Goal: Information Seeking & Learning: Learn about a topic

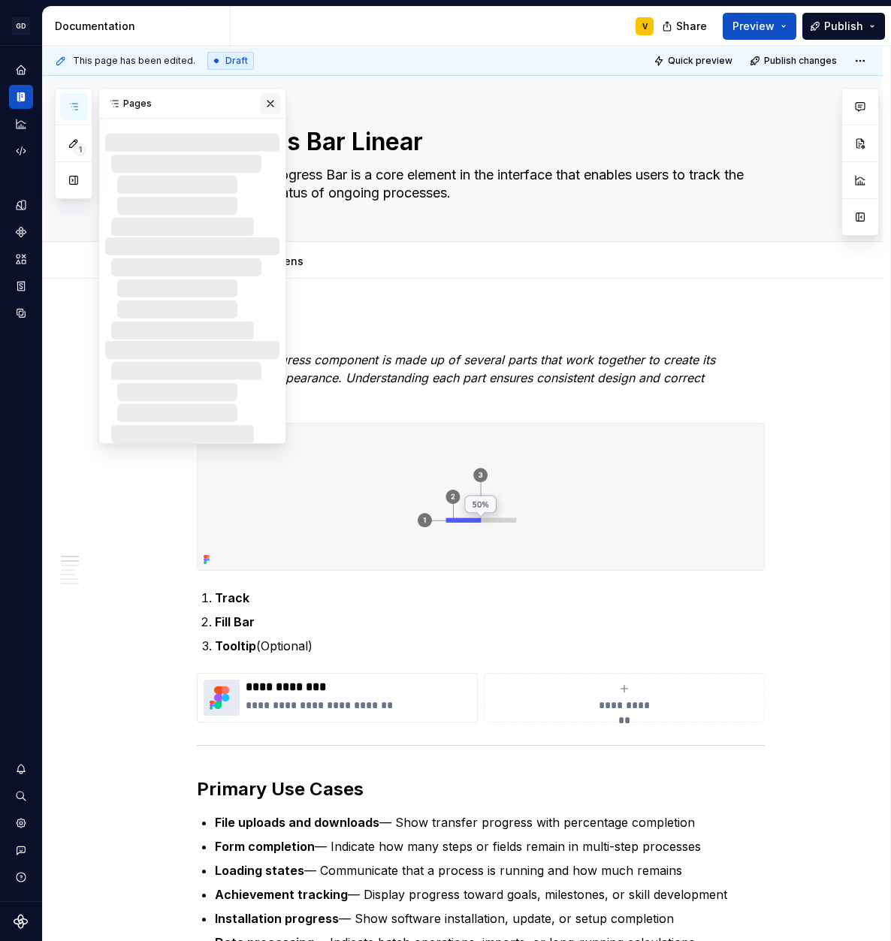
click at [274, 105] on button "button" at bounding box center [270, 103] width 21 height 21
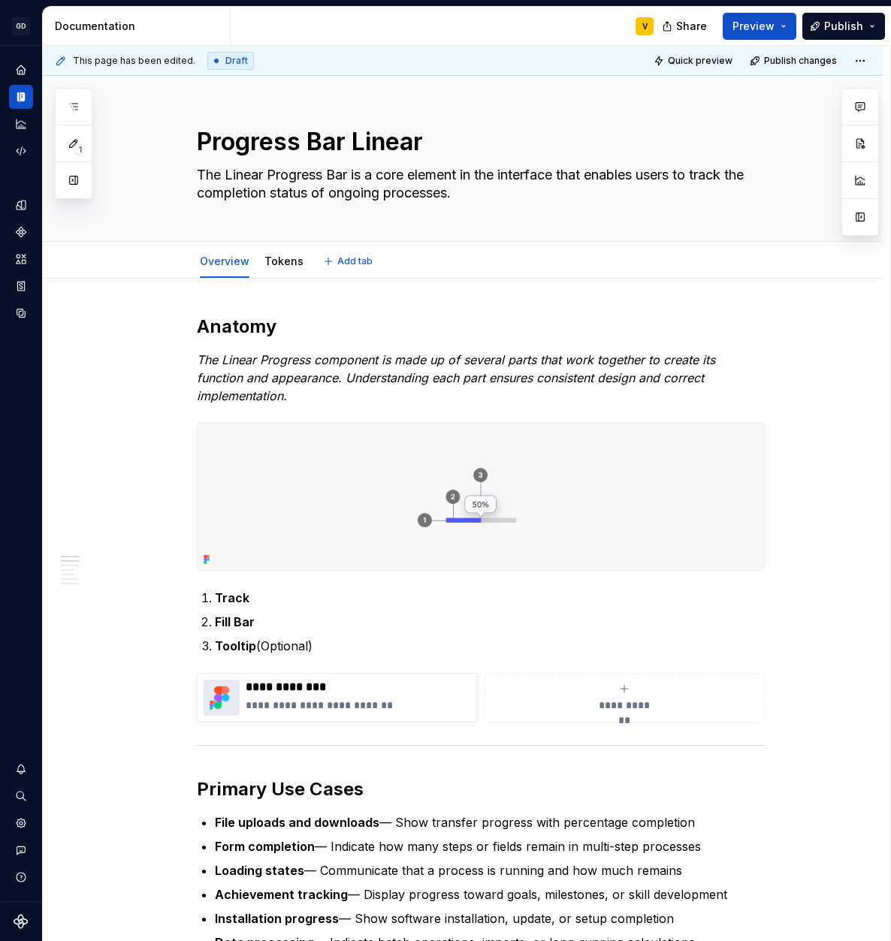
type textarea "*"
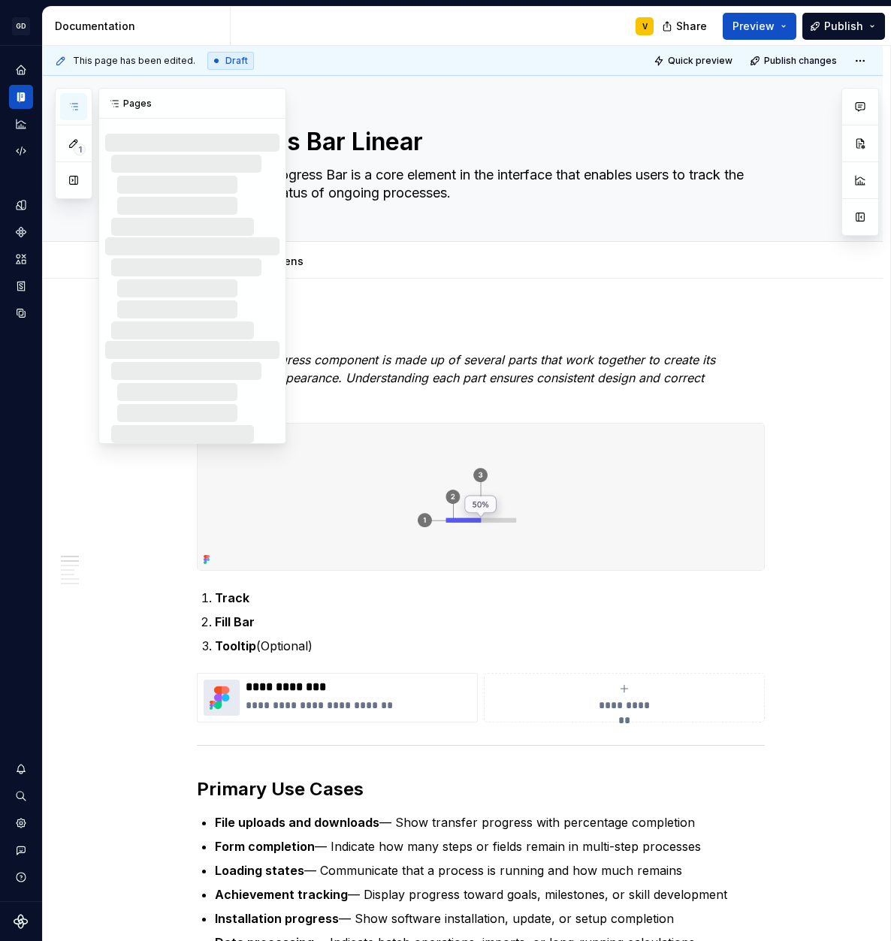
click at [80, 114] on button "button" at bounding box center [73, 106] width 27 height 27
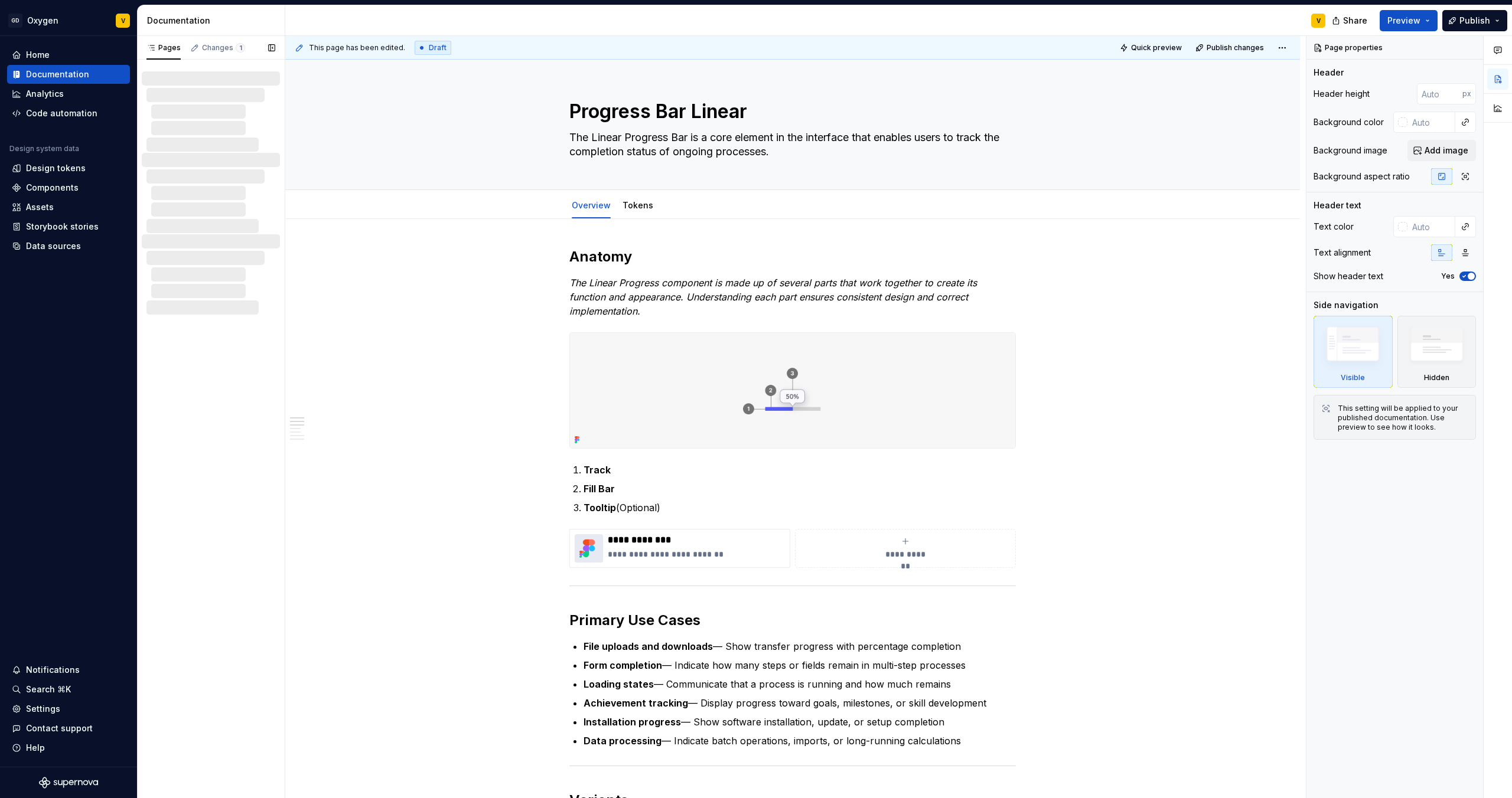
drag, startPoint x: 206, startPoint y: 229, endPoint x: 217, endPoint y: 381, distance: 152.4
click at [217, 380] on div "Pages Changes 1 Components / Indicator & Status / Progress Bar Linear / Overview" at bounding box center [211, 417] width 148 height 763
type textarea "*"
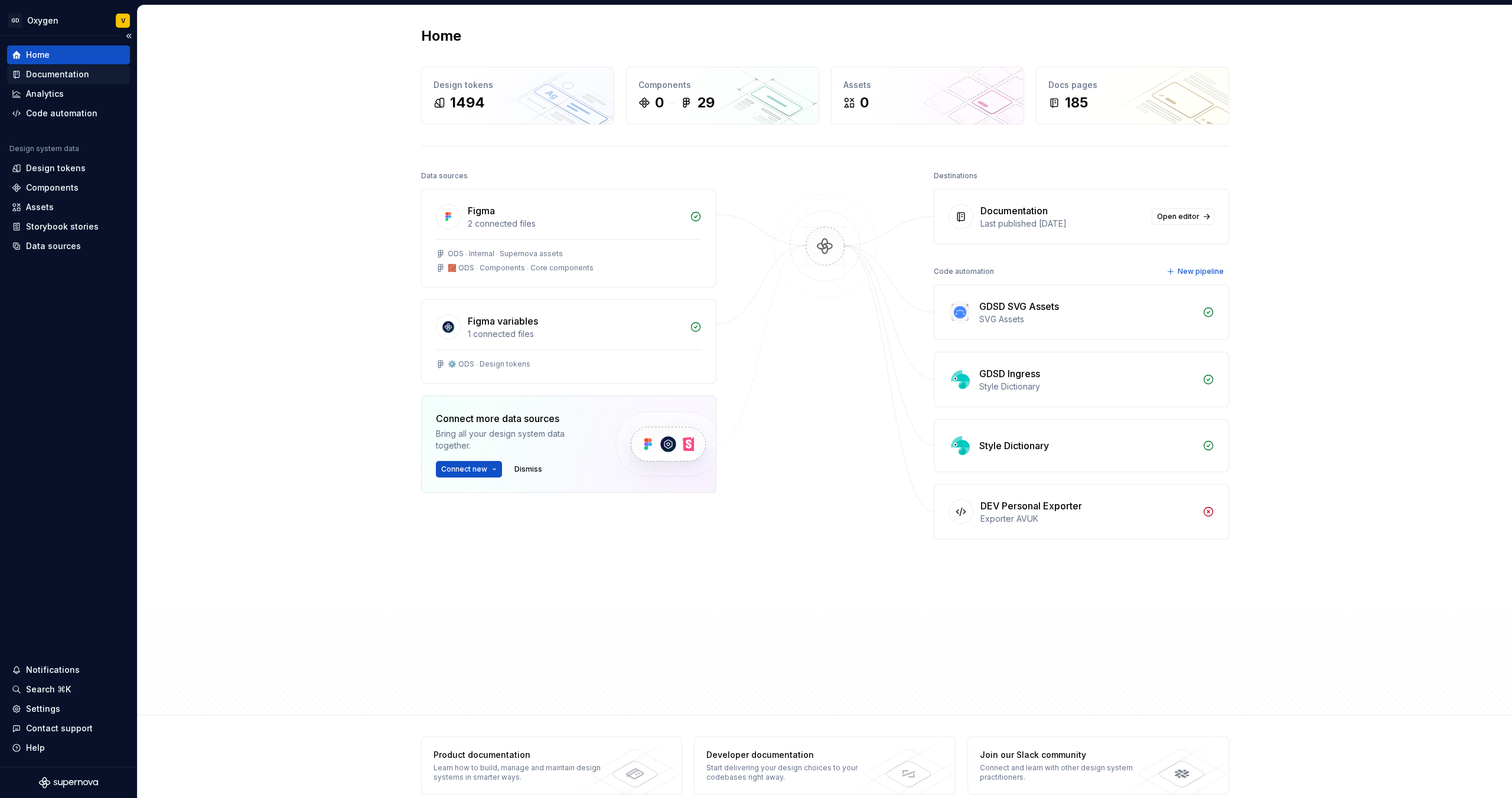
click at [54, 76] on div "Documentation" at bounding box center [57, 74] width 63 height 12
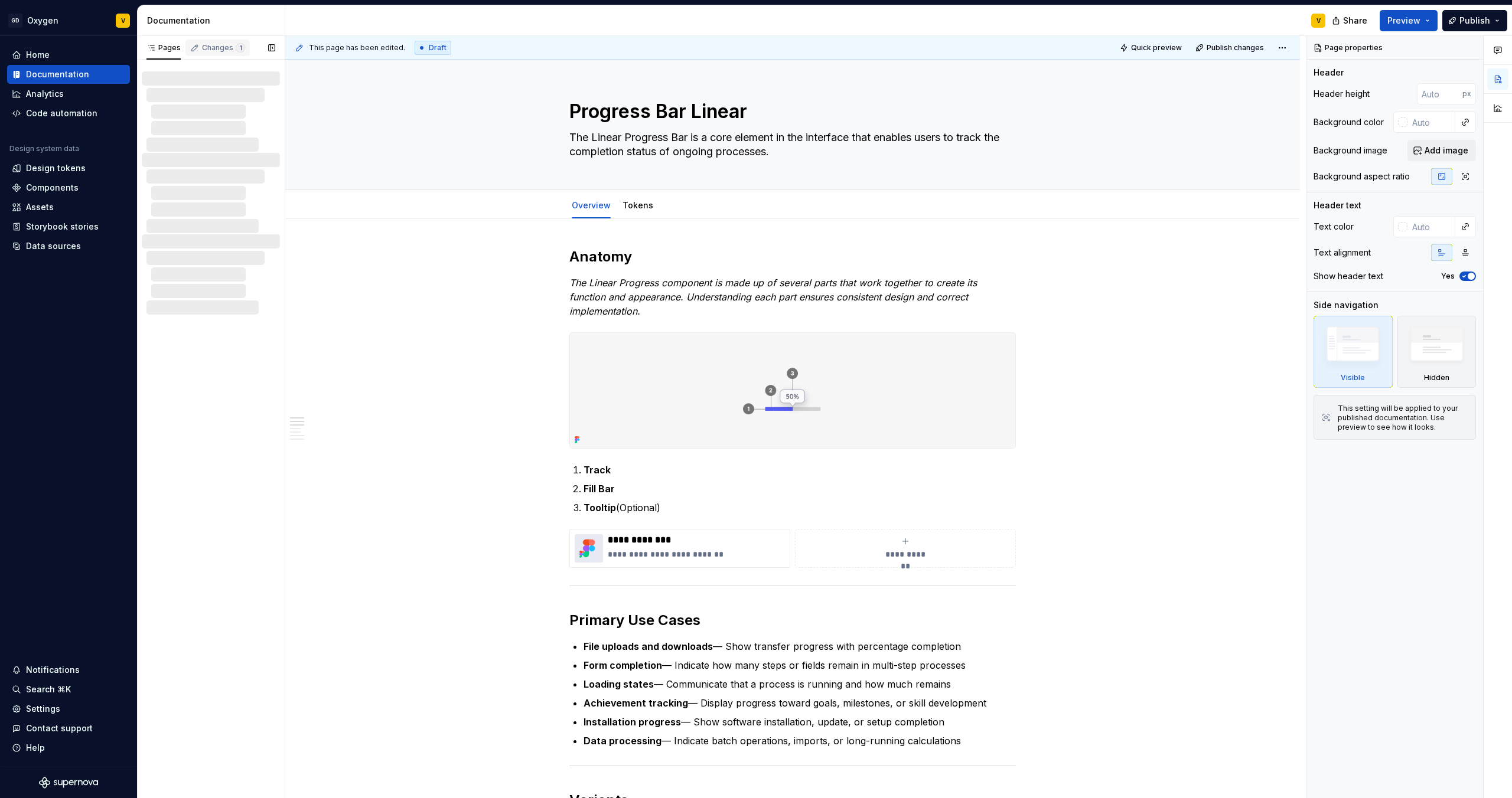
click at [216, 50] on div "Changes 1" at bounding box center [223, 48] width 43 height 9
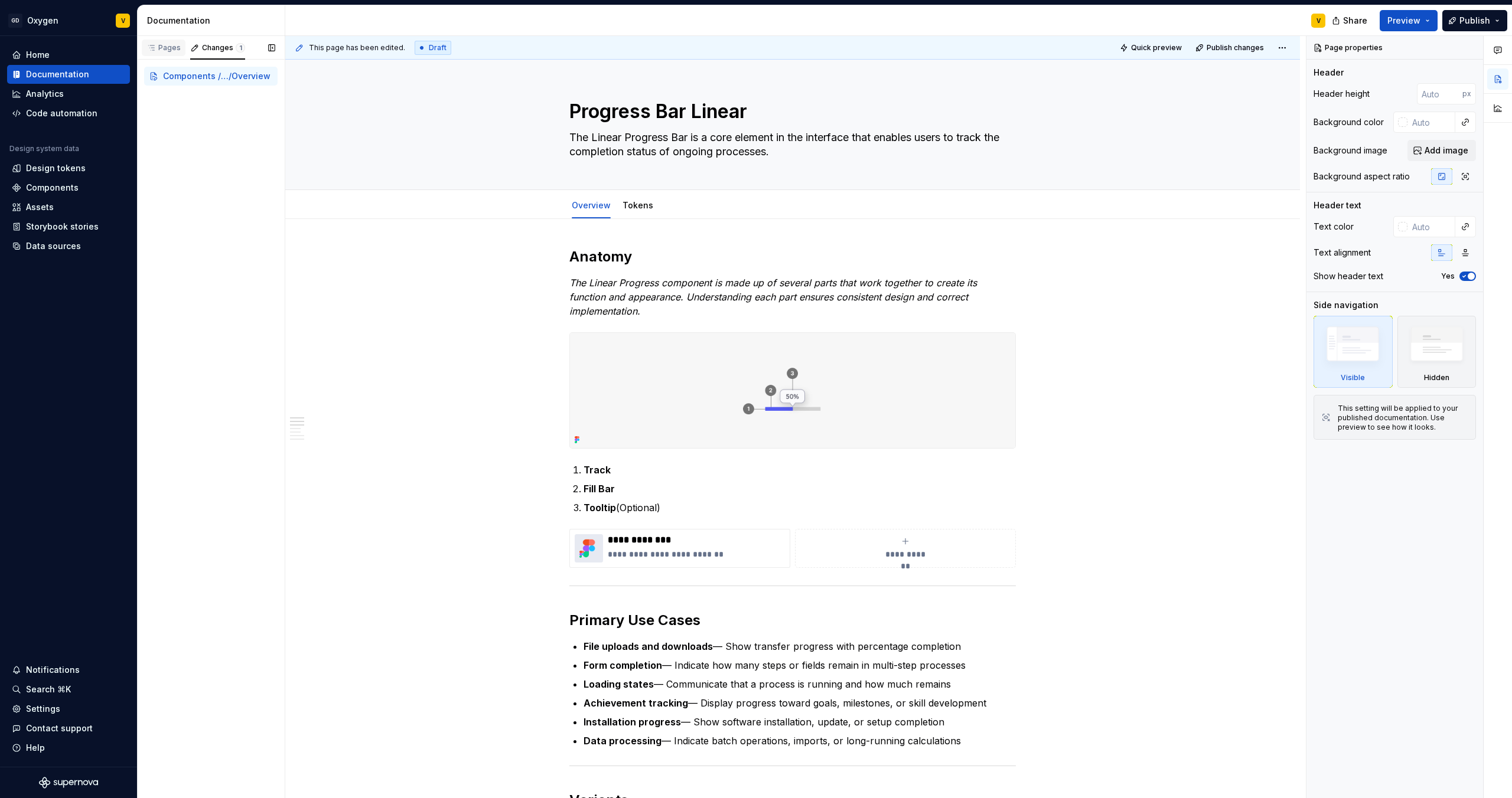
click at [162, 49] on div "Pages" at bounding box center [164, 48] width 35 height 9
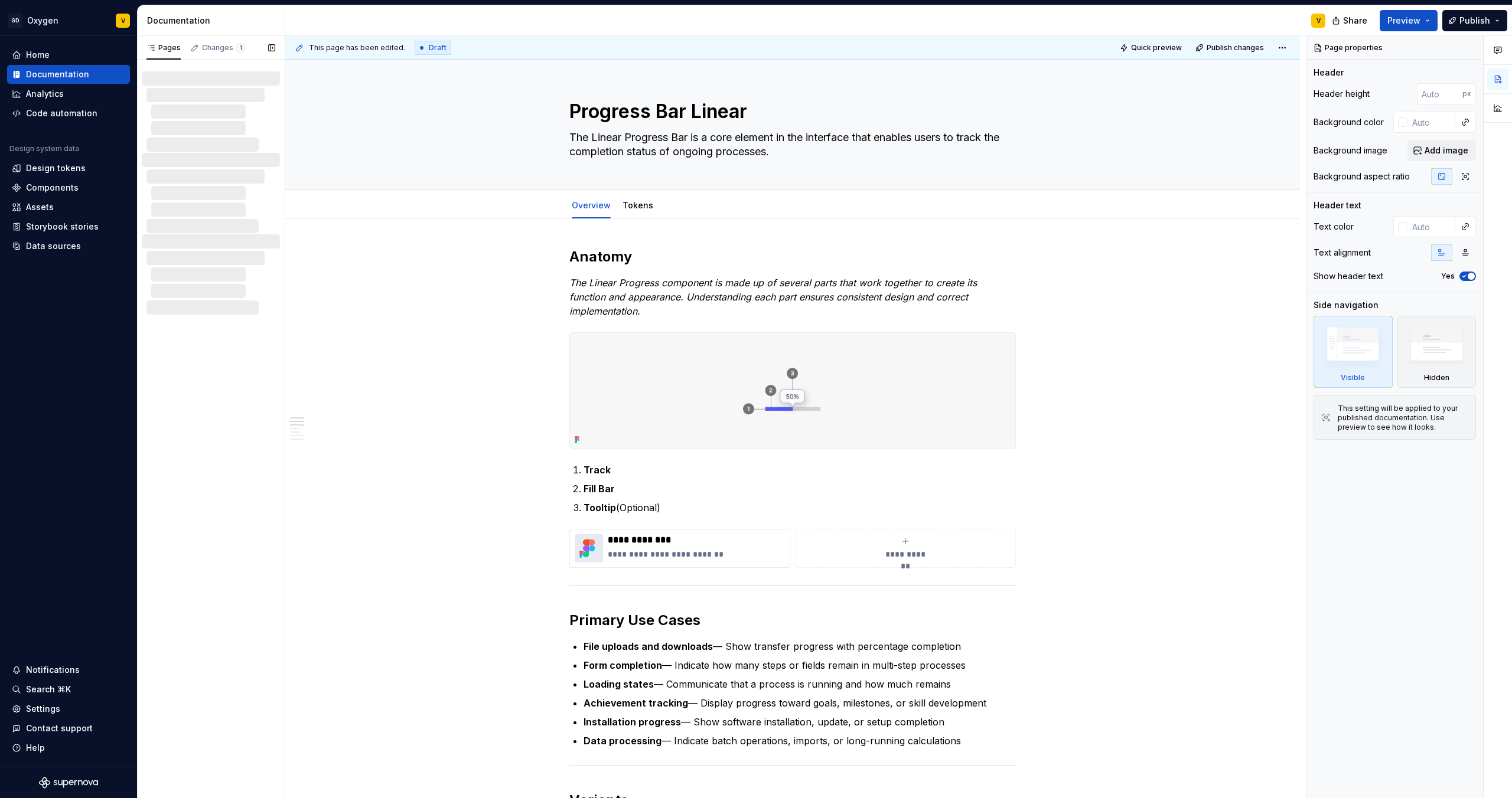
click at [203, 94] on div at bounding box center [213, 95] width 134 height 14
type textarea "*"
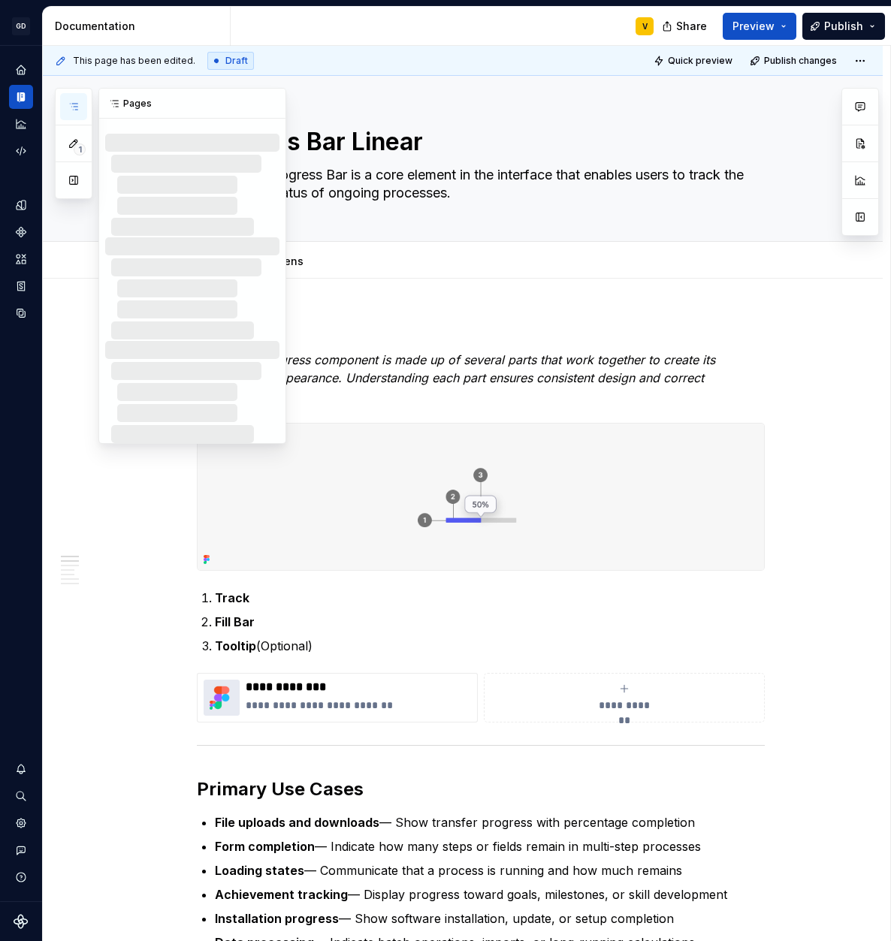
click at [71, 118] on button "button" at bounding box center [73, 106] width 27 height 27
click at [273, 107] on button "button" at bounding box center [270, 103] width 21 height 21
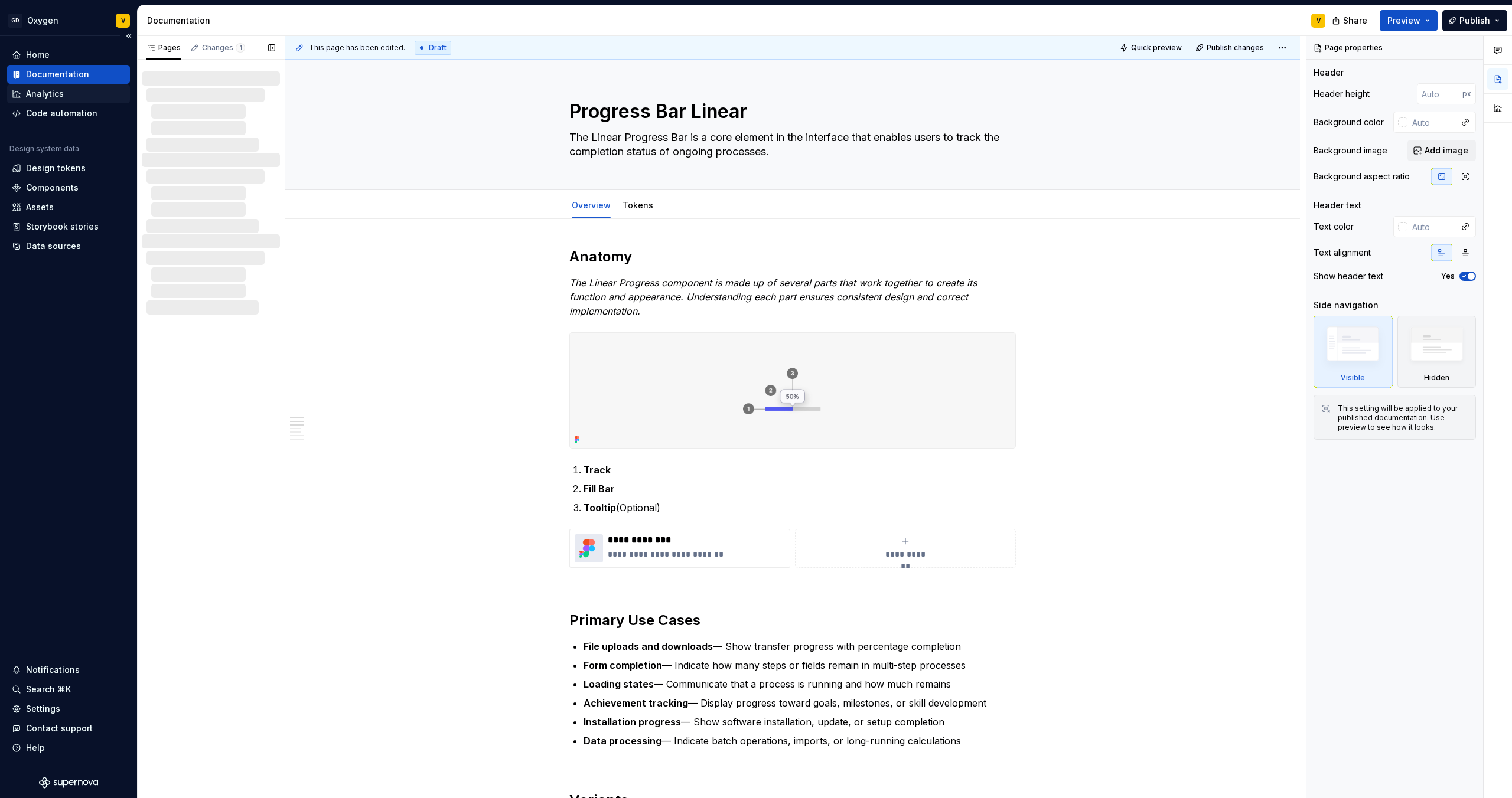
click at [72, 101] on div "Analytics" at bounding box center [68, 94] width 123 height 19
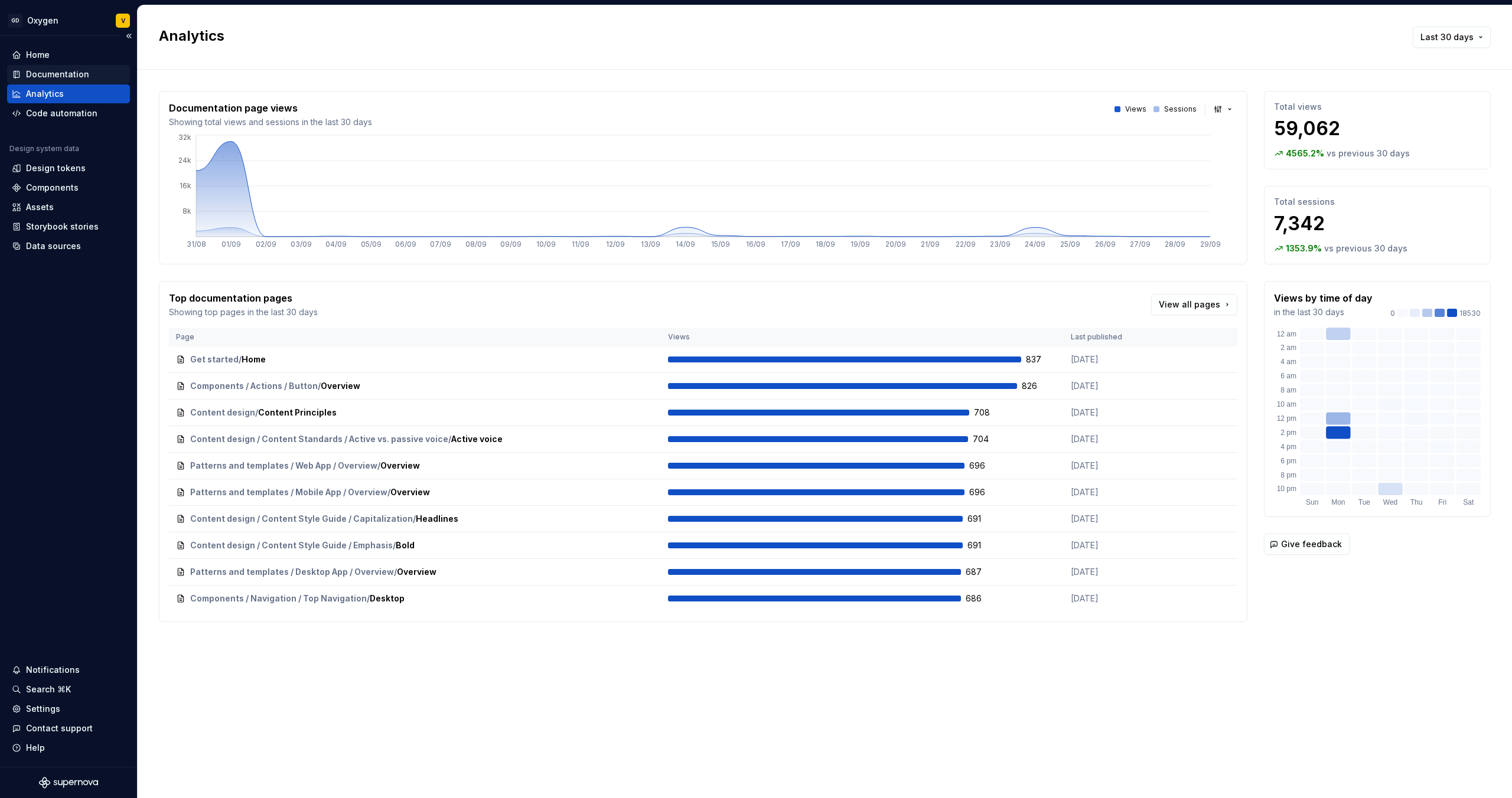
click at [65, 75] on div "Documentation" at bounding box center [57, 74] width 63 height 12
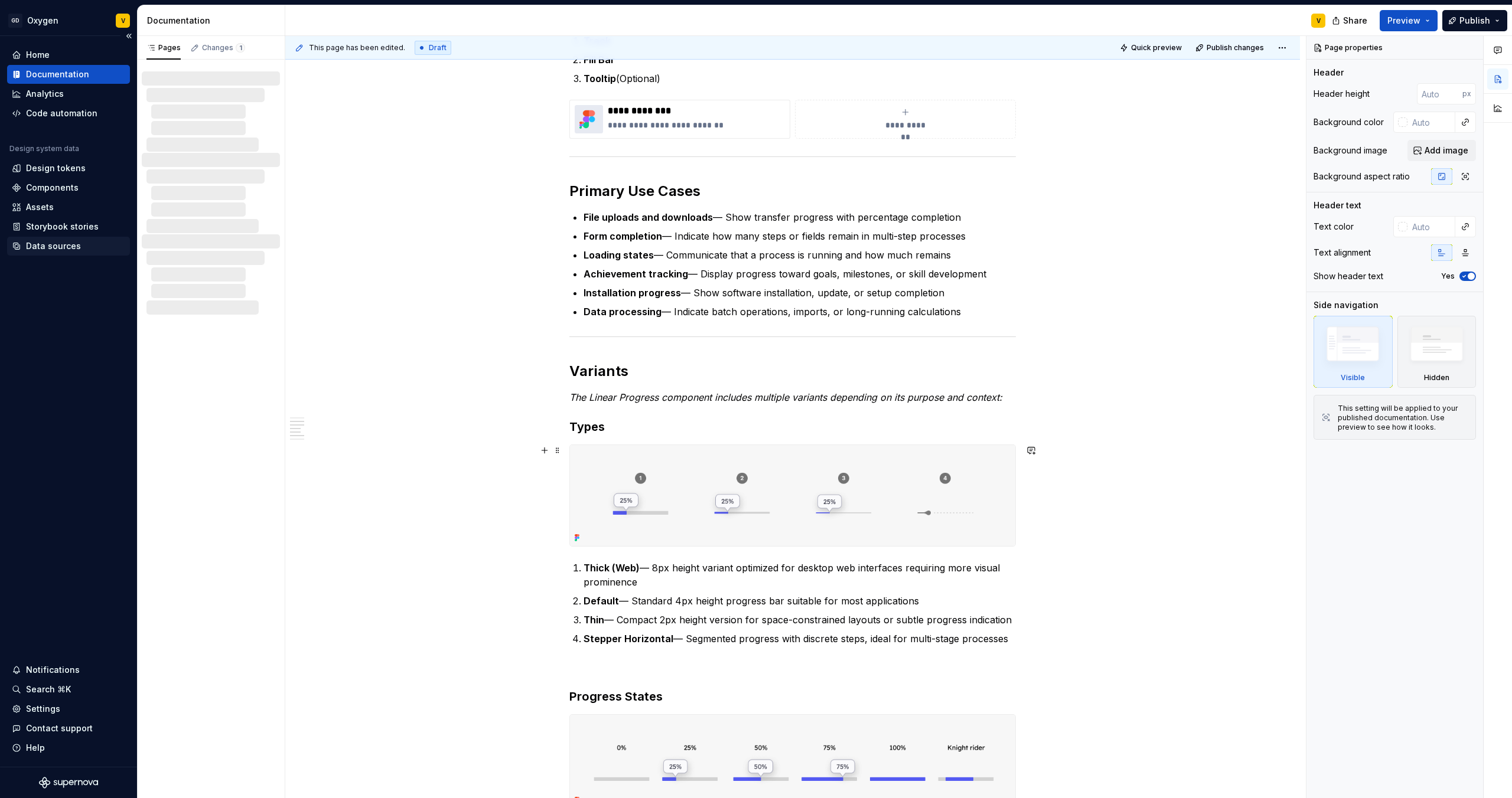
scroll to position [309, 0]
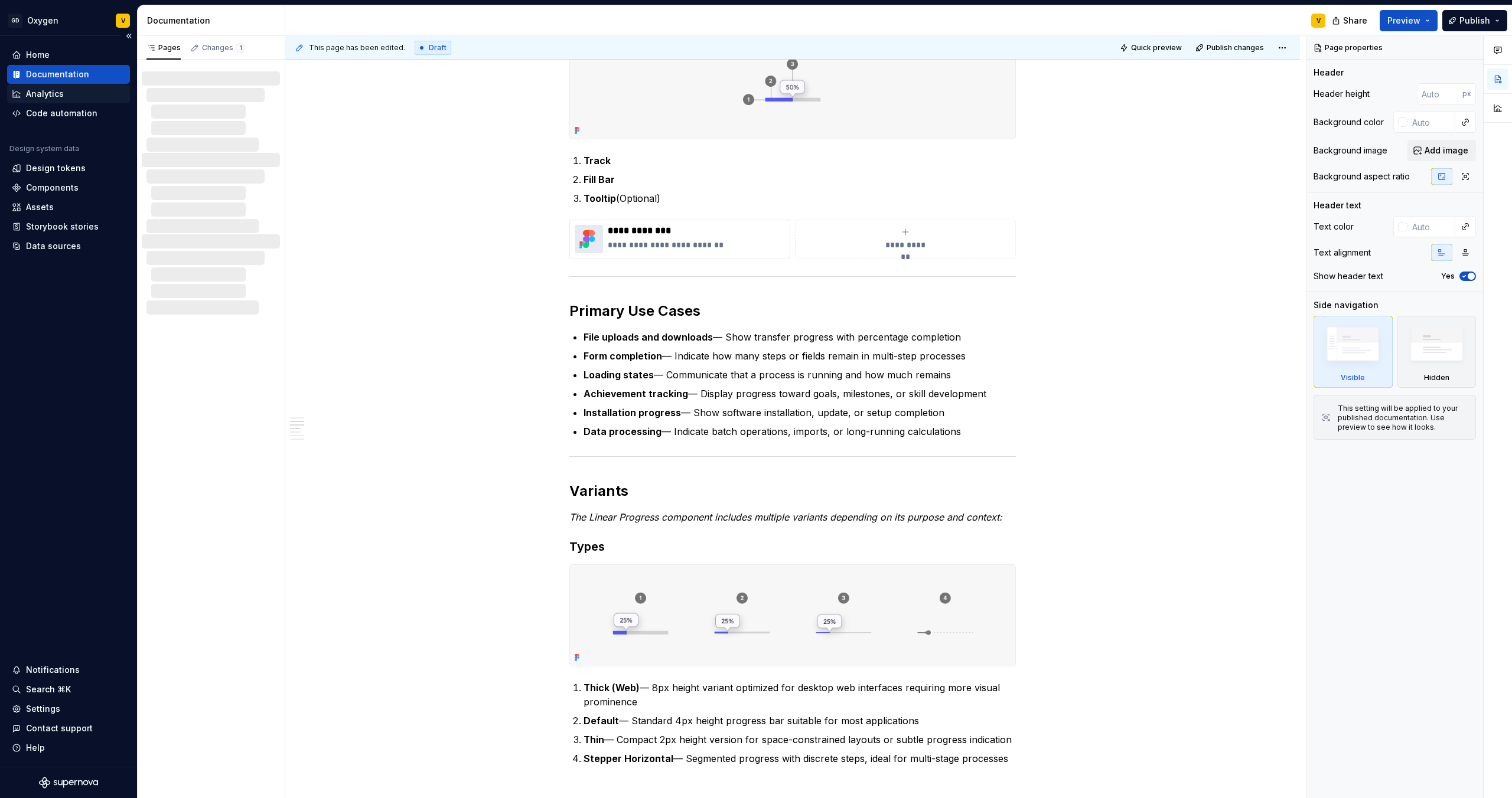
click at [57, 96] on div "Analytics" at bounding box center [45, 94] width 38 height 12
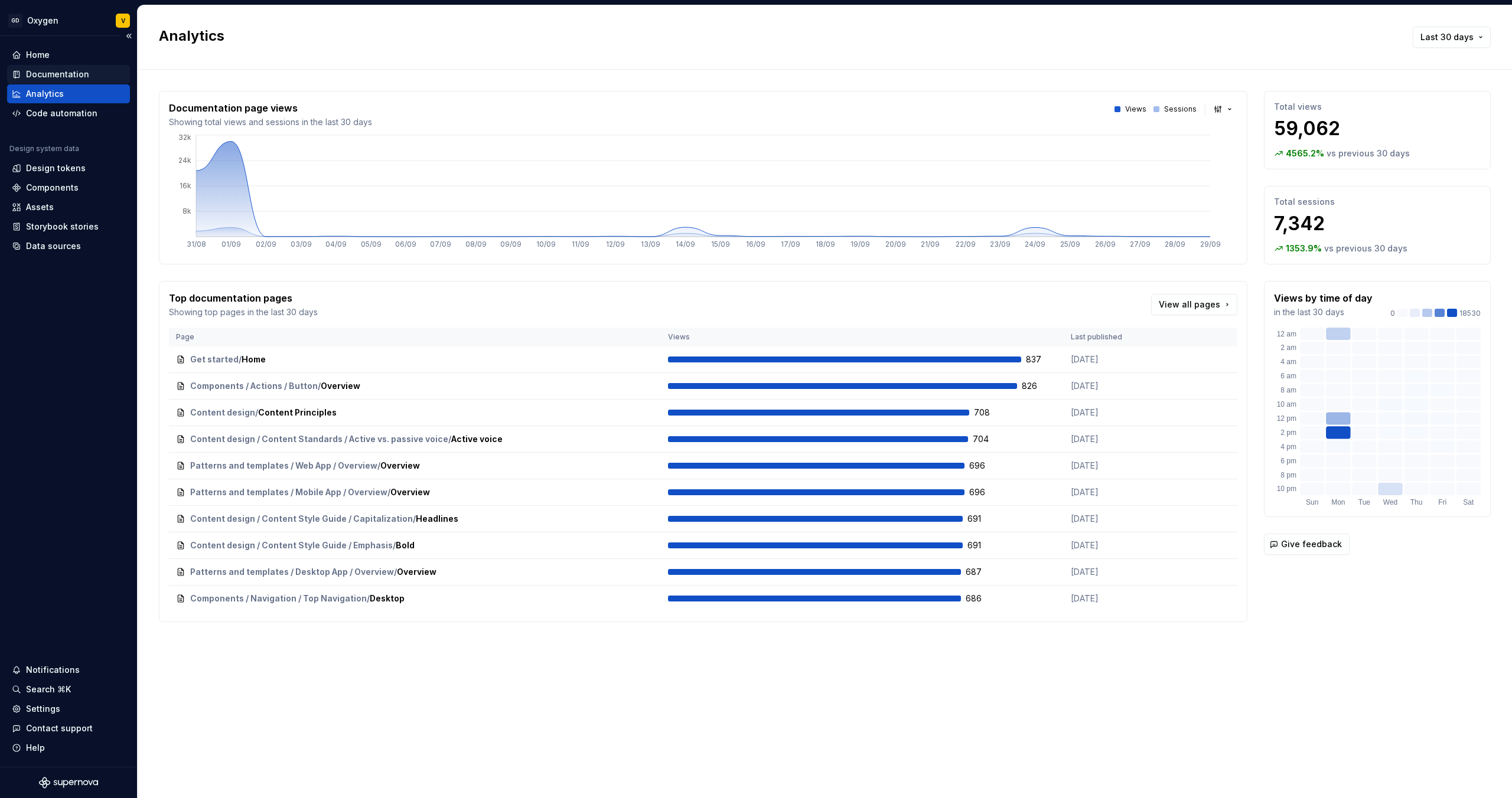
click at [58, 75] on div "Documentation" at bounding box center [57, 74] width 63 height 12
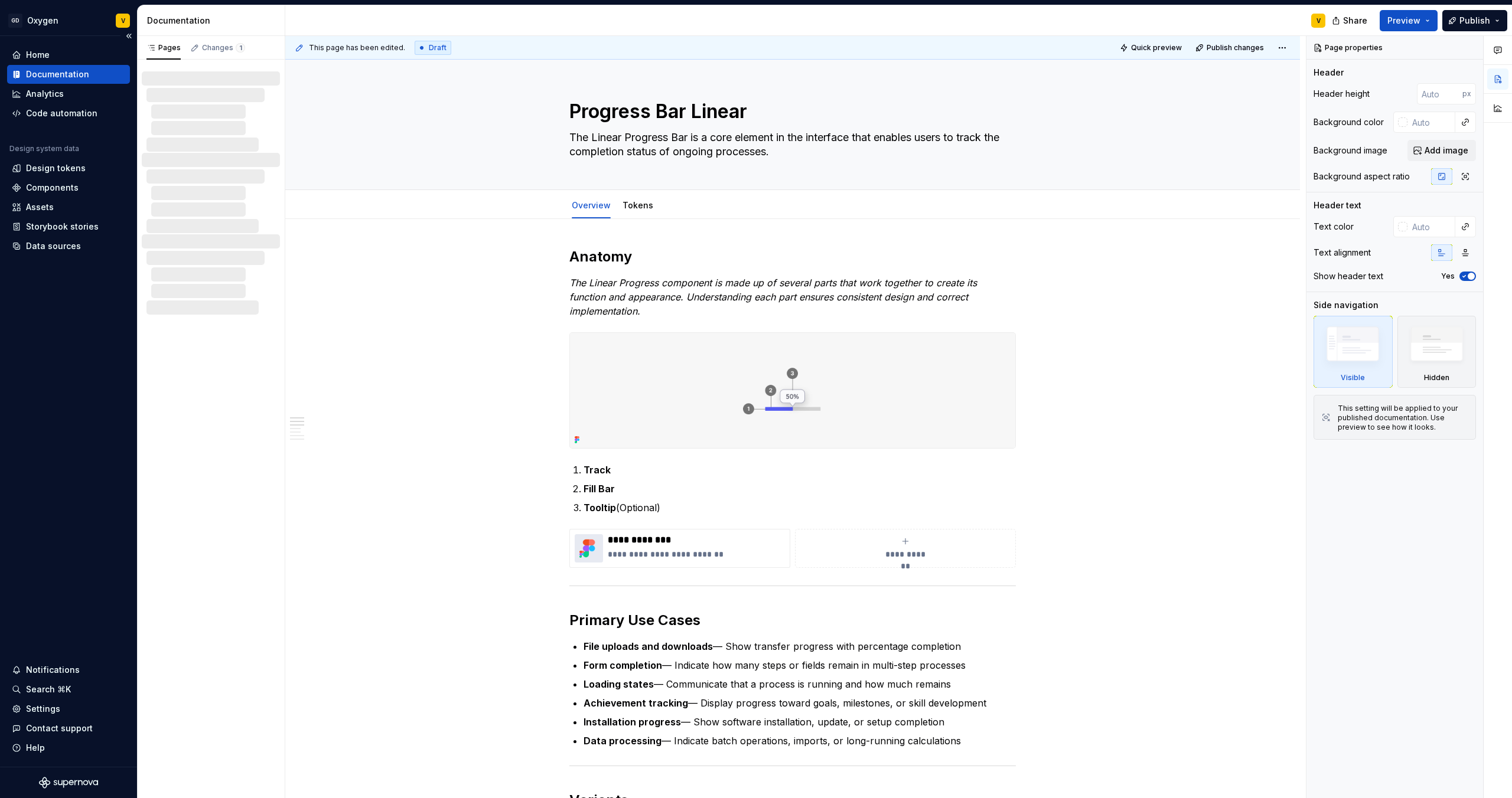
click at [66, 124] on div "Home Documentation Analytics Code automation Design system data Design tokens C…" at bounding box center [68, 150] width 123 height 210
click at [66, 115] on div "Code automation" at bounding box center [61, 113] width 72 height 12
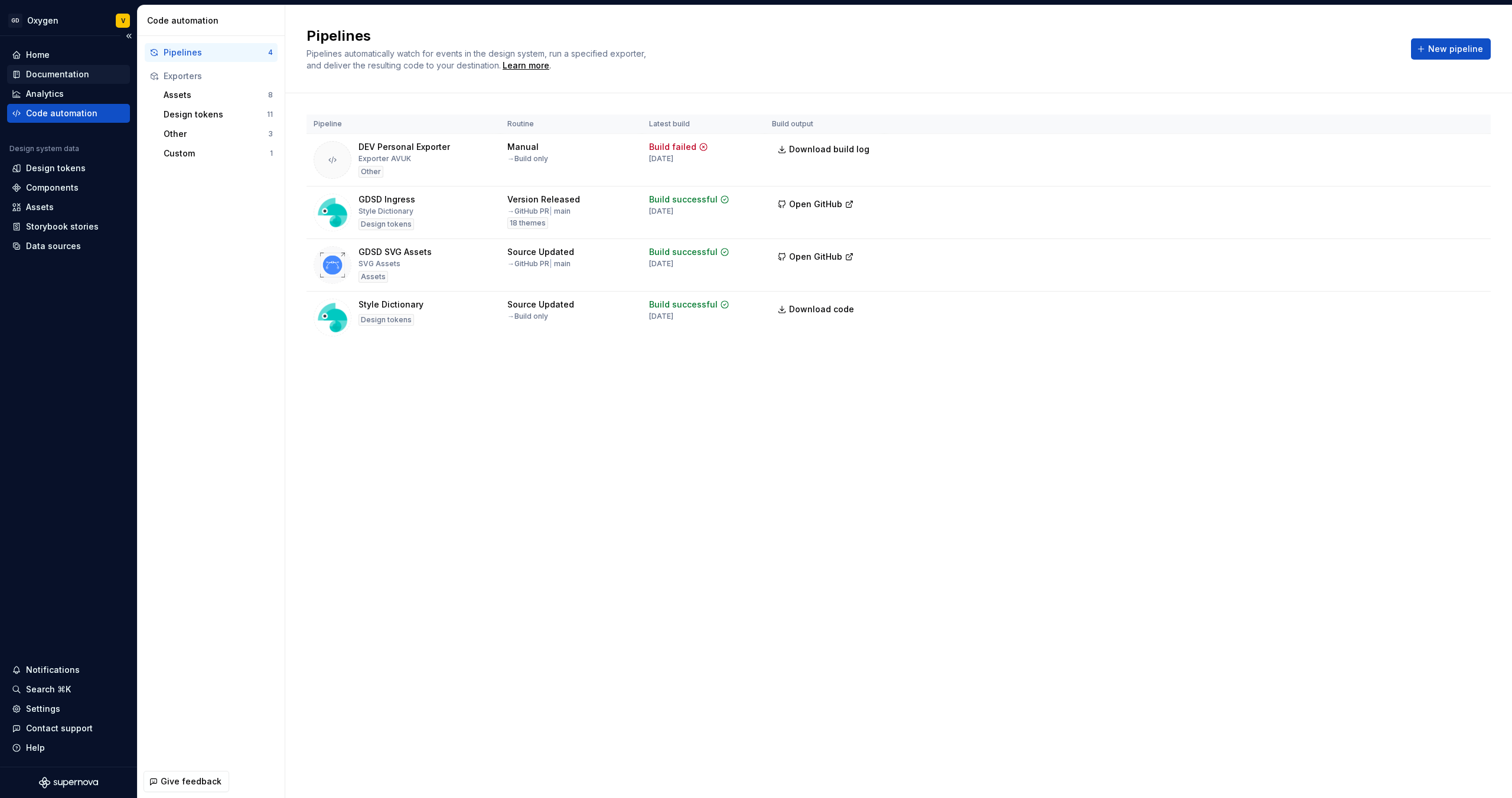
click at [57, 72] on div "Documentation" at bounding box center [57, 74] width 63 height 12
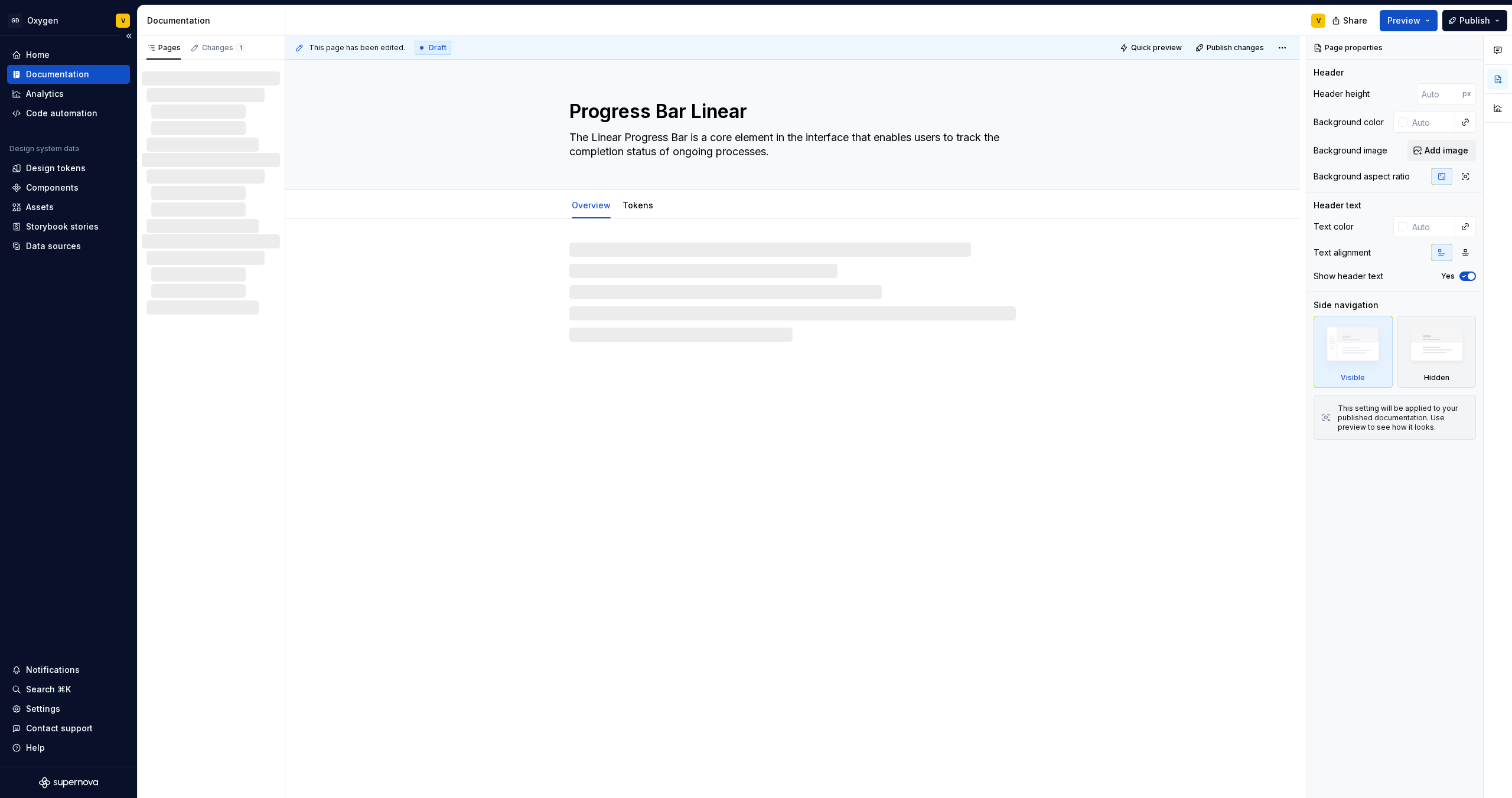
type textarea "*"
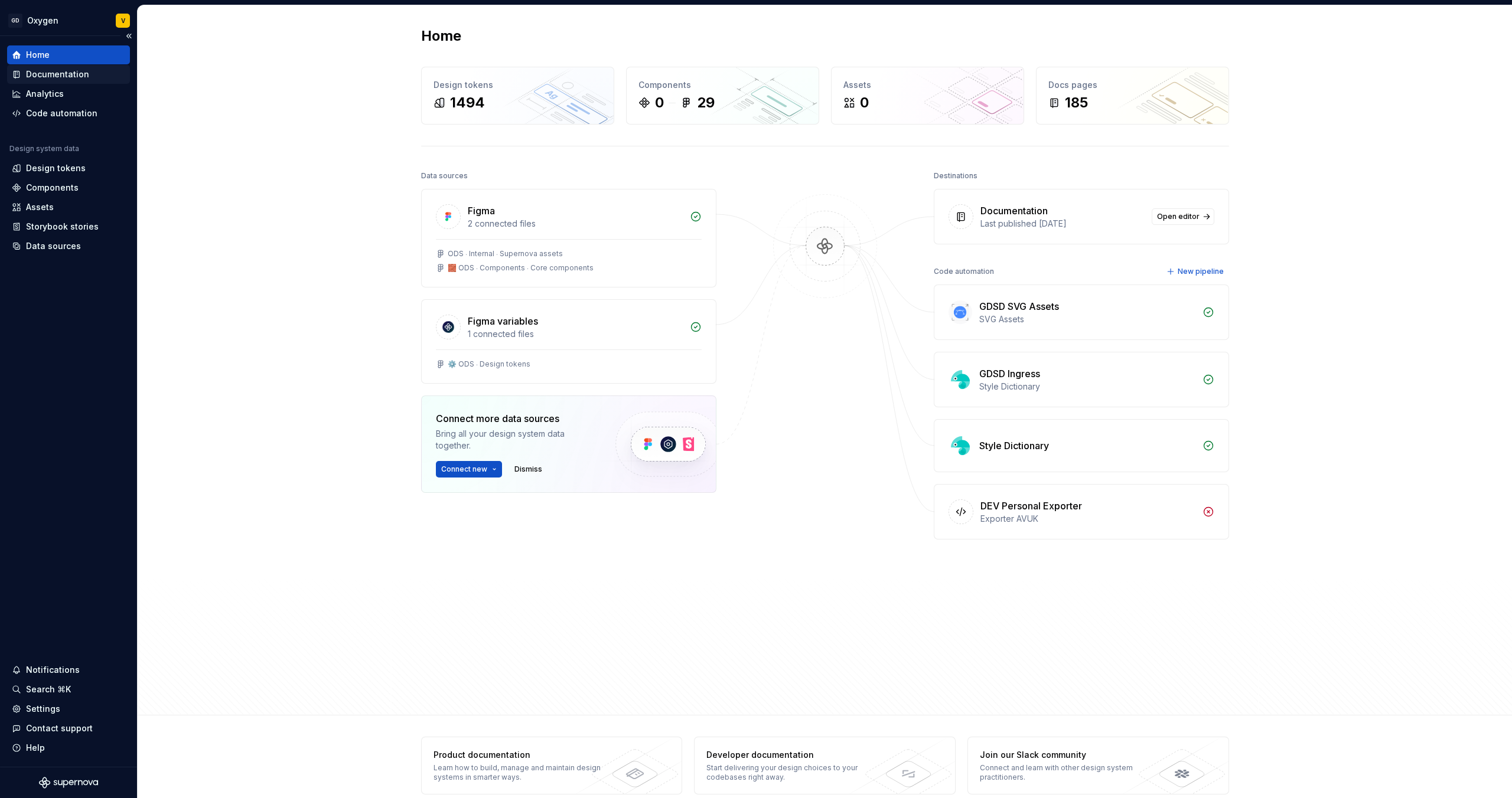
click at [65, 79] on div "Documentation" at bounding box center [57, 74] width 63 height 12
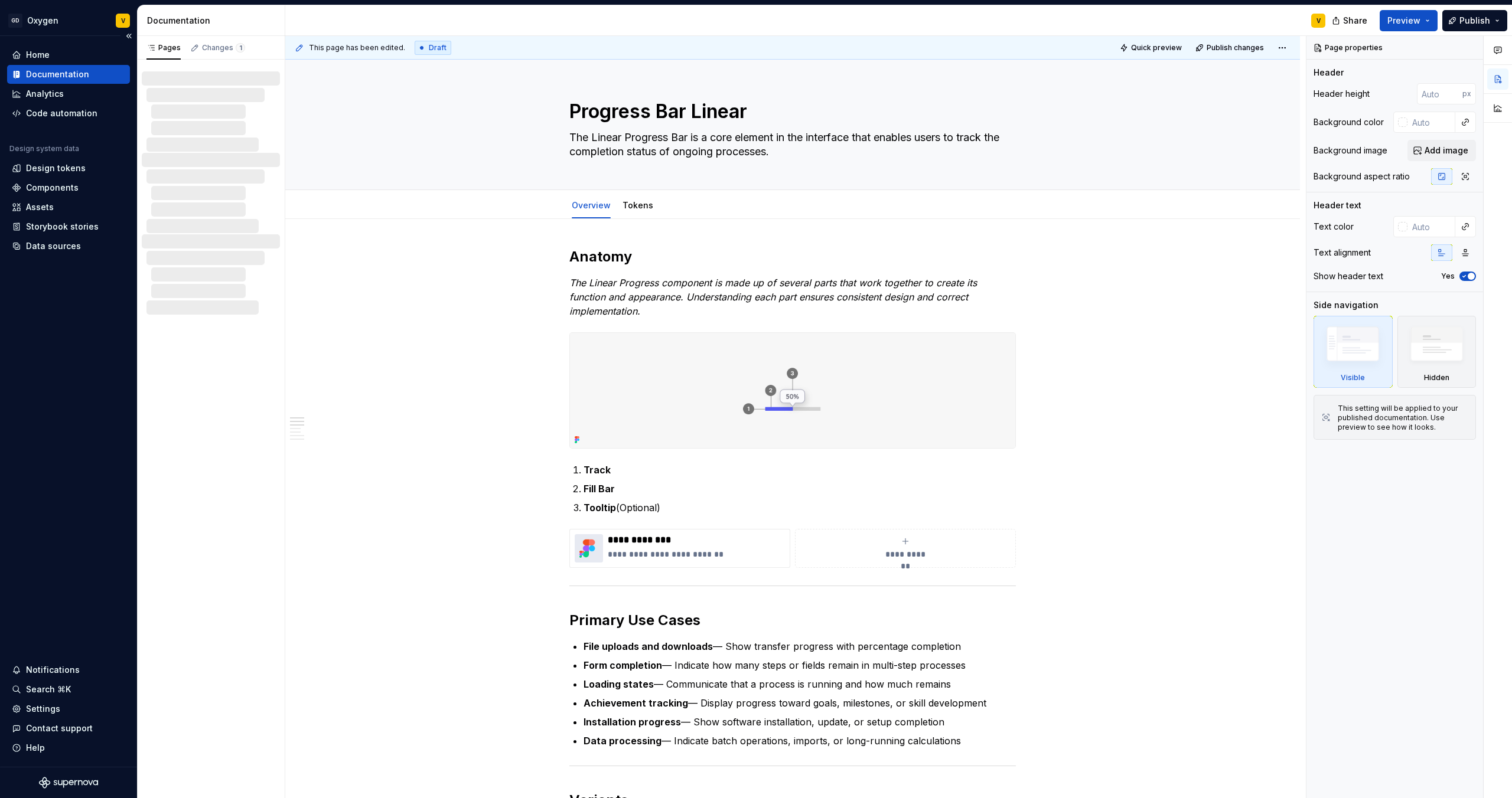
click at [82, 430] on div "Home Documentation Analytics Code automation Design system data Design tokens C…" at bounding box center [68, 402] width 137 height 731
click at [46, 17] on html "**********" at bounding box center [756, 399] width 1512 height 798
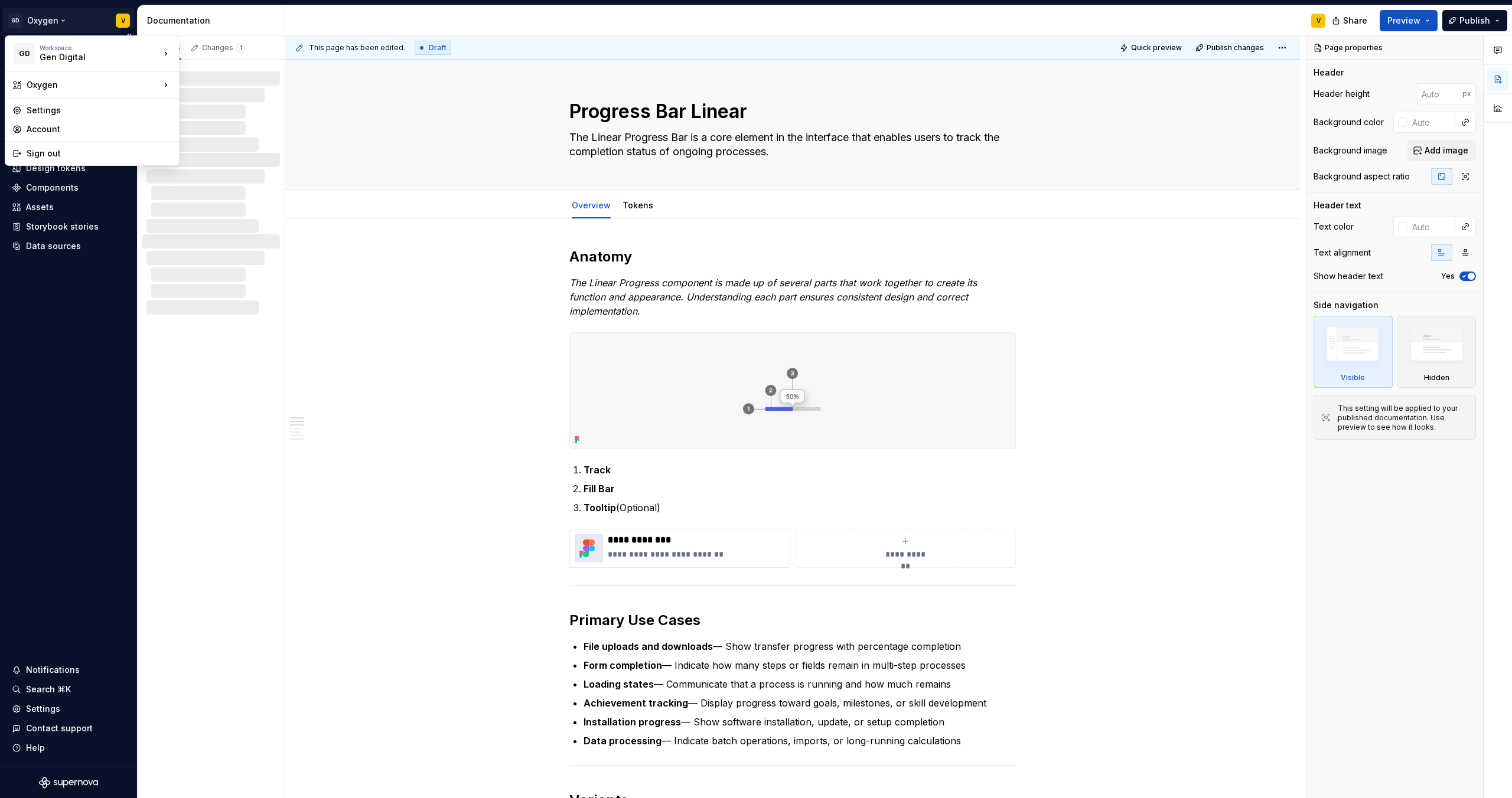
click at [46, 17] on html "**********" at bounding box center [756, 399] width 1512 height 798
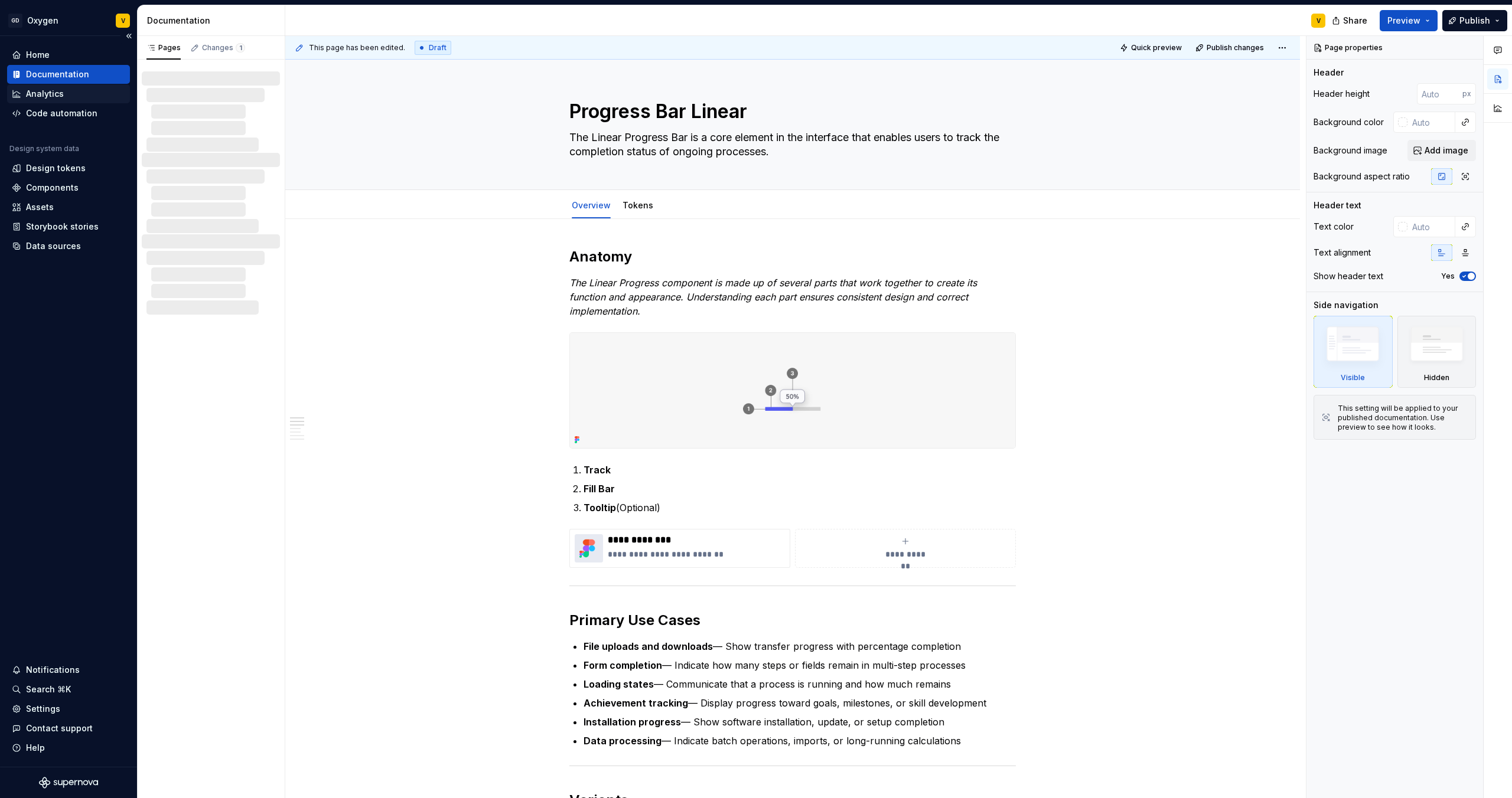
click at [36, 99] on div "Analytics" at bounding box center [45, 94] width 38 height 12
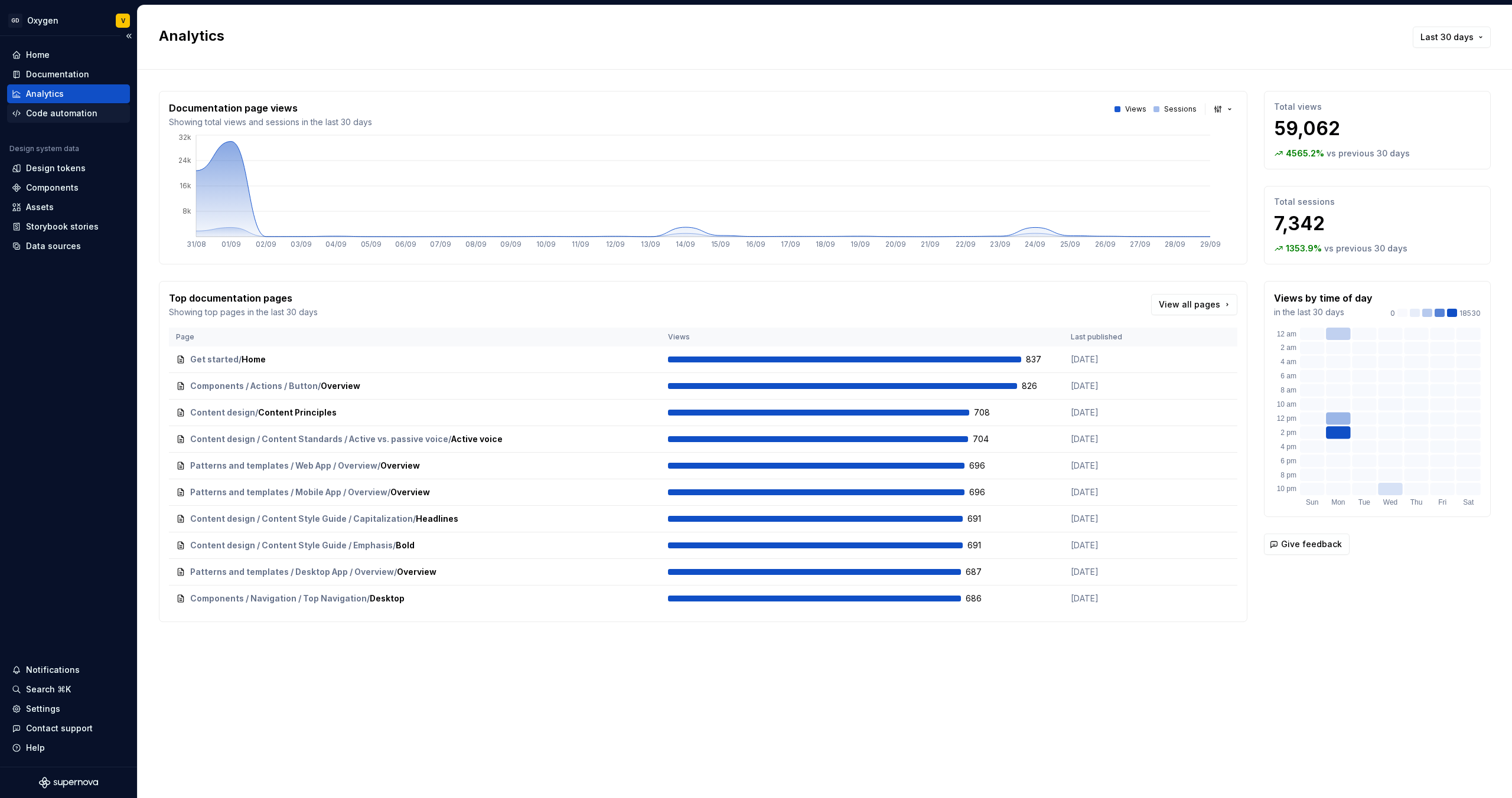
click at [42, 115] on div "Code automation" at bounding box center [61, 113] width 72 height 12
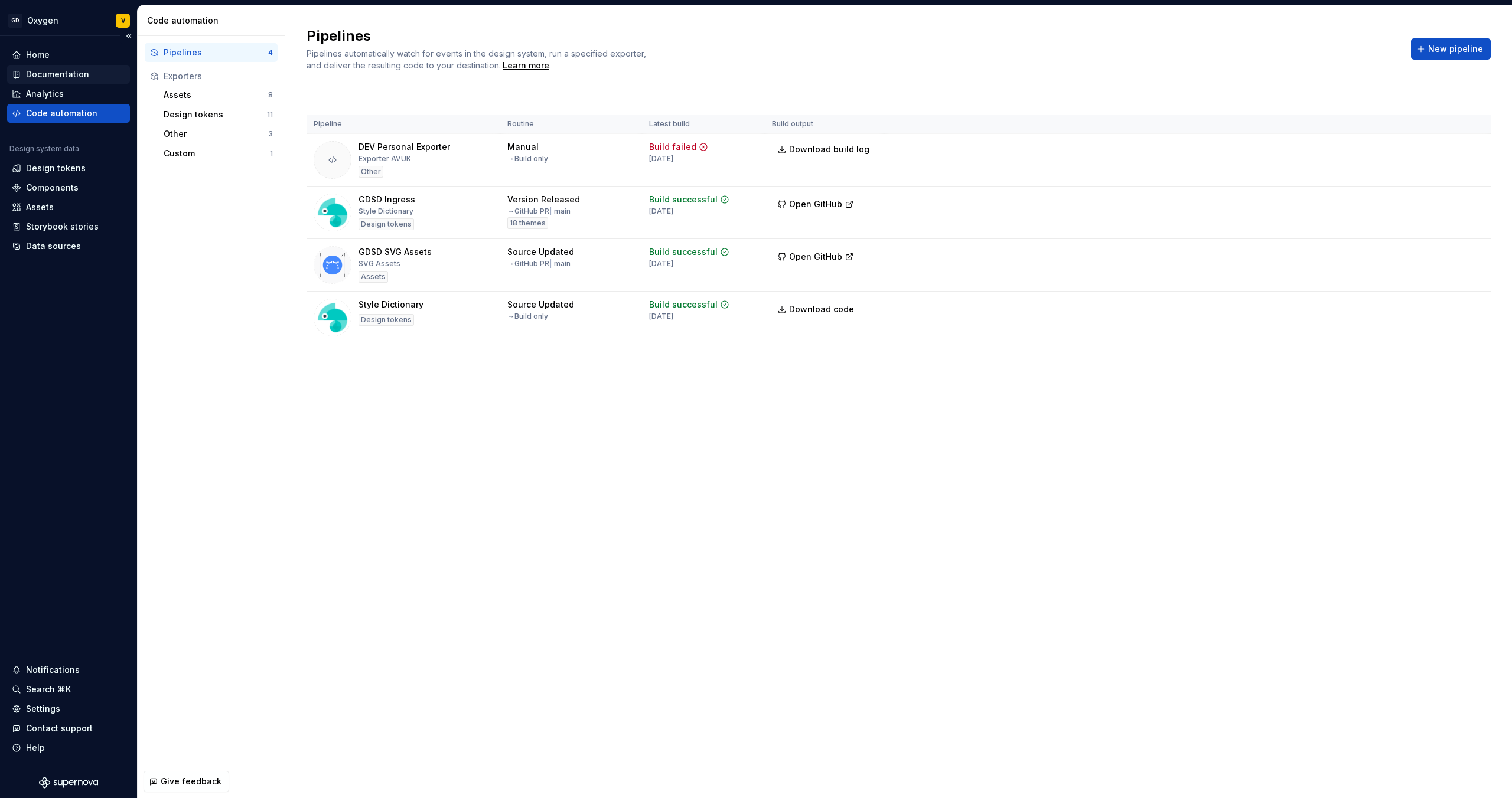
click at [42, 75] on div "Documentation" at bounding box center [57, 74] width 63 height 12
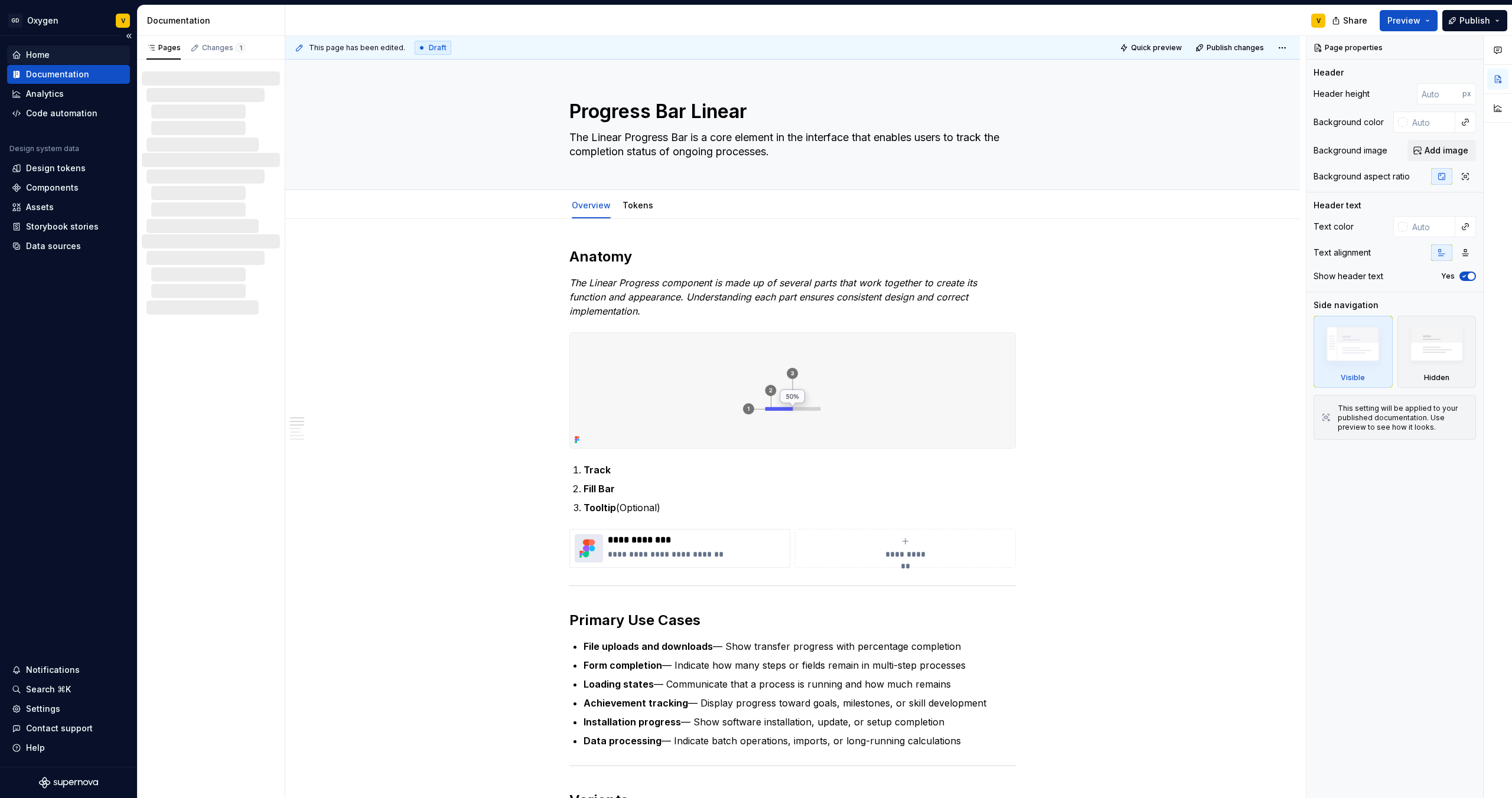
click at [60, 52] on div "Home" at bounding box center [68, 54] width 113 height 12
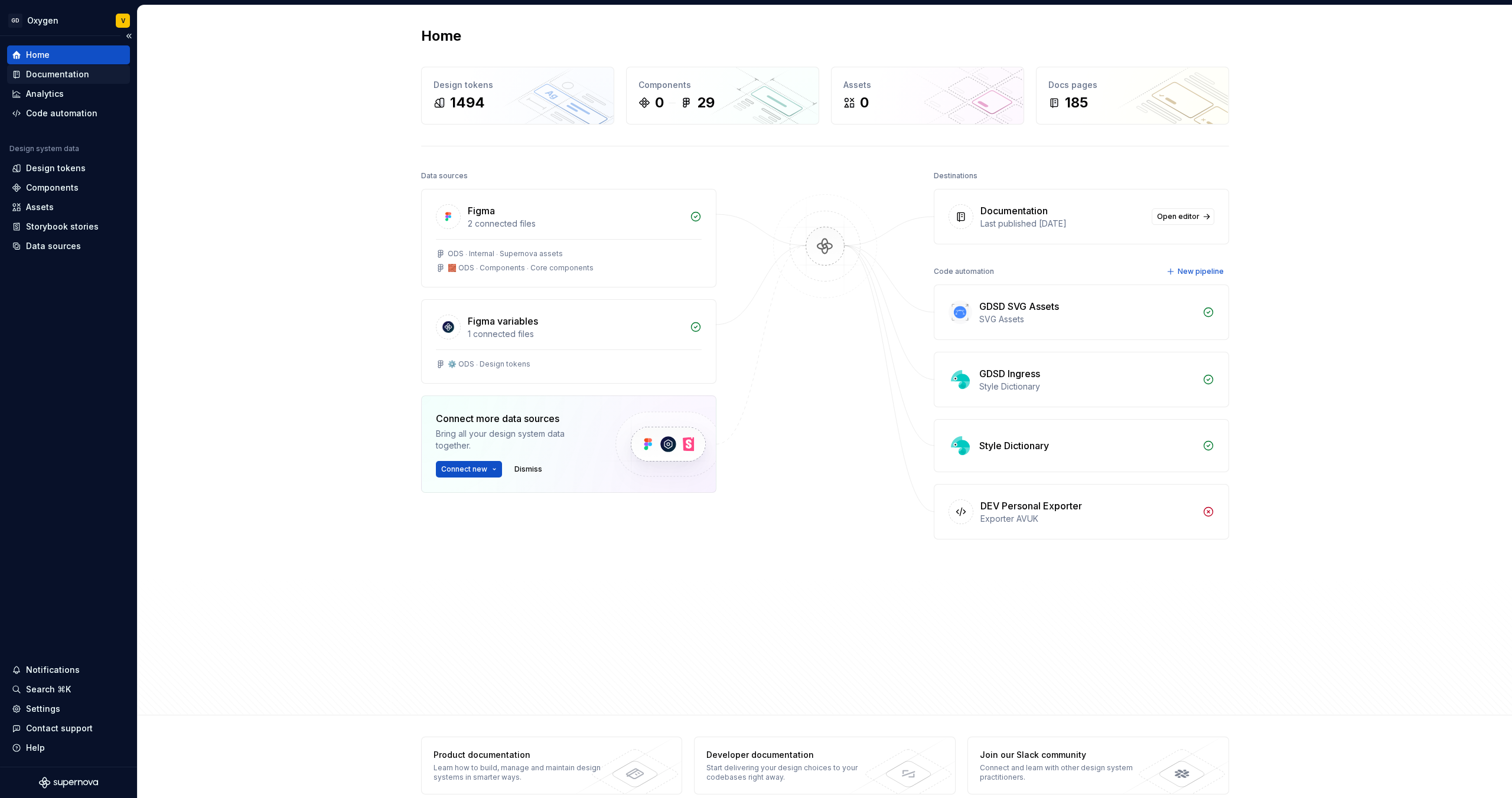
click at [61, 72] on div "Documentation" at bounding box center [57, 74] width 63 height 12
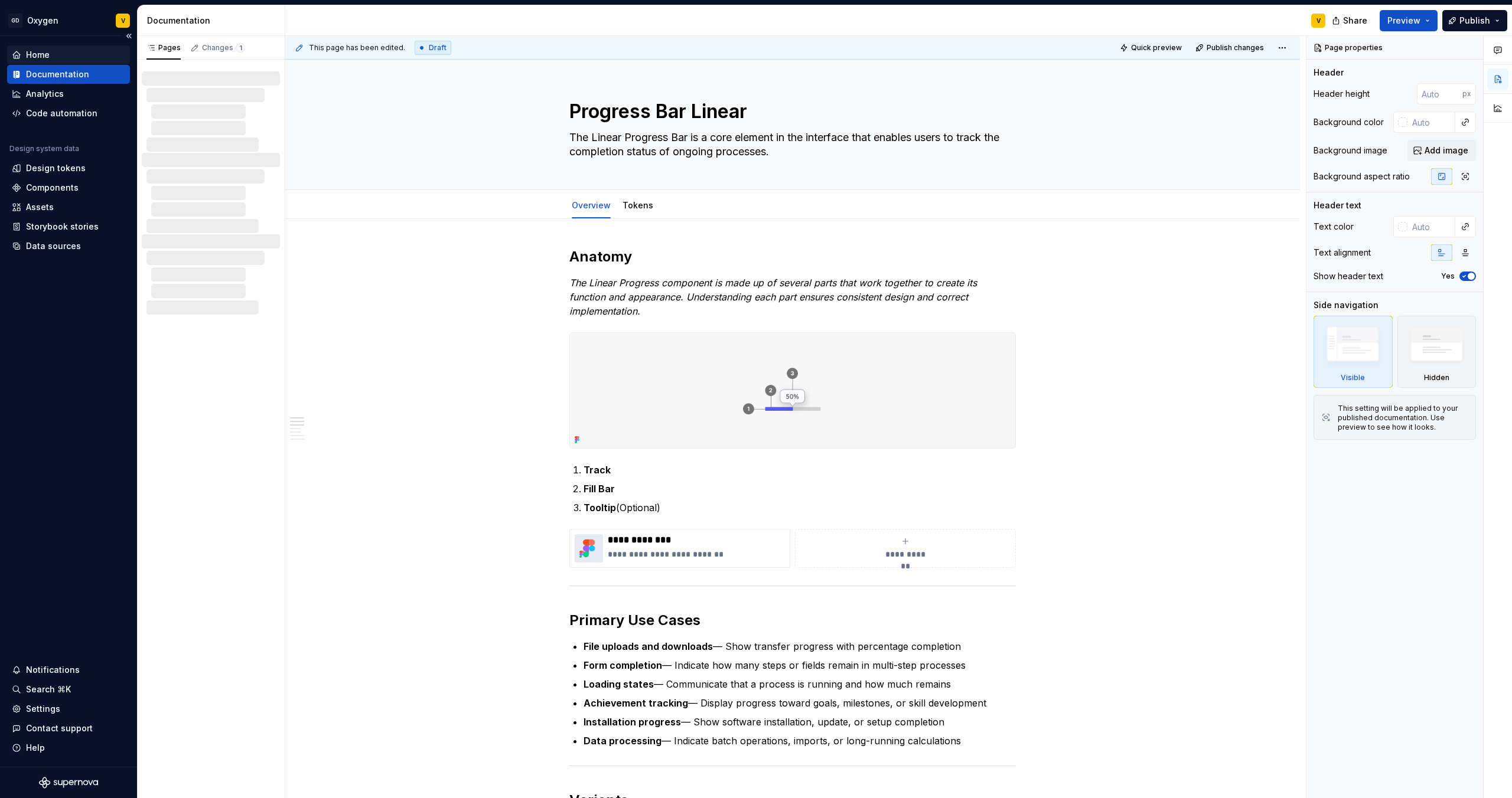
click at [61, 53] on div "Home" at bounding box center [68, 54] width 113 height 12
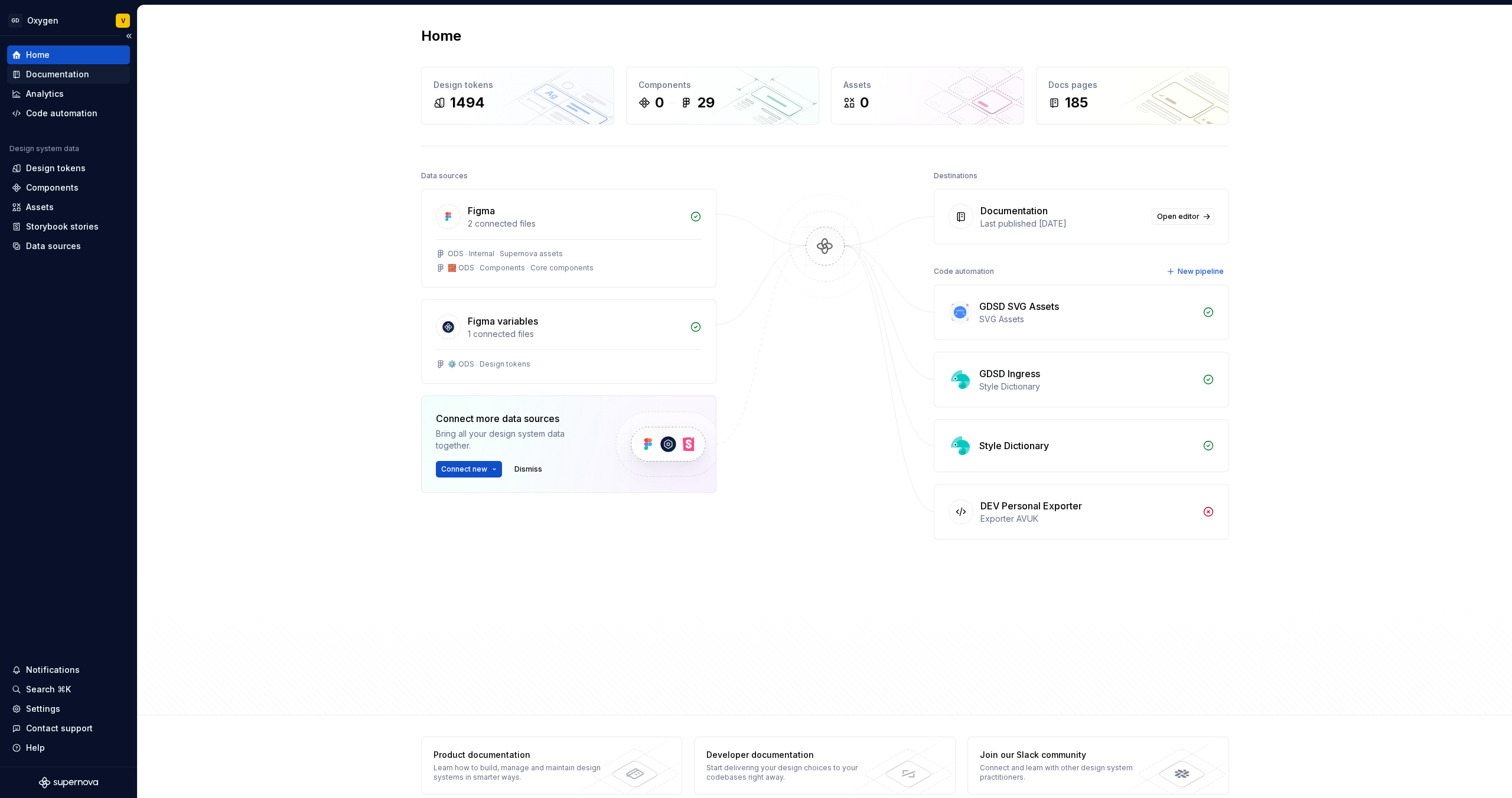
click at [71, 75] on div "Documentation" at bounding box center [57, 74] width 63 height 12
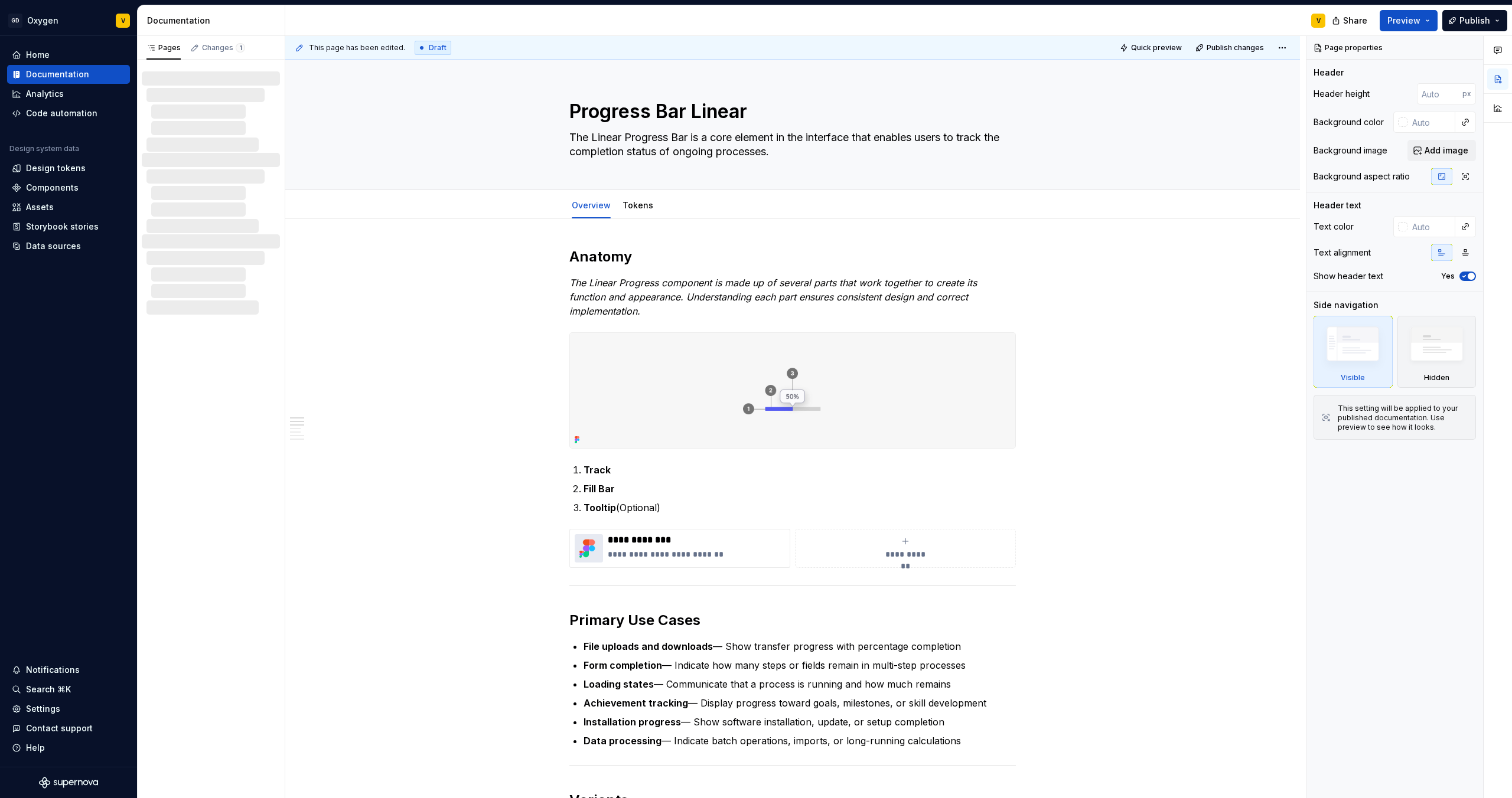
type textarea "*"
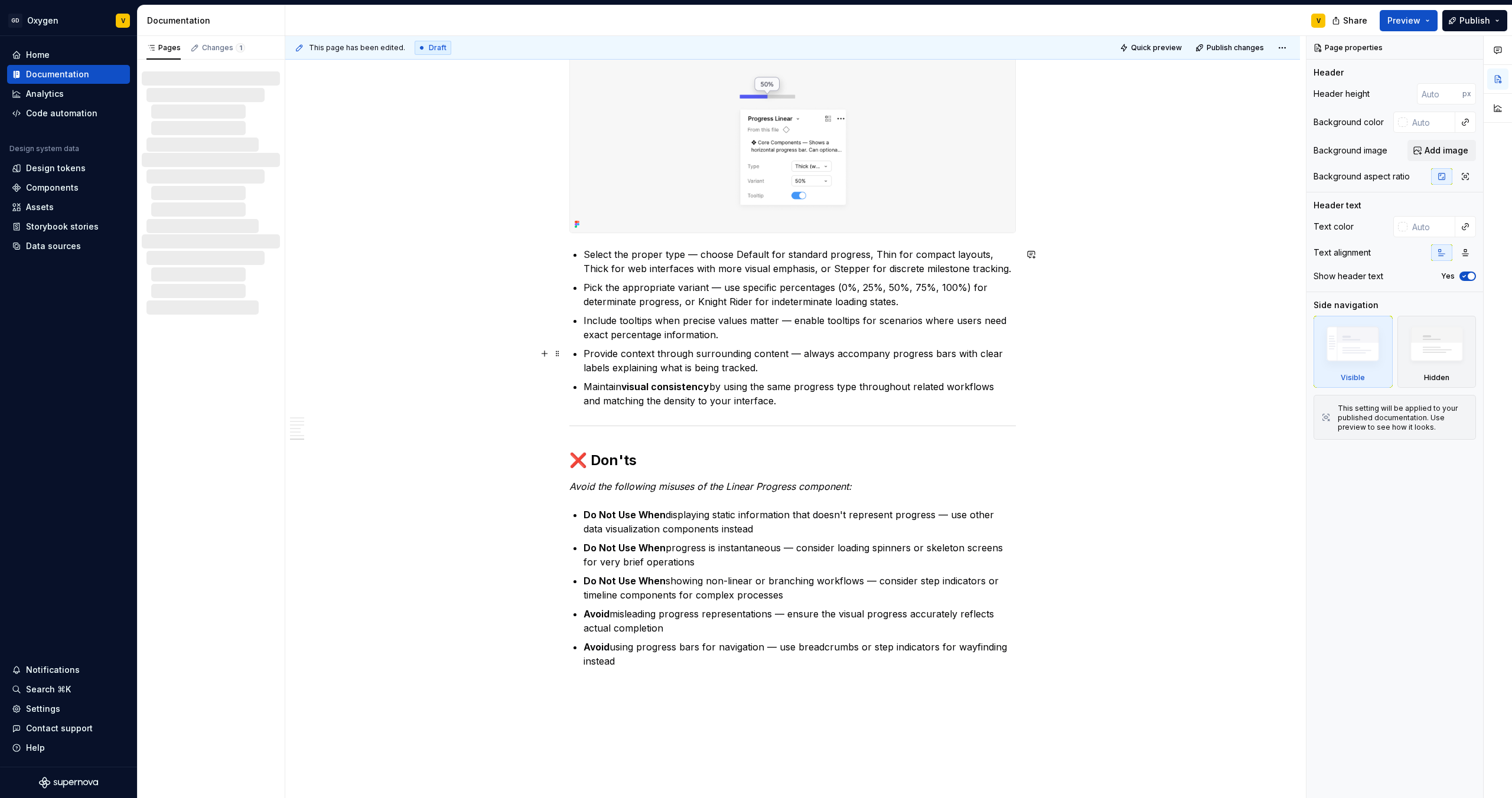
scroll to position [1455, 0]
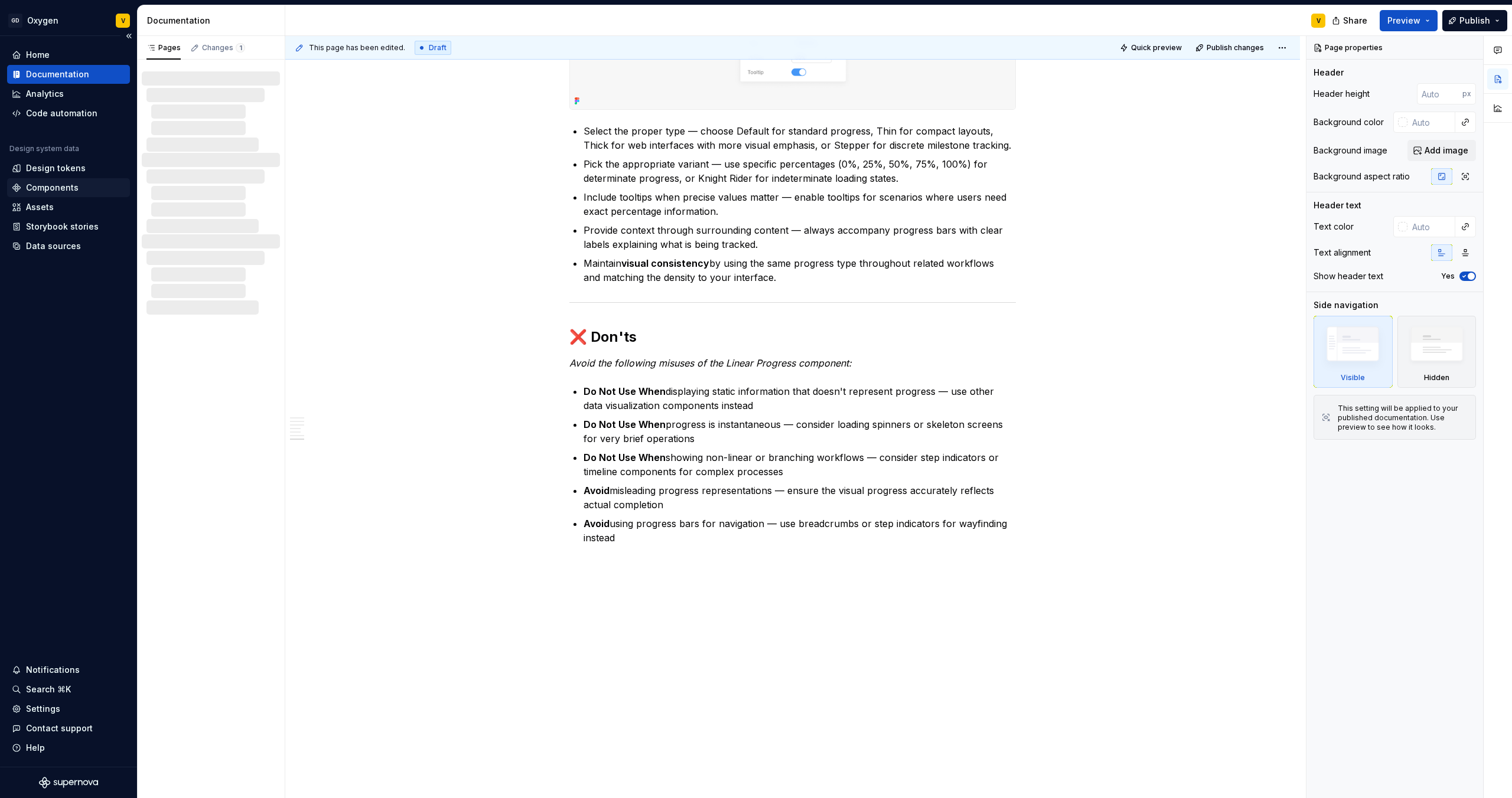
click at [65, 189] on div "Components" at bounding box center [52, 187] width 53 height 12
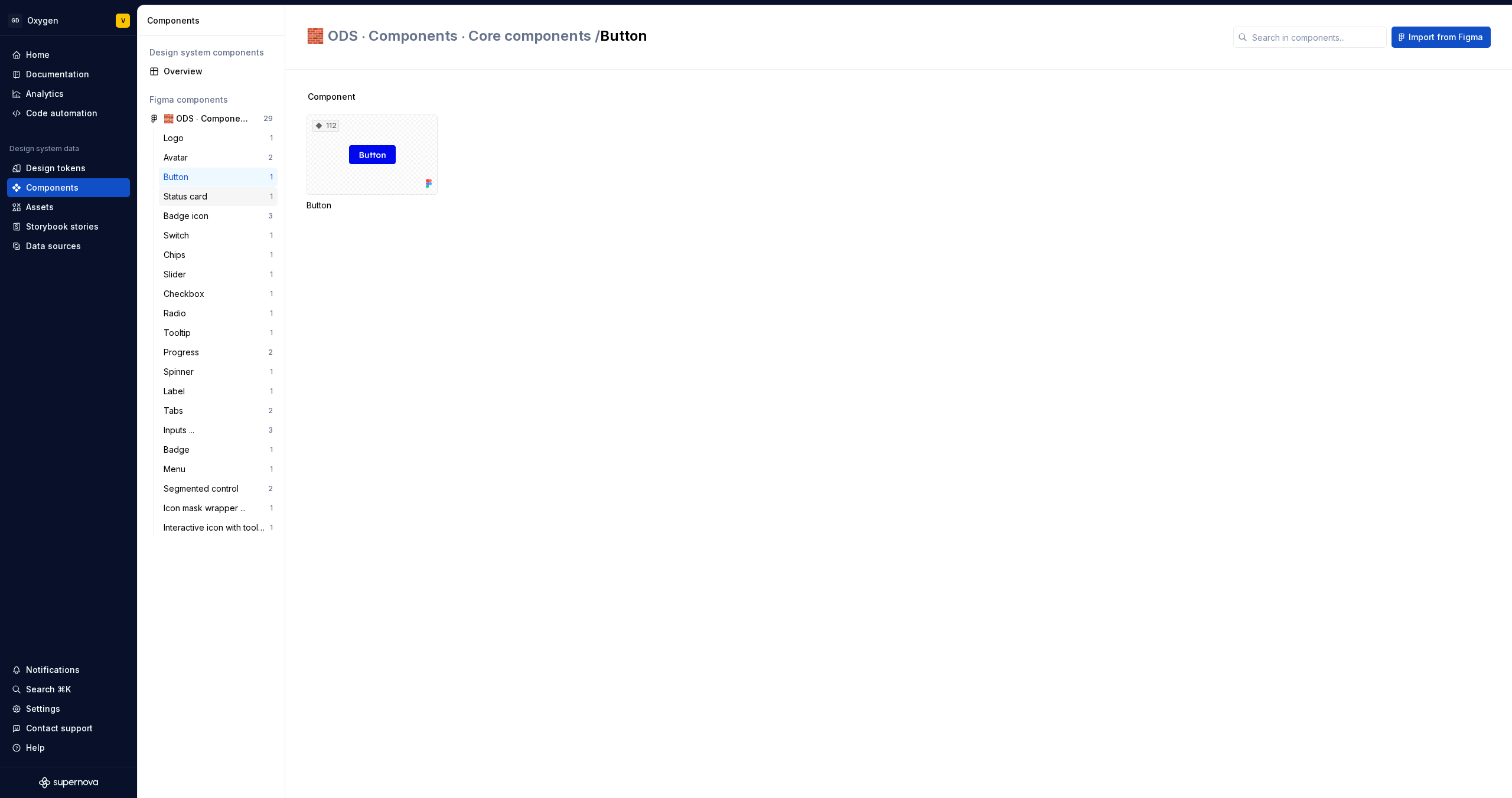
click at [187, 197] on div "Status card" at bounding box center [188, 197] width 49 height 12
click at [193, 276] on div "Slider" at bounding box center [216, 274] width 106 height 12
click at [198, 292] on div "Checkbox" at bounding box center [186, 293] width 46 height 12
click at [208, 320] on div "Radio 1" at bounding box center [218, 314] width 119 height 19
click at [216, 352] on div "Progress" at bounding box center [216, 352] width 105 height 12
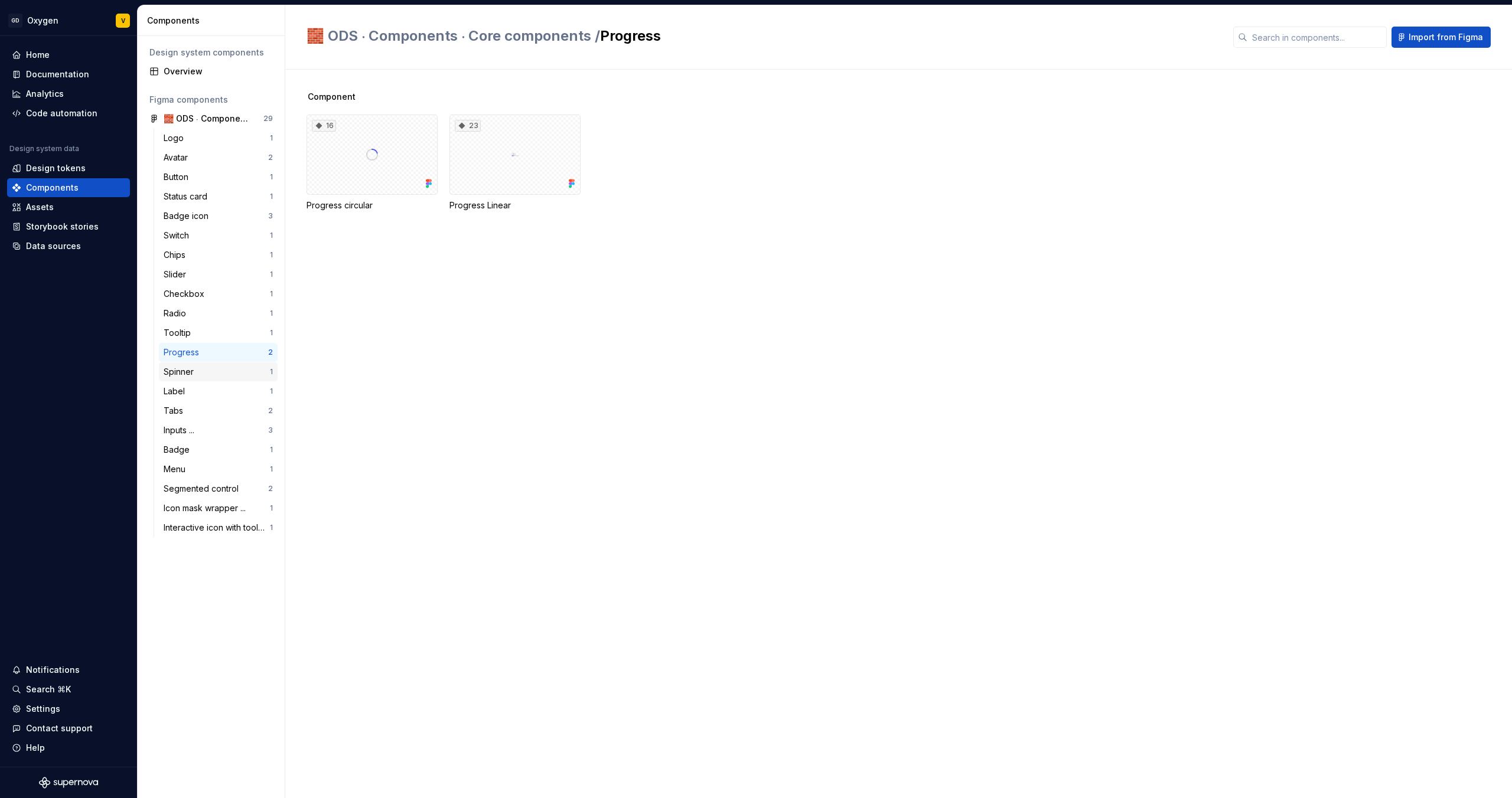
click at [210, 376] on div "Spinner" at bounding box center [216, 372] width 106 height 12
click at [207, 393] on div "Label" at bounding box center [216, 391] width 106 height 12
click at [53, 72] on div "Documentation" at bounding box center [57, 74] width 63 height 12
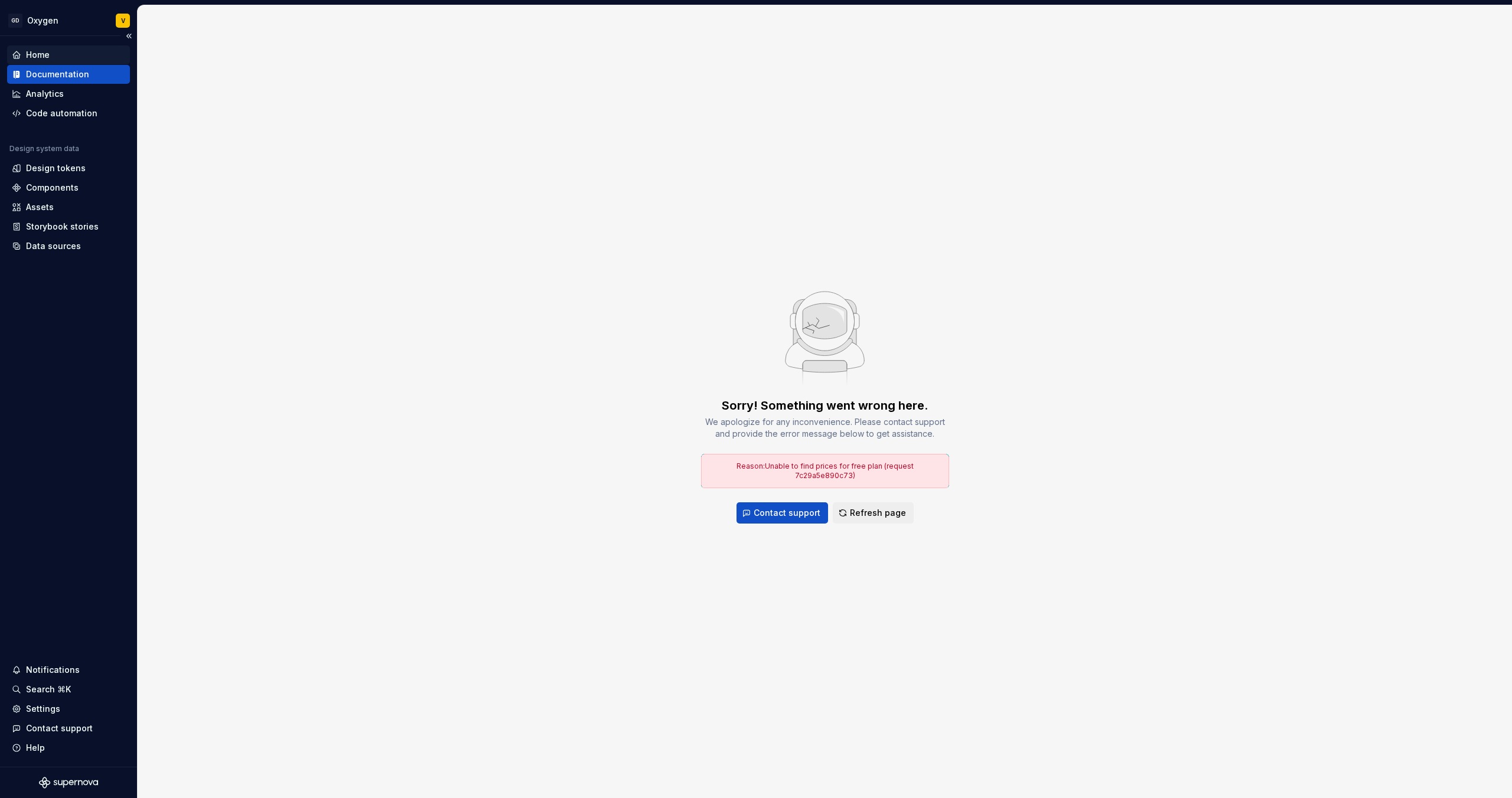
click at [53, 56] on div "Home" at bounding box center [68, 54] width 113 height 12
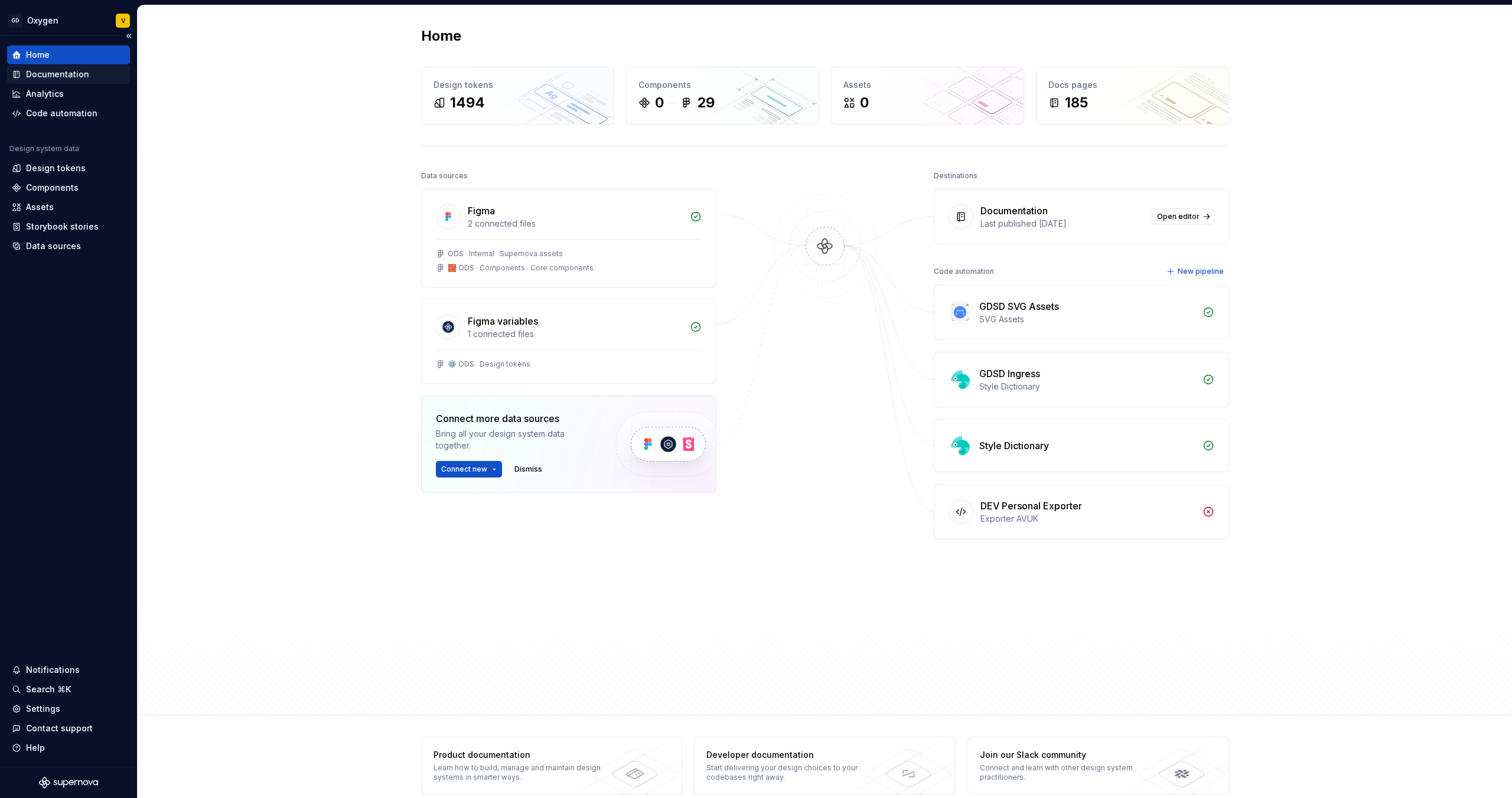
click at [53, 68] on div "Documentation" at bounding box center [57, 74] width 63 height 12
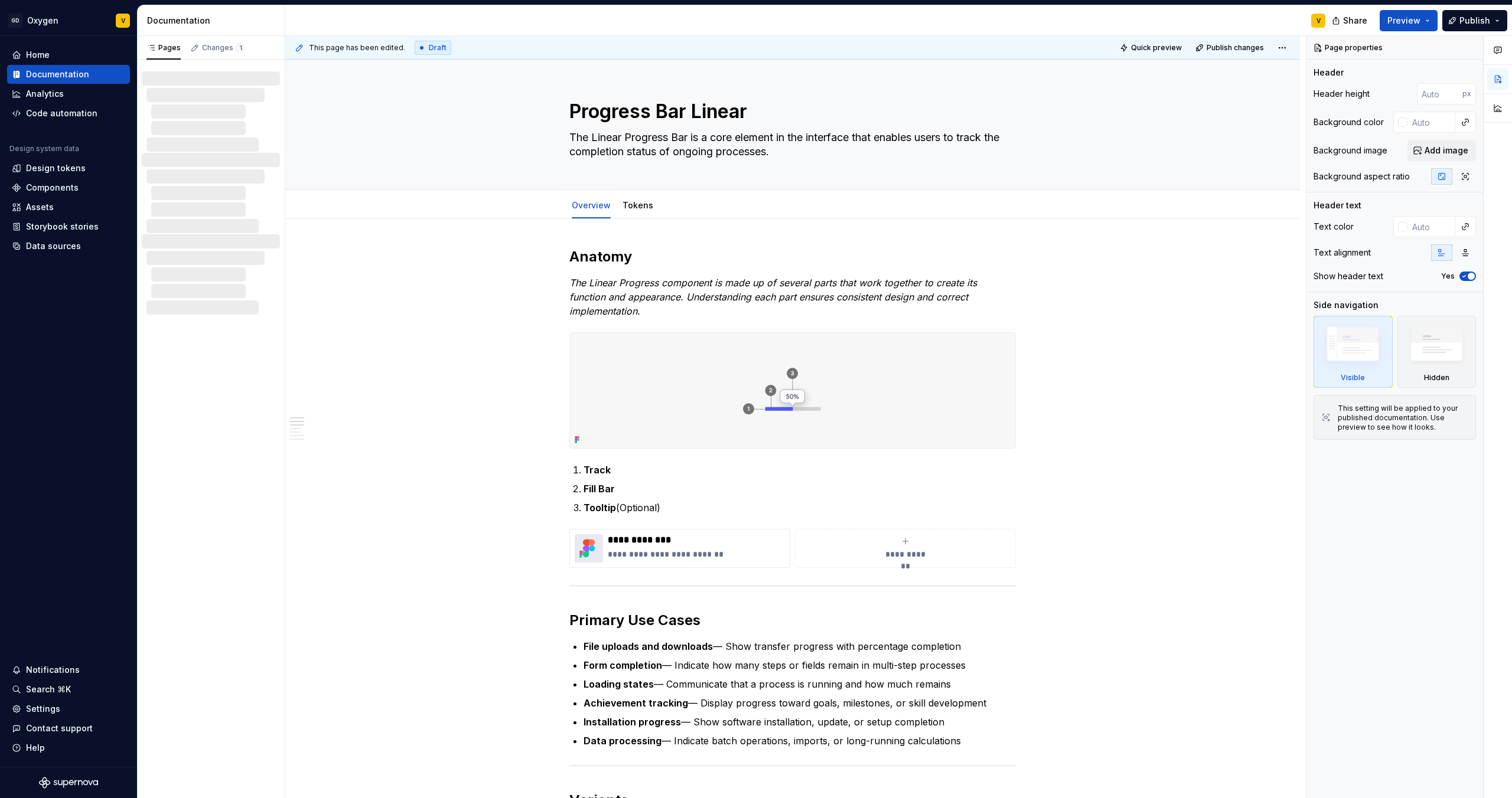
type textarea "*"
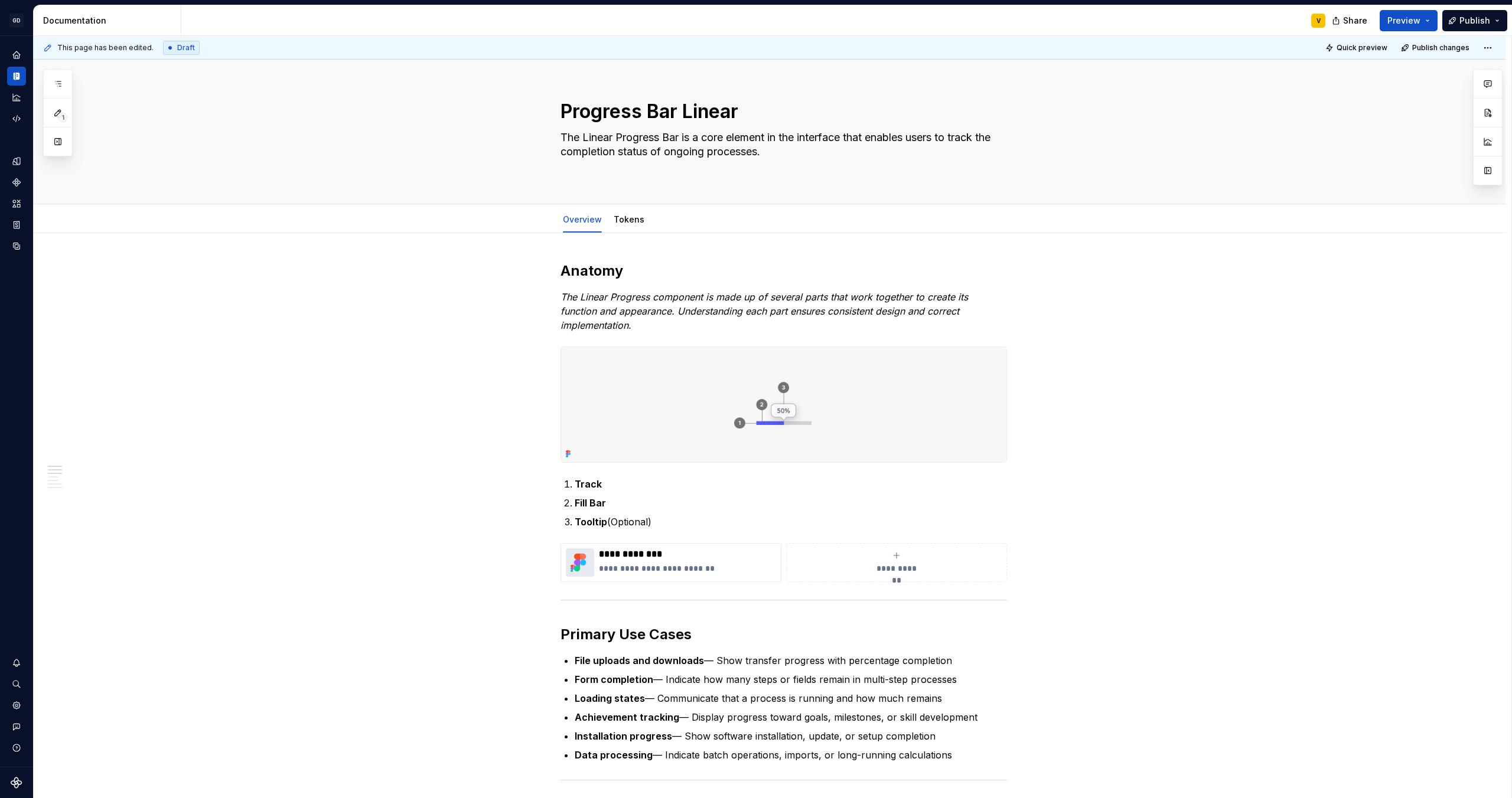
type textarea "*"
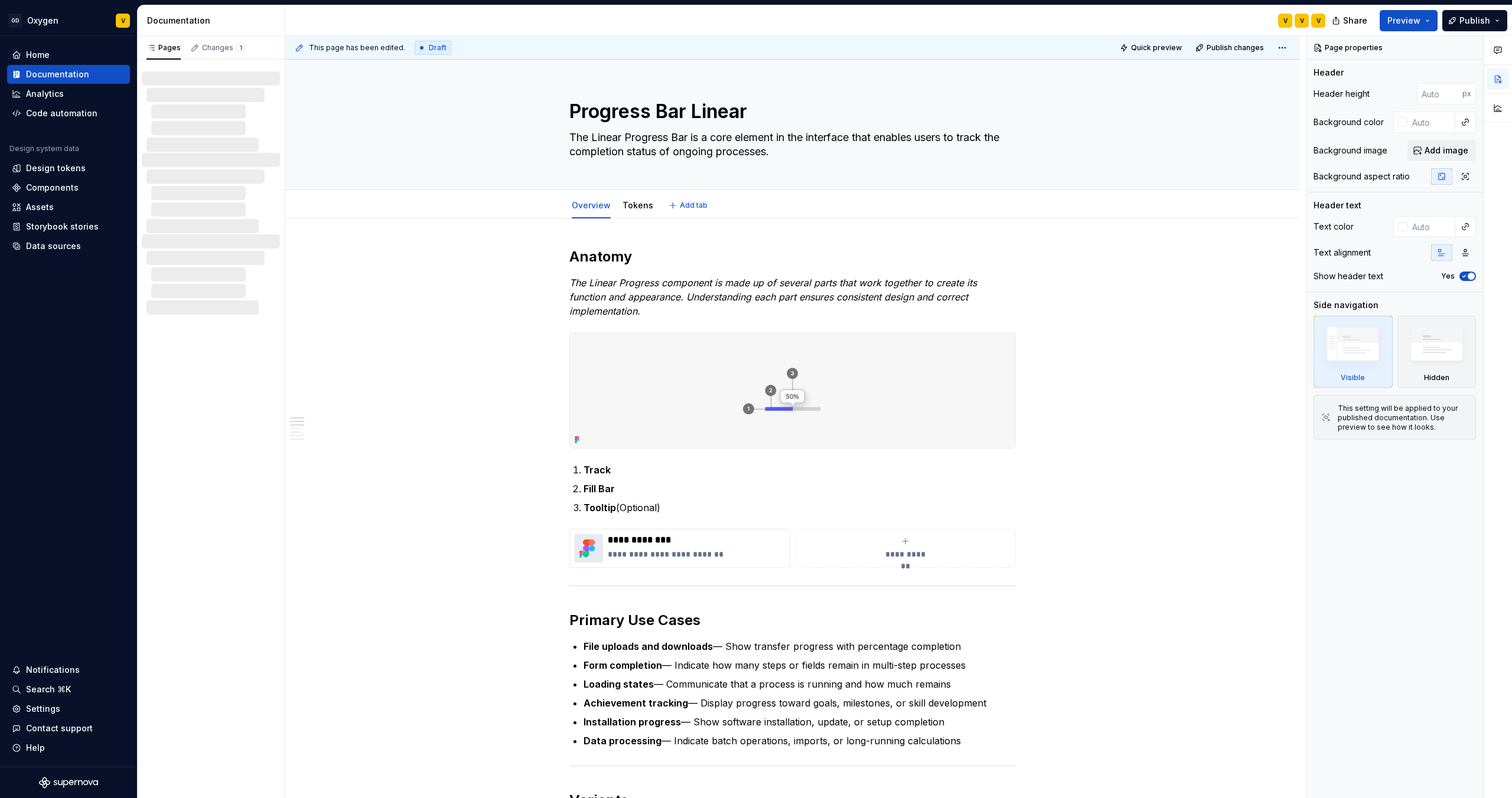
type textarea "*"
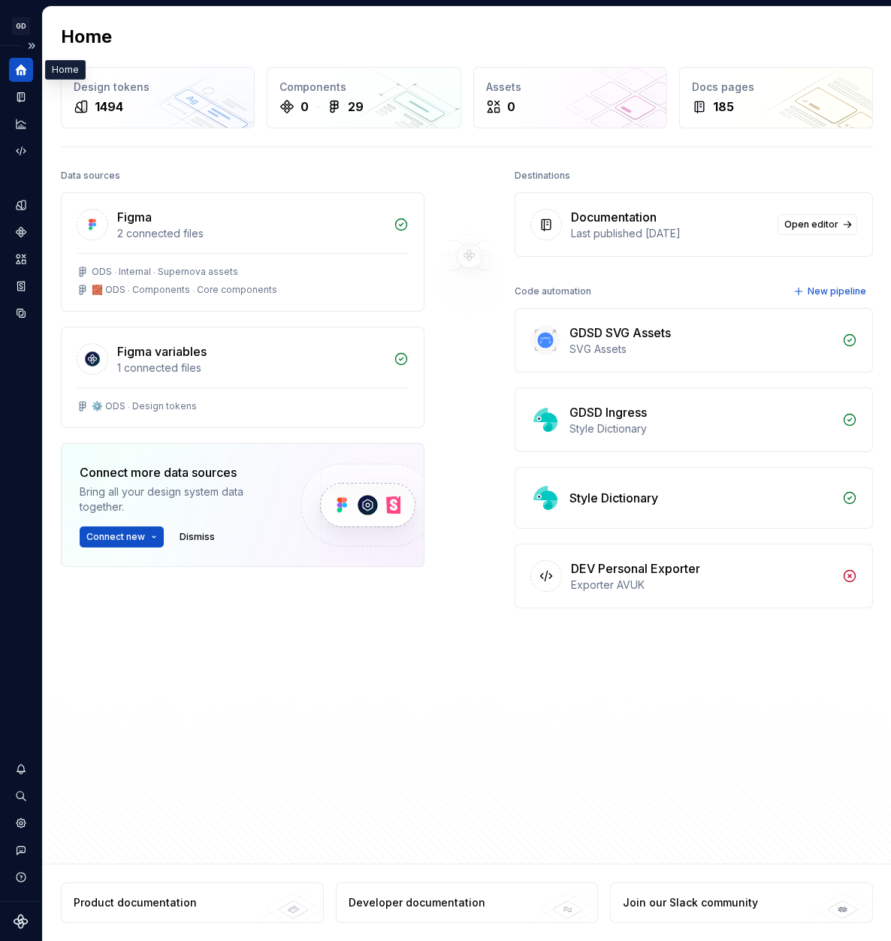
click at [23, 76] on div "Home" at bounding box center [21, 70] width 24 height 24
click at [26, 101] on icon "Documentation" at bounding box center [21, 97] width 14 height 14
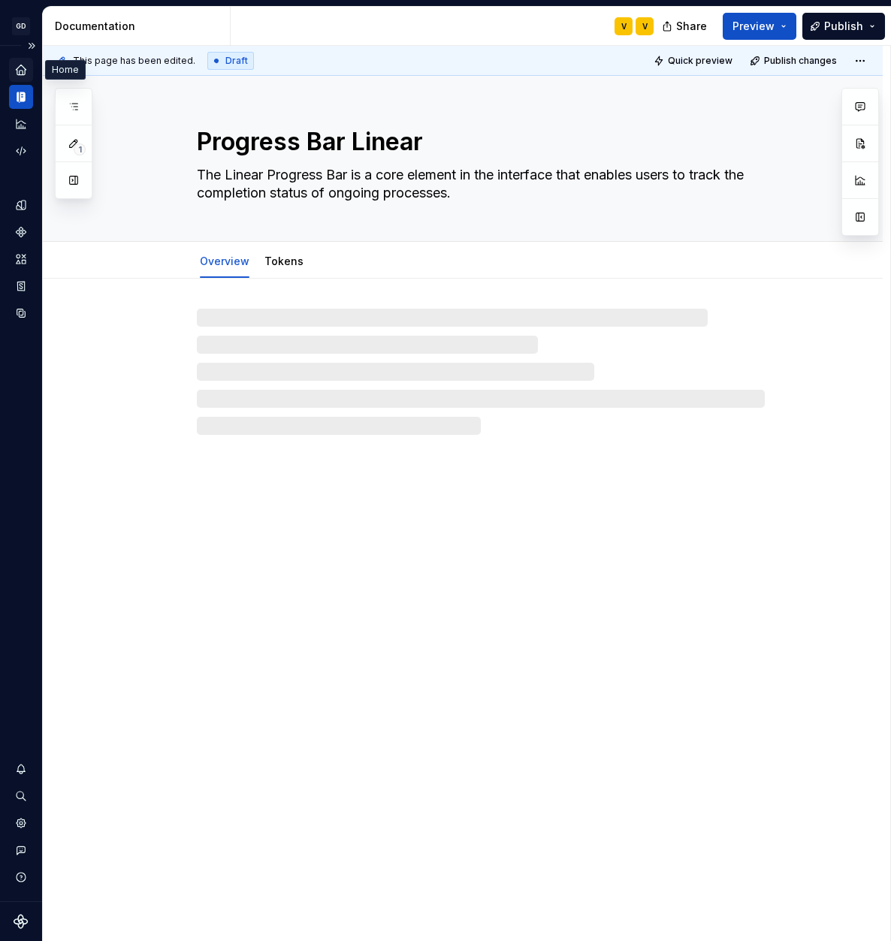
type textarea "*"
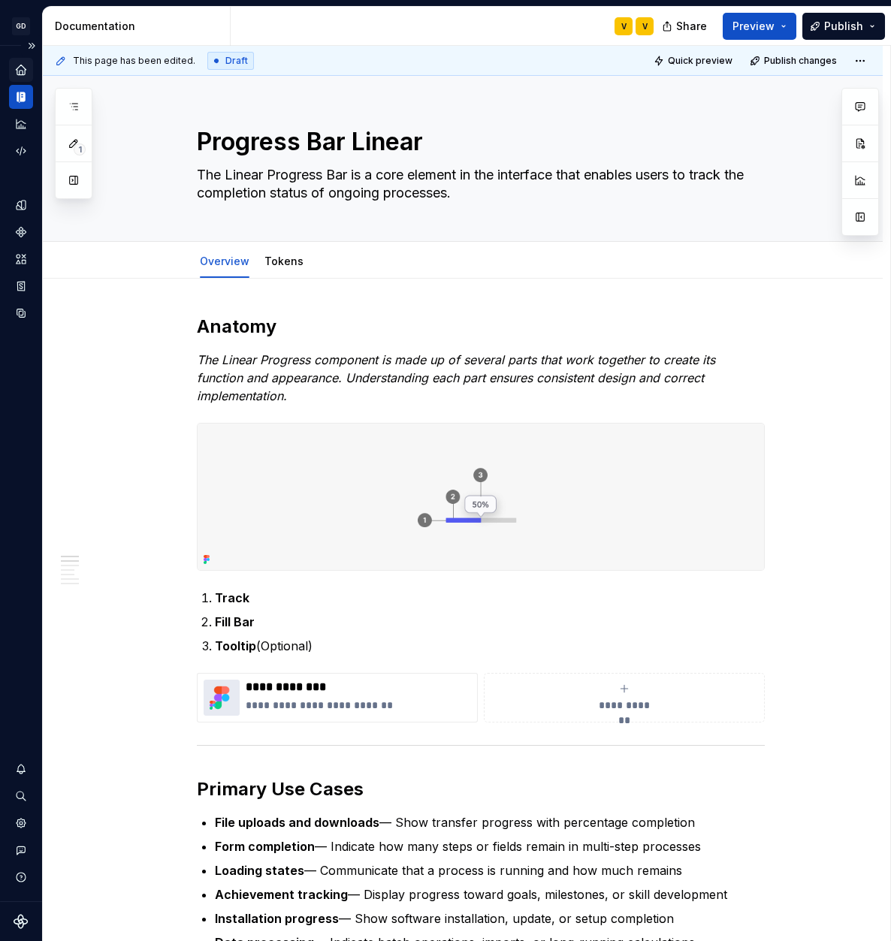
click at [19, 71] on icon "Home" at bounding box center [21, 70] width 10 height 10
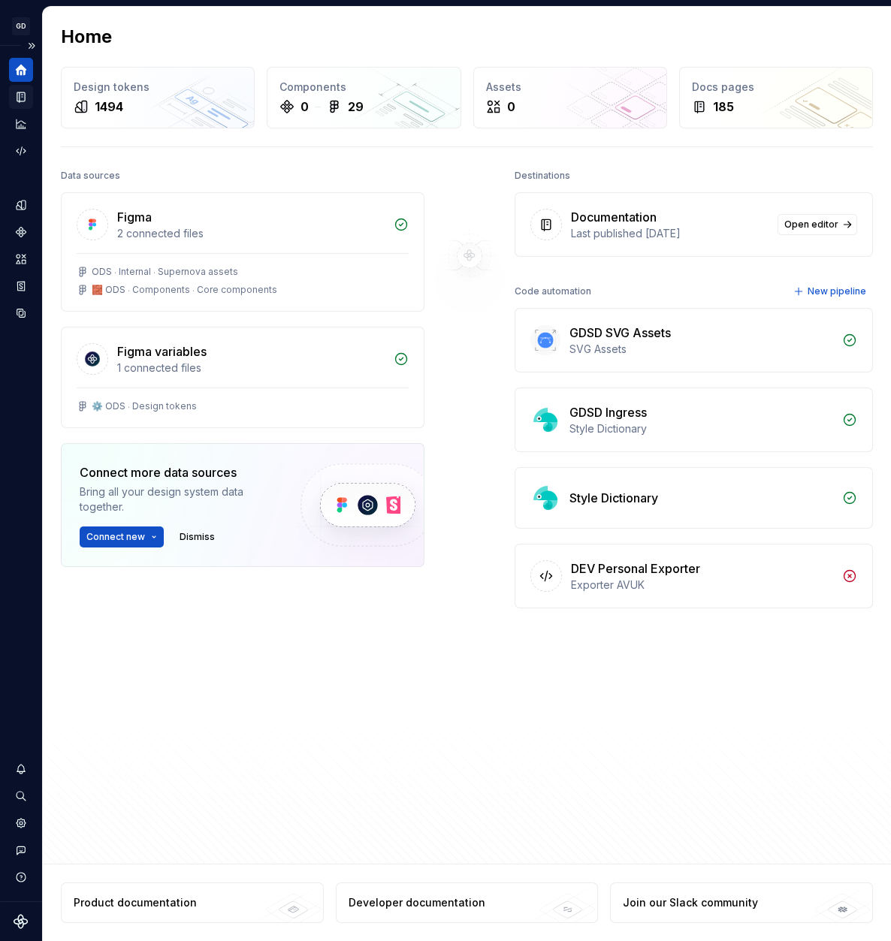
drag, startPoint x: 681, startPoint y: 226, endPoint x: 659, endPoint y: 231, distance: 23.0
click at [681, 226] on div "Last published 2 days ago" at bounding box center [669, 233] width 197 height 15
click at [640, 231] on div "Last published [DATE]" at bounding box center [669, 233] width 197 height 15
click at [12, 95] on div "Documentation" at bounding box center [21, 97] width 24 height 24
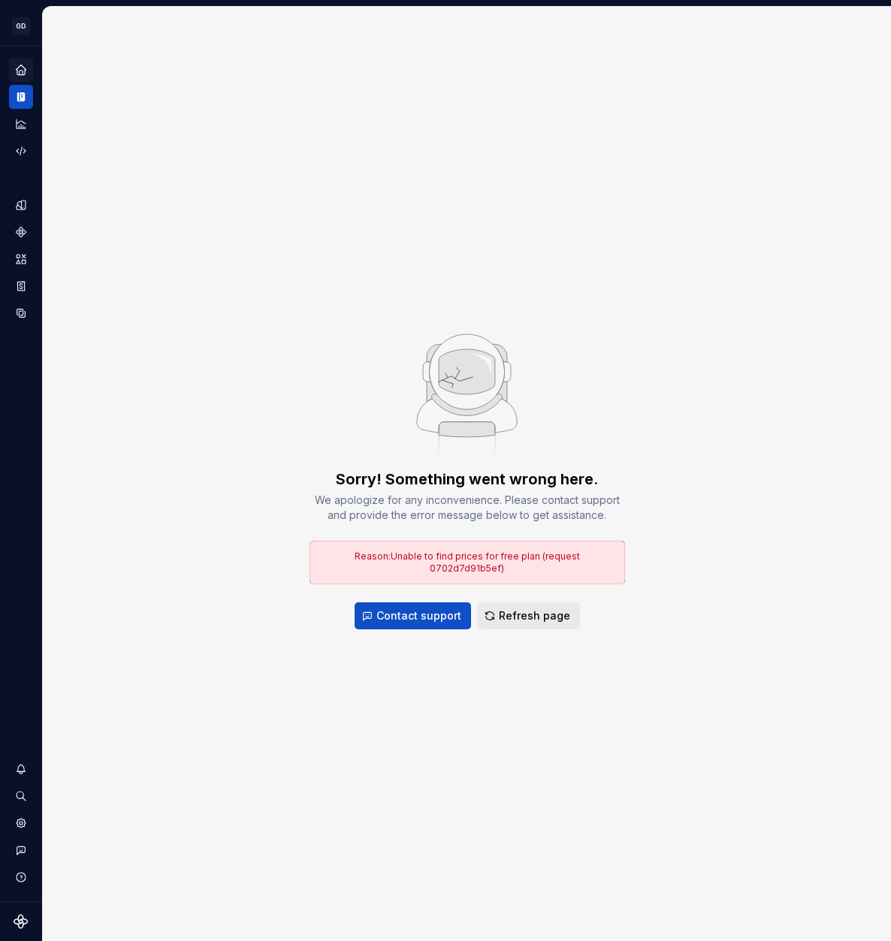
click at [540, 611] on span "Refresh page" at bounding box center [534, 615] width 71 height 15
click at [526, 602] on button "Refresh page" at bounding box center [528, 615] width 103 height 27
drag, startPoint x: 375, startPoint y: 563, endPoint x: 621, endPoint y: 564, distance: 245.5
click at [621, 564] on div "Reason: Unable to find prices for free plan (request 0702d7d91b5ef)" at bounding box center [466, 563] width 315 height 44
click at [580, 560] on span "Reason: Unable to find prices for free plan (request 0702d7d91b5ef)" at bounding box center [466, 561] width 225 height 23
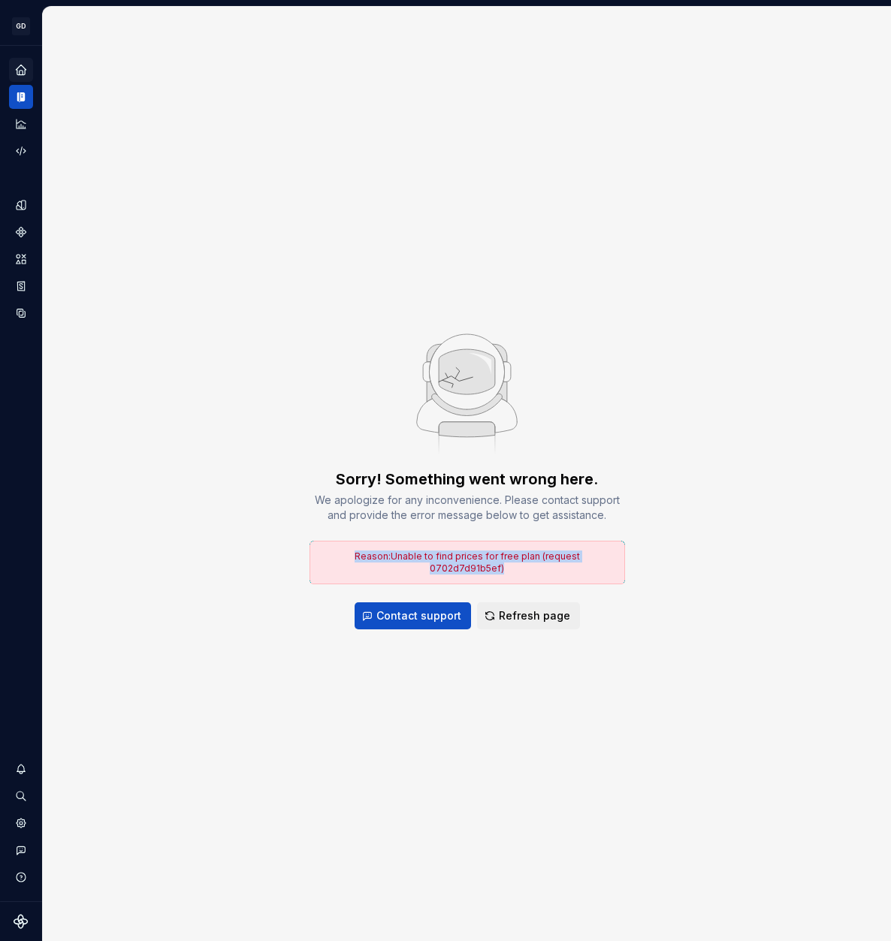
drag, startPoint x: 607, startPoint y: 562, endPoint x: 302, endPoint y: 567, distance: 305.6
click at [302, 567] on div "Sorry! Something went wrong here. We apologize for any inconvenience. Please co…" at bounding box center [467, 474] width 848 height 934
click at [293, 577] on div "Sorry! Something went wrong here. We apologize for any inconvenience. Please co…" at bounding box center [467, 474] width 848 height 934
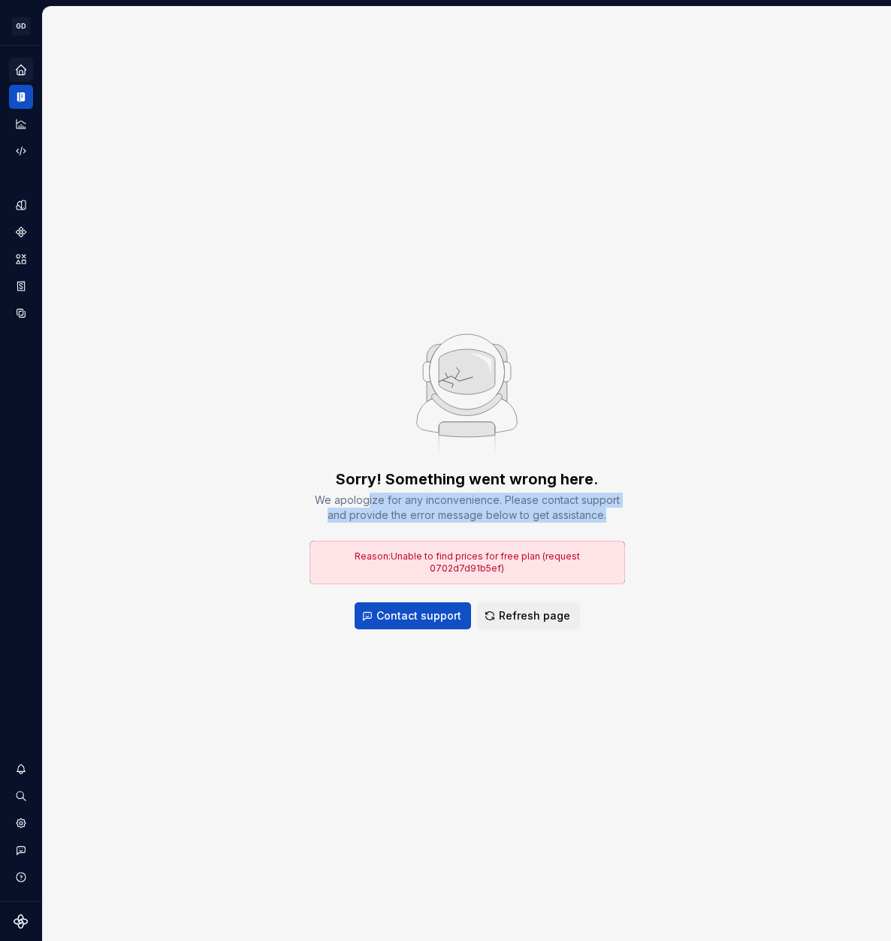
drag, startPoint x: 368, startPoint y: 502, endPoint x: 618, endPoint y: 523, distance: 250.9
click at [618, 523] on div "We apologize for any inconvenience. Please contact support and provide the erro…" at bounding box center [466, 508] width 315 height 30
click at [622, 523] on div "We apologize for any inconvenience. Please contact support and provide the erro…" at bounding box center [466, 508] width 315 height 30
drag, startPoint x: 596, startPoint y: 523, endPoint x: 306, endPoint y: 511, distance: 290.9
click at [306, 511] on div "Sorry! Something went wrong here. We apologize for any inconvenience. Please co…" at bounding box center [467, 474] width 848 height 934
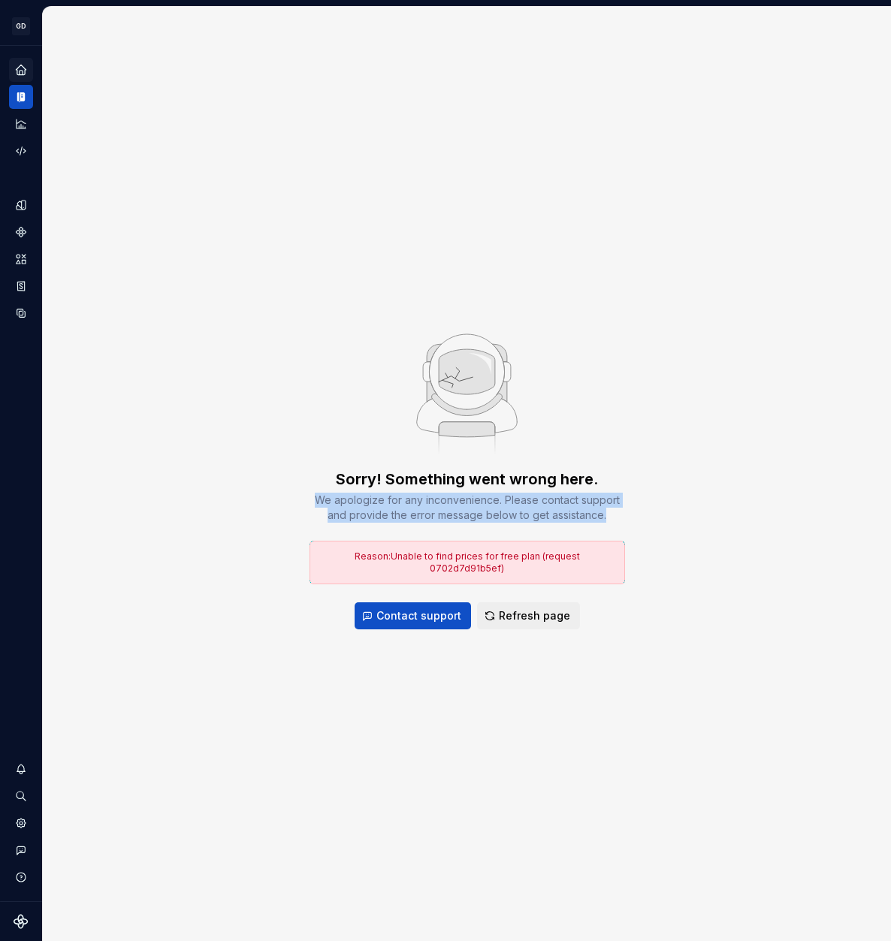
click at [292, 526] on div "Sorry! Something went wrong here. We apologize for any inconvenience. Please co…" at bounding box center [467, 474] width 848 height 934
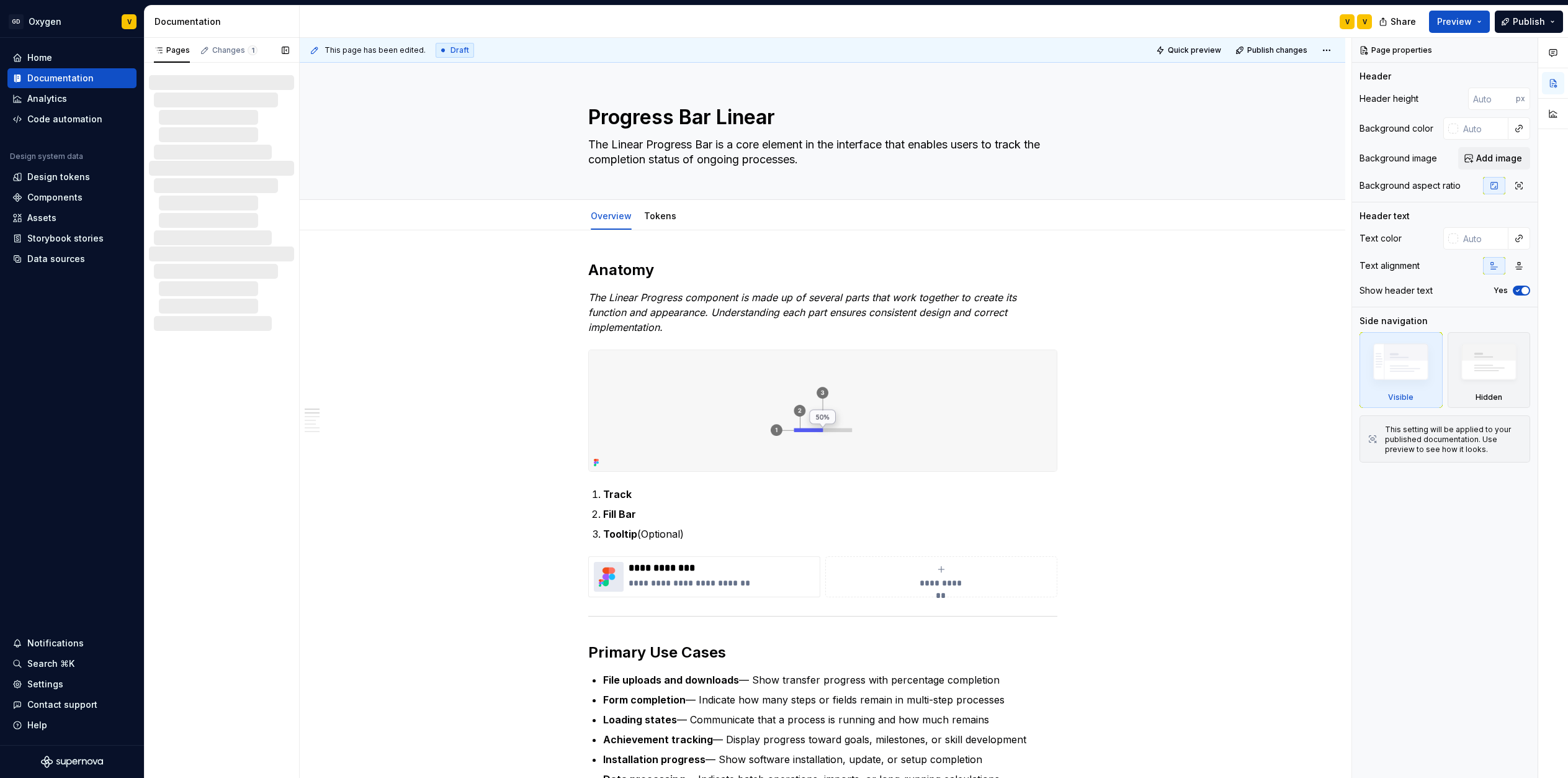
type textarea "*"
click at [201, 408] on div "Pages Changes 1 Components / Indicator & Status / Progress Bar Linear / Overview" at bounding box center [222, 408] width 155 height 741
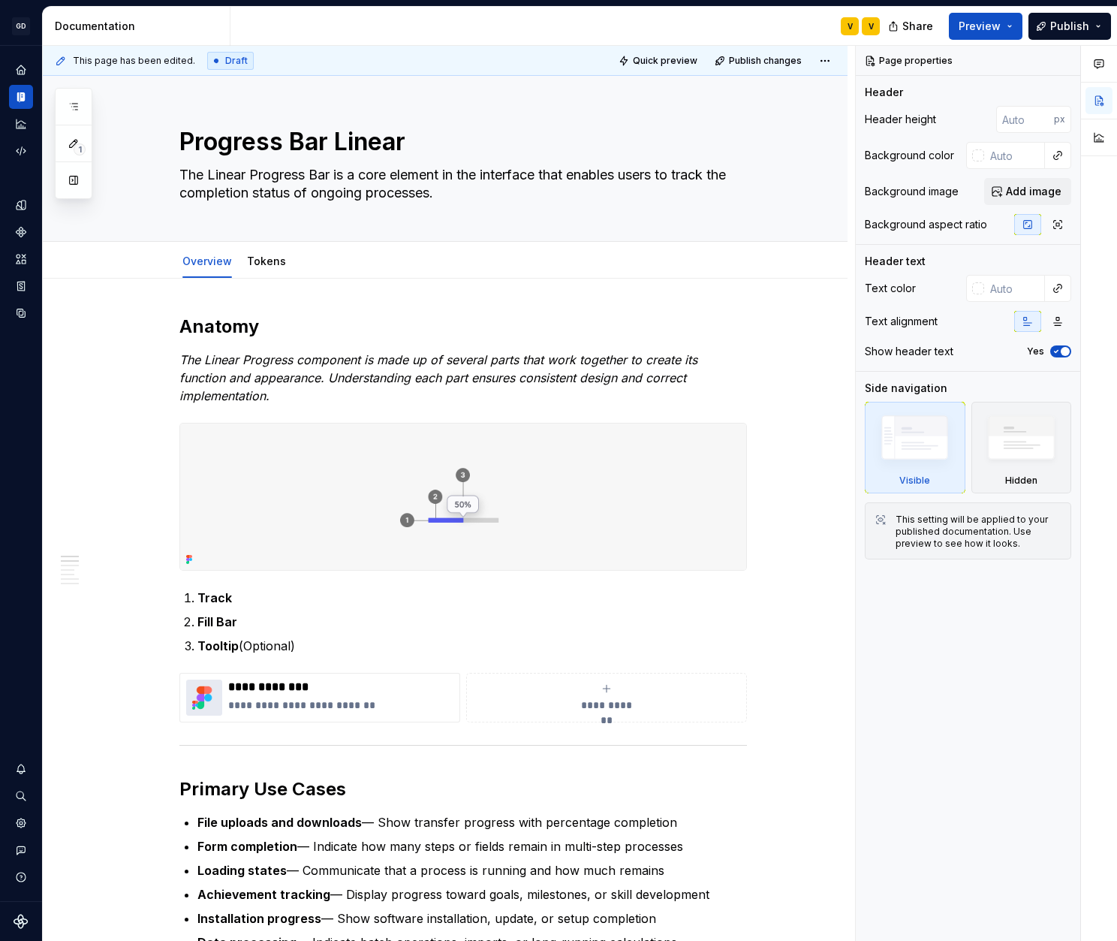
click at [189, 16] on div "Documentation" at bounding box center [137, 26] width 188 height 39
click at [108, 26] on div "Documentation" at bounding box center [139, 26] width 169 height 15
type textarea "*"
click at [13, 72] on div "Home" at bounding box center [21, 70] width 24 height 24
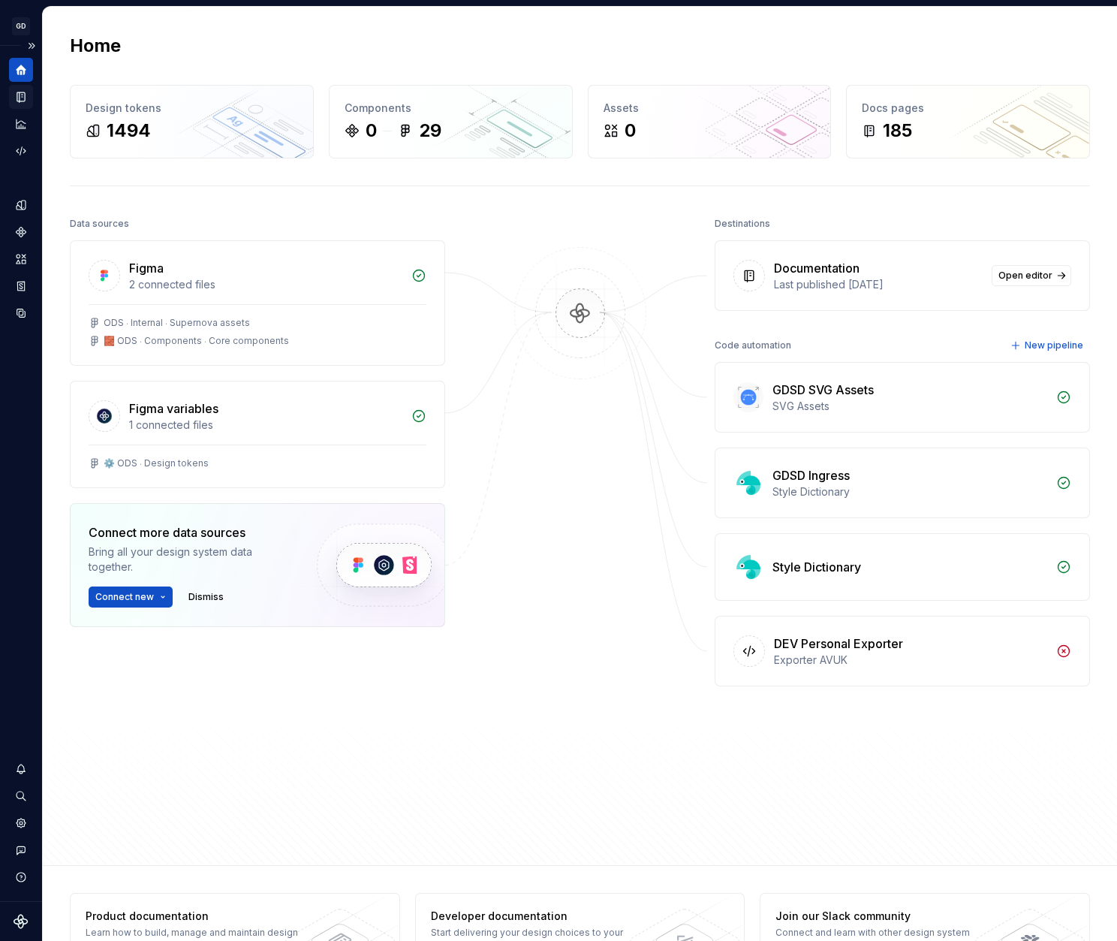
click at [20, 98] on icon "Documentation" at bounding box center [23, 97] width 6 height 8
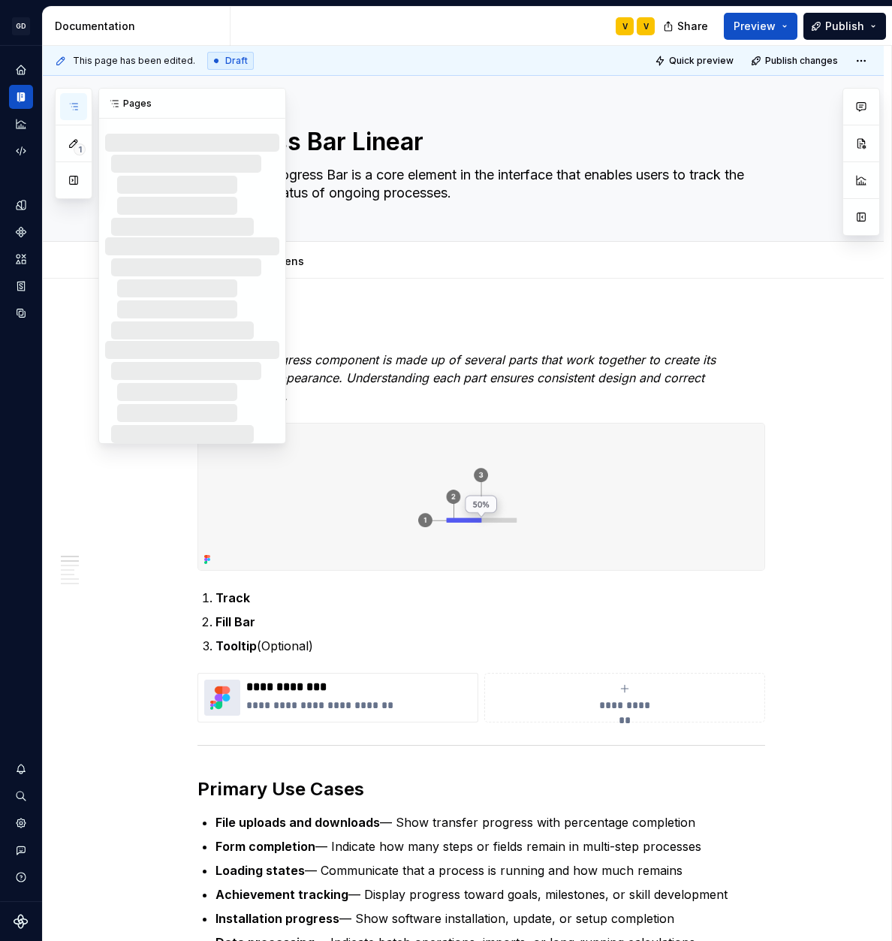
click at [75, 98] on button "button" at bounding box center [73, 106] width 27 height 27
click at [134, 104] on div "Pages" at bounding box center [192, 104] width 186 height 30
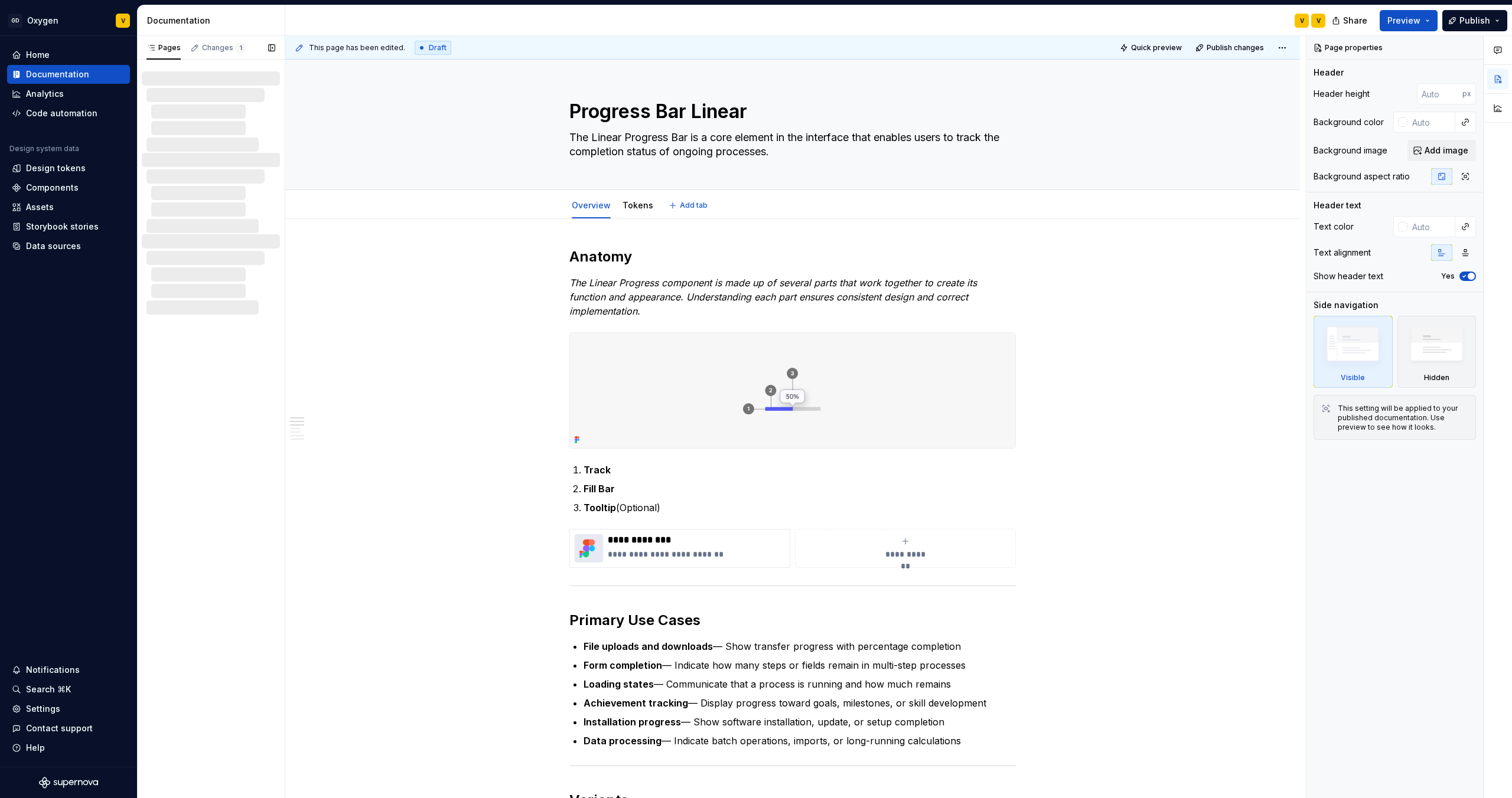
type textarea "*"
click at [71, 60] on div "Home" at bounding box center [68, 54] width 113 height 12
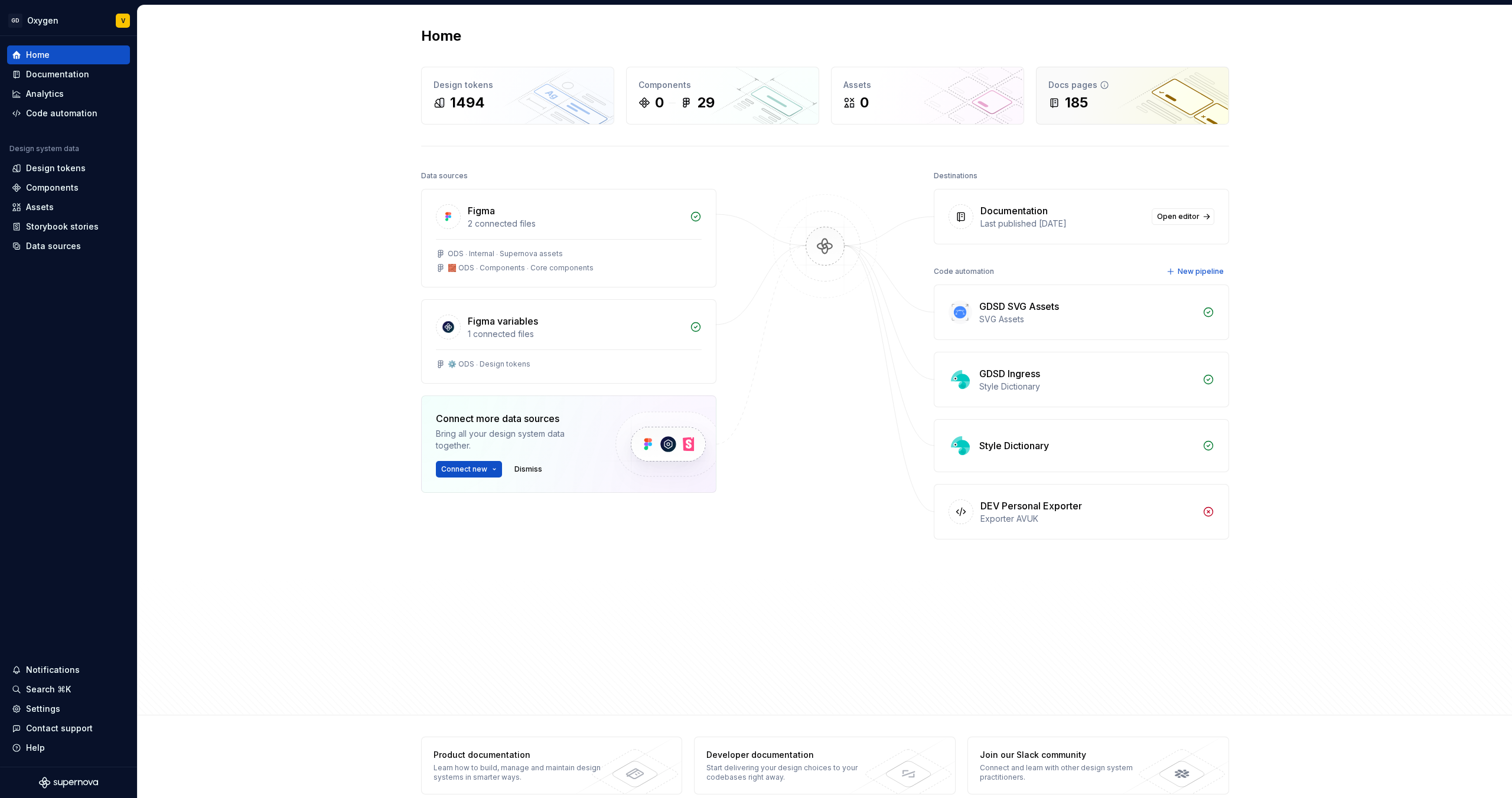
click at [701, 94] on div "185" at bounding box center [1076, 103] width 23 height 19
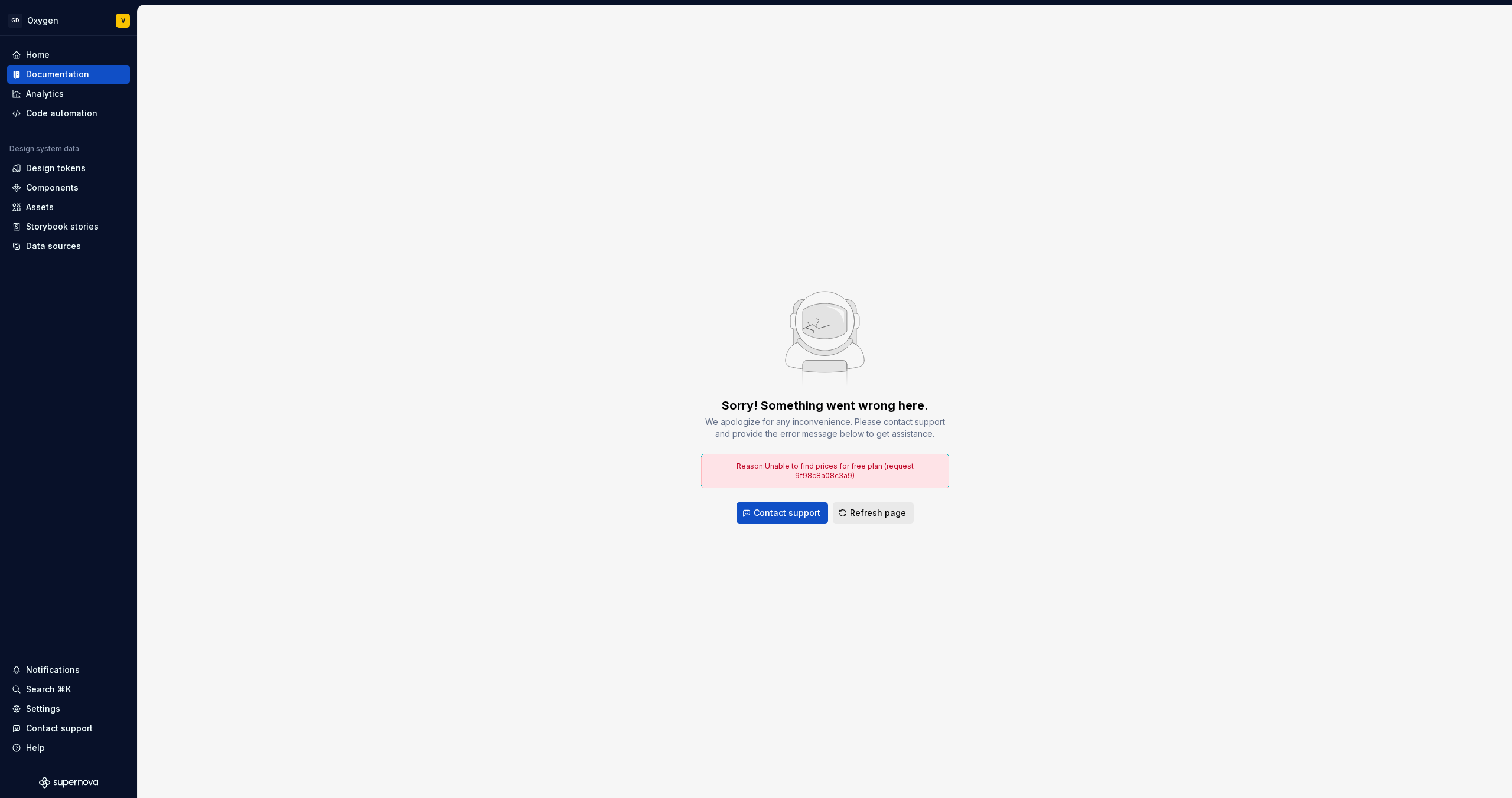
click at [701, 507] on span "Refresh page" at bounding box center [877, 513] width 56 height 12
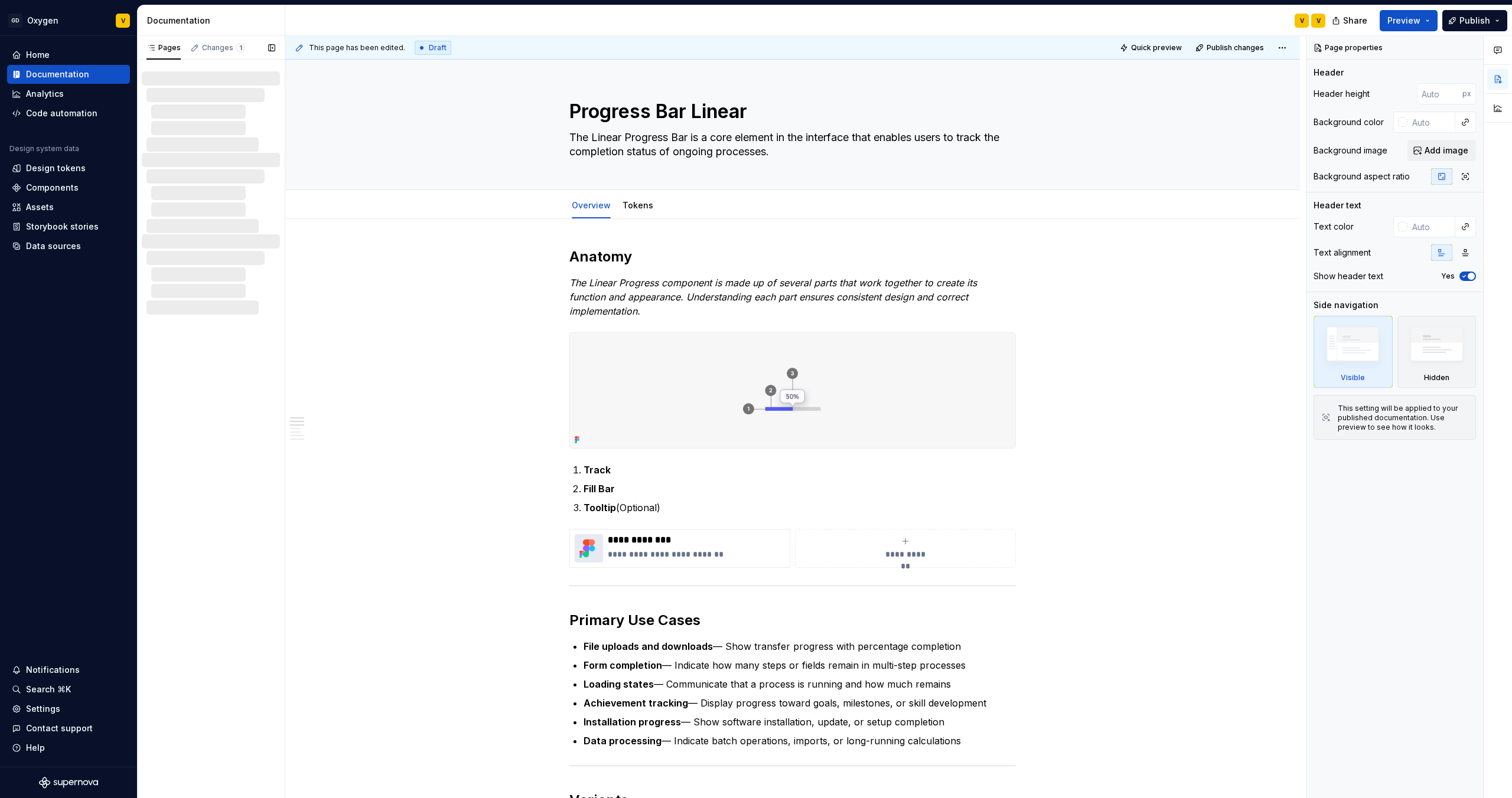
type textarea "*"
click at [57, 97] on div "Analytics" at bounding box center [45, 94] width 38 height 12
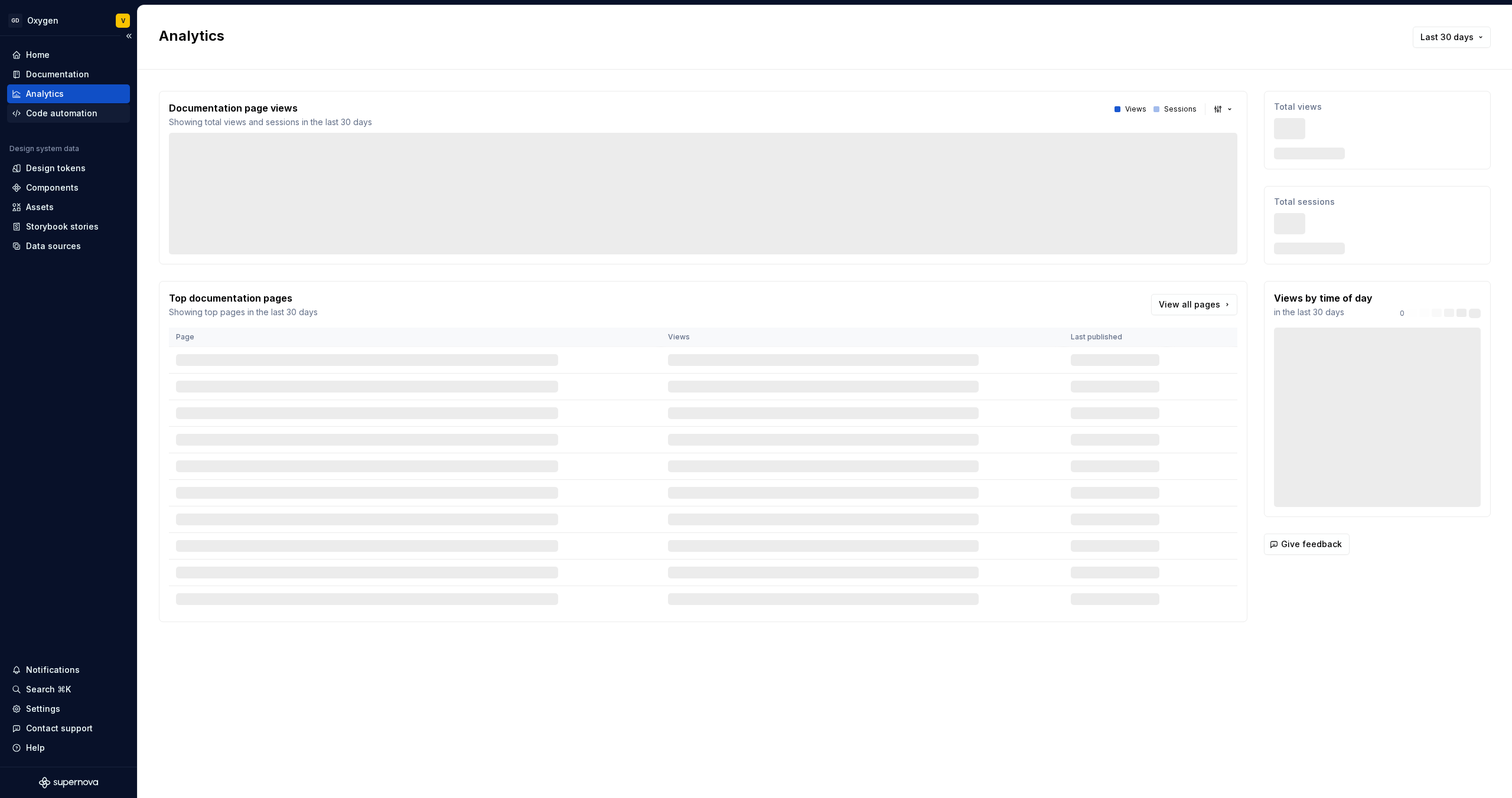
click at [57, 112] on div "Code automation" at bounding box center [61, 113] width 72 height 12
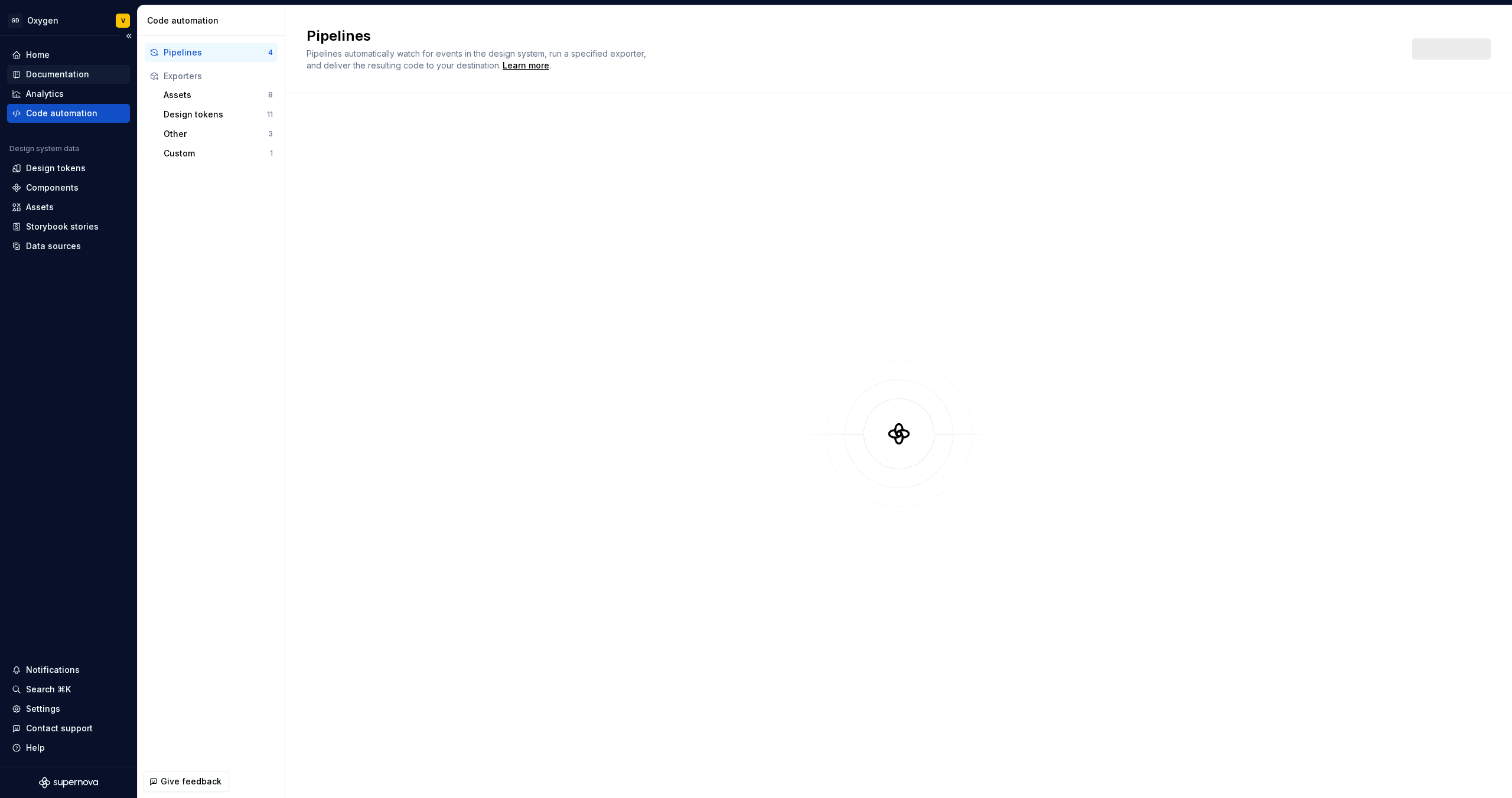
click at [58, 75] on div "Documentation" at bounding box center [57, 74] width 63 height 12
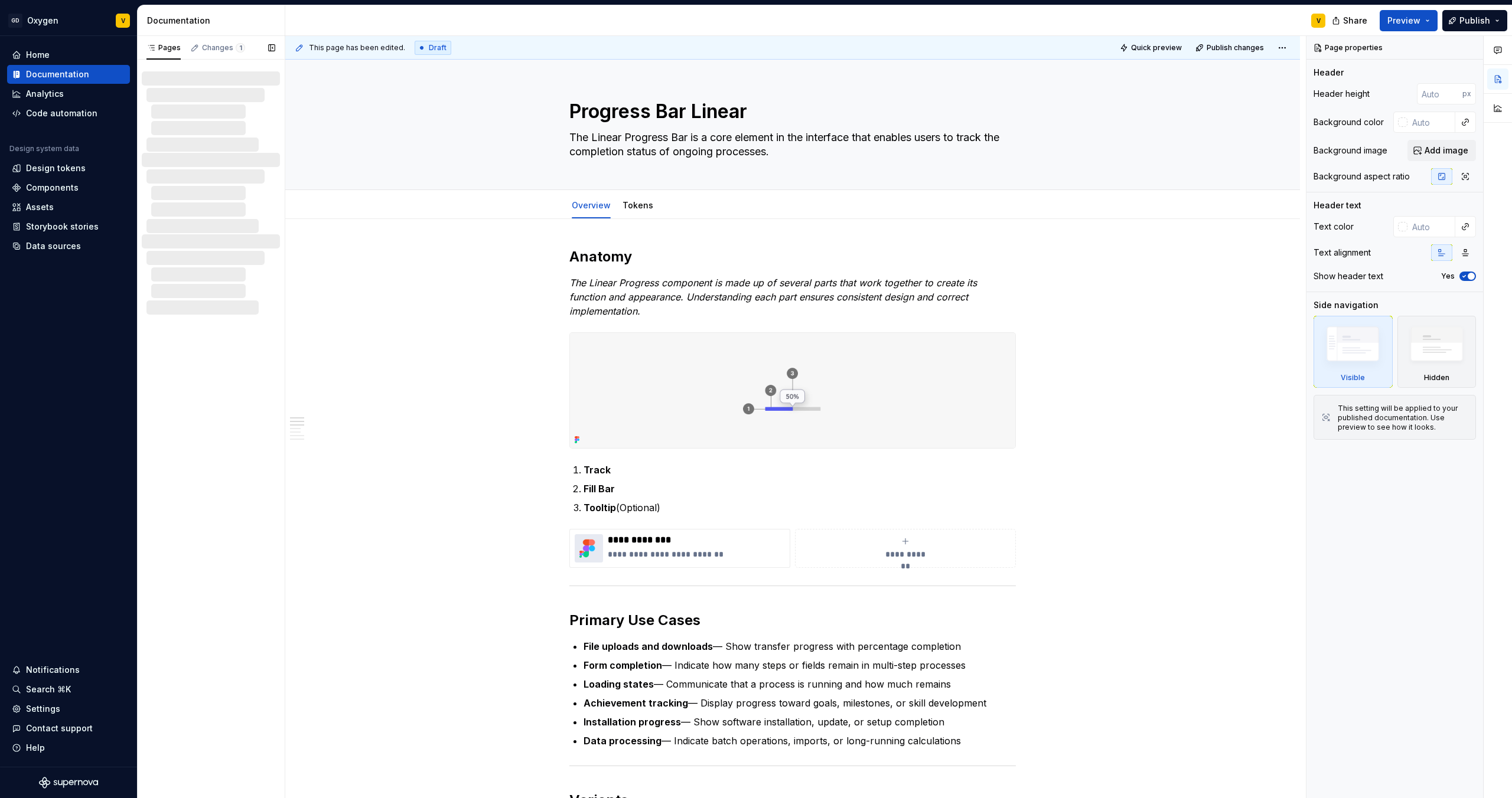
click at [208, 293] on div at bounding box center [216, 291] width 129 height 14
click at [204, 275] on div at bounding box center [216, 274] width 129 height 14
click at [191, 82] on div at bounding box center [211, 112] width 138 height 80
click at [191, 97] on div at bounding box center [213, 95] width 134 height 14
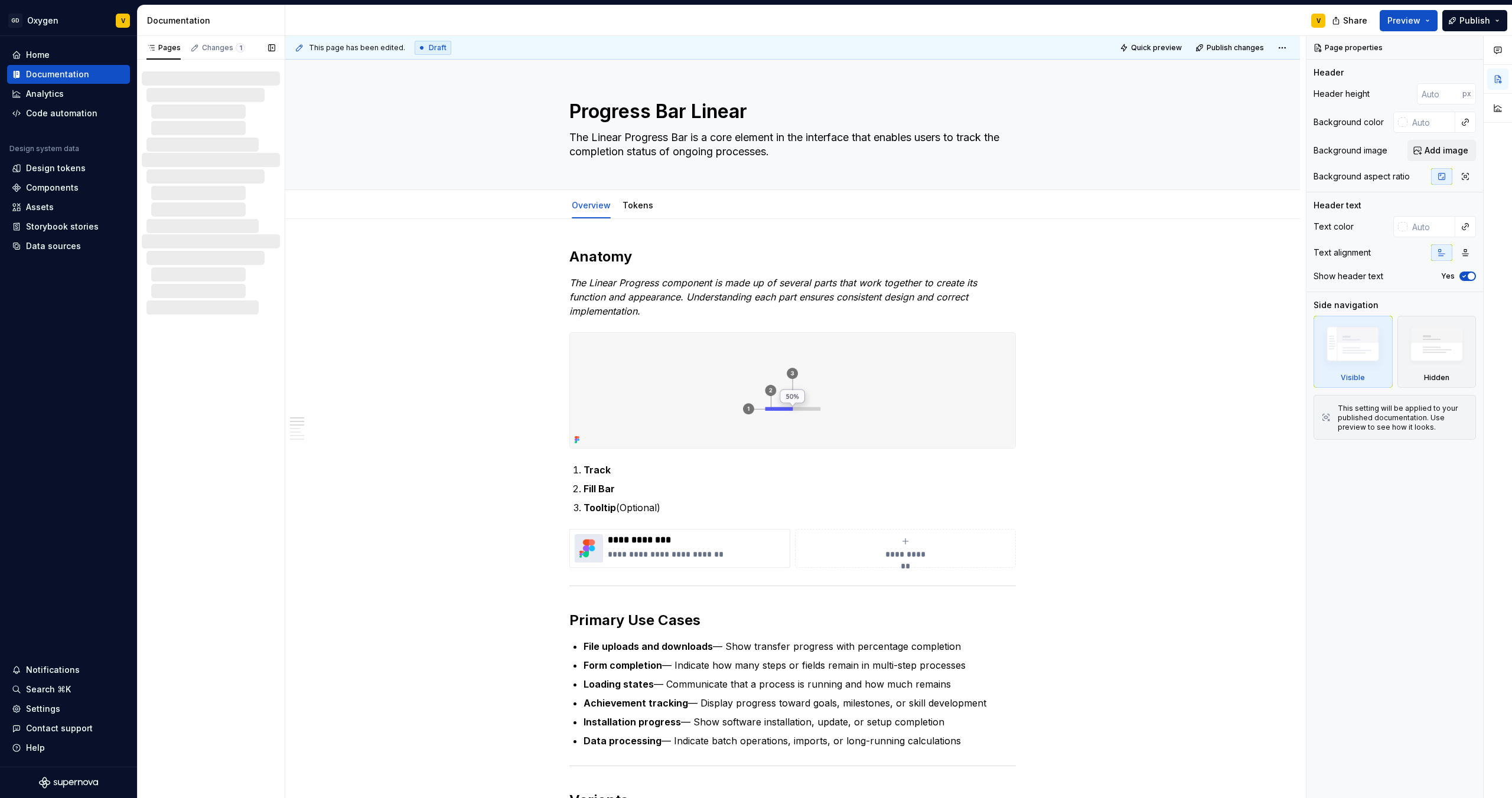
click at [191, 135] on div at bounding box center [211, 112] width 138 height 80
drag, startPoint x: 378, startPoint y: 51, endPoint x: 337, endPoint y: 50, distance: 41.0
click at [337, 50] on span "This page has been edited." at bounding box center [357, 48] width 96 height 9
click at [75, 100] on div "Analytics" at bounding box center [68, 94] width 123 height 19
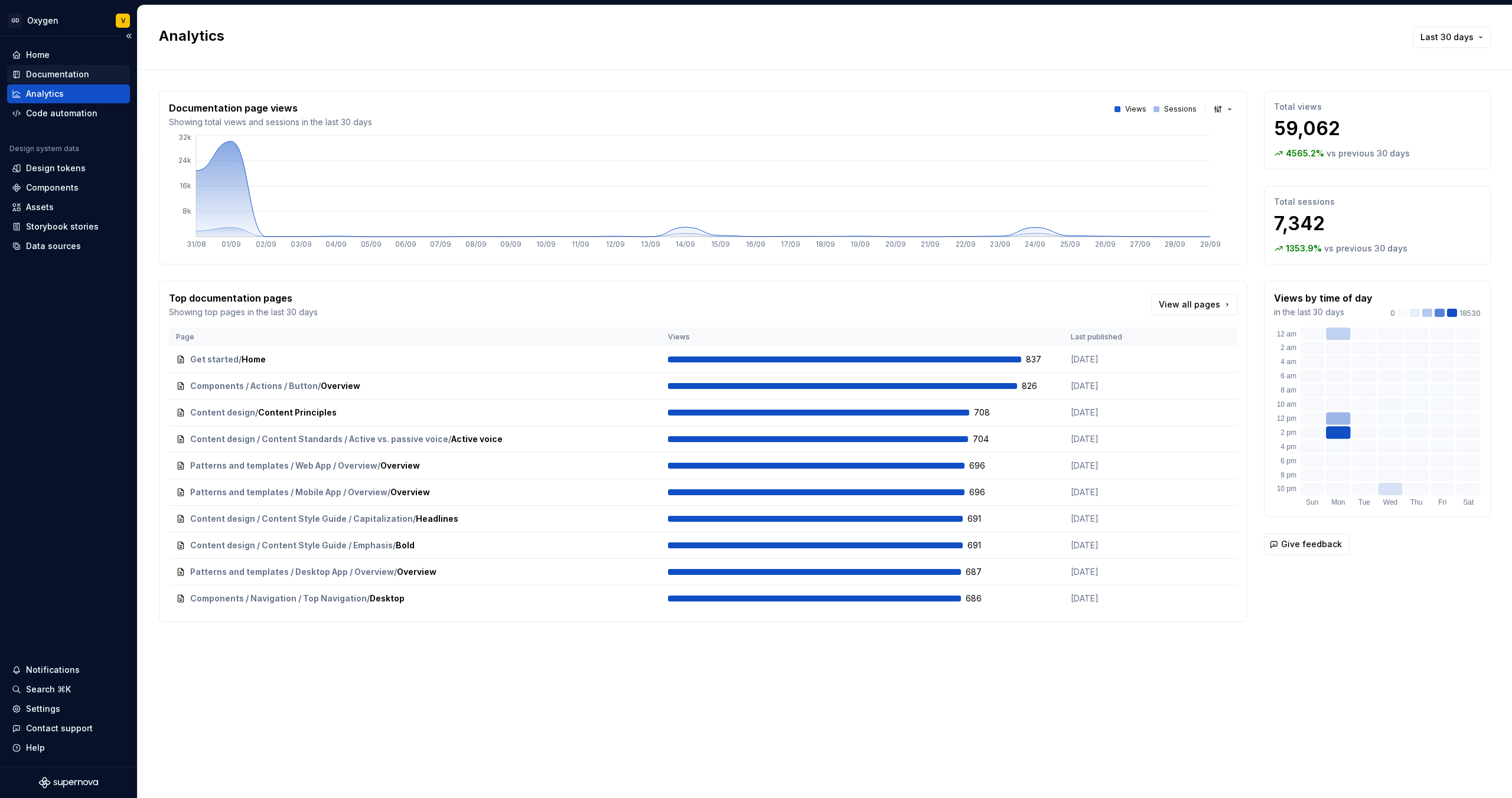
click at [54, 75] on div "Documentation" at bounding box center [57, 74] width 63 height 12
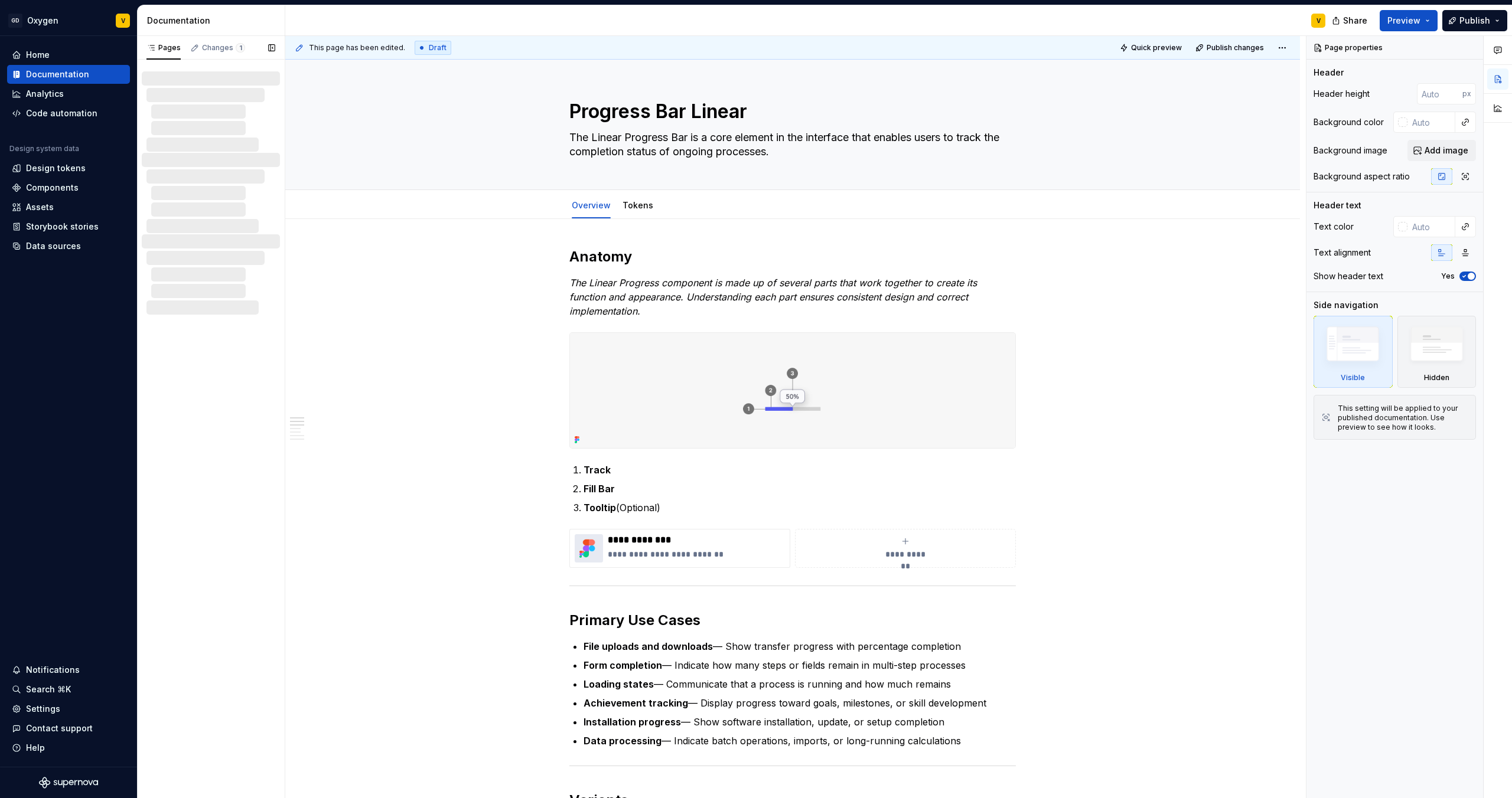
click at [179, 121] on div at bounding box center [216, 128] width 129 height 14
click at [183, 171] on div at bounding box center [213, 176] width 134 height 14
click at [185, 193] on div at bounding box center [216, 193] width 129 height 14
click at [74, 57] on div "Home" at bounding box center [68, 54] width 113 height 12
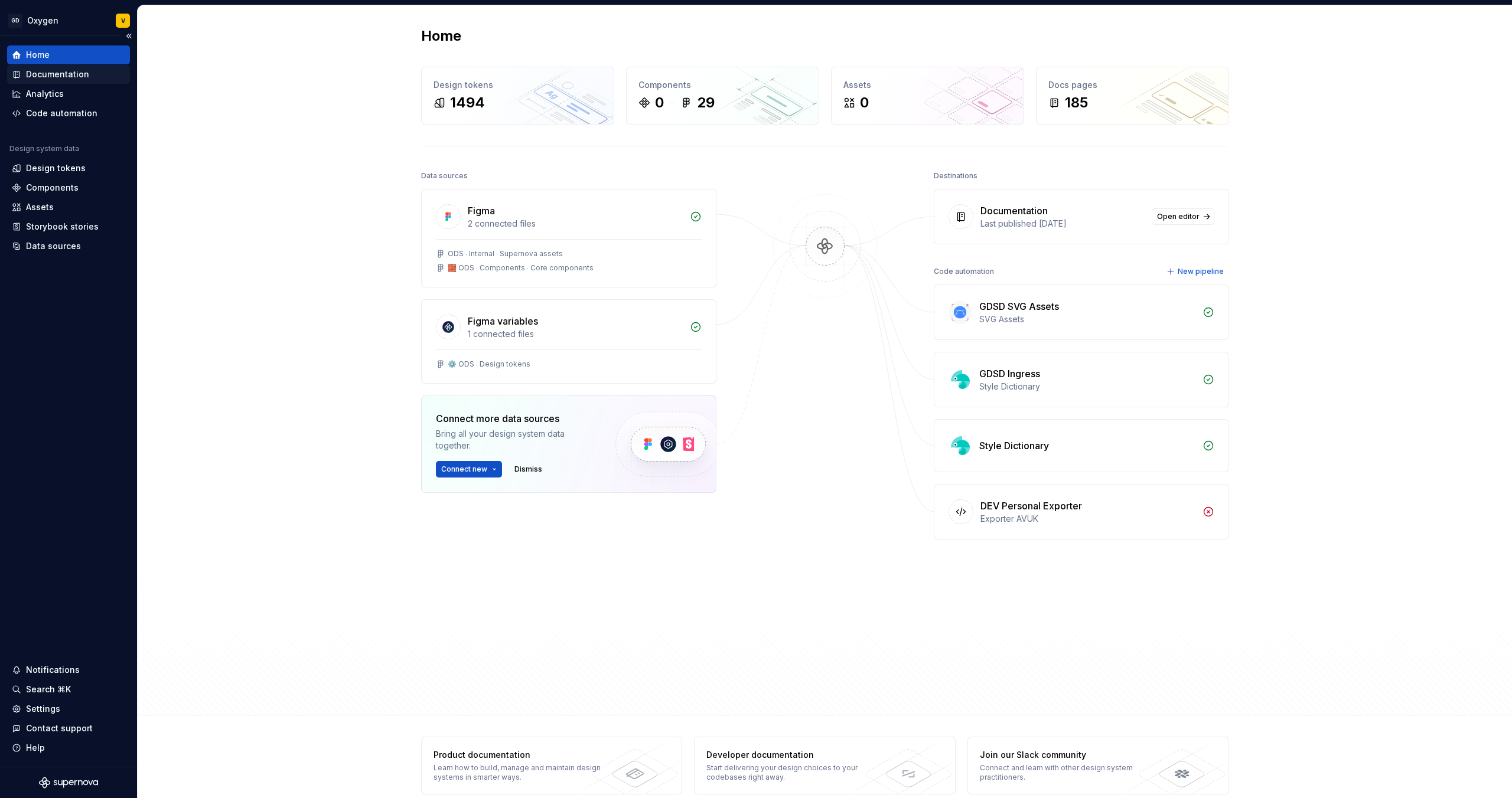
click at [47, 78] on div "Documentation" at bounding box center [57, 74] width 63 height 12
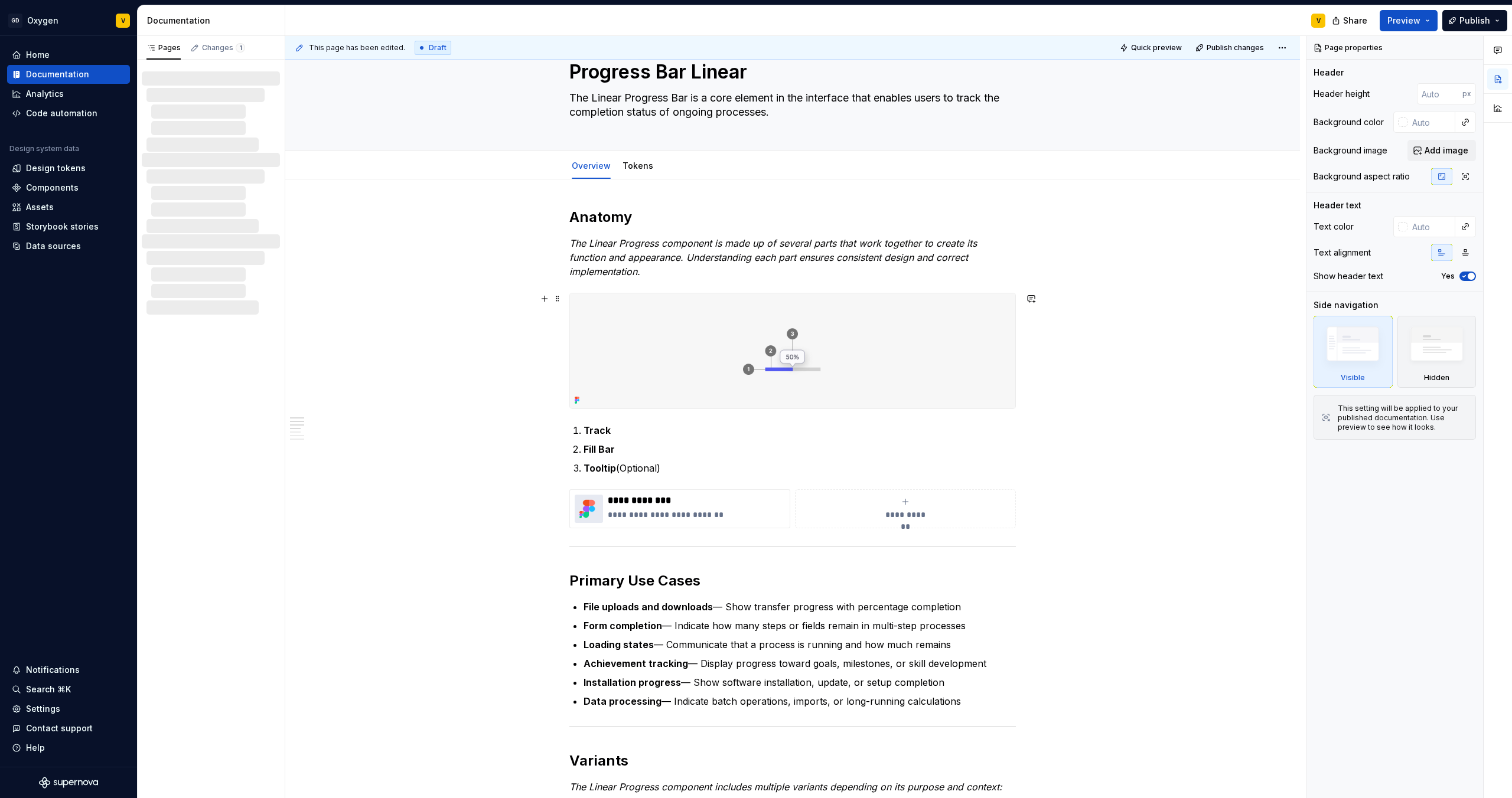
scroll to position [4, 0]
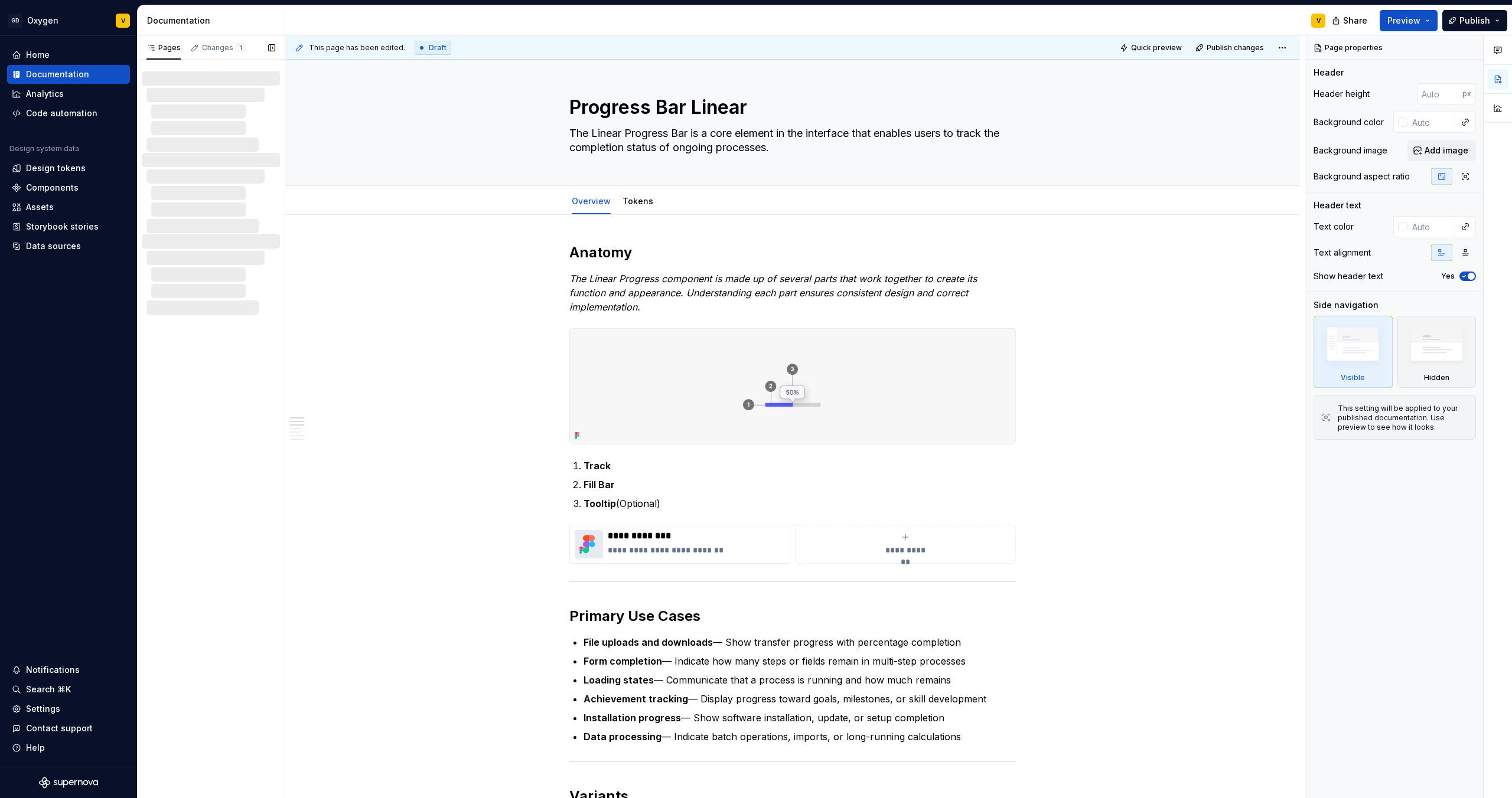
click at [194, 191] on div at bounding box center [216, 193] width 129 height 14
click at [271, 49] on button "button" at bounding box center [271, 47] width 17 height 17
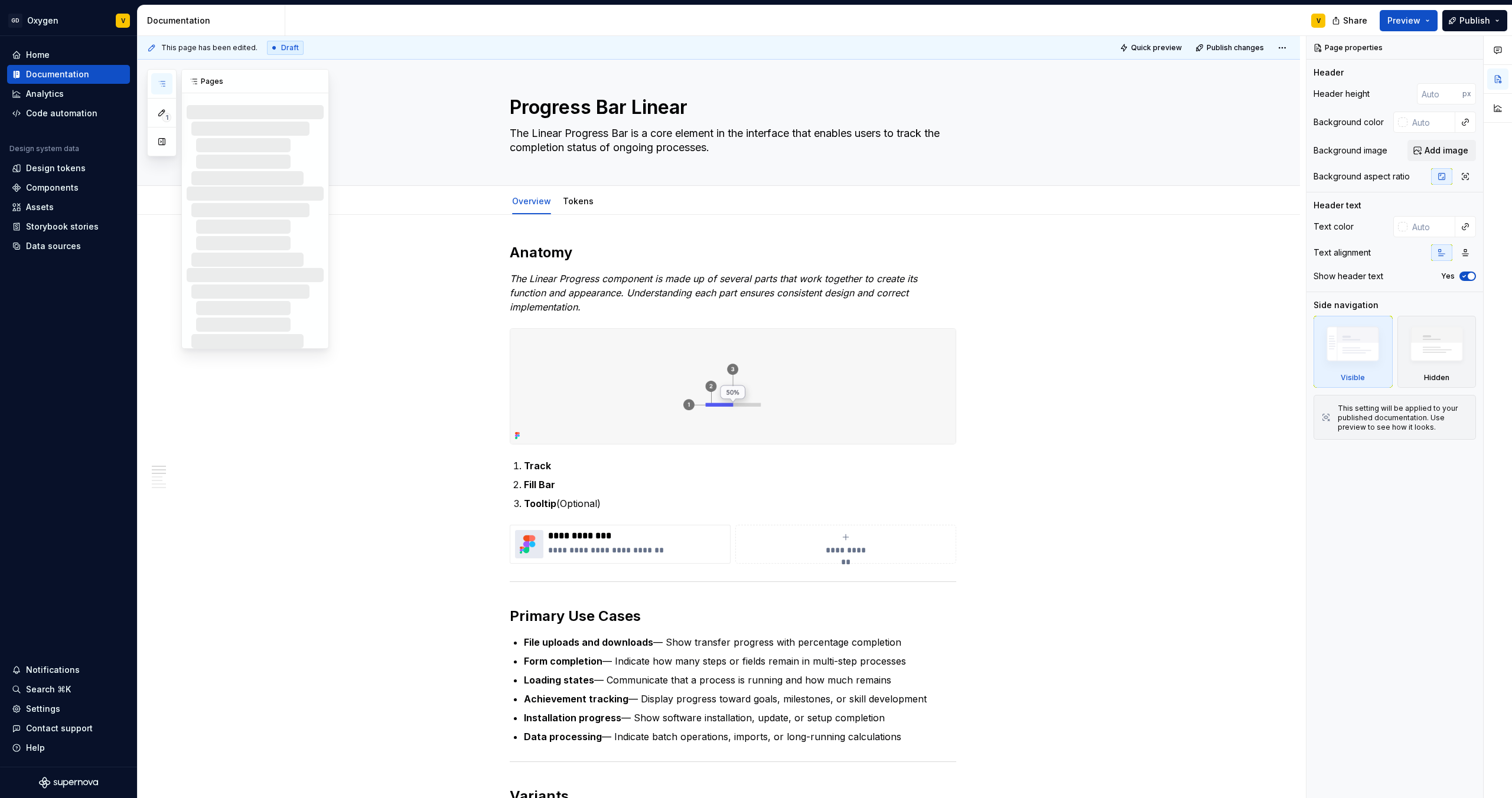
click at [165, 85] on icon "button" at bounding box center [162, 84] width 9 height 9
click at [168, 85] on button "button" at bounding box center [161, 83] width 21 height 21
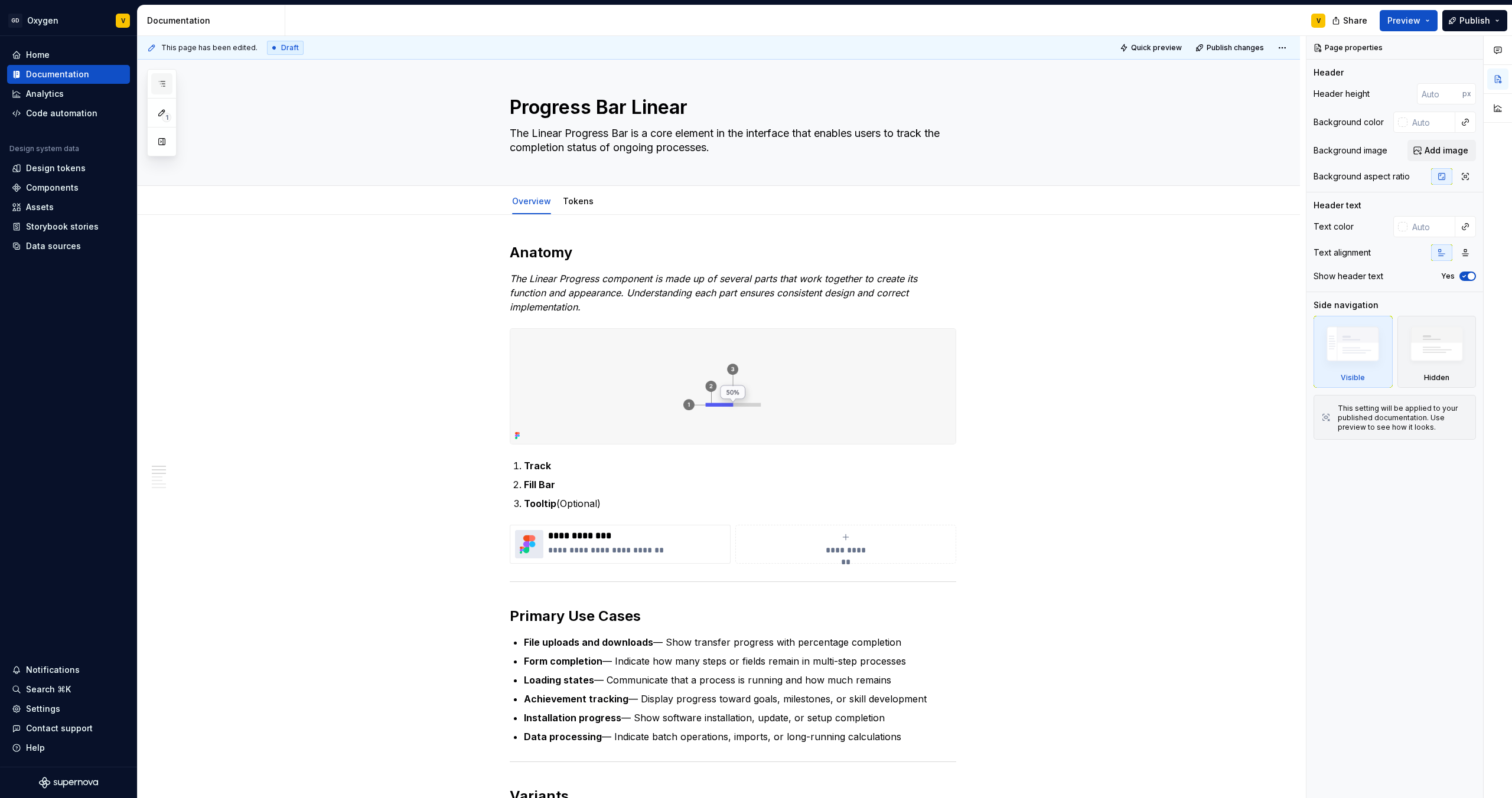
click at [168, 85] on button "button" at bounding box center [161, 83] width 21 height 21
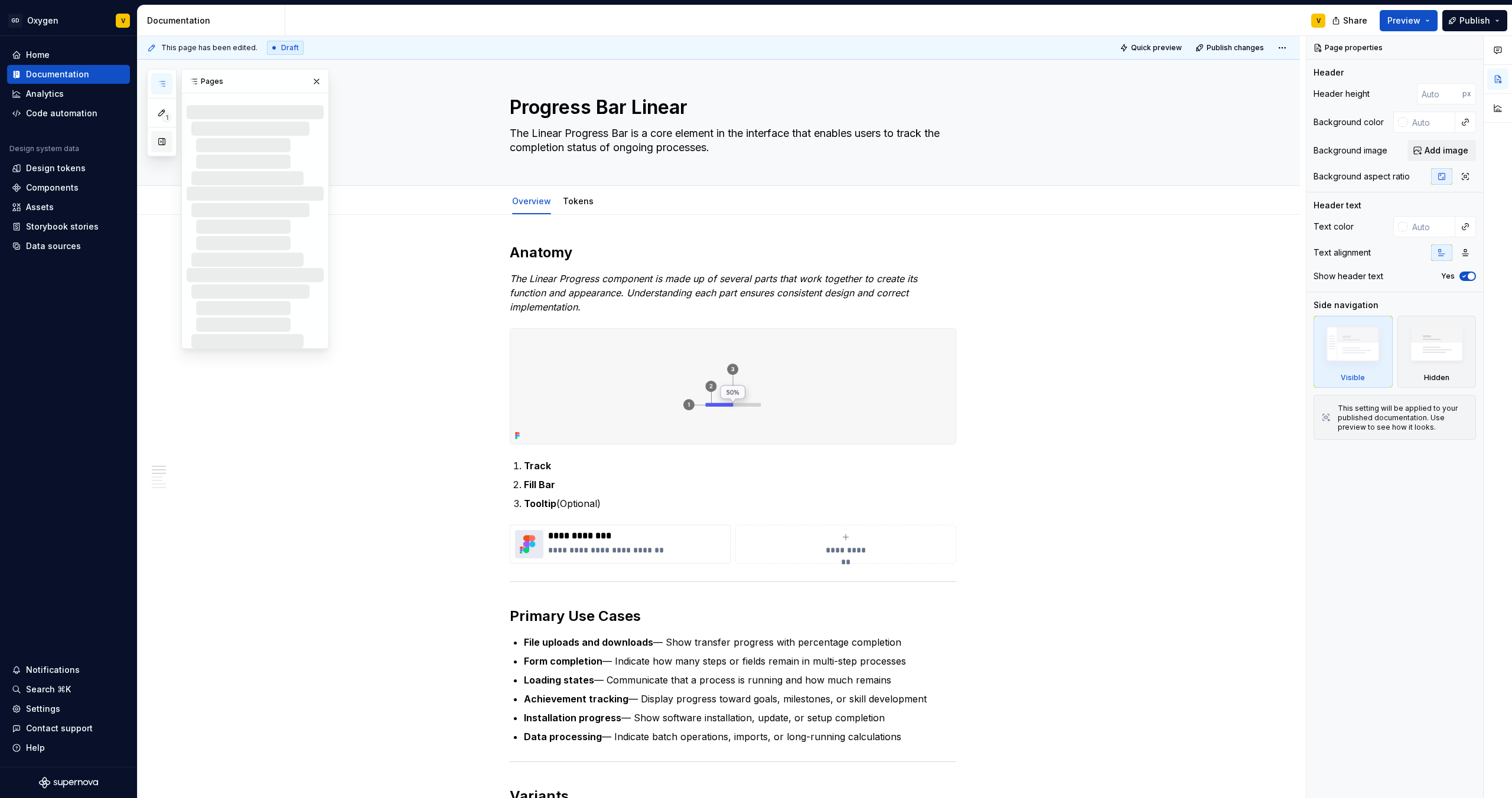
click at [162, 148] on button "button" at bounding box center [161, 142] width 21 height 21
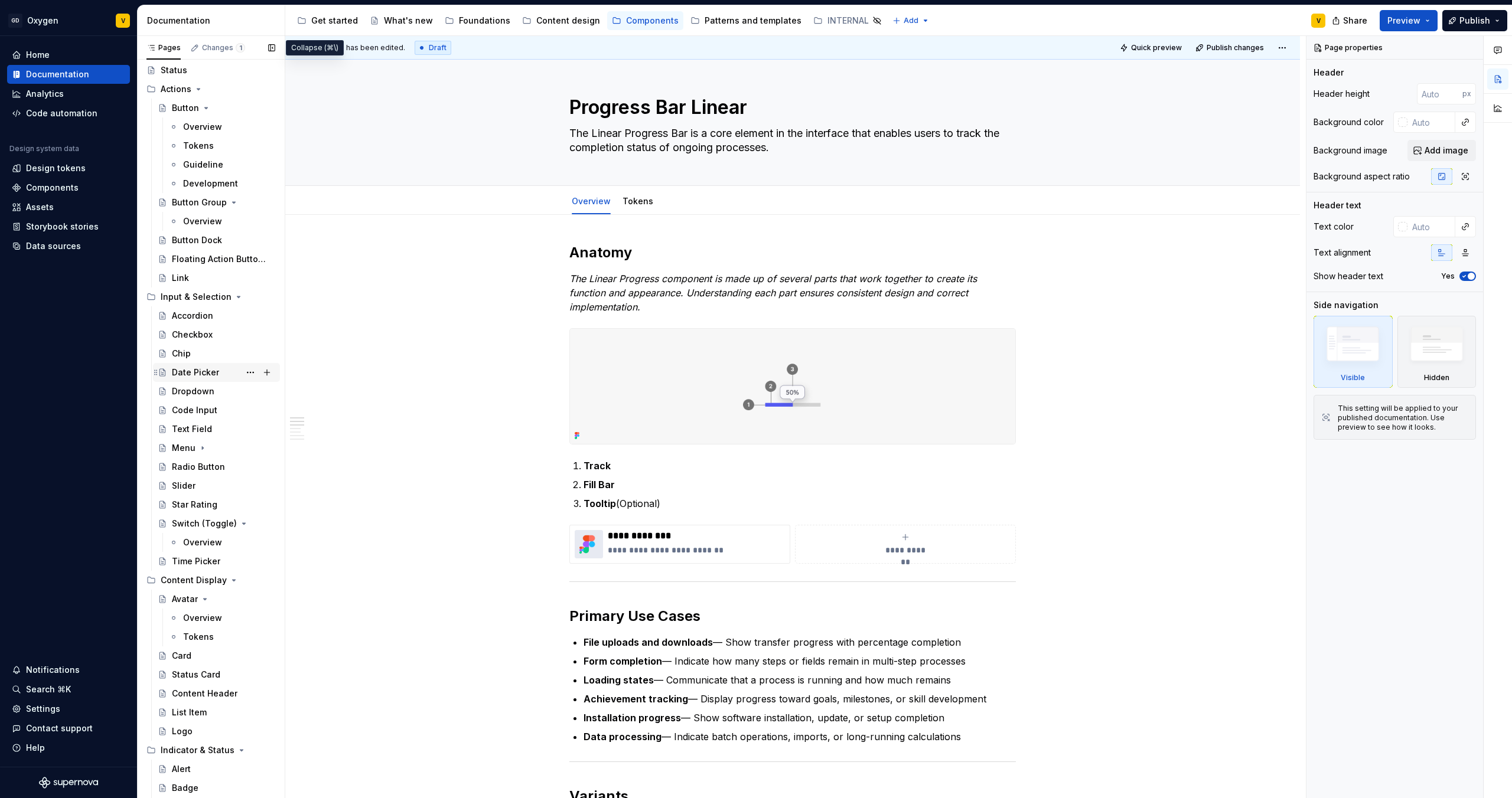
scroll to position [65, 0]
click at [210, 425] on div "Text Field" at bounding box center [223, 426] width 103 height 17
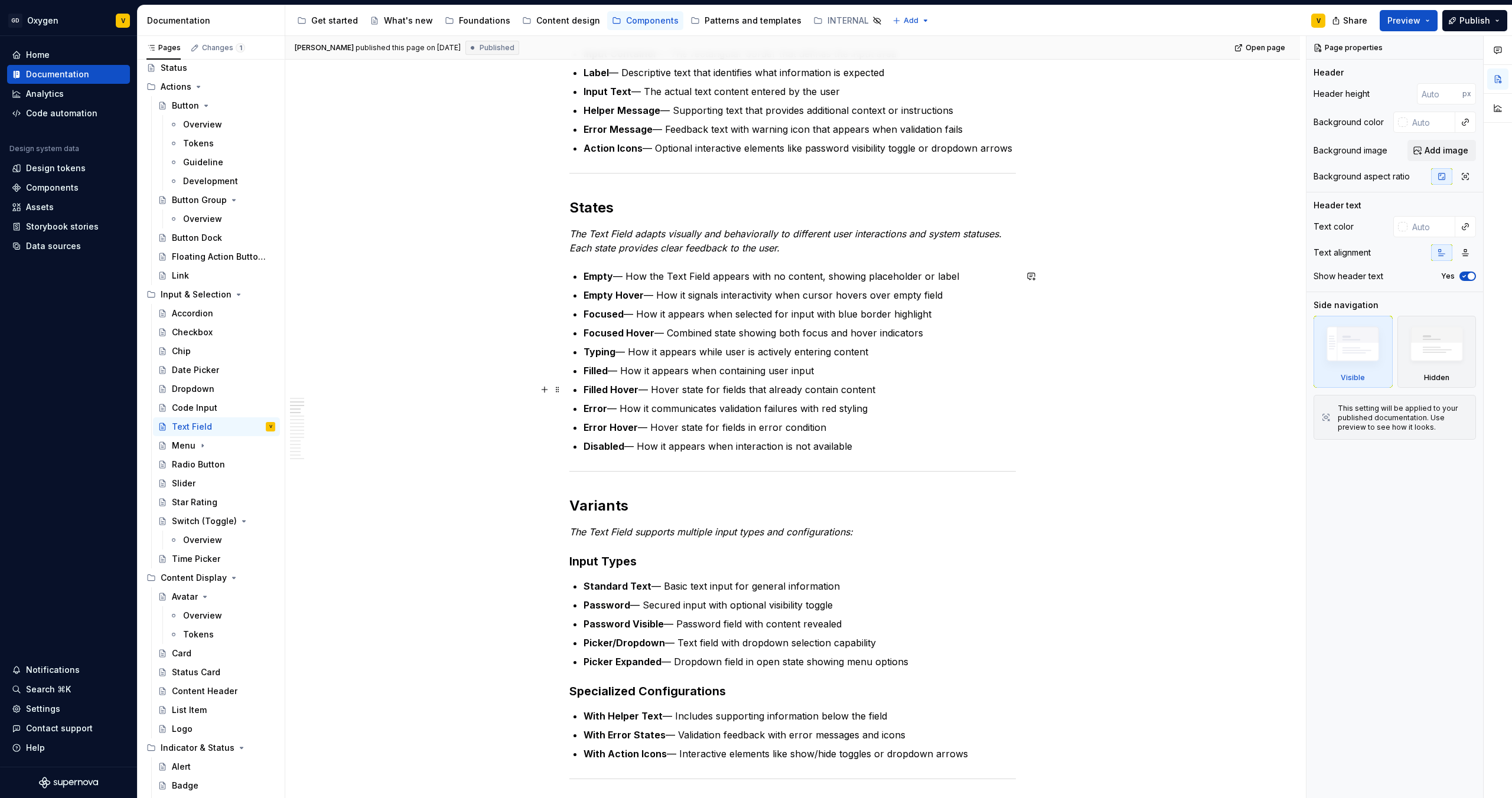
scroll to position [323, 0]
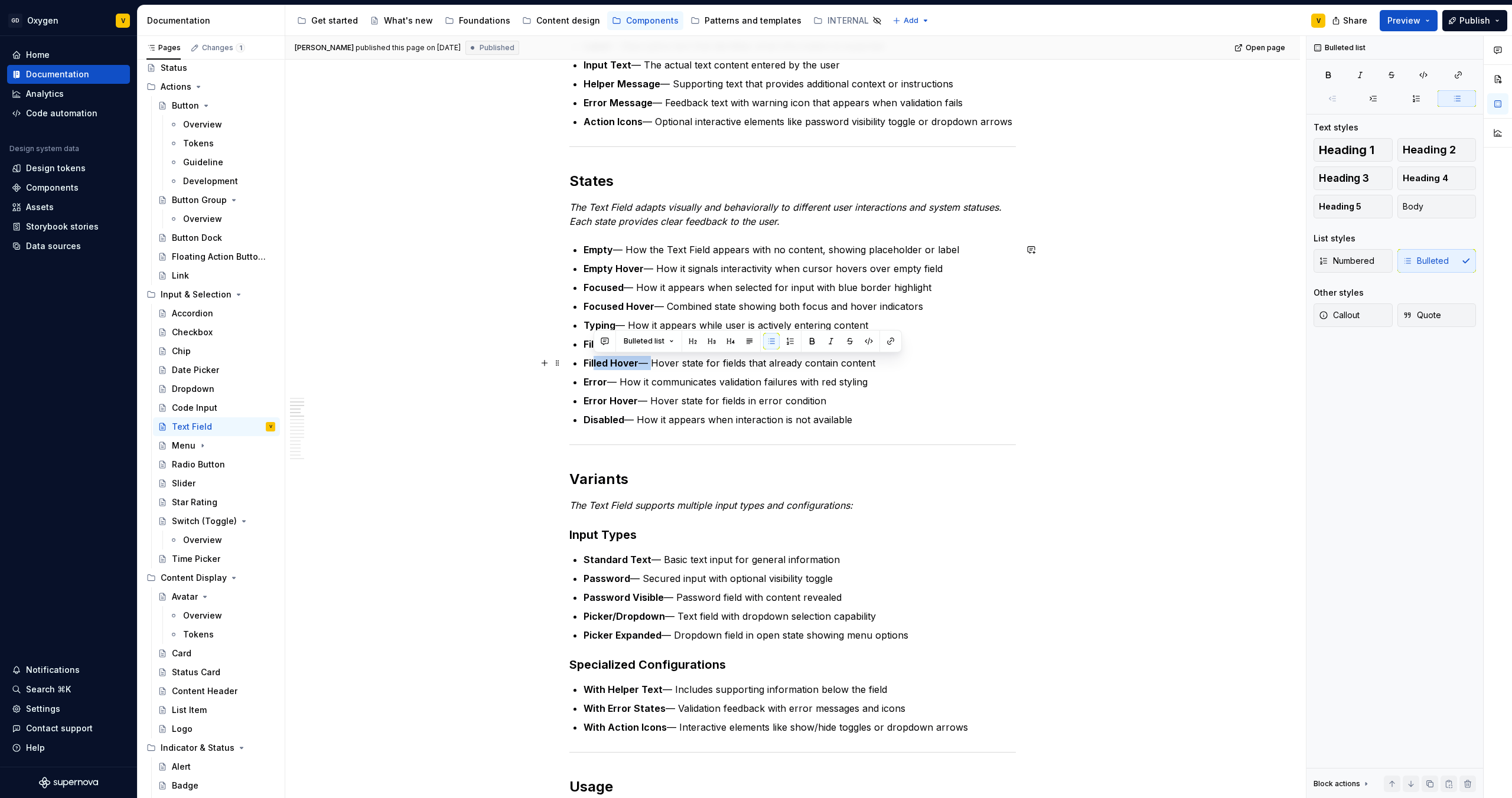
drag, startPoint x: 594, startPoint y: 359, endPoint x: 647, endPoint y: 359, distance: 53.0
click at [647, 359] on p "Filled Hover — Hover state for fields that already contain content" at bounding box center [800, 363] width 433 height 14
click at [610, 381] on p "Error — How it communicates validation failures with red styling" at bounding box center [800, 382] width 433 height 14
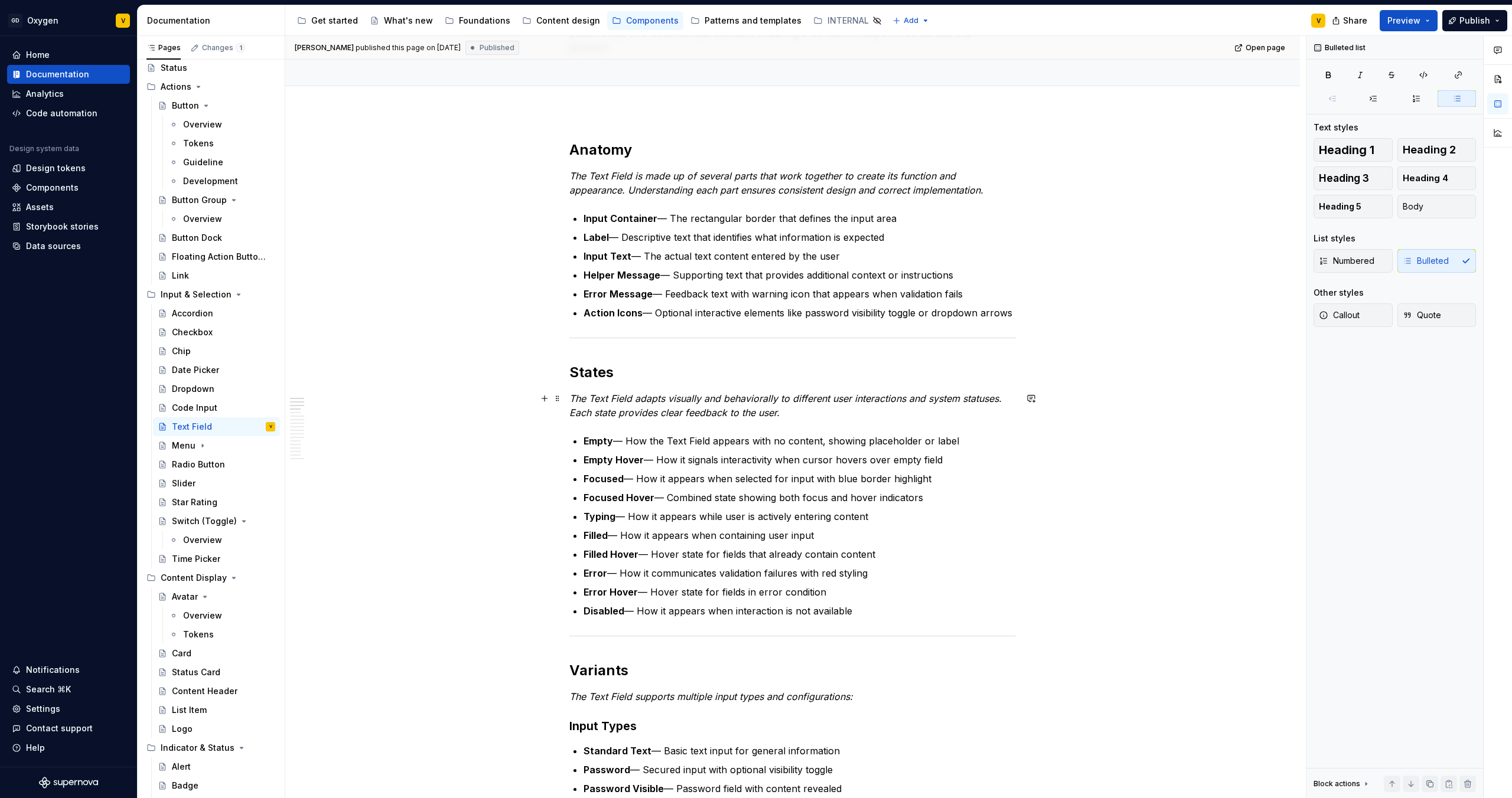
scroll to position [0, 0]
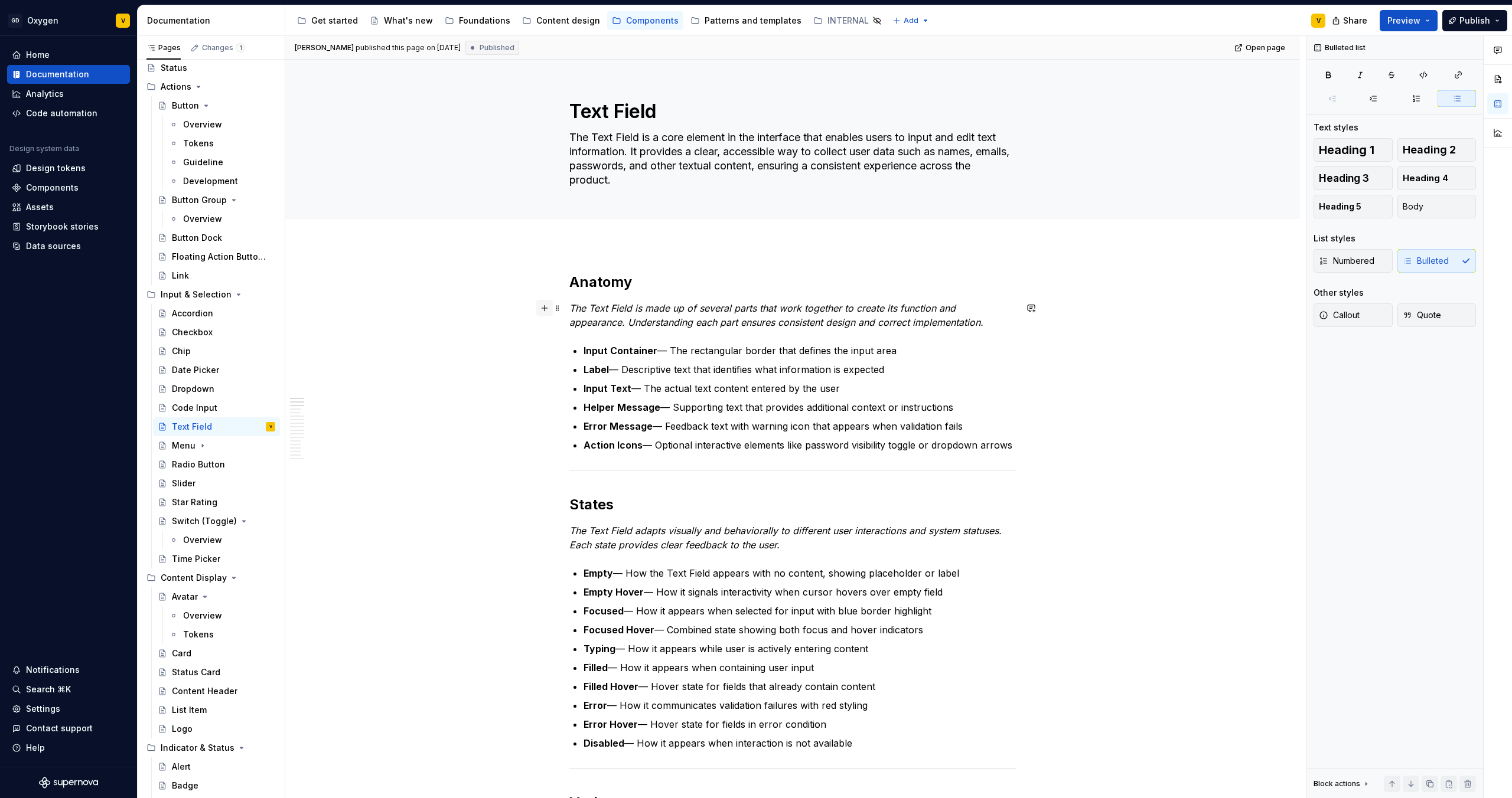
click at [544, 306] on button "button" at bounding box center [544, 307] width 17 height 17
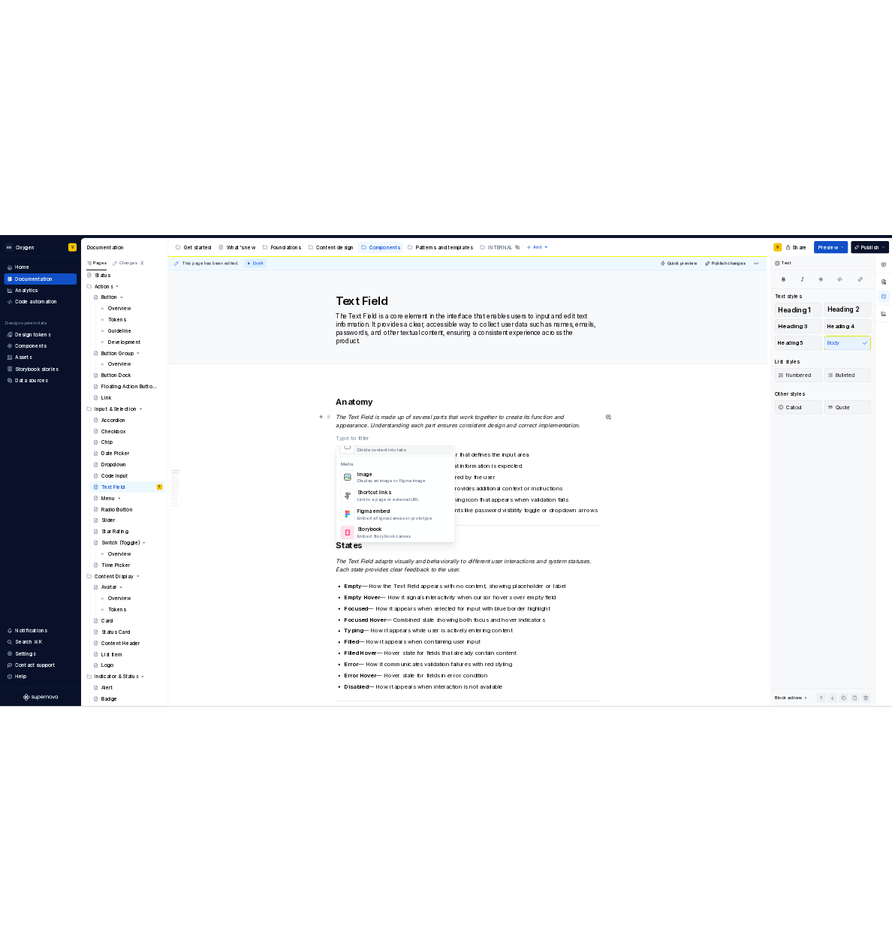
scroll to position [628, 0]
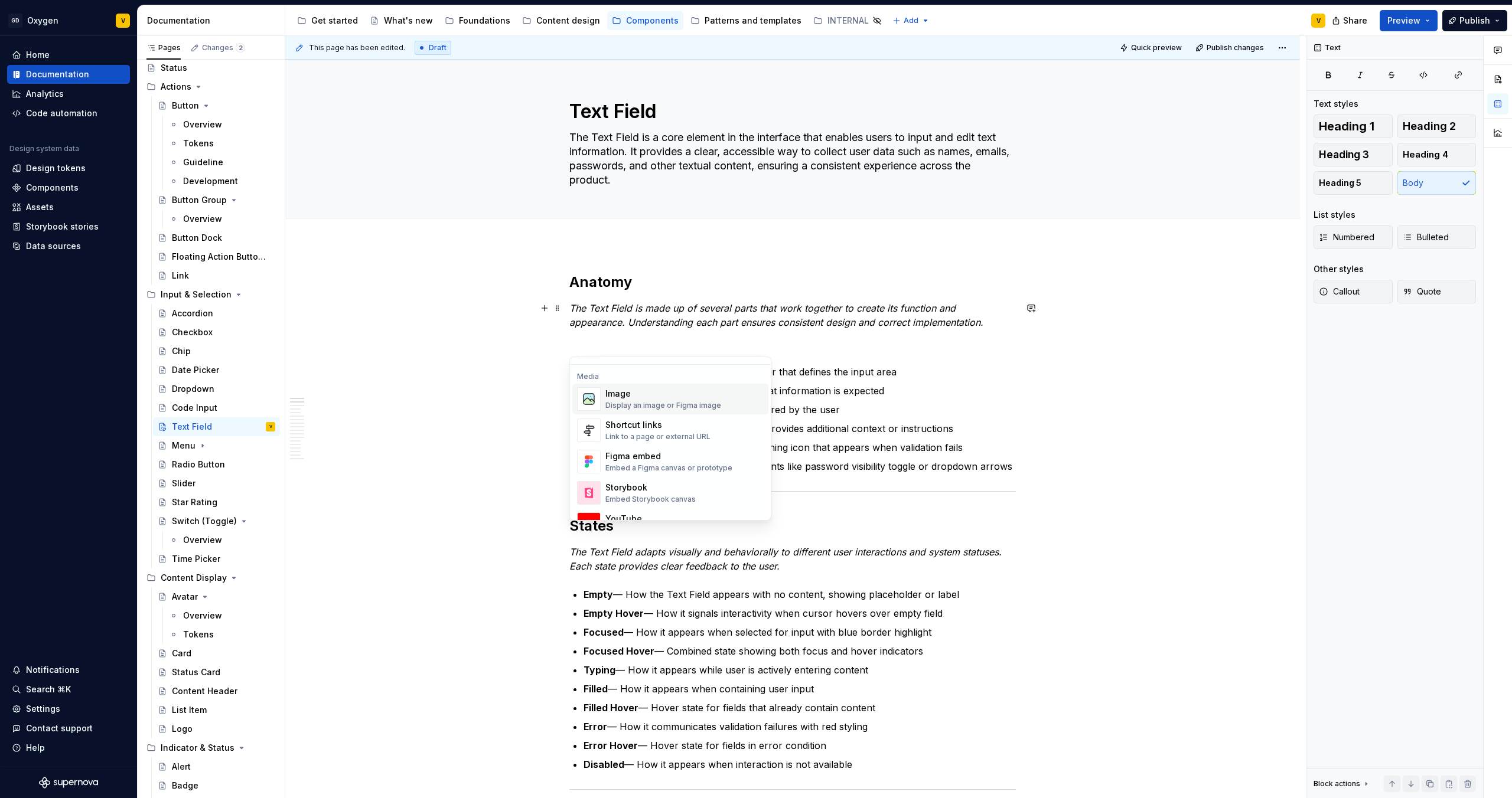
click at [625, 395] on div "Image" at bounding box center [663, 393] width 116 height 12
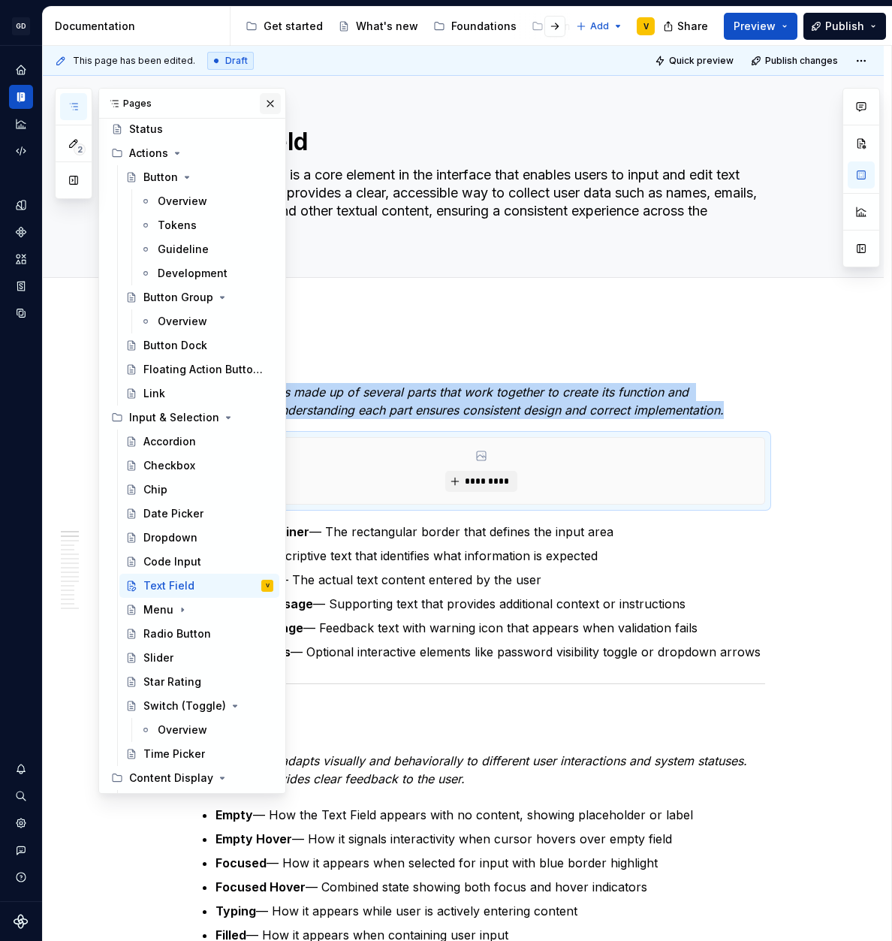
click at [263, 104] on button "button" at bounding box center [270, 103] width 21 height 21
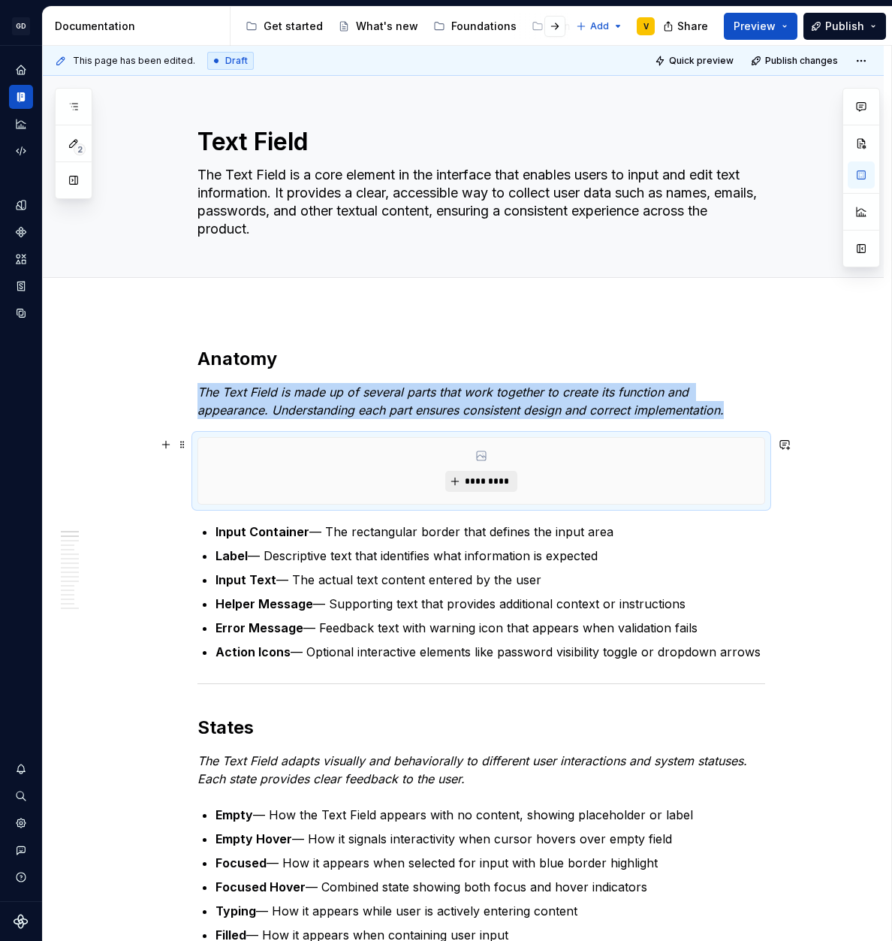
click at [478, 484] on span "*********" at bounding box center [487, 481] width 46 height 12
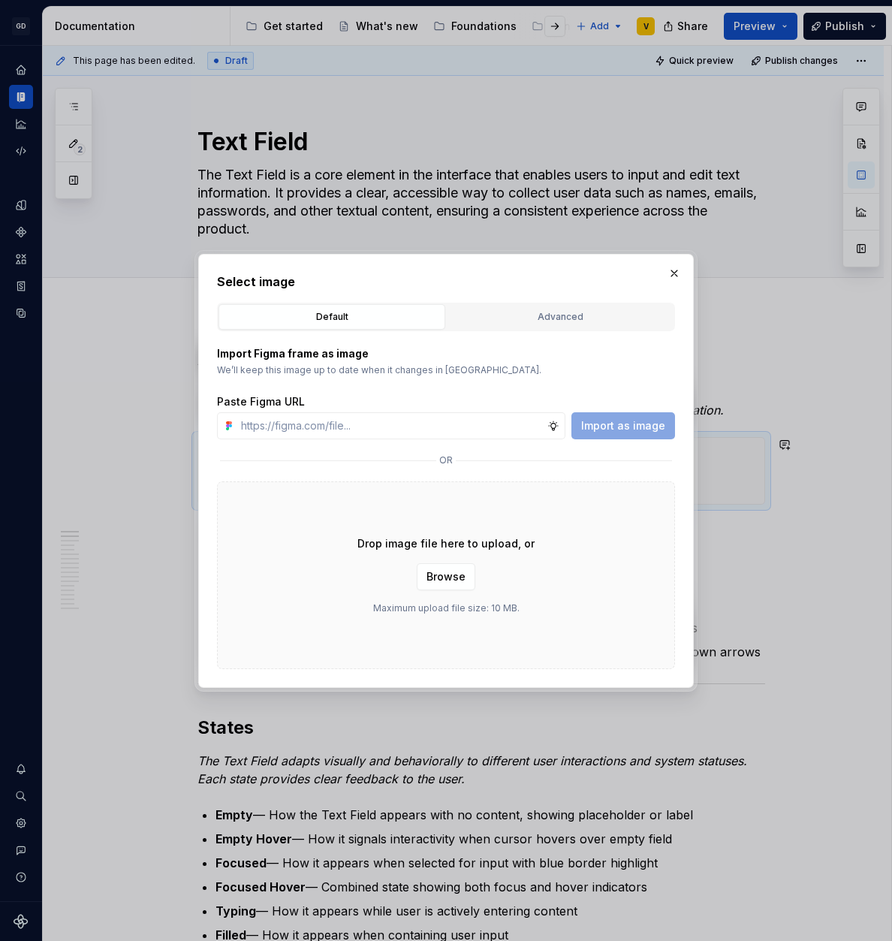
type textarea "*"
type input "[URL][DOMAIN_NAME]"
click at [595, 426] on span "Import as image" at bounding box center [623, 425] width 84 height 15
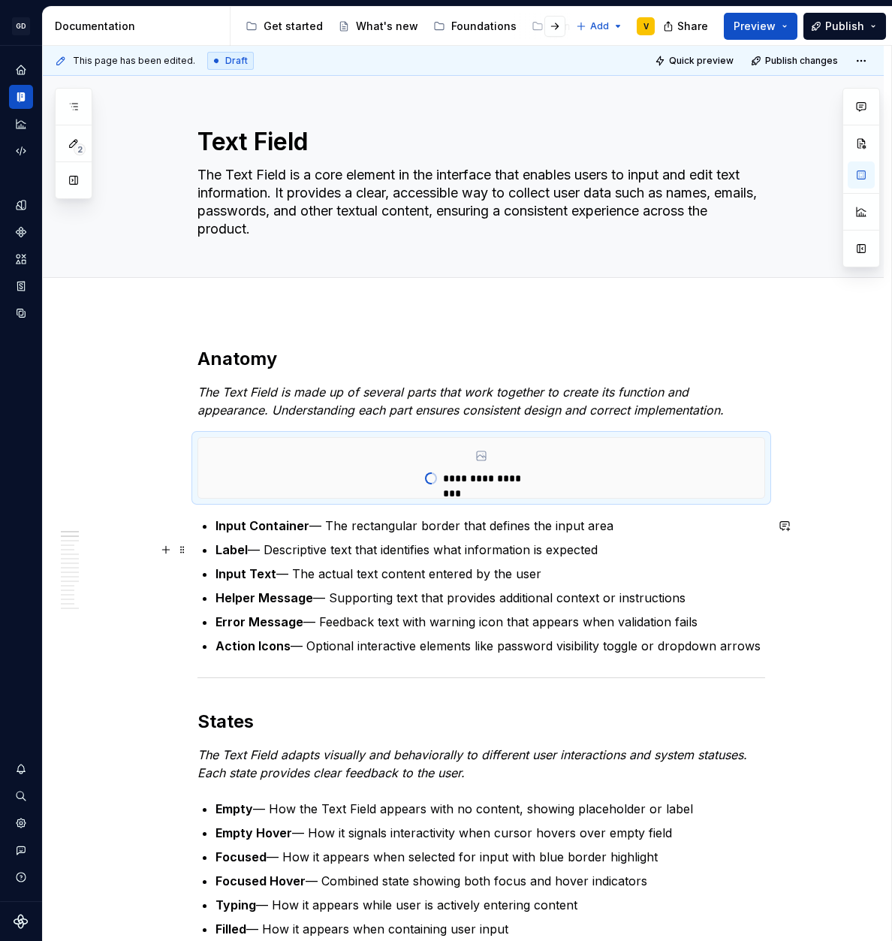
type textarea "*"
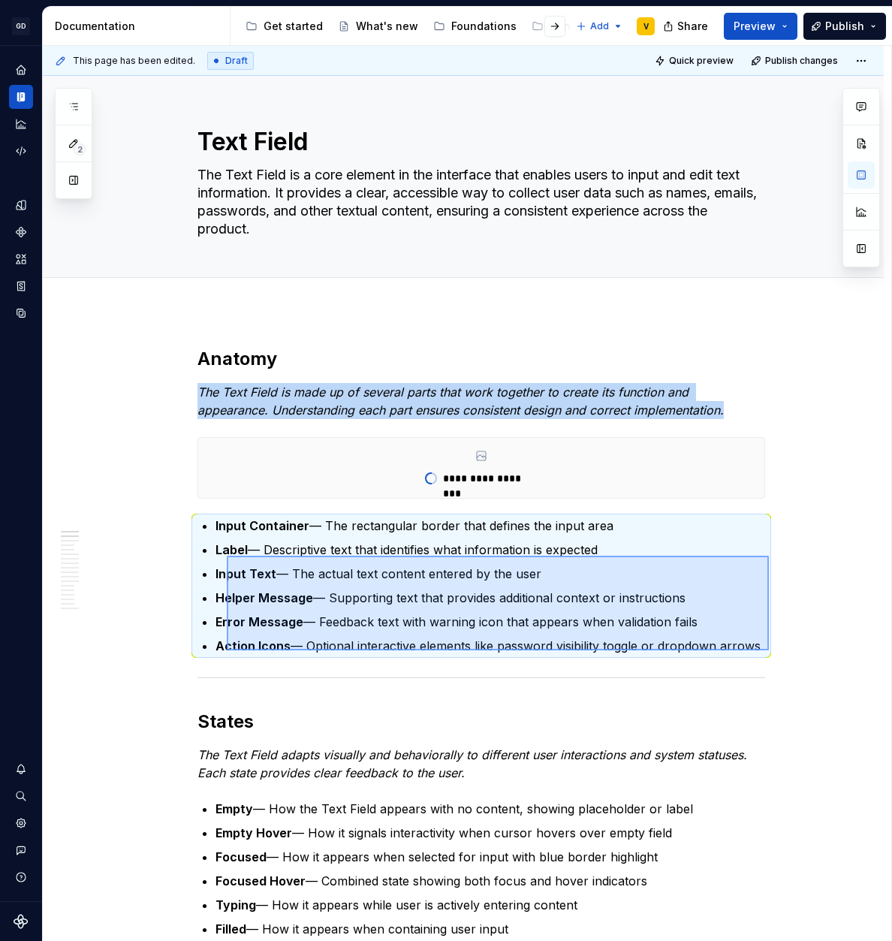
drag, startPoint x: 769, startPoint y: 650, endPoint x: 221, endPoint y: 553, distance: 556.7
click at [221, 553] on div "**********" at bounding box center [467, 494] width 848 height 896
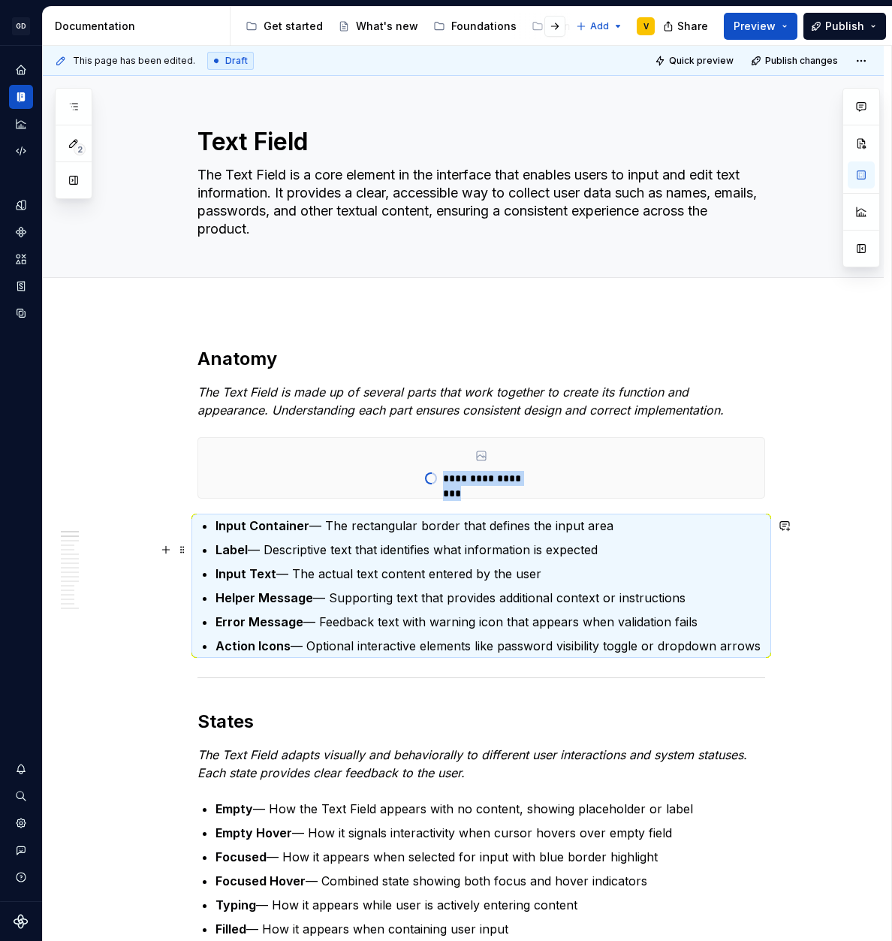
click at [370, 548] on p "Label — Descriptive text that identifies what information is expected" at bounding box center [490, 550] width 550 height 18
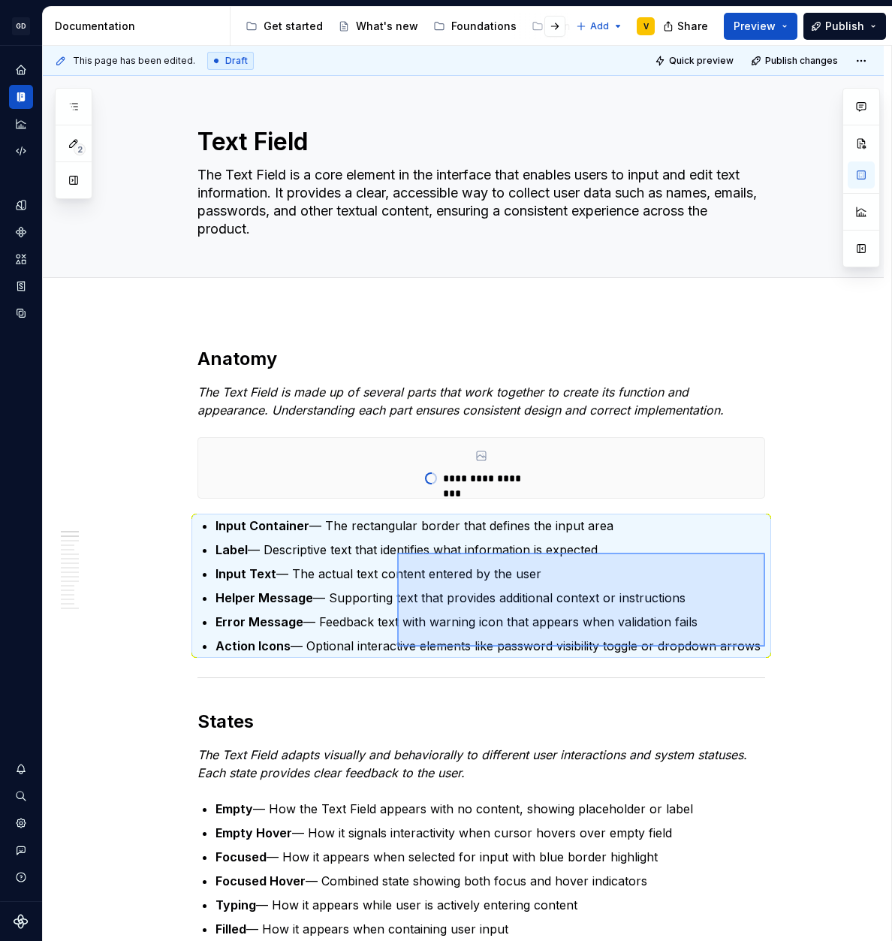
drag, startPoint x: 765, startPoint y: 646, endPoint x: 397, endPoint y: 552, distance: 379.9
click at [397, 552] on div "**********" at bounding box center [467, 494] width 848 height 896
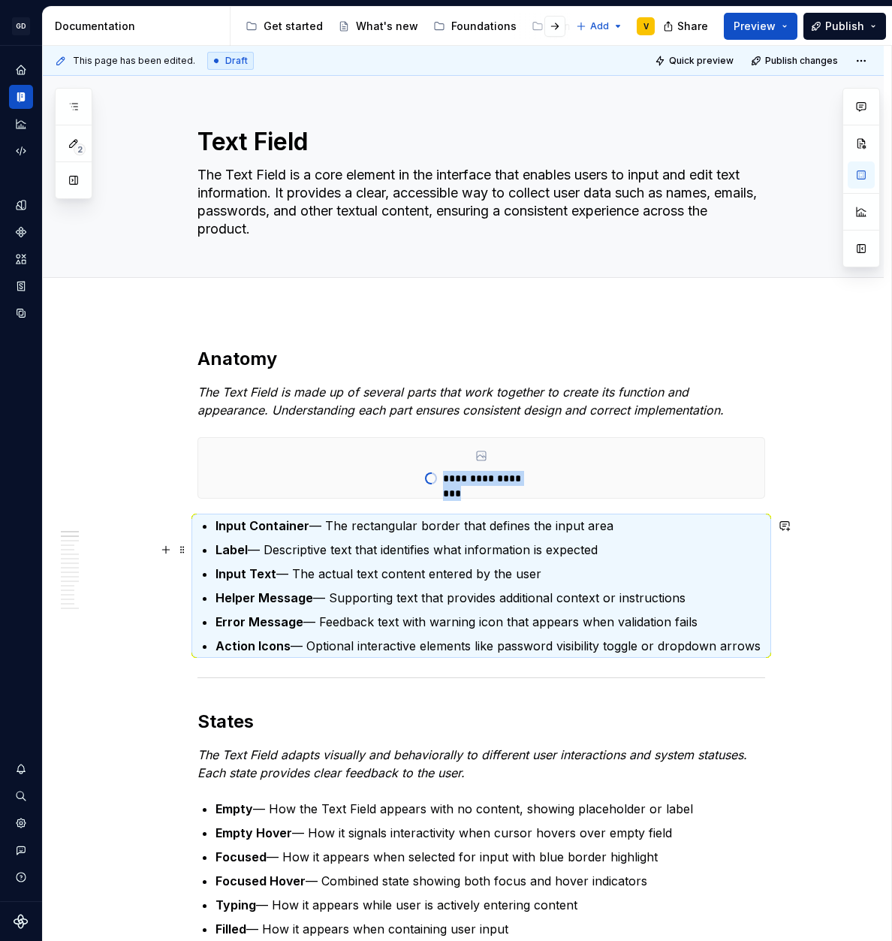
click at [397, 555] on p "Label — Descriptive text that identifies what information is expected" at bounding box center [490, 550] width 550 height 18
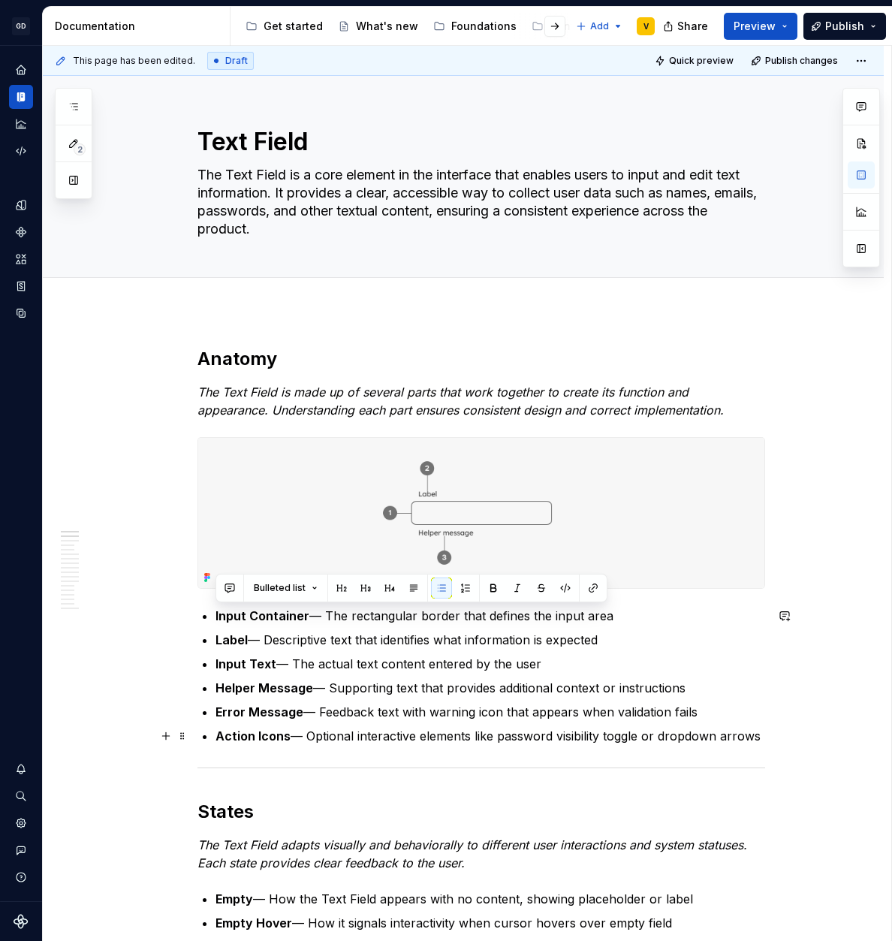
drag, startPoint x: 212, startPoint y: 616, endPoint x: 740, endPoint y: 730, distance: 539.9
click at [460, 591] on button "button" at bounding box center [465, 587] width 21 height 21
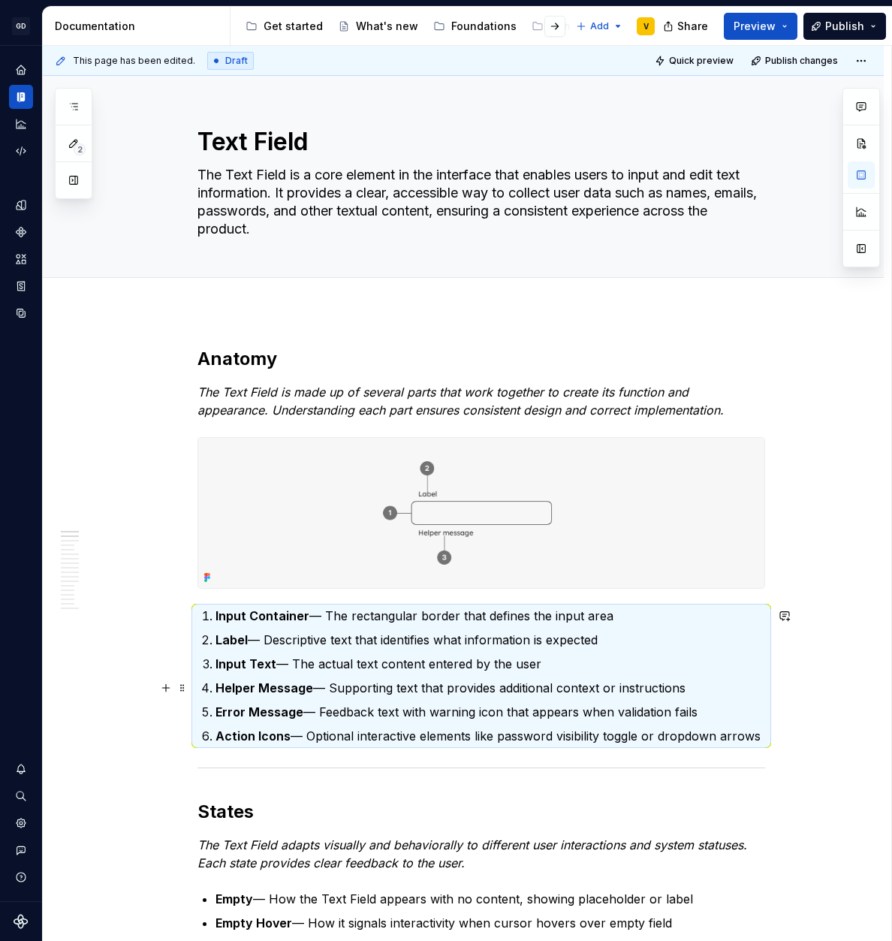
click at [381, 691] on p "Helper Message — Supporting text that provides additional context or instructio…" at bounding box center [490, 688] width 550 height 18
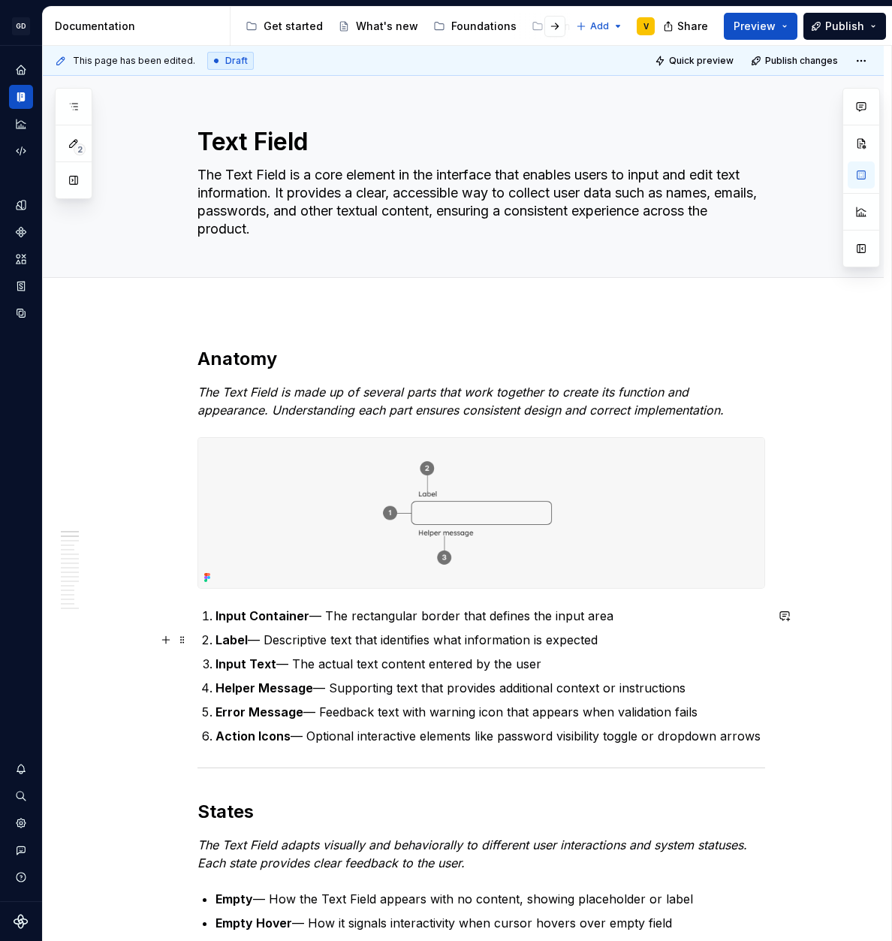
click at [234, 635] on strong "Label" at bounding box center [231, 639] width 32 height 15
drag, startPoint x: 266, startPoint y: 622, endPoint x: 318, endPoint y: 617, distance: 52.8
click at [309, 618] on p "Input Container — The rectangular border that defines the input area" at bounding box center [490, 616] width 550 height 18
click at [349, 615] on p "Input Container — The rectangular border that defines the input area" at bounding box center [490, 616] width 550 height 18
drag, startPoint x: 330, startPoint y: 618, endPoint x: 619, endPoint y: 619, distance: 289.1
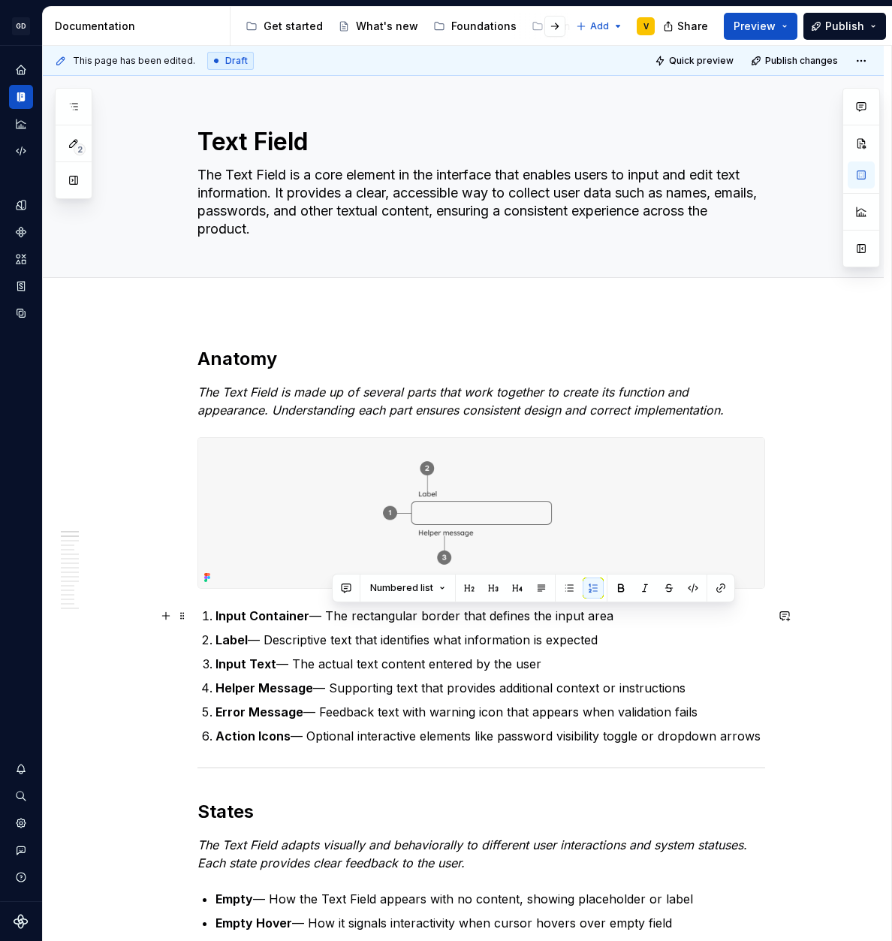
click at [617, 619] on p "Input Container — The rectangular border that defines the input area" at bounding box center [490, 616] width 550 height 18
click at [619, 619] on p "Input Container — The rectangular border that defines the input area" at bounding box center [490, 616] width 550 height 18
drag, startPoint x: 306, startPoint y: 620, endPoint x: 591, endPoint y: 613, distance: 284.7
click at [553, 614] on p "Input Container — The rectangular border that defines the input area" at bounding box center [490, 616] width 550 height 18
drag, startPoint x: 591, startPoint y: 613, endPoint x: 630, endPoint y: 618, distance: 39.4
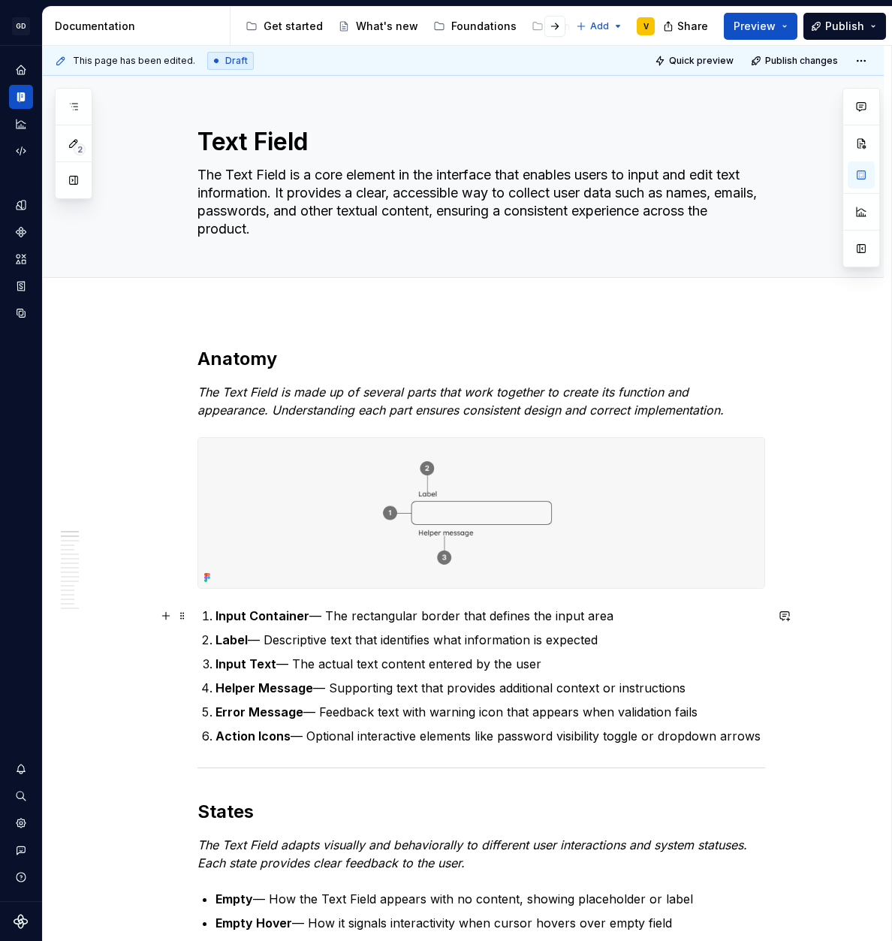
click at [631, 618] on p "Input Container — The rectangular border that defines the input area" at bounding box center [490, 616] width 550 height 18
drag, startPoint x: 306, startPoint y: 619, endPoint x: 616, endPoint y: 616, distance: 310.1
click at [616, 616] on p "Input Container — The rectangular border that defines the input area" at bounding box center [490, 616] width 550 height 18
drag, startPoint x: 248, startPoint y: 642, endPoint x: 637, endPoint y: 633, distance: 389.8
click at [637, 633] on p "Label — Descriptive text that identifies what information is expected" at bounding box center [490, 640] width 550 height 18
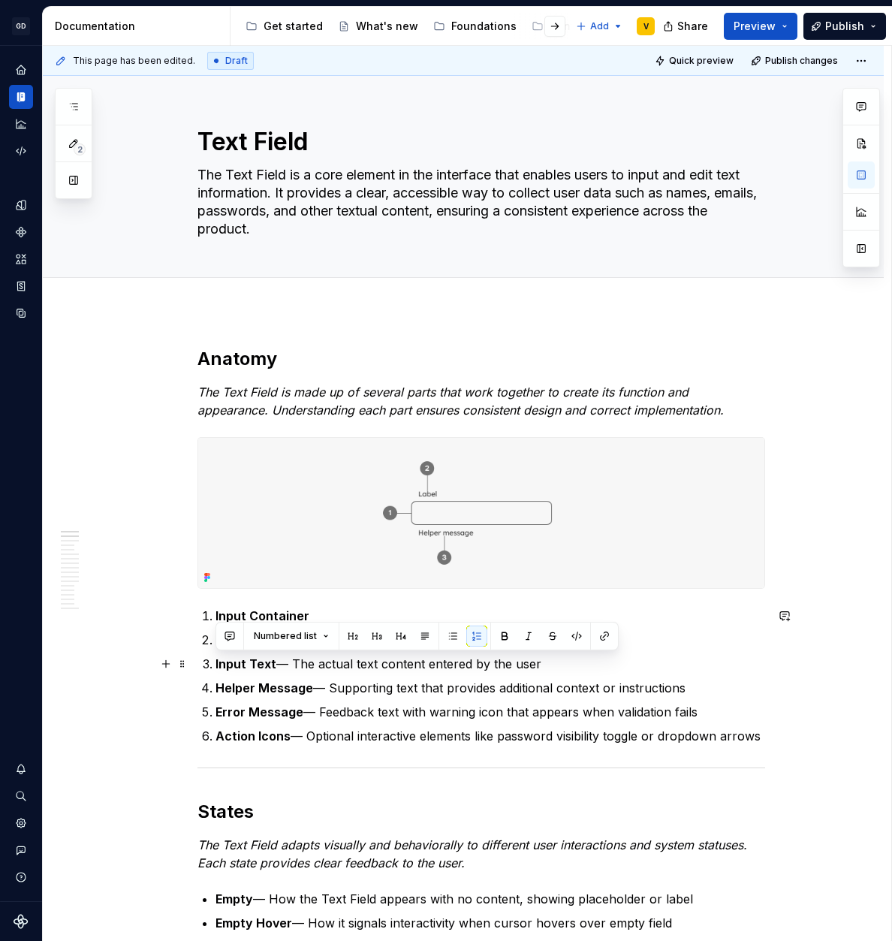
drag, startPoint x: 541, startPoint y: 662, endPoint x: 212, endPoint y: 662, distance: 328.9
click at [215, 662] on li "Input Text — The actual text content entered by the user" at bounding box center [490, 664] width 550 height 18
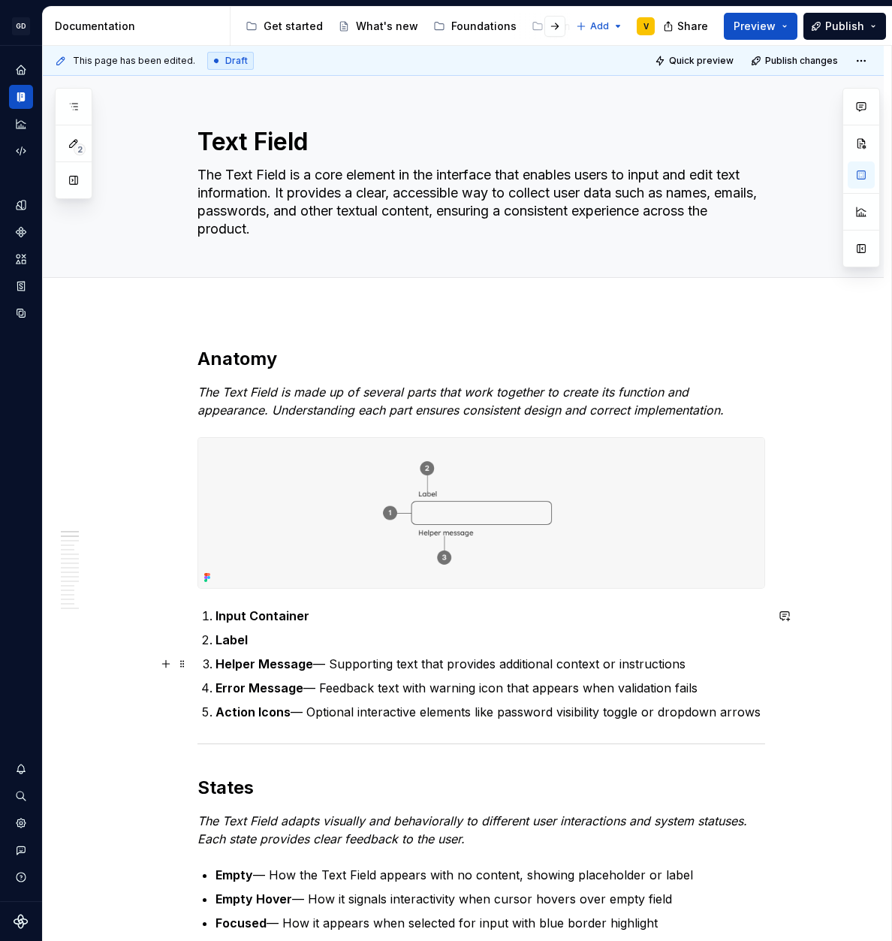
click at [330, 666] on p "Helper Message — Supporting text that provides additional context or instructio…" at bounding box center [490, 664] width 550 height 18
click at [381, 665] on p "Helper Message — (Optiona;) Supporting text that provides additional context or…" at bounding box center [490, 664] width 550 height 18
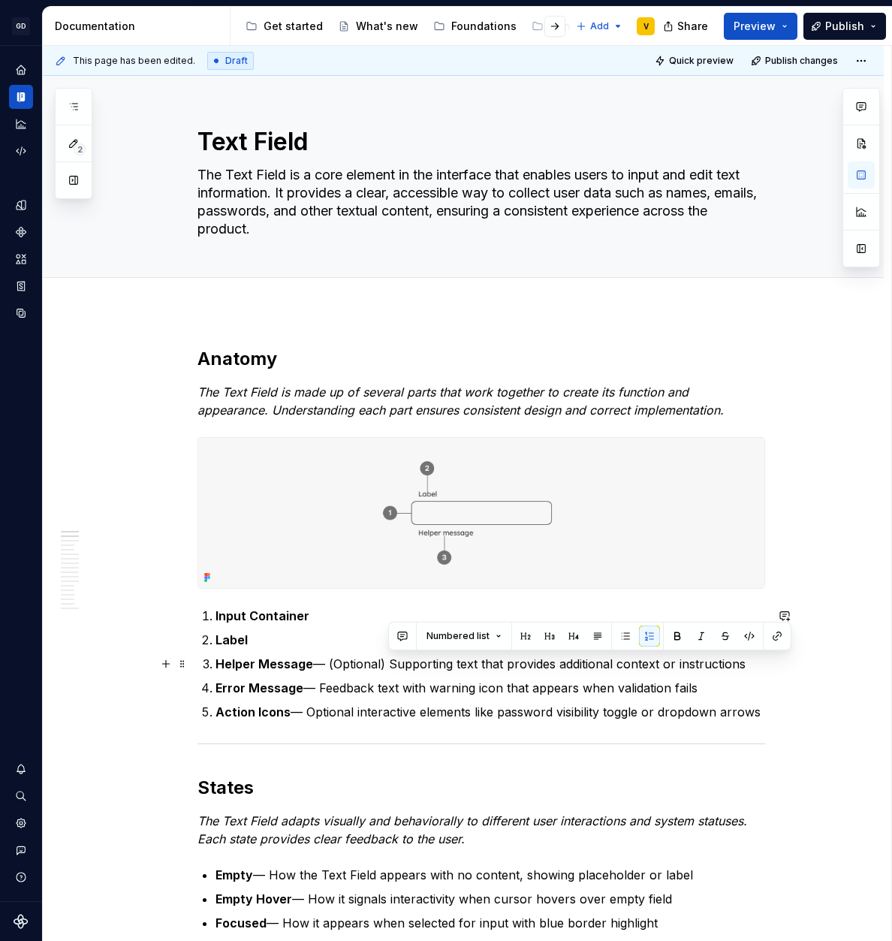
drag, startPoint x: 387, startPoint y: 665, endPoint x: 742, endPoint y: 670, distance: 354.4
click at [742, 670] on p "Helper Message — (Optional) Supporting text that provides additional context or…" at bounding box center [490, 664] width 550 height 18
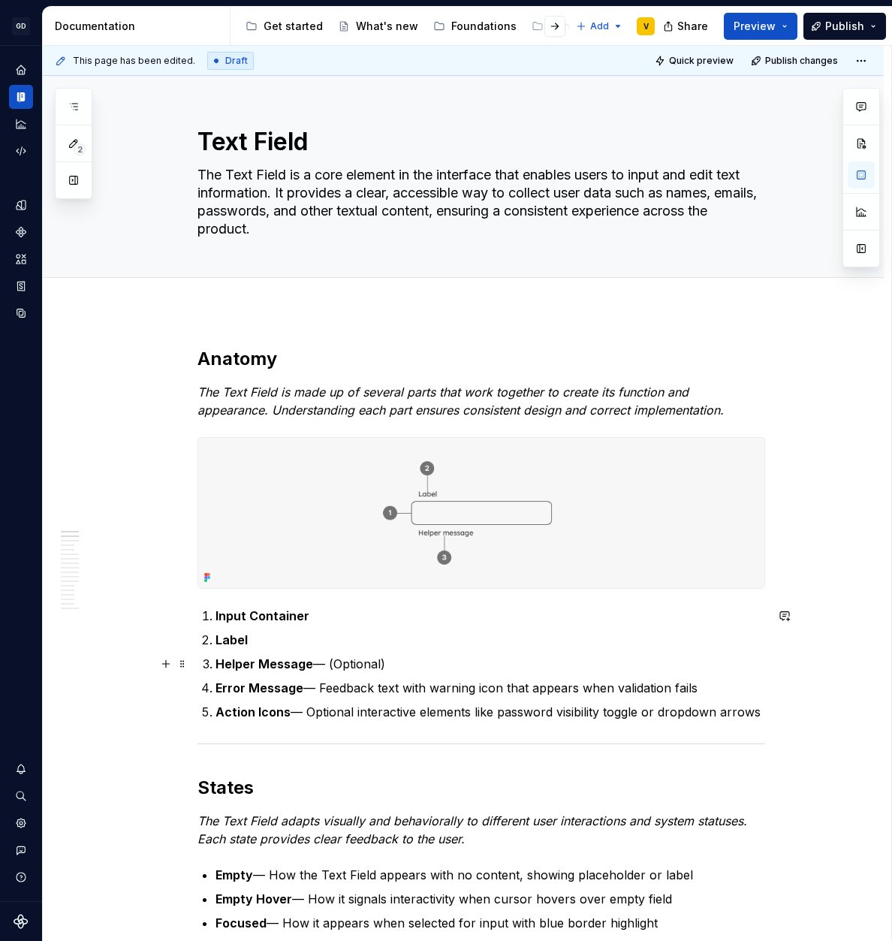
click at [326, 663] on p "Helper Message — (Optional)" at bounding box center [490, 664] width 550 height 18
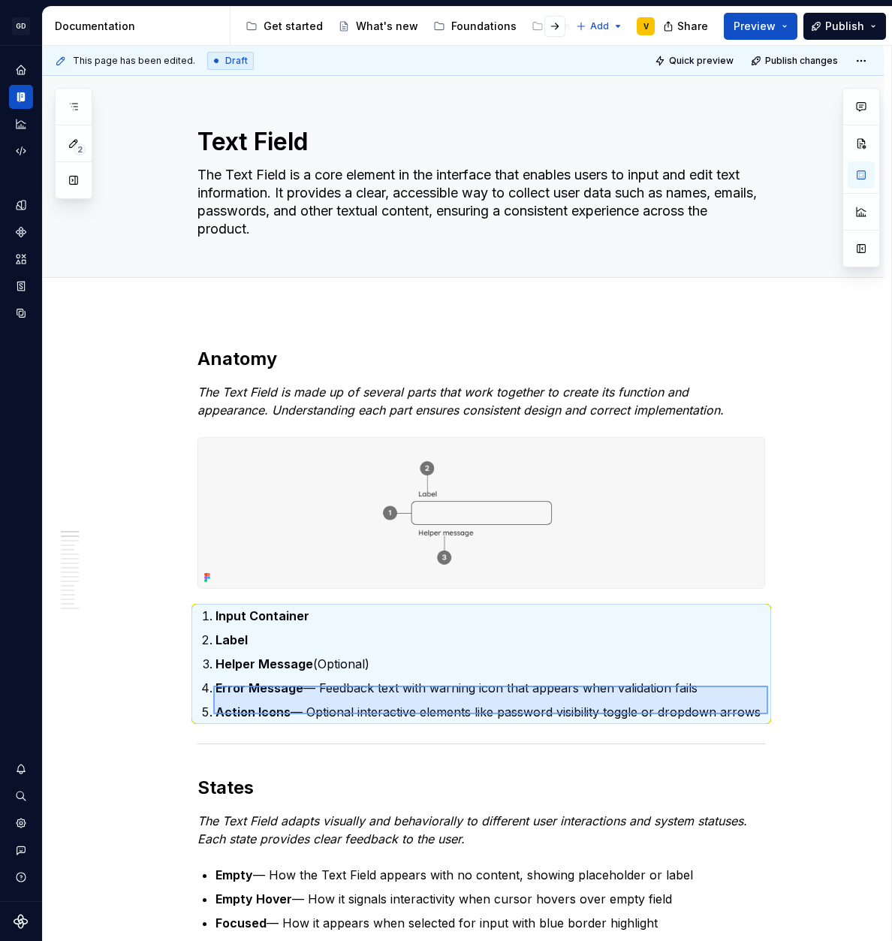
drag, startPoint x: 768, startPoint y: 714, endPoint x: 192, endPoint y: 691, distance: 576.4
click at [192, 691] on div "This page has been edited. Draft Quick preview Publish changes Text Field The T…" at bounding box center [467, 494] width 848 height 896
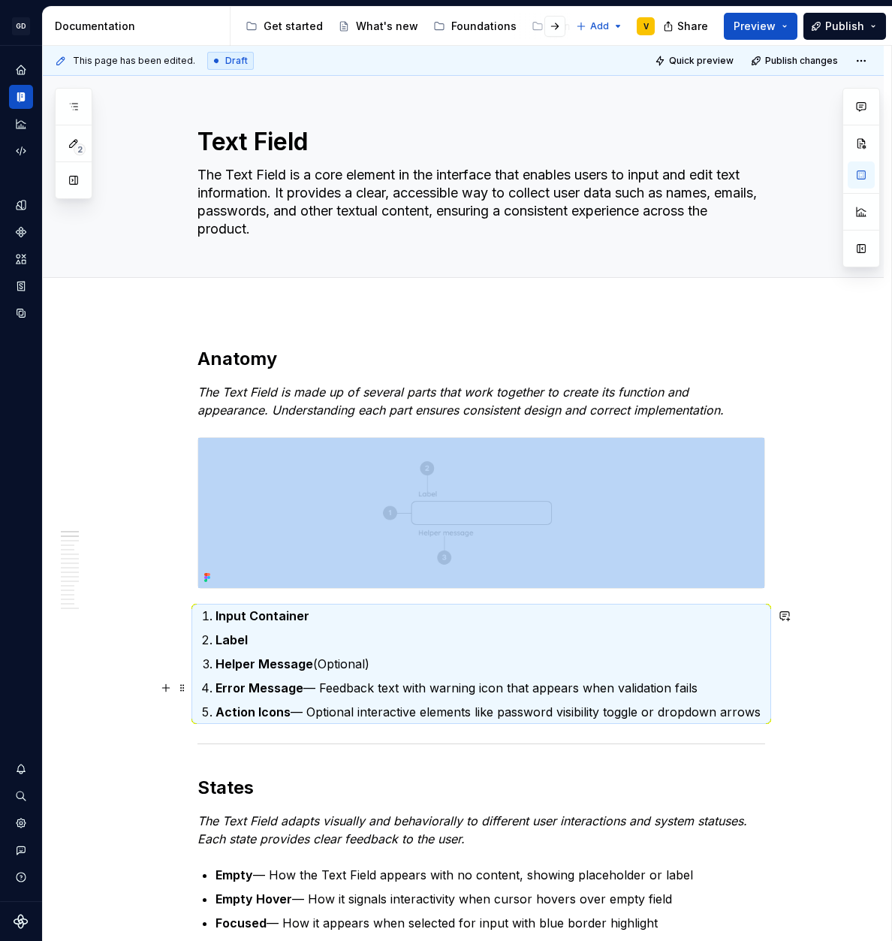
click at [232, 687] on strong "Error Message" at bounding box center [259, 687] width 88 height 15
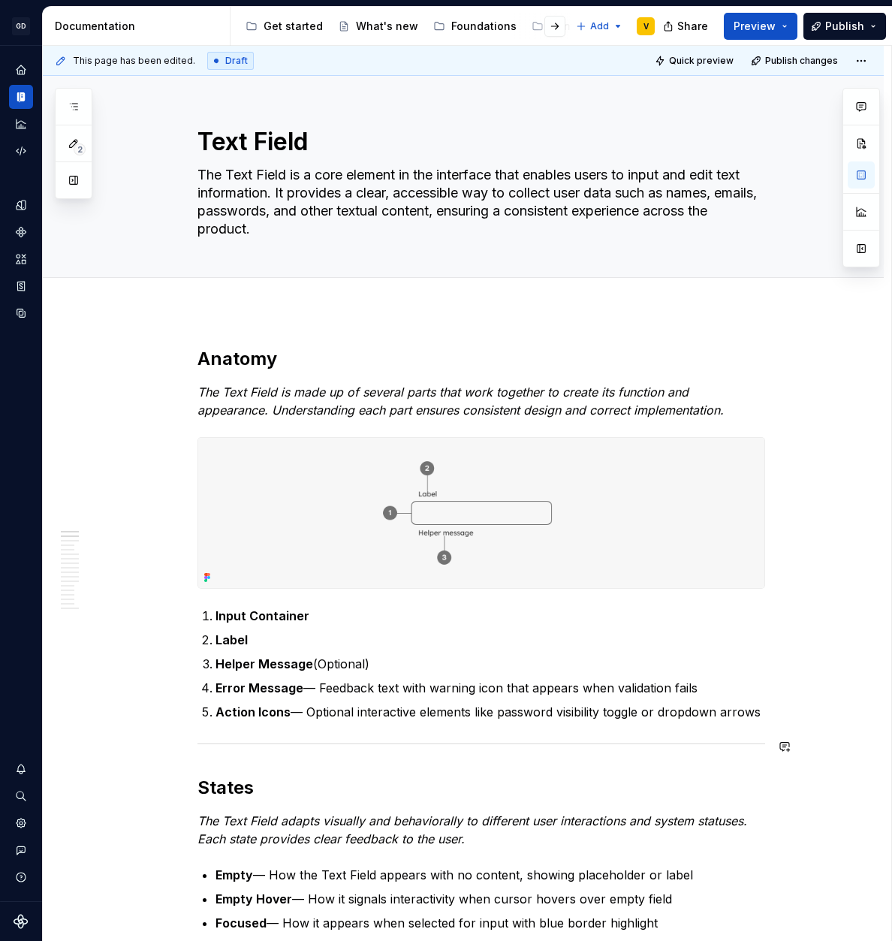
drag, startPoint x: 760, startPoint y: 713, endPoint x: 278, endPoint y: 728, distance: 482.3
click at [483, 710] on p "Action Icons — Optional interactive elements like password visibility toggle or…" at bounding box center [490, 712] width 550 height 18
drag, startPoint x: 756, startPoint y: 713, endPoint x: 660, endPoint y: 715, distance: 96.1
click at [718, 714] on p "Action Icons — Optional interactive elements like password visibility toggle or…" at bounding box center [490, 712] width 550 height 18
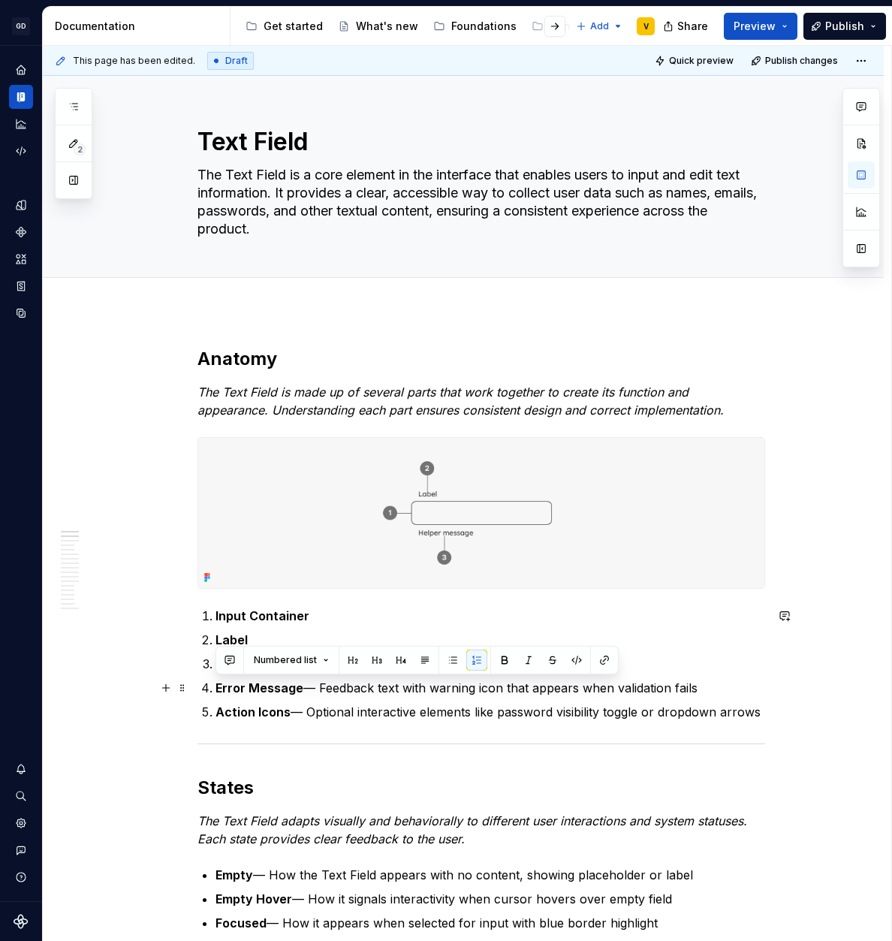
click at [215, 694] on li "Error Message — Feedback text with warning icon that appears when validation fa…" at bounding box center [490, 688] width 550 height 18
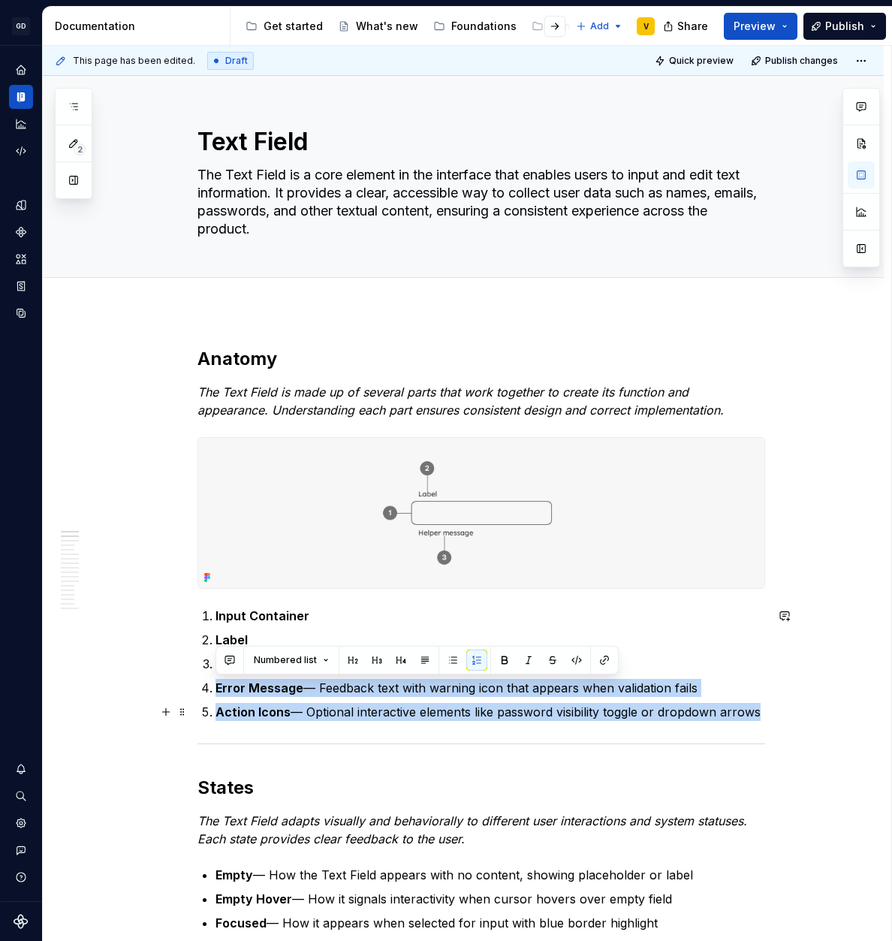
drag, startPoint x: 215, startPoint y: 686, endPoint x: 756, endPoint y: 714, distance: 541.3
click at [756, 714] on ol "Input Container Label Helper Message (Optional) Error Message — Feedback text w…" at bounding box center [490, 664] width 550 height 114
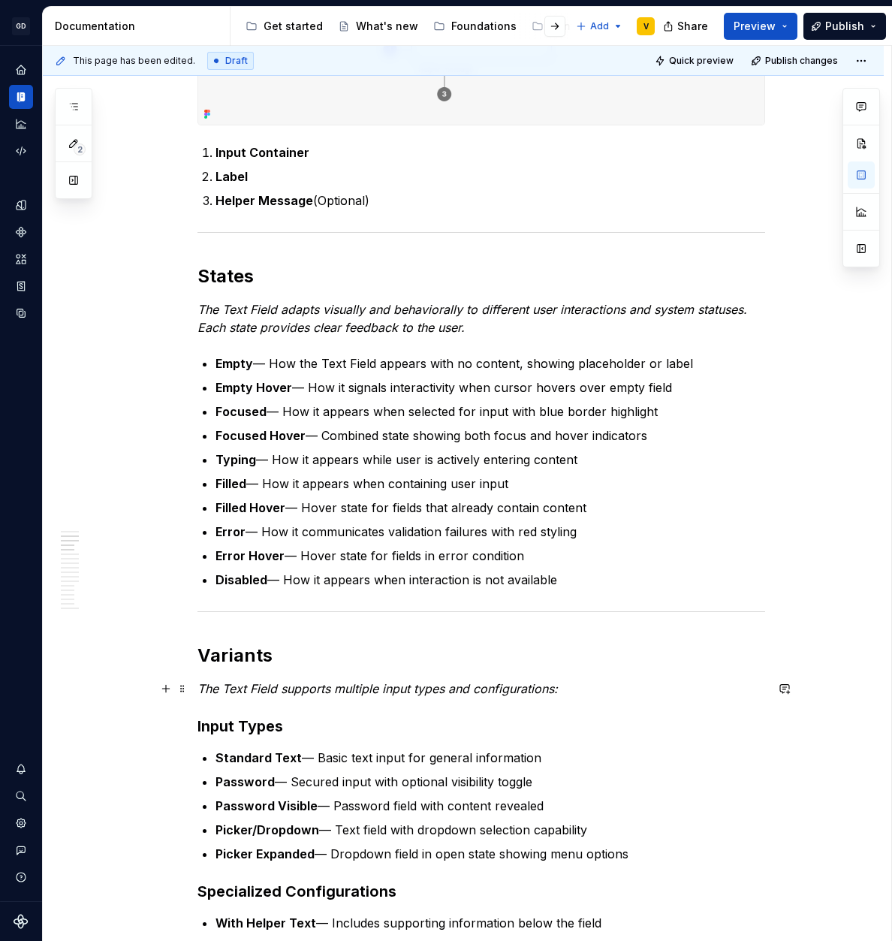
scroll to position [469, 0]
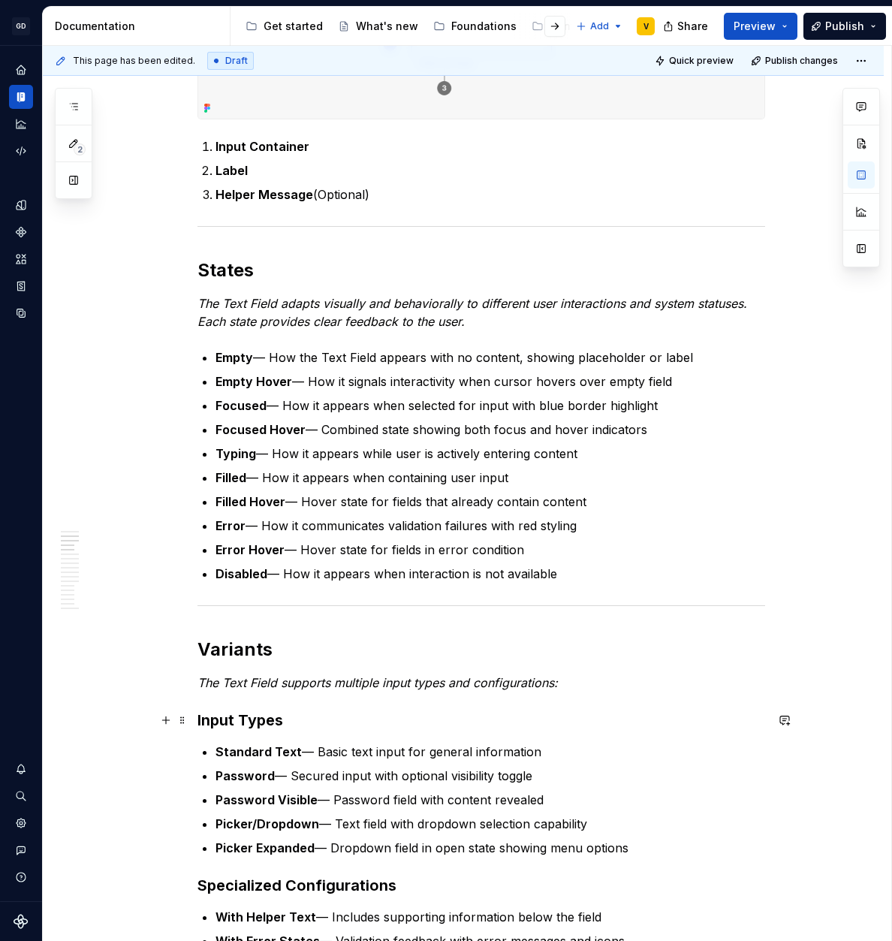
click at [300, 714] on h3 "Input Types" at bounding box center [481, 720] width 568 height 21
click at [168, 721] on button "button" at bounding box center [165, 720] width 21 height 21
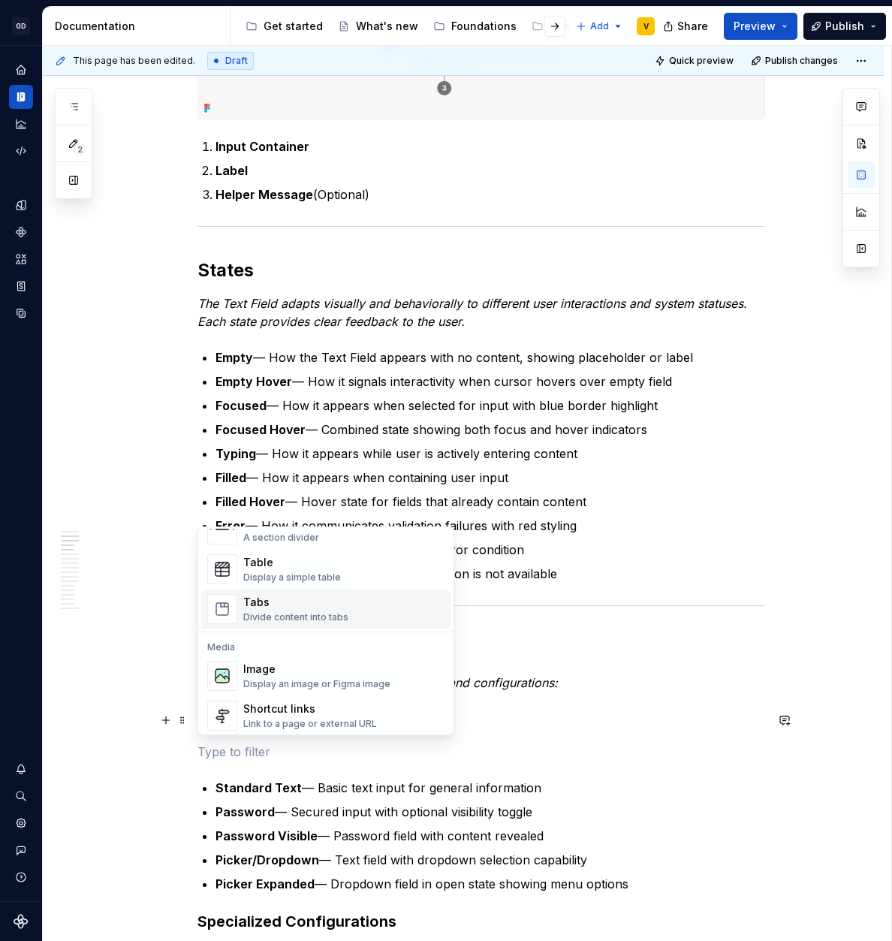
scroll to position [539, 0]
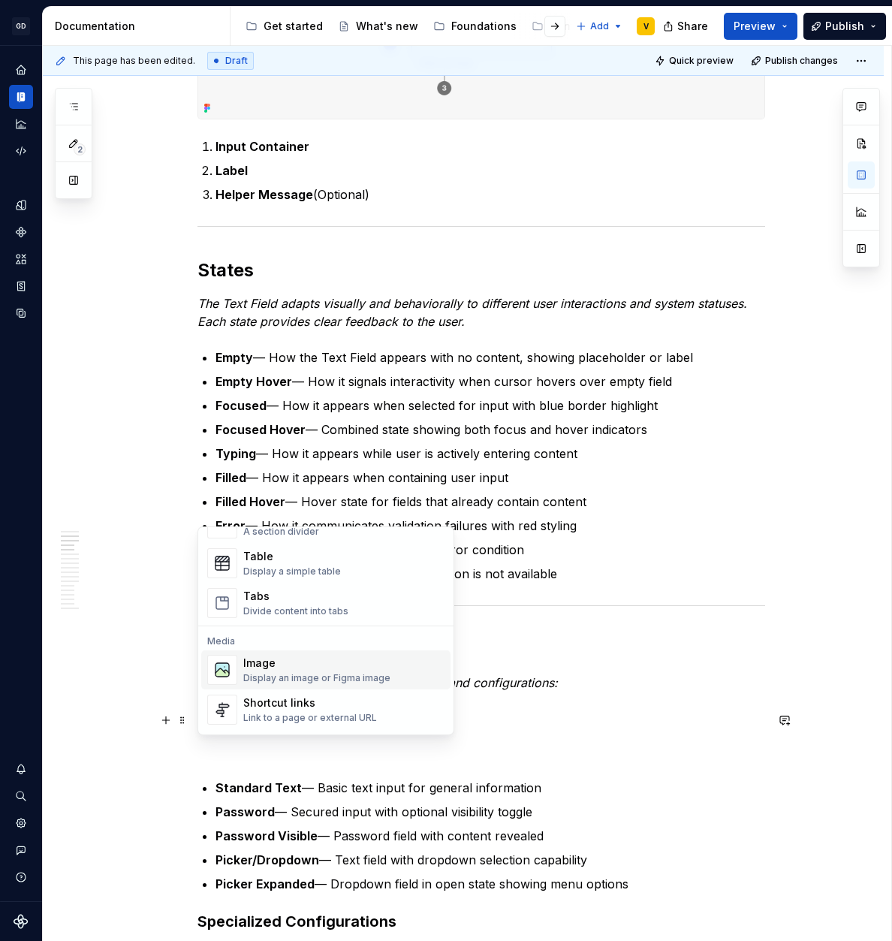
click at [256, 668] on div "Image" at bounding box center [316, 662] width 147 height 15
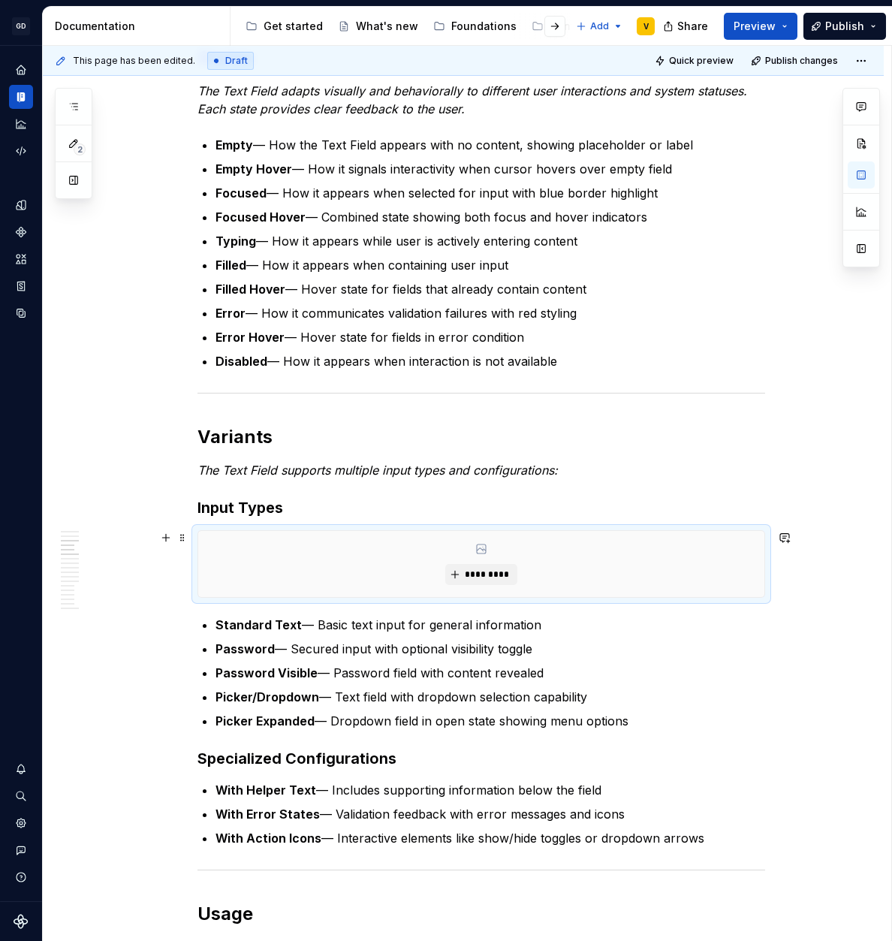
scroll to position [825, 0]
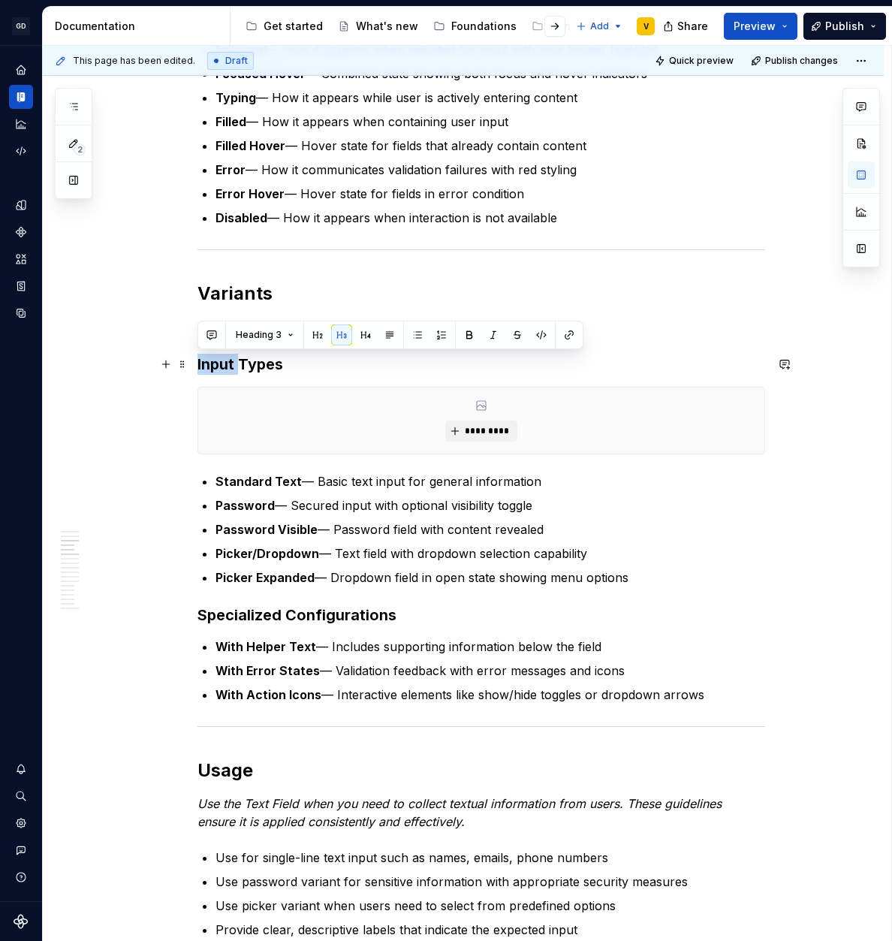
drag, startPoint x: 239, startPoint y: 362, endPoint x: 189, endPoint y: 364, distance: 49.6
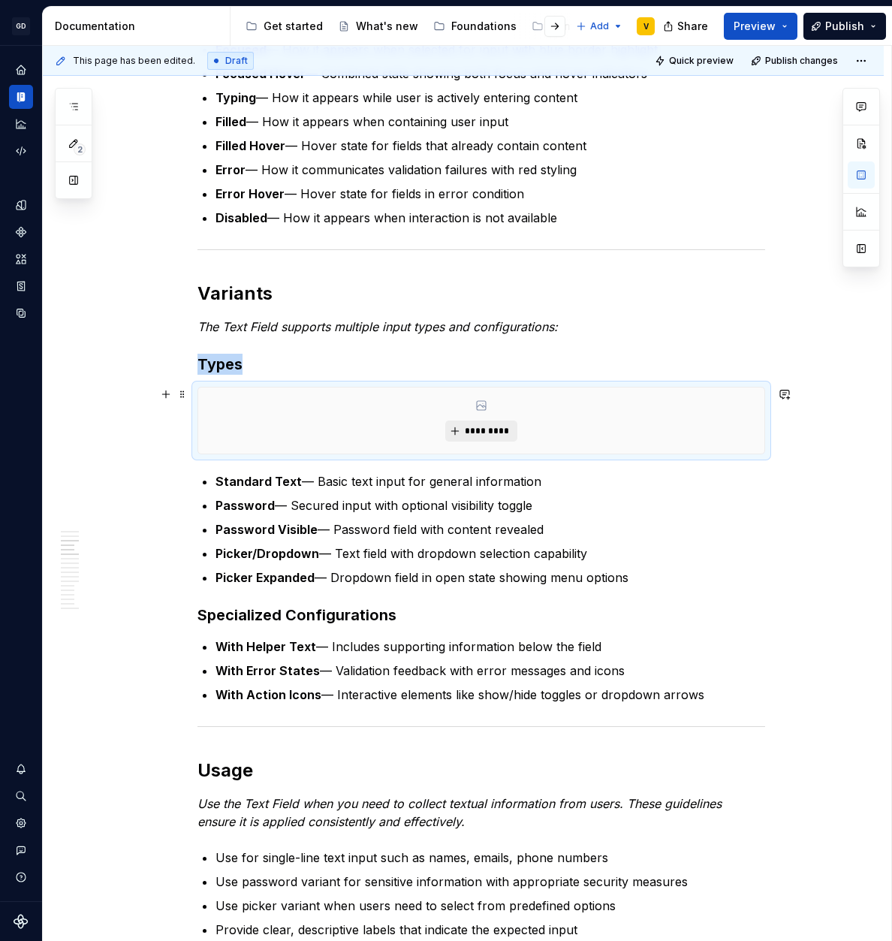
click at [472, 429] on span "*********" at bounding box center [487, 431] width 46 height 12
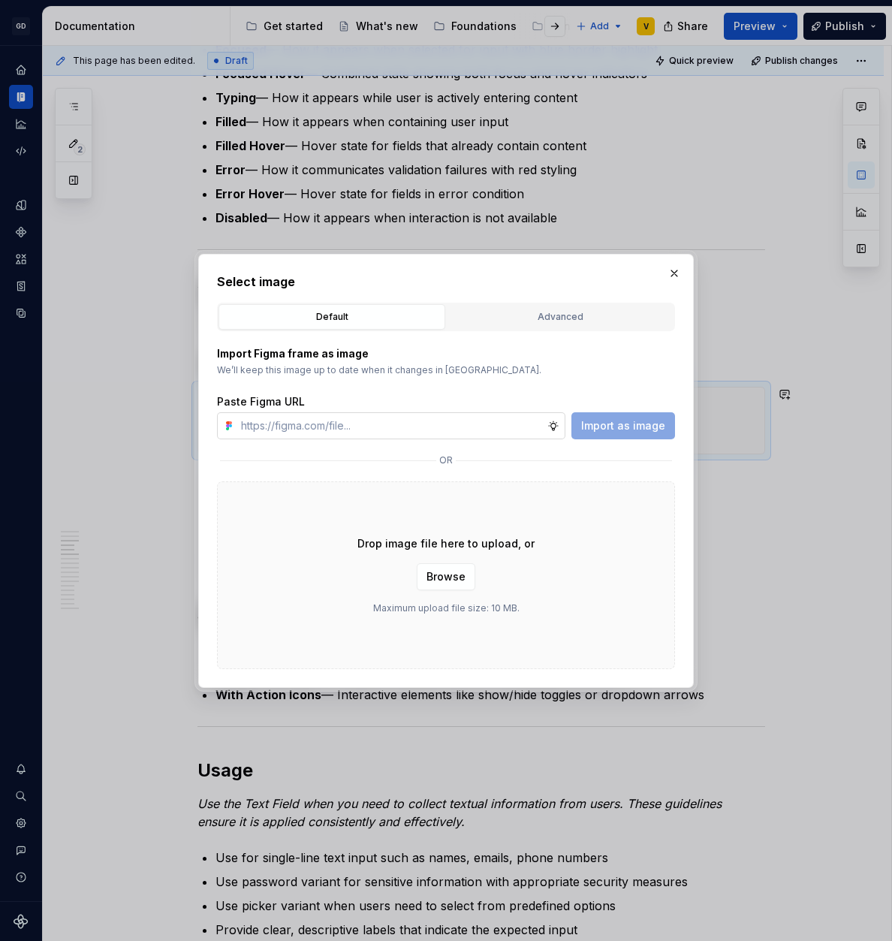
type textarea "*"
type input "[URL][DOMAIN_NAME]"
click at [632, 433] on button "Import as image" at bounding box center [623, 425] width 104 height 27
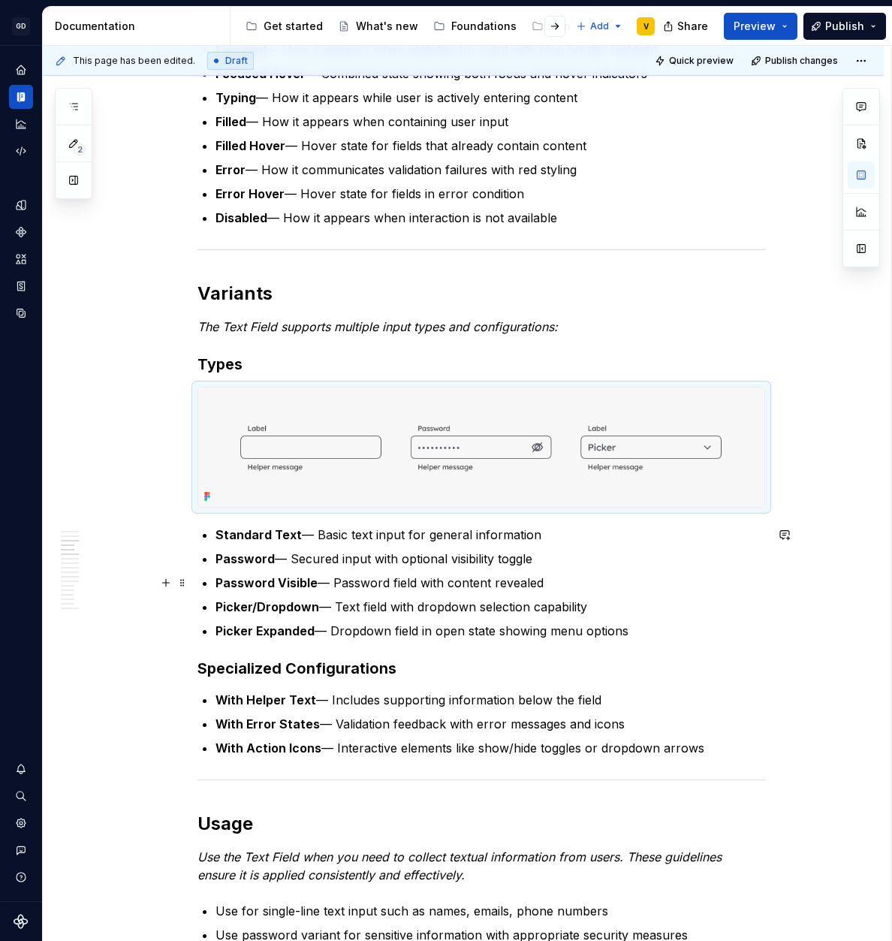
click at [438, 575] on p "Password Visible — Password field with content revealed" at bounding box center [490, 583] width 550 height 18
drag, startPoint x: 634, startPoint y: 635, endPoint x: 205, endPoint y: 522, distance: 443.5
click at [466, 508] on button "button" at bounding box center [465, 506] width 21 height 21
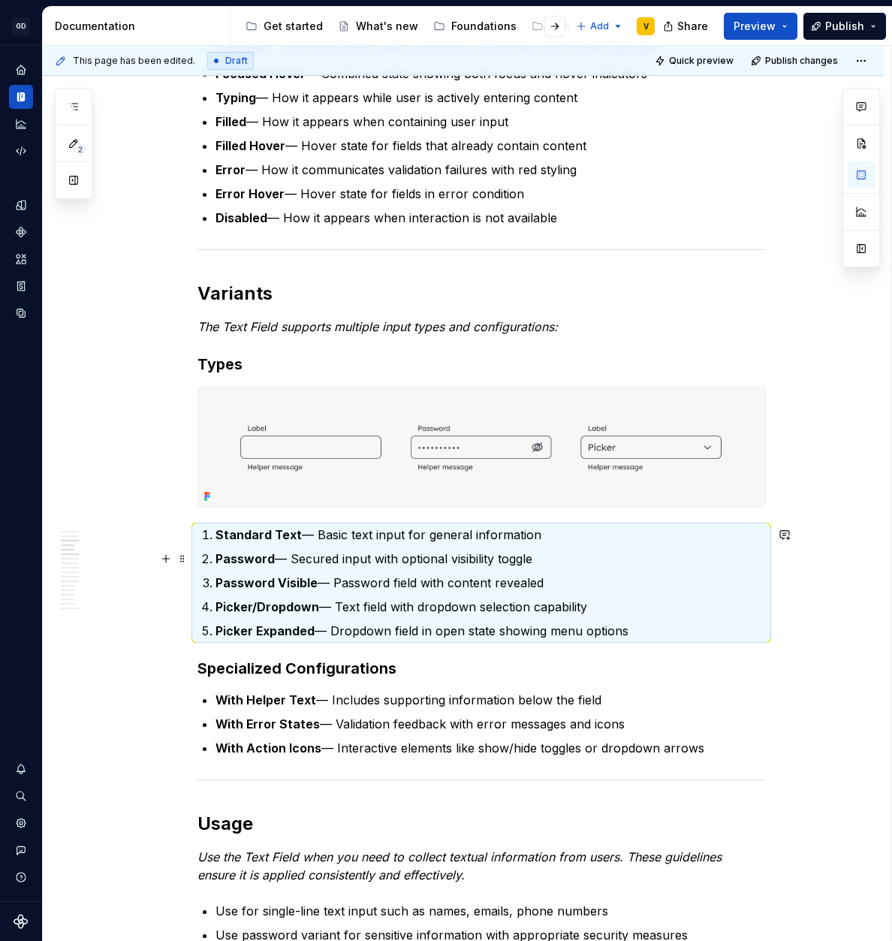
click at [436, 551] on p "Password — Secured input with optional visibility toggle" at bounding box center [490, 559] width 550 height 18
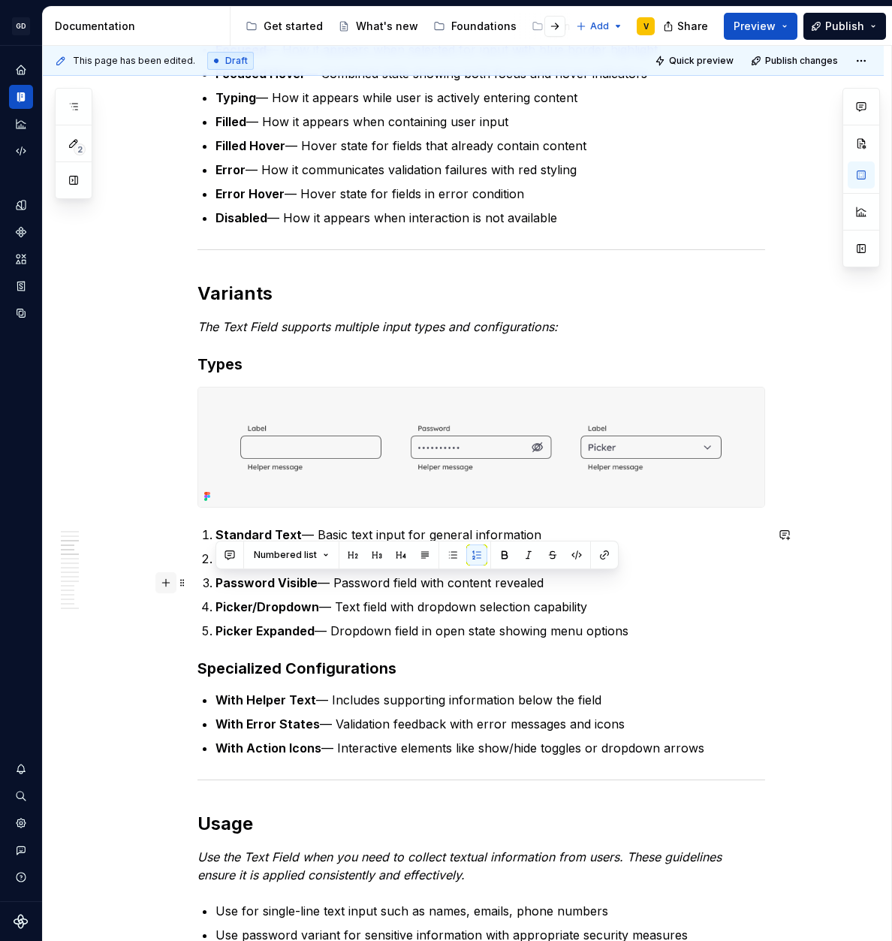
drag, startPoint x: 577, startPoint y: 580, endPoint x: 168, endPoint y: 573, distance: 409.3
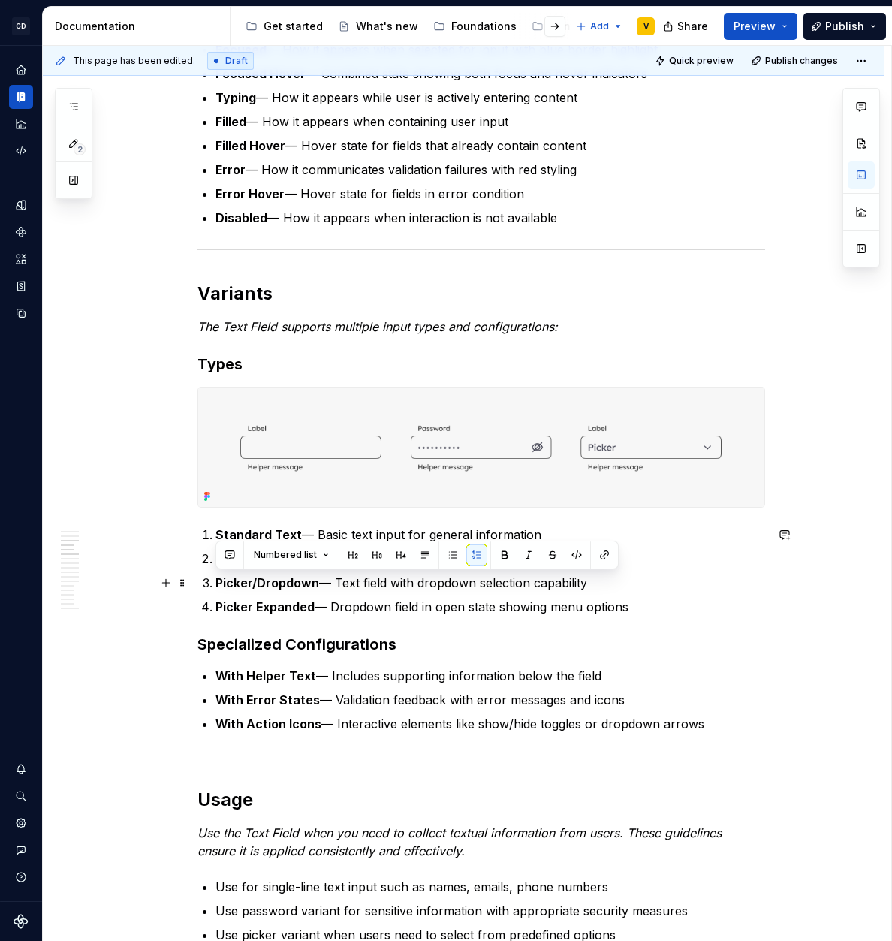
drag, startPoint x: 214, startPoint y: 586, endPoint x: 612, endPoint y: 579, distance: 398.0
click at [612, 579] on p "Picker/Dropdown — Text field with dropdown selection capability" at bounding box center [490, 583] width 550 height 18
drag, startPoint x: 611, startPoint y: 583, endPoint x: 150, endPoint y: 569, distance: 461.2
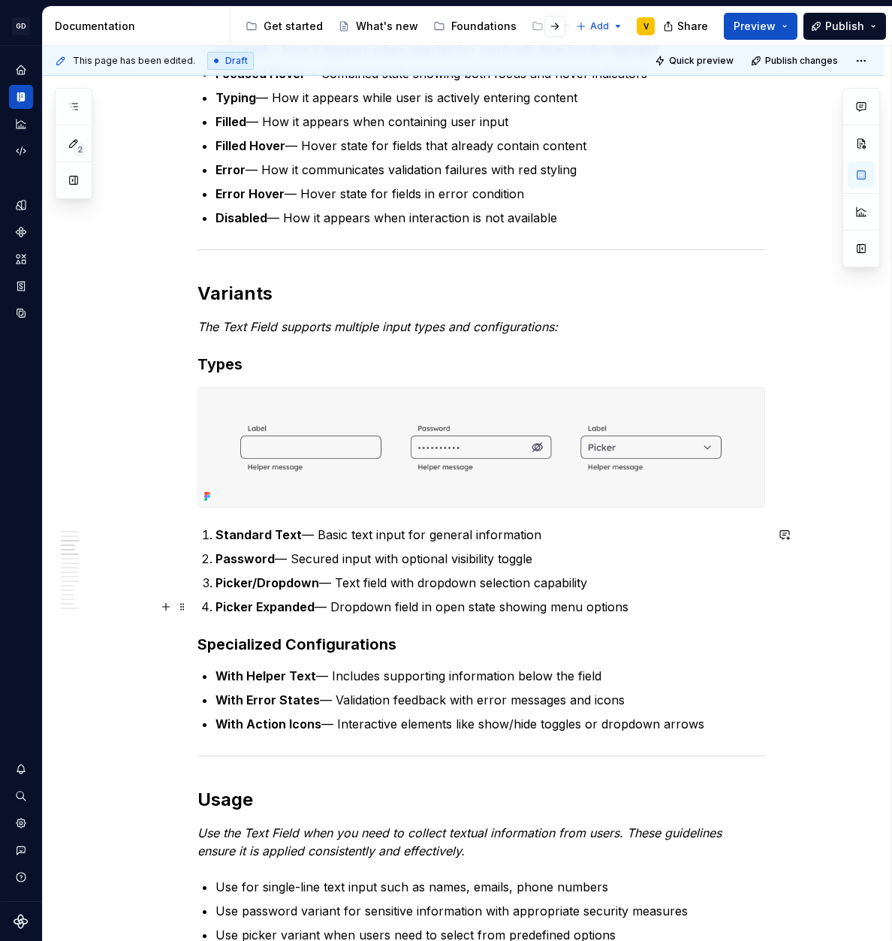
click at [297, 604] on strong "Picker Expanded" at bounding box center [264, 606] width 99 height 15
drag, startPoint x: 634, startPoint y: 607, endPoint x: 195, endPoint y: 606, distance: 439.3
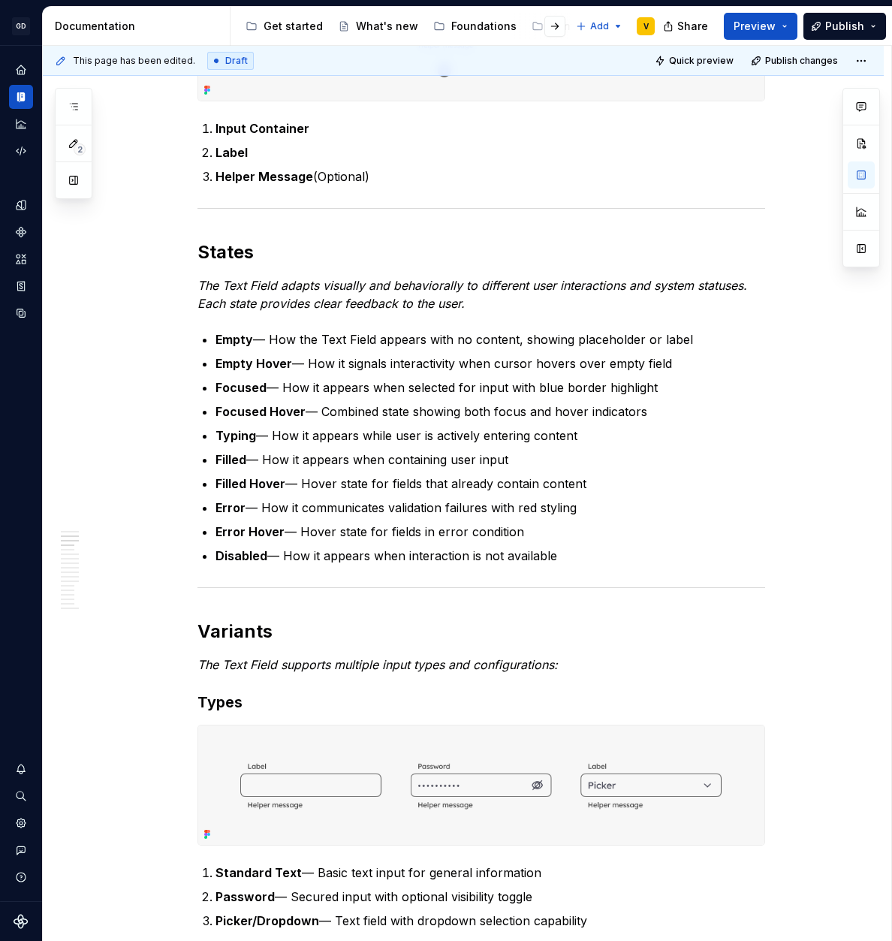
scroll to position [487, 0]
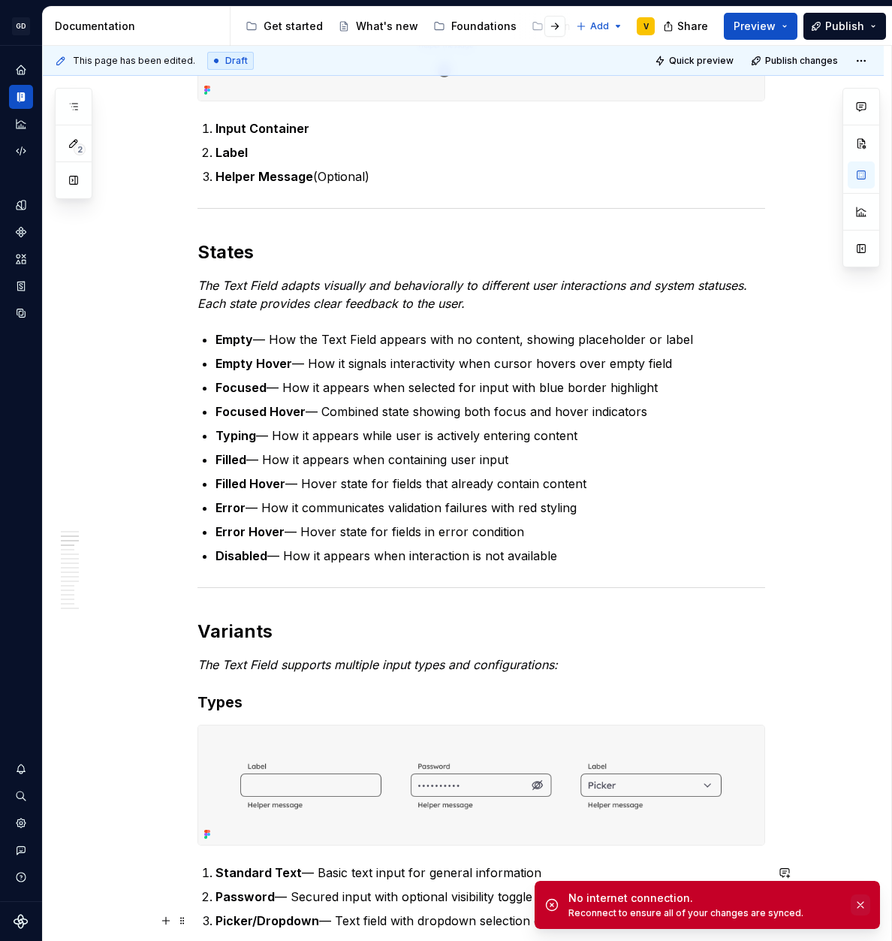
click at [861, 909] on button "button" at bounding box center [861, 904] width 20 height 21
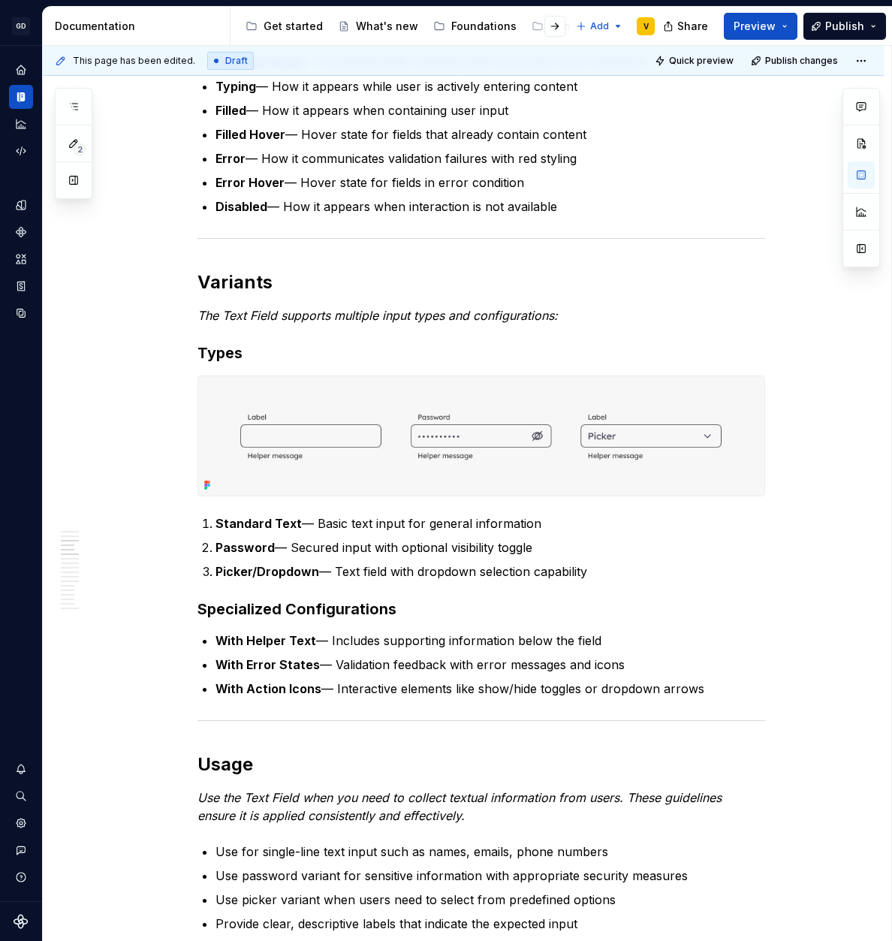
scroll to position [839, 0]
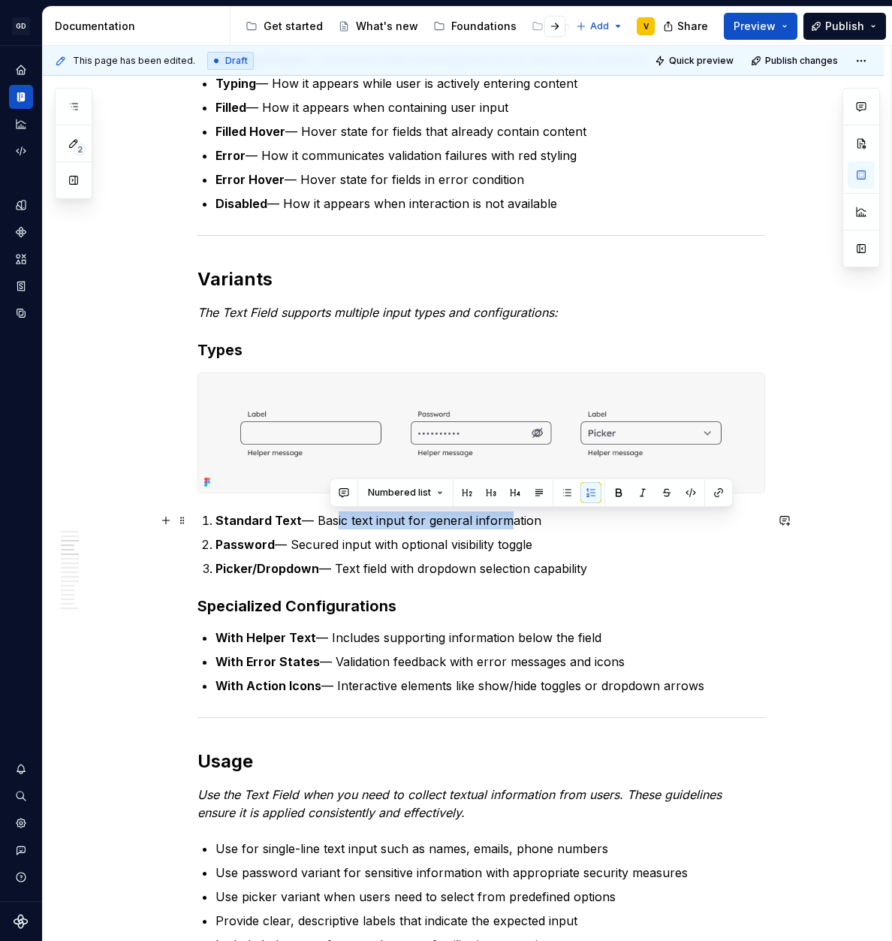
drag, startPoint x: 331, startPoint y: 515, endPoint x: 512, endPoint y: 514, distance: 181.0
click at [504, 515] on p "Standard Text — Basic text input for general information" at bounding box center [490, 520] width 550 height 18
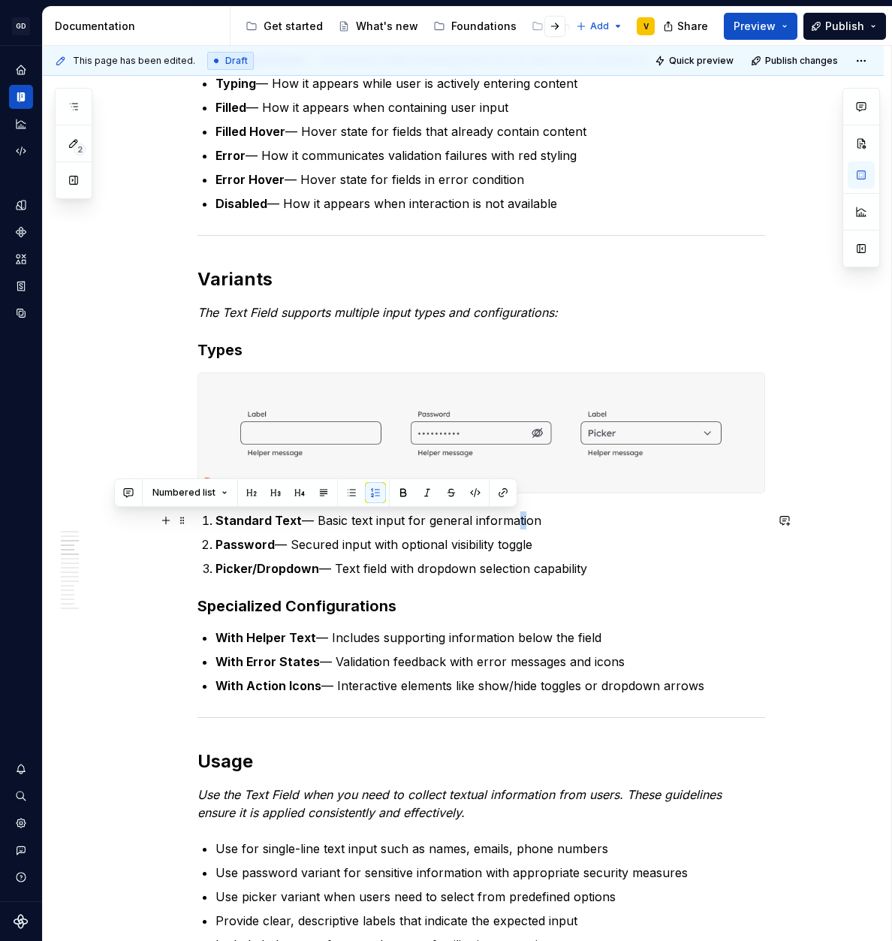
click at [517, 514] on p "Standard Text — Basic text input for general information" at bounding box center [490, 520] width 550 height 18
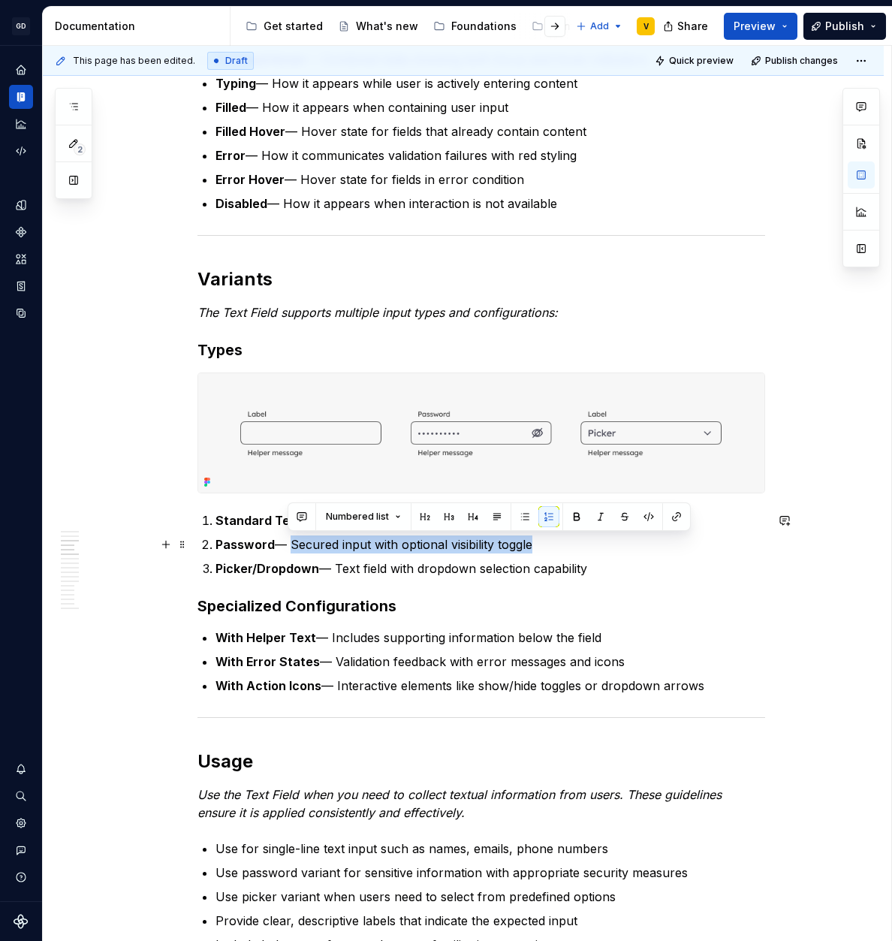
drag, startPoint x: 285, startPoint y: 542, endPoint x: 527, endPoint y: 550, distance: 242.7
click at [527, 550] on p "Password — Secured input with optional visibility toggle" at bounding box center [490, 544] width 550 height 18
click at [522, 553] on p "Password — Secured input with optional visibility toggle" at bounding box center [490, 544] width 550 height 18
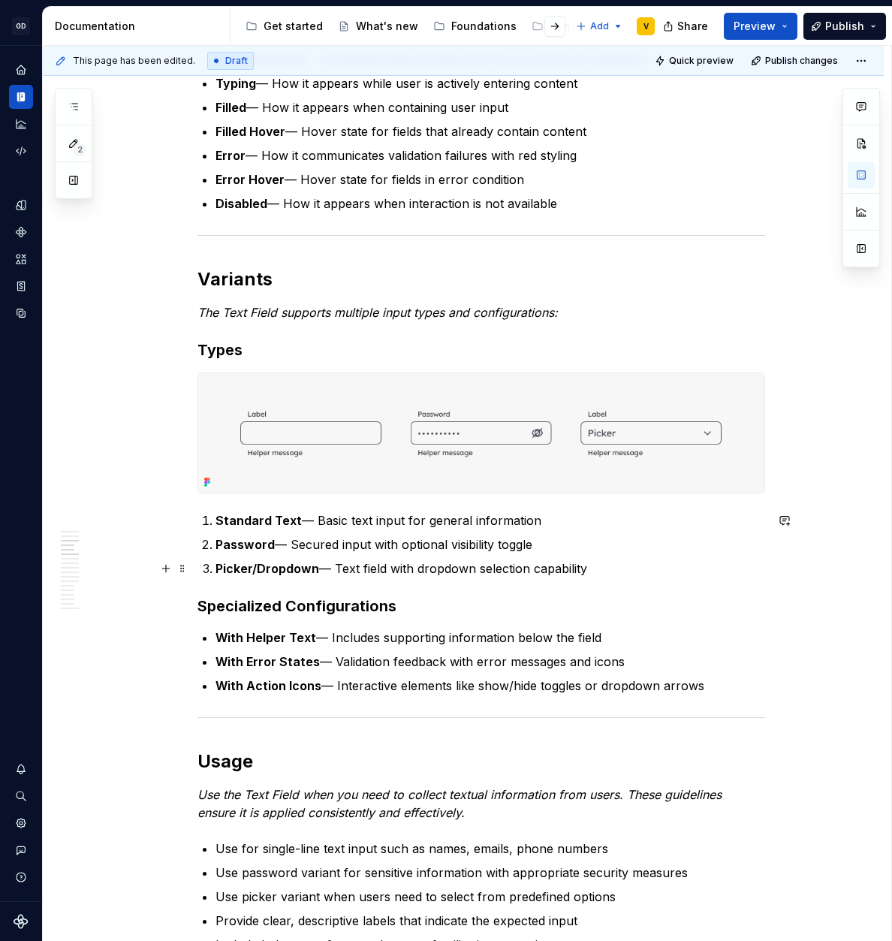
click at [456, 563] on p "Picker/Dropdown — Text field with dropdown selection capability" at bounding box center [490, 568] width 550 height 18
drag, startPoint x: 339, startPoint y: 572, endPoint x: 597, endPoint y: 575, distance: 258.3
click at [597, 575] on p "Picker/Dropdown — Text field with dropdown selection capability" at bounding box center [490, 568] width 550 height 18
click at [546, 574] on p "Picker/Dropdown — Text field with dropdown selection capability" at bounding box center [490, 568] width 550 height 18
drag, startPoint x: 336, startPoint y: 568, endPoint x: 593, endPoint y: 566, distance: 257.6
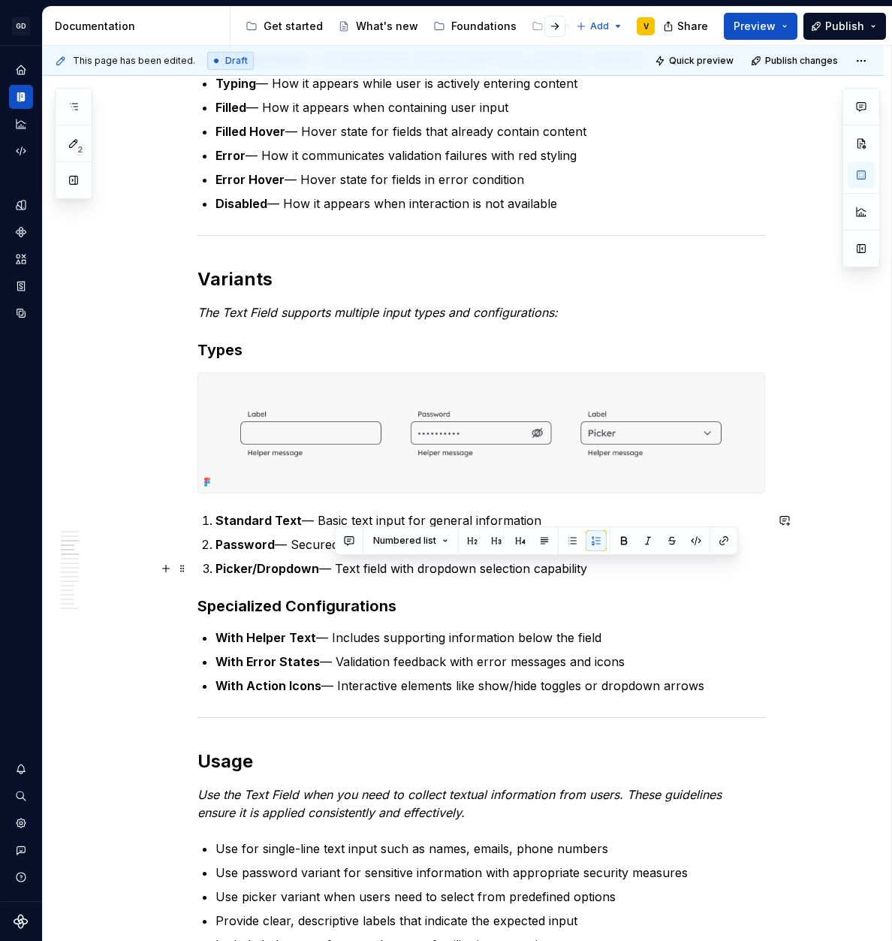
click at [593, 566] on p "Picker/Dropdown — Text field with dropdown selection capability" at bounding box center [490, 568] width 550 height 18
click at [571, 575] on p "Picker/Dropdown — Text field with dropdown selection capability" at bounding box center [490, 568] width 550 height 18
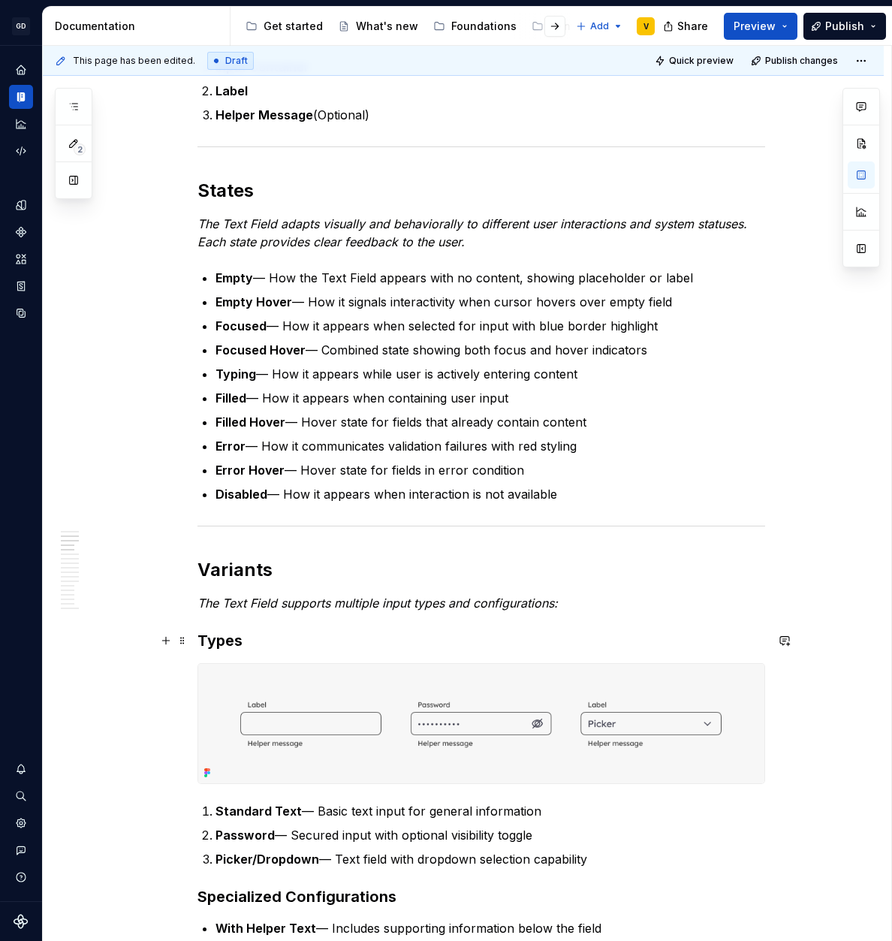
scroll to position [548, 0]
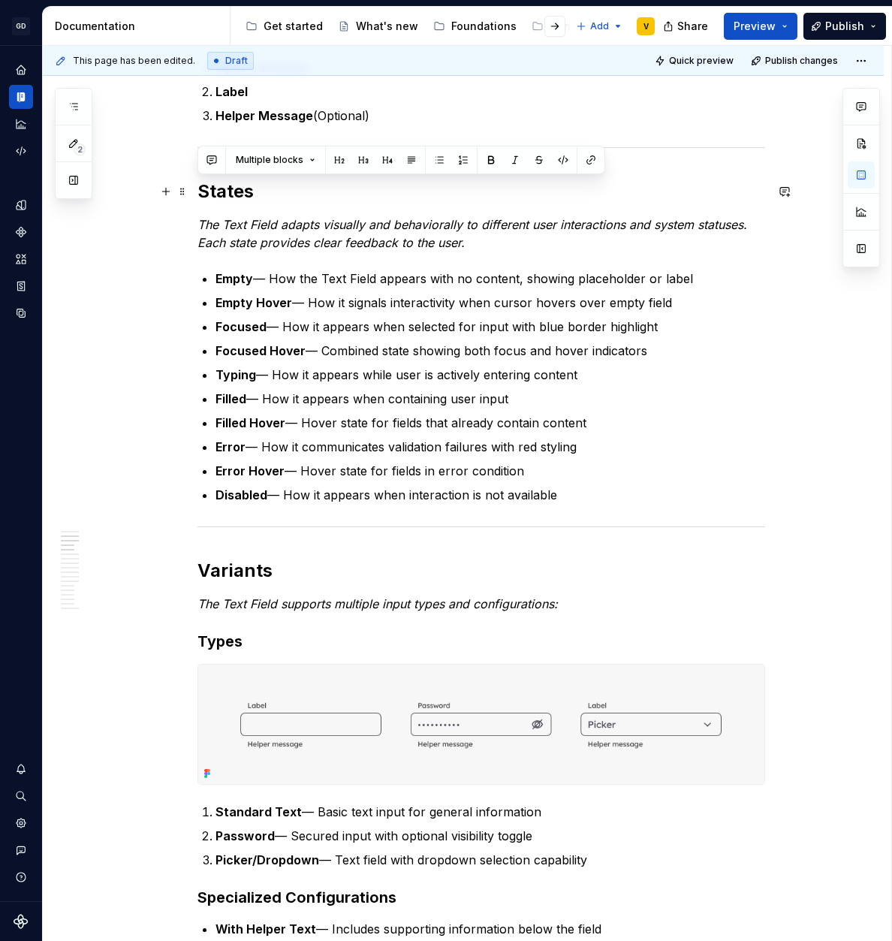
drag, startPoint x: 563, startPoint y: 496, endPoint x: 193, endPoint y: 192, distance: 478.6
copy div "States The Text Field adapts visually and behaviorally to different user intera…"
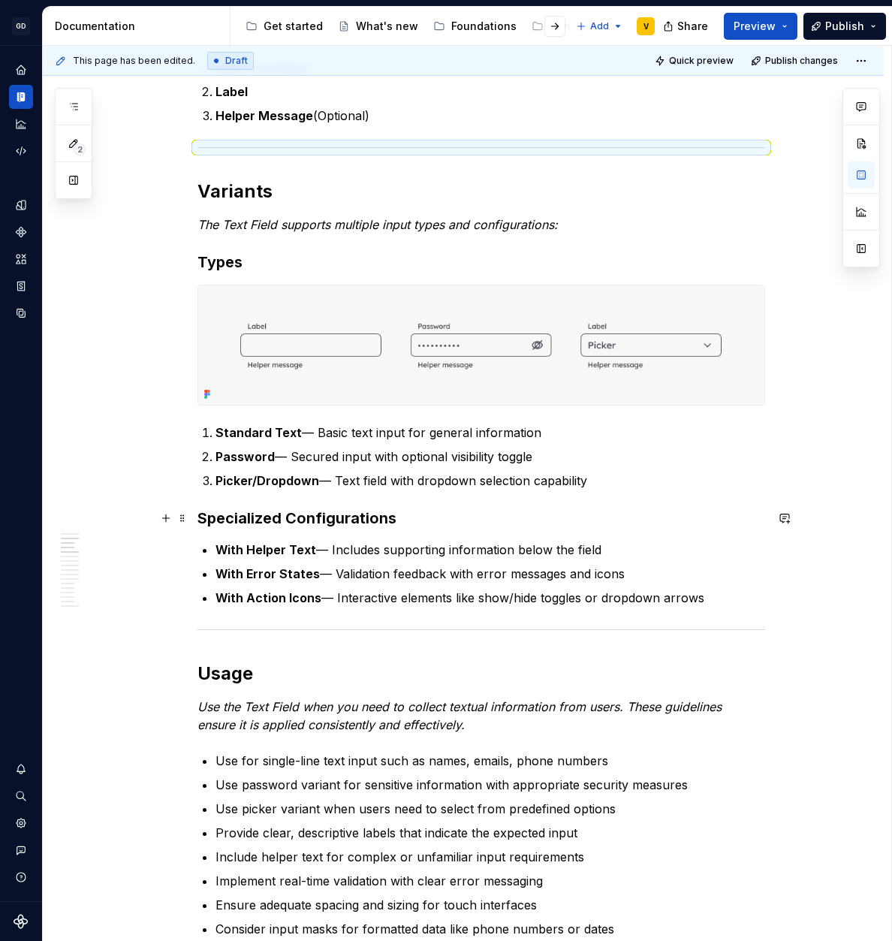
click at [197, 517] on h3 "Specialized Configurations" at bounding box center [481, 518] width 568 height 21
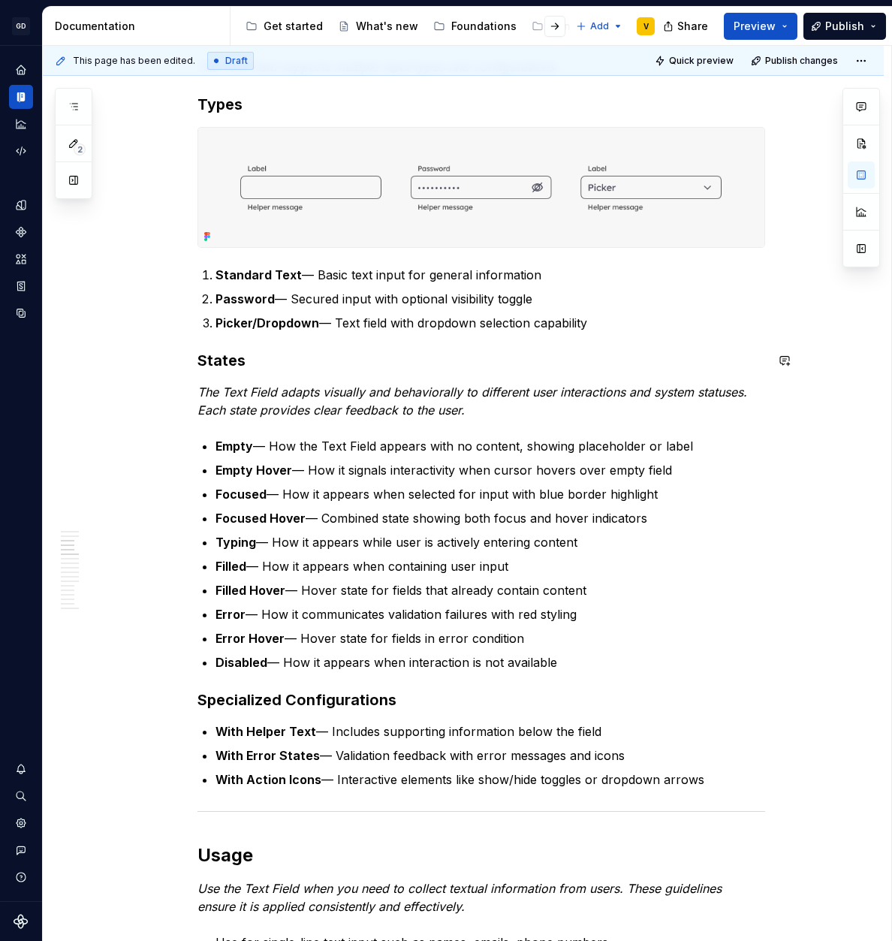
scroll to position [708, 0]
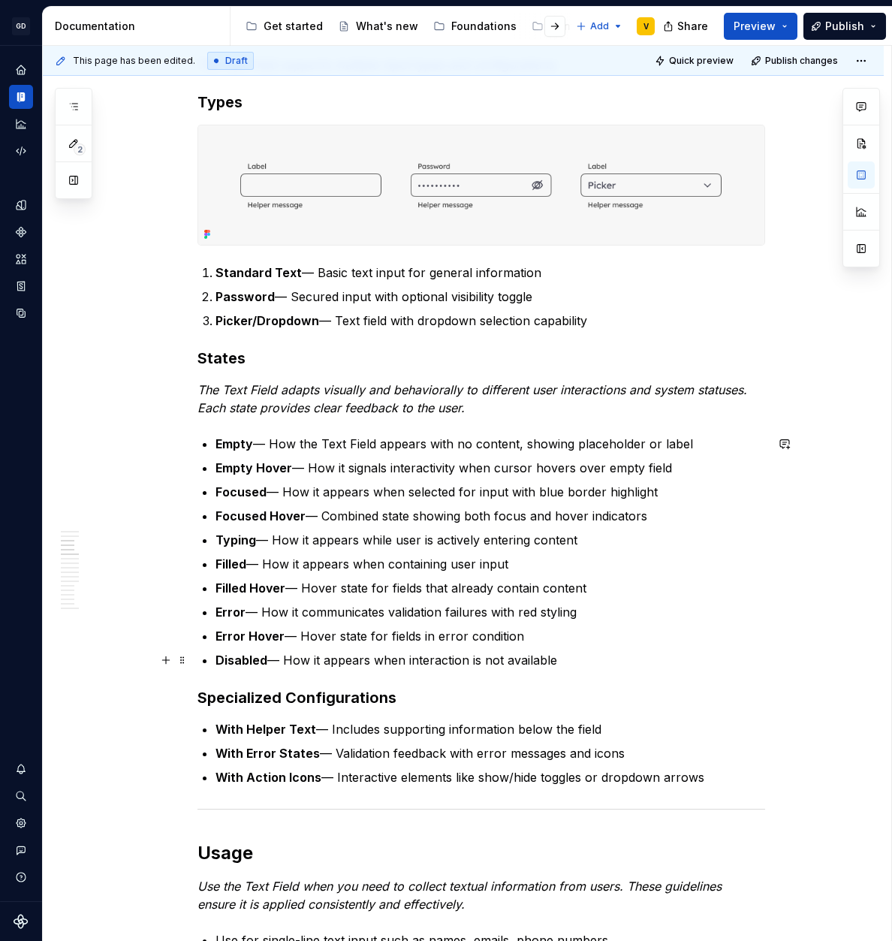
click at [568, 665] on p "Disabled — How it appears when interaction is not available" at bounding box center [490, 660] width 550 height 18
drag, startPoint x: 568, startPoint y: 665, endPoint x: 204, endPoint y: 442, distance: 426.4
click at [215, 442] on ul "Empty — How the Text Field appears with no content, showing placeholder or labe…" at bounding box center [490, 552] width 550 height 234
click at [462, 417] on button "button" at bounding box center [465, 415] width 21 height 21
click at [457, 550] on ol "Empty — How the Text Field appears with no content, showing placeholder or labe…" at bounding box center [490, 552] width 550 height 234
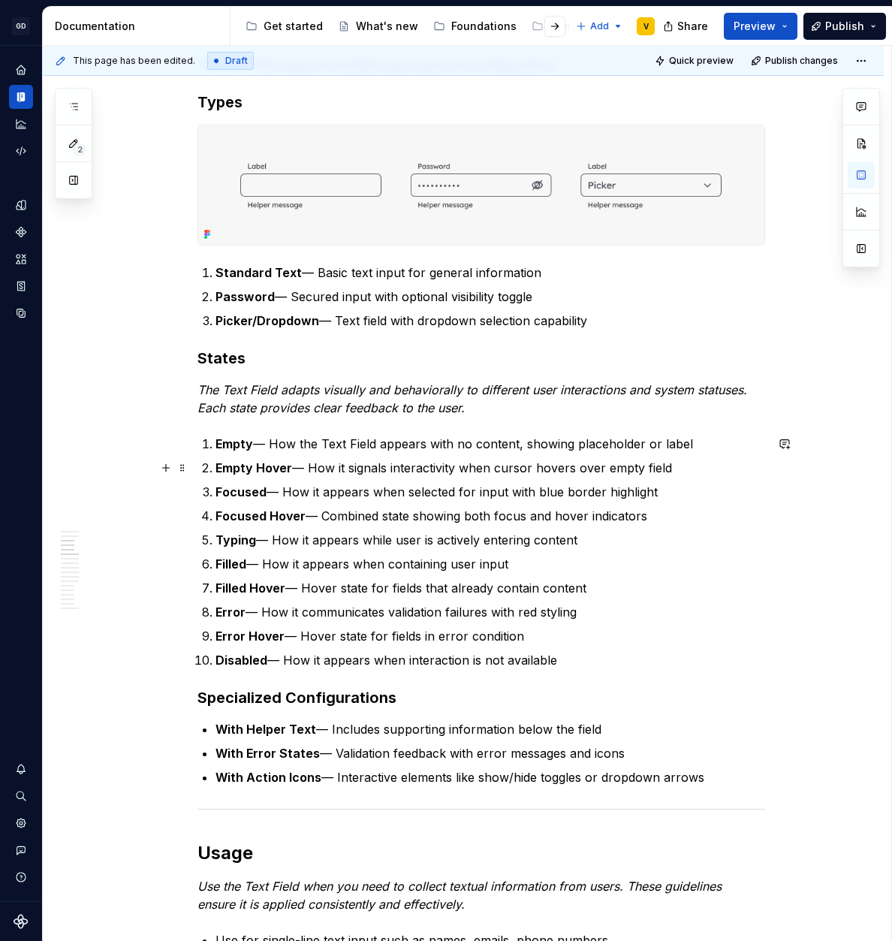
click at [215, 472] on li "Empty Hover — How it signals interactivity when cursor hovers over empty field" at bounding box center [490, 468] width 550 height 18
click at [169, 389] on button "button" at bounding box center [165, 389] width 21 height 21
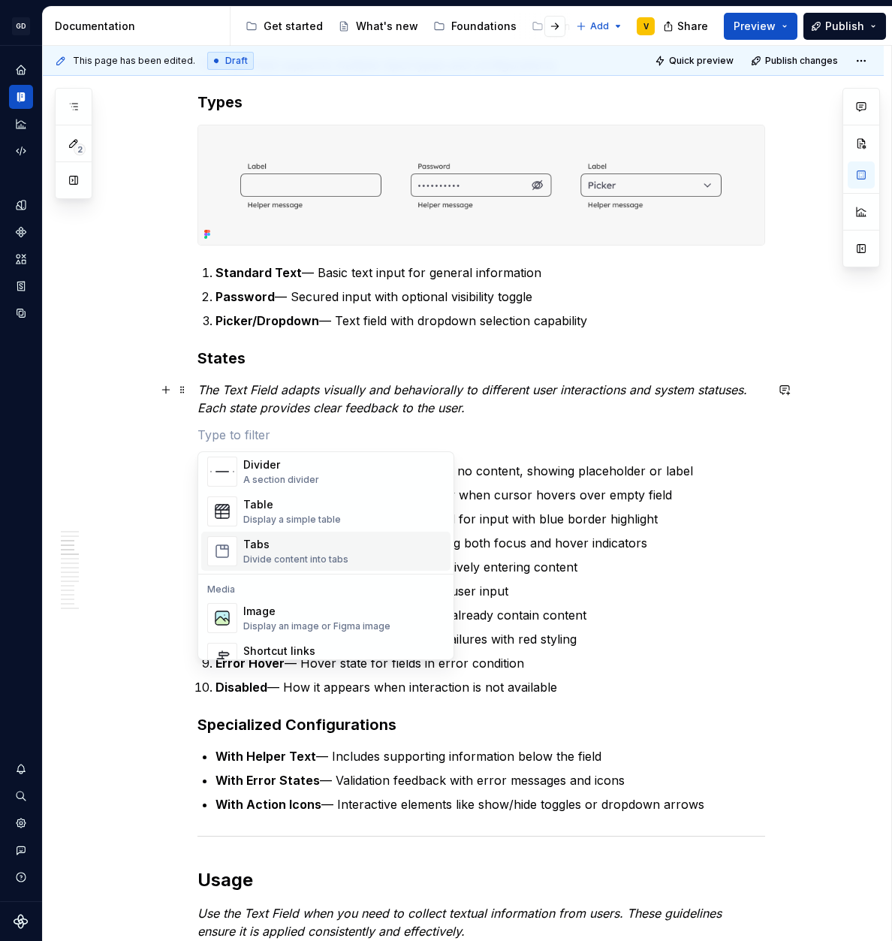
scroll to position [517, 0]
click at [327, 555] on div "Divide content into tabs" at bounding box center [295, 558] width 105 height 12
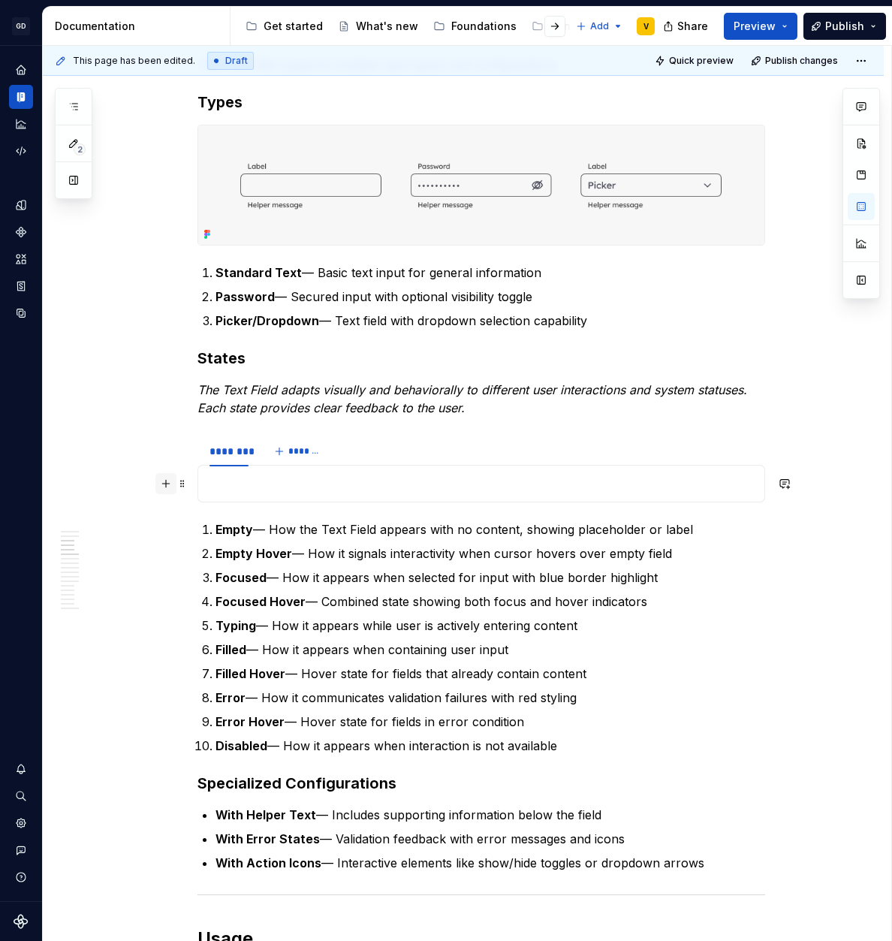
click at [168, 488] on button "button" at bounding box center [165, 483] width 21 height 21
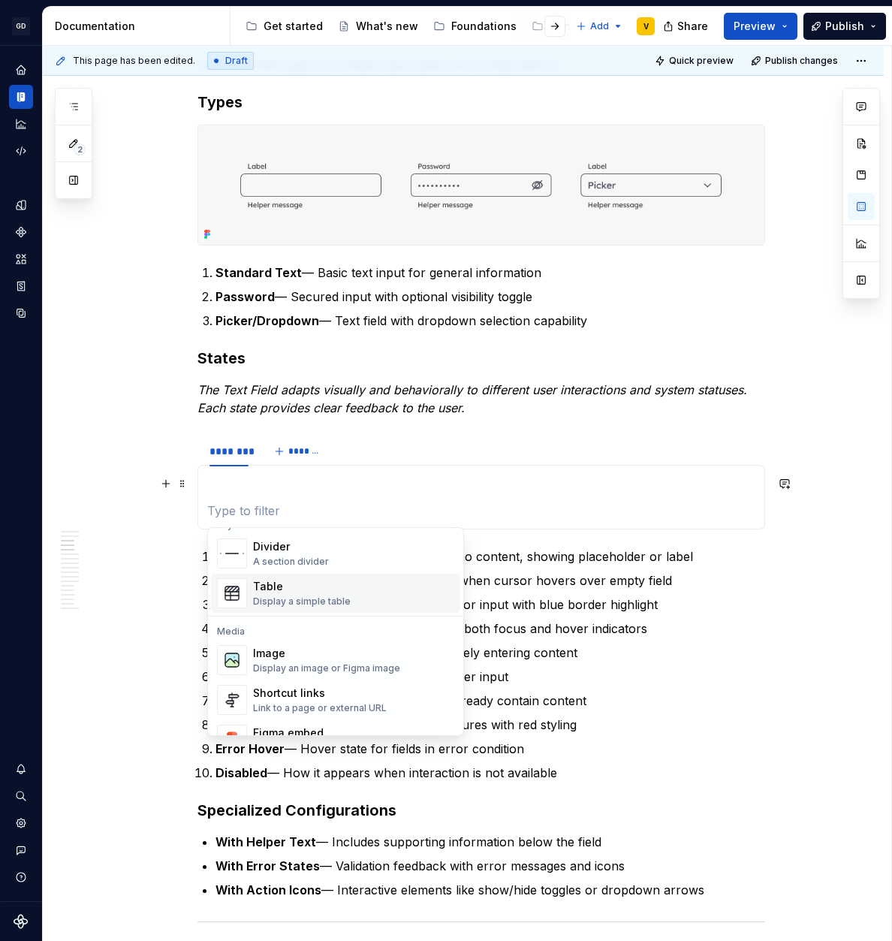
scroll to position [514, 0]
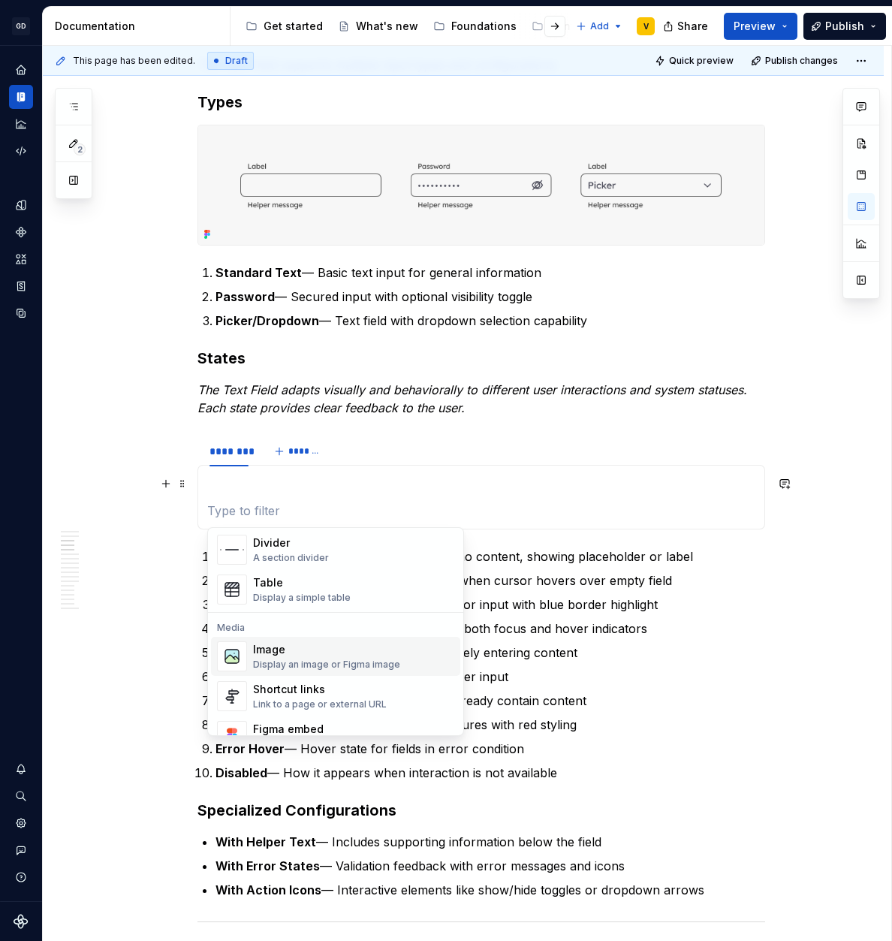
click at [286, 654] on div "Image" at bounding box center [326, 649] width 147 height 15
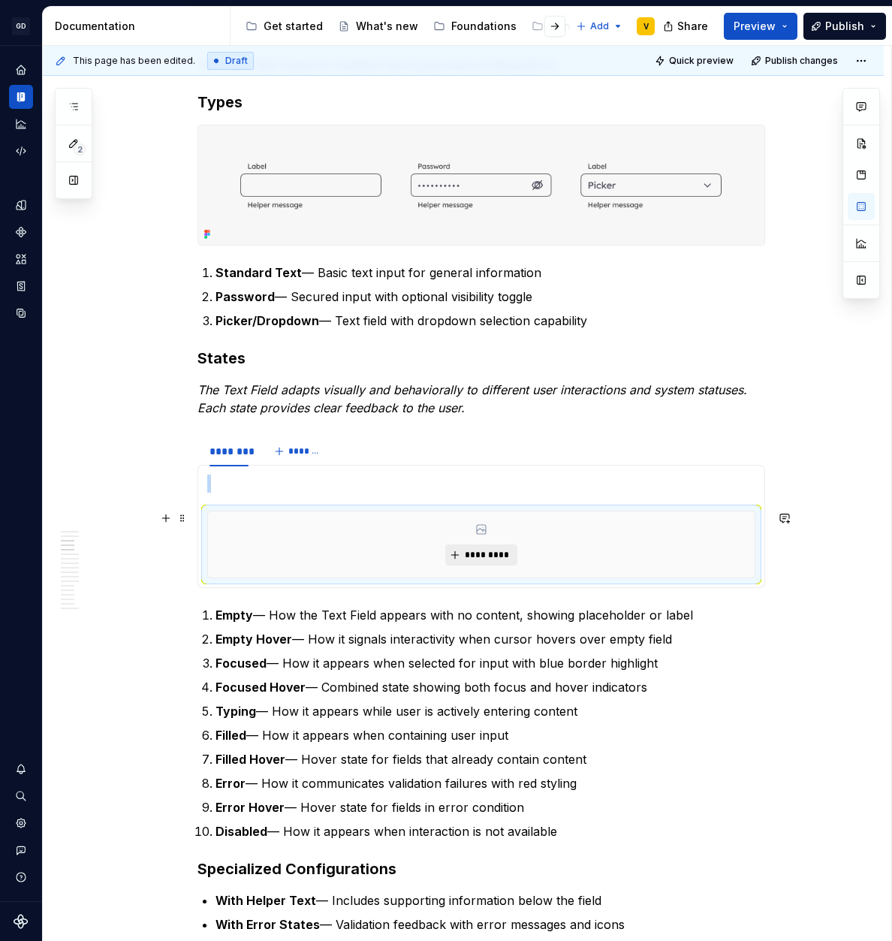
click at [487, 553] on span "*********" at bounding box center [487, 555] width 46 height 12
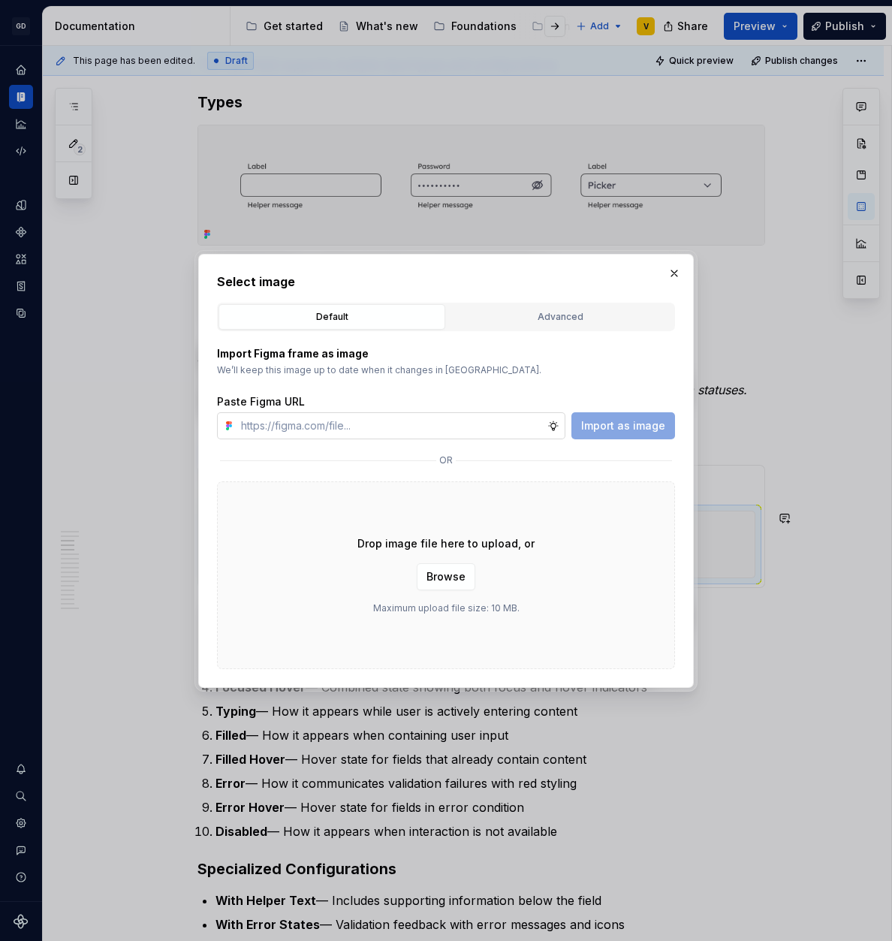
type textarea "*"
type input "[URL][DOMAIN_NAME]"
click at [641, 431] on span "Import as image" at bounding box center [623, 425] width 84 height 15
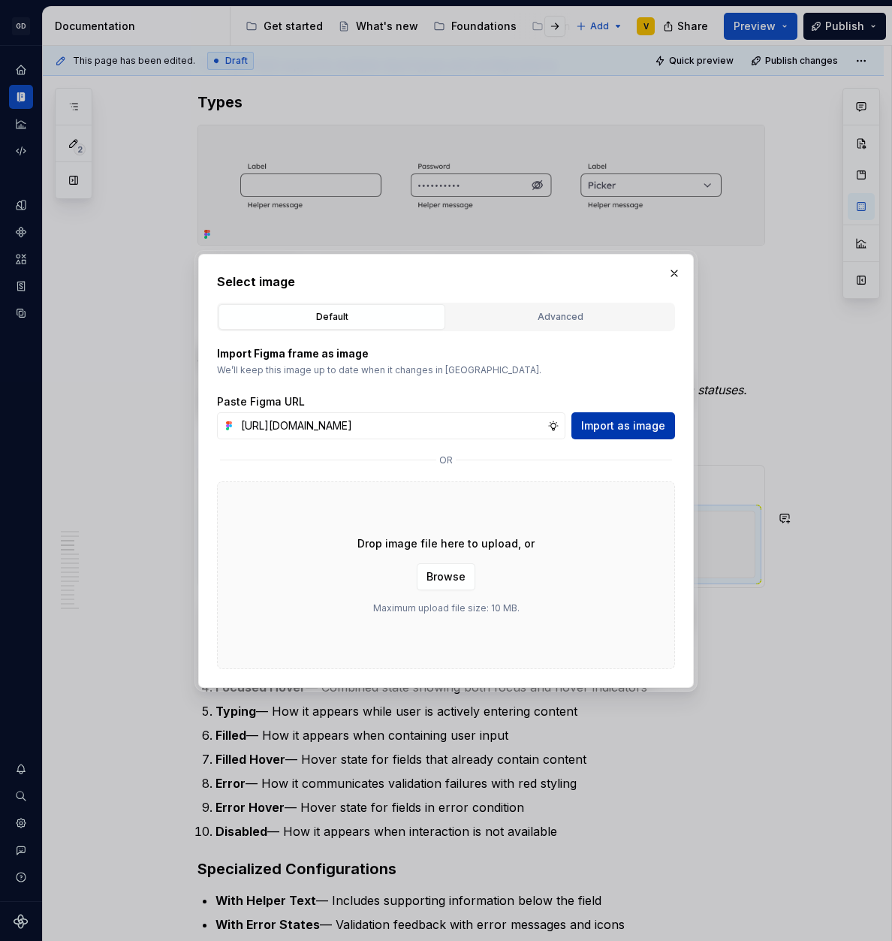
type textarea "*"
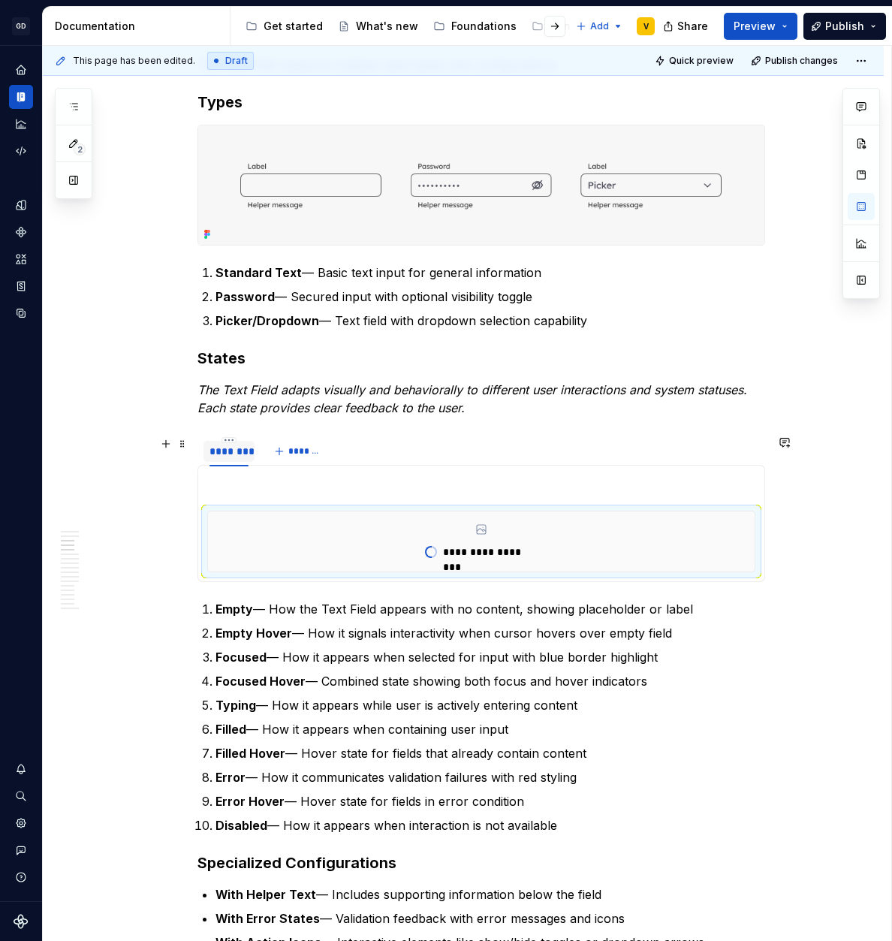
click at [239, 454] on div "********" at bounding box center [228, 451] width 39 height 15
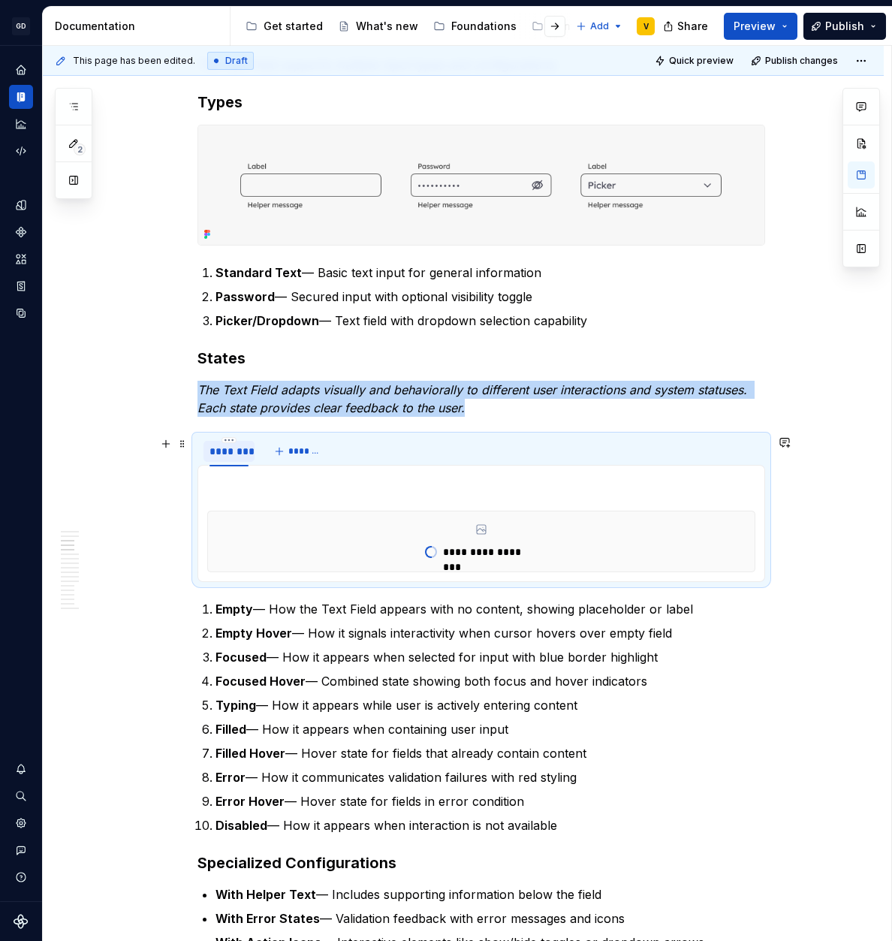
click at [239, 454] on div "********" at bounding box center [228, 451] width 39 height 15
click at [236, 450] on div "********" at bounding box center [228, 451] width 39 height 15
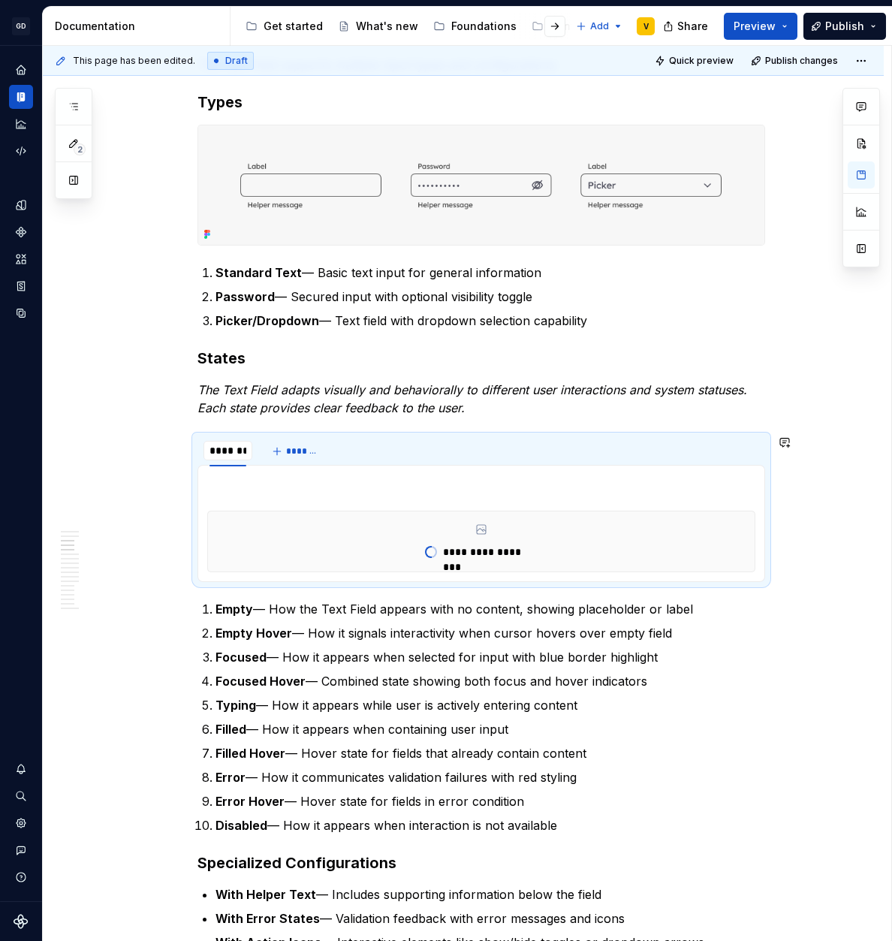
type input "*********"
click at [306, 450] on span "*******" at bounding box center [317, 451] width 34 height 12
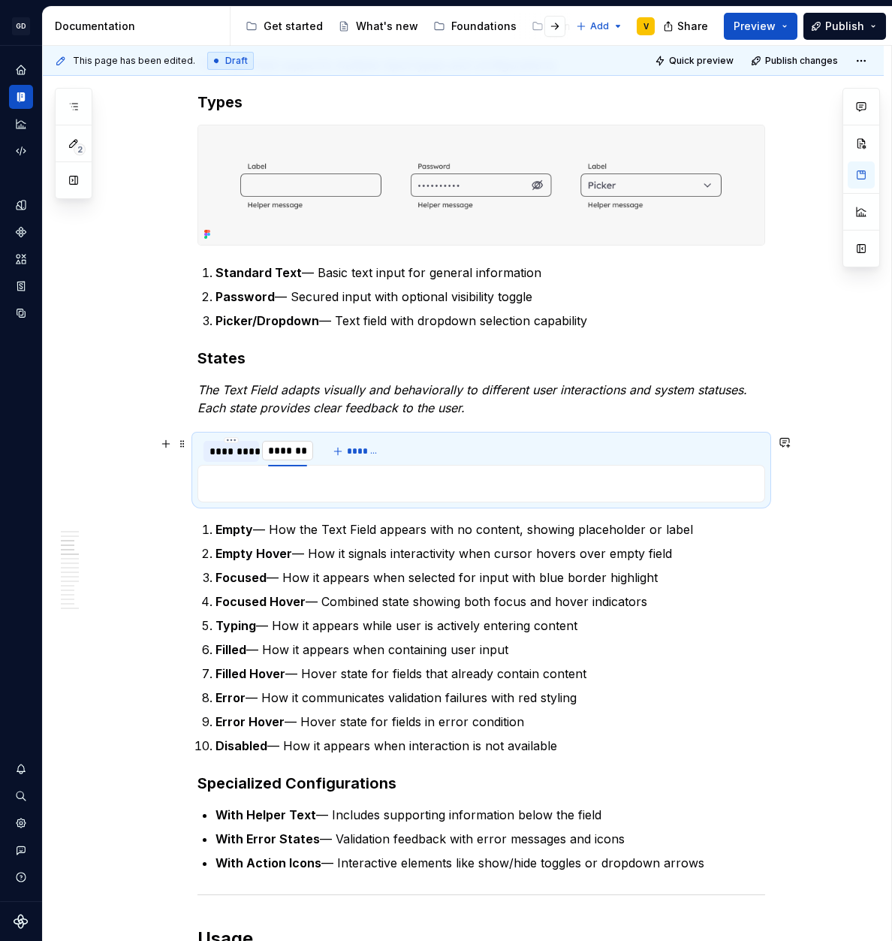
click at [293, 457] on input "********" at bounding box center [287, 450] width 51 height 27
drag, startPoint x: 308, startPoint y: 453, endPoint x: 259, endPoint y: 451, distance: 48.8
click at [259, 451] on div "********* ******** ********" at bounding box center [258, 455] width 122 height 38
type input "******"
click at [228, 454] on div "*********" at bounding box center [231, 451] width 44 height 15
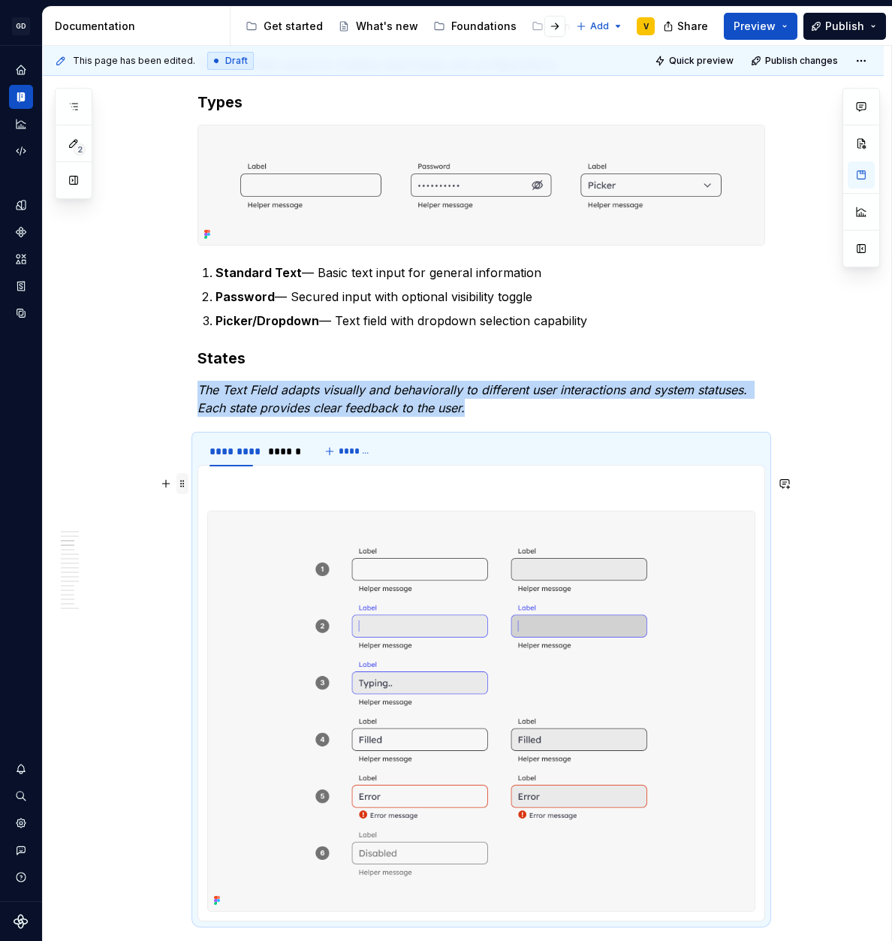
click at [181, 487] on span at bounding box center [182, 483] width 12 height 21
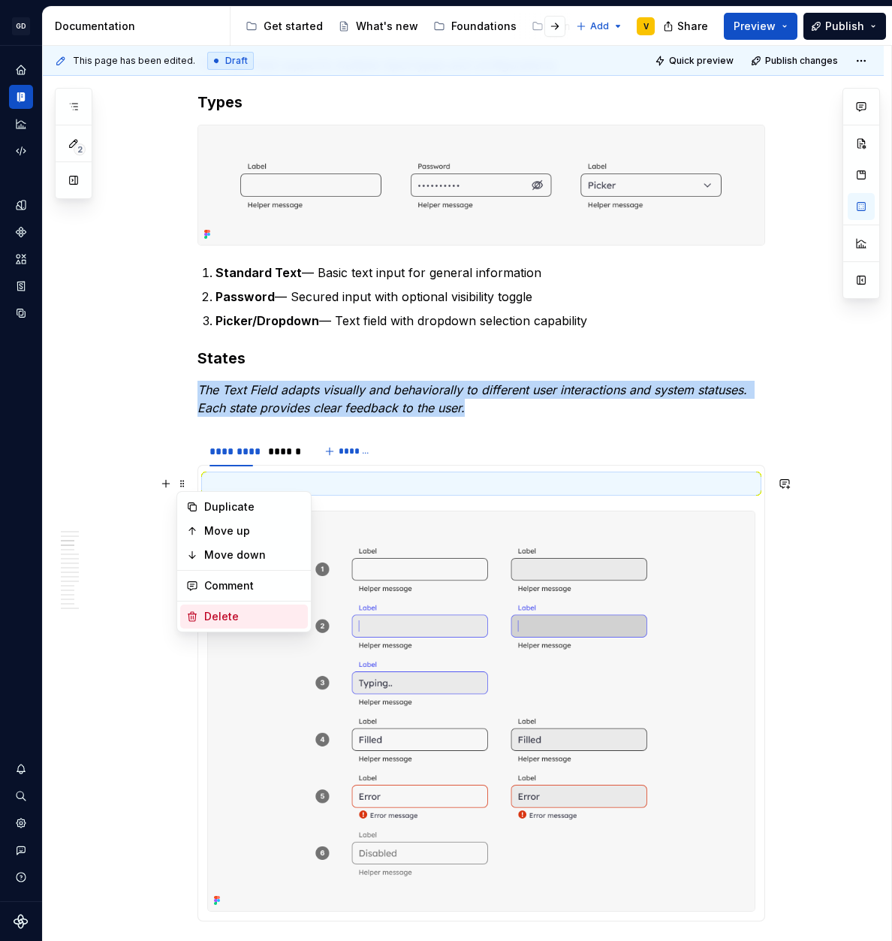
click at [211, 614] on div "Delete" at bounding box center [253, 616] width 98 height 15
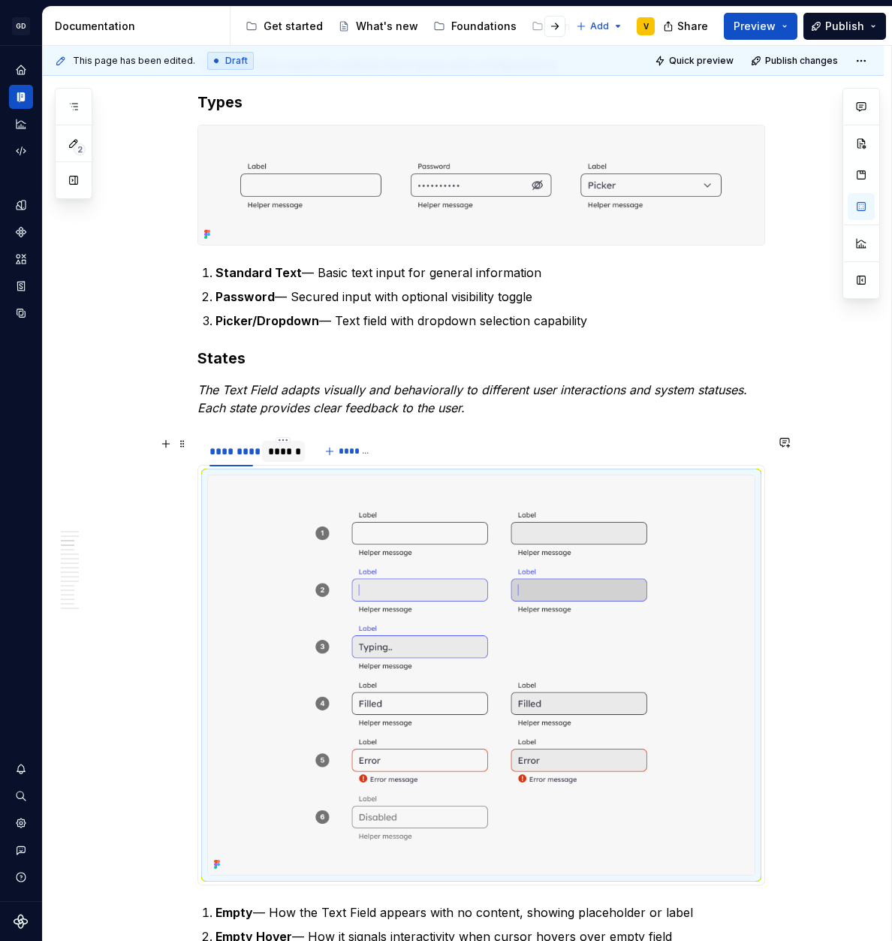
click at [274, 453] on div "******" at bounding box center [284, 451] width 32 height 15
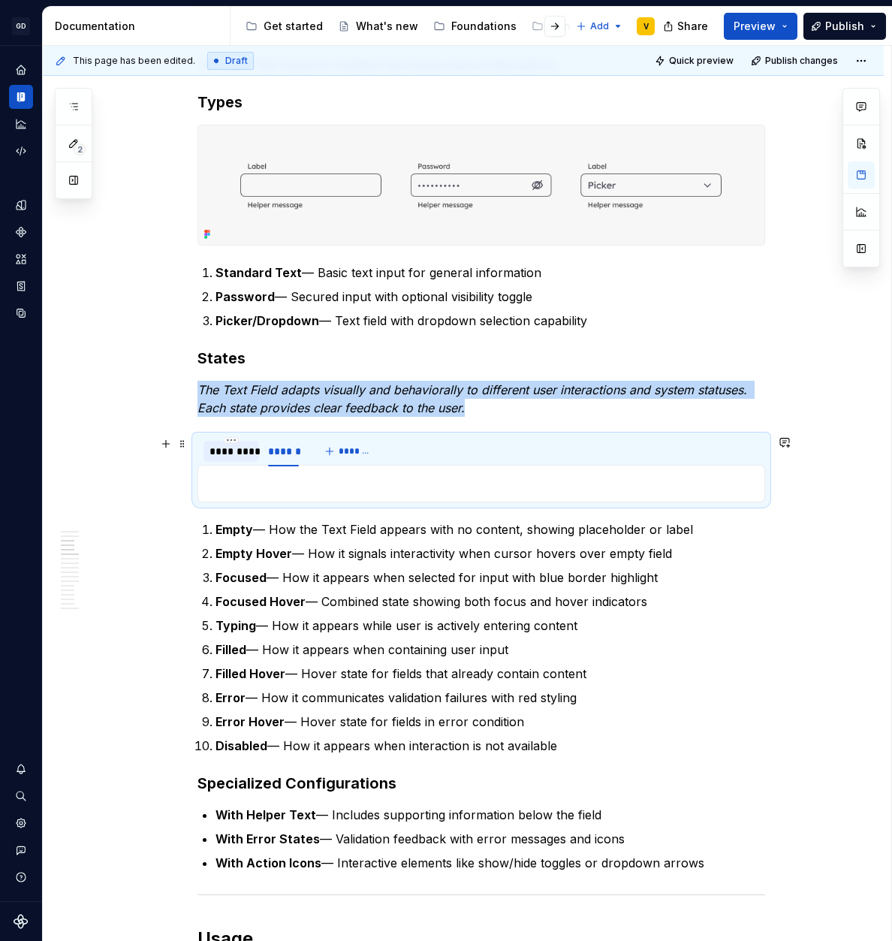
click at [231, 446] on div "*********" at bounding box center [231, 451] width 44 height 15
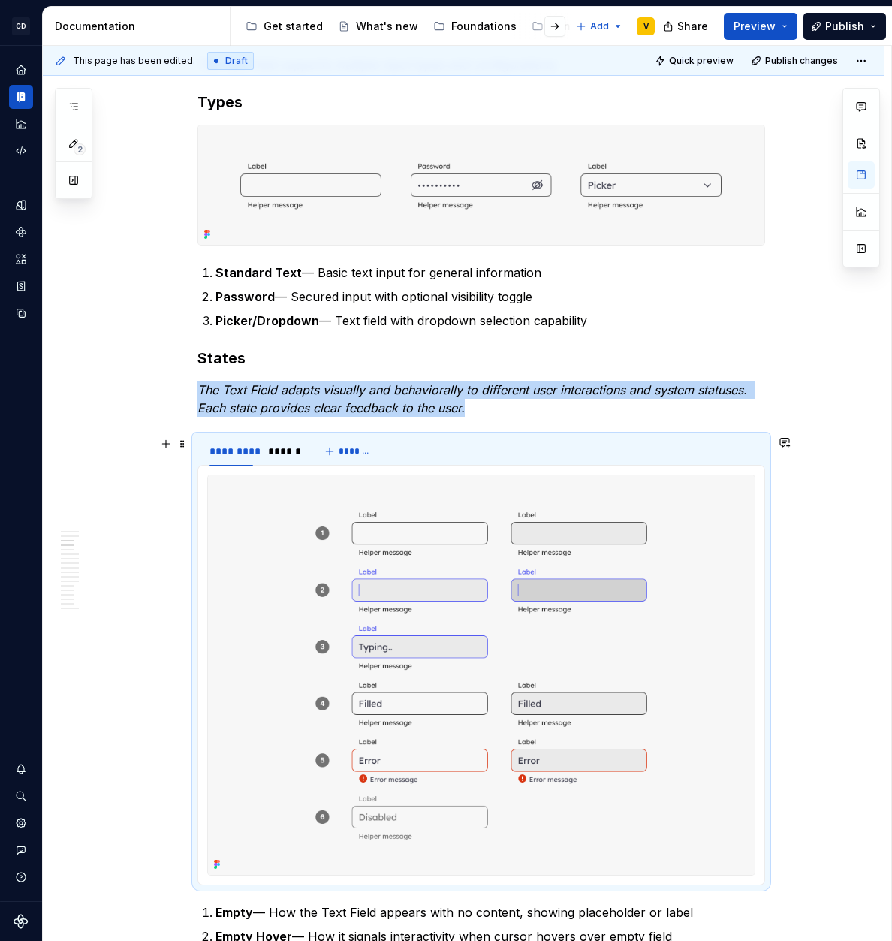
click at [584, 447] on div "********* ****** *******" at bounding box center [481, 451] width 568 height 30
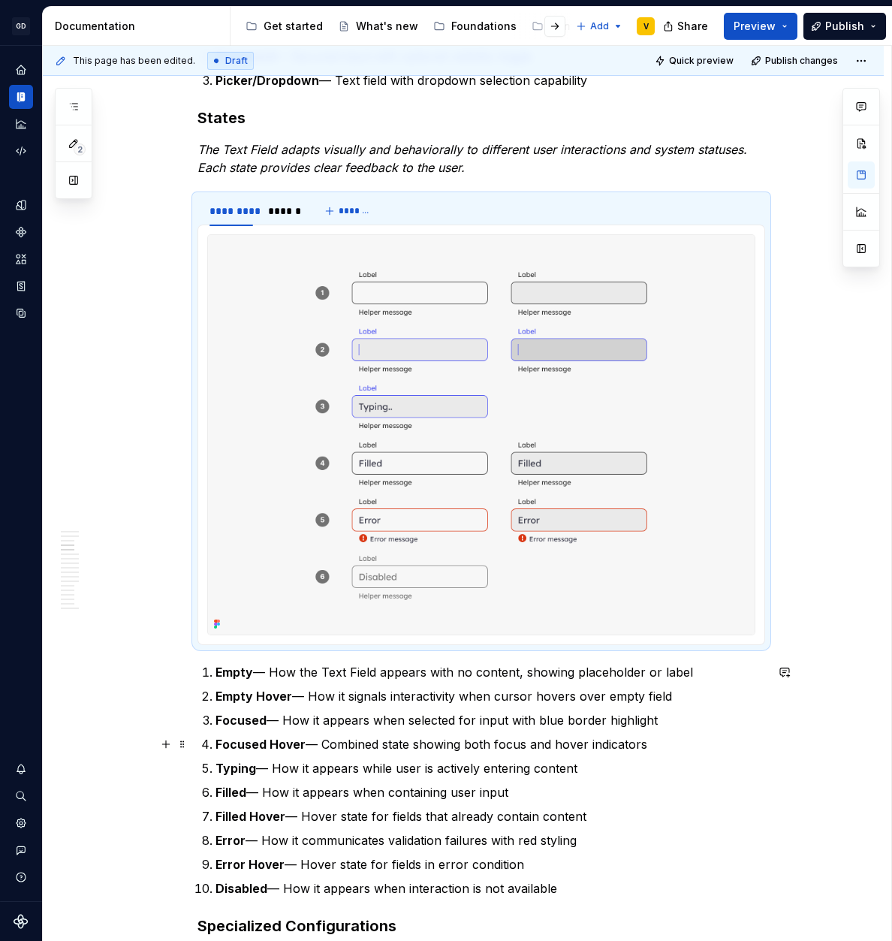
scroll to position [1003, 0]
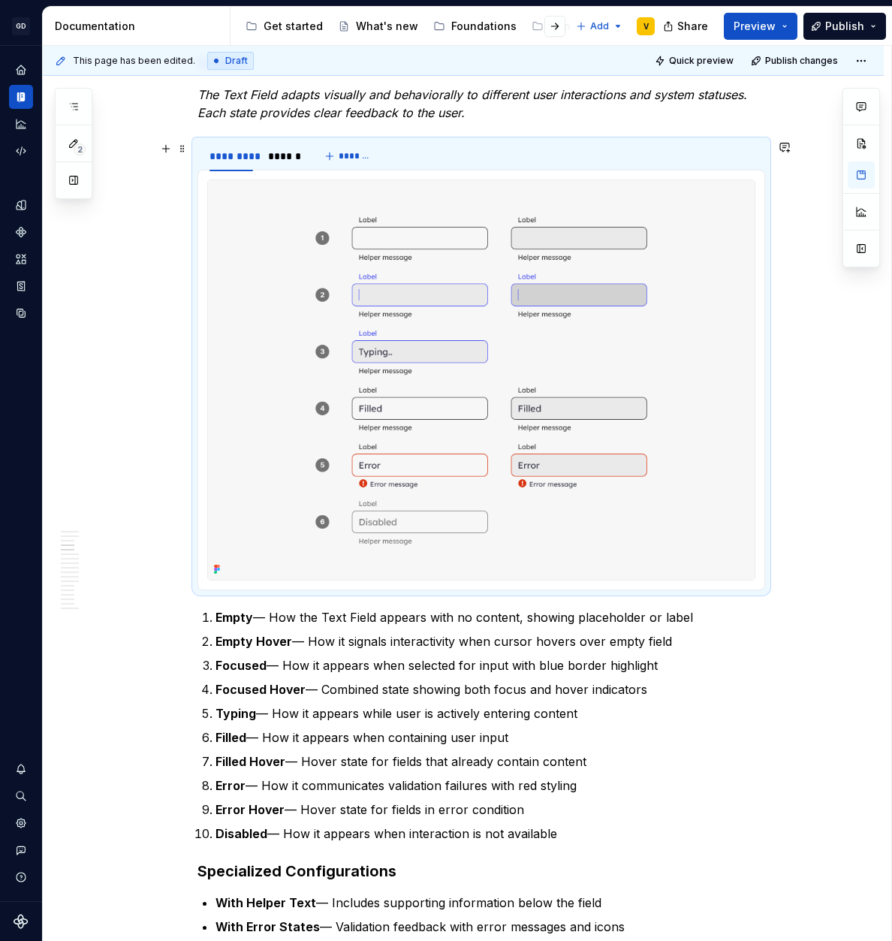
drag, startPoint x: 577, startPoint y: 157, endPoint x: 180, endPoint y: 148, distance: 396.6
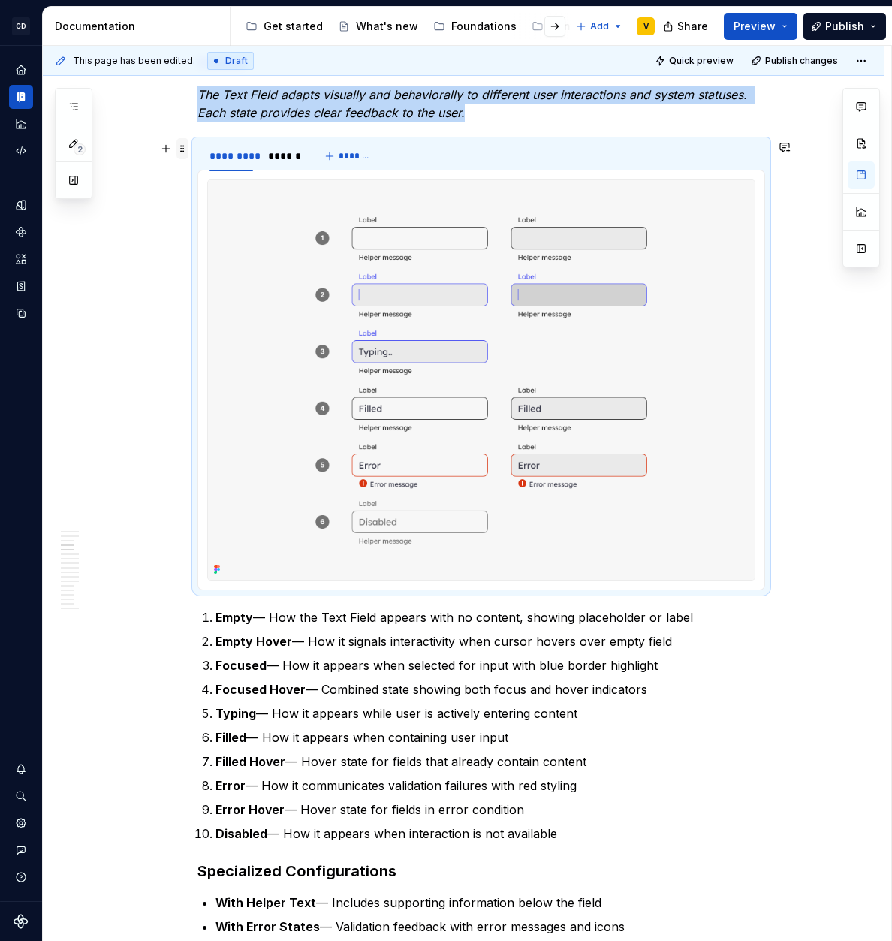
click at [181, 147] on span at bounding box center [182, 148] width 12 height 21
click at [220, 280] on div "Delete" at bounding box center [253, 281] width 98 height 15
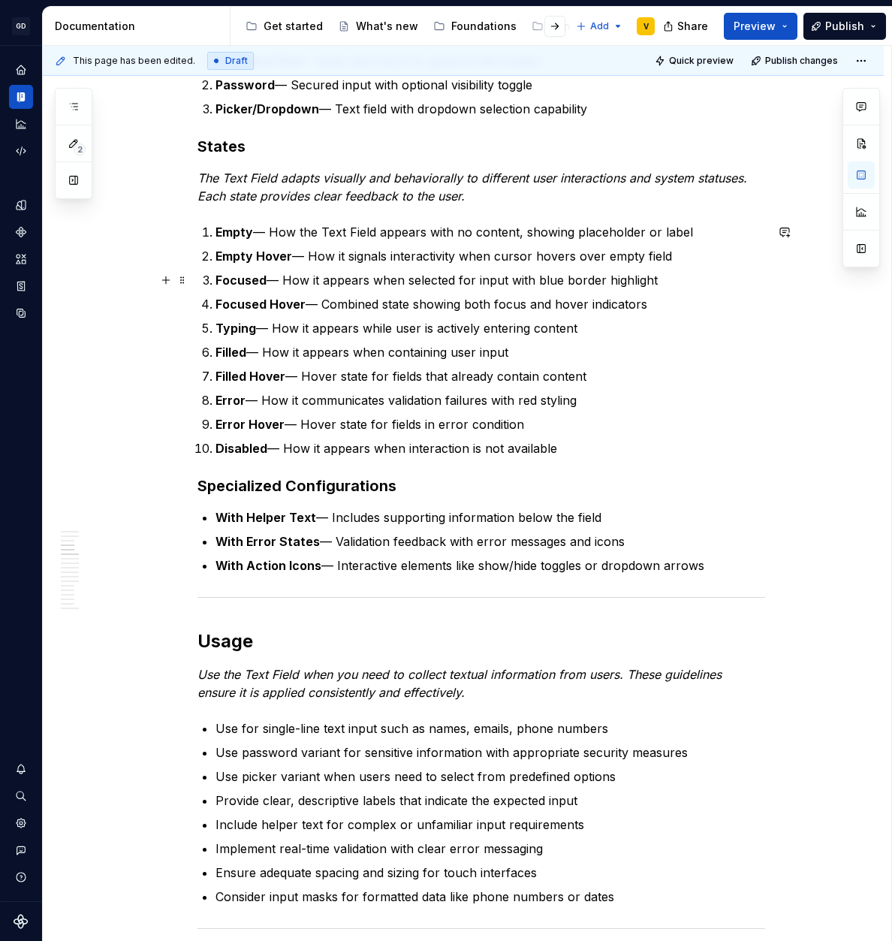
scroll to position [919, 0]
click at [164, 182] on button "button" at bounding box center [165, 178] width 21 height 21
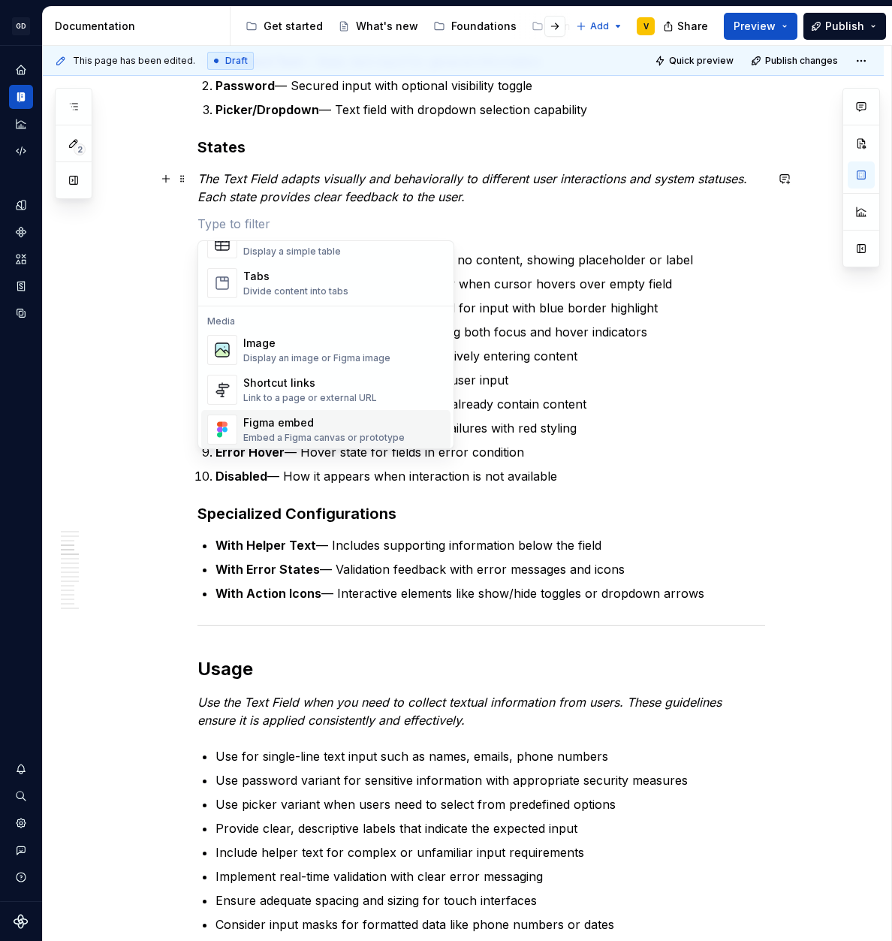
scroll to position [582, 0]
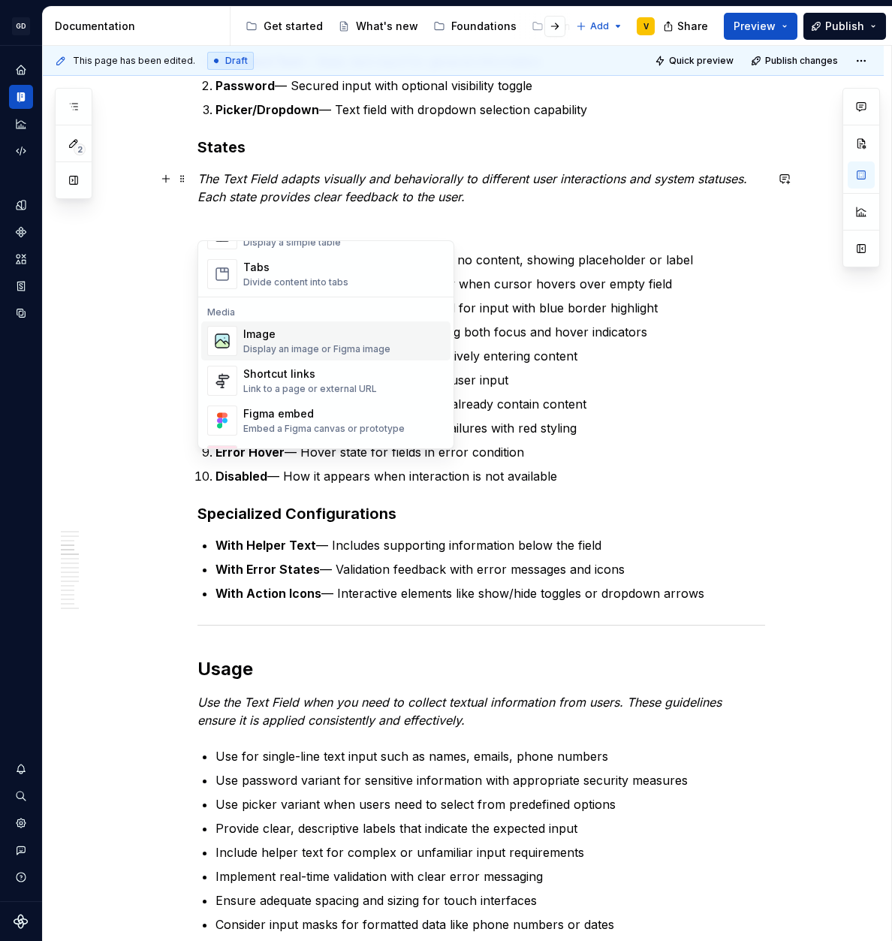
click at [306, 350] on div "Display an image or Figma image" at bounding box center [316, 349] width 147 height 12
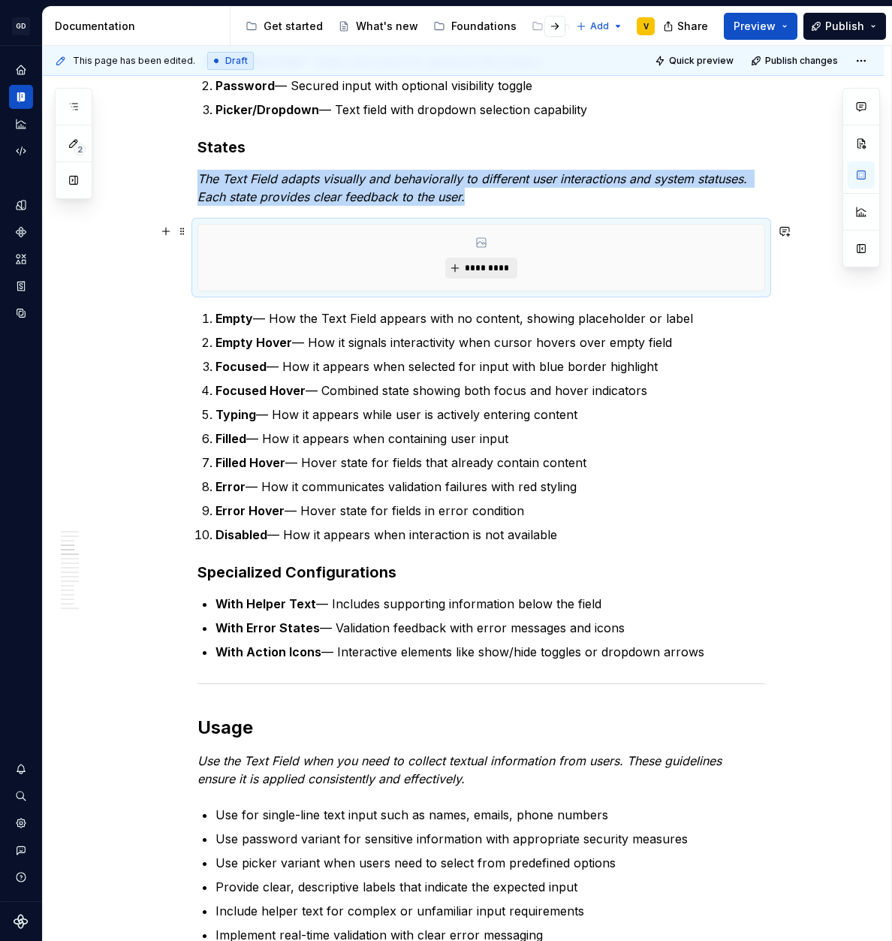
click at [489, 270] on span "*********" at bounding box center [487, 268] width 46 height 12
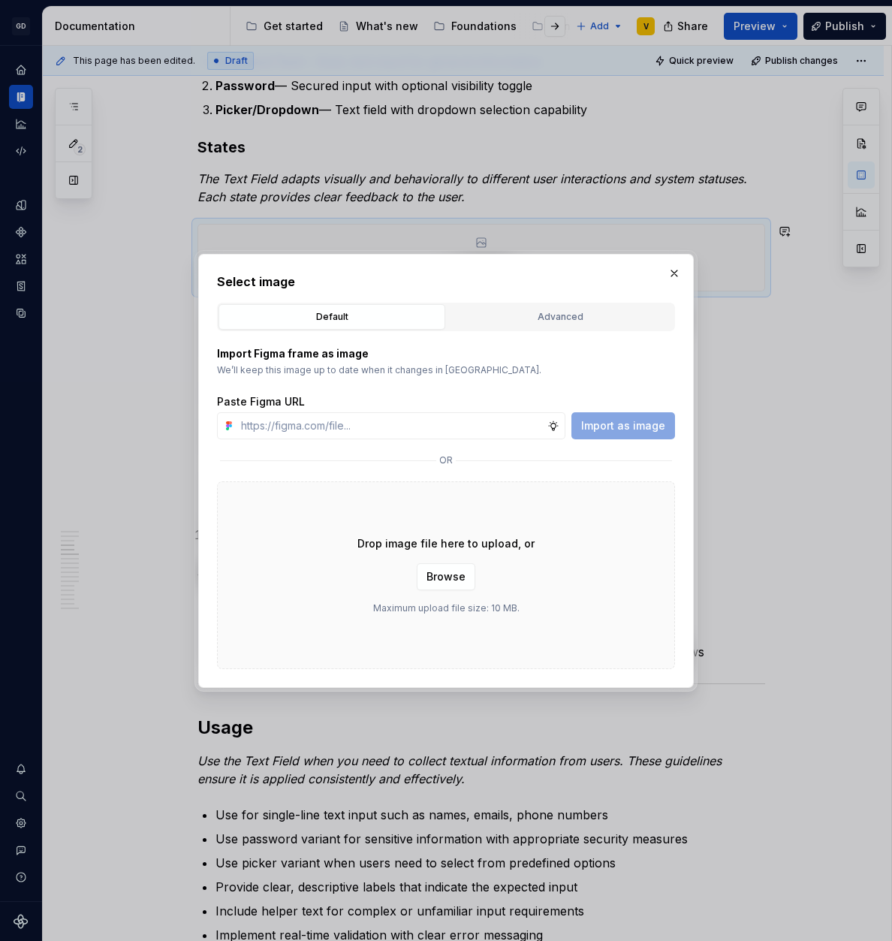
type textarea "*"
type input "[URL][DOMAIN_NAME]"
click at [662, 420] on span "Import as image" at bounding box center [623, 425] width 84 height 15
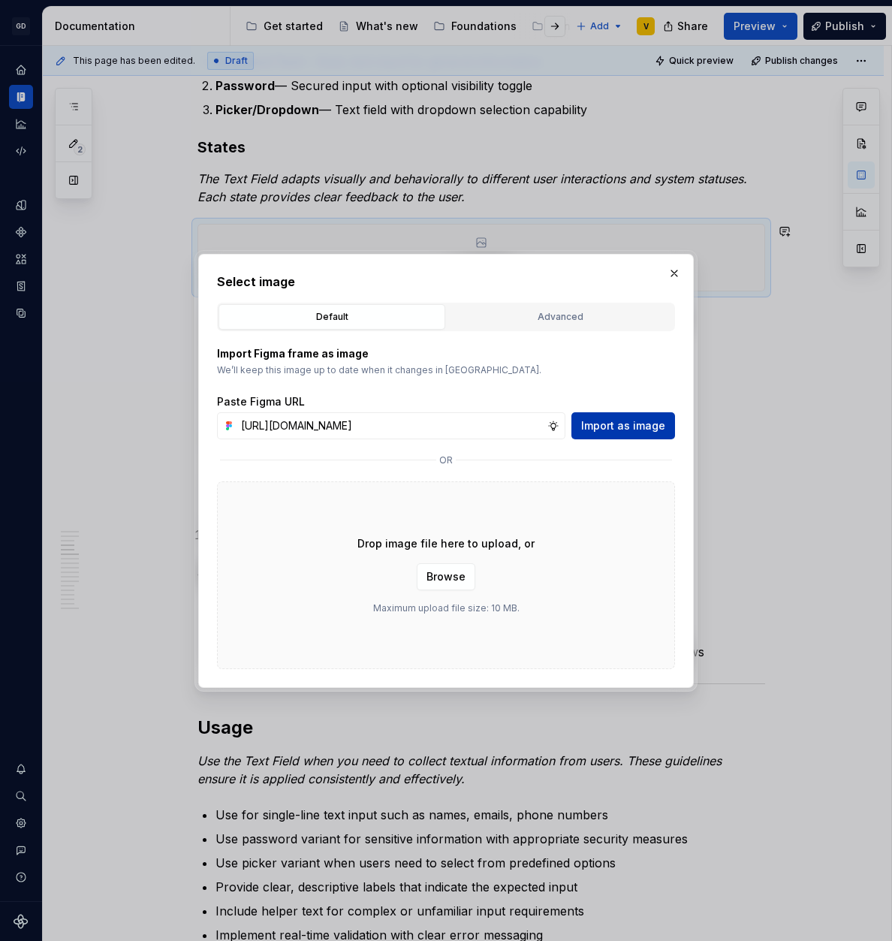
type textarea "*"
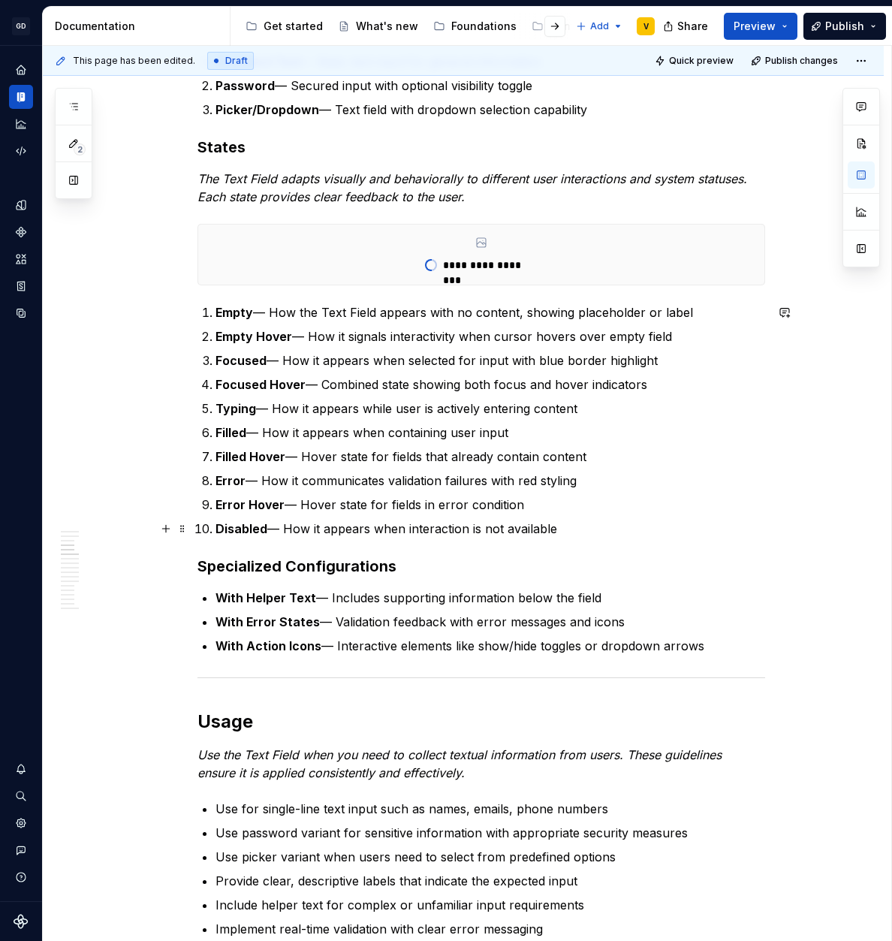
click at [572, 526] on p "Disabled — How it appears when interaction is not available" at bounding box center [490, 529] width 550 height 18
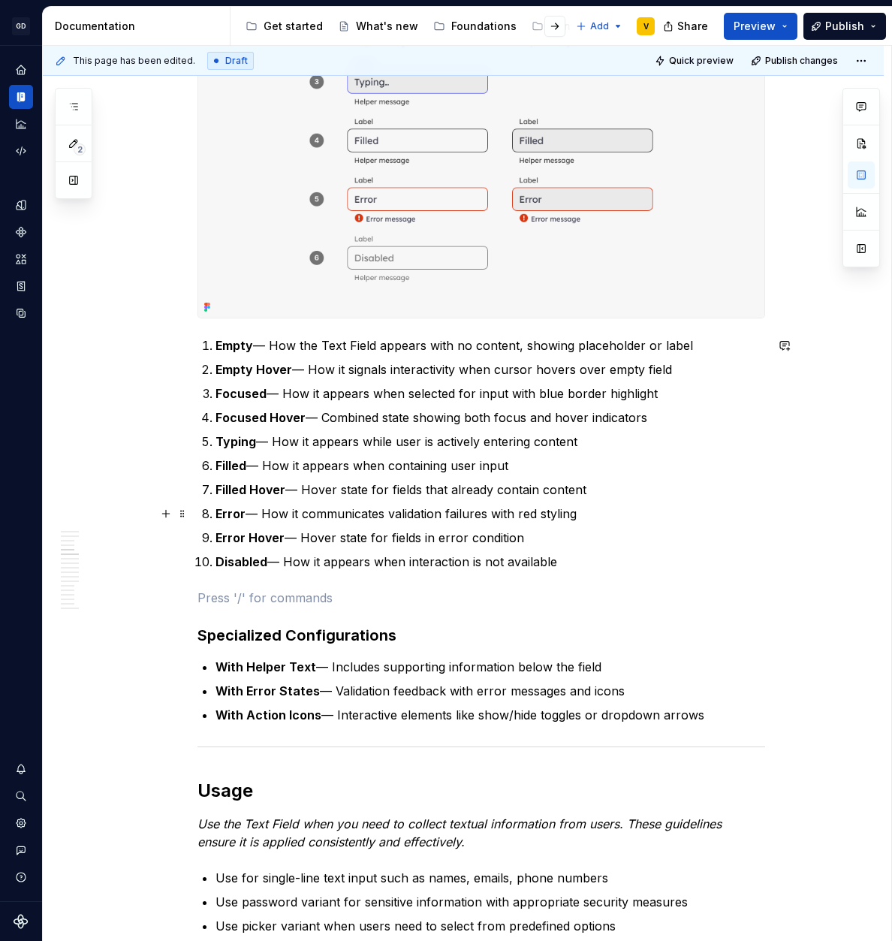
scroll to position [1402, 0]
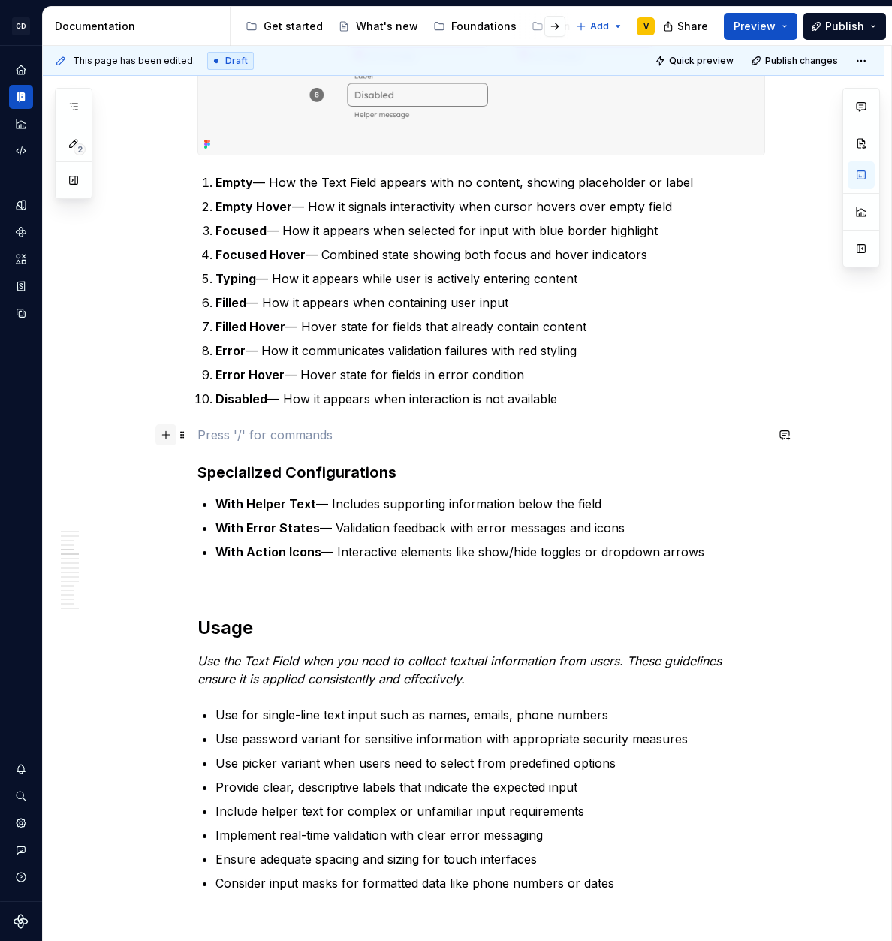
click at [164, 438] on button "button" at bounding box center [165, 434] width 21 height 21
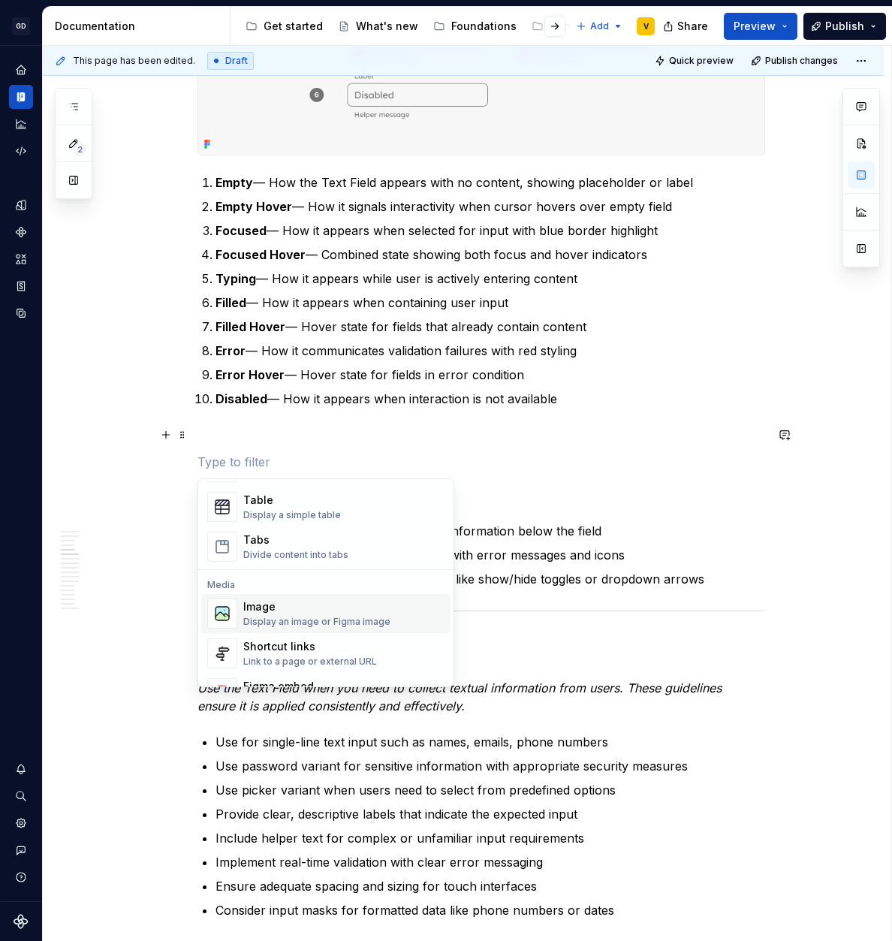
scroll to position [563, 0]
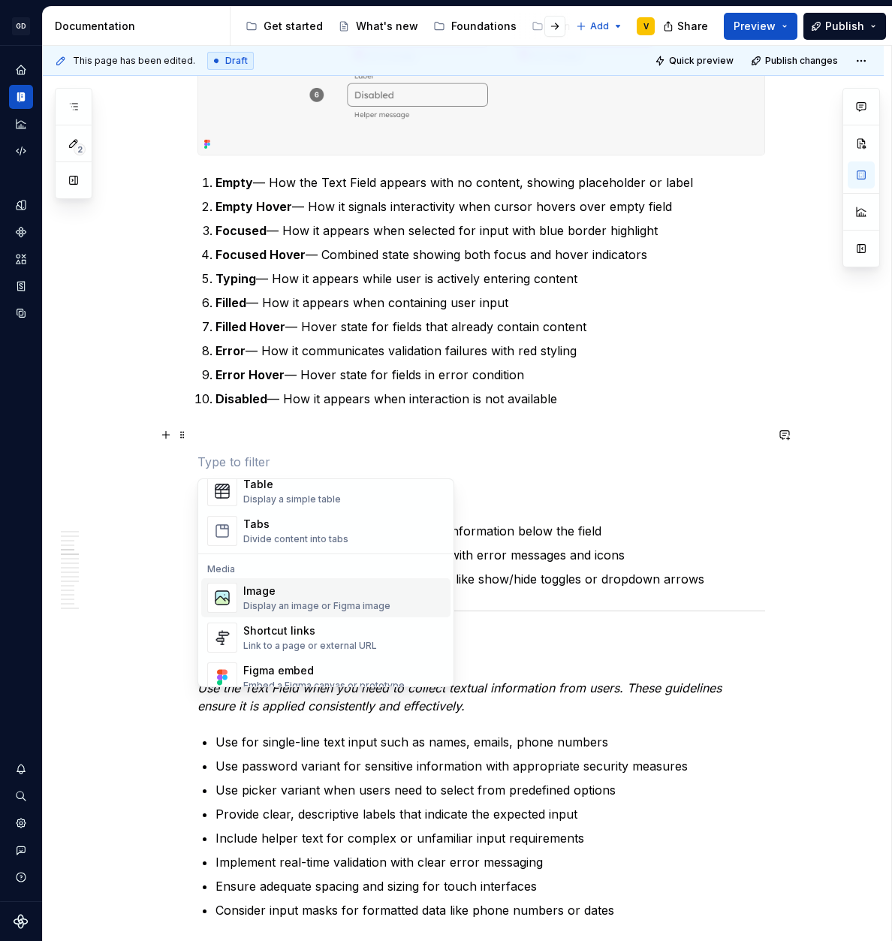
click at [344, 608] on div "Display an image or Figma image" at bounding box center [316, 606] width 147 height 12
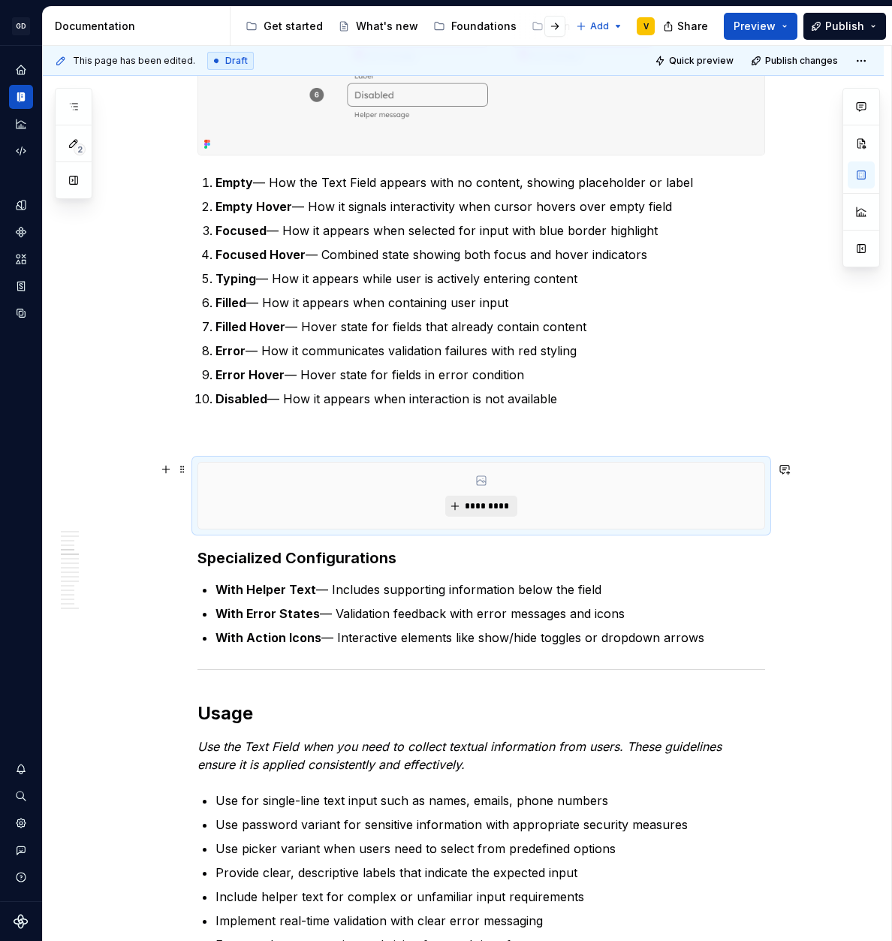
click at [483, 504] on span "*********" at bounding box center [487, 506] width 46 height 12
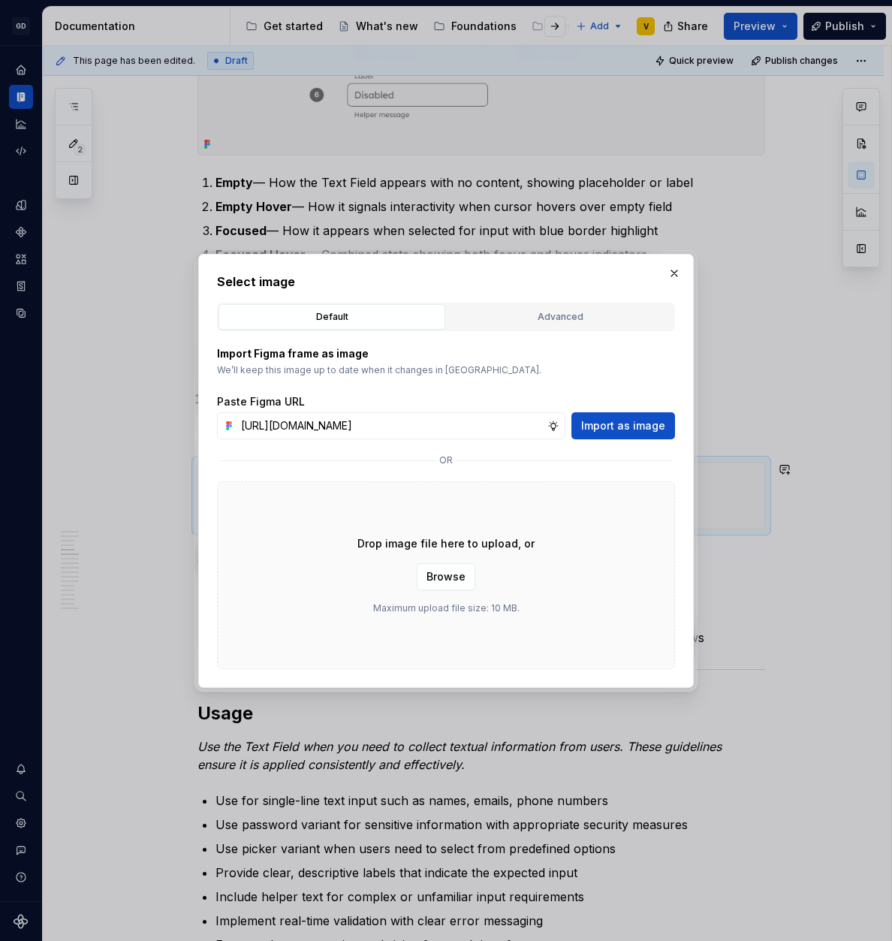
scroll to position [0, 533]
type input "[URL][DOMAIN_NAME]"
click at [625, 429] on span "Import as image" at bounding box center [623, 425] width 84 height 15
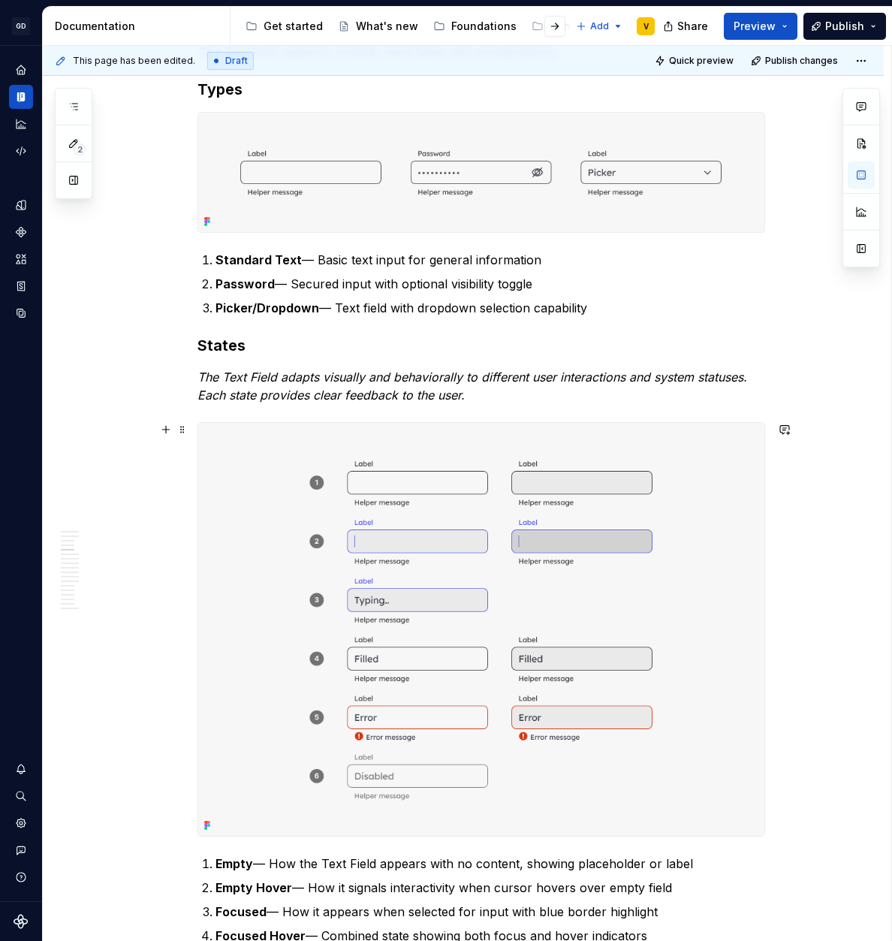
scroll to position [599, 0]
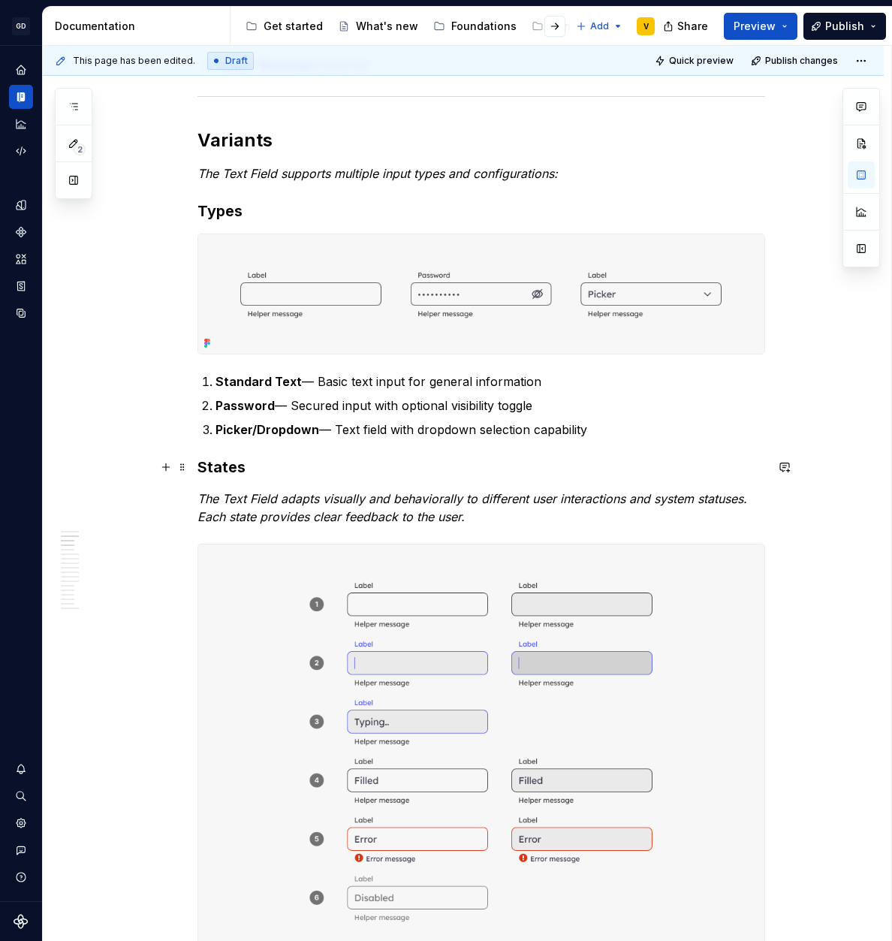
click at [249, 458] on h3 "States" at bounding box center [481, 467] width 568 height 21
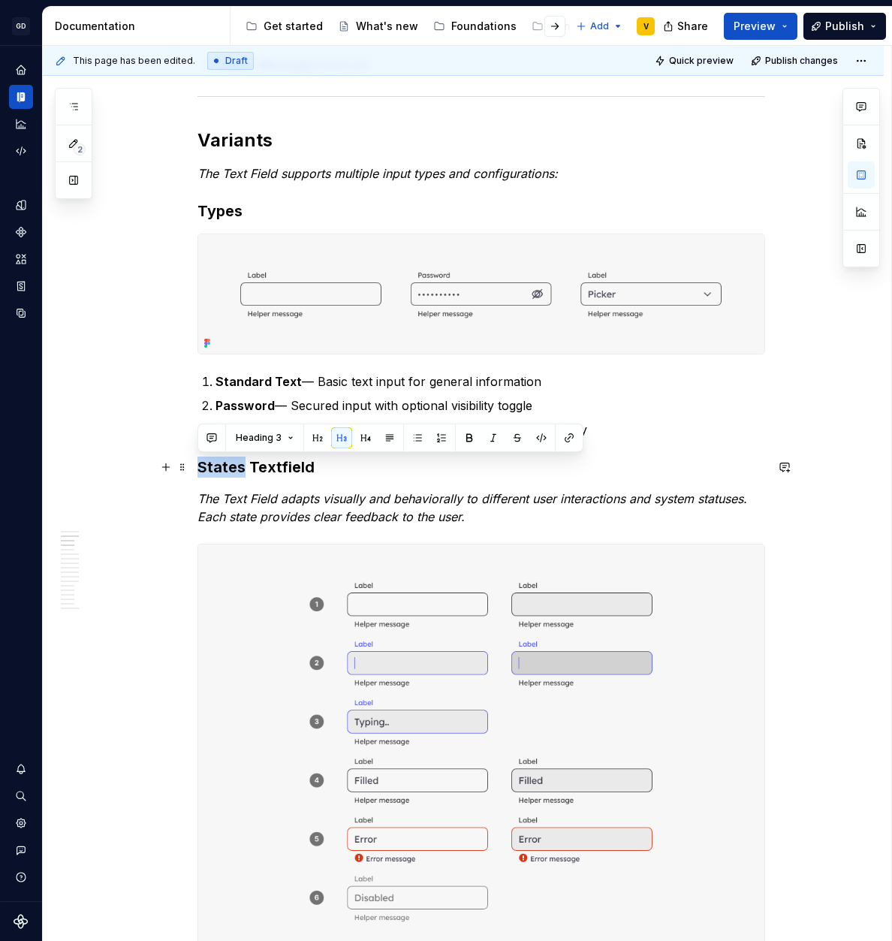
drag, startPoint x: 198, startPoint y: 468, endPoint x: 244, endPoint y: 472, distance: 46.0
click at [244, 472] on h3 "States Textfield" at bounding box center [481, 467] width 568 height 21
copy h3 "States"
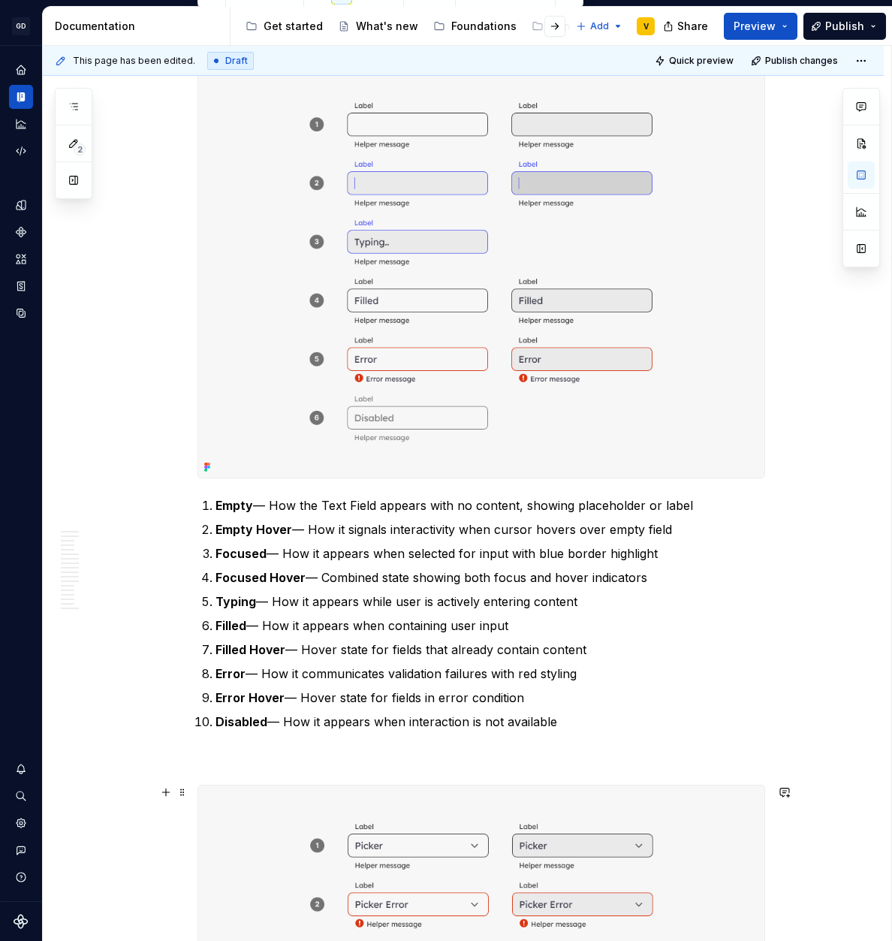
scroll to position [1102, 0]
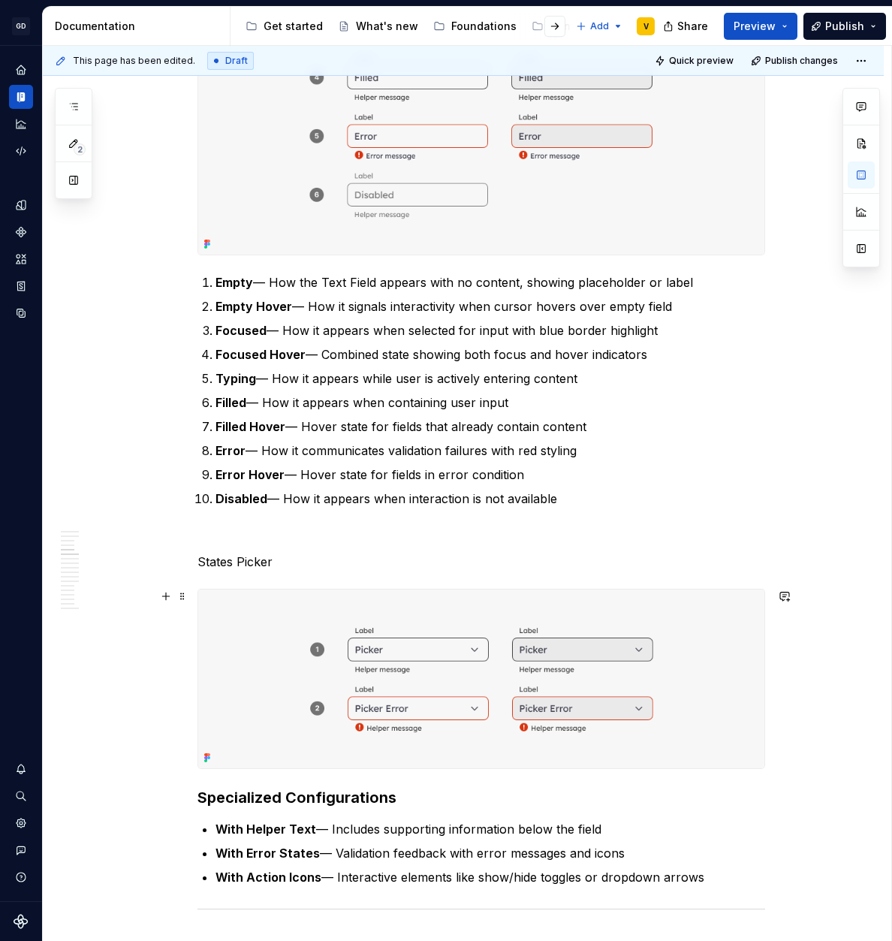
scroll to position [1334, 0]
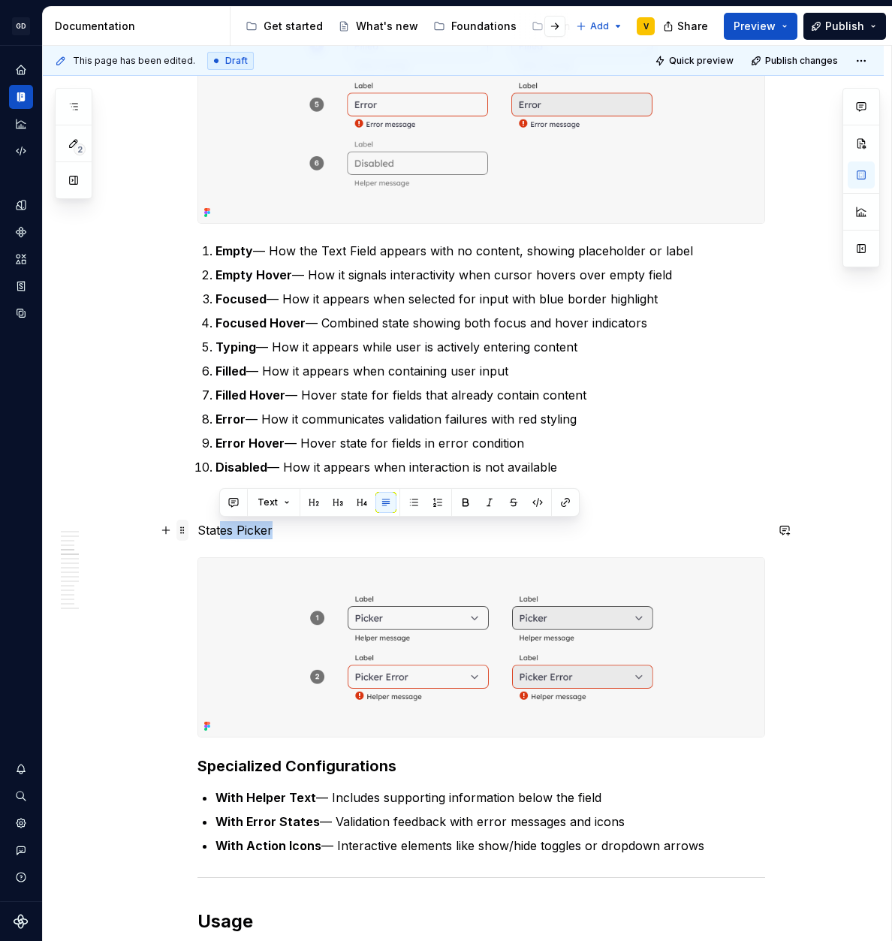
drag, startPoint x: 276, startPoint y: 526, endPoint x: 185, endPoint y: 526, distance: 90.1
click at [225, 529] on p "States Picker" at bounding box center [481, 530] width 568 height 18
drag, startPoint x: 278, startPoint y: 530, endPoint x: 197, endPoint y: 523, distance: 80.7
click at [197, 523] on p "States Picker" at bounding box center [481, 530] width 568 height 18
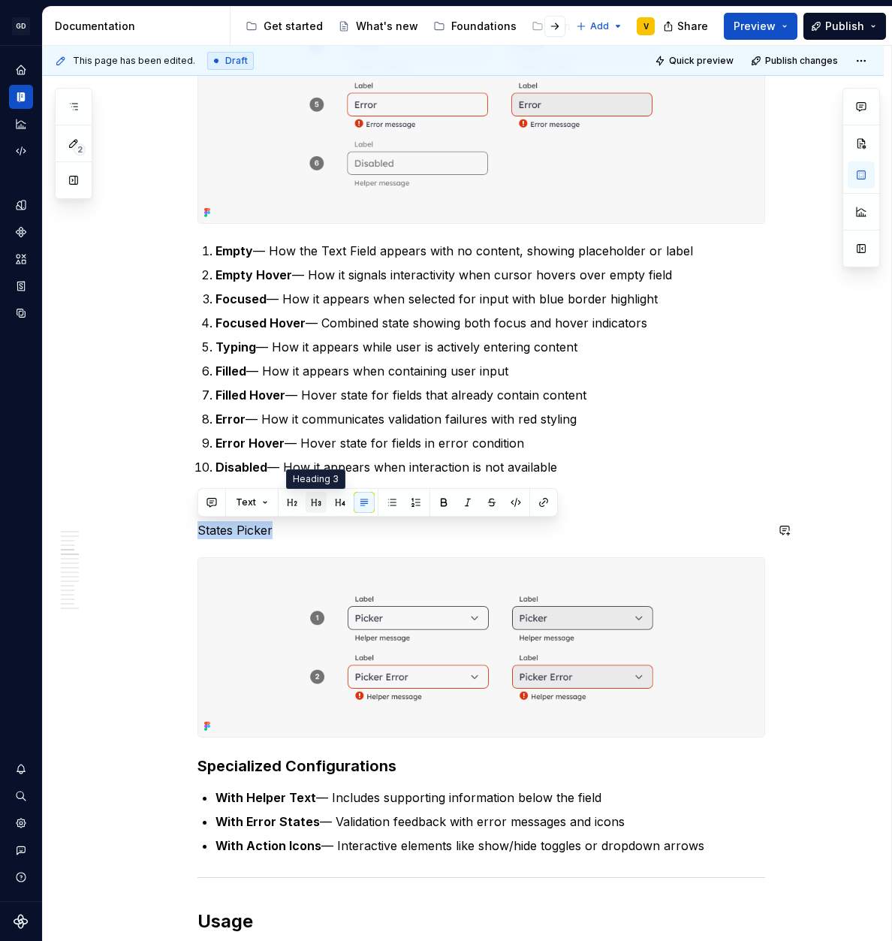
click at [312, 499] on button "button" at bounding box center [316, 502] width 21 height 21
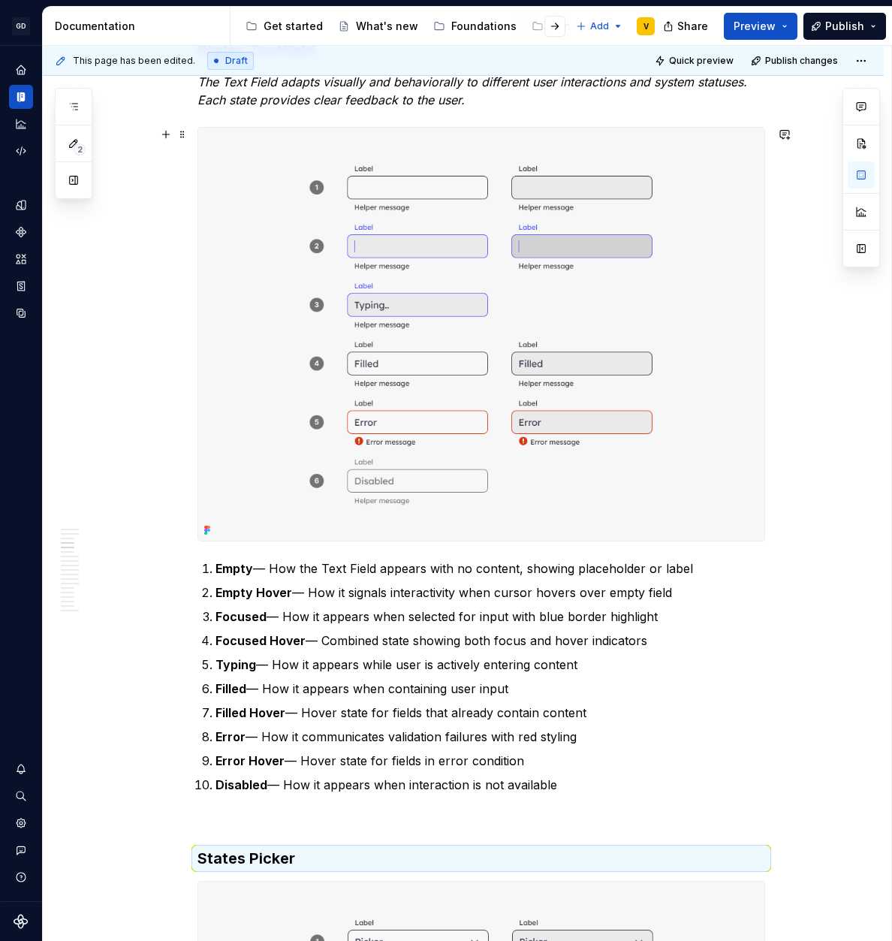
scroll to position [785, 0]
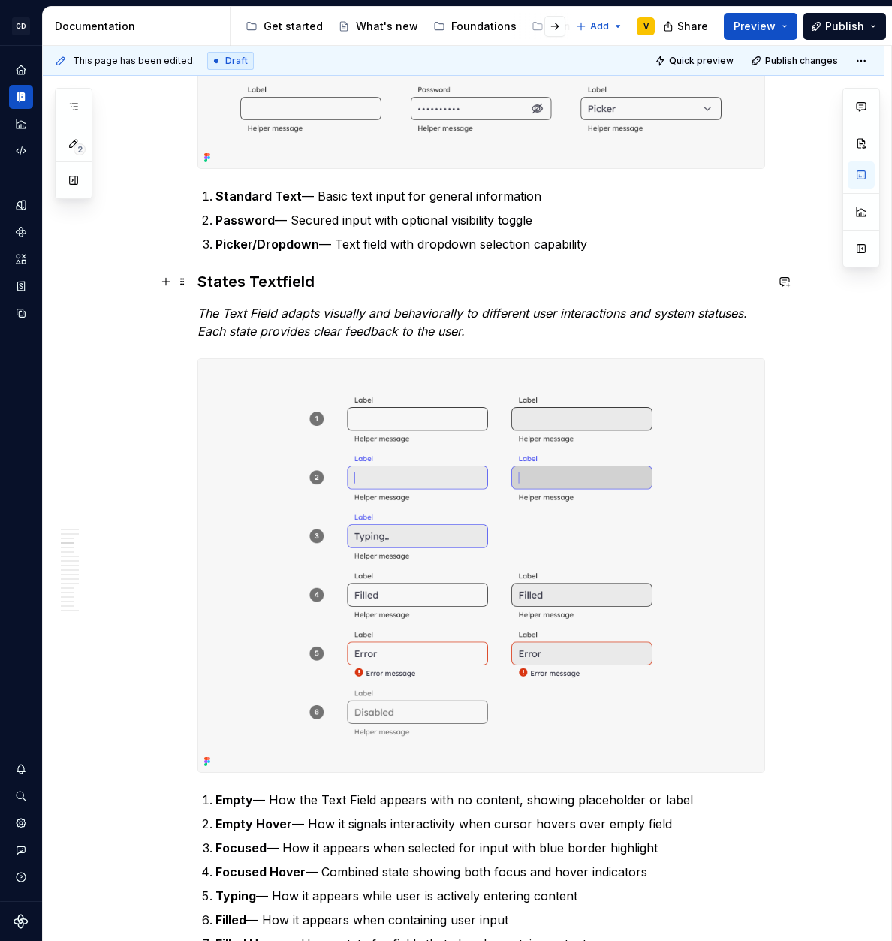
click at [267, 285] on h3 "States Textfield" at bounding box center [481, 281] width 568 height 21
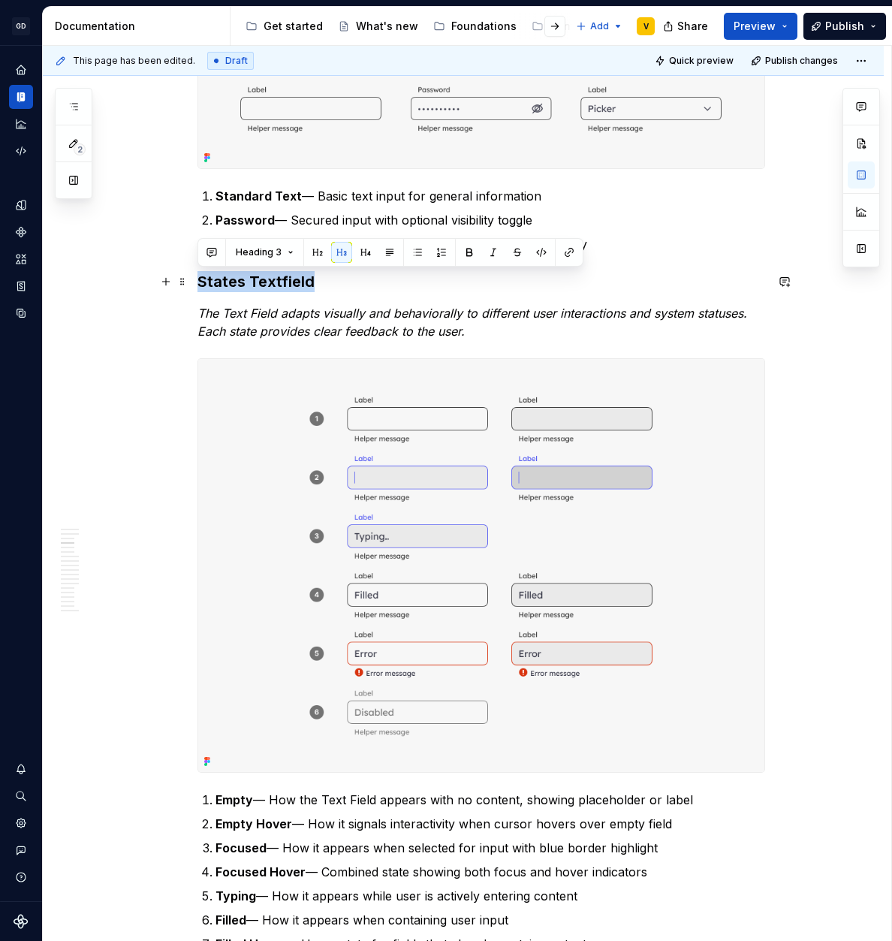
drag, startPoint x: 306, startPoint y: 279, endPoint x: 197, endPoint y: 286, distance: 109.8
click at [197, 286] on h3 "States Textfield" at bounding box center [481, 281] width 568 height 21
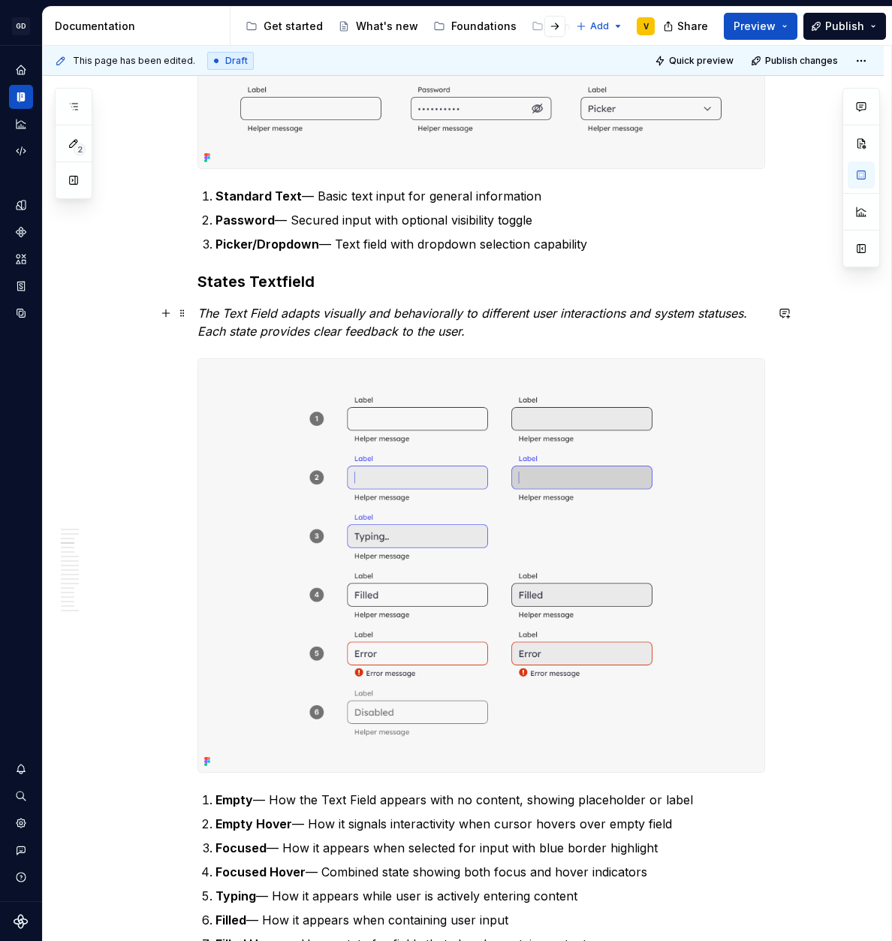
click at [221, 319] on em "The Text Field adapts visually and behaviorally to different user interactions …" at bounding box center [473, 322] width 553 height 33
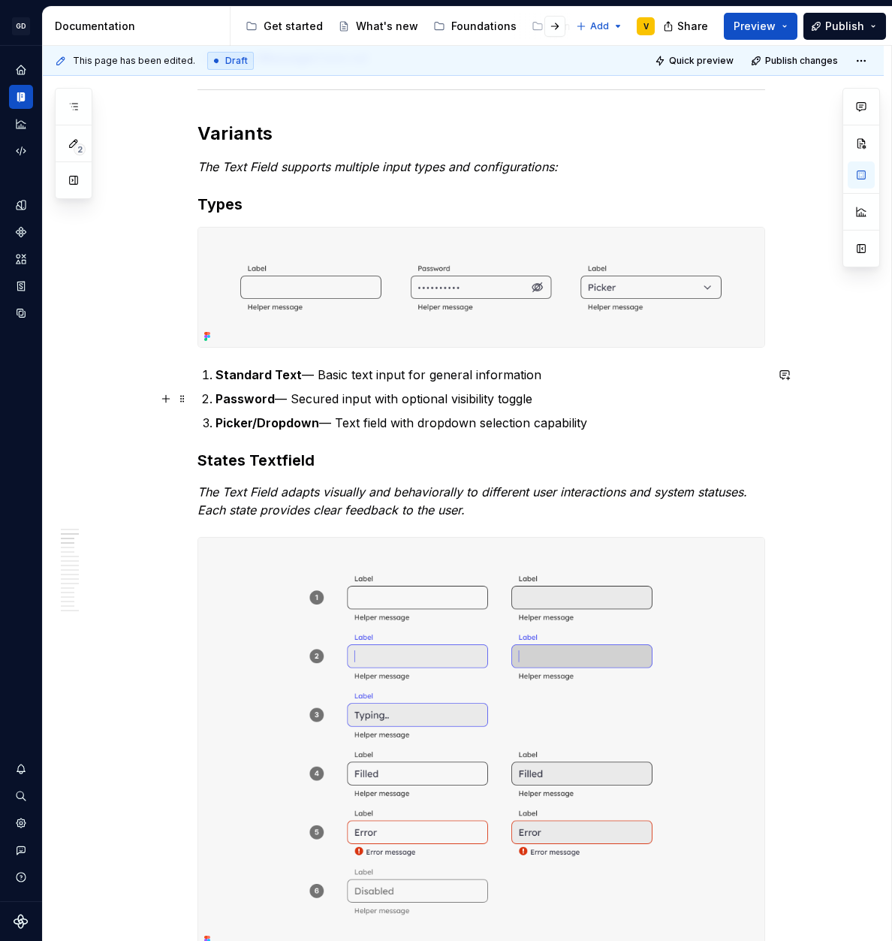
scroll to position [598, 0]
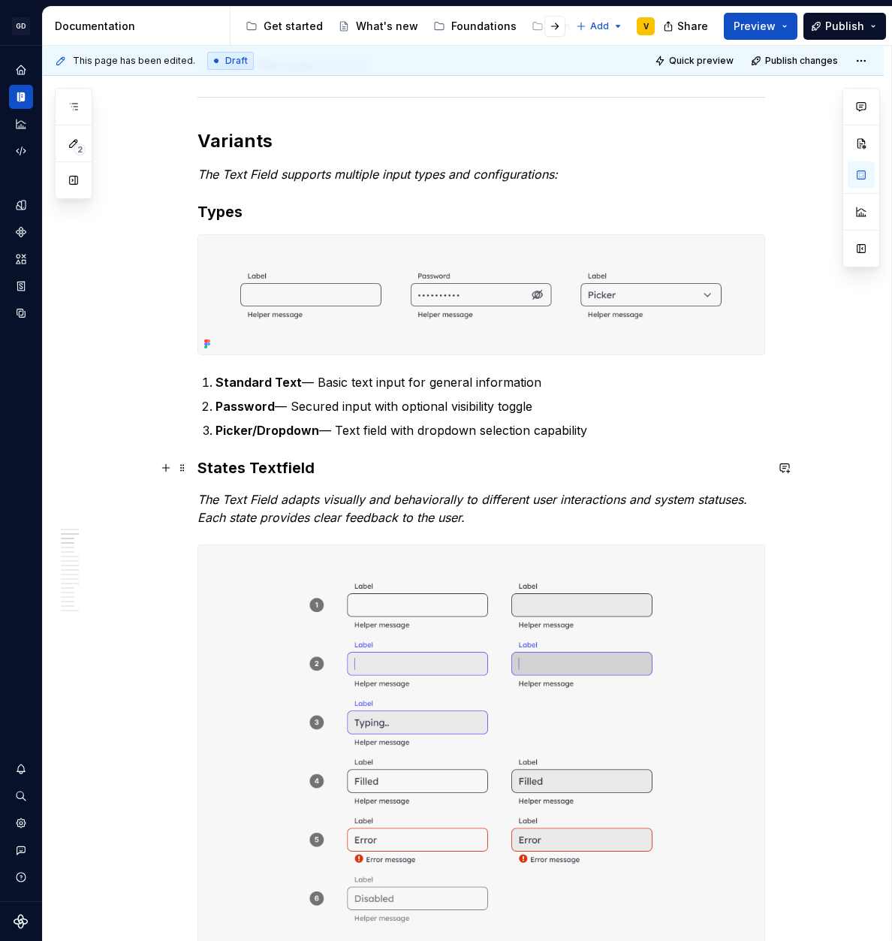
click at [200, 471] on h3 "States Textfield" at bounding box center [481, 467] width 568 height 21
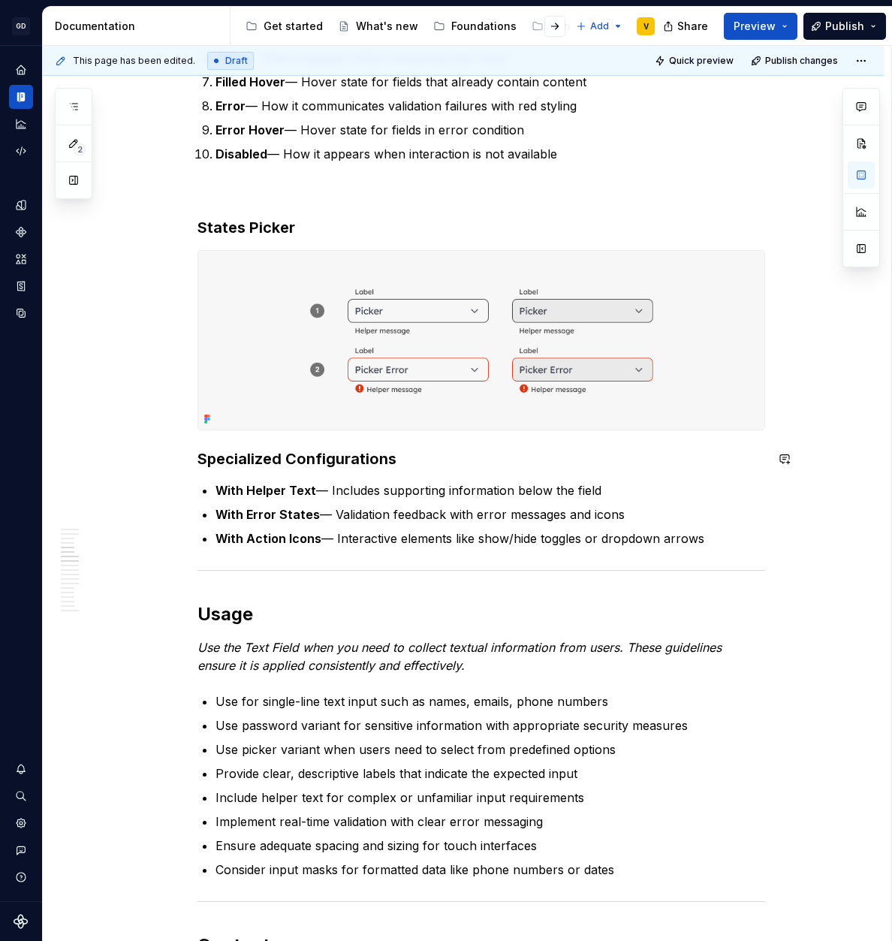
scroll to position [1683, 0]
click at [199, 458] on h3 "Specialized Configurations" at bounding box center [481, 458] width 568 height 21
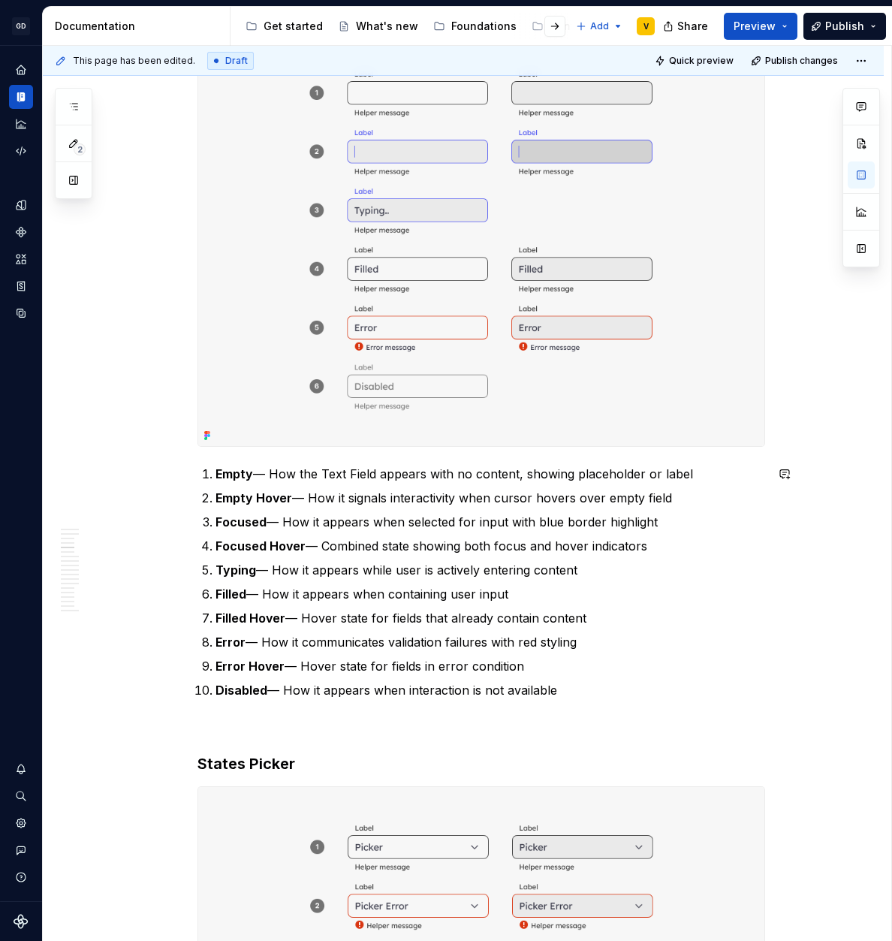
scroll to position [1089, 0]
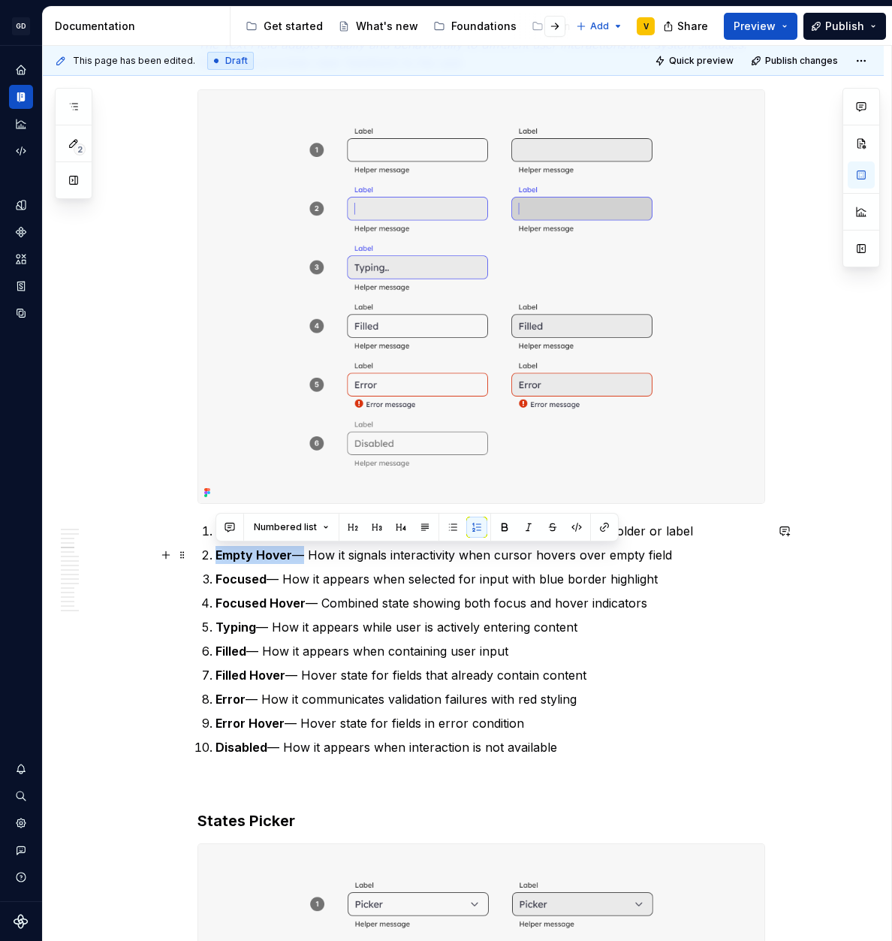
drag, startPoint x: 214, startPoint y: 555, endPoint x: 294, endPoint y: 559, distance: 79.7
click at [294, 559] on p "Empty Hover — How it signals interactivity when cursor hovers over empty field" at bounding box center [490, 555] width 550 height 18
copy p "Empty Hover"
click at [334, 580] on p "Focused — How it appears when selected for input with blue border highlight" at bounding box center [490, 579] width 550 height 18
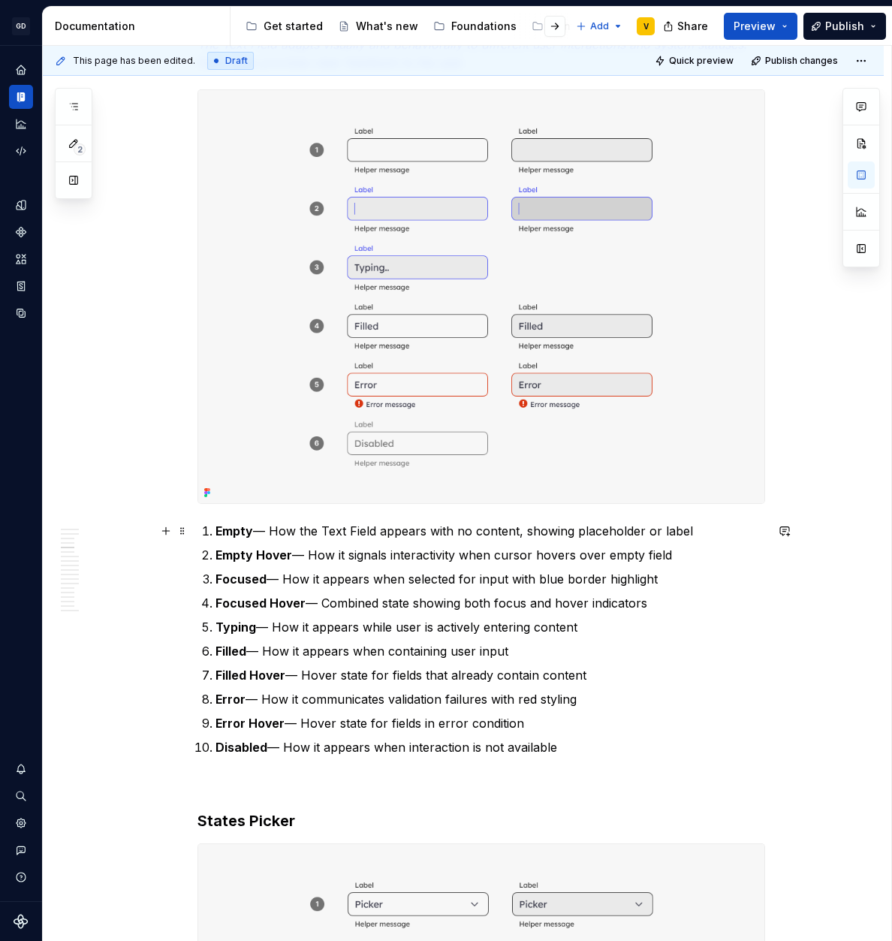
click at [256, 526] on p "Empty — How the Text Field appears with no content, showing placeholder or label" at bounding box center [490, 531] width 550 height 18
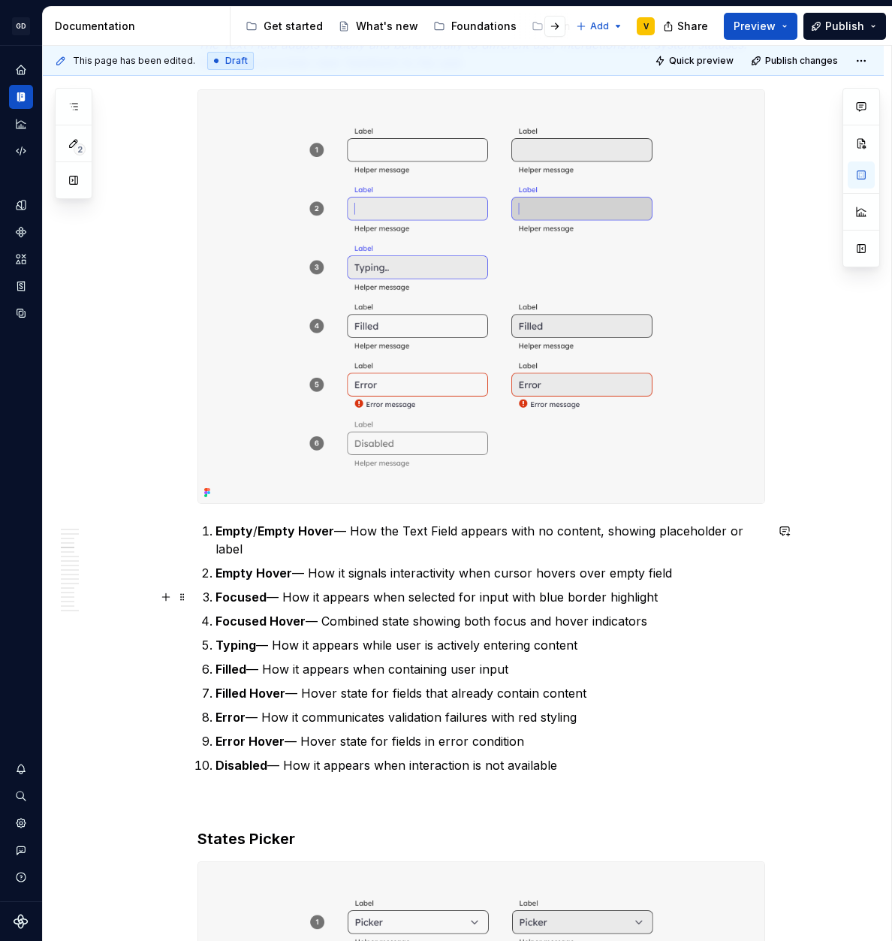
click at [297, 588] on p "Focused — How it appears when selected for input with blue border highlight" at bounding box center [490, 597] width 550 height 18
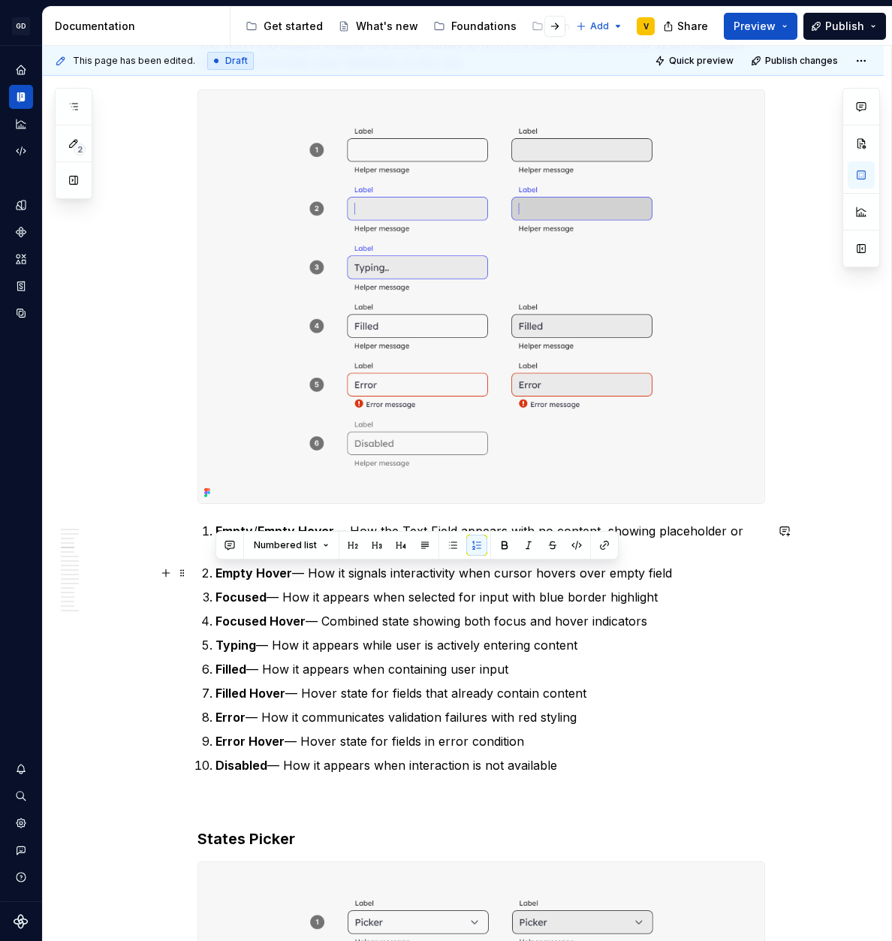
drag, startPoint x: 675, startPoint y: 575, endPoint x: 213, endPoint y: 567, distance: 461.9
click at [215, 567] on li "Empty Hover — How it signals interactivity when cursor hovers over empty field" at bounding box center [490, 573] width 550 height 18
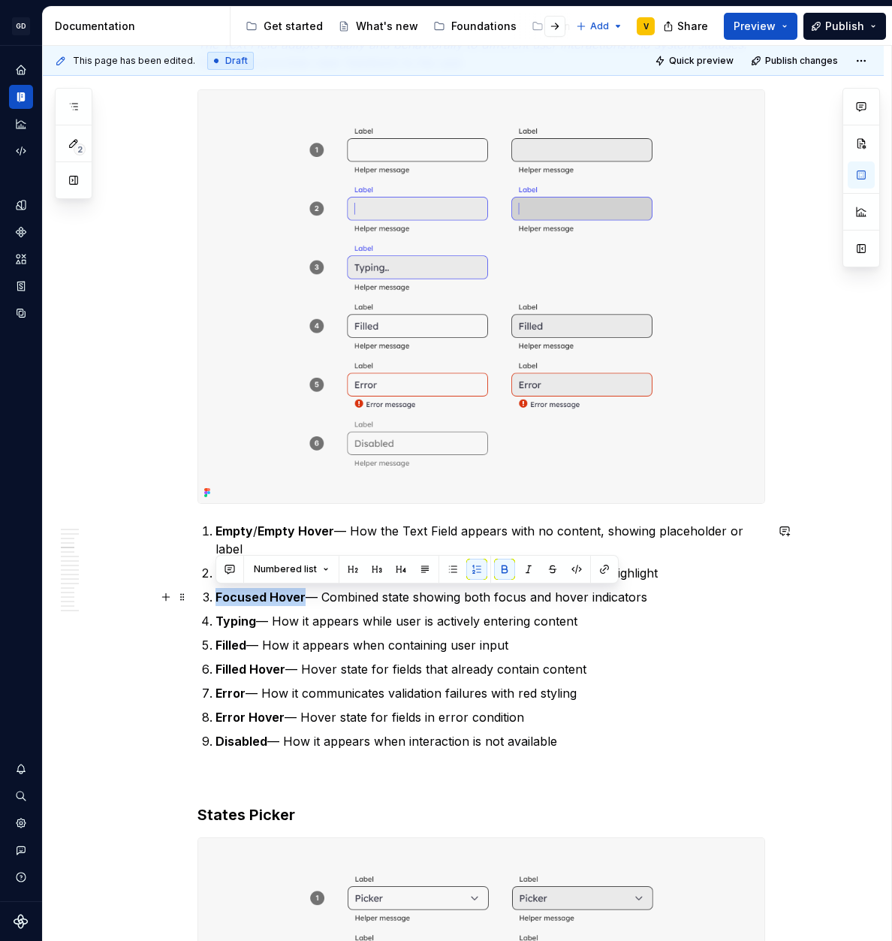
drag, startPoint x: 302, startPoint y: 597, endPoint x: 214, endPoint y: 599, distance: 87.9
click at [215, 599] on li "Focused Hover — Combined state showing both focus and hover indicators" at bounding box center [490, 597] width 550 height 18
copy strong "Focused Hover"
click at [285, 599] on strong "Focused Hover" at bounding box center [260, 596] width 90 height 15
click at [266, 573] on p "Focused — How it appears when selected for input with blue border highlight" at bounding box center [490, 573] width 550 height 18
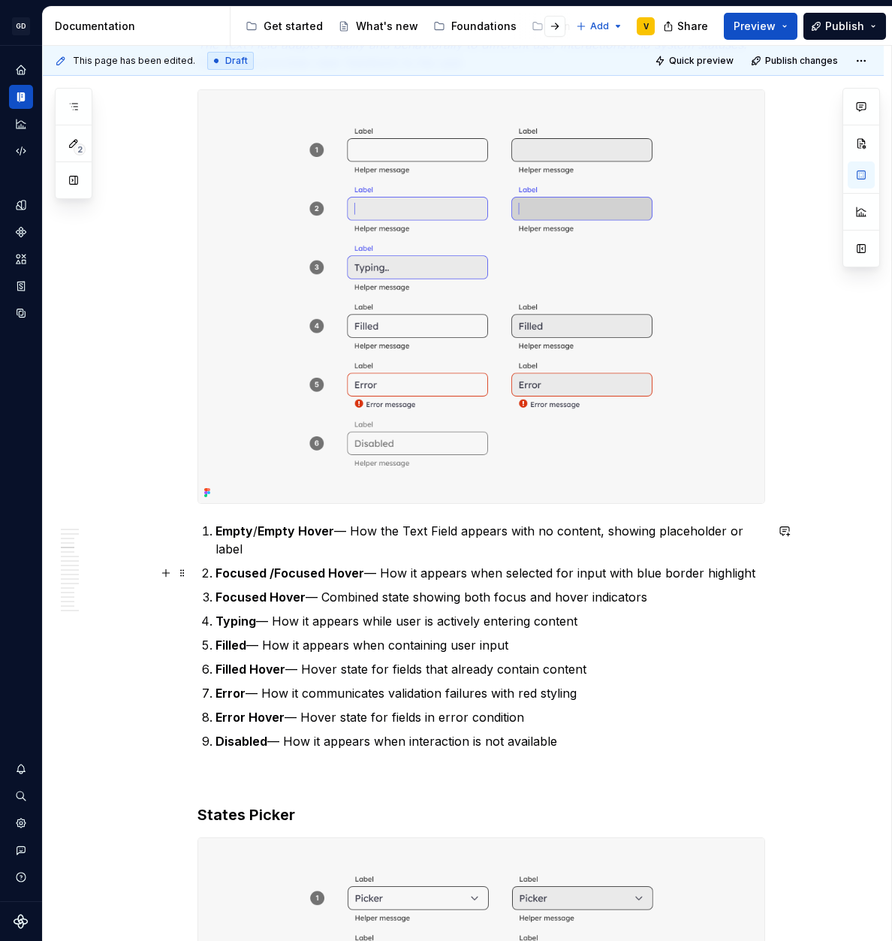
click at [273, 576] on strong "Focused /Focused Hover" at bounding box center [289, 572] width 149 height 15
click at [294, 610] on ol "Empty / Empty Hover — How the Text Field appears with no content, showing place…" at bounding box center [490, 636] width 550 height 228
drag, startPoint x: 680, startPoint y: 601, endPoint x: 208, endPoint y: 592, distance: 472.4
click at [215, 592] on li "Focused Hover — Combined state showing both focus and hover indicators" at bounding box center [490, 597] width 550 height 18
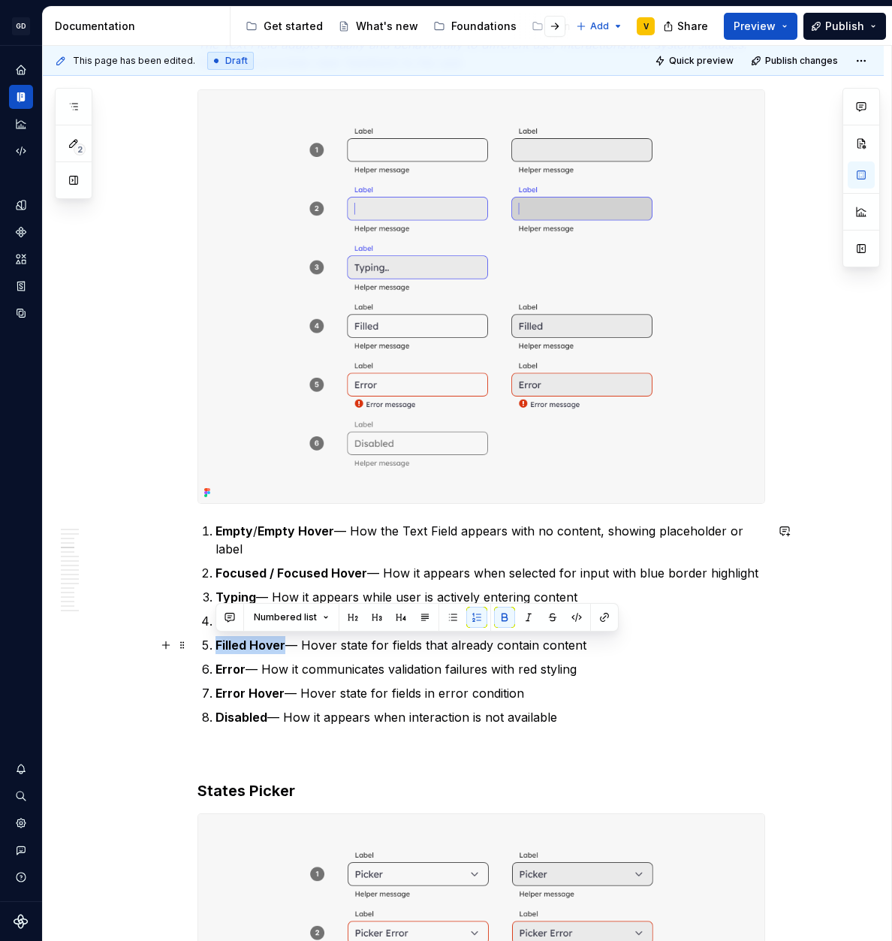
drag, startPoint x: 285, startPoint y: 647, endPoint x: 201, endPoint y: 643, distance: 84.2
click at [215, 643] on li "Filled Hover — Hover state for fields that already contain content" at bounding box center [490, 645] width 550 height 18
copy strong "Filled Hover"
click at [258, 656] on ol "Empty / Empty Hover — How the Text Field appears with no content, showing place…" at bounding box center [490, 624] width 550 height 204
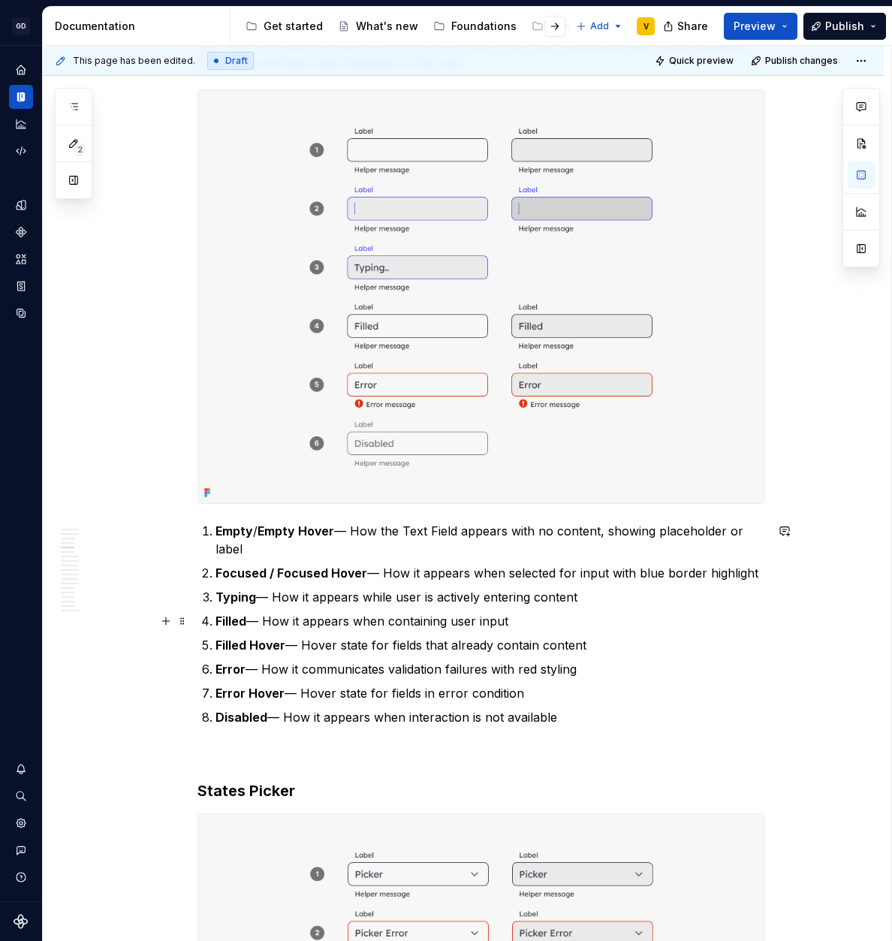
click at [249, 625] on p "Filled — How it appears when containing user input" at bounding box center [490, 621] width 550 height 18
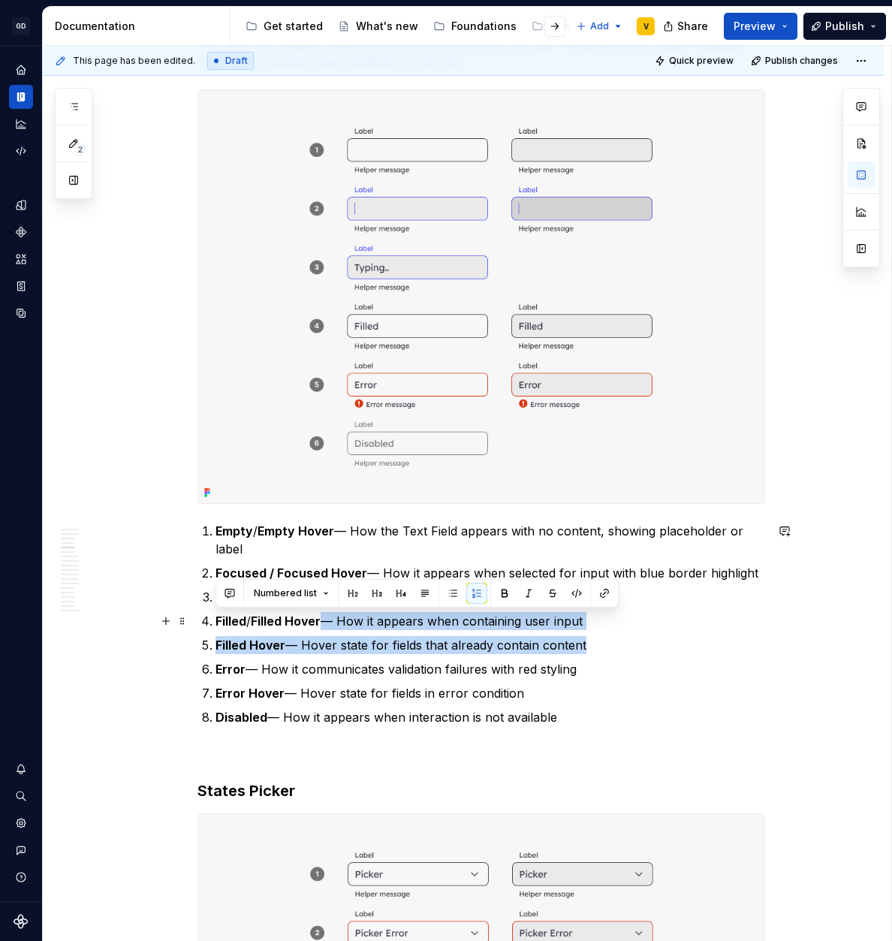
drag, startPoint x: 591, startPoint y: 655, endPoint x: 327, endPoint y: 622, distance: 265.6
click at [327, 622] on ol "Empty / Empty Hover — How the Text Field appears with no content, showing place…" at bounding box center [490, 624] width 550 height 204
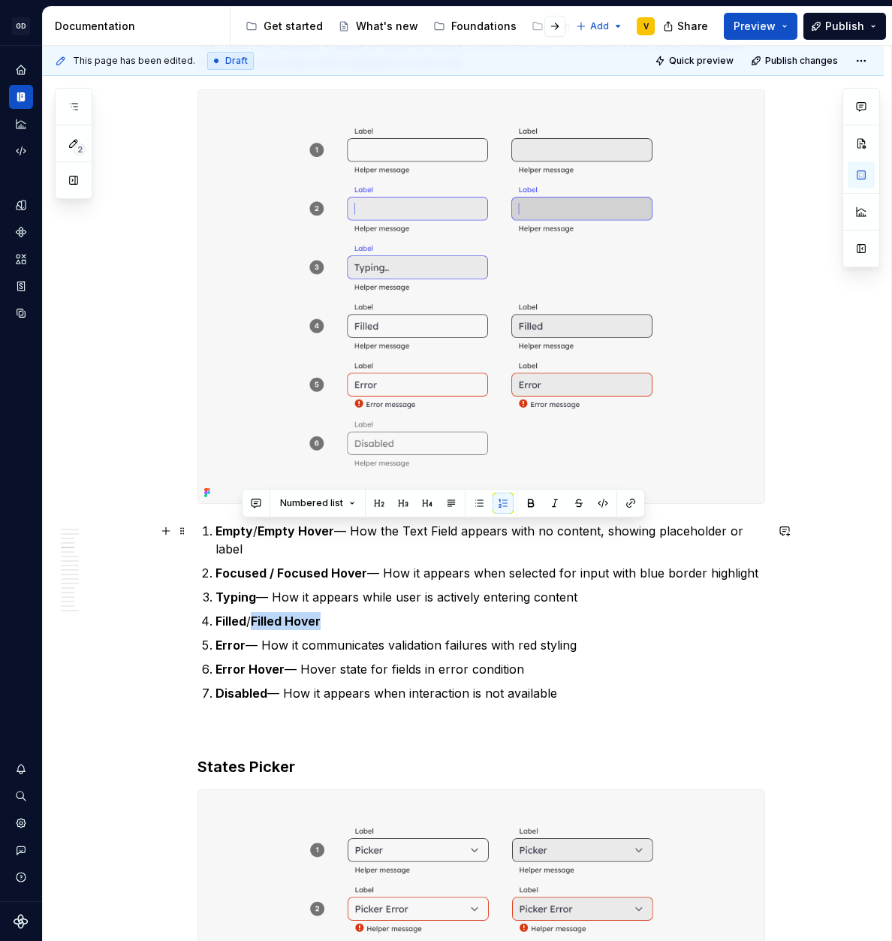
drag, startPoint x: 342, startPoint y: 534, endPoint x: 357, endPoint y: 545, distance: 18.8
click at [357, 545] on p "Empty / Empty Hover — How the Text Field appears with no content, showing place…" at bounding box center [490, 540] width 550 height 36
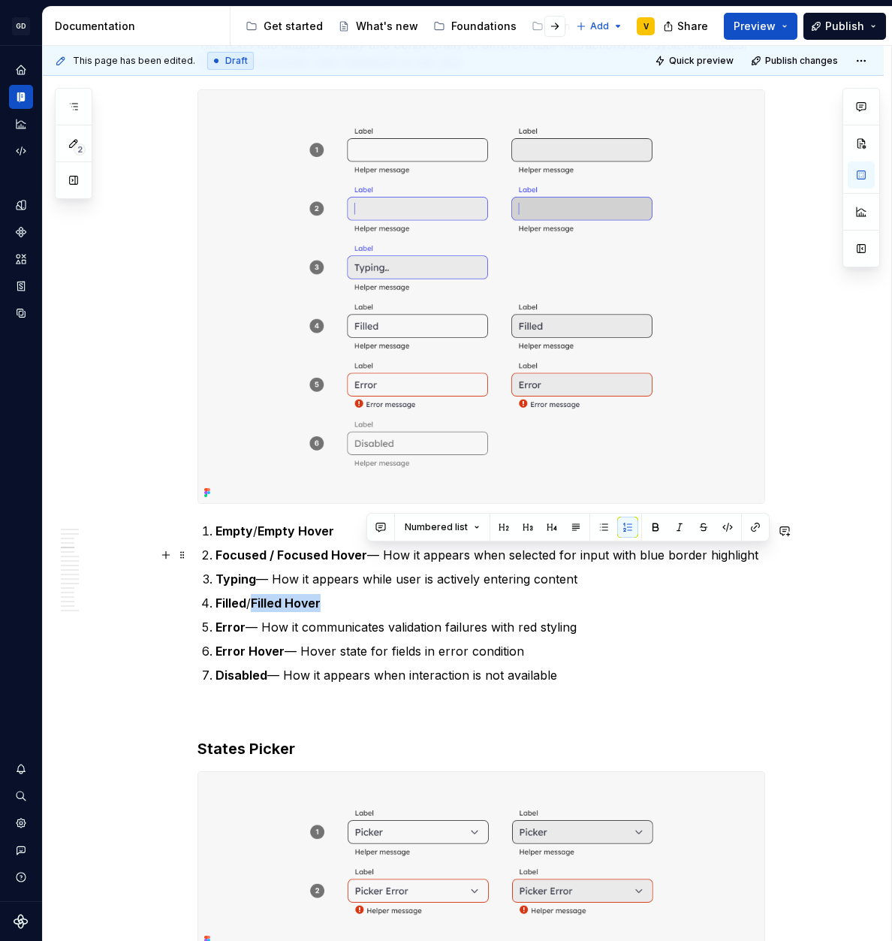
drag, startPoint x: 365, startPoint y: 553, endPoint x: 758, endPoint y: 559, distance: 392.8
click at [758, 559] on p "Focused / Focused Hover — How it appears when selected for input with blue bord…" at bounding box center [490, 555] width 550 height 18
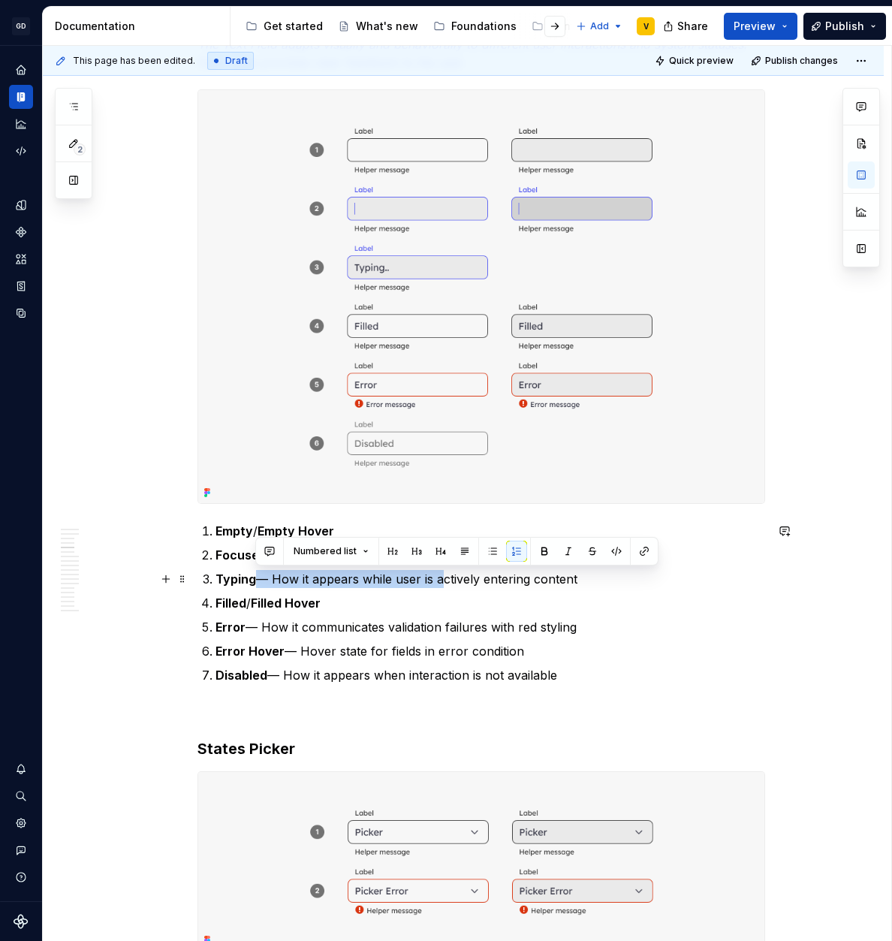
drag, startPoint x: 254, startPoint y: 583, endPoint x: 469, endPoint y: 577, distance: 215.6
click at [442, 577] on p "Typing — How it appears while user is actively entering content" at bounding box center [490, 579] width 550 height 18
click at [532, 583] on p "Typing — How it appears while user is actively entering content" at bounding box center [490, 579] width 550 height 18
drag, startPoint x: 582, startPoint y: 579, endPoint x: 261, endPoint y: 577, distance: 320.6
click at [261, 577] on p "Typing — How it appears while user is actively entering content" at bounding box center [490, 579] width 550 height 18
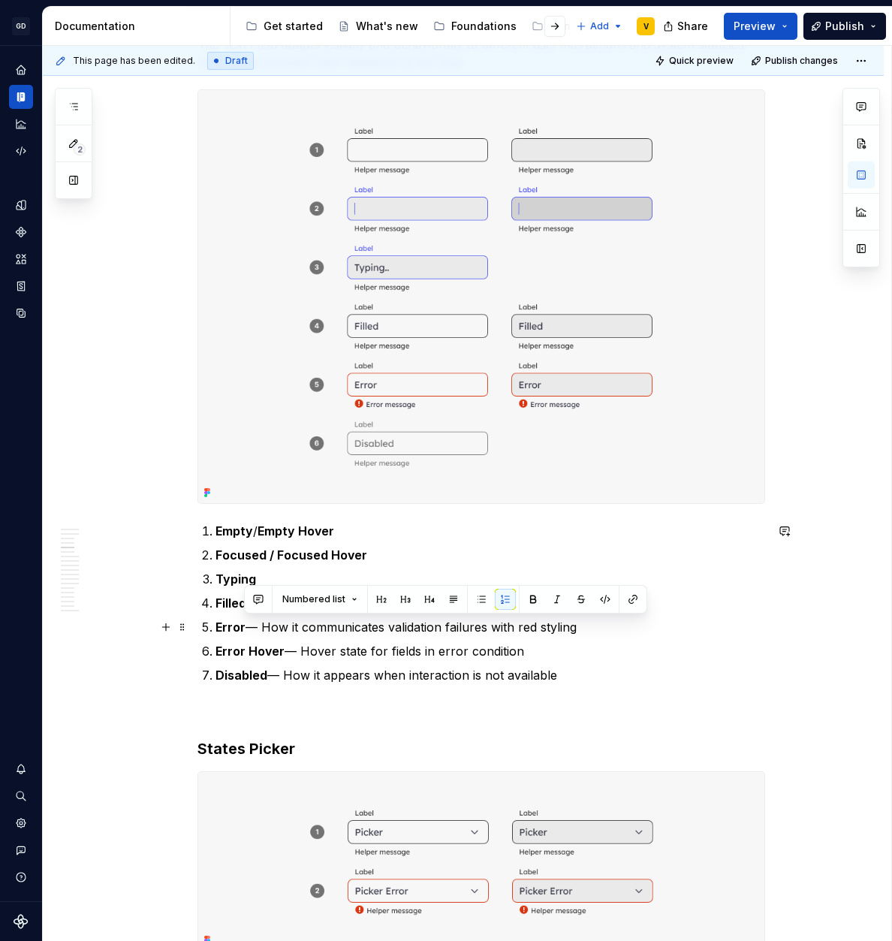
drag, startPoint x: 245, startPoint y: 628, endPoint x: 598, endPoint y: 634, distance: 352.9
click at [598, 634] on p "Error — How it communicates validation failures with red styling" at bounding box center [490, 627] width 550 height 18
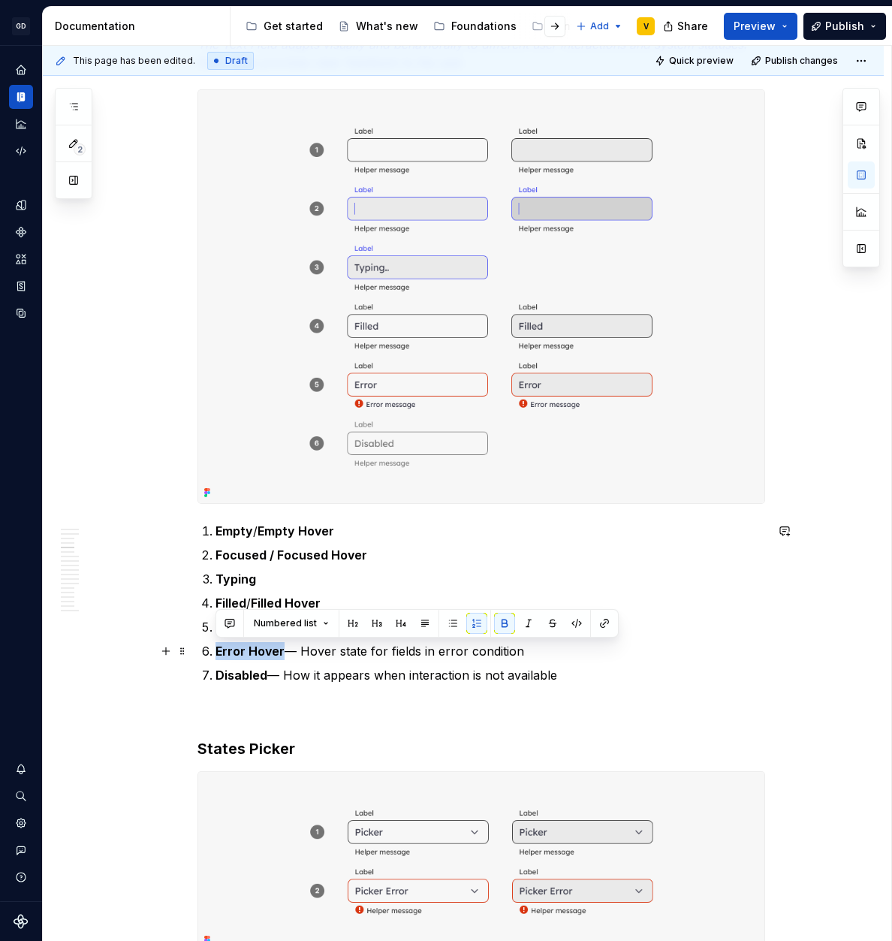
drag, startPoint x: 216, startPoint y: 652, endPoint x: 282, endPoint y: 659, distance: 66.4
click at [282, 659] on p "Error Hover — Hover state for fields in error condition" at bounding box center [490, 651] width 550 height 18
copy strong "Error Hover"
click at [311, 665] on ol "Empty / Empty Hover Focused / Focused Hover Typing Filled / Filled Hover Error …" at bounding box center [490, 603] width 550 height 162
click at [277, 623] on p "Error /" at bounding box center [490, 627] width 550 height 18
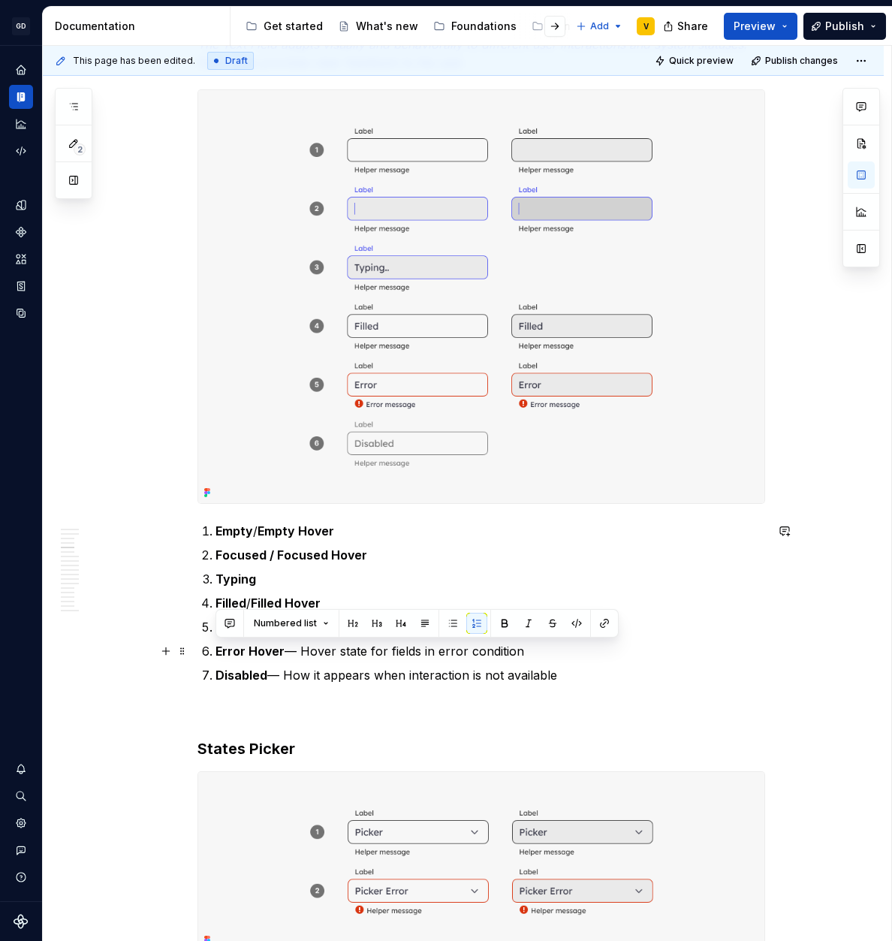
drag, startPoint x: 526, startPoint y: 652, endPoint x: 215, endPoint y: 652, distance: 310.9
click at [215, 652] on p "Error Hover — Hover state for fields in error condition" at bounding box center [490, 651] width 550 height 18
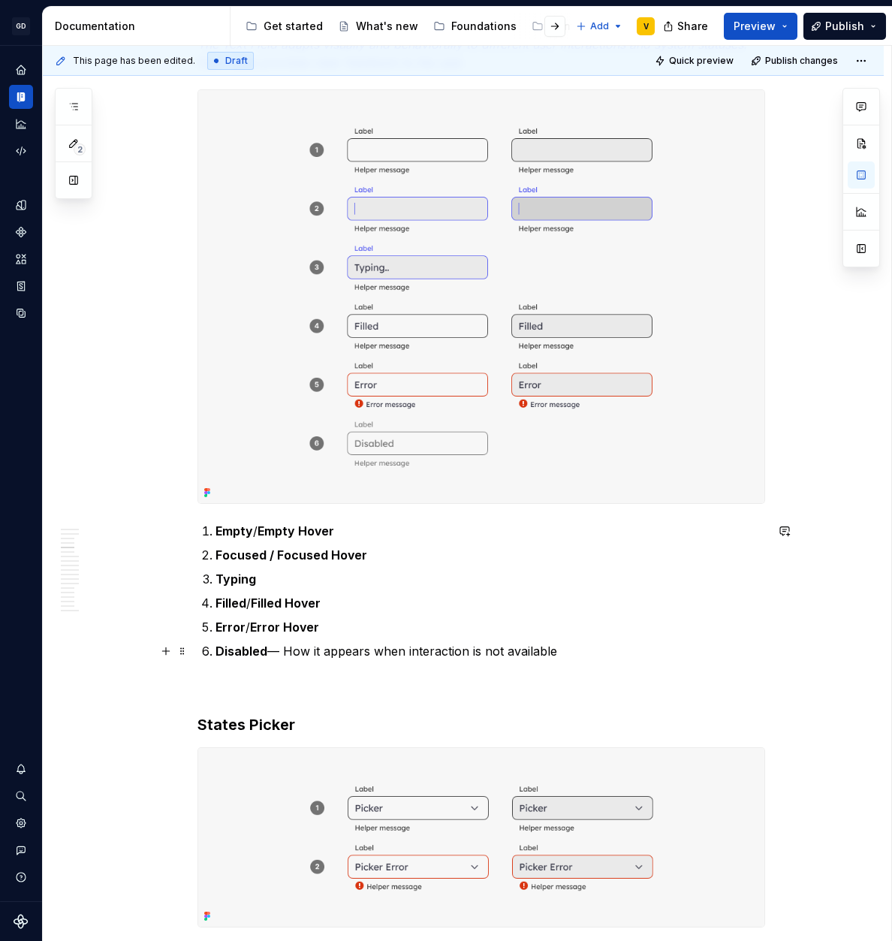
drag, startPoint x: 267, startPoint y: 652, endPoint x: 467, endPoint y: 659, distance: 199.8
click at [463, 660] on p "Disabled — How it appears when interaction is not available" at bounding box center [490, 651] width 550 height 18
drag, startPoint x: 552, startPoint y: 652, endPoint x: 272, endPoint y: 652, distance: 280.1
click at [272, 652] on p "Disabled — How it appears when interaction is not available" at bounding box center [490, 651] width 550 height 18
click at [234, 680] on p at bounding box center [481, 687] width 568 height 18
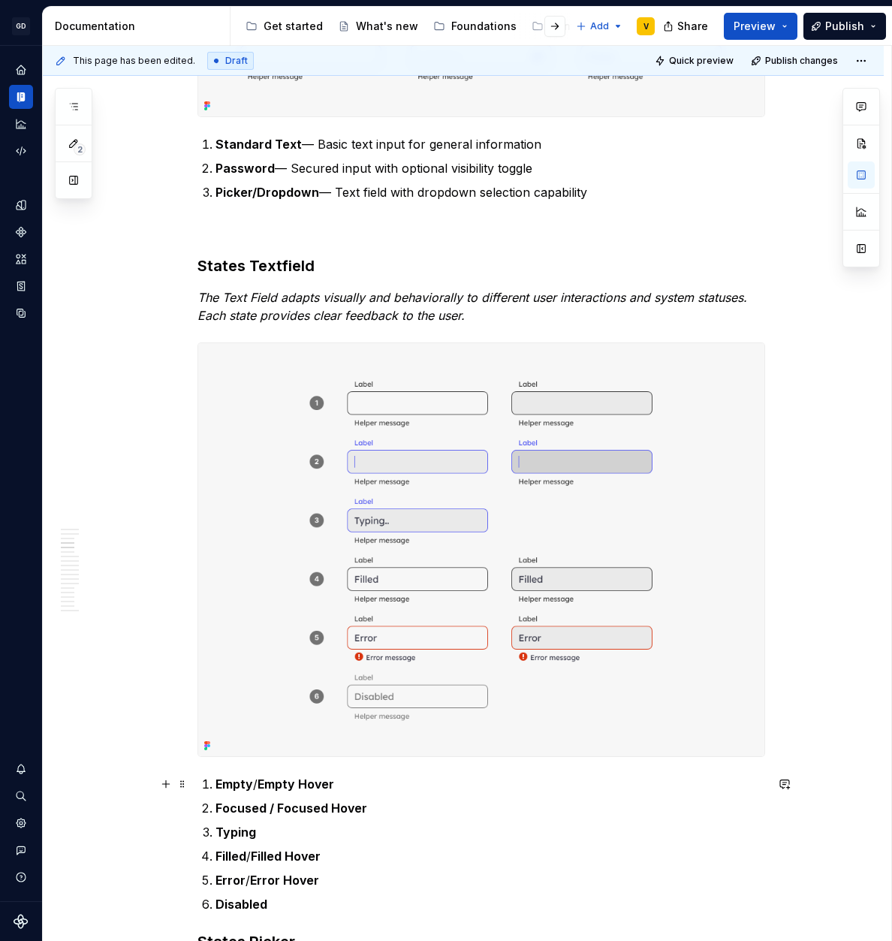
scroll to position [1189, 0]
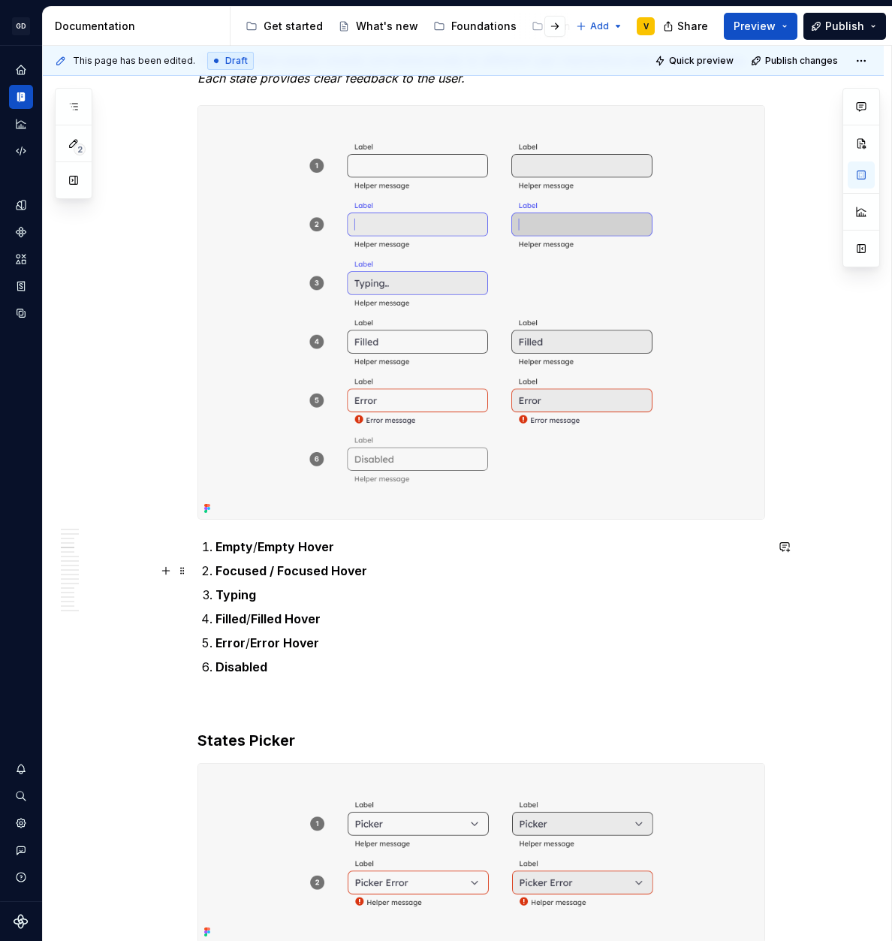
scroll to position [1073, 0]
click at [247, 706] on p at bounding box center [481, 704] width 568 height 18
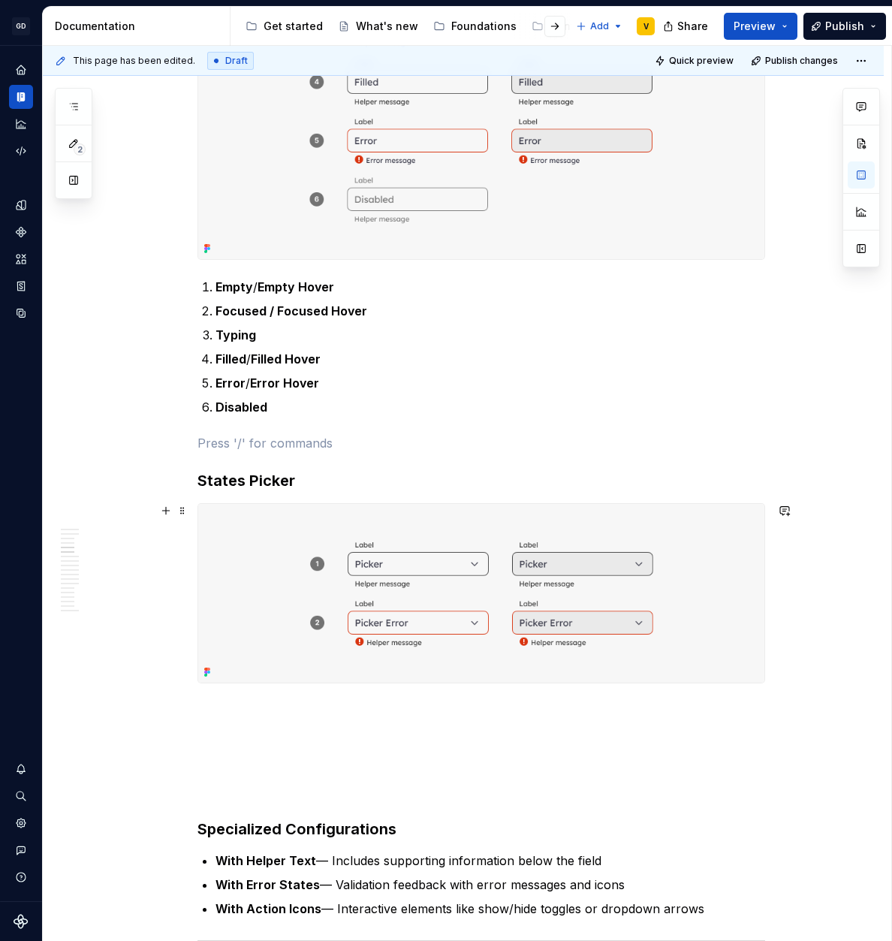
scroll to position [1335, 0]
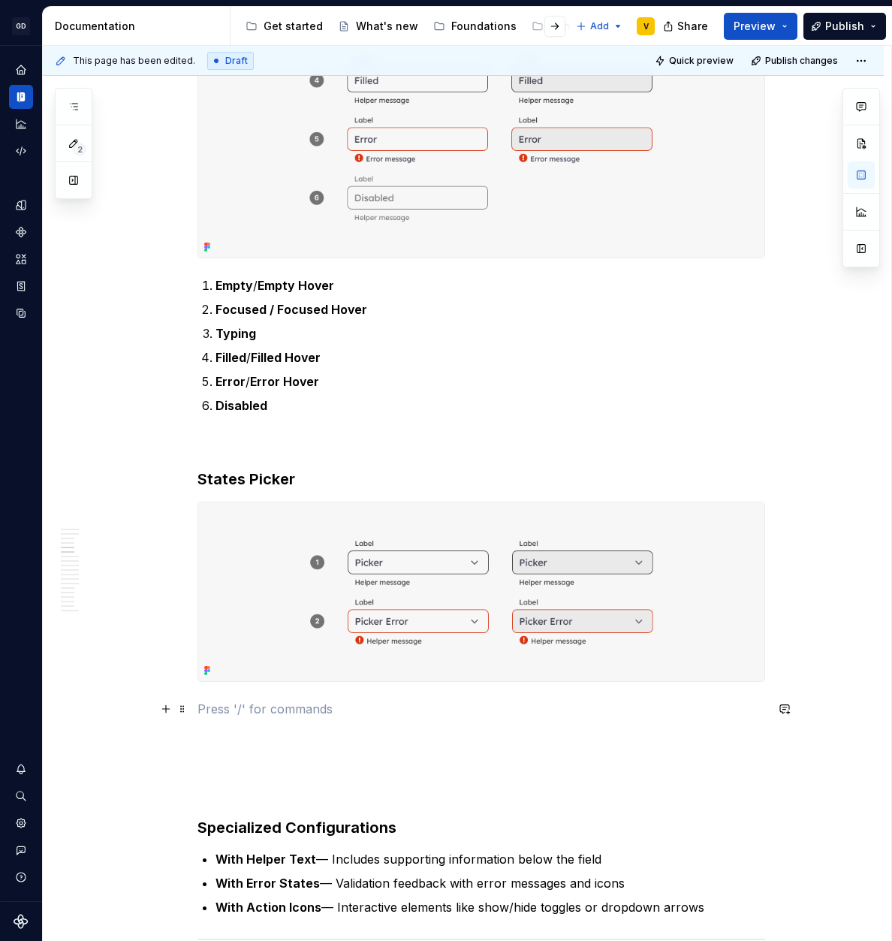
click at [261, 713] on p at bounding box center [481, 709] width 568 height 18
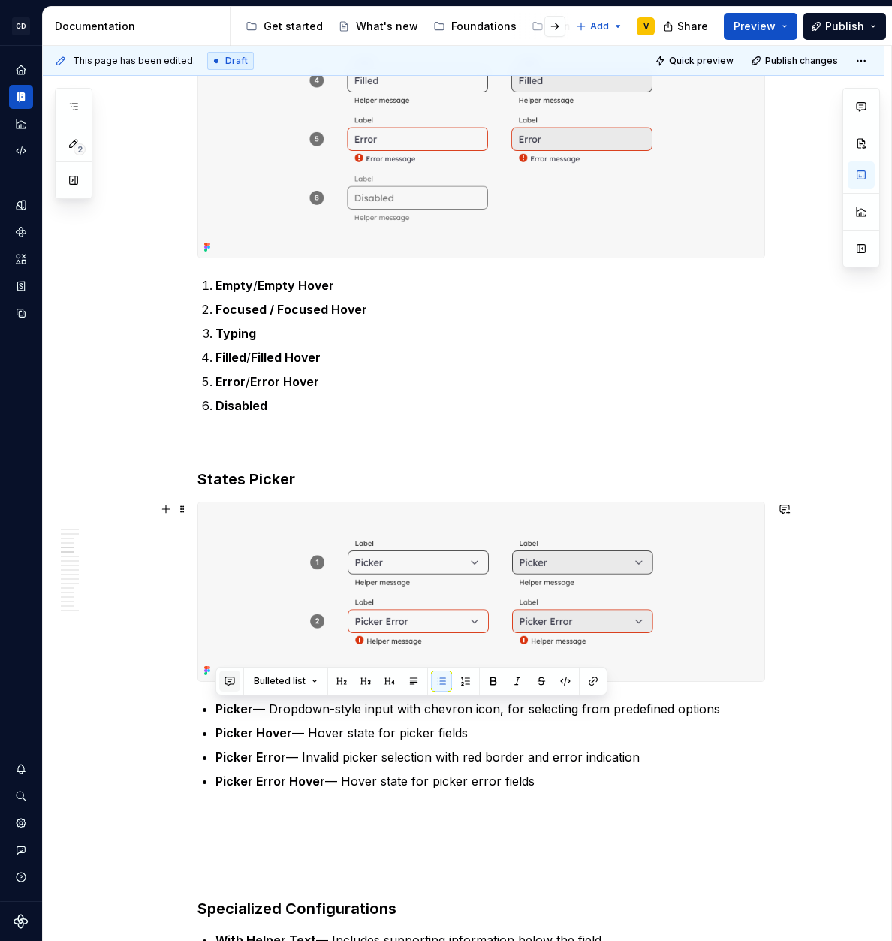
drag, startPoint x: 563, startPoint y: 784, endPoint x: 230, endPoint y: 688, distance: 347.0
click at [463, 678] on button "button" at bounding box center [465, 681] width 21 height 21
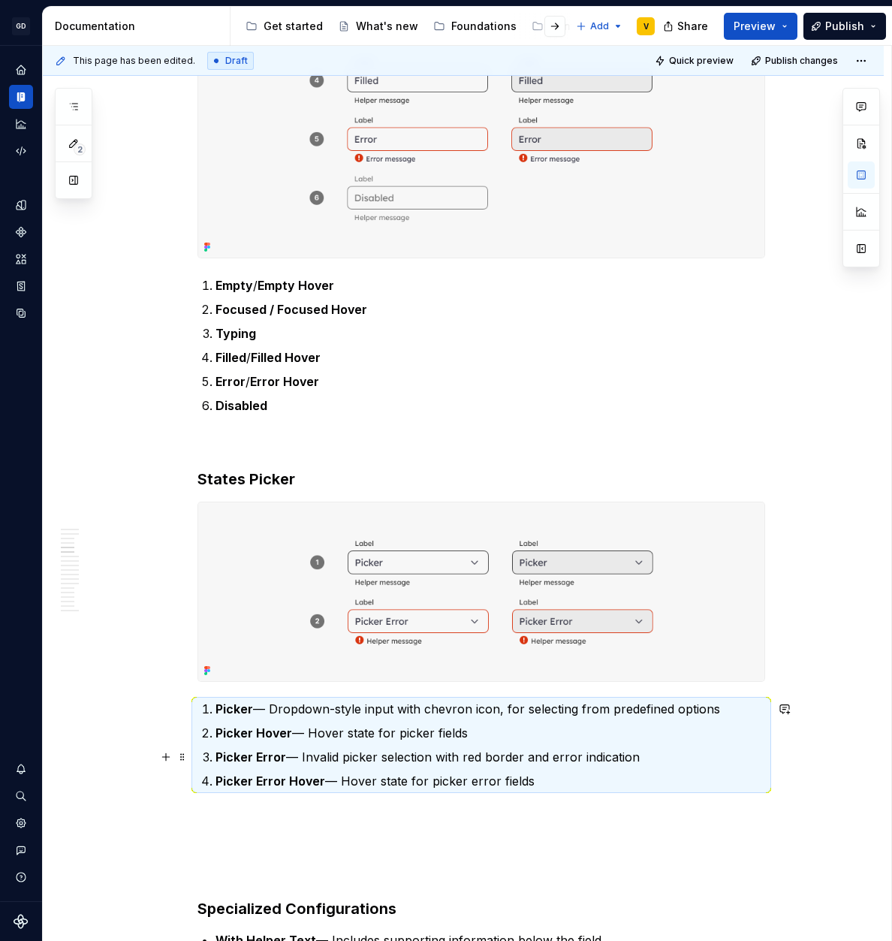
click at [356, 755] on p "Picker Error — Invalid picker selection with red border and error indication" at bounding box center [490, 757] width 550 height 18
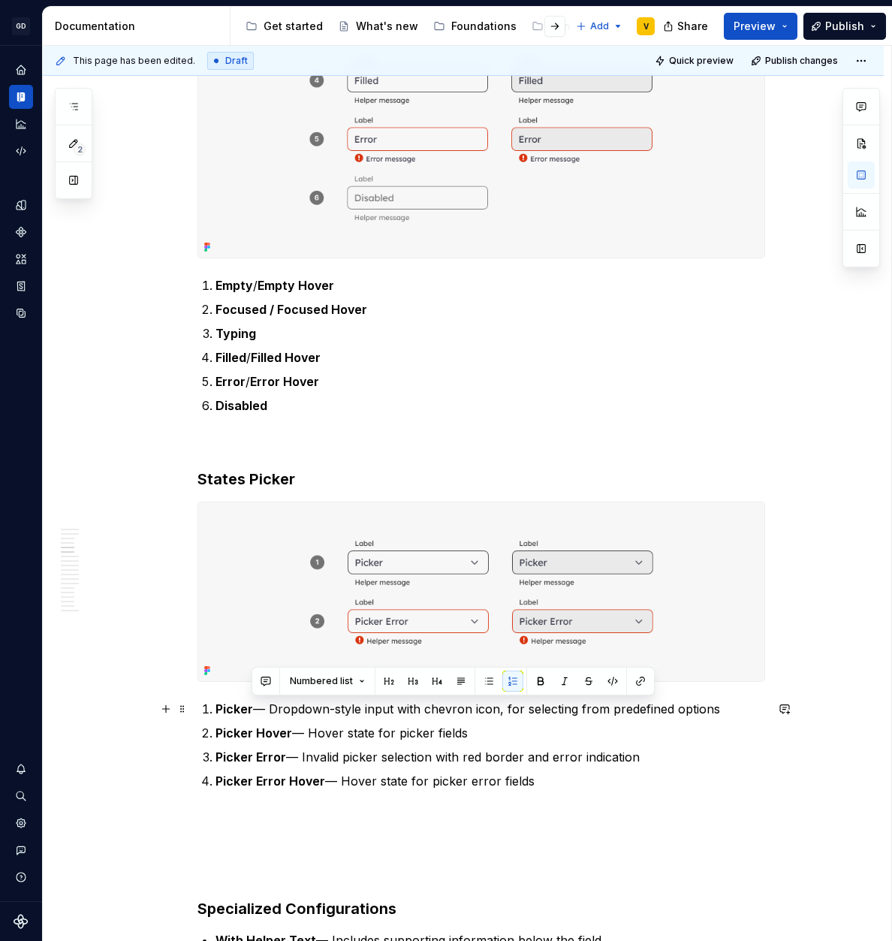
drag, startPoint x: 250, startPoint y: 710, endPoint x: 743, endPoint y: 716, distance: 493.3
click at [743, 716] on p "Picker — Dropdown-style input with chevron icon, for selecting from predefined …" at bounding box center [490, 709] width 550 height 18
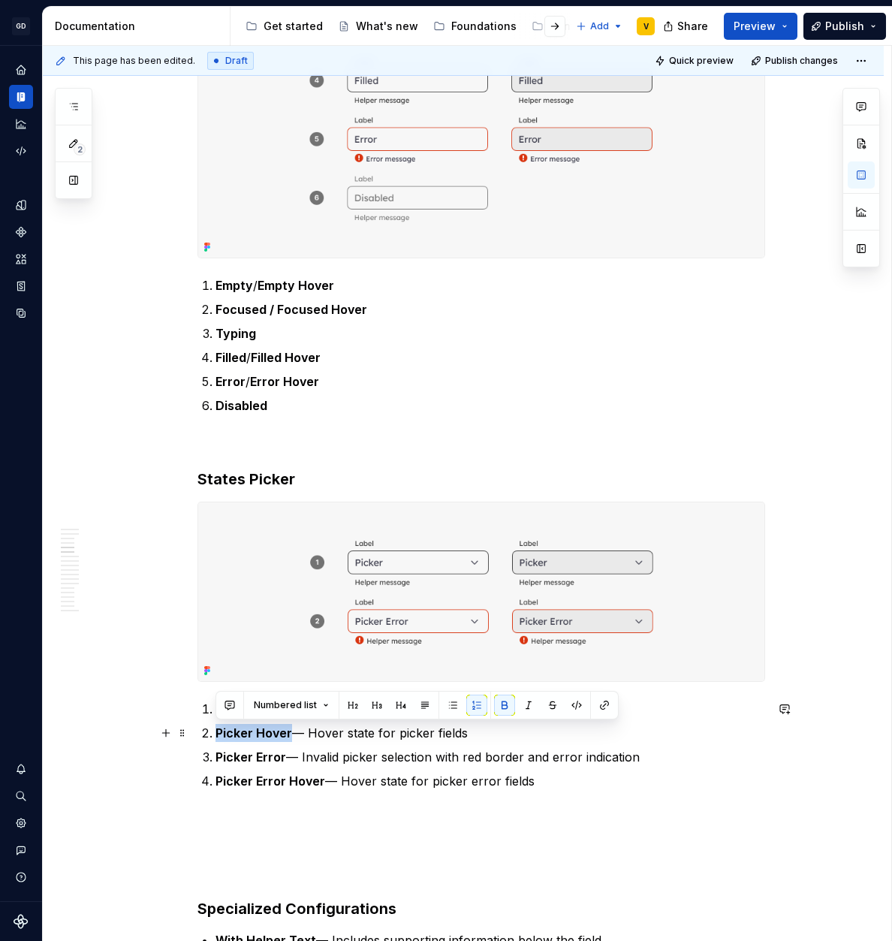
drag, startPoint x: 215, startPoint y: 735, endPoint x: 289, endPoint y: 734, distance: 74.4
click at [289, 734] on p "Picker Hover — Hover state for picker fields" at bounding box center [490, 733] width 550 height 18
copy strong "Picker Hover"
click at [297, 751] on p "Picker Error — Invalid picker selection with red border and error indication" at bounding box center [490, 757] width 550 height 18
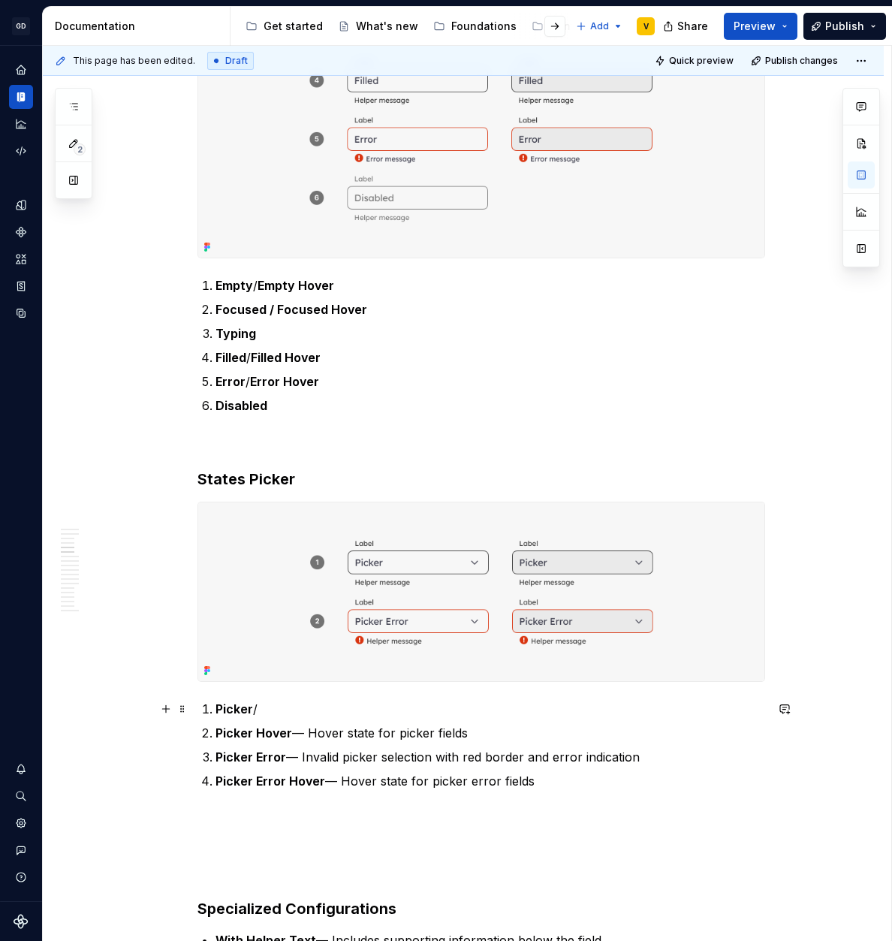
click at [298, 704] on p "Picker /" at bounding box center [490, 709] width 550 height 18
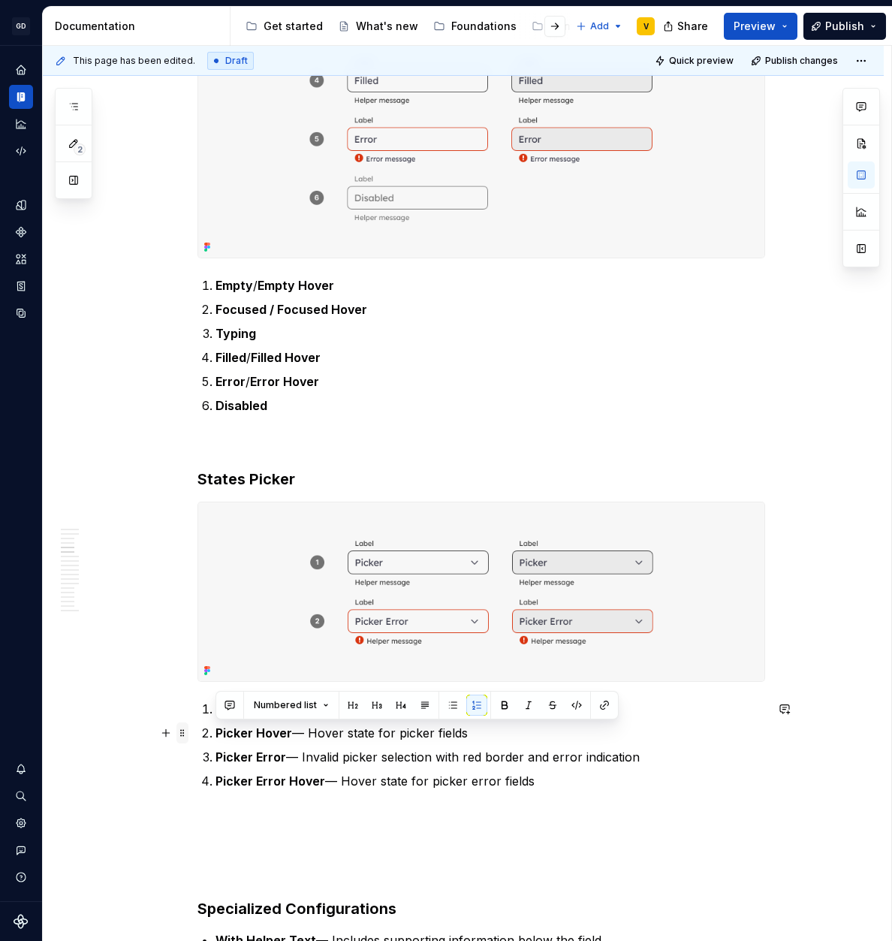
drag, startPoint x: 480, startPoint y: 726, endPoint x: 182, endPoint y: 722, distance: 298.1
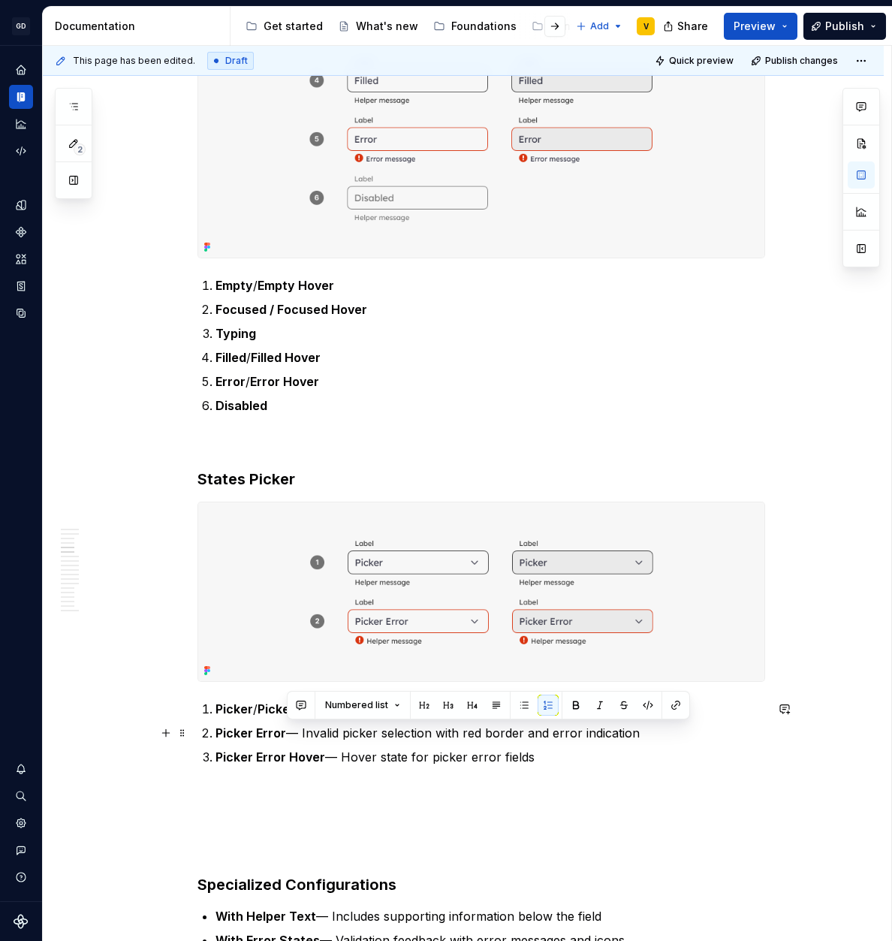
drag, startPoint x: 287, startPoint y: 734, endPoint x: 656, endPoint y: 724, distance: 369.6
click at [654, 727] on p "Picker Error — Invalid picker selection with red border and error indication" at bounding box center [490, 733] width 550 height 18
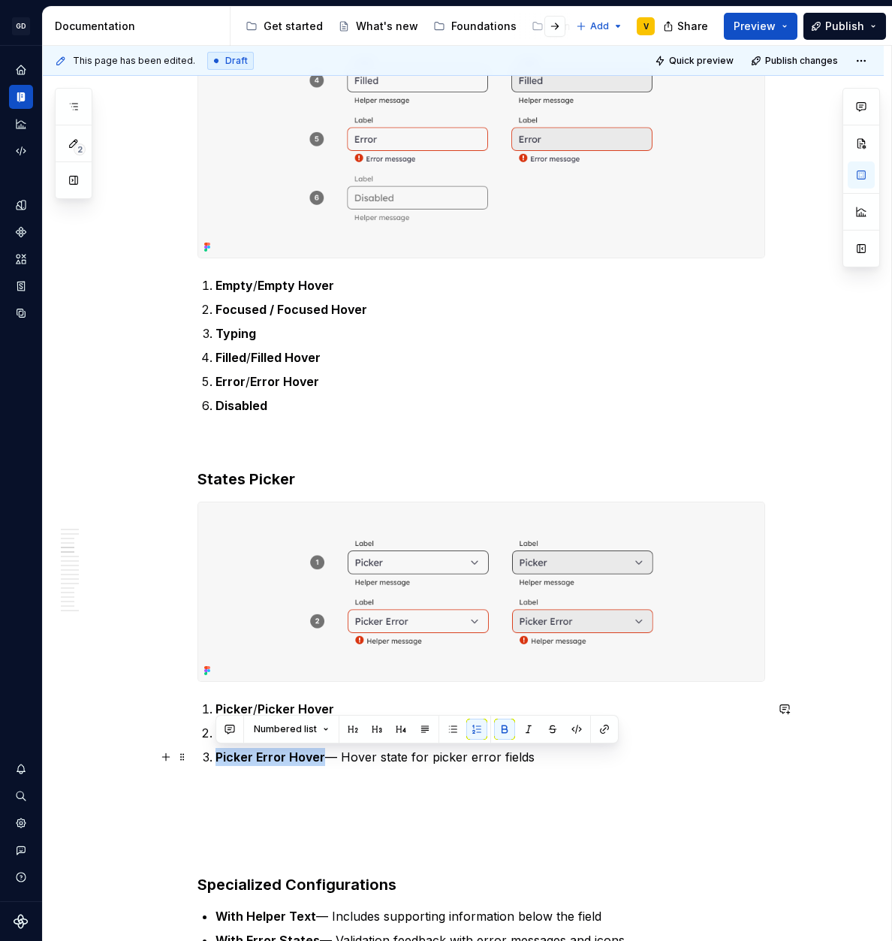
drag, startPoint x: 323, startPoint y: 758, endPoint x: 214, endPoint y: 754, distance: 109.0
click at [215, 754] on p "Picker Error Hover — Hover state for picker error fields" at bounding box center [490, 757] width 550 height 18
copy strong "Picker Error Hover"
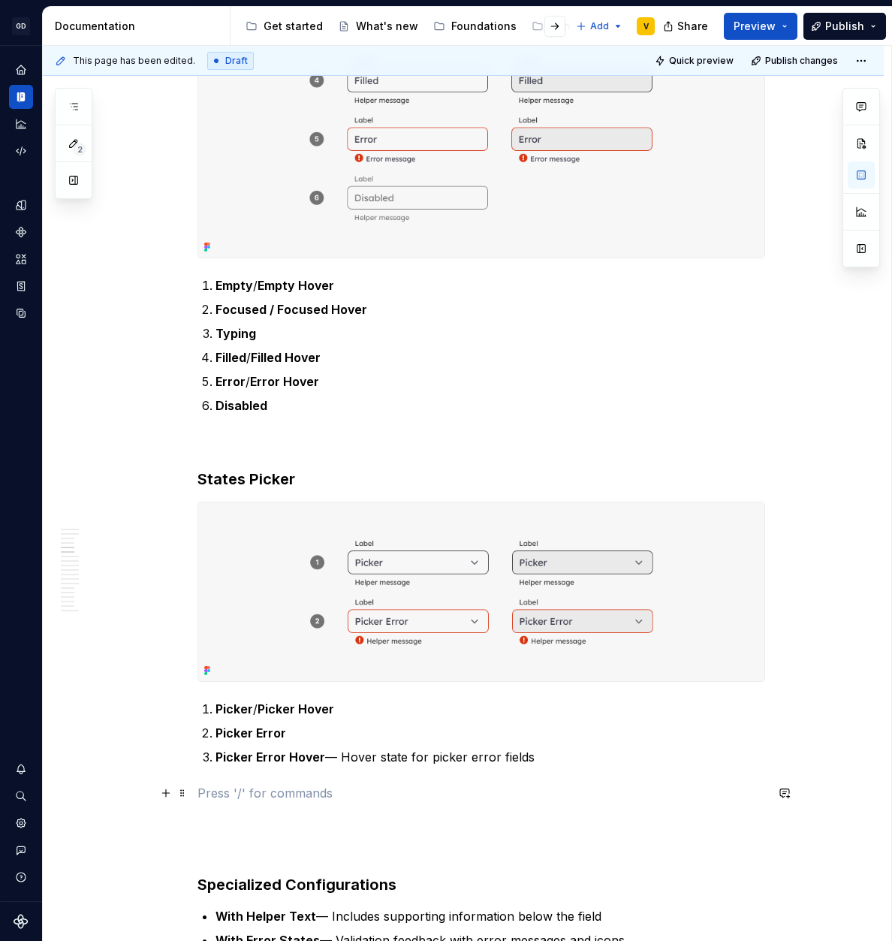
click at [286, 801] on p at bounding box center [481, 793] width 568 height 18
click at [334, 737] on p "Picker Error" at bounding box center [490, 733] width 550 height 18
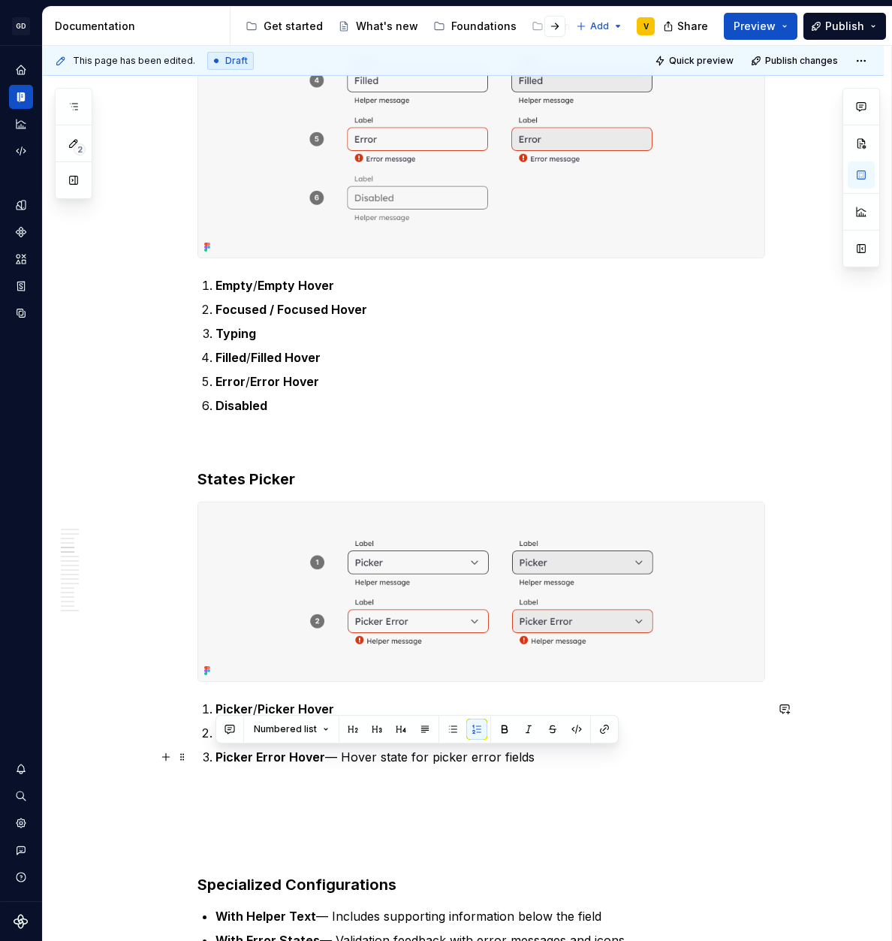
drag, startPoint x: 554, startPoint y: 758, endPoint x: 192, endPoint y: 750, distance: 362.0
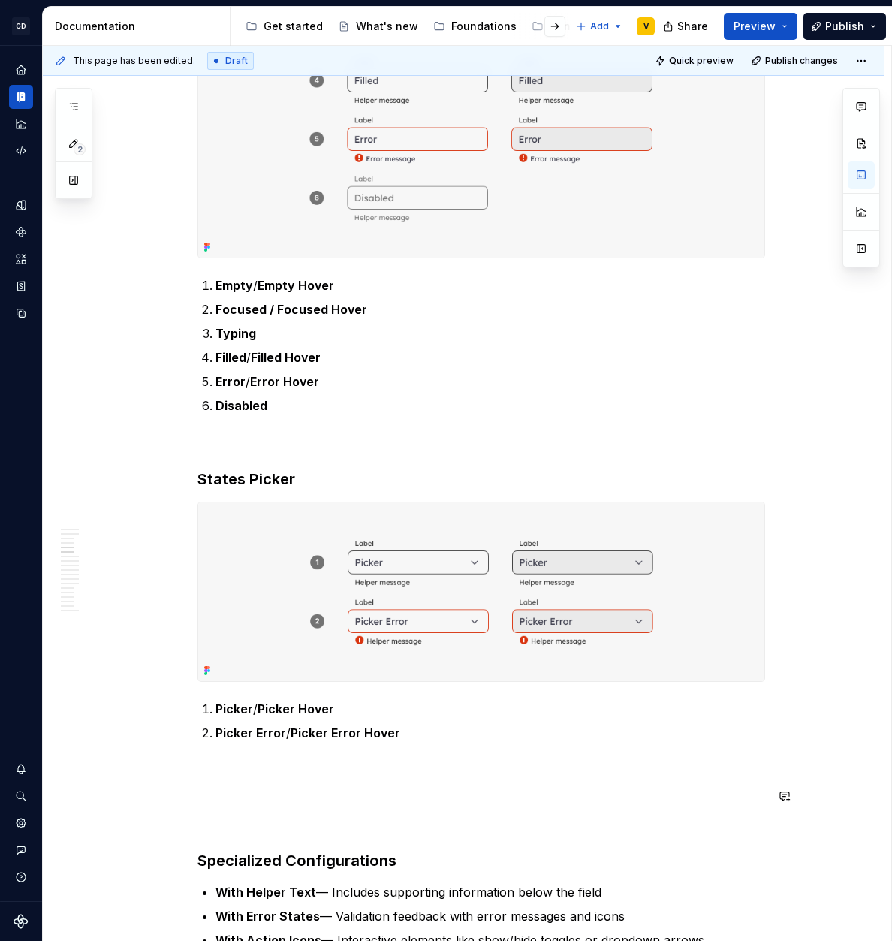
click at [229, 815] on p at bounding box center [481, 823] width 568 height 18
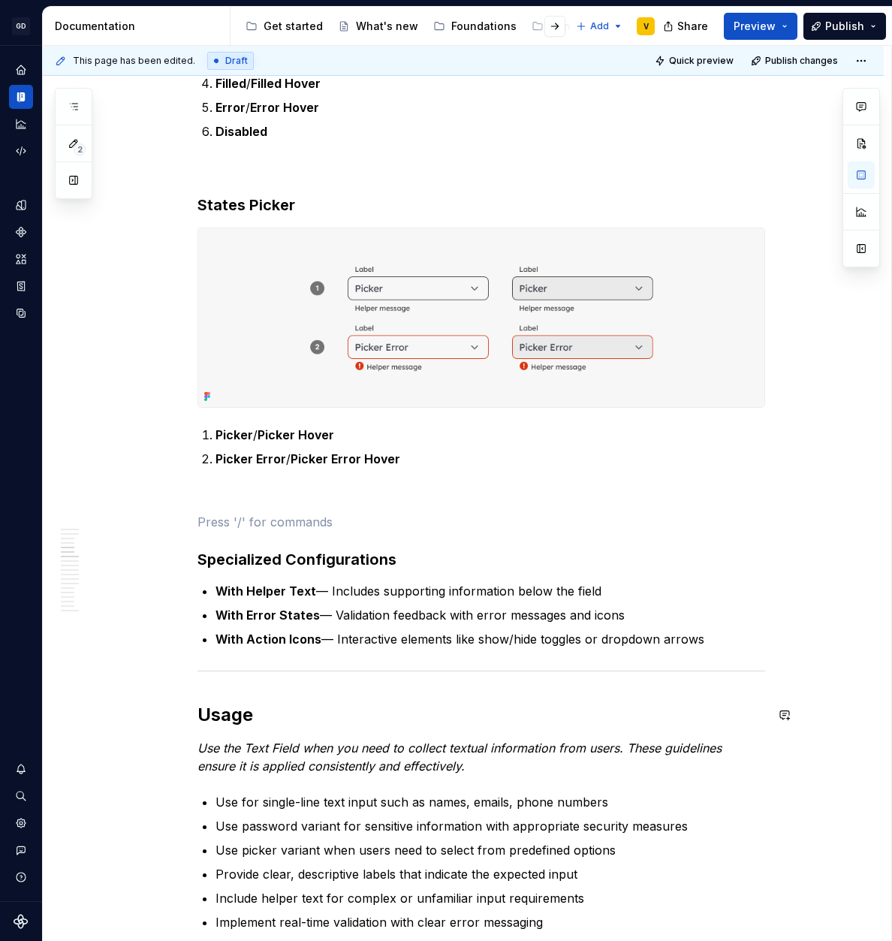
scroll to position [1700, 0]
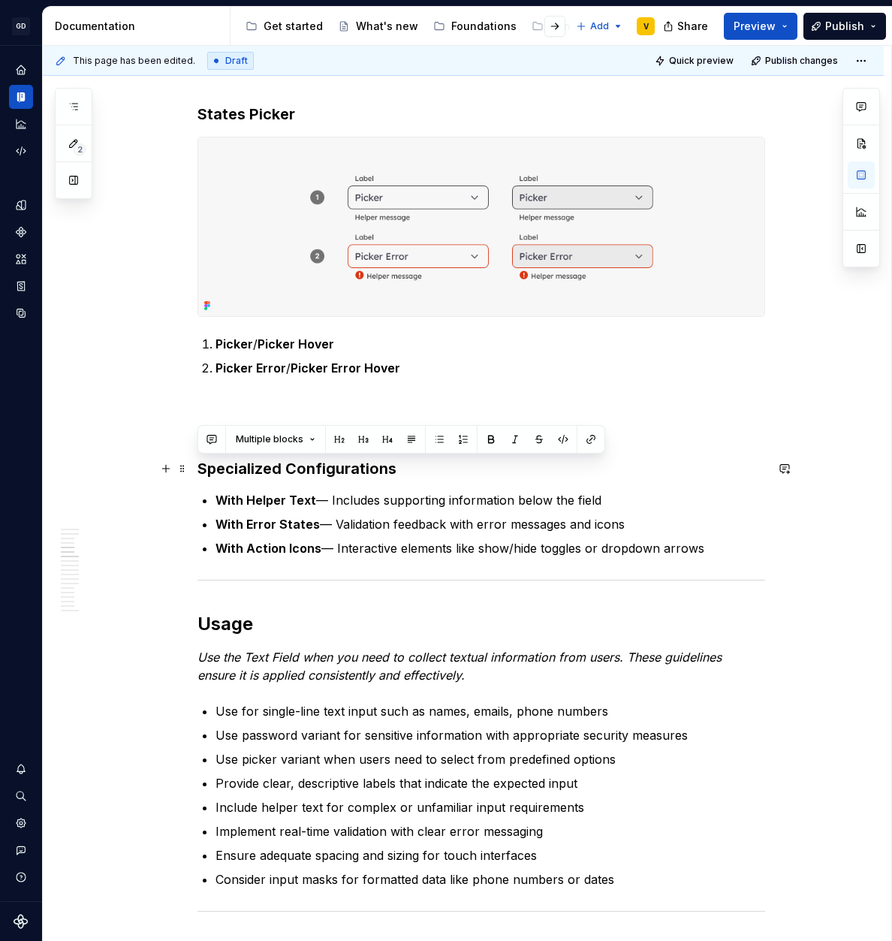
drag, startPoint x: 721, startPoint y: 546, endPoint x: 136, endPoint y: 463, distance: 590.8
click at [136, 463] on div "Anatomy The Text Field is made up of several parts that work together to create…" at bounding box center [463, 959] width 841 height 4697
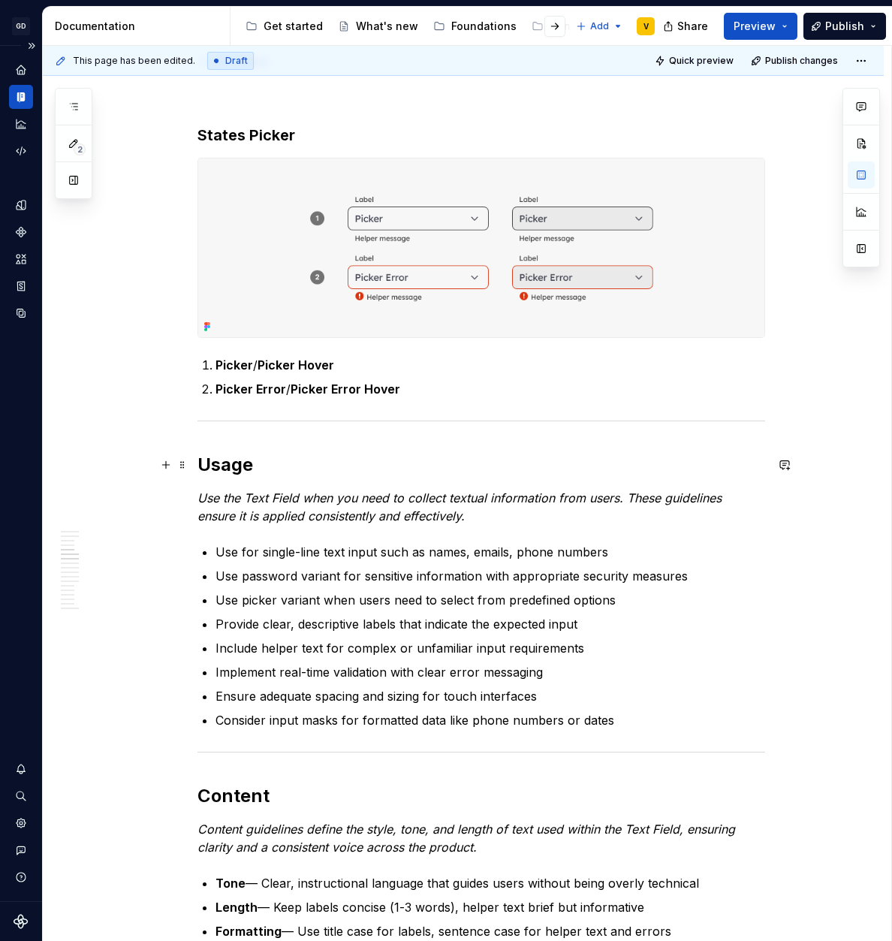
scroll to position [1688, 0]
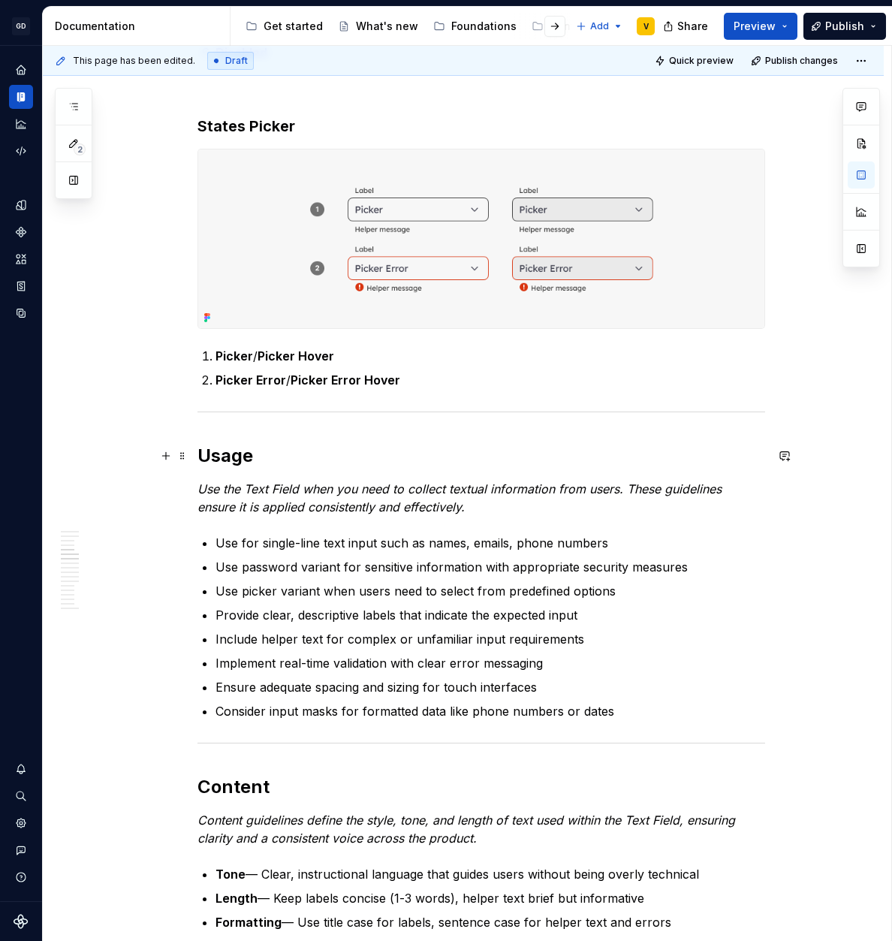
click at [199, 450] on h2 "Usage" at bounding box center [481, 456] width 568 height 24
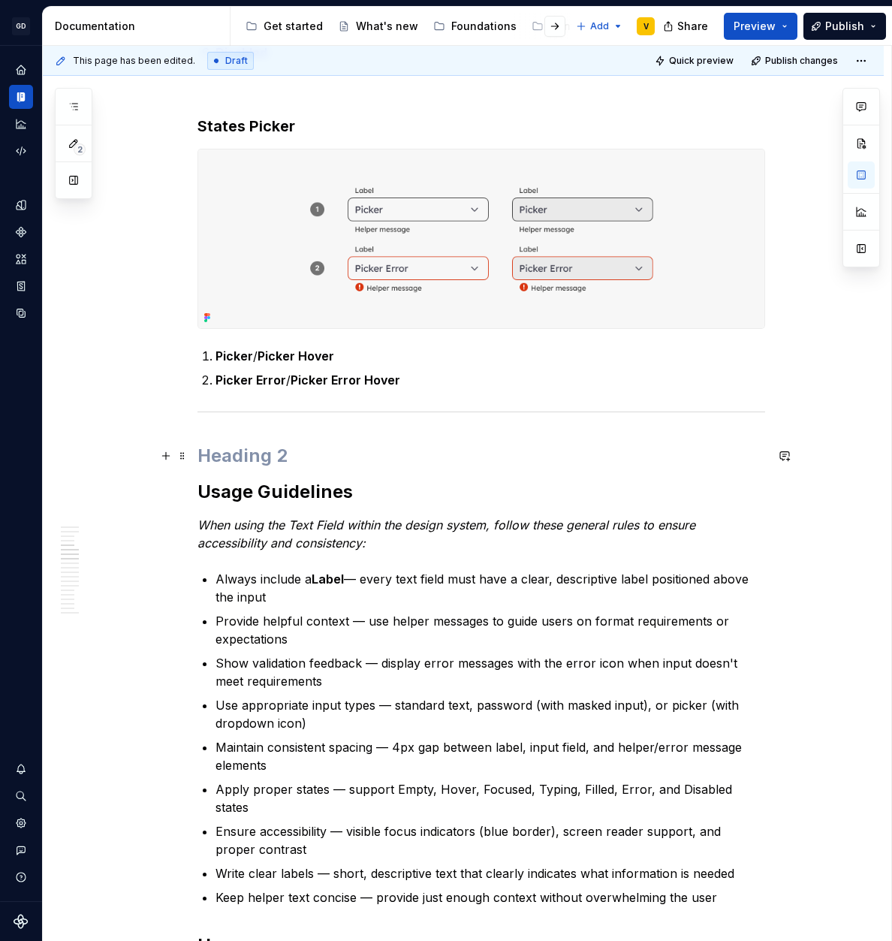
click at [230, 454] on h2 at bounding box center [481, 456] width 568 height 24
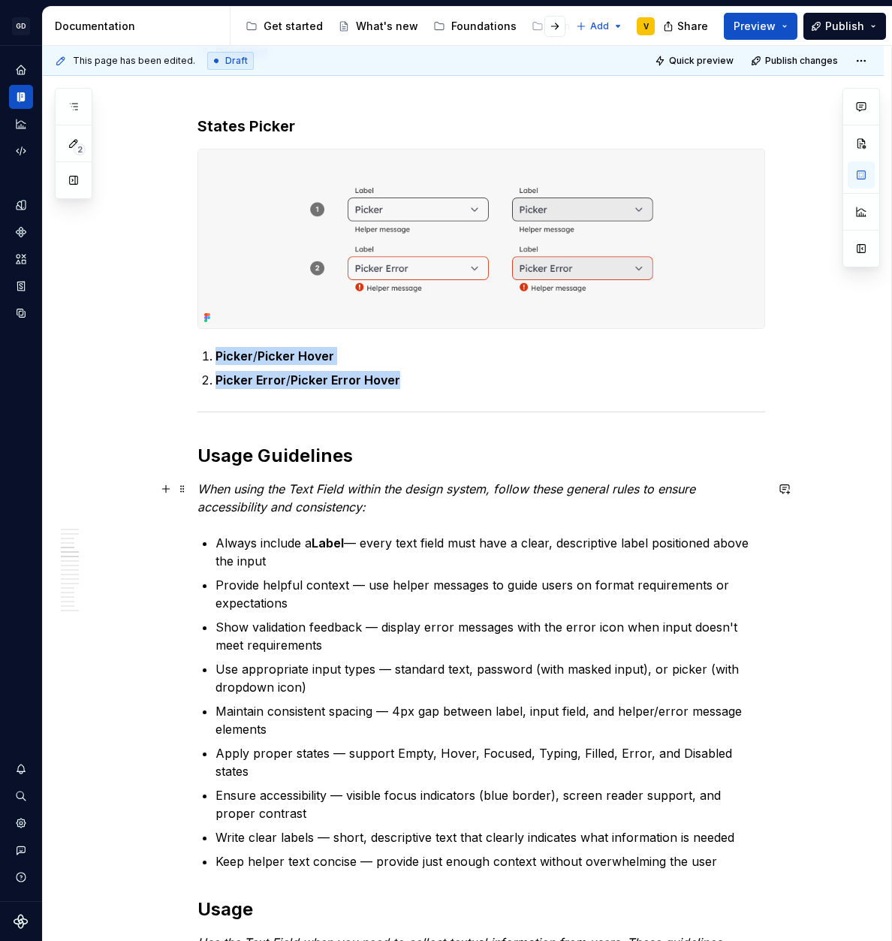
click at [268, 506] on em "When using the Text Field within the design system, follow these general rules …" at bounding box center [448, 497] width 502 height 33
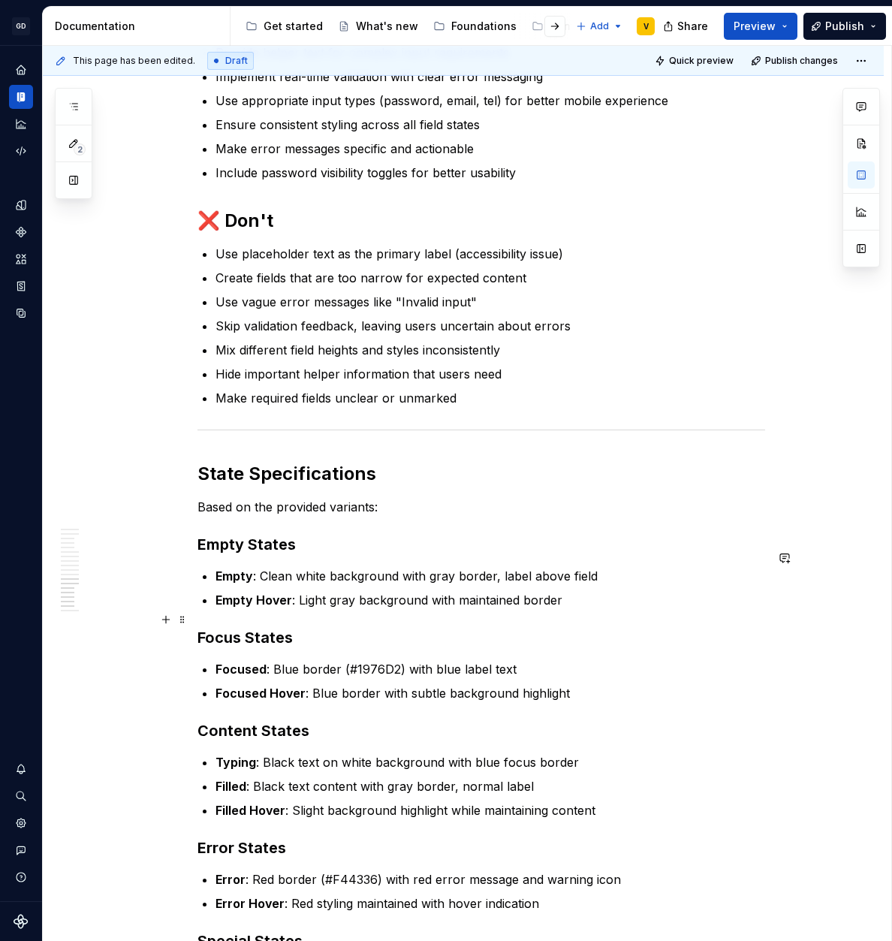
scroll to position [3675, 0]
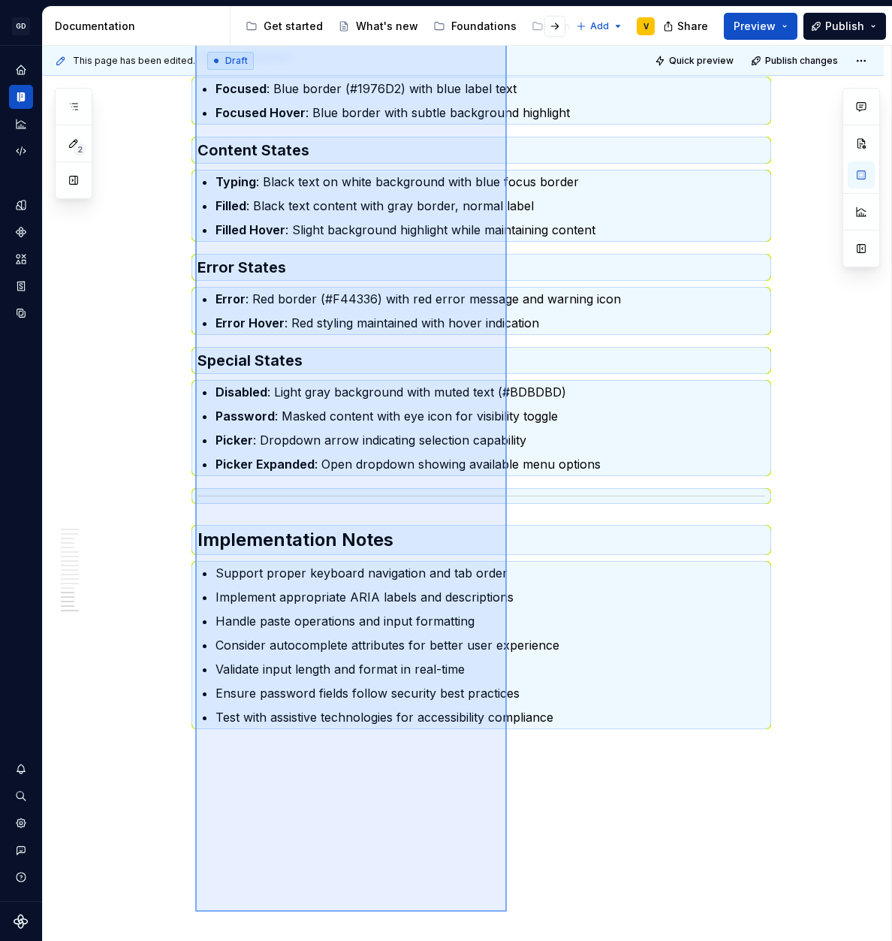
drag, startPoint x: 195, startPoint y: 449, endPoint x: 507, endPoint y: 912, distance: 557.7
click at [507, 912] on div "This page has been edited. Draft Quick preview Publish changes Text Field The T…" at bounding box center [467, 494] width 848 height 896
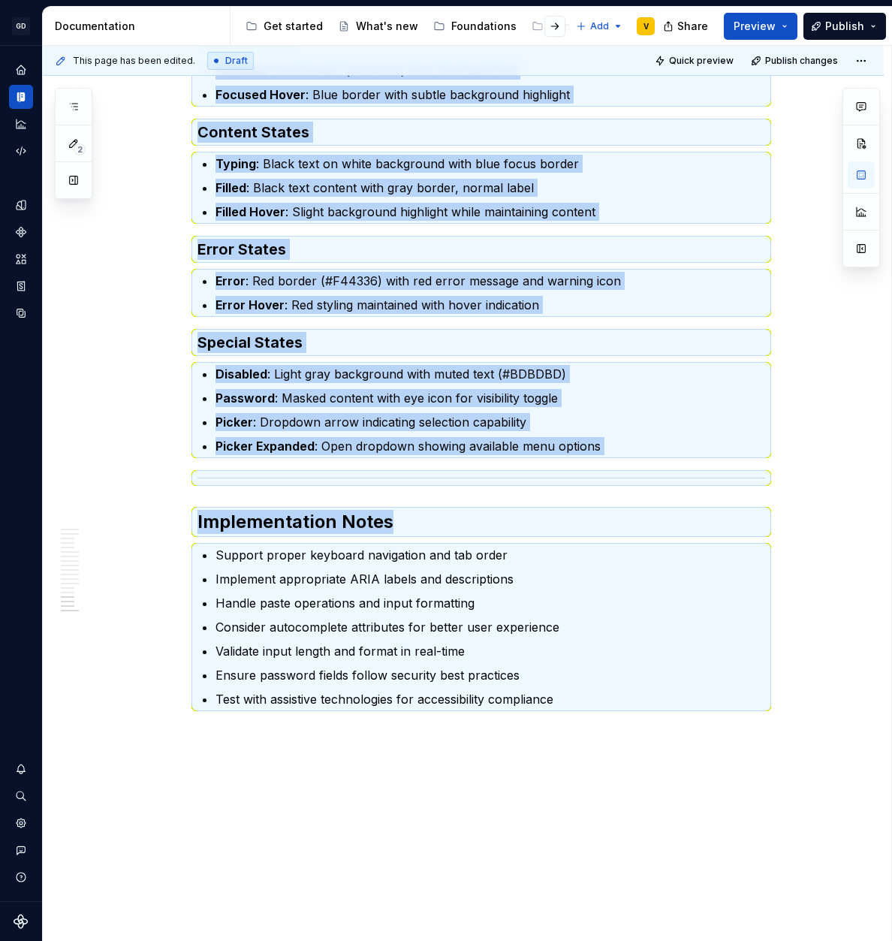
scroll to position [3449, 0]
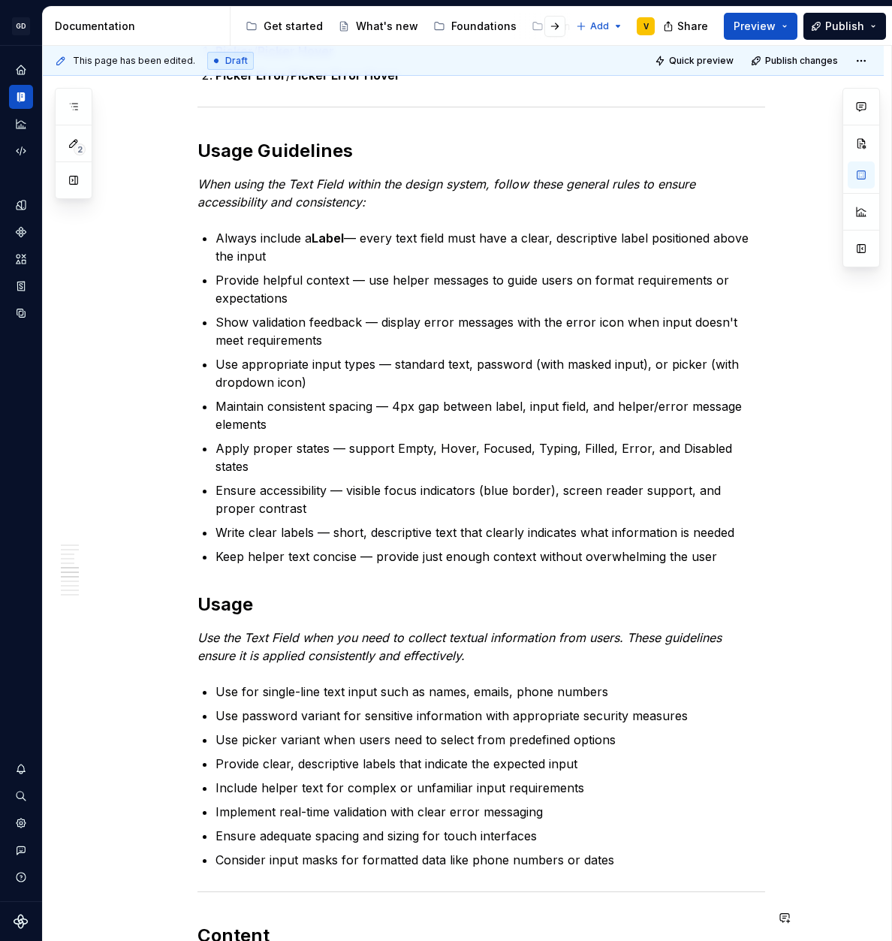
scroll to position [1861, 0]
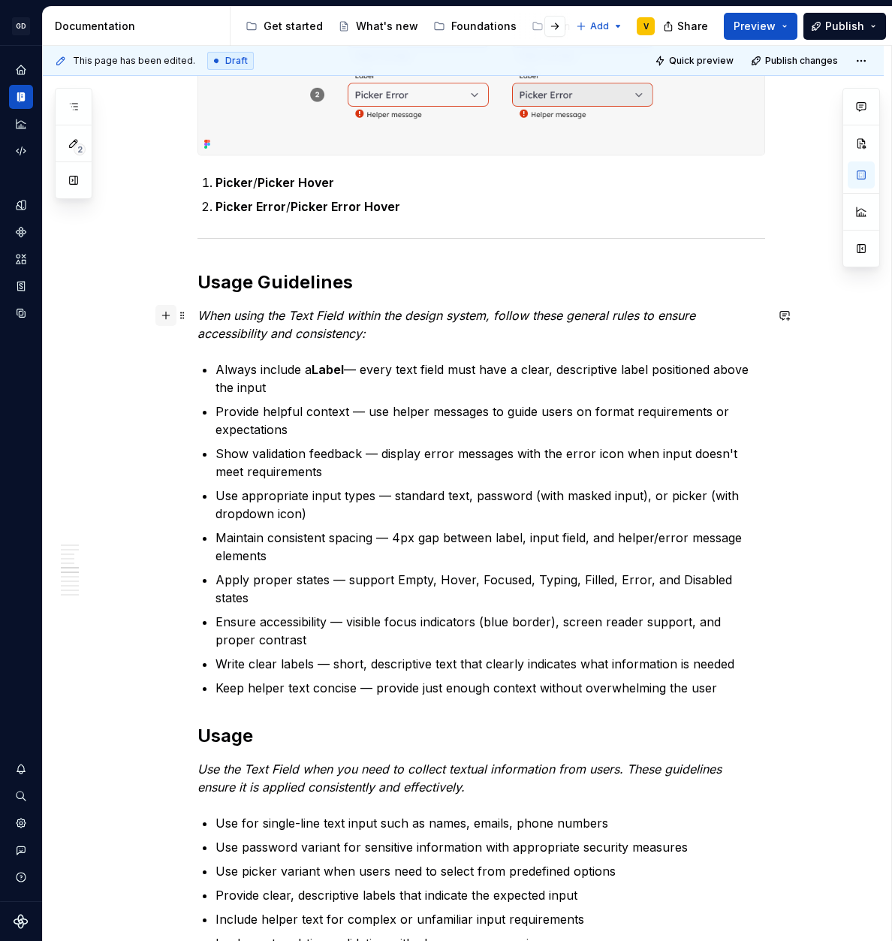
click at [166, 318] on button "button" at bounding box center [165, 315] width 21 height 21
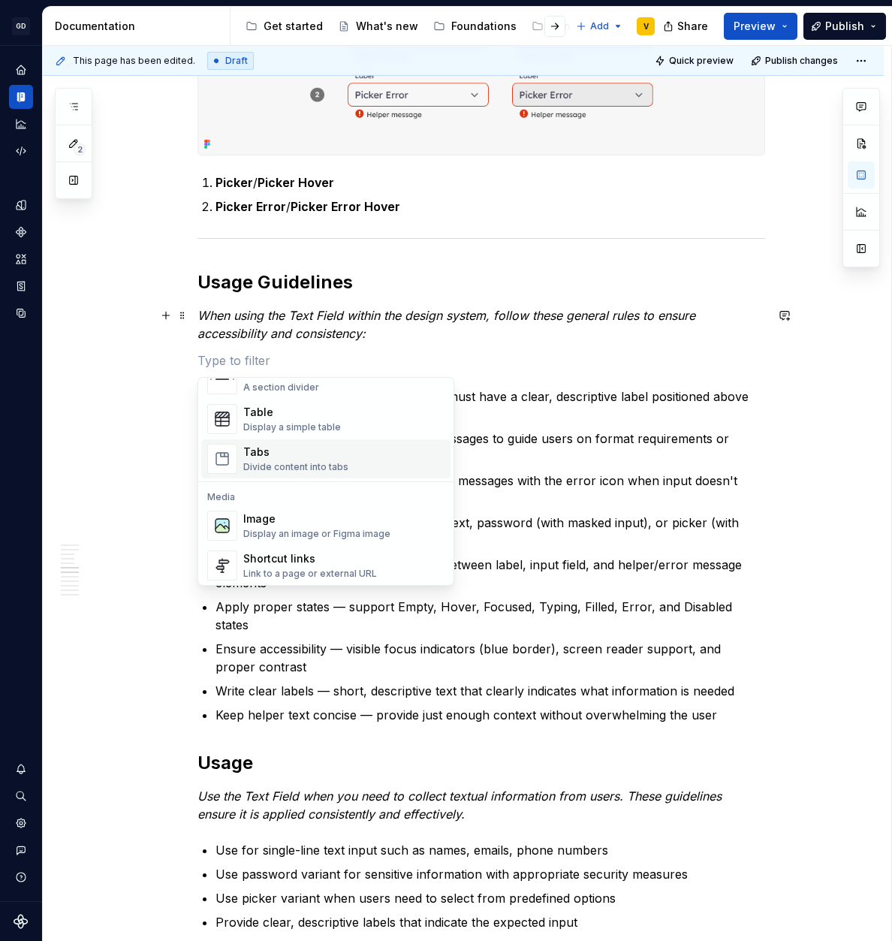
scroll to position [554, 0]
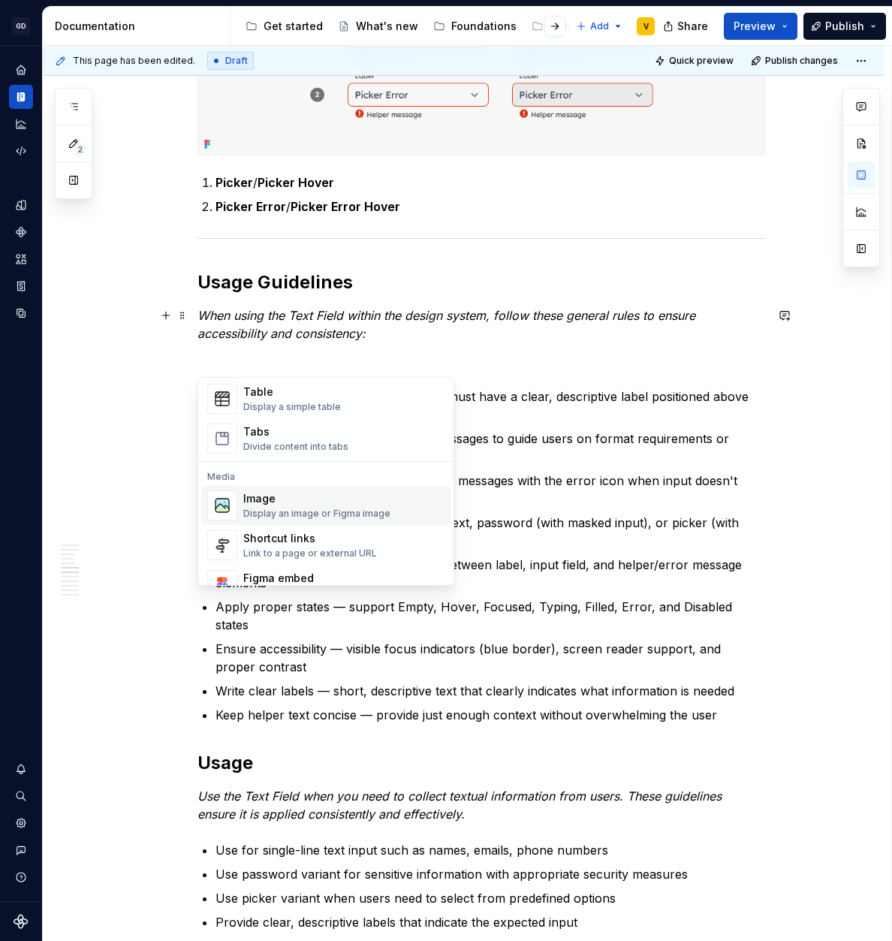
click at [286, 508] on div "Display an image or Figma image" at bounding box center [316, 514] width 147 height 12
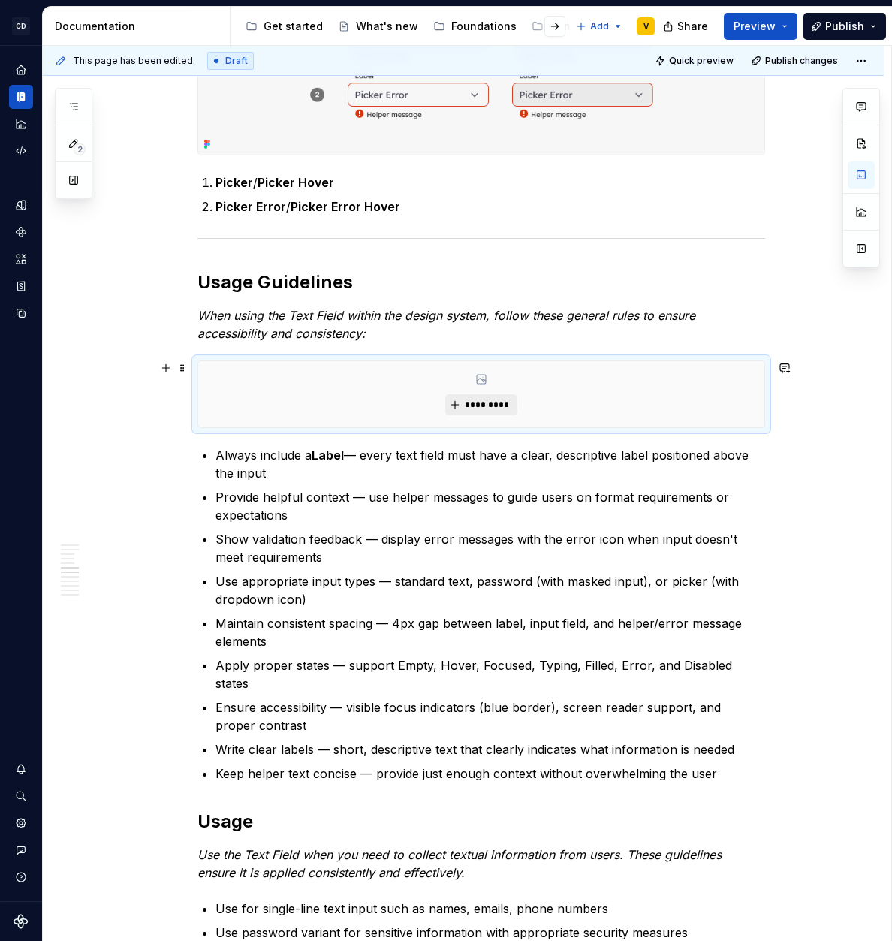
click at [496, 406] on span "*********" at bounding box center [487, 405] width 46 height 12
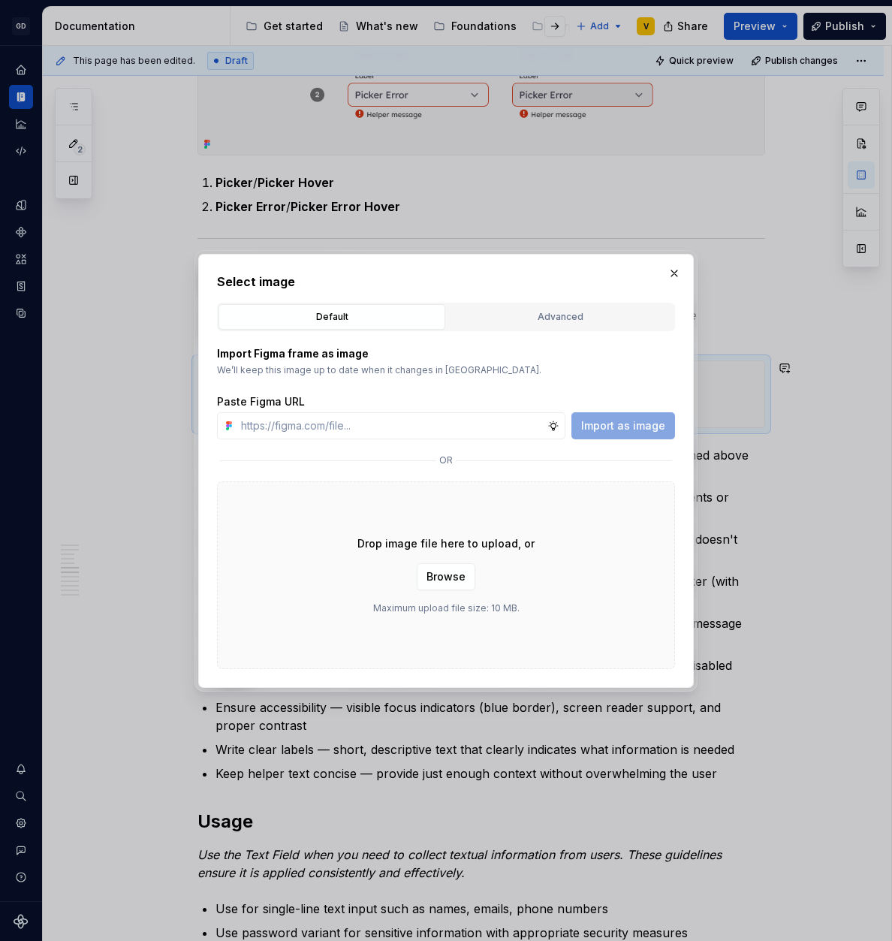
type textarea "*"
type input "[URL][DOMAIN_NAME]"
type textarea "*"
type input "[URL][DOMAIN_NAME]"
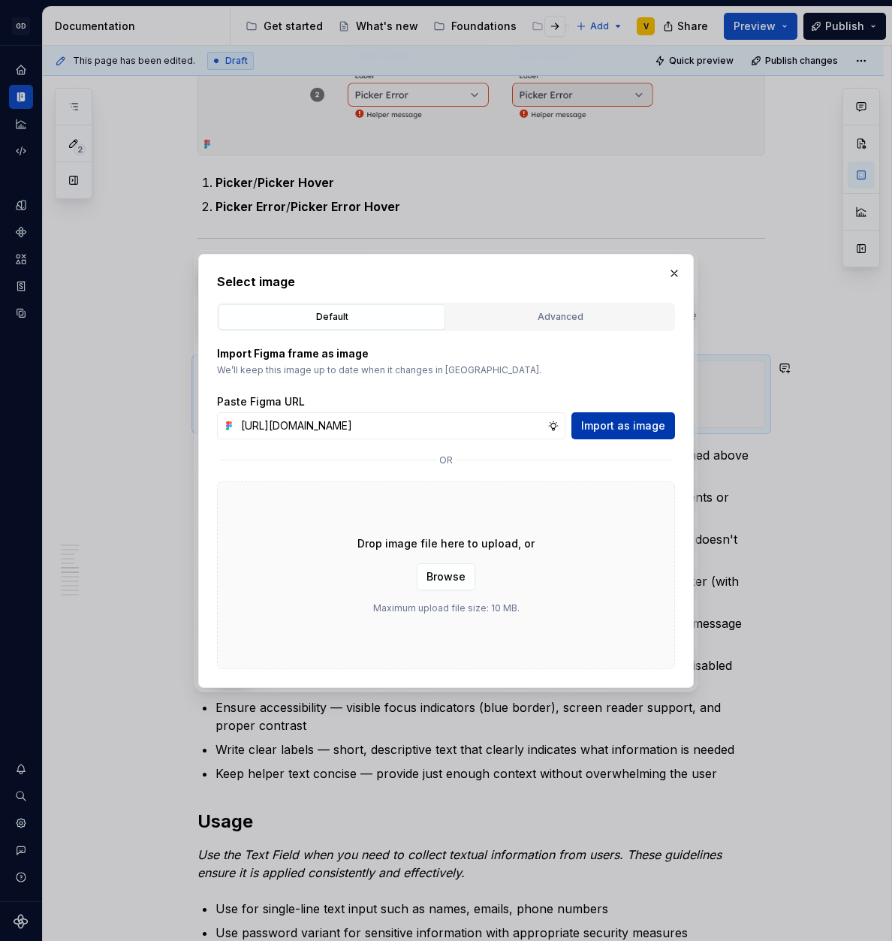
click at [606, 429] on span "Import as image" at bounding box center [623, 425] width 84 height 15
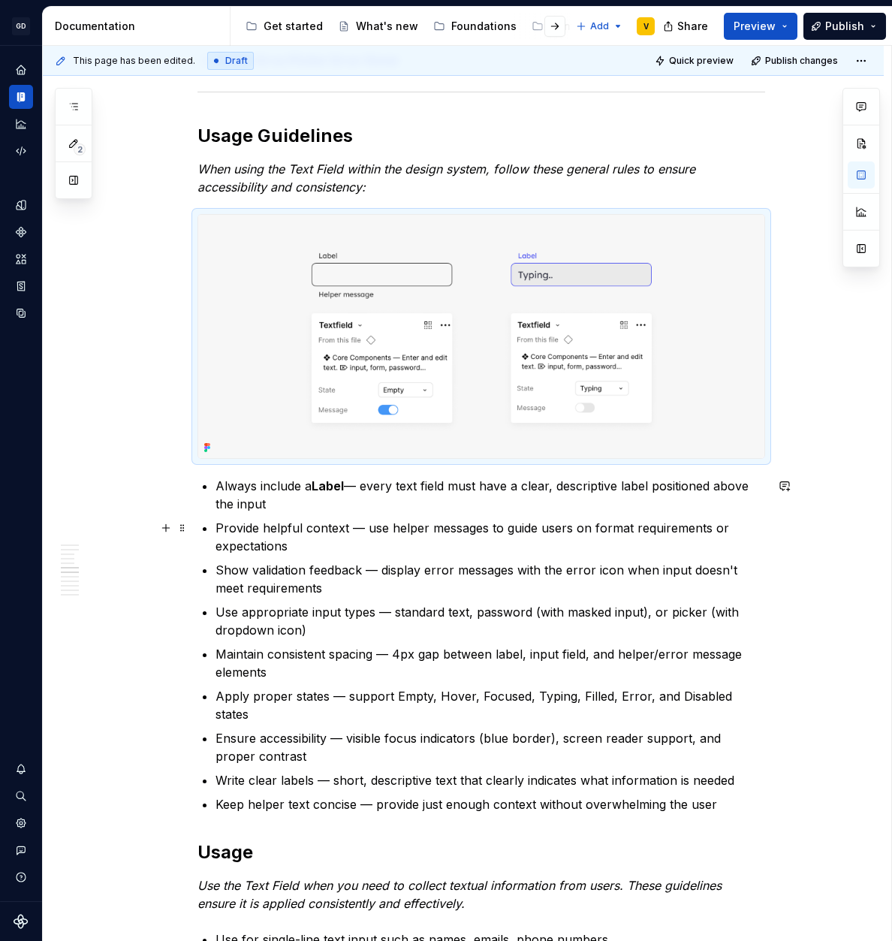
scroll to position [2024, 0]
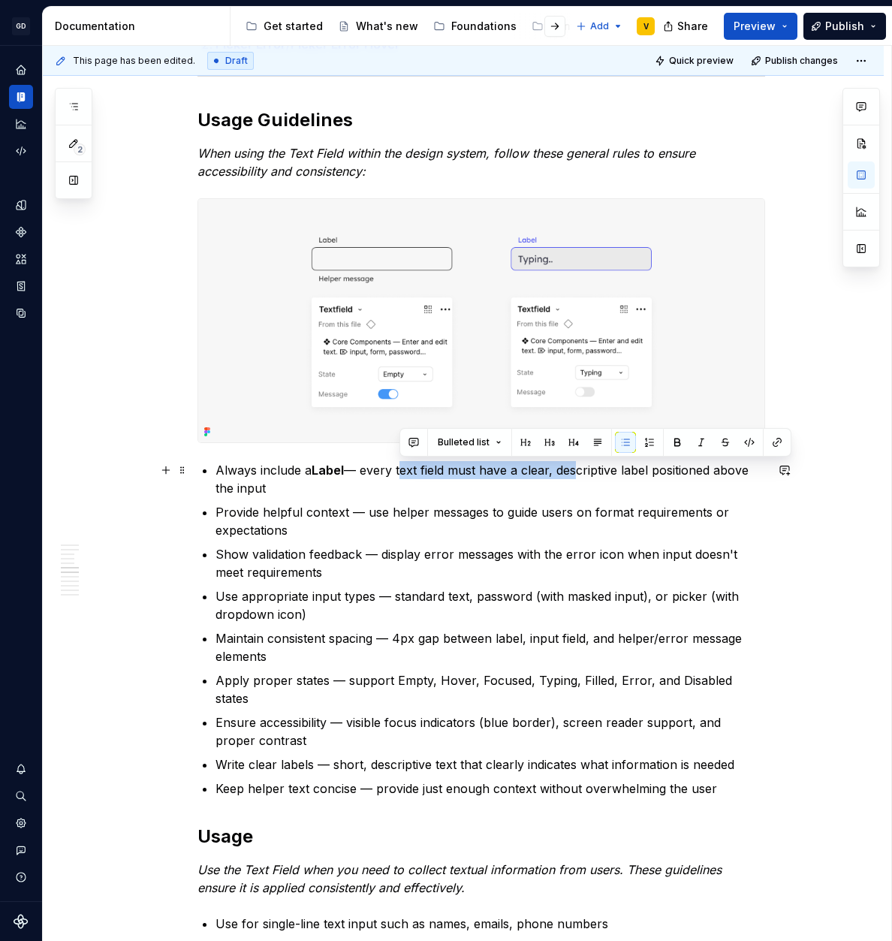
drag, startPoint x: 398, startPoint y: 471, endPoint x: 574, endPoint y: 474, distance: 176.5
click at [574, 474] on p "Always include a Label — every text field must have a clear, descriptive label …" at bounding box center [490, 479] width 550 height 36
drag, startPoint x: 556, startPoint y: 470, endPoint x: 771, endPoint y: 472, distance: 214.8
click at [771, 472] on div "Anatomy The Text Field is made up of several parts that work together to create…" at bounding box center [463, 485] width 841 height 4397
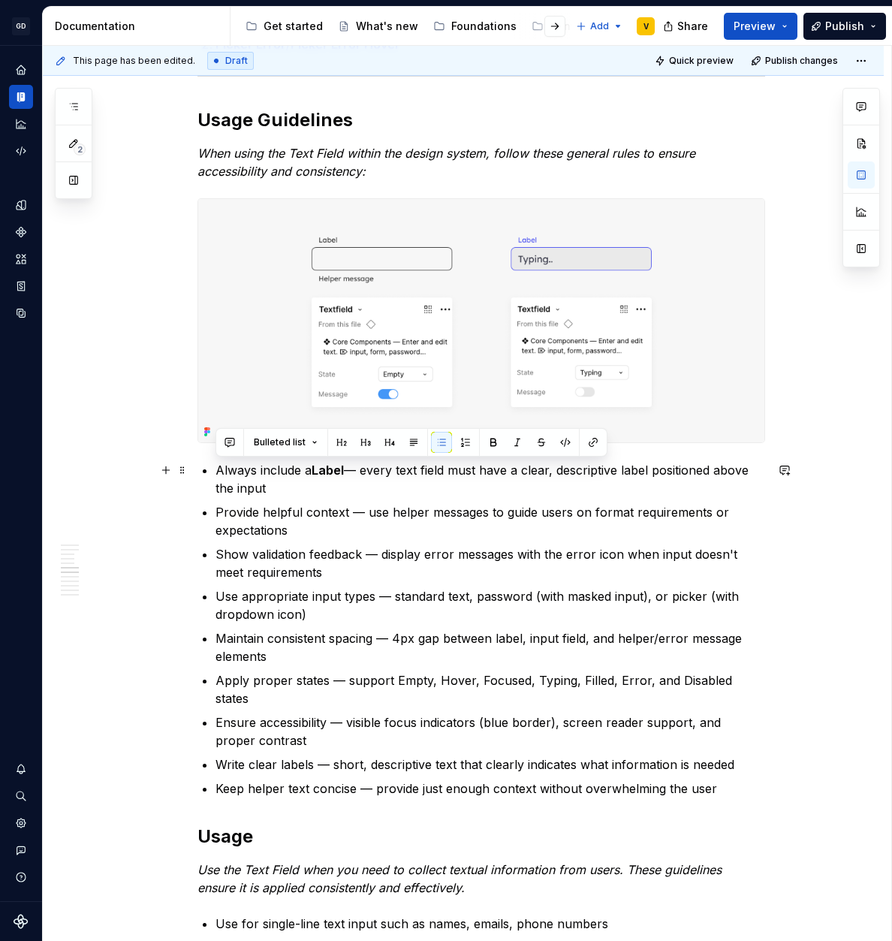
click at [366, 496] on p "Always include a Label — every text field must have a clear, descriptive label …" at bounding box center [490, 479] width 550 height 36
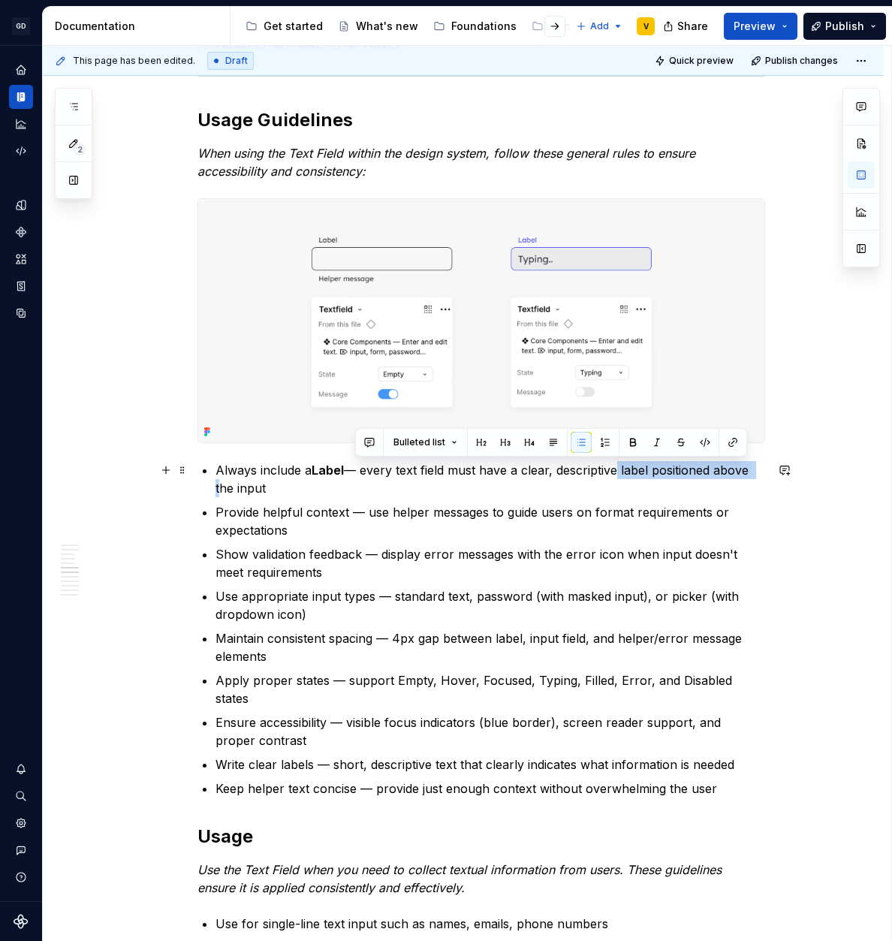
drag, startPoint x: 616, startPoint y: 474, endPoint x: 757, endPoint y: 478, distance: 141.2
click at [757, 478] on p "Always include a Label — every text field must have a clear, descriptive label …" at bounding box center [490, 479] width 550 height 36
click at [302, 499] on ul "Always include a Label — every text field must have a clear, descriptive label …" at bounding box center [490, 629] width 550 height 336
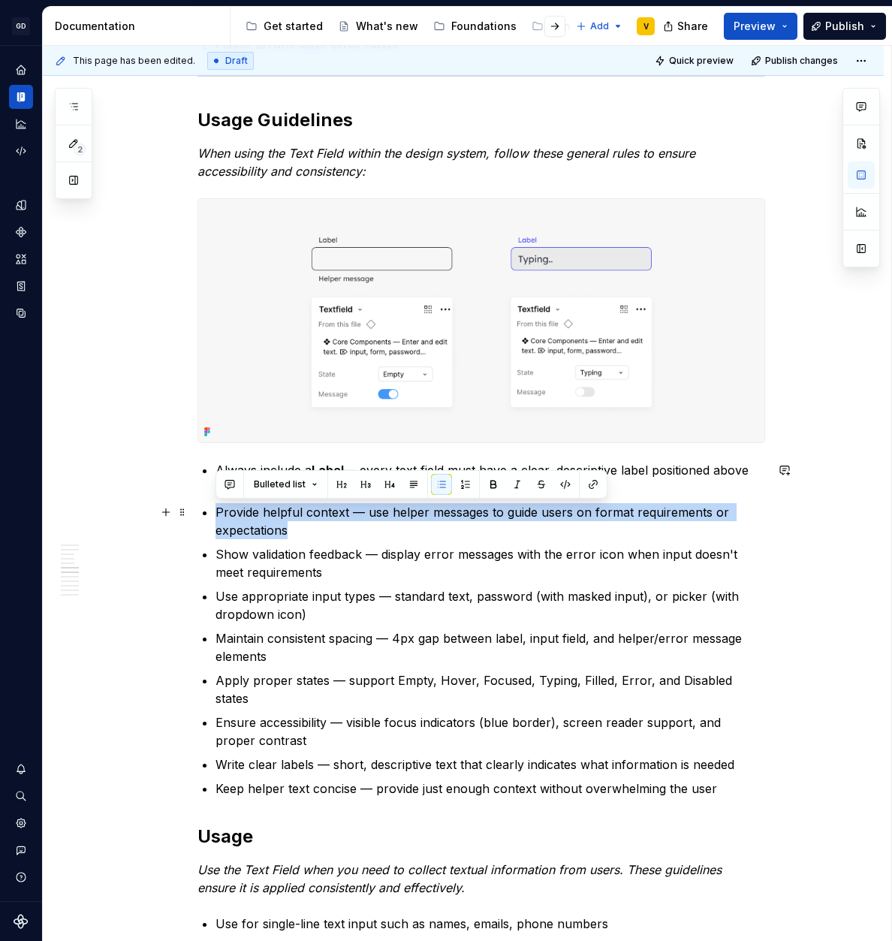
drag, startPoint x: 218, startPoint y: 510, endPoint x: 307, endPoint y: 526, distance: 90.0
click at [307, 526] on p "Provide helpful context — use helper messages to guide users on format requirem…" at bounding box center [490, 521] width 550 height 36
click at [308, 526] on p "Provide helpful context — use helper messages to guide users on format requirem…" at bounding box center [490, 521] width 550 height 36
drag, startPoint x: 291, startPoint y: 527, endPoint x: 204, endPoint y: 517, distance: 87.0
click at [215, 517] on li "Provide helpful context — use helper messages to guide users on format requirem…" at bounding box center [490, 521] width 550 height 36
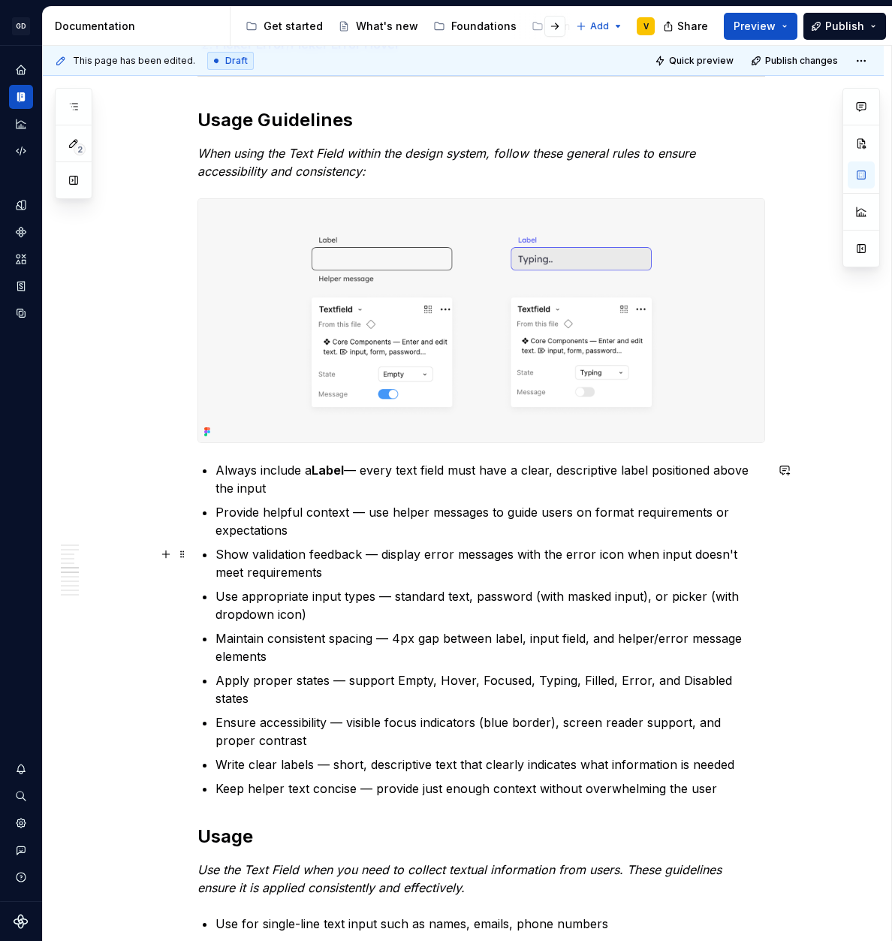
click at [414, 564] on p "Show validation feedback — display error messages with the error icon when inpu…" at bounding box center [490, 563] width 550 height 36
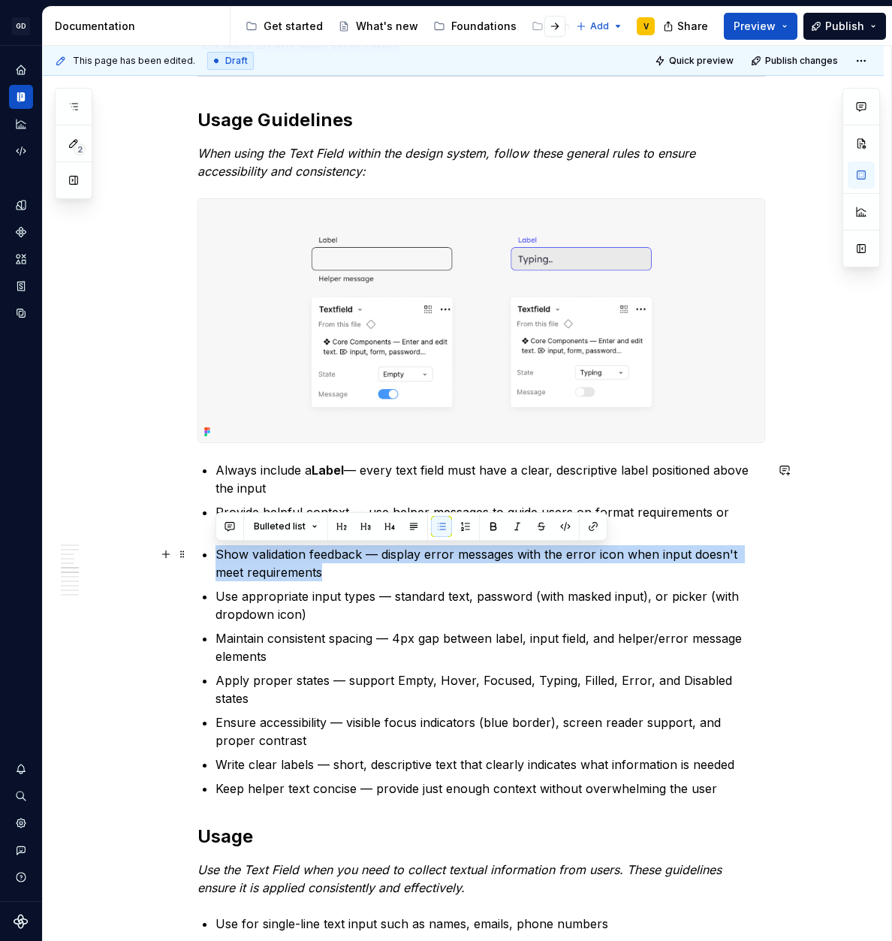
drag, startPoint x: 209, startPoint y: 555, endPoint x: 345, endPoint y: 574, distance: 137.2
click at [345, 574] on div "Anatomy The Text Field is made up of several parts that work together to create…" at bounding box center [481, 353] width 568 height 4061
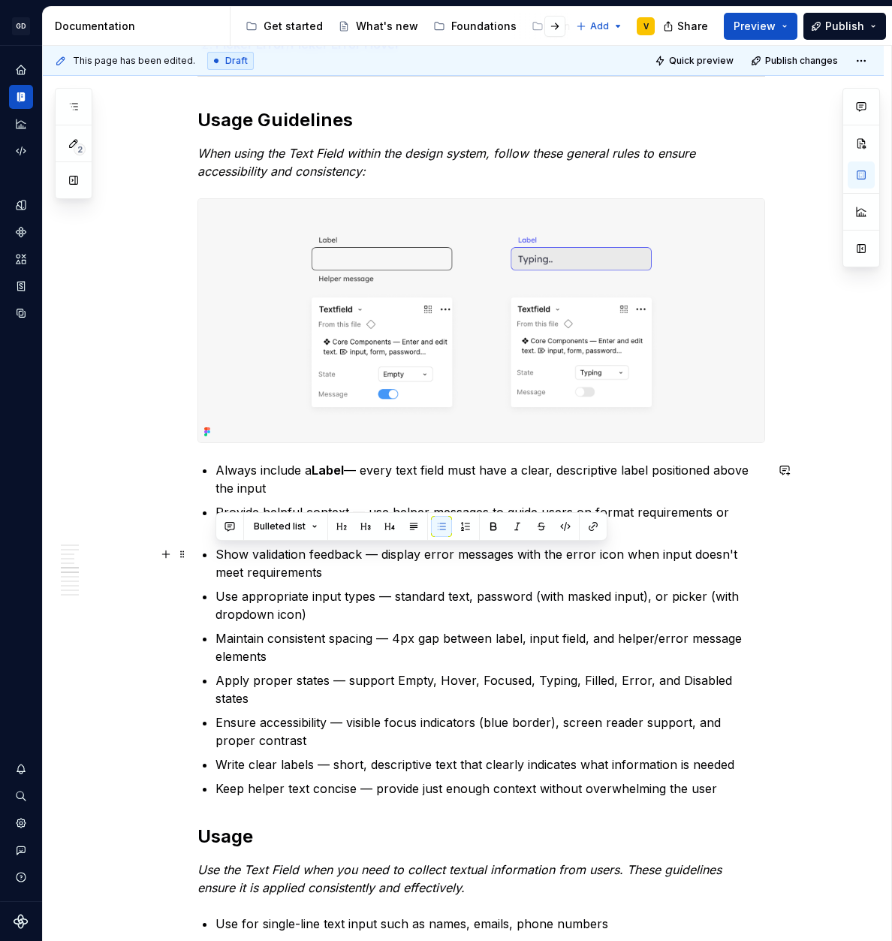
click at [381, 571] on p "Show validation feedback — display error messages with the error icon when inpu…" at bounding box center [490, 563] width 550 height 36
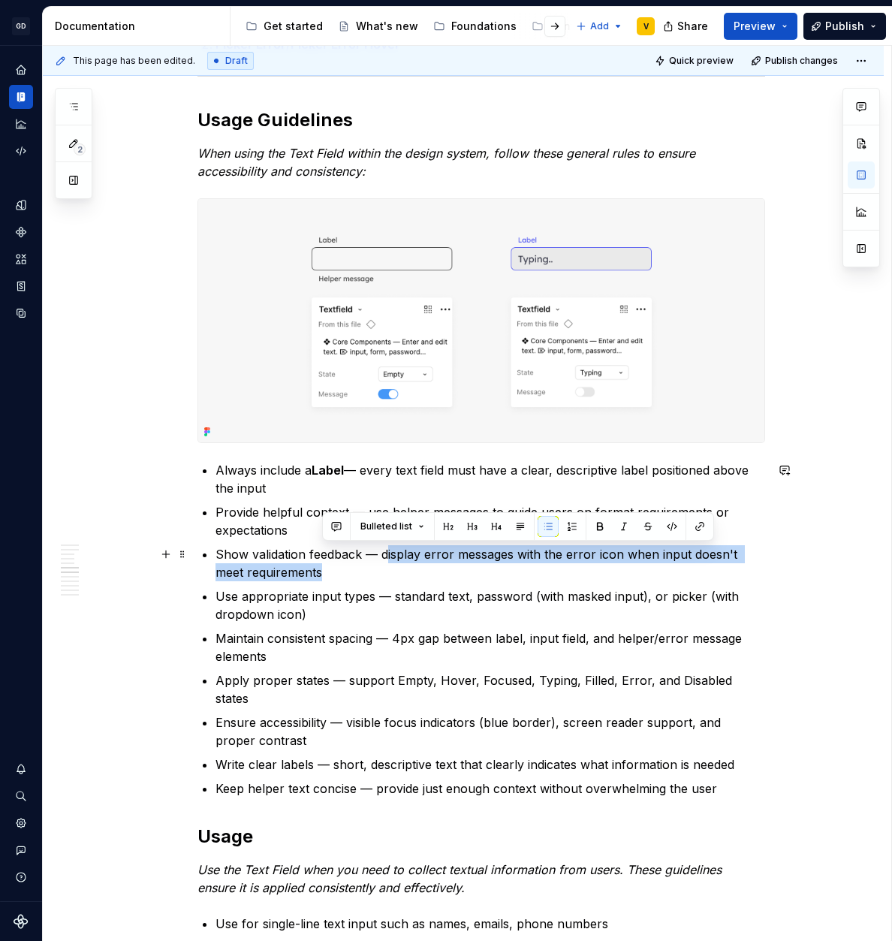
drag, startPoint x: 384, startPoint y: 557, endPoint x: 386, endPoint y: 570, distance: 13.0
click at [386, 570] on p "Show validation feedback — display error messages with the error icon when inpu…" at bounding box center [490, 563] width 550 height 36
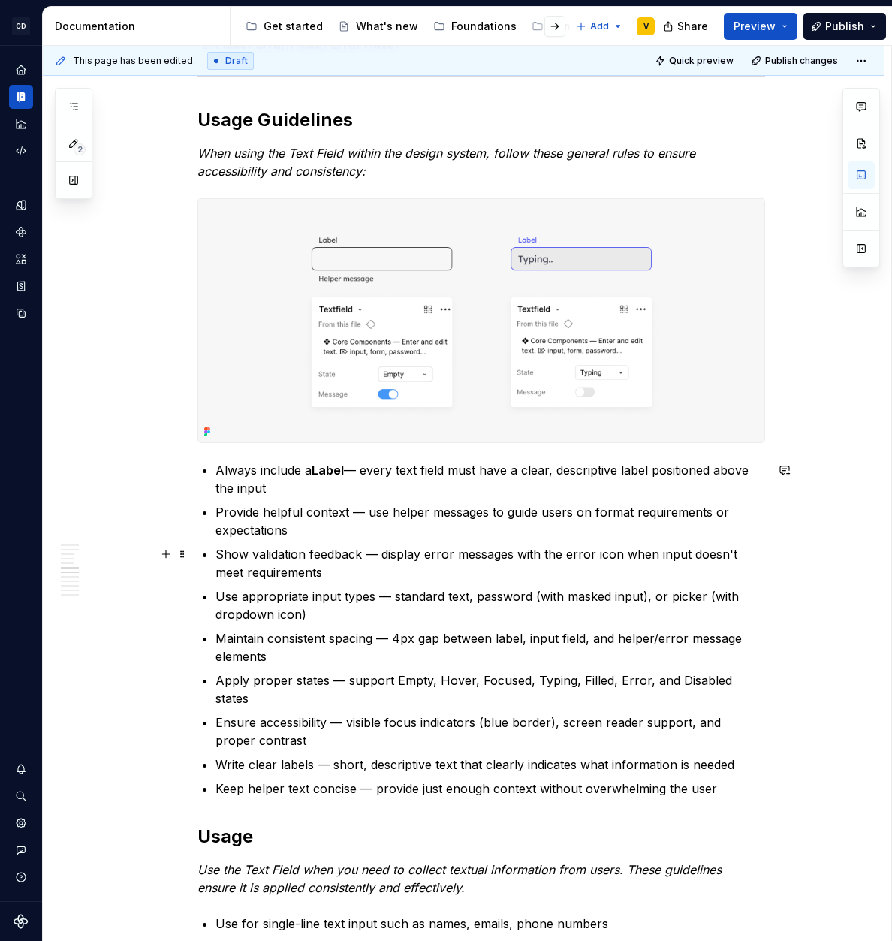
click at [386, 574] on p "Show validation feedback — display error messages with the error icon when inpu…" at bounding box center [490, 563] width 550 height 36
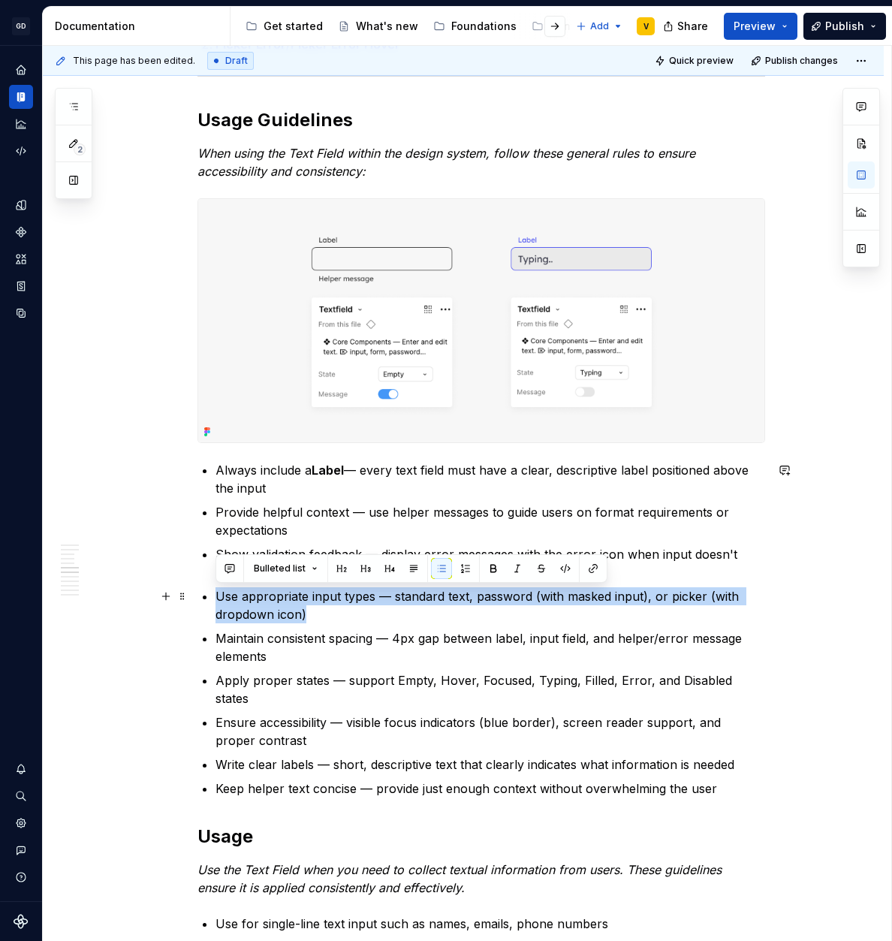
drag, startPoint x: 218, startPoint y: 594, endPoint x: 313, endPoint y: 610, distance: 96.8
click at [313, 610] on p "Use appropriate input types — standard text, password (with masked input), or p…" at bounding box center [490, 605] width 550 height 36
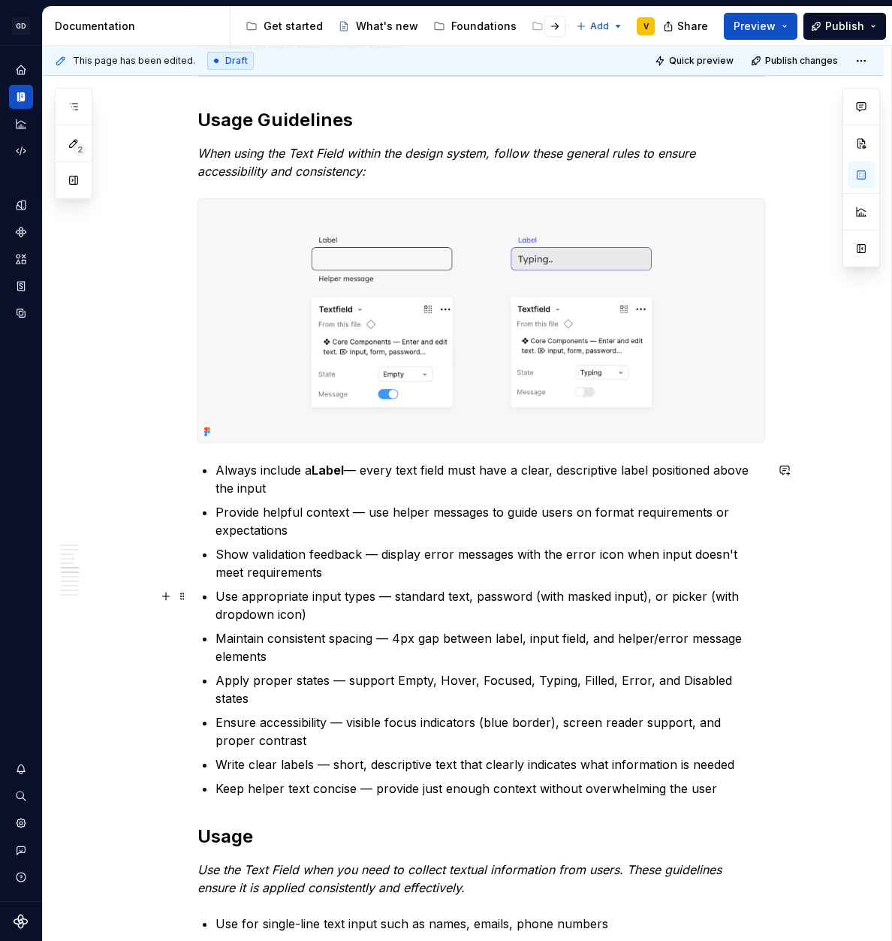
click at [448, 610] on p "Use appropriate input types — standard text, password (with masked input), or p…" at bounding box center [490, 605] width 550 height 36
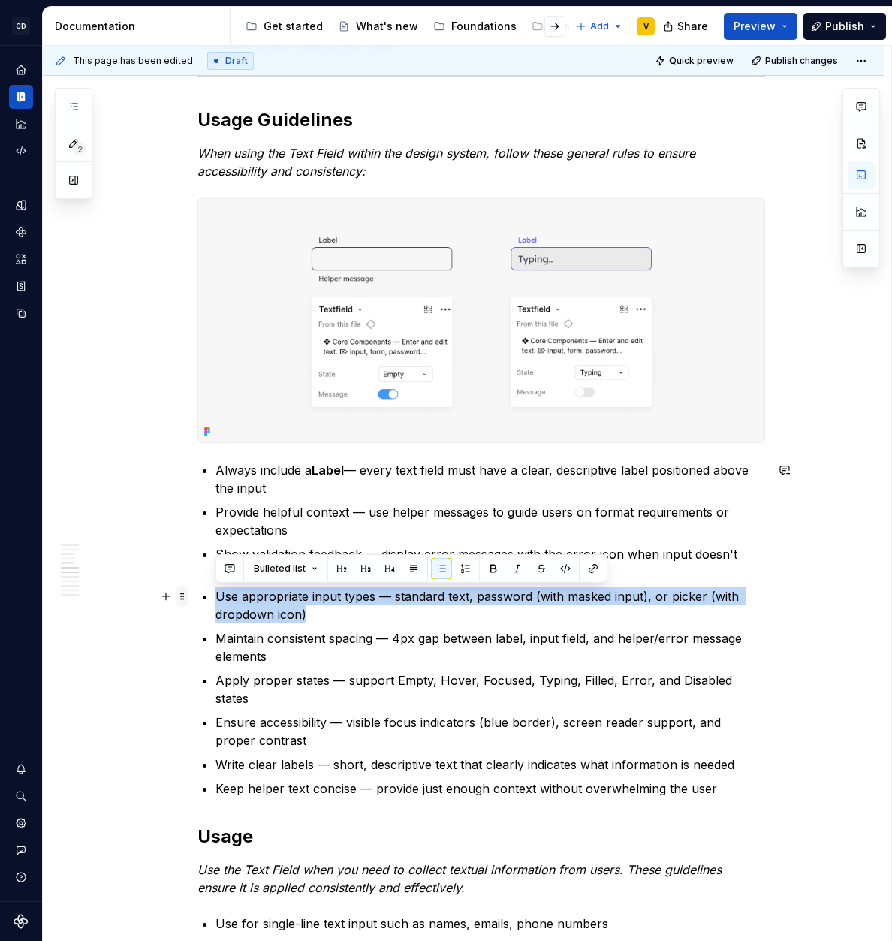
drag, startPoint x: 360, startPoint y: 611, endPoint x: 184, endPoint y: 604, distance: 175.8
click at [197, 604] on div "Anatomy The Text Field is made up of several parts that work together to create…" at bounding box center [481, 362] width 568 height 4079
copy p "Use appropriate input types — standard text, password (with masked input), or p…"
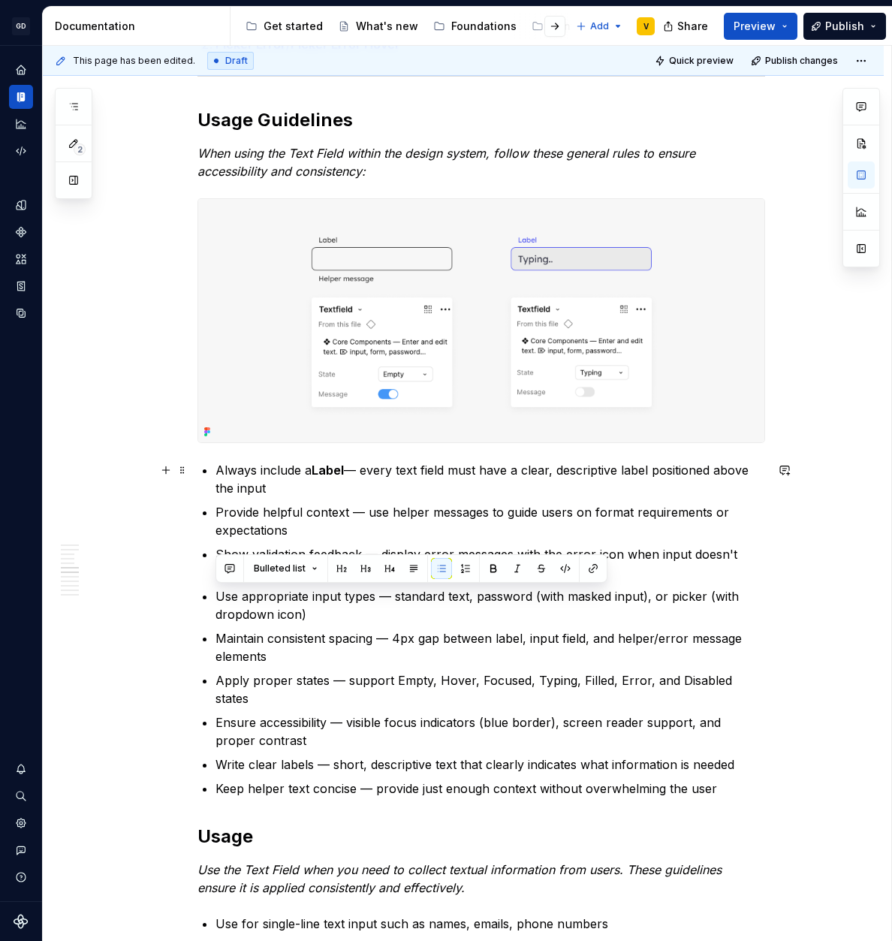
click at [218, 469] on p "Always include a Label — every text field must have a clear, descriptive label …" at bounding box center [490, 479] width 550 height 36
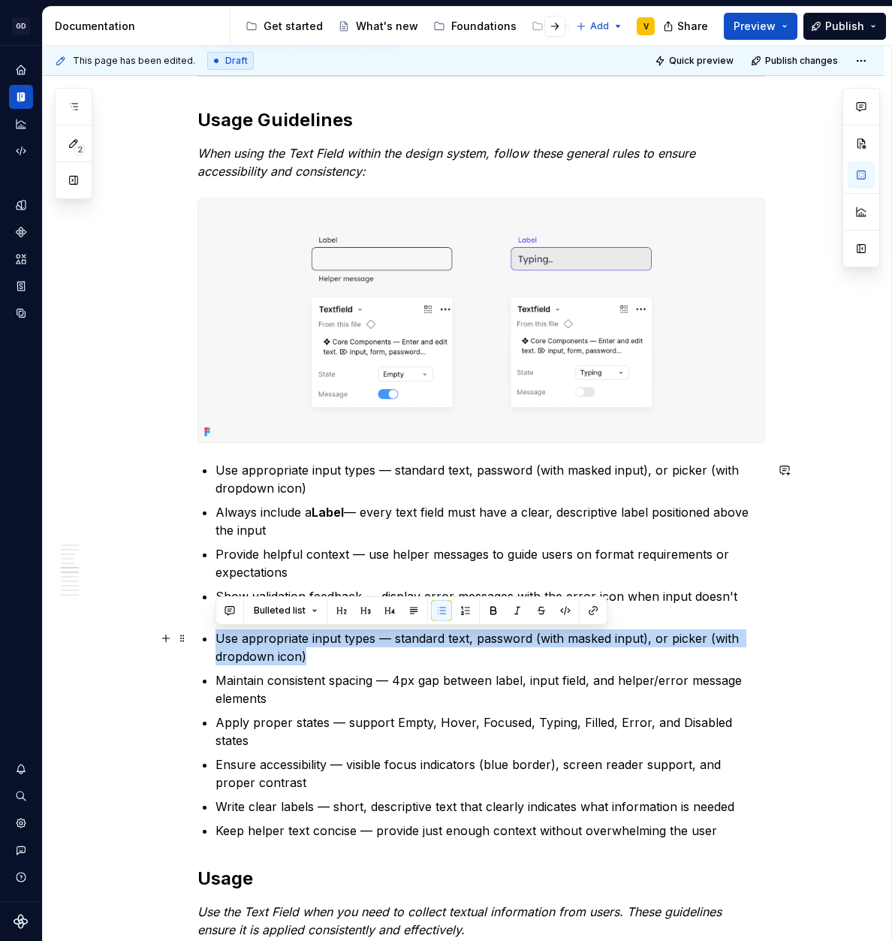
drag, startPoint x: 312, startPoint y: 664, endPoint x: 205, endPoint y: 626, distance: 113.7
click at [205, 626] on div "Anatomy The Text Field is made up of several parts that work together to create…" at bounding box center [481, 374] width 568 height 4103
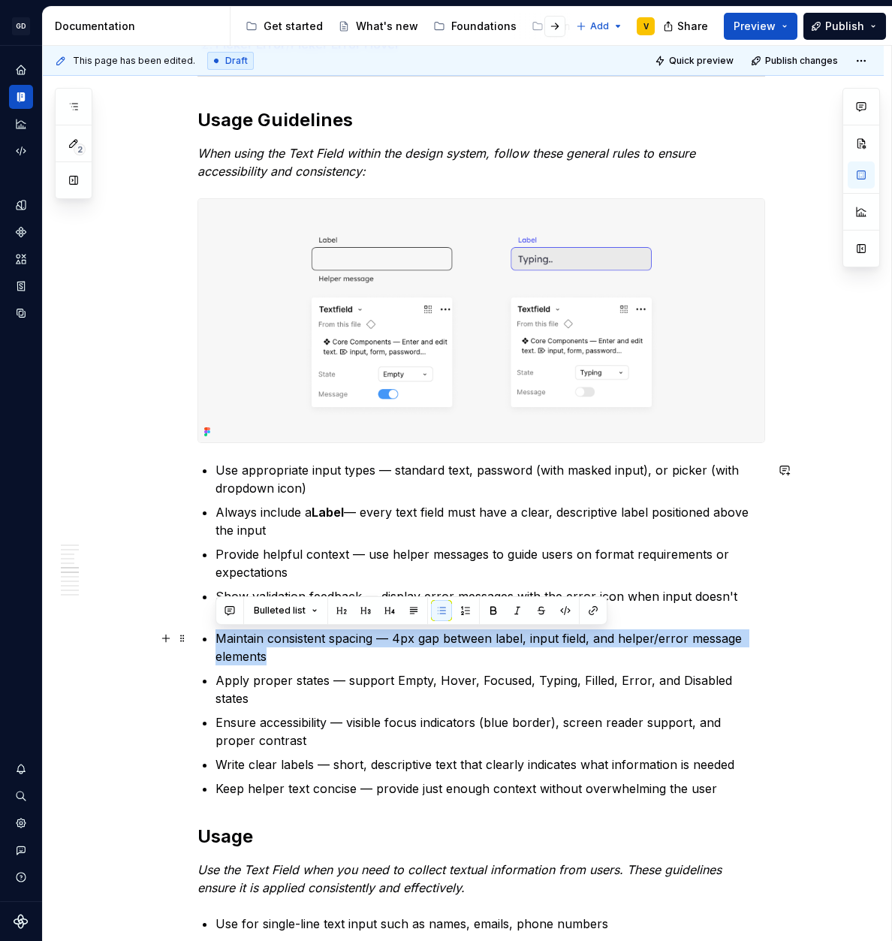
drag, startPoint x: 288, startPoint y: 656, endPoint x: 208, endPoint y: 627, distance: 85.5
click at [208, 627] on div "Anatomy The Text Field is made up of several parts that work together to create…" at bounding box center [481, 353] width 568 height 4061
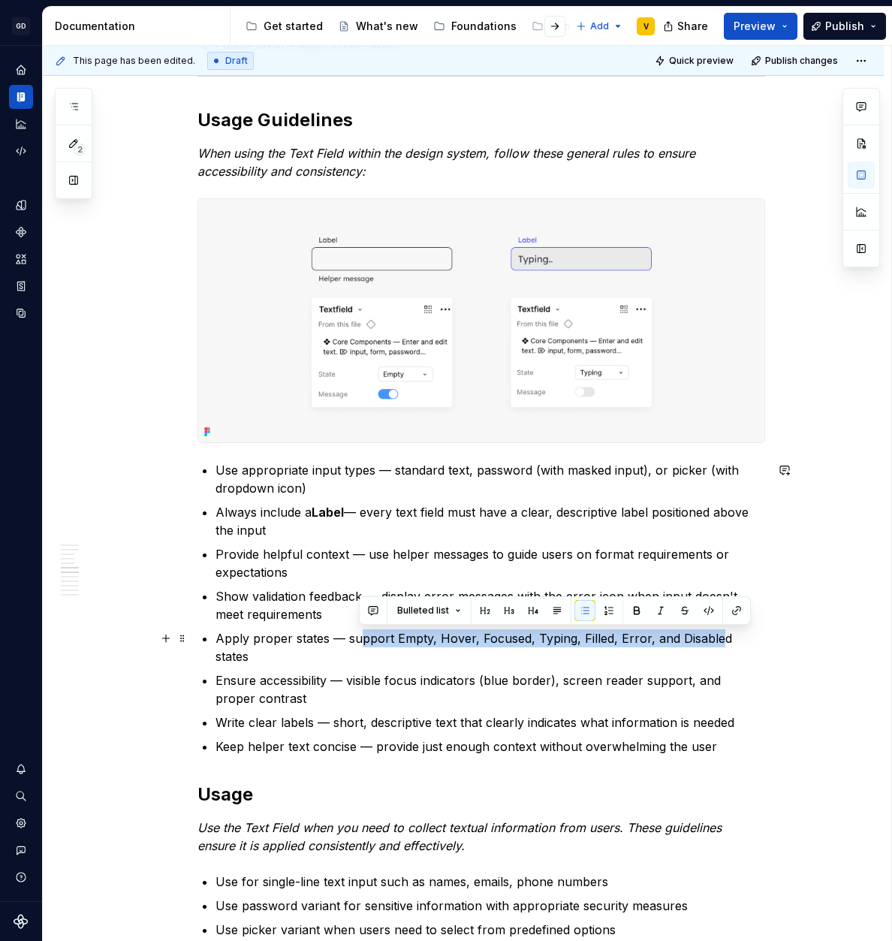
drag, startPoint x: 380, startPoint y: 638, endPoint x: 711, endPoint y: 637, distance: 331.1
click at [711, 637] on p "Apply proper states — support Empty, Hover, Focused, Typing, Filled, Error, and…" at bounding box center [490, 647] width 550 height 36
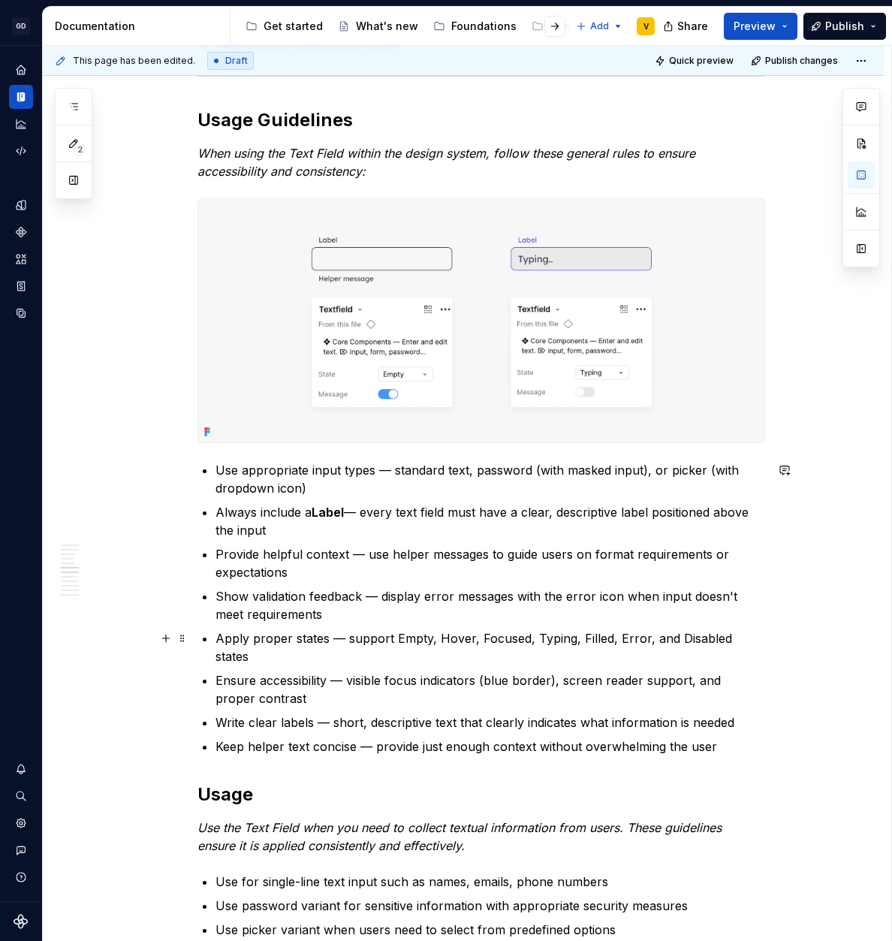
click at [722, 639] on p "Apply proper states — support Empty, Hover, Focused, Typing, Filled, Error, and…" at bounding box center [490, 647] width 550 height 36
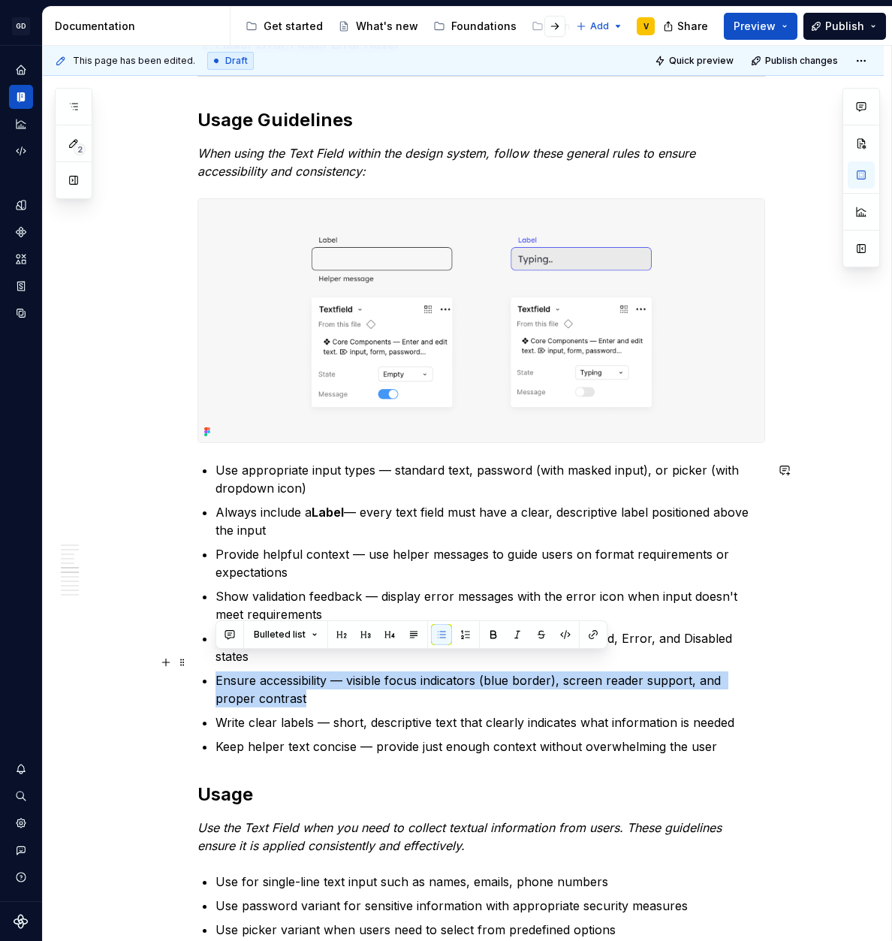
drag, startPoint x: 214, startPoint y: 666, endPoint x: 293, endPoint y: 689, distance: 82.2
click at [293, 689] on div "Anatomy The Text Field is made up of several parts that work together to create…" at bounding box center [481, 332] width 568 height 4019
click at [325, 689] on ul "Use appropriate input types — standard text, password (with masked input), or p…" at bounding box center [490, 608] width 550 height 294
drag, startPoint x: 290, startPoint y: 685, endPoint x: 188, endPoint y: 668, distance: 102.7
click at [188, 668] on div "Anatomy The Text Field is made up of several parts that work together to create…" at bounding box center [463, 464] width 841 height 4355
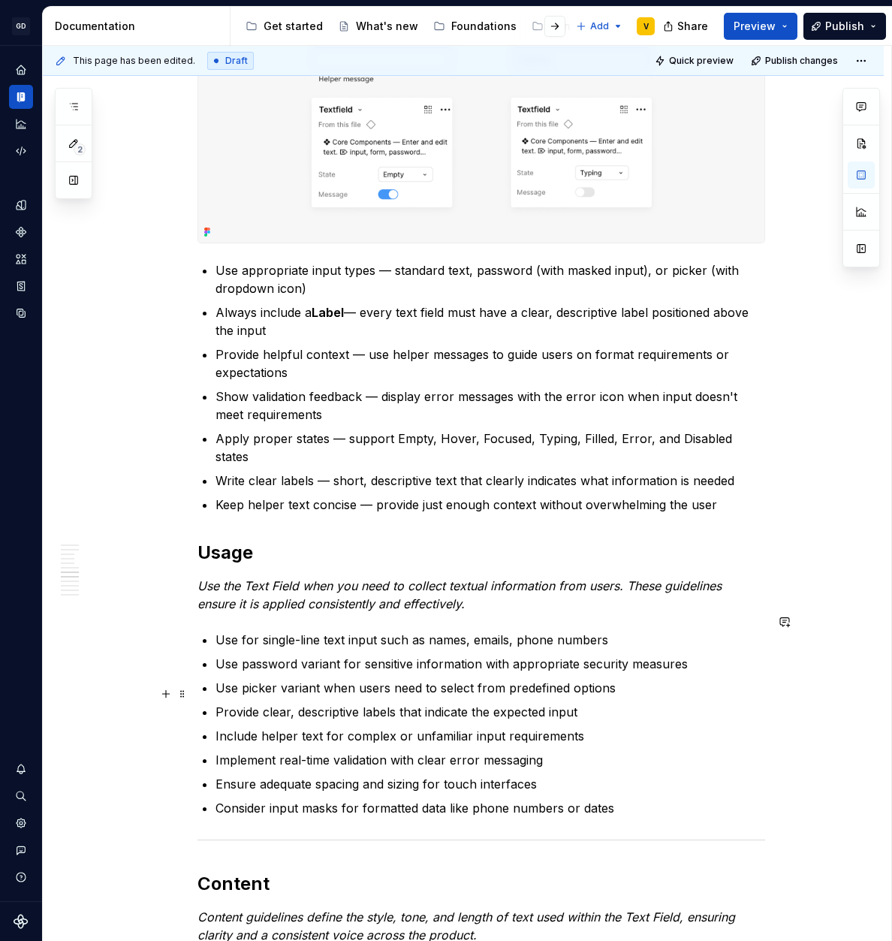
scroll to position [2230, 0]
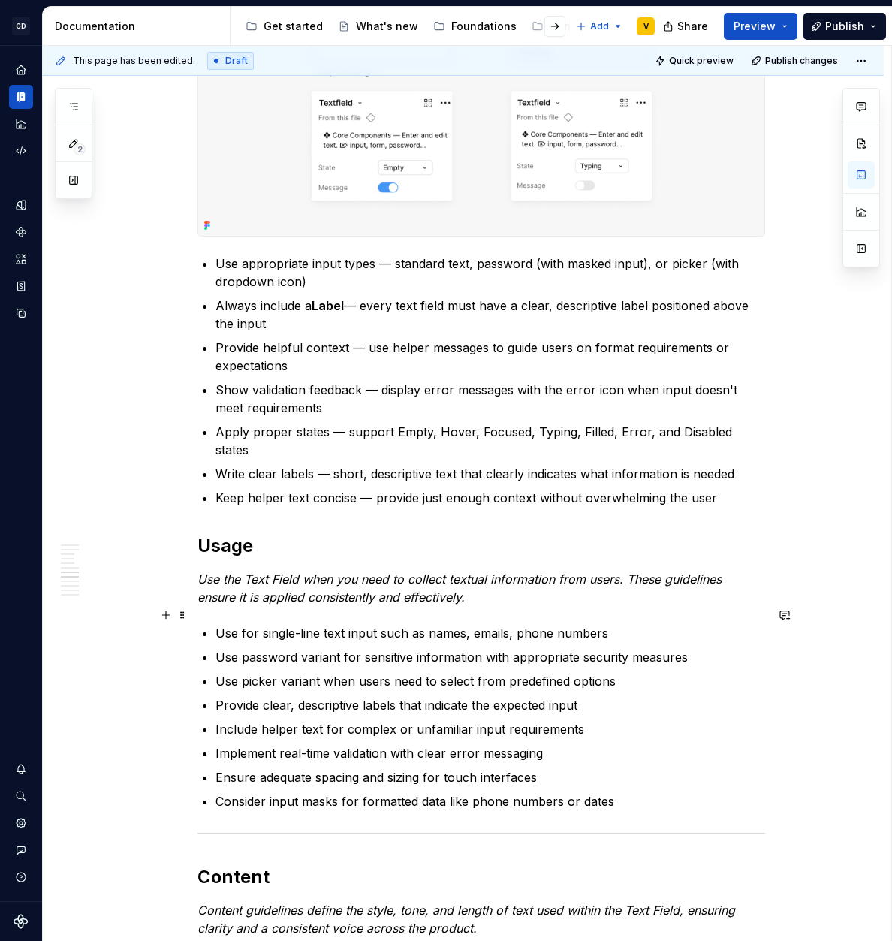
drag, startPoint x: 321, startPoint y: 614, endPoint x: 437, endPoint y: 612, distance: 116.4
click at [437, 624] on p "Use for single-line text input such as names, emails, phone numbers" at bounding box center [490, 633] width 550 height 18
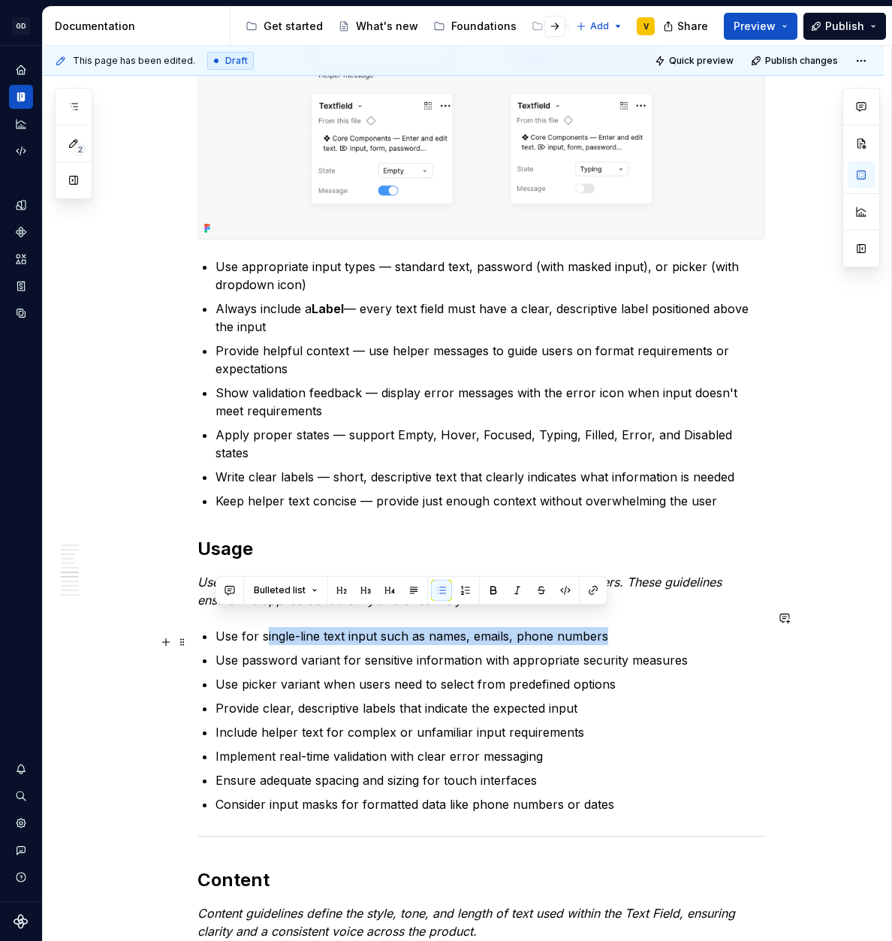
drag, startPoint x: 617, startPoint y: 612, endPoint x: 265, endPoint y: 622, distance: 352.3
click at [265, 627] on p "Use for single-line text input such as names, emails, phone numbers" at bounding box center [490, 636] width 550 height 18
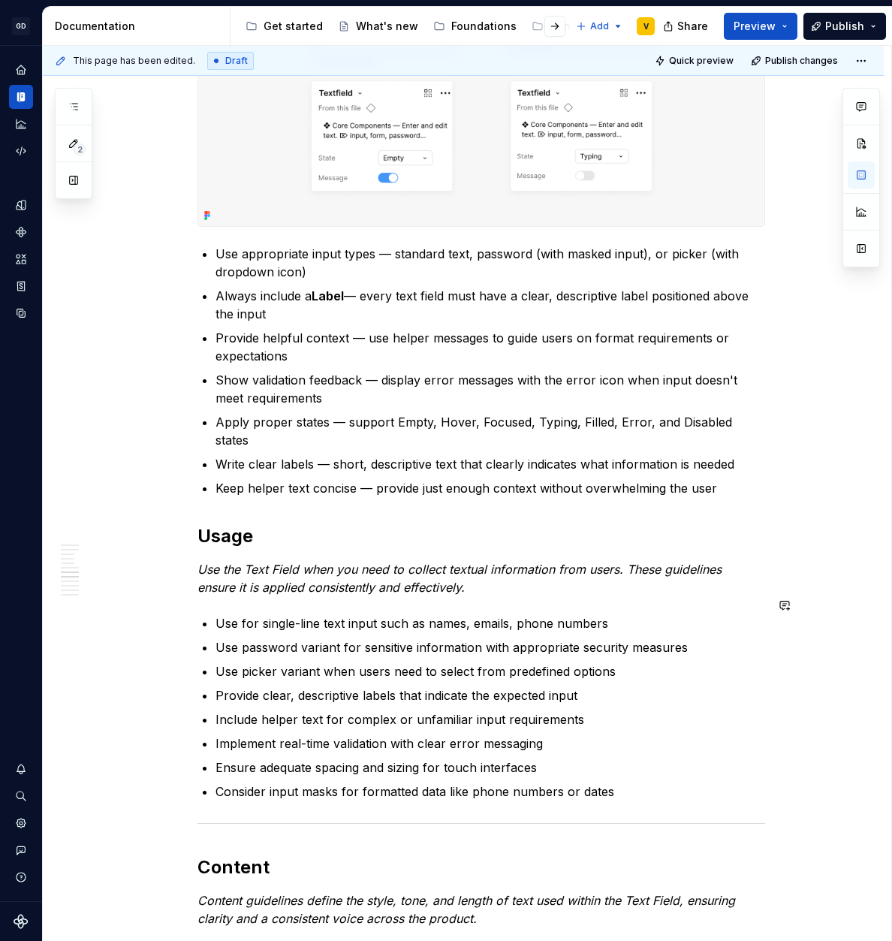
scroll to position [2237, 0]
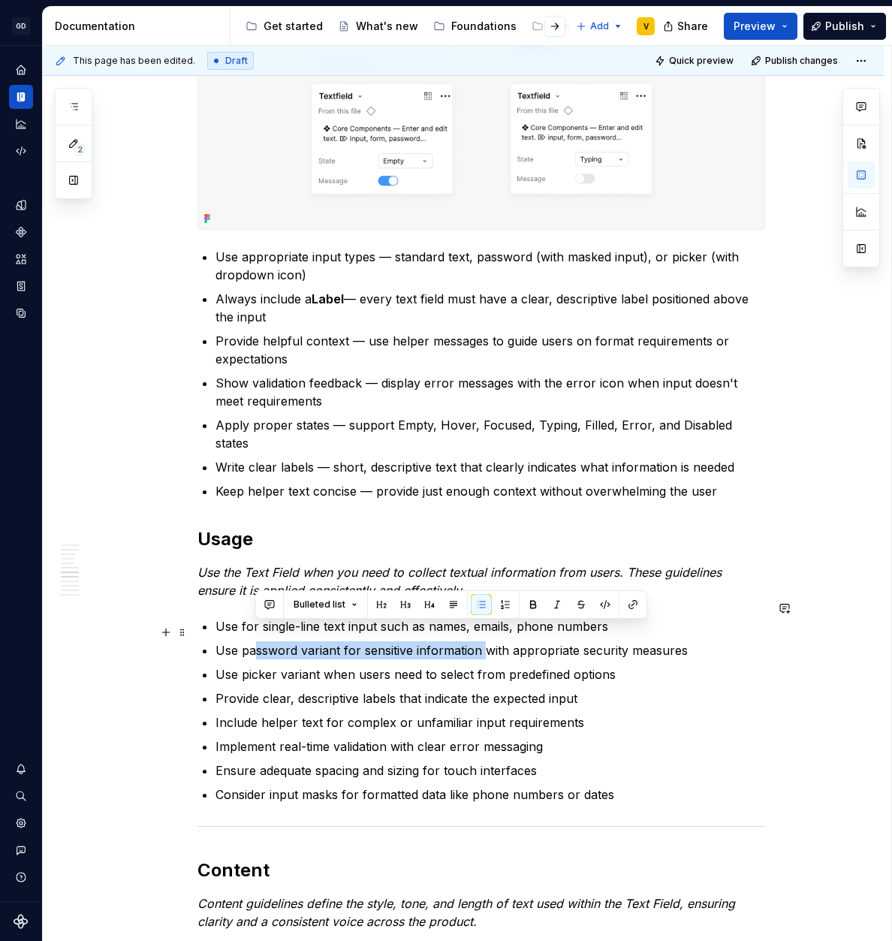
drag, startPoint x: 255, startPoint y: 637, endPoint x: 482, endPoint y: 637, distance: 227.5
click at [482, 641] on p "Use password variant for sensitive information with appropriate security measur…" at bounding box center [490, 650] width 550 height 18
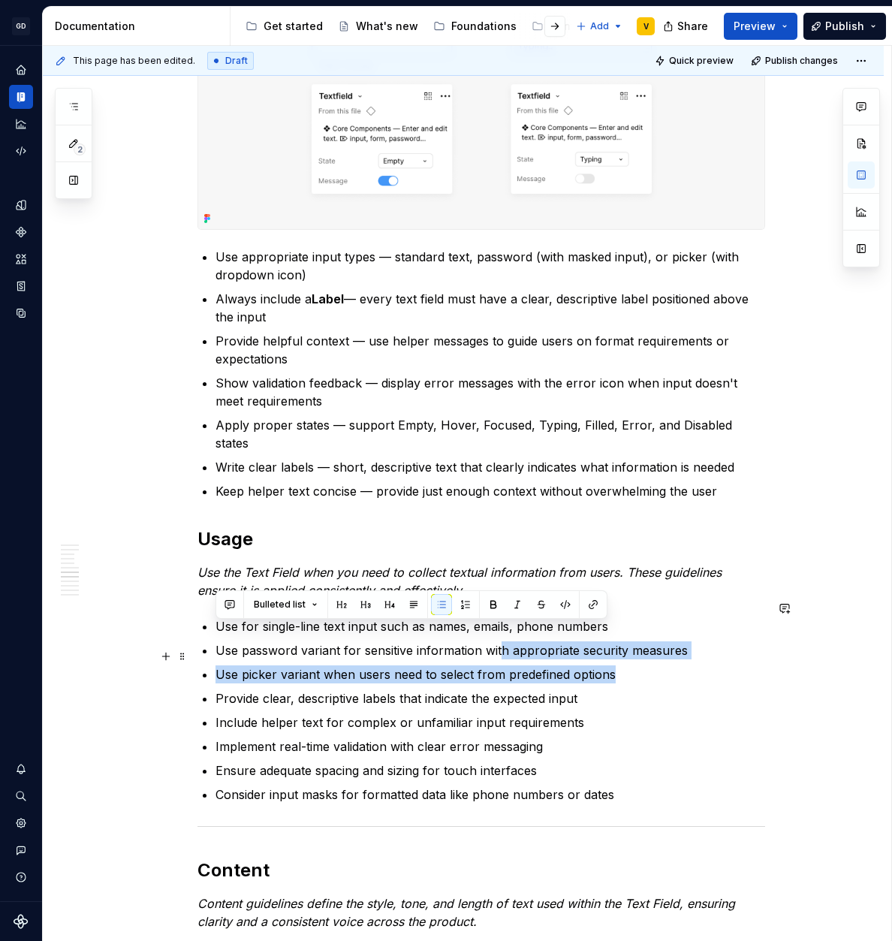
drag, startPoint x: 500, startPoint y: 637, endPoint x: 678, endPoint y: 649, distance: 178.3
click at [678, 649] on ul "Use for single-line text input such as names, emails, phone numbers Use passwor…" at bounding box center [490, 710] width 550 height 186
click at [677, 665] on p "Use picker variant when users need to select from predefined options" at bounding box center [490, 674] width 550 height 18
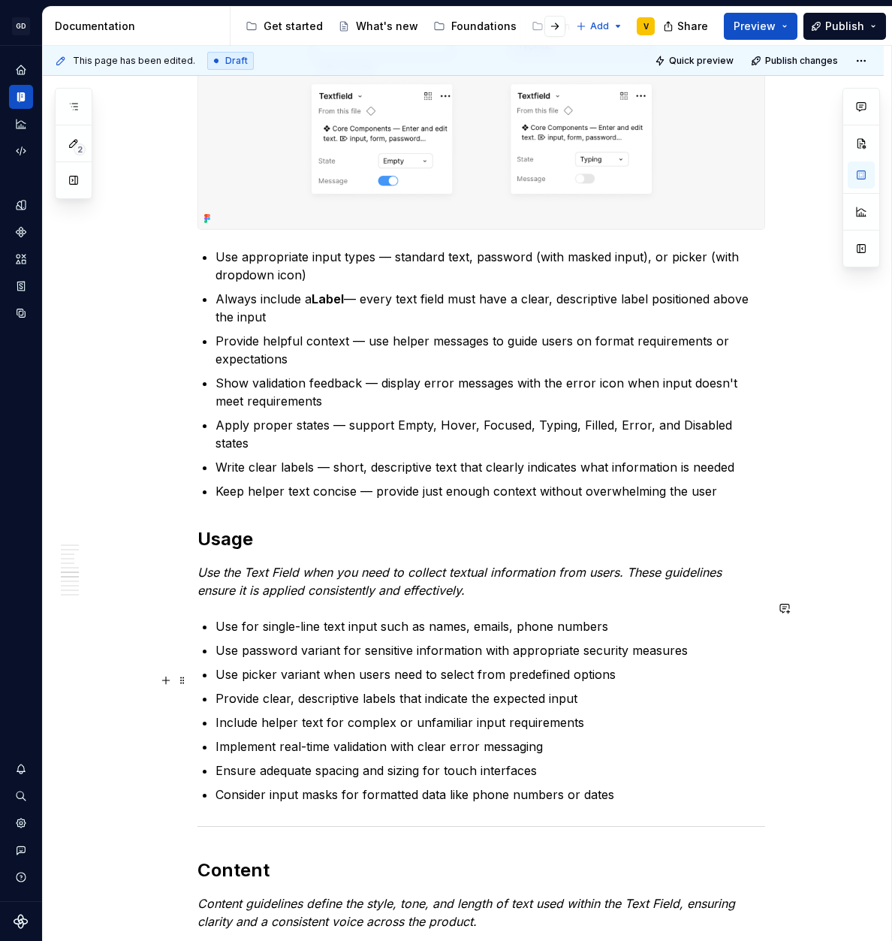
drag, startPoint x: 275, startPoint y: 652, endPoint x: 527, endPoint y: 671, distance: 252.9
click at [527, 671] on ul "Use for single-line text input such as names, emails, phone numbers Use passwor…" at bounding box center [490, 710] width 550 height 186
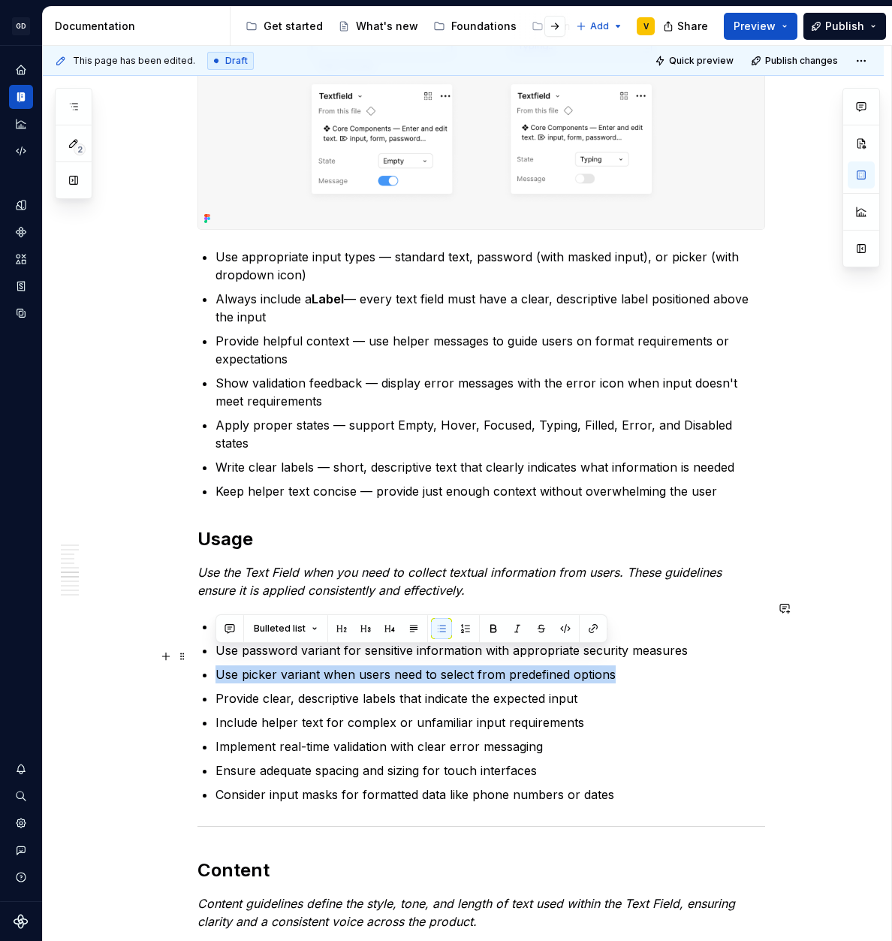
drag, startPoint x: 622, startPoint y: 659, endPoint x: 208, endPoint y: 654, distance: 413.7
click at [208, 654] on div "Anatomy The Text Field is made up of several parts that work together to create…" at bounding box center [481, 98] width 568 height 3977
copy p "Use picker variant when users need to select from predefined options"
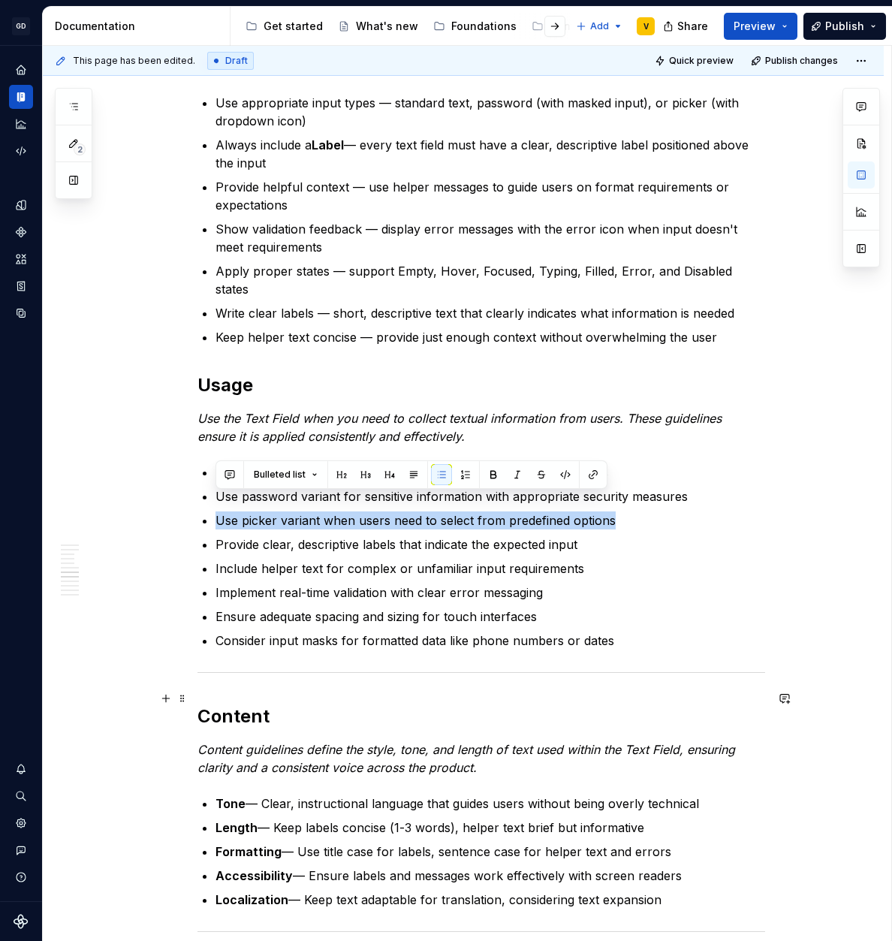
scroll to position [2384, 0]
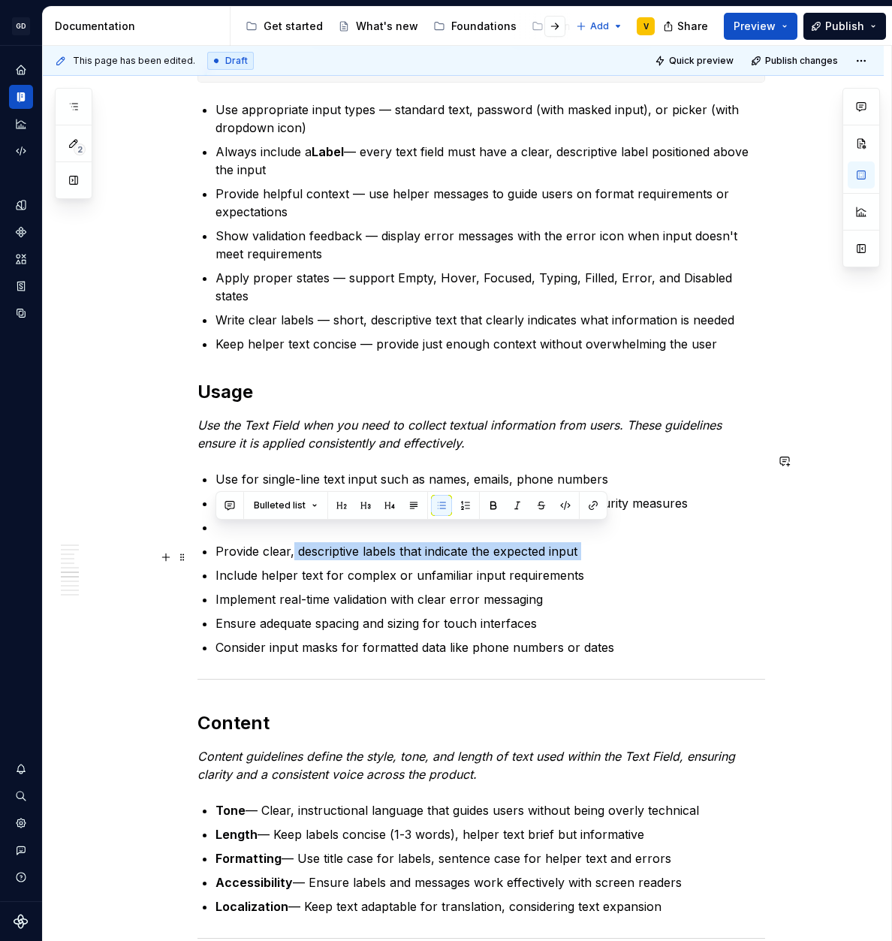
drag, startPoint x: 291, startPoint y: 536, endPoint x: 575, endPoint y: 544, distance: 283.9
click at [575, 544] on ul "Use for single-line text input such as names, emails, phone numbers Use passwor…" at bounding box center [490, 563] width 550 height 186
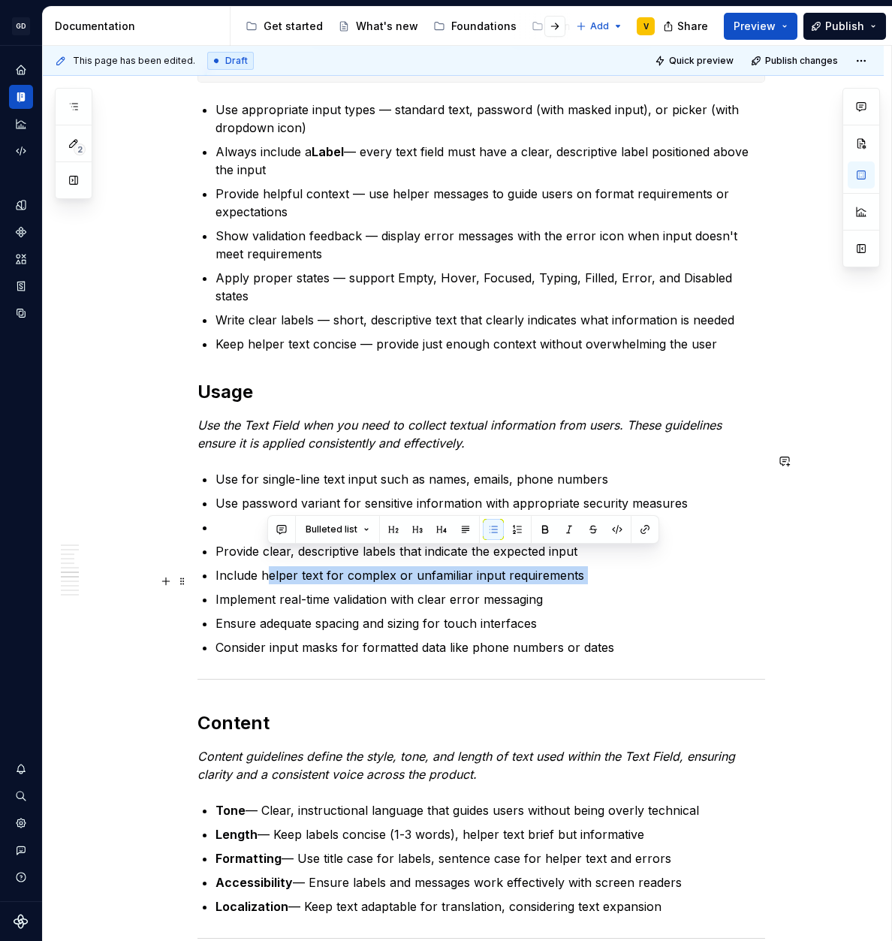
drag, startPoint x: 267, startPoint y: 565, endPoint x: 570, endPoint y: 571, distance: 302.7
click at [570, 571] on ul "Use for single-line text input such as names, emails, phone numbers Use passwor…" at bounding box center [490, 563] width 550 height 186
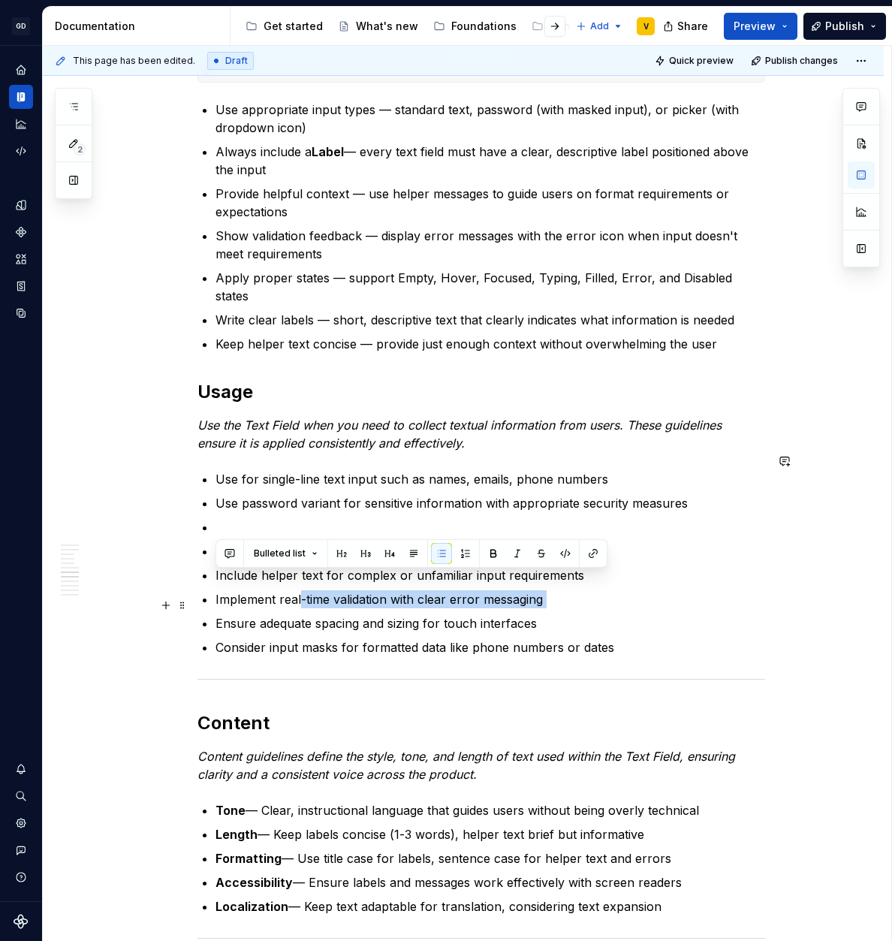
drag, startPoint x: 300, startPoint y: 586, endPoint x: 540, endPoint y: 595, distance: 239.7
click at [541, 595] on ul "Use for single-line text input such as names, emails, phone numbers Use passwor…" at bounding box center [490, 563] width 550 height 186
click at [540, 595] on ul "Use for single-line text input such as names, emails, phone numbers Use passwor…" at bounding box center [490, 563] width 550 height 186
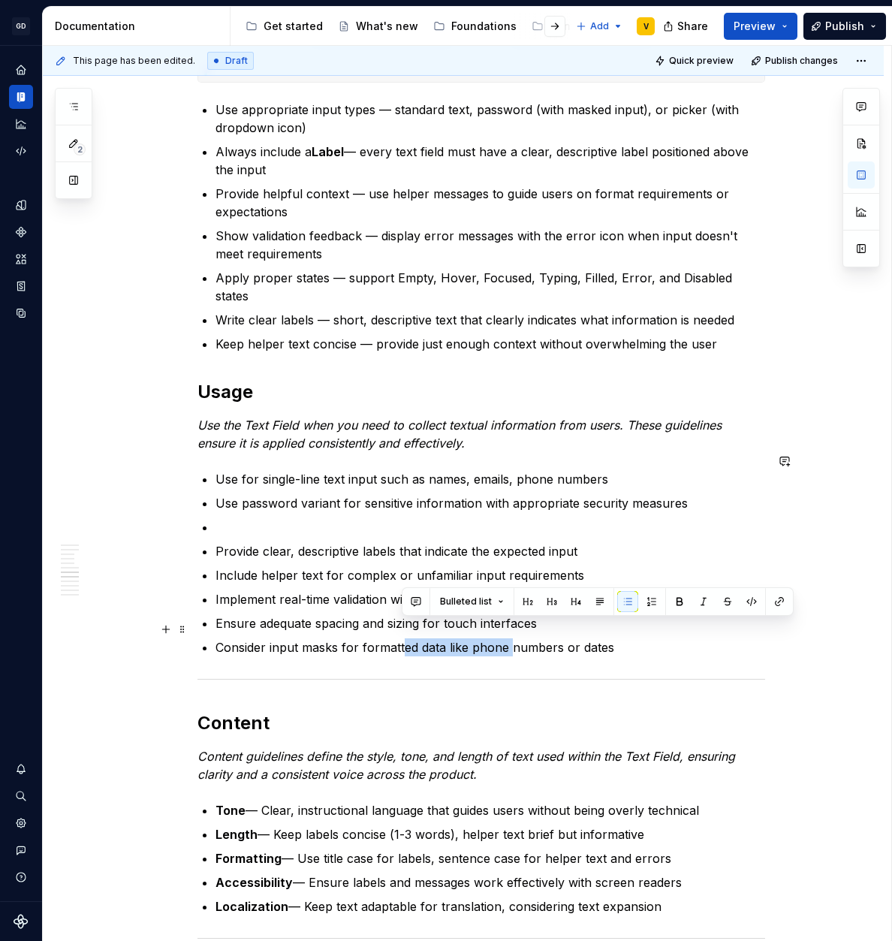
drag, startPoint x: 402, startPoint y: 634, endPoint x: 511, endPoint y: 633, distance: 108.1
click at [511, 638] on p "Consider input masks for formatted data like phone numbers or dates" at bounding box center [490, 647] width 550 height 18
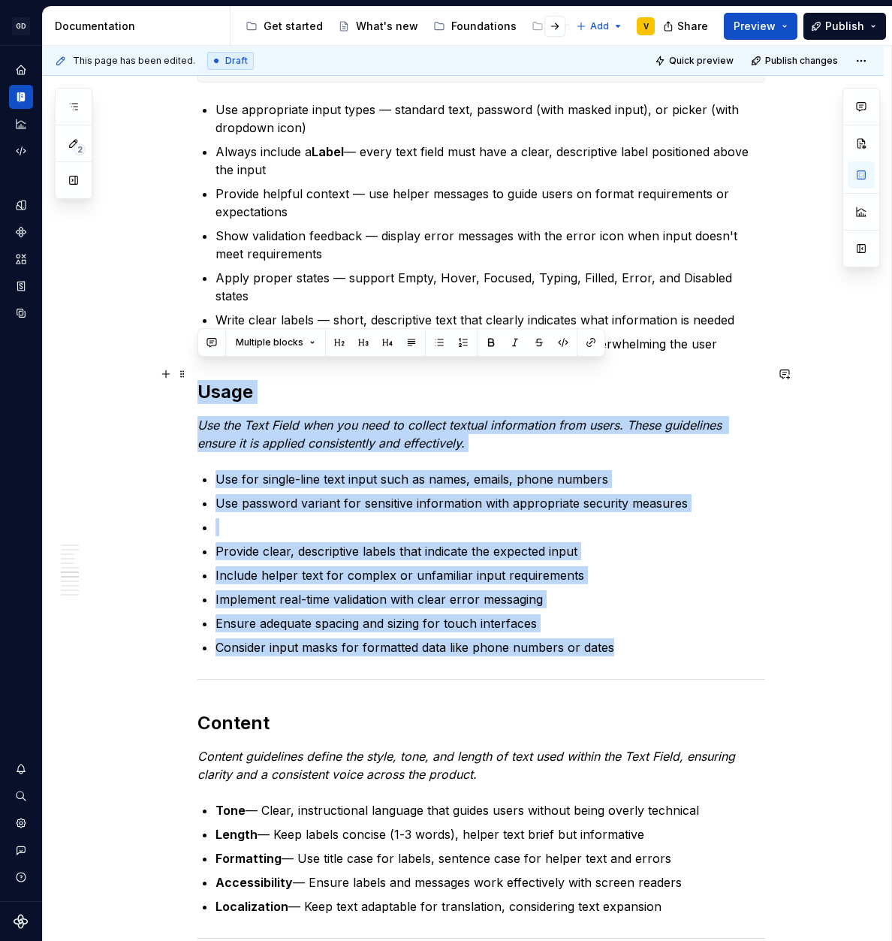
drag, startPoint x: 624, startPoint y: 636, endPoint x: 157, endPoint y: 385, distance: 530.1
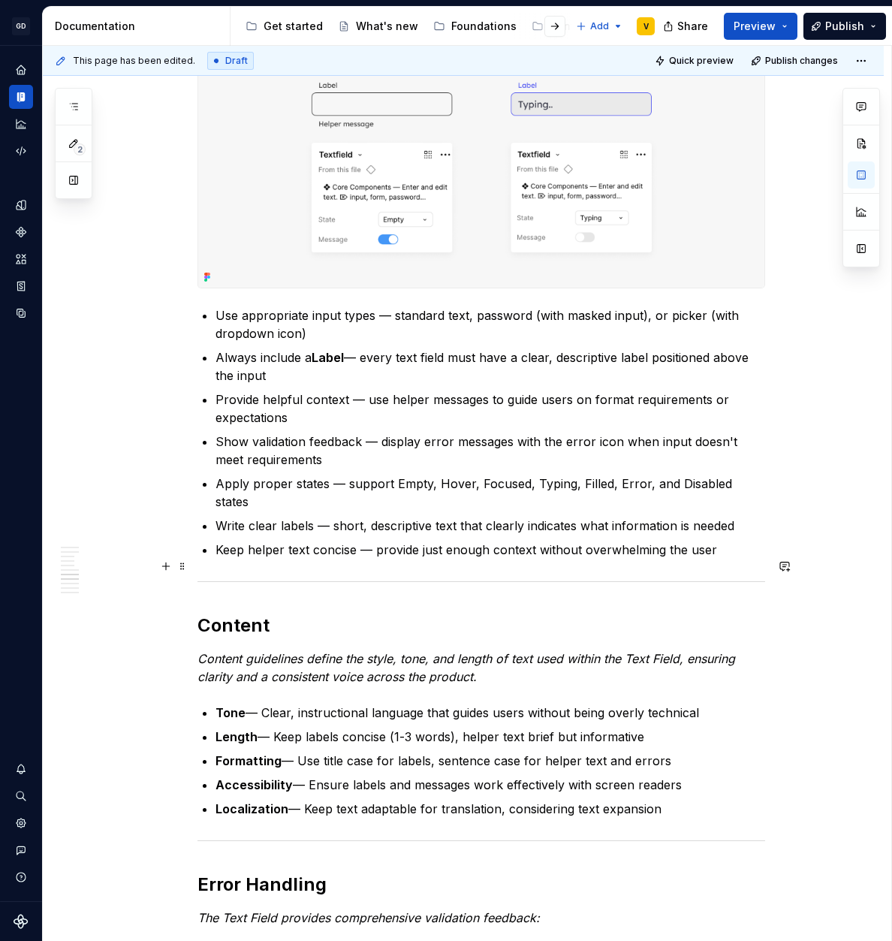
scroll to position [2184, 0]
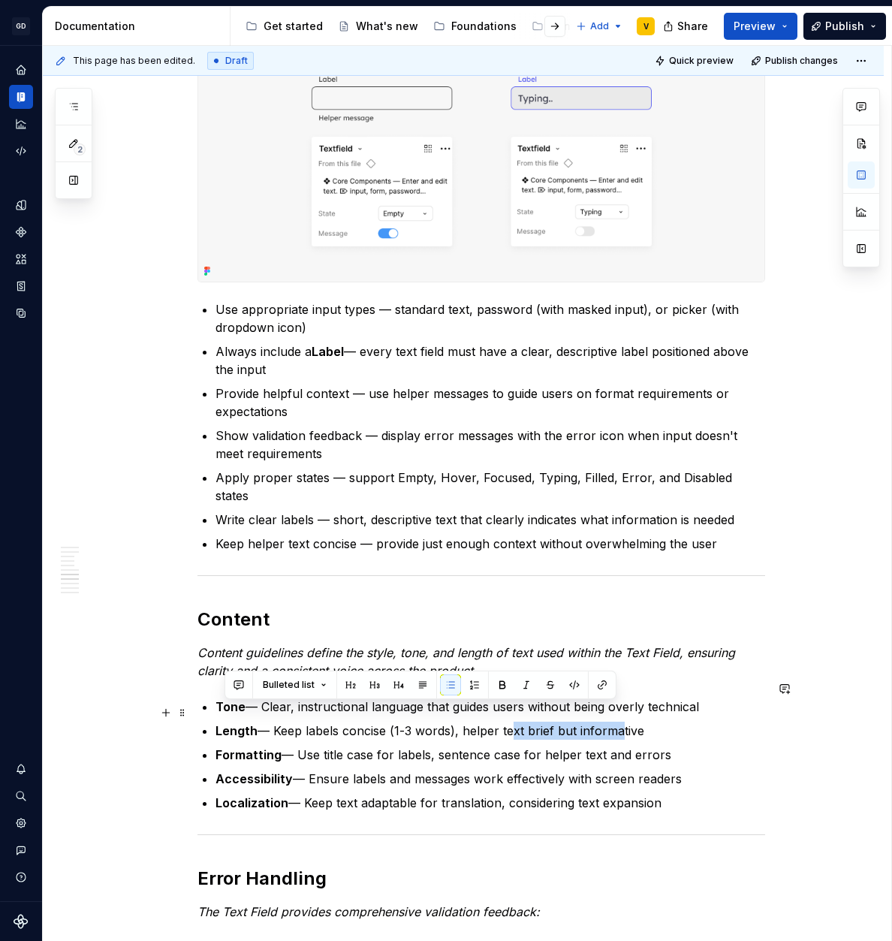
drag, startPoint x: 505, startPoint y: 714, endPoint x: 614, endPoint y: 716, distance: 109.6
click at [614, 722] on p "Length — Keep labels concise (1-3 words), helper text brief but informative" at bounding box center [490, 731] width 550 height 18
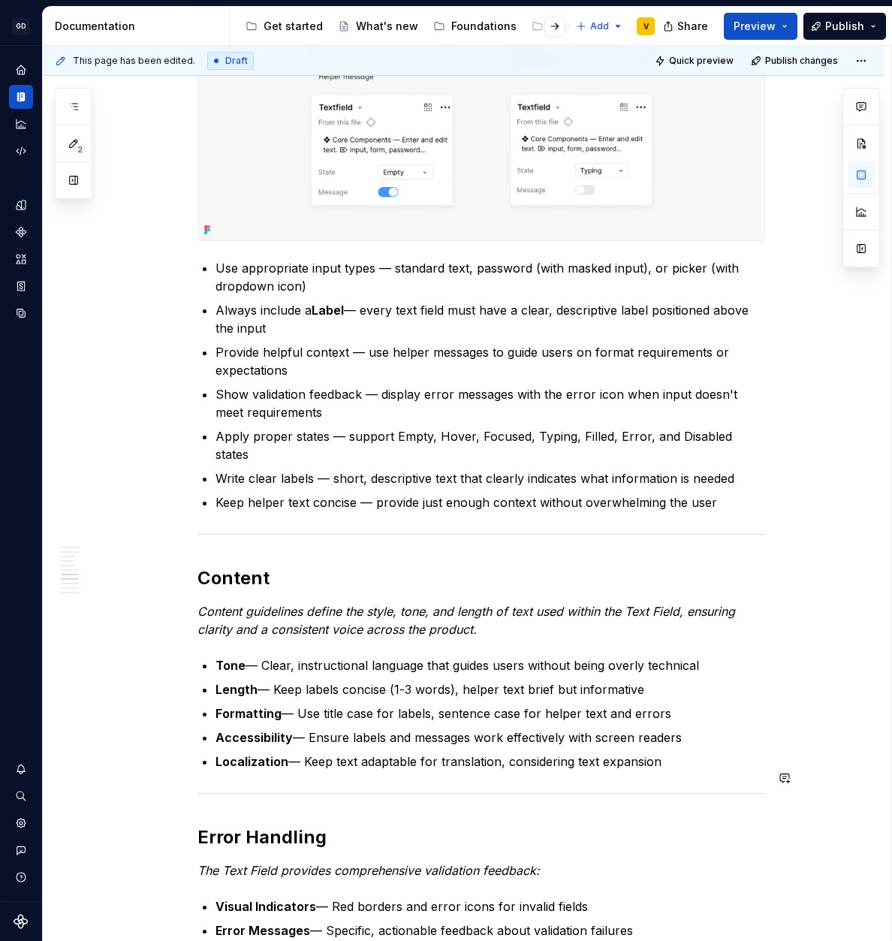
scroll to position [2229, 0]
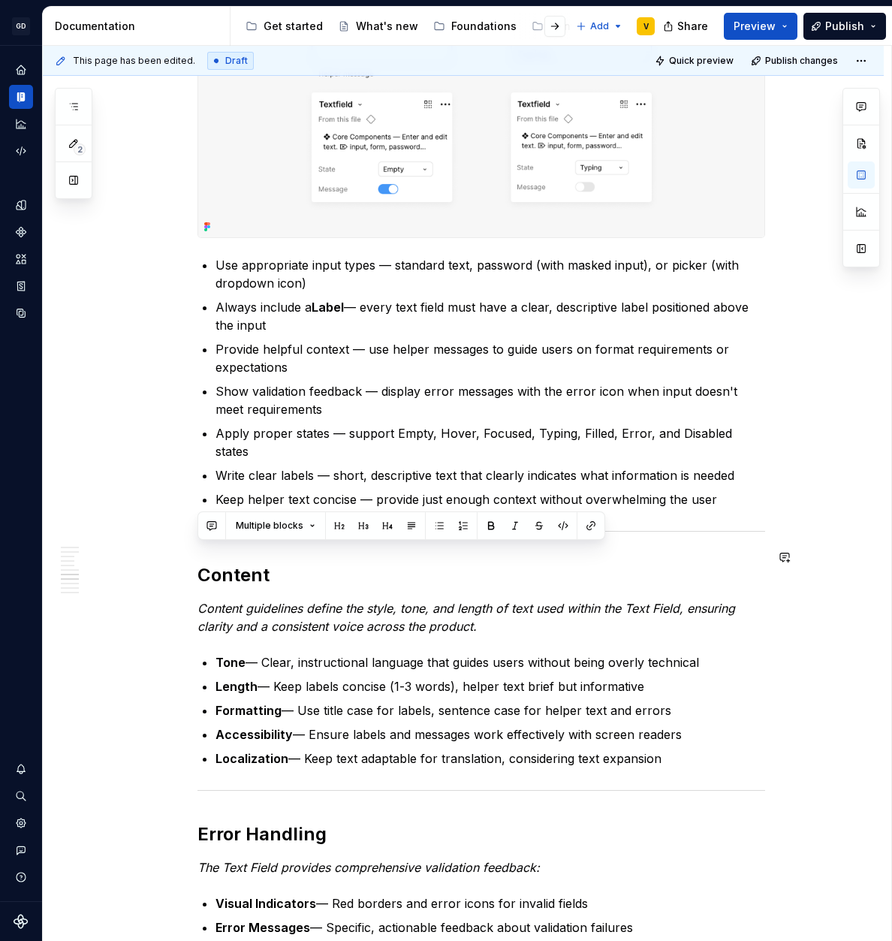
drag, startPoint x: 671, startPoint y: 739, endPoint x: 225, endPoint y: 538, distance: 489.0
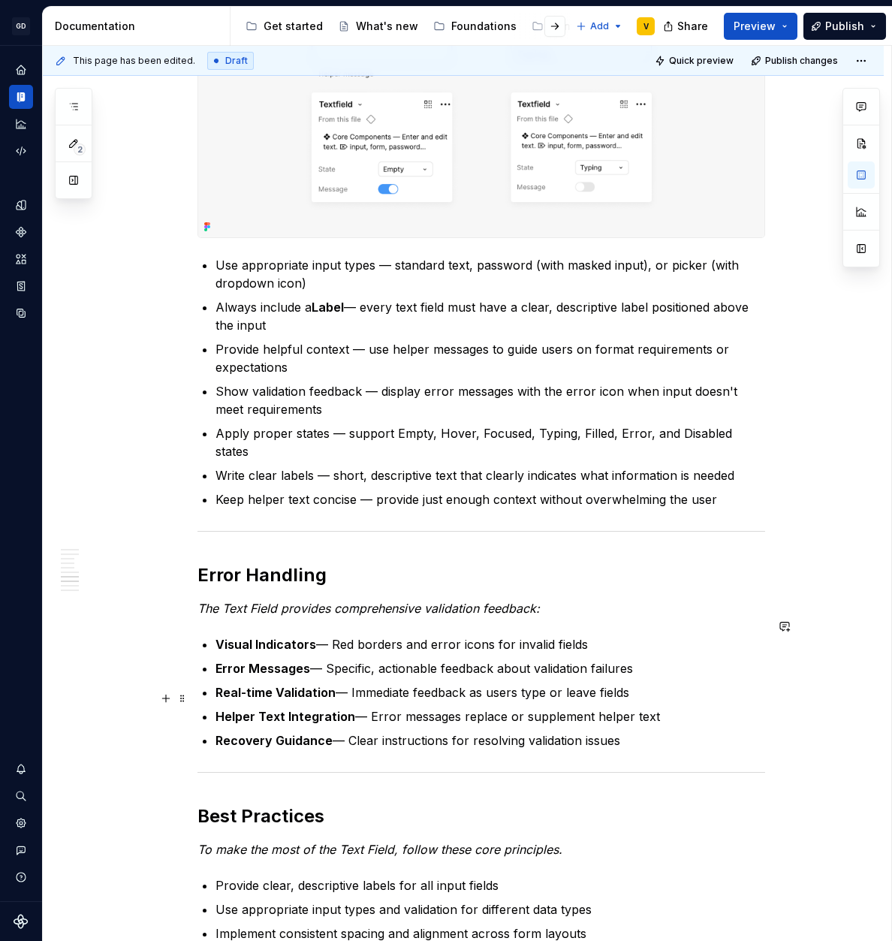
click at [234, 686] on ul "Visual Indicators — Red borders and error icons for invalid fields Error Messag…" at bounding box center [490, 692] width 550 height 114
drag, startPoint x: 303, startPoint y: 717, endPoint x: 469, endPoint y: 724, distance: 166.1
click at [466, 731] on p "Recovery Guidance — Clear instructions for resolving validation issues" at bounding box center [490, 740] width 550 height 18
drag, startPoint x: 636, startPoint y: 723, endPoint x: 191, endPoint y: 519, distance: 489.9
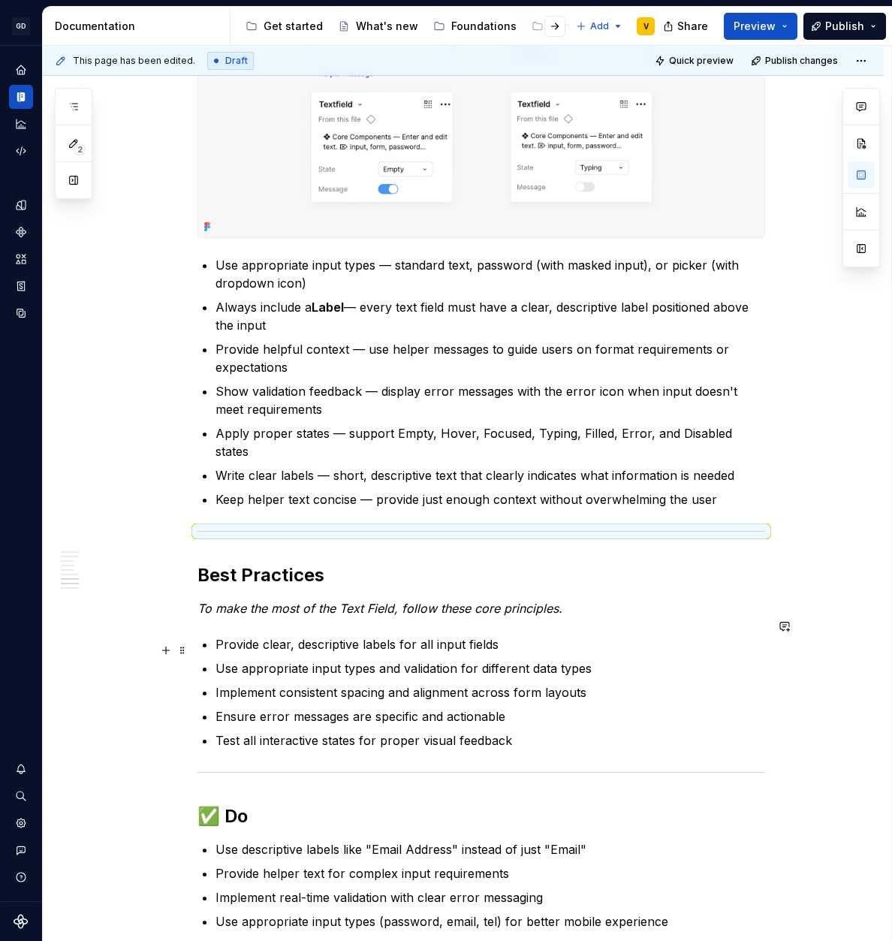
click at [381, 659] on p "Use appropriate input types and validation for different data types" at bounding box center [490, 668] width 550 height 18
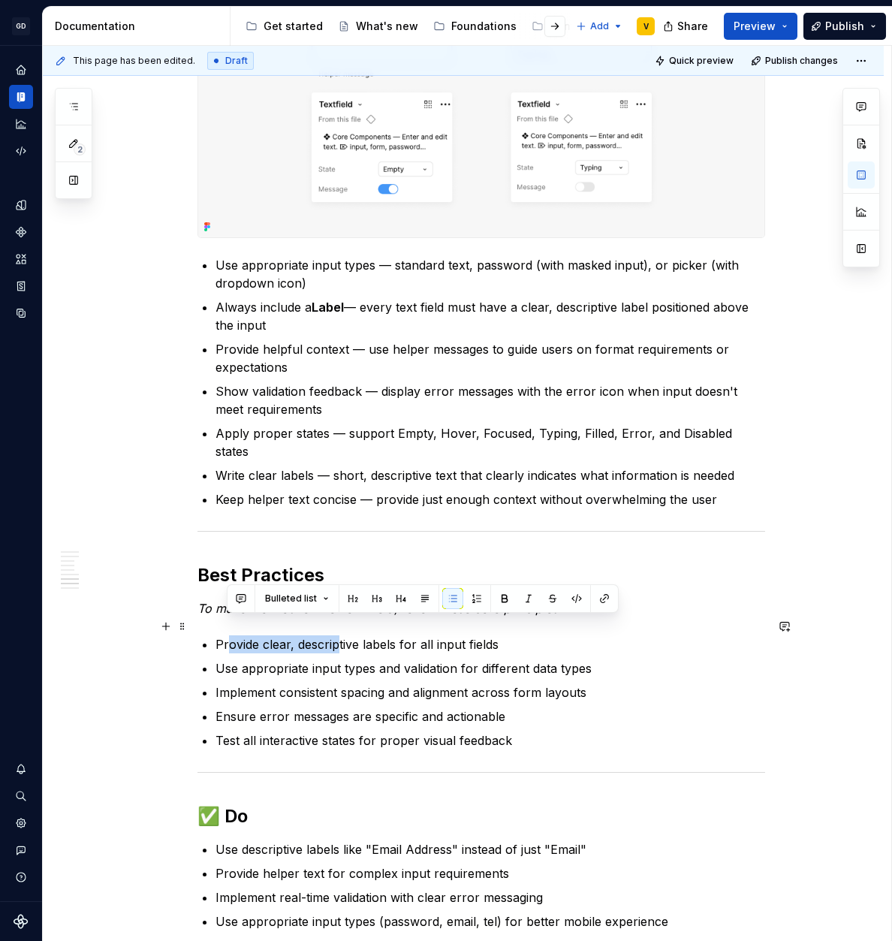
drag, startPoint x: 273, startPoint y: 628, endPoint x: 402, endPoint y: 629, distance: 129.1
click at [382, 635] on p "Provide clear, descriptive labels for all input fields" at bounding box center [490, 644] width 550 height 18
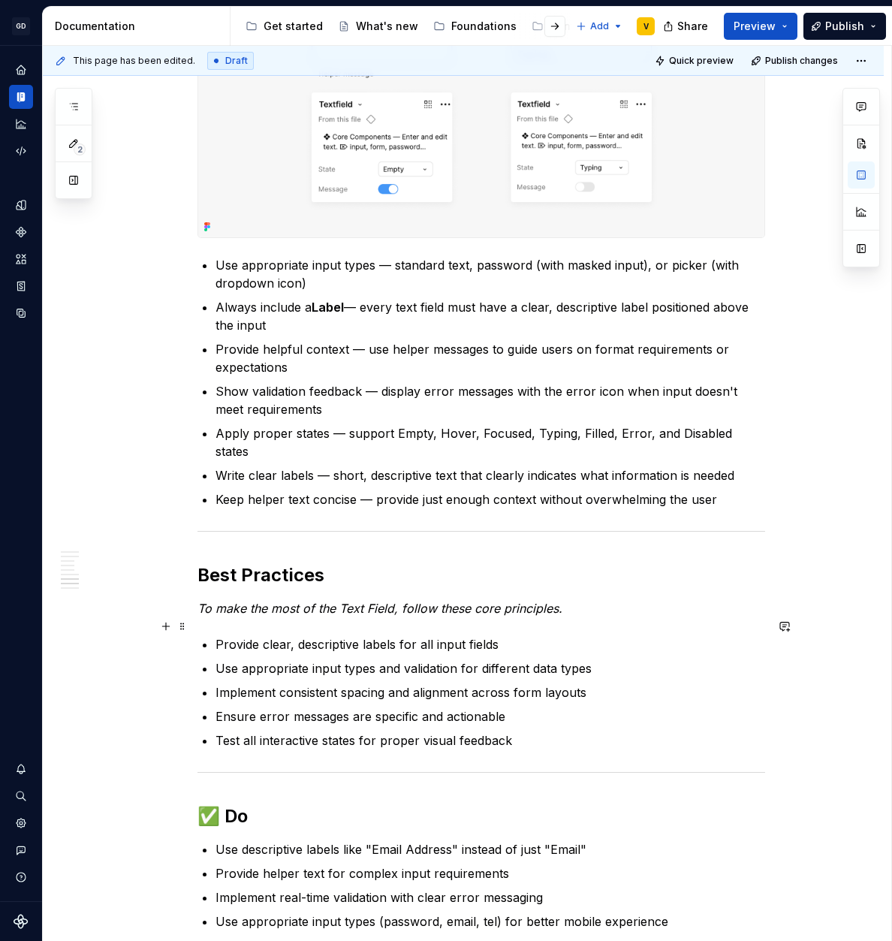
drag, startPoint x: 439, startPoint y: 630, endPoint x: 511, endPoint y: 631, distance: 72.1
click at [510, 635] on p "Provide clear, descriptive labels for all input fields" at bounding box center [490, 644] width 550 height 18
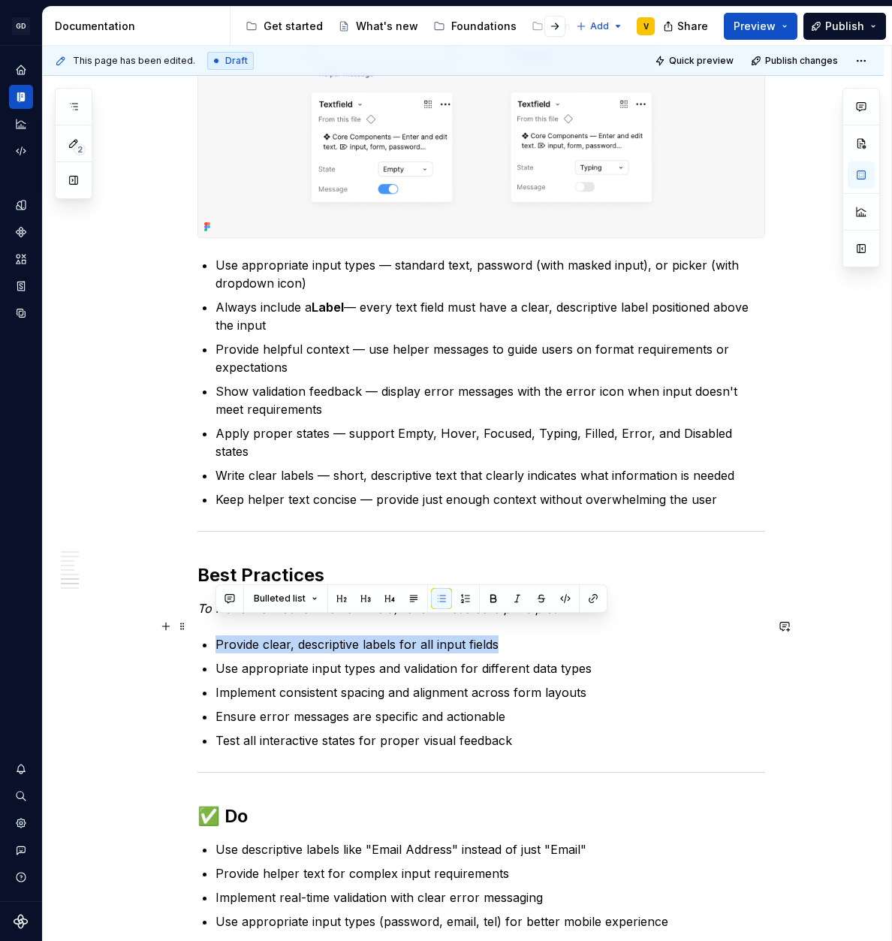
drag, startPoint x: 502, startPoint y: 631, endPoint x: 215, endPoint y: 625, distance: 287.6
click at [215, 635] on p "Provide clear, descriptive labels for all input fields" at bounding box center [490, 644] width 550 height 18
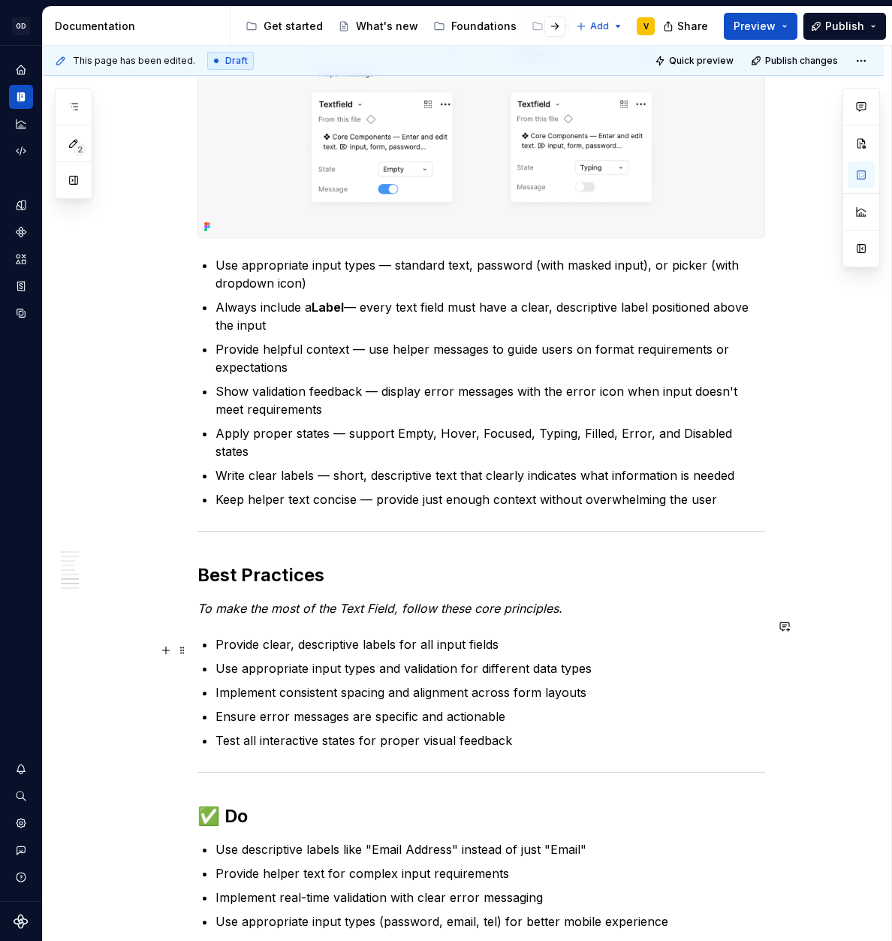
click at [222, 659] on p "Use appropriate input types and validation for different data types" at bounding box center [490, 668] width 550 height 18
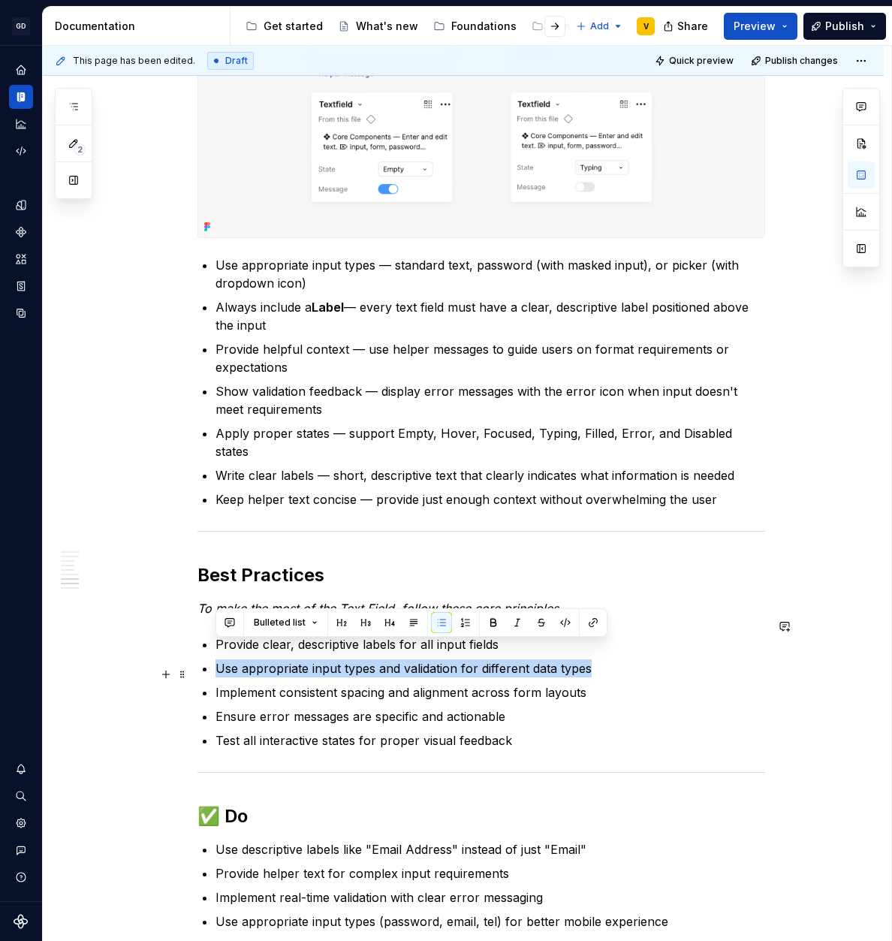
drag, startPoint x: 215, startPoint y: 649, endPoint x: 596, endPoint y: 658, distance: 380.8
click at [596, 659] on p "Use appropriate input types and validation for different data types" at bounding box center [490, 668] width 550 height 18
drag, startPoint x: 480, startPoint y: 687, endPoint x: 470, endPoint y: 687, distance: 9.8
click at [478, 687] on ul "Provide clear, descriptive labels for all input fields Use appropriate input ty…" at bounding box center [490, 692] width 550 height 114
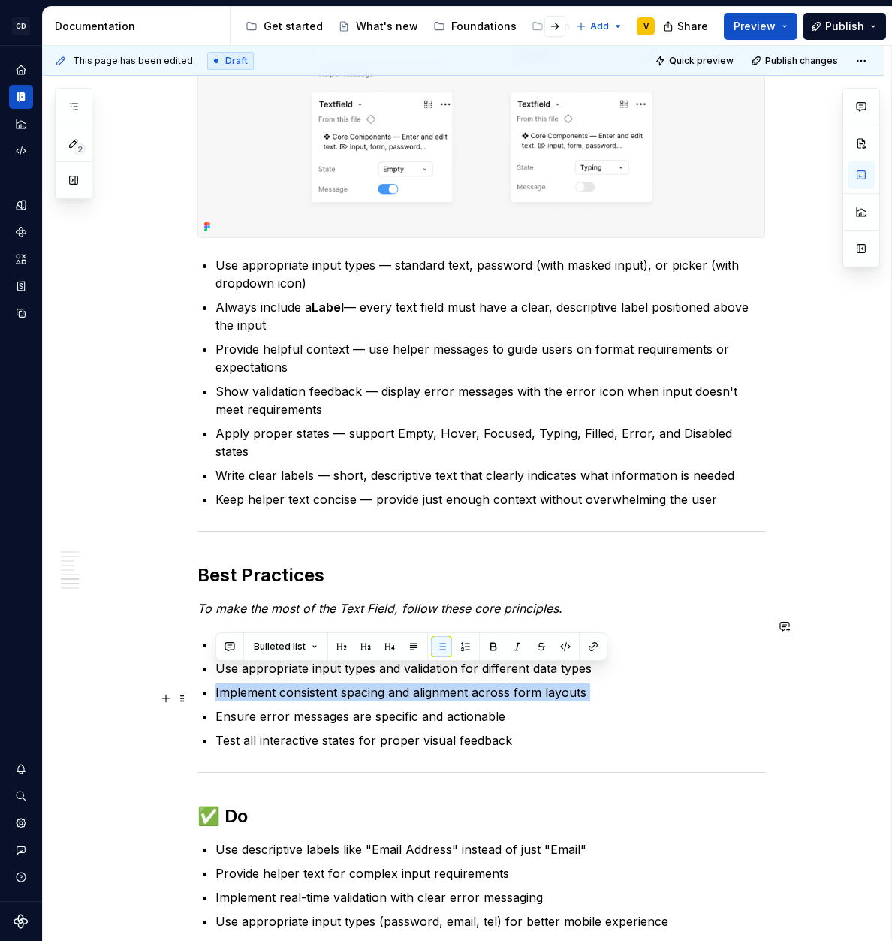
drag, startPoint x: 243, startPoint y: 678, endPoint x: 620, endPoint y: 686, distance: 377.8
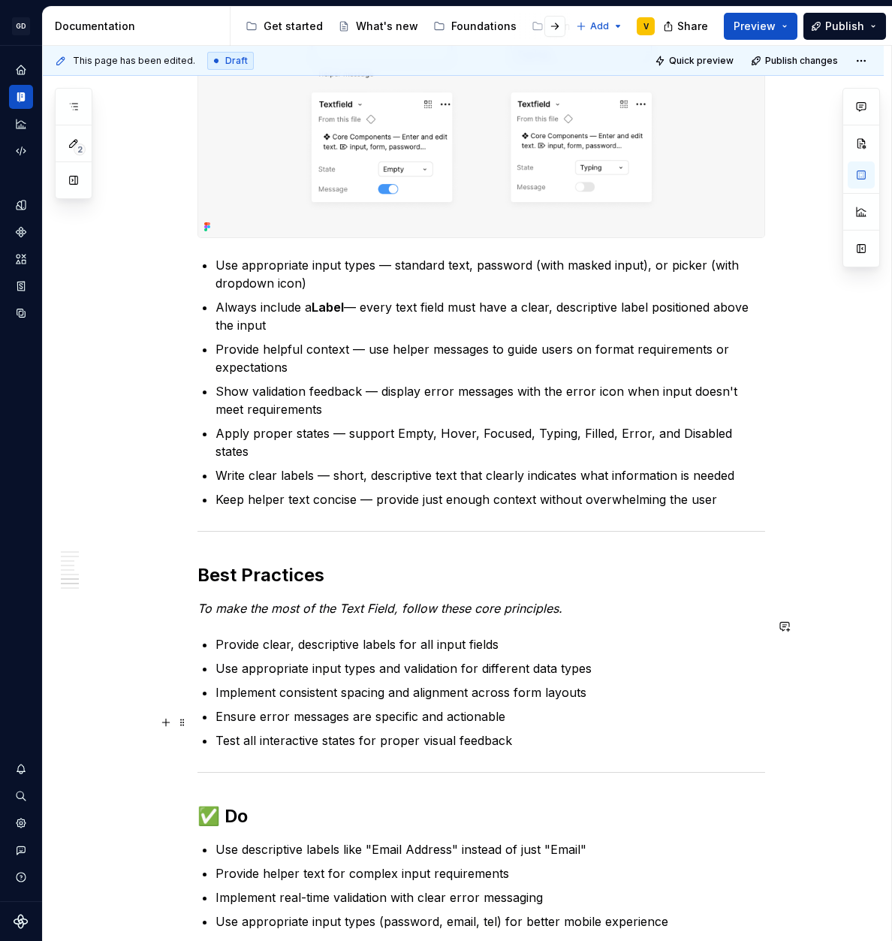
drag, startPoint x: 448, startPoint y: 708, endPoint x: 392, endPoint y: 700, distance: 56.2
click at [445, 707] on ul "Provide clear, descriptive labels for all input fields Use appropriate input ty…" at bounding box center [490, 692] width 550 height 114
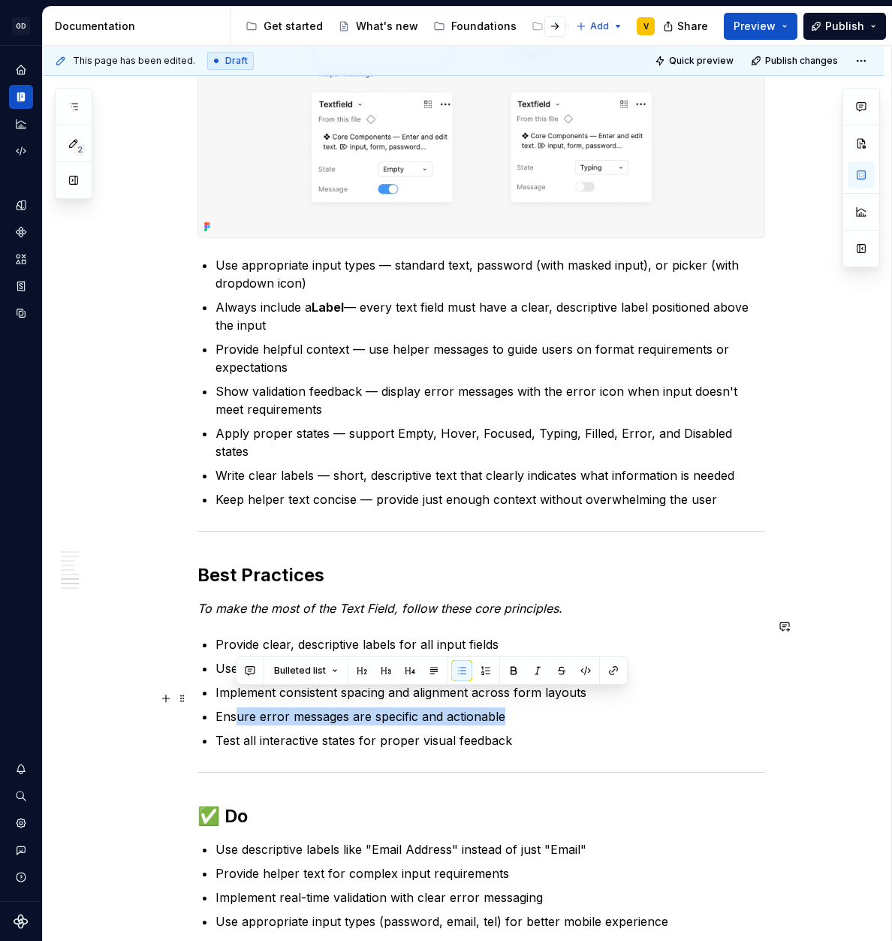
drag, startPoint x: 237, startPoint y: 698, endPoint x: 510, endPoint y: 698, distance: 272.6
click at [510, 707] on p "Ensure error messages are specific and actionable" at bounding box center [490, 716] width 550 height 18
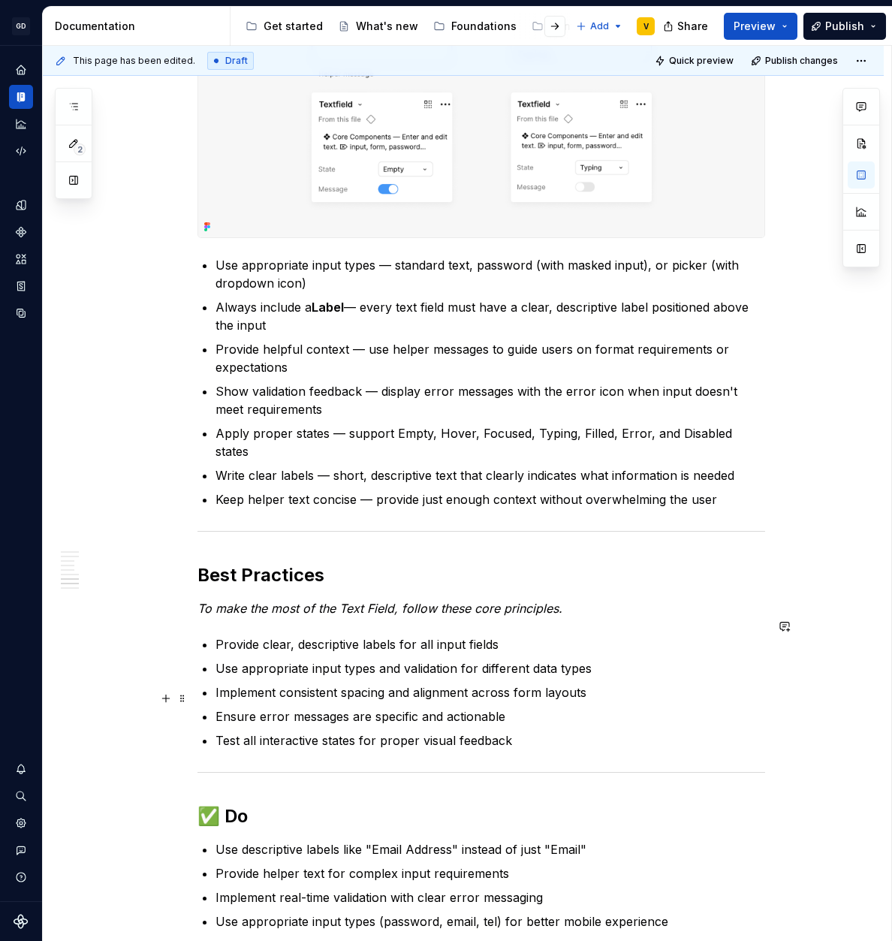
click at [511, 707] on p "Ensure error messages are specific and actionable" at bounding box center [490, 716] width 550 height 18
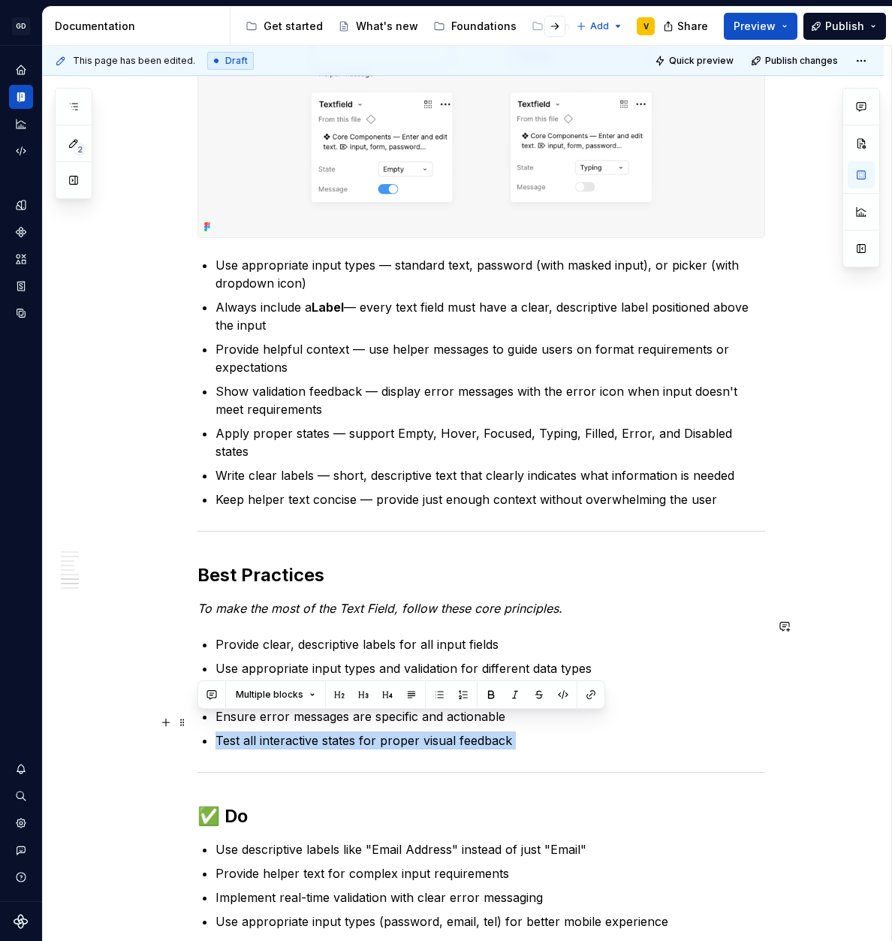
drag, startPoint x: 502, startPoint y: 728, endPoint x: 214, endPoint y: 718, distance: 287.8
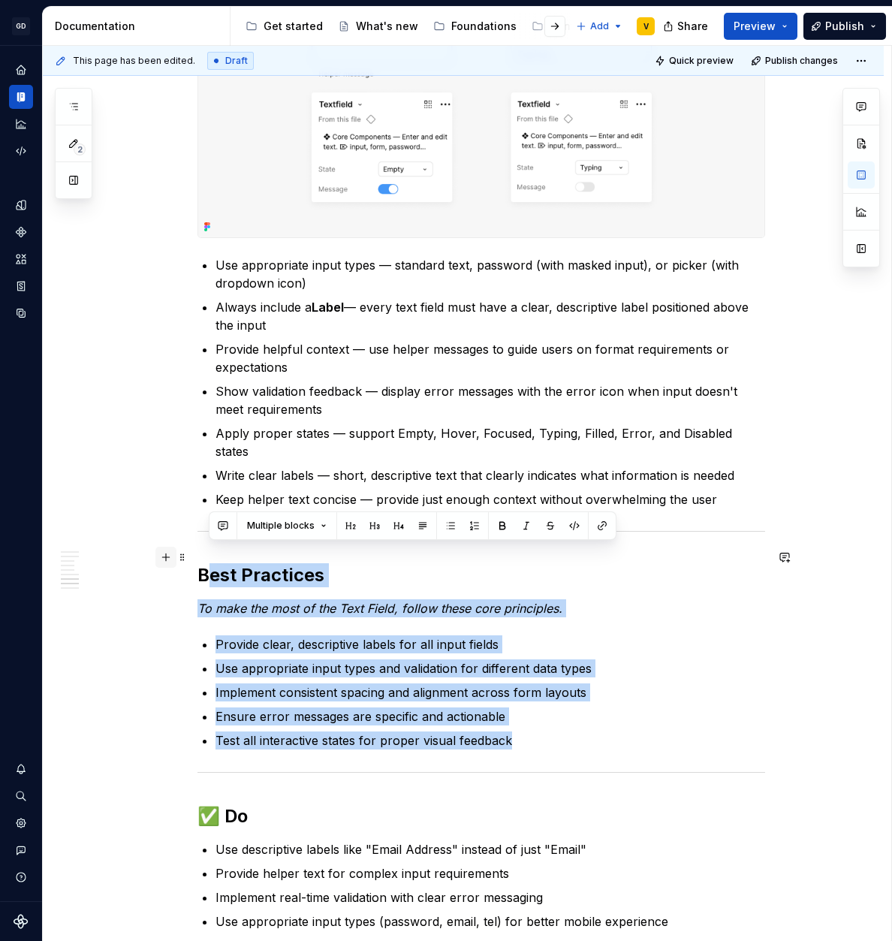
drag, startPoint x: 538, startPoint y: 726, endPoint x: 171, endPoint y: 556, distance: 404.5
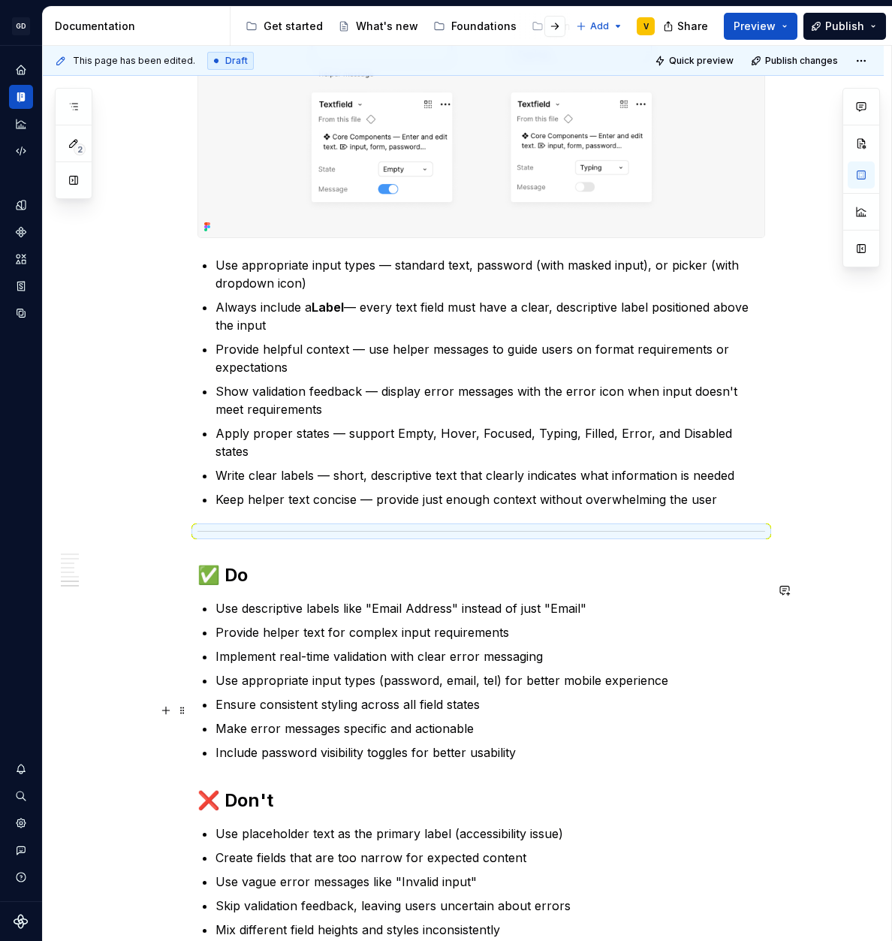
click at [341, 719] on p "Make error messages specific and actionable" at bounding box center [490, 728] width 550 height 18
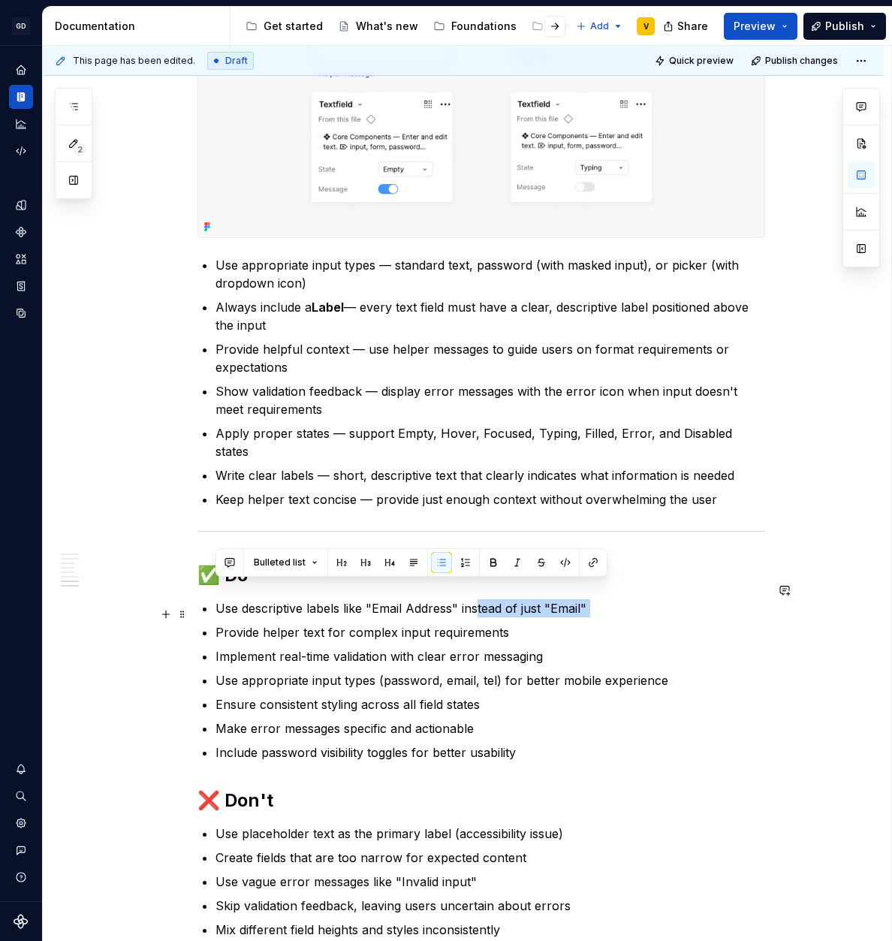
drag, startPoint x: 476, startPoint y: 591, endPoint x: 597, endPoint y: 600, distance: 121.2
click at [597, 600] on ul "Use descriptive labels like "Email Address" instead of just "Email" Provide hel…" at bounding box center [490, 680] width 550 height 162
click at [593, 623] on p "Provide helper text for complex input requirements" at bounding box center [490, 632] width 550 height 18
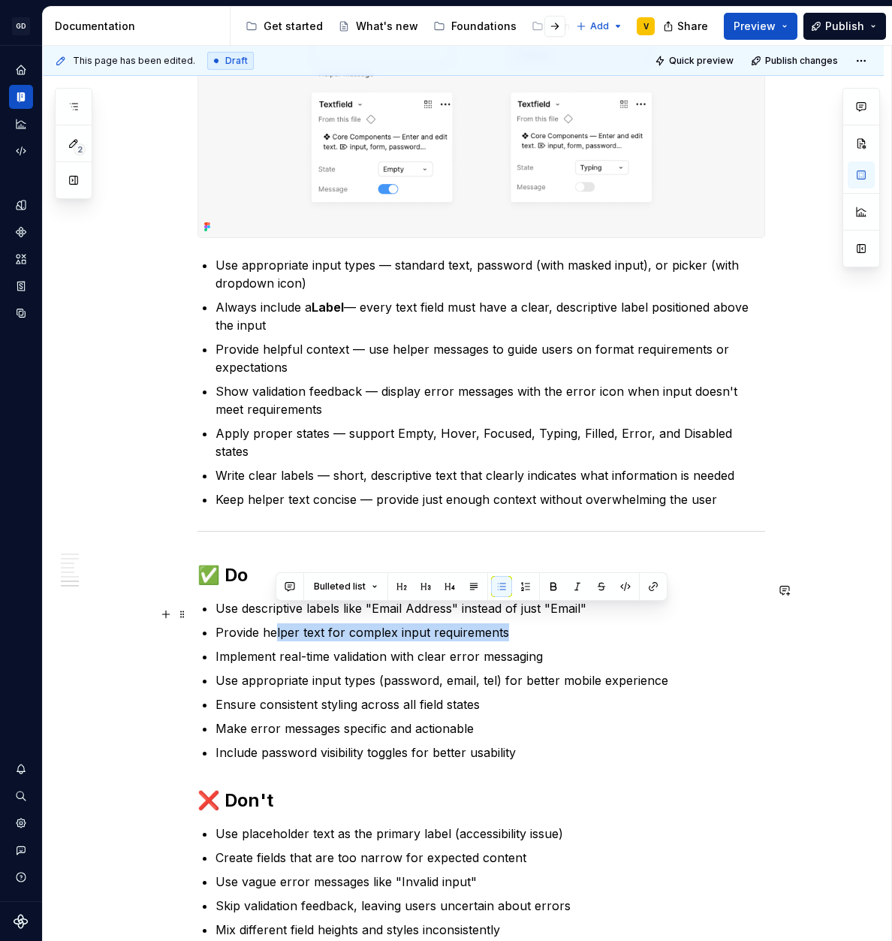
drag, startPoint x: 333, startPoint y: 614, endPoint x: 546, endPoint y: 622, distance: 213.4
click at [546, 623] on p "Provide helper text for complex input requirements" at bounding box center [490, 632] width 550 height 18
click at [546, 623] on ul "Use descriptive labels like "Email Address" instead of just "Email" Provide hel…" at bounding box center [490, 680] width 550 height 162
drag, startPoint x: 280, startPoint y: 614, endPoint x: 473, endPoint y: 621, distance: 193.1
click at [473, 623] on p "Provide helper text for complex input requirements" at bounding box center [490, 632] width 550 height 18
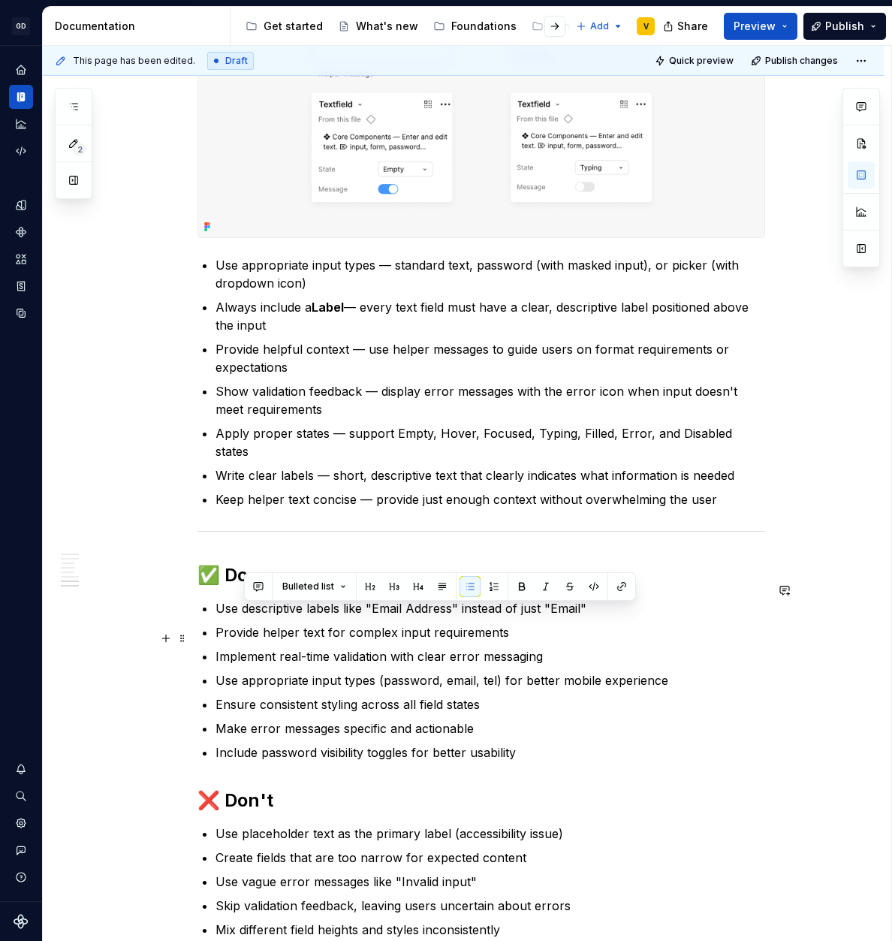
click at [474, 647] on p "Implement real-time validation with clear error messaging" at bounding box center [490, 656] width 550 height 18
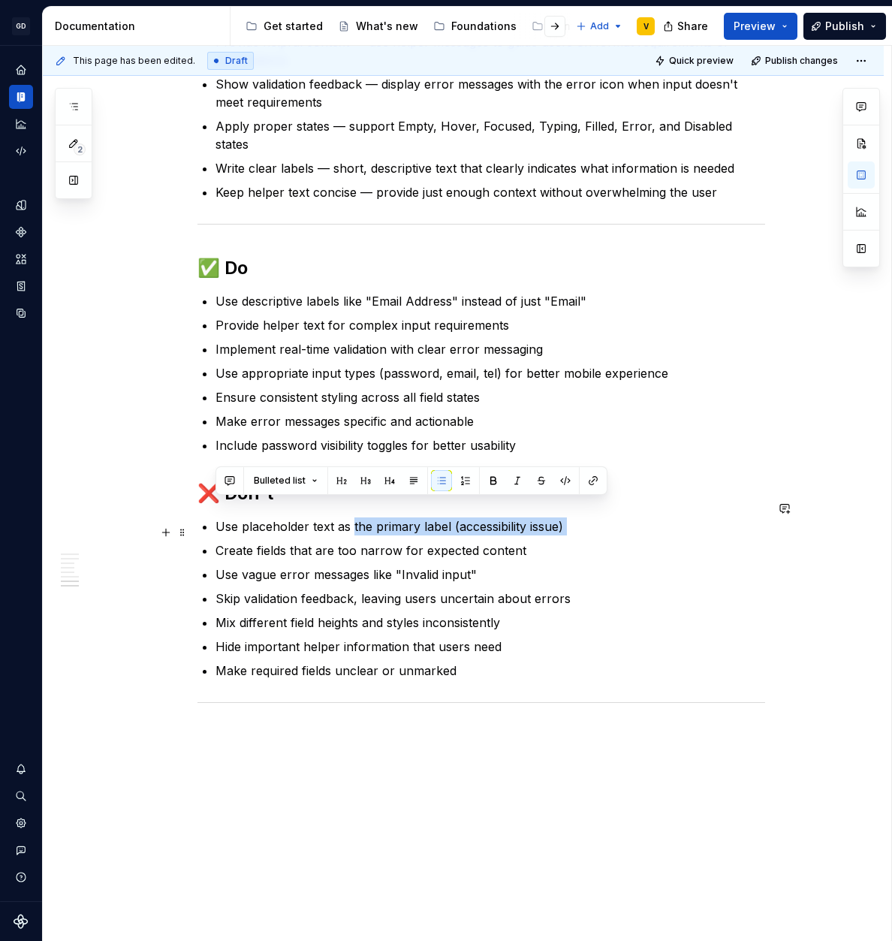
drag, startPoint x: 374, startPoint y: 514, endPoint x: 531, endPoint y: 519, distance: 157.0
click at [531, 519] on ul "Use placeholder text as the primary label (accessibility issue) Create fields t…" at bounding box center [490, 598] width 550 height 162
click at [529, 541] on p "Create fields that are too narrow for expected content" at bounding box center [490, 550] width 550 height 18
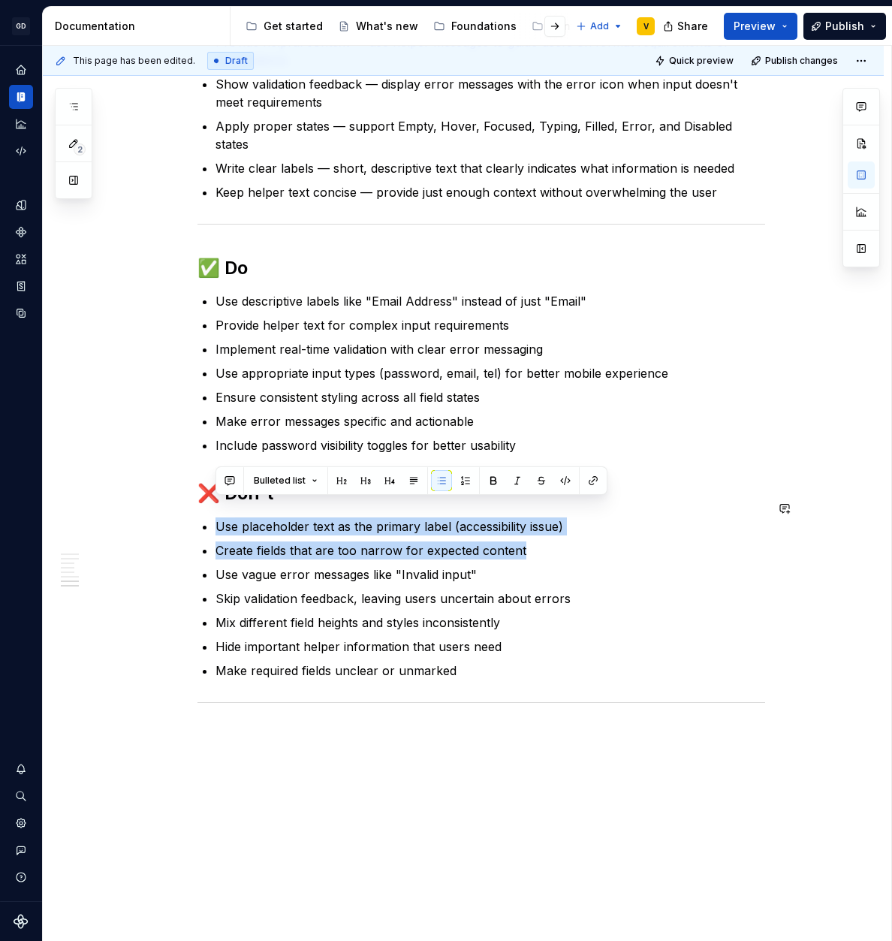
drag, startPoint x: 531, startPoint y: 531, endPoint x: 213, endPoint y: 494, distance: 319.7
click at [268, 541] on p "Create fields that are too narrow for expected content" at bounding box center [490, 550] width 550 height 18
drag, startPoint x: 226, startPoint y: 506, endPoint x: 570, endPoint y: 518, distance: 344.1
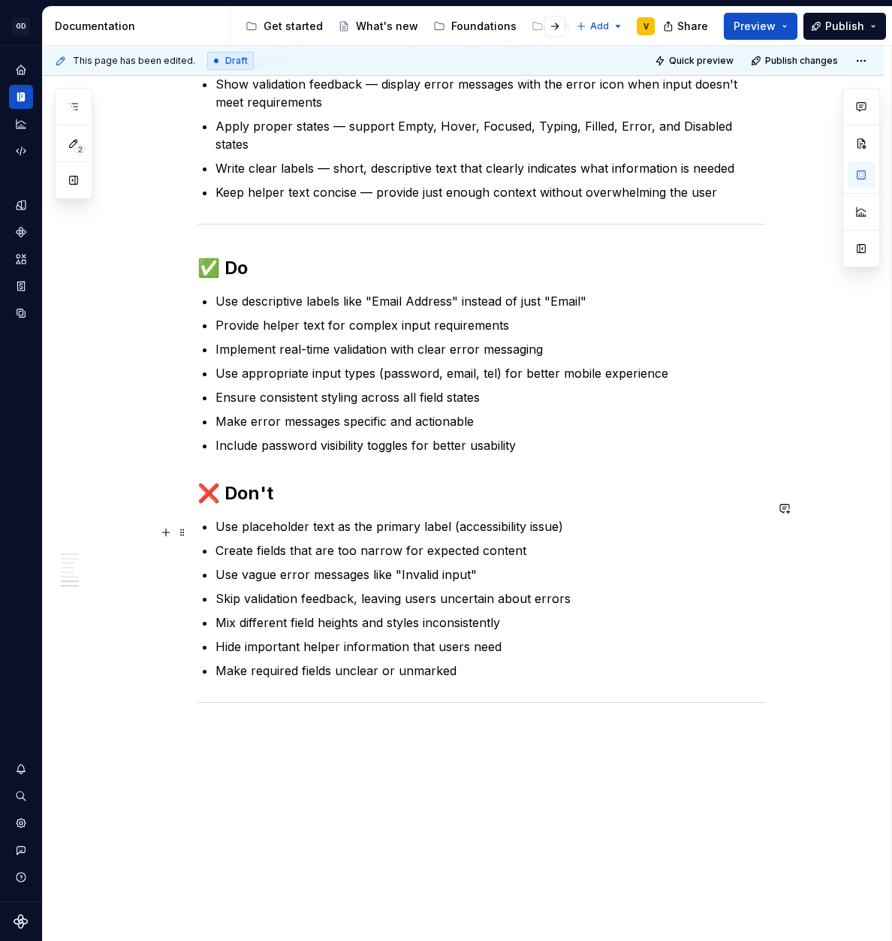
click at [566, 541] on p "Create fields that are too narrow for expected content" at bounding box center [490, 550] width 550 height 18
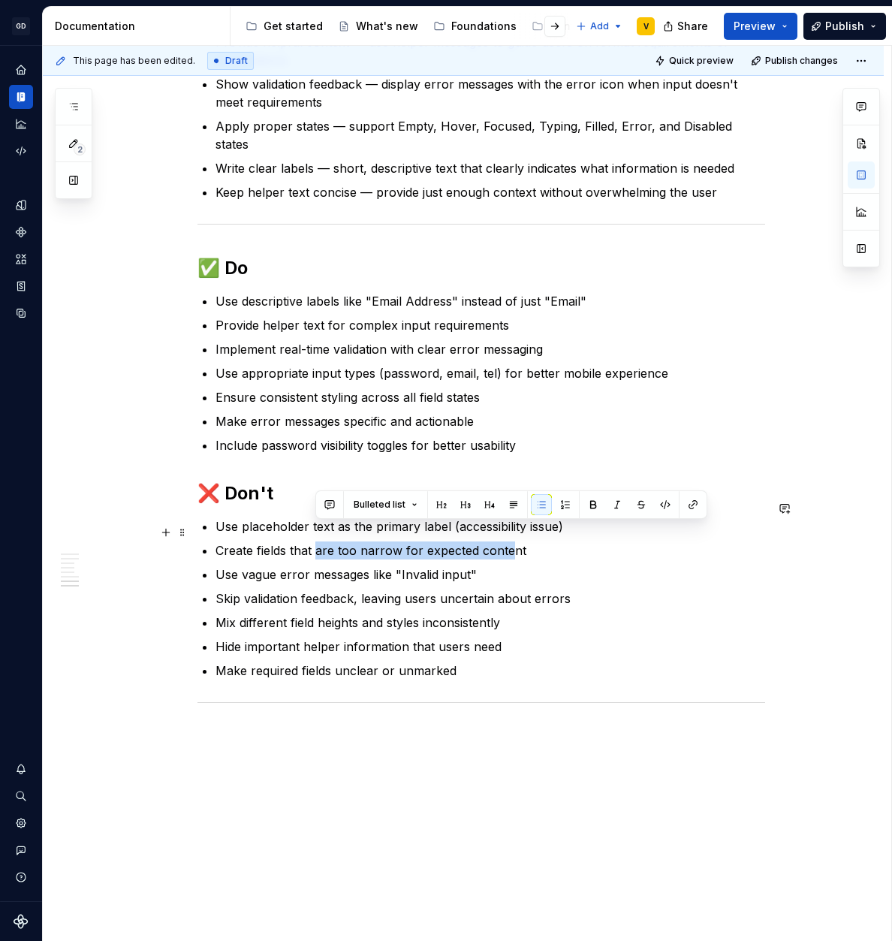
drag, startPoint x: 315, startPoint y: 531, endPoint x: 517, endPoint y: 535, distance: 201.3
click at [516, 541] on p "Create fields that are too narrow for expected content" at bounding box center [490, 550] width 550 height 18
click at [517, 541] on p "Create fields that are too narrow for expected content" at bounding box center [490, 550] width 550 height 18
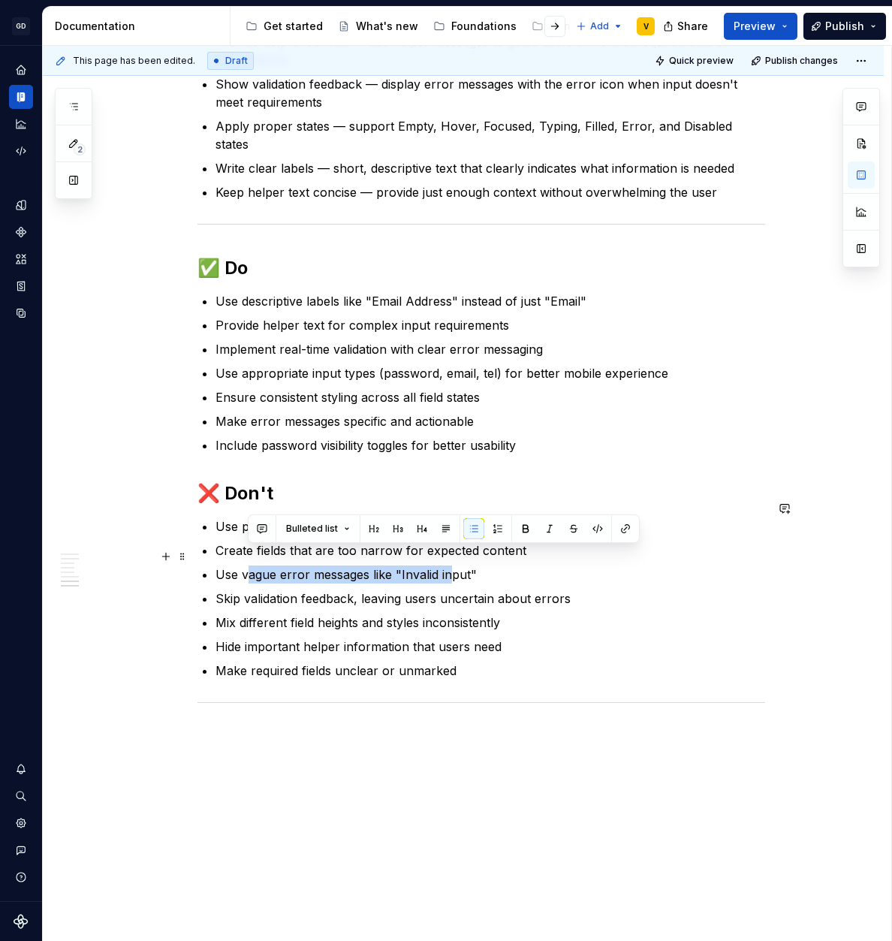
drag, startPoint x: 249, startPoint y: 556, endPoint x: 452, endPoint y: 555, distance: 203.5
click at [452, 565] on p "Use vague error messages like "Invalid input"" at bounding box center [490, 574] width 550 height 18
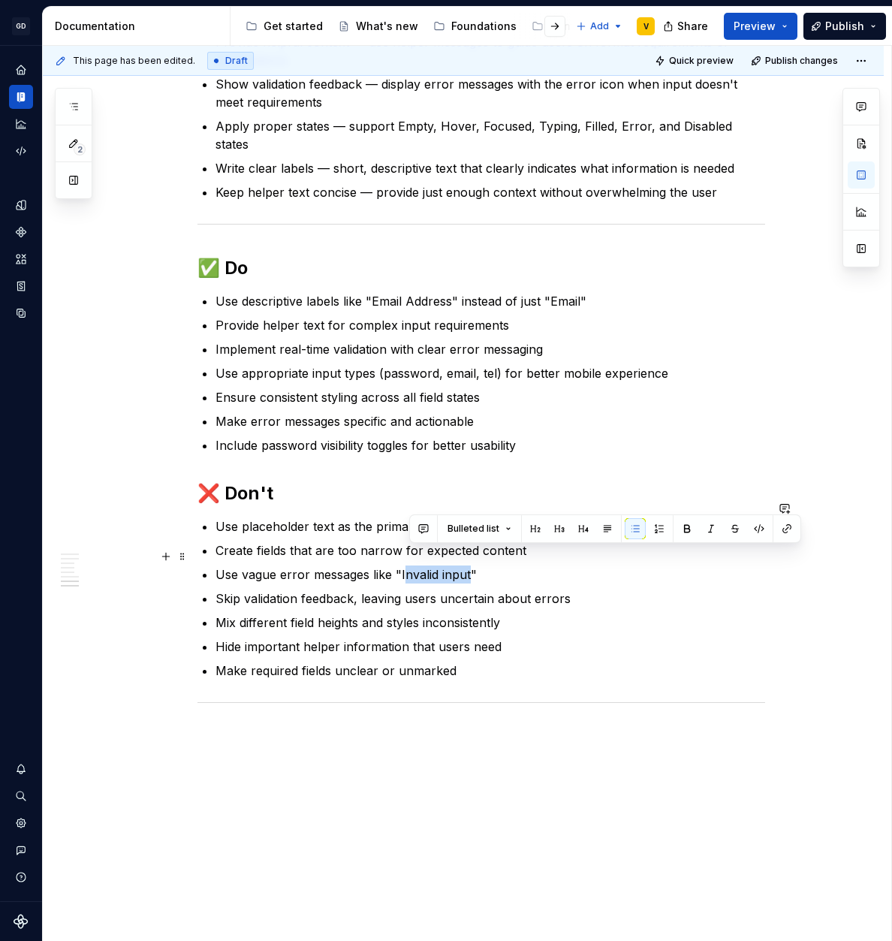
drag, startPoint x: 468, startPoint y: 556, endPoint x: 405, endPoint y: 554, distance: 63.1
click at [405, 565] on p "Use vague error messages like "Invalid input"" at bounding box center [490, 574] width 550 height 18
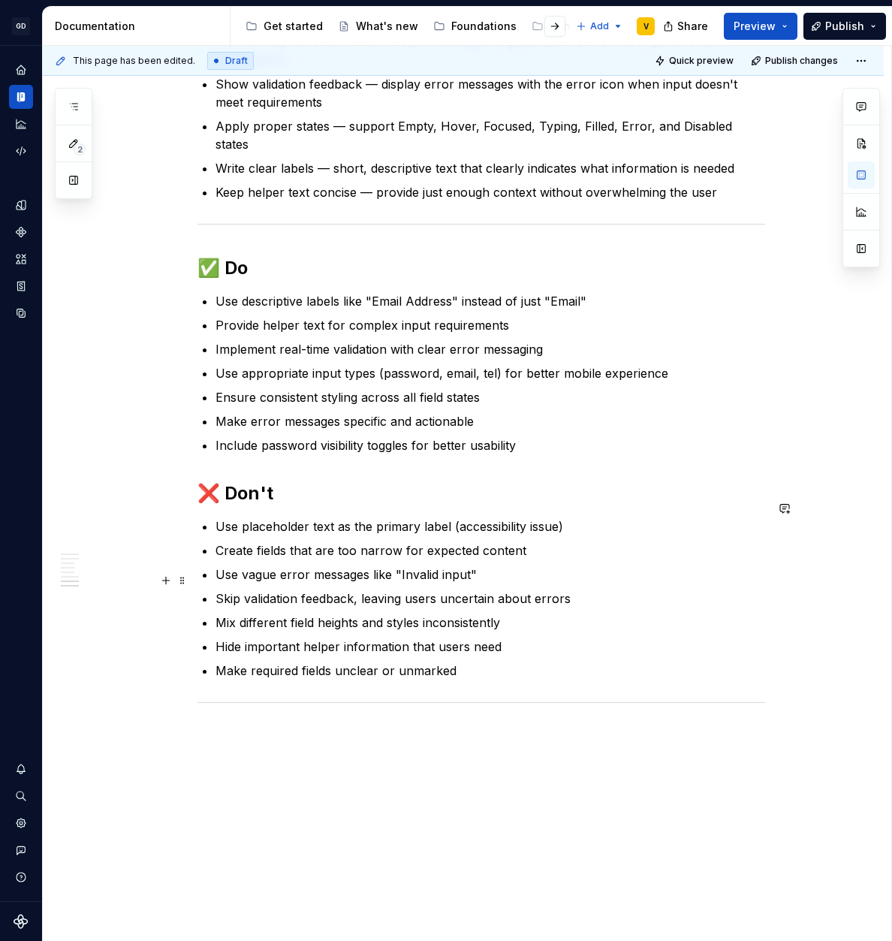
click at [403, 566] on ul "Use placeholder text as the primary label (accessibility issue) Create fields t…" at bounding box center [490, 598] width 550 height 162
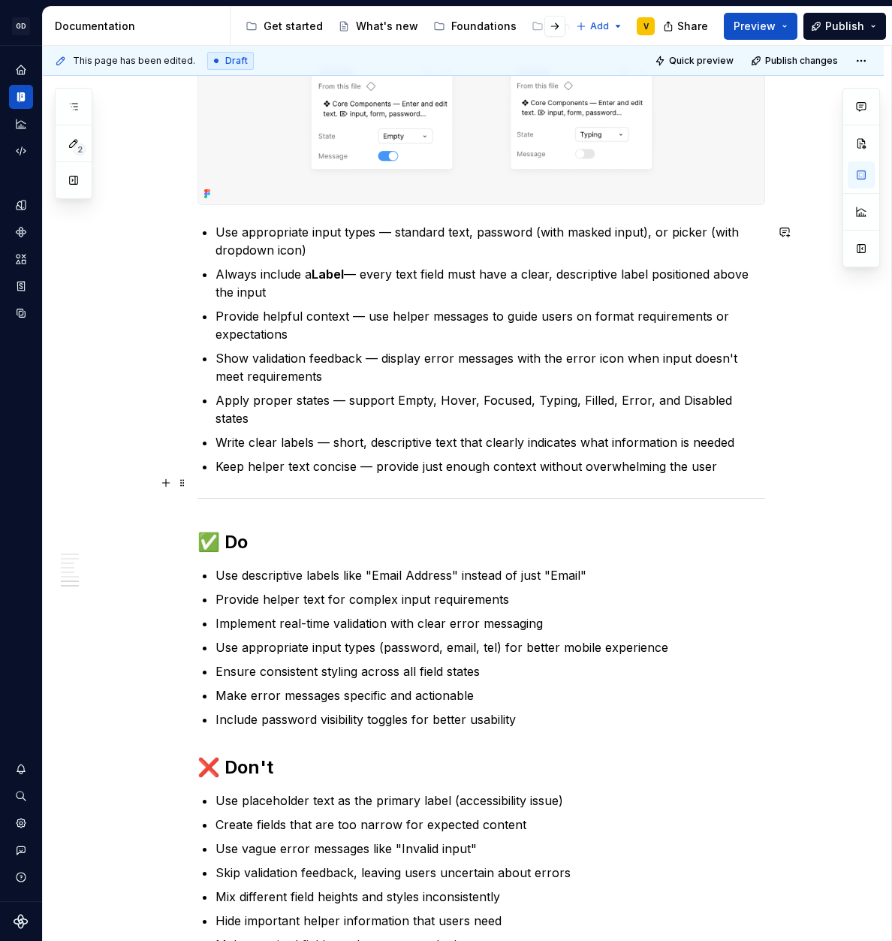
scroll to position [2439, 0]
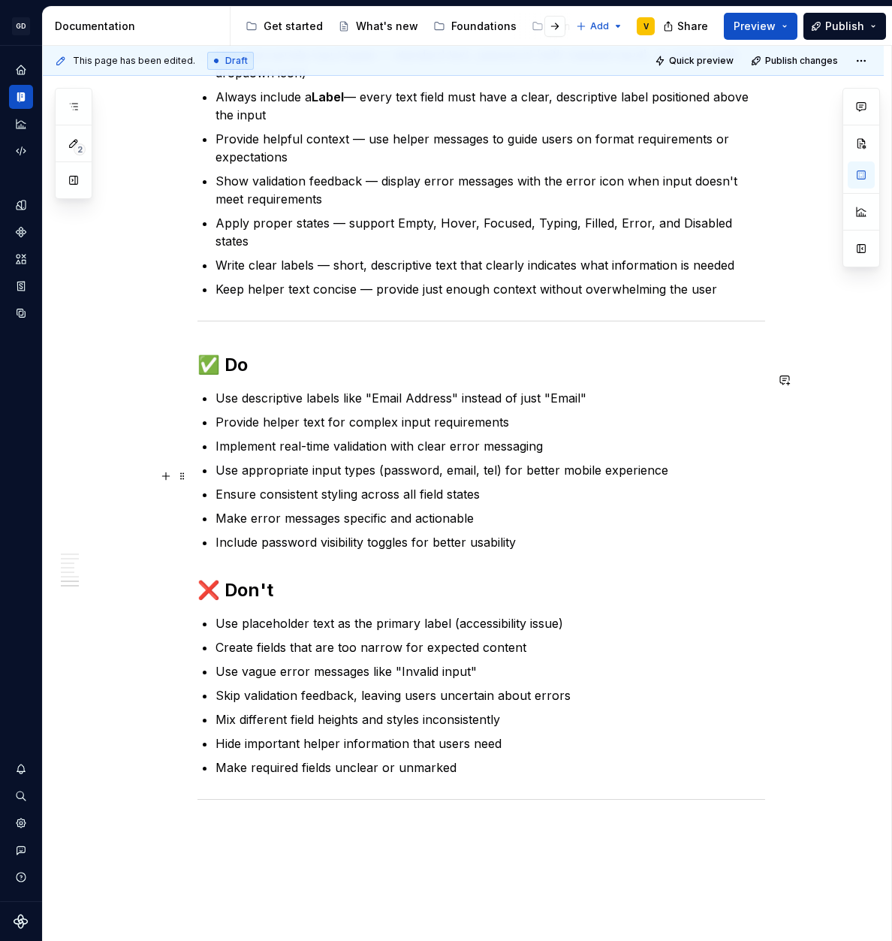
click at [394, 615] on ul "Use placeholder text as the primary label (accessibility issue) Create fields t…" at bounding box center [490, 695] width 550 height 162
click at [407, 662] on p "Use vague error messages like "Invalid input"" at bounding box center [490, 671] width 550 height 18
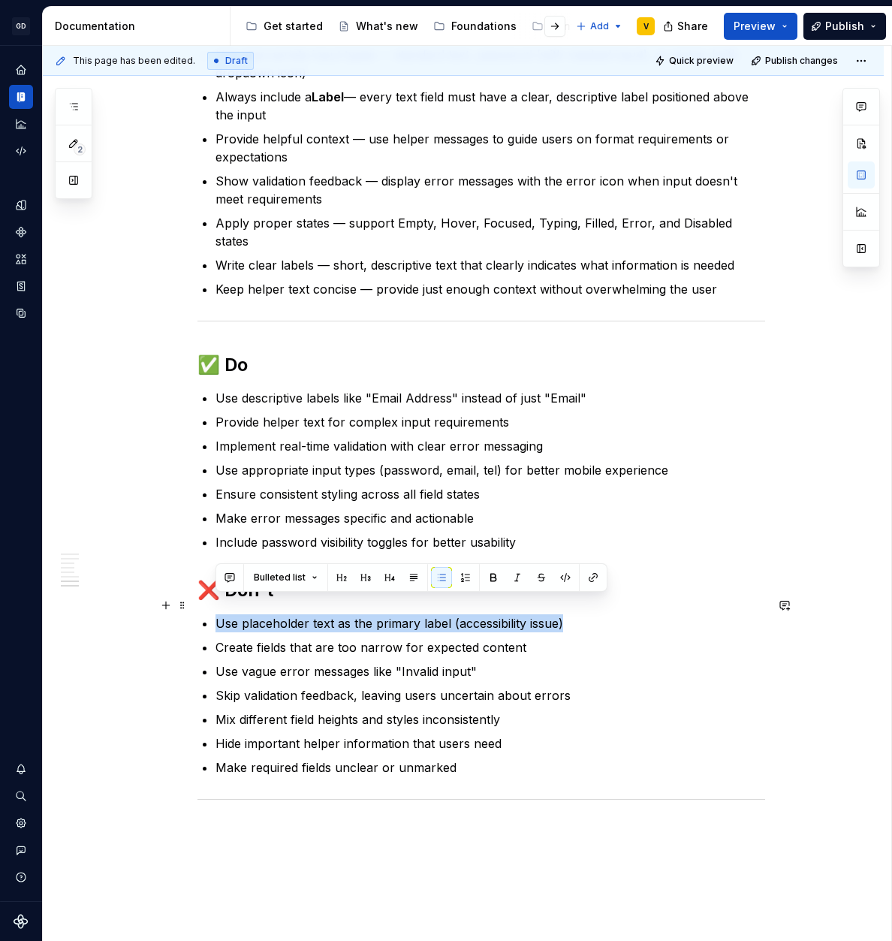
drag, startPoint x: 215, startPoint y: 603, endPoint x: 568, endPoint y: 605, distance: 352.9
click at [568, 614] on p "Use placeholder text as the primary label (accessibility issue)" at bounding box center [490, 623] width 550 height 18
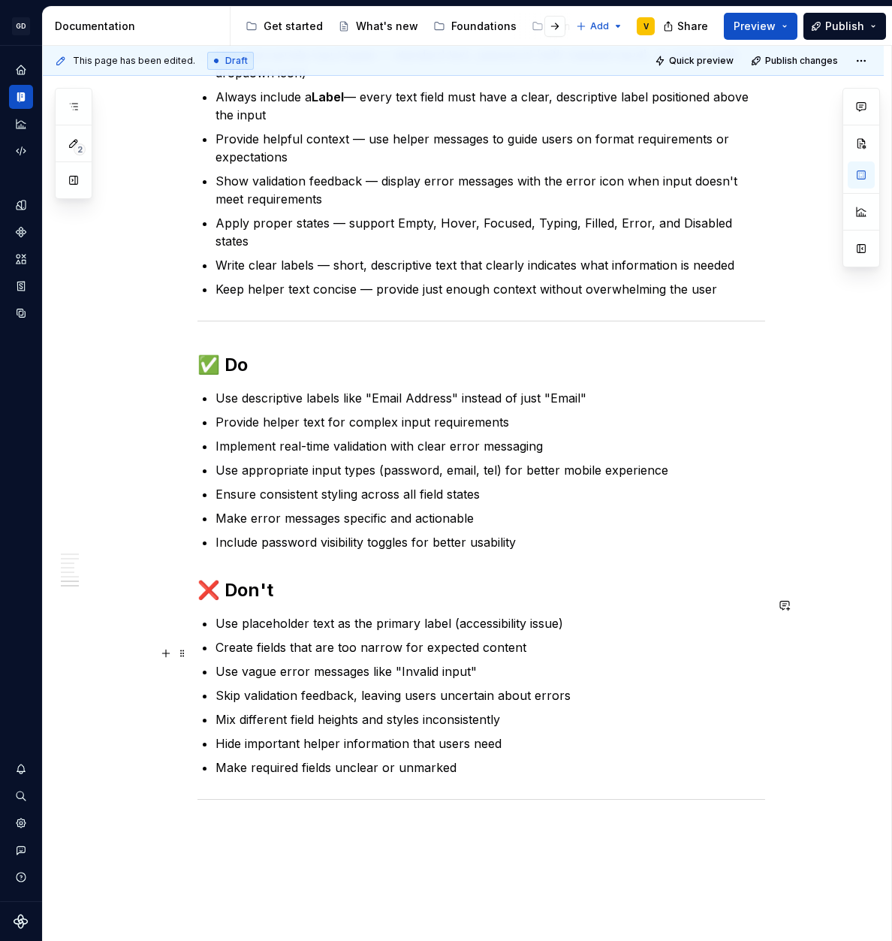
click at [259, 662] on p "Use vague error messages like "Invalid input"" at bounding box center [490, 671] width 550 height 18
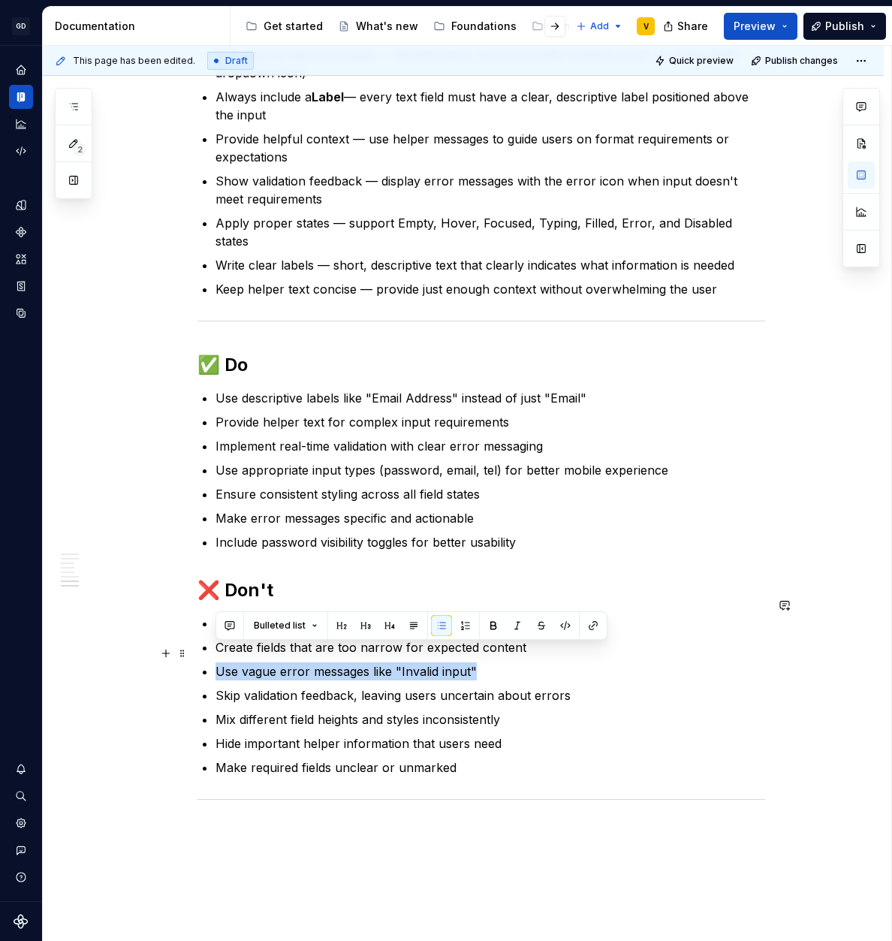
drag, startPoint x: 215, startPoint y: 654, endPoint x: 481, endPoint y: 657, distance: 265.1
click at [481, 662] on p "Use vague error messages like "Invalid input"" at bounding box center [490, 671] width 550 height 18
click at [417, 710] on p "Mix different field heights and styles inconsistently" at bounding box center [490, 719] width 550 height 18
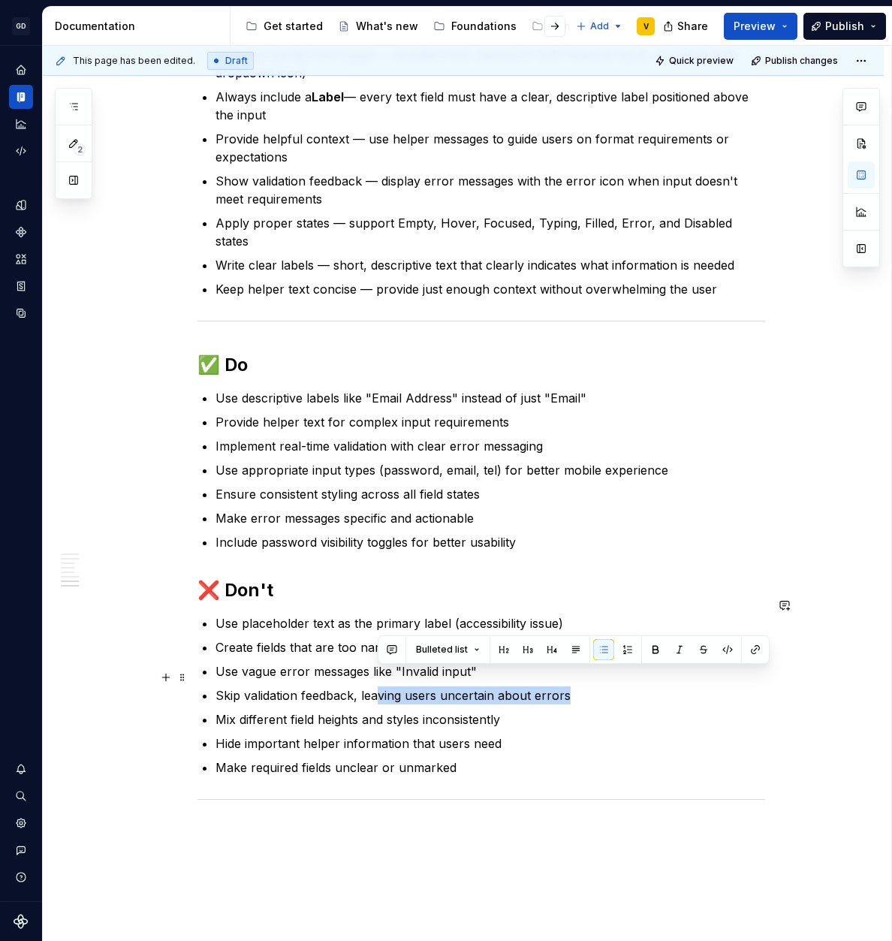
drag, startPoint x: 377, startPoint y: 680, endPoint x: 569, endPoint y: 681, distance: 192.2
click at [569, 686] on p "Skip validation feedback, leaving users uncertain about errors" at bounding box center [490, 695] width 550 height 18
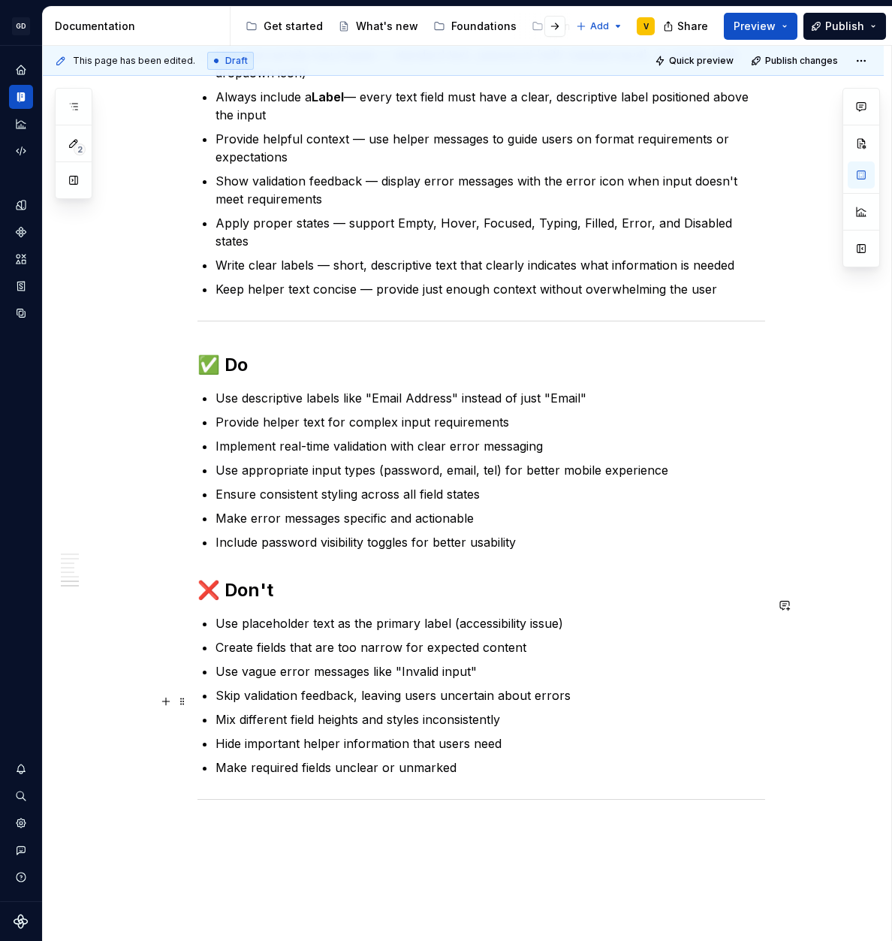
scroll to position [2444, 0]
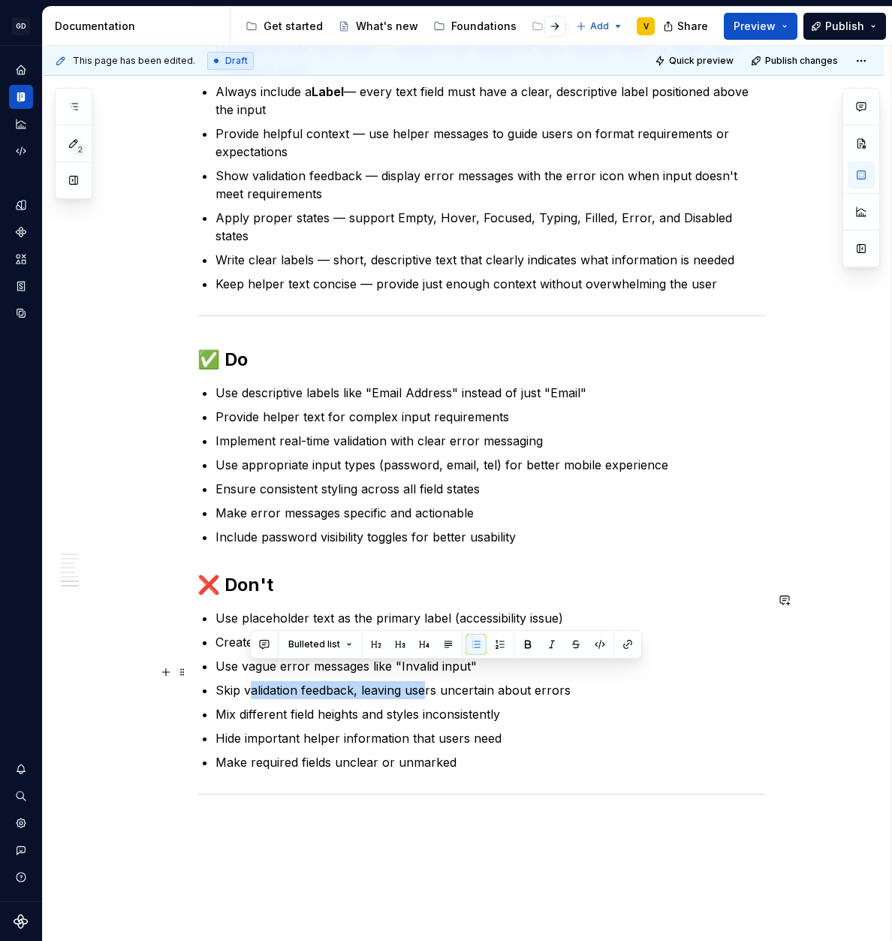
drag, startPoint x: 252, startPoint y: 674, endPoint x: 423, endPoint y: 673, distance: 171.9
click at [423, 681] on p "Skip validation feedback, leaving users uncertain about errors" at bounding box center [490, 690] width 550 height 18
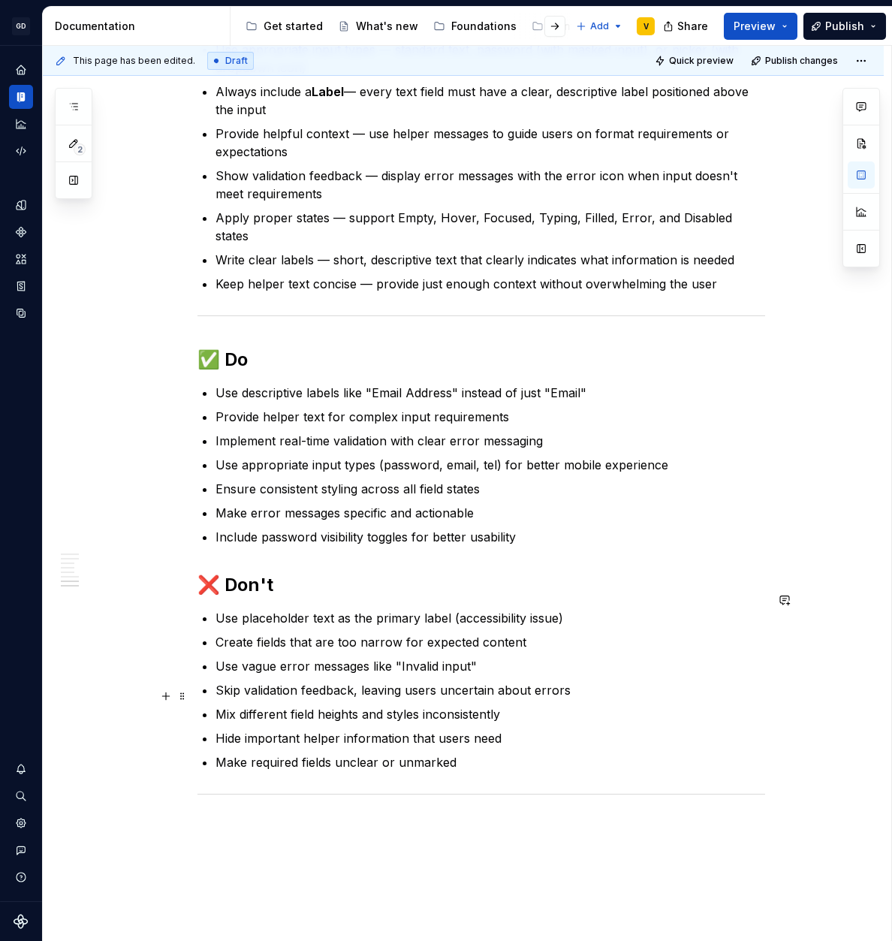
click at [300, 705] on p "Mix different field heights and styles inconsistently" at bounding box center [490, 714] width 550 height 18
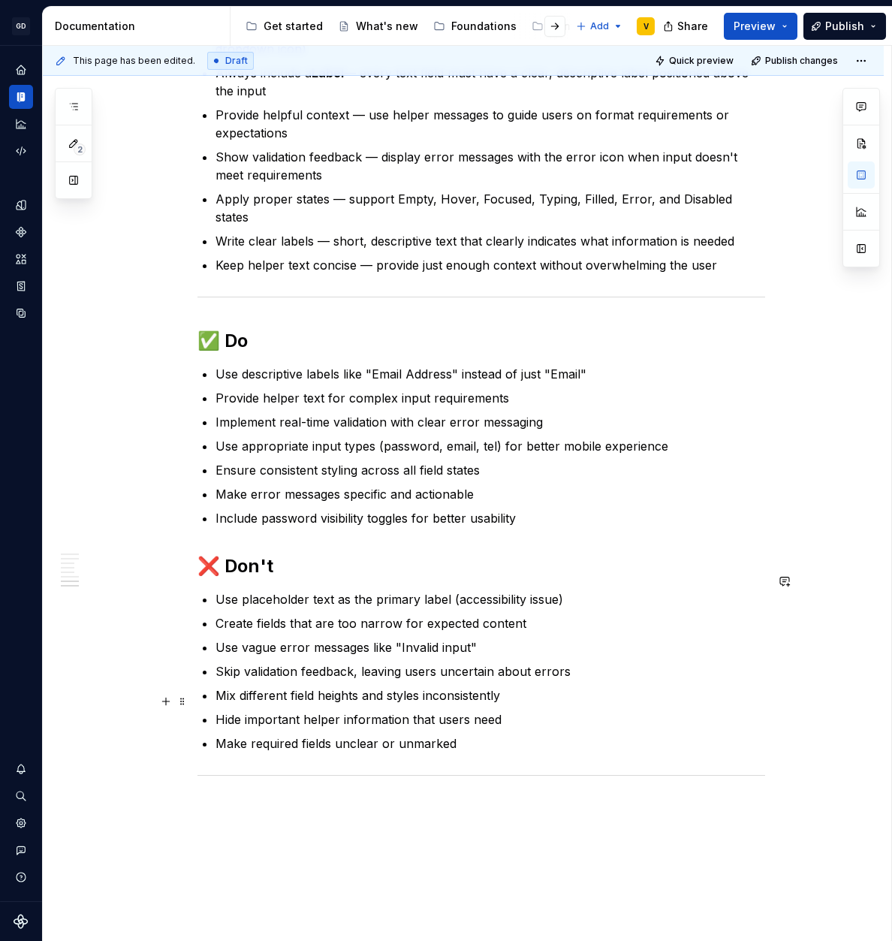
scroll to position [2464, 0]
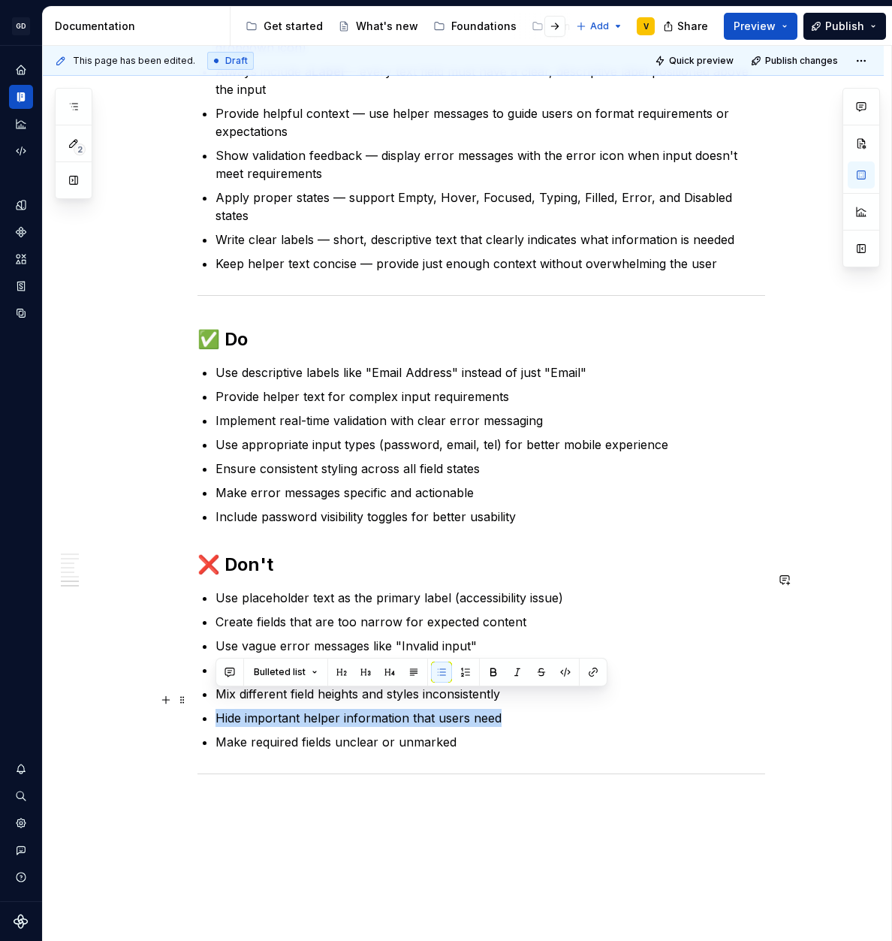
drag, startPoint x: 217, startPoint y: 701, endPoint x: 514, endPoint y: 701, distance: 297.3
click at [514, 709] on p "Hide important helper information that users need" at bounding box center [490, 718] width 550 height 18
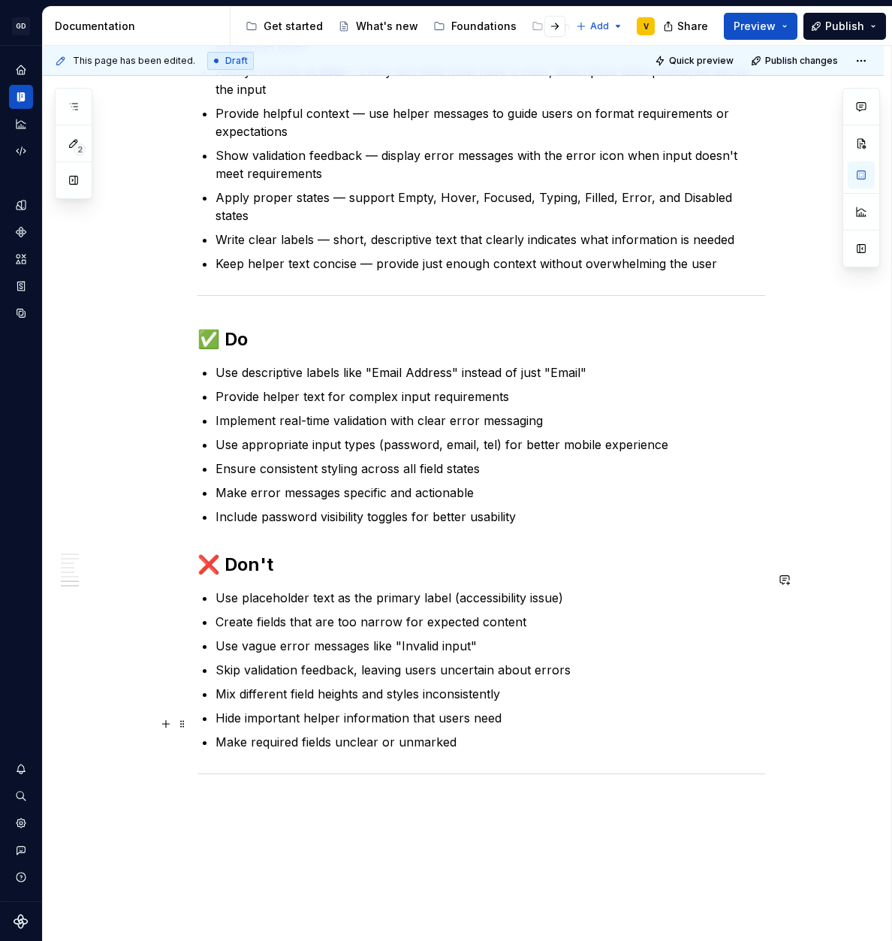
click at [486, 733] on p "Make required fields unclear or unmarked" at bounding box center [490, 742] width 550 height 18
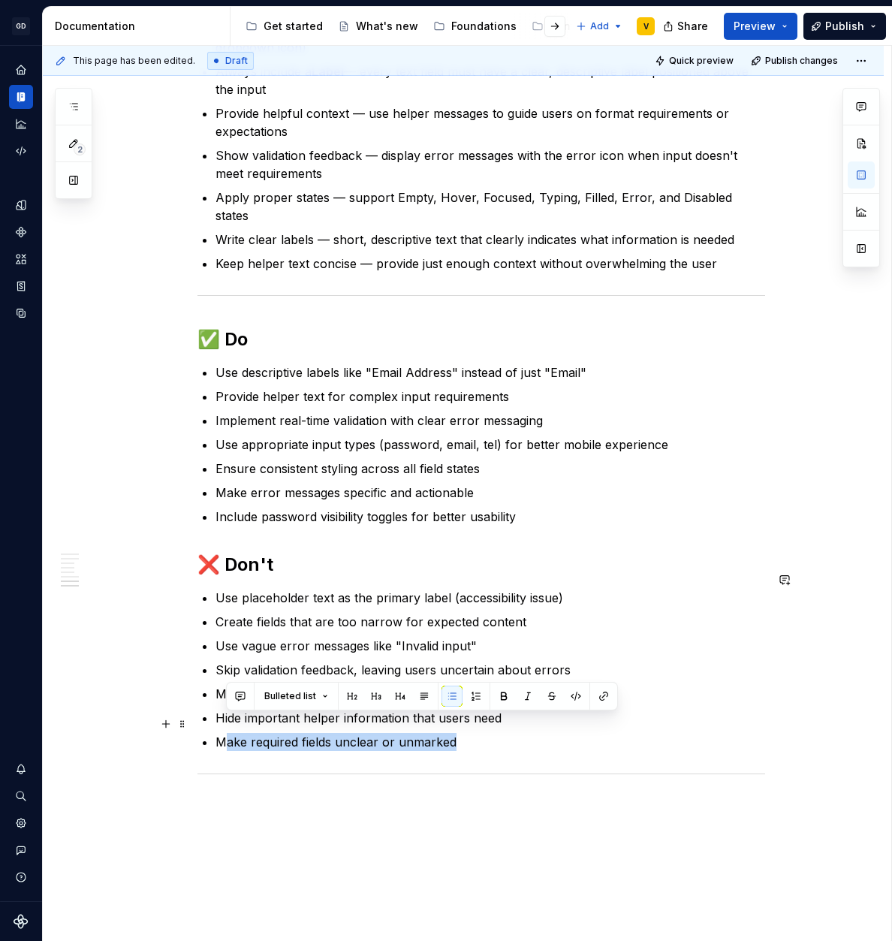
drag, startPoint x: 486, startPoint y: 728, endPoint x: 225, endPoint y: 722, distance: 260.6
click at [225, 733] on p "Make required fields unclear or unmarked" at bounding box center [490, 742] width 550 height 18
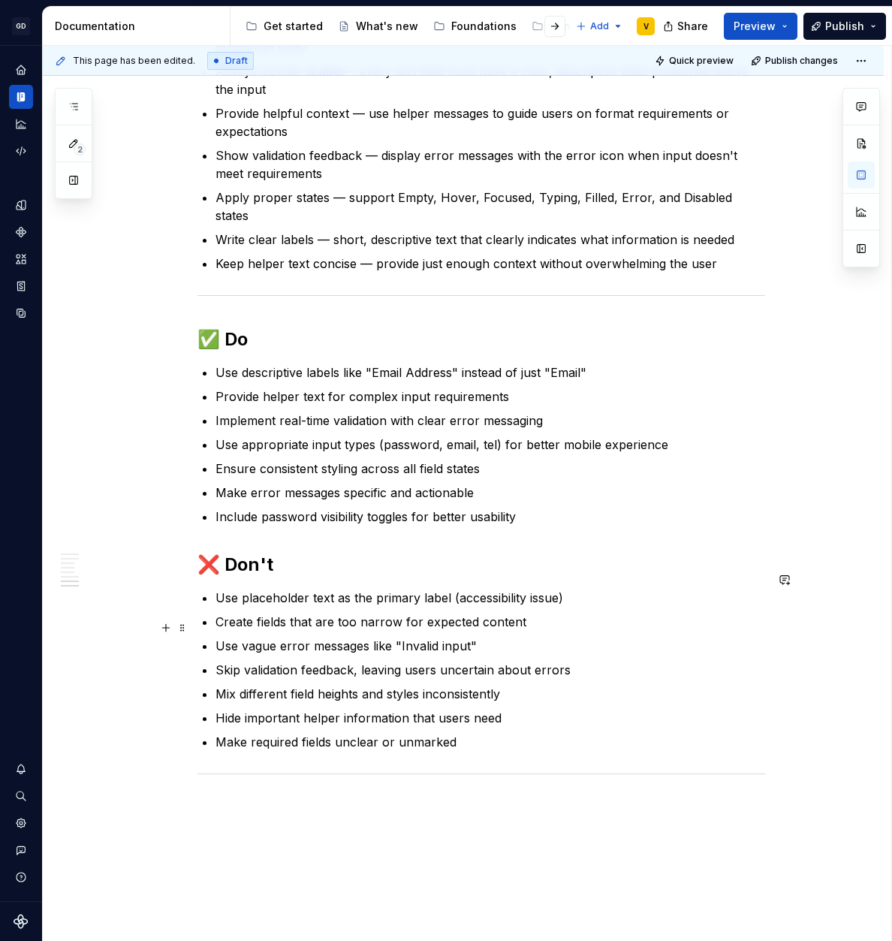
drag, startPoint x: 298, startPoint y: 598, endPoint x: 480, endPoint y: 615, distance: 182.5
click at [477, 618] on ul "Use placeholder text as the primary label (accessibility issue) Create fields t…" at bounding box center [490, 670] width 550 height 162
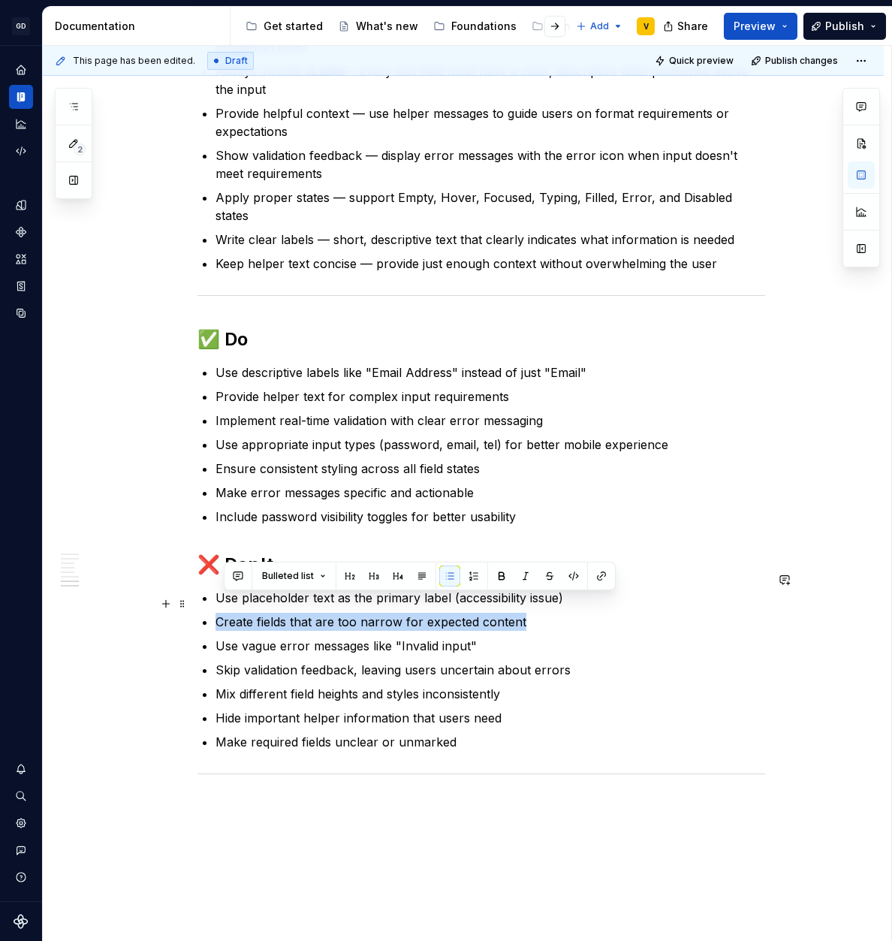
drag, startPoint x: 532, startPoint y: 607, endPoint x: 215, endPoint y: 609, distance: 317.6
click at [215, 613] on p "Create fields that are too narrow for expected content" at bounding box center [490, 622] width 550 height 18
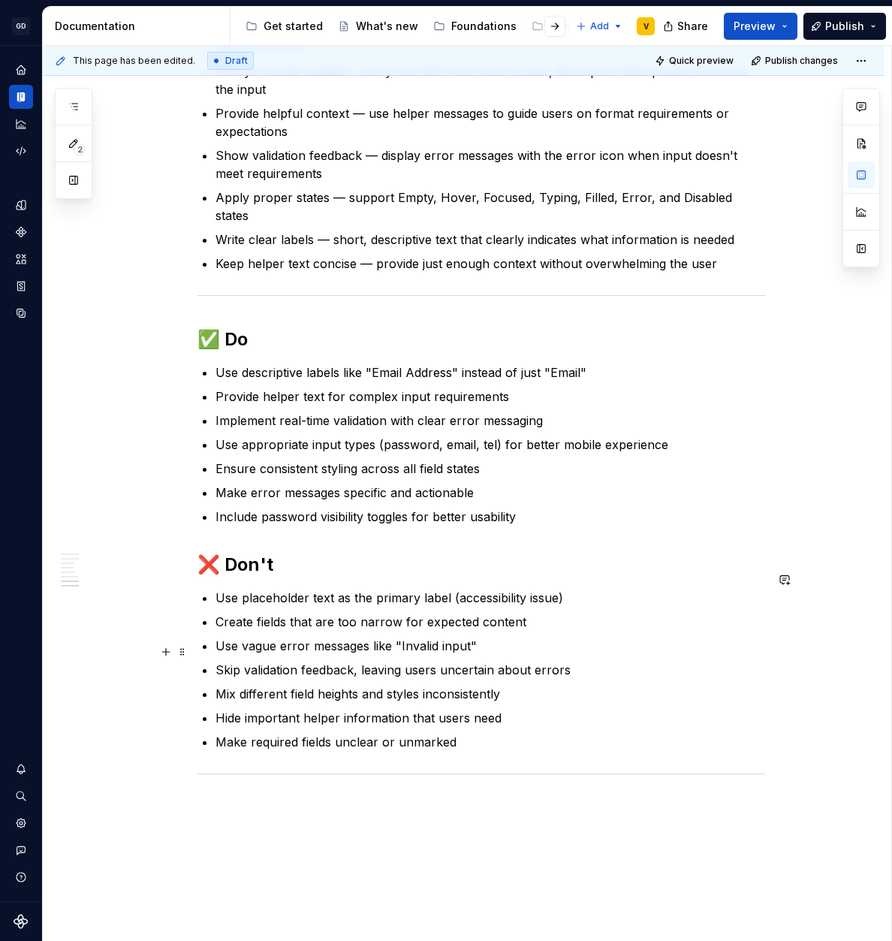
click at [336, 661] on p "Skip validation feedback, leaving users uncertain about errors" at bounding box center [490, 670] width 550 height 18
click at [166, 547] on button "button" at bounding box center [165, 546] width 21 height 21
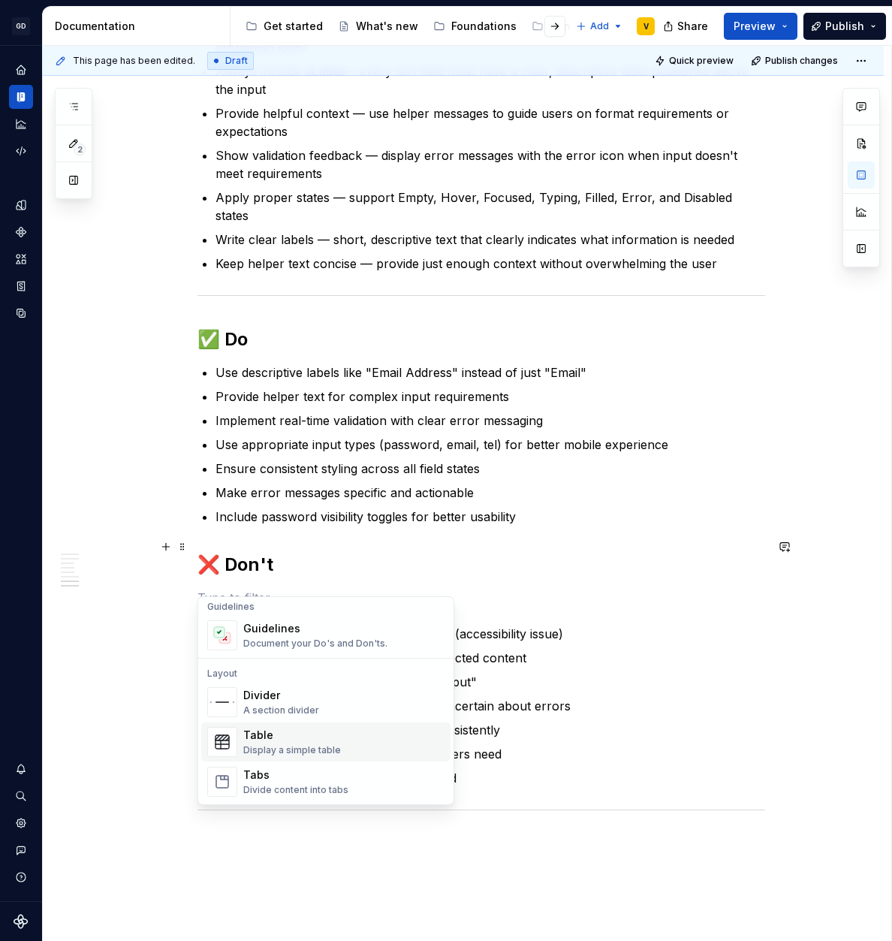
scroll to position [449, 0]
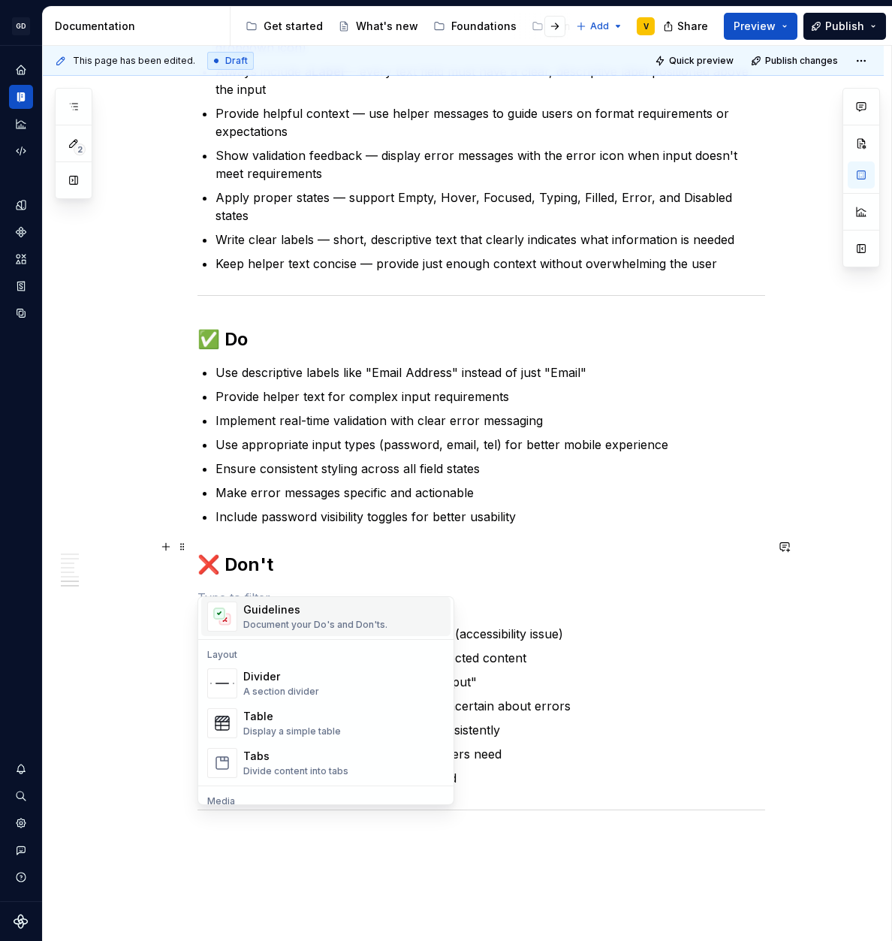
click at [286, 616] on div "Guidelines" at bounding box center [315, 609] width 144 height 15
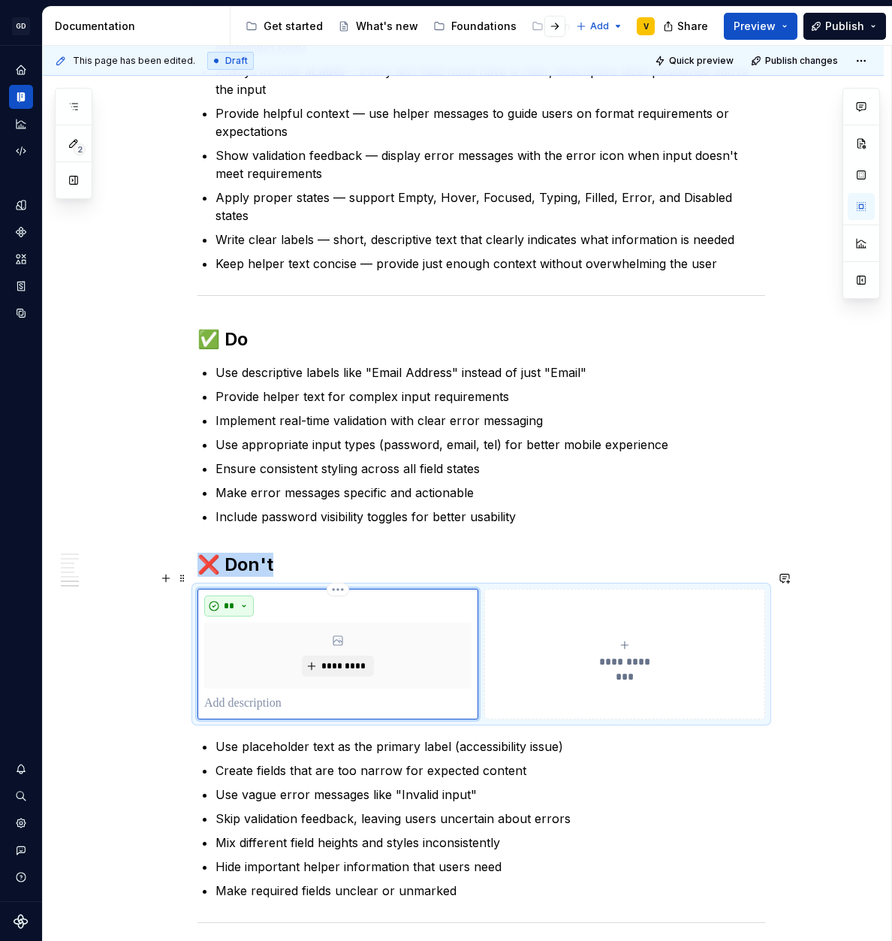
click at [240, 595] on button "**" at bounding box center [229, 605] width 50 height 21
click at [251, 650] on span "Don't" at bounding box center [272, 641] width 128 height 24
click at [577, 670] on button "**********" at bounding box center [624, 654] width 281 height 131
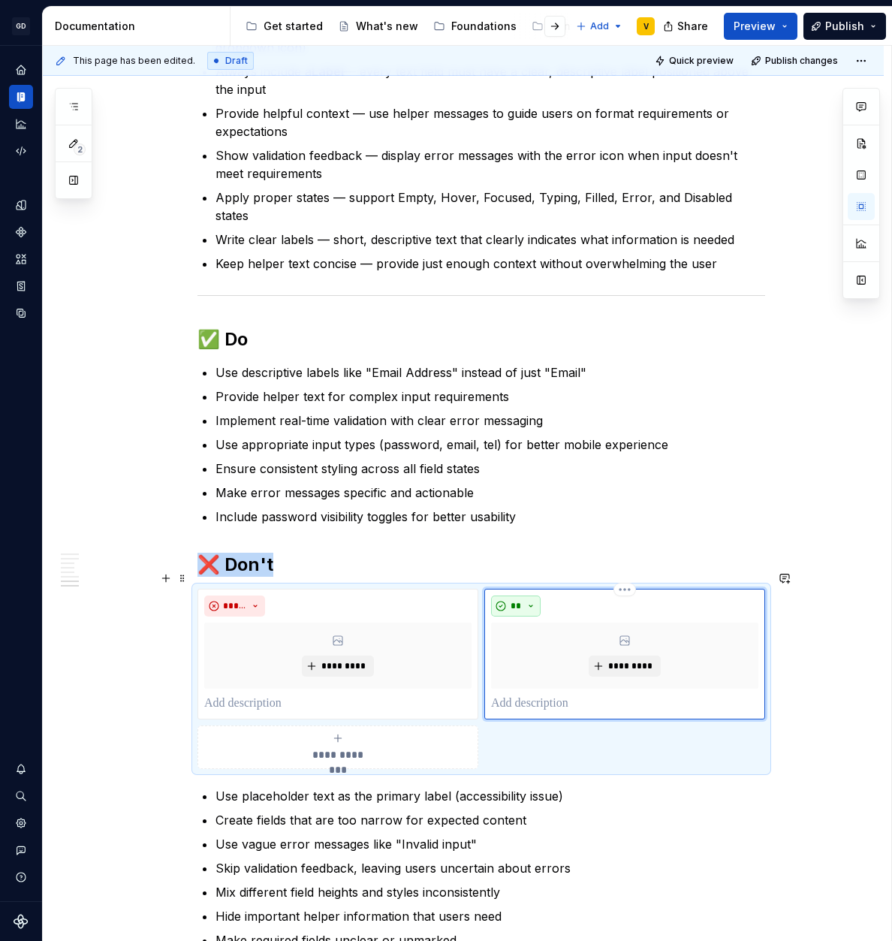
click at [523, 595] on button "**" at bounding box center [516, 605] width 50 height 21
click at [531, 646] on span "Don't" at bounding box center [559, 641] width 128 height 24
click at [341, 660] on span "*********" at bounding box center [344, 666] width 46 height 12
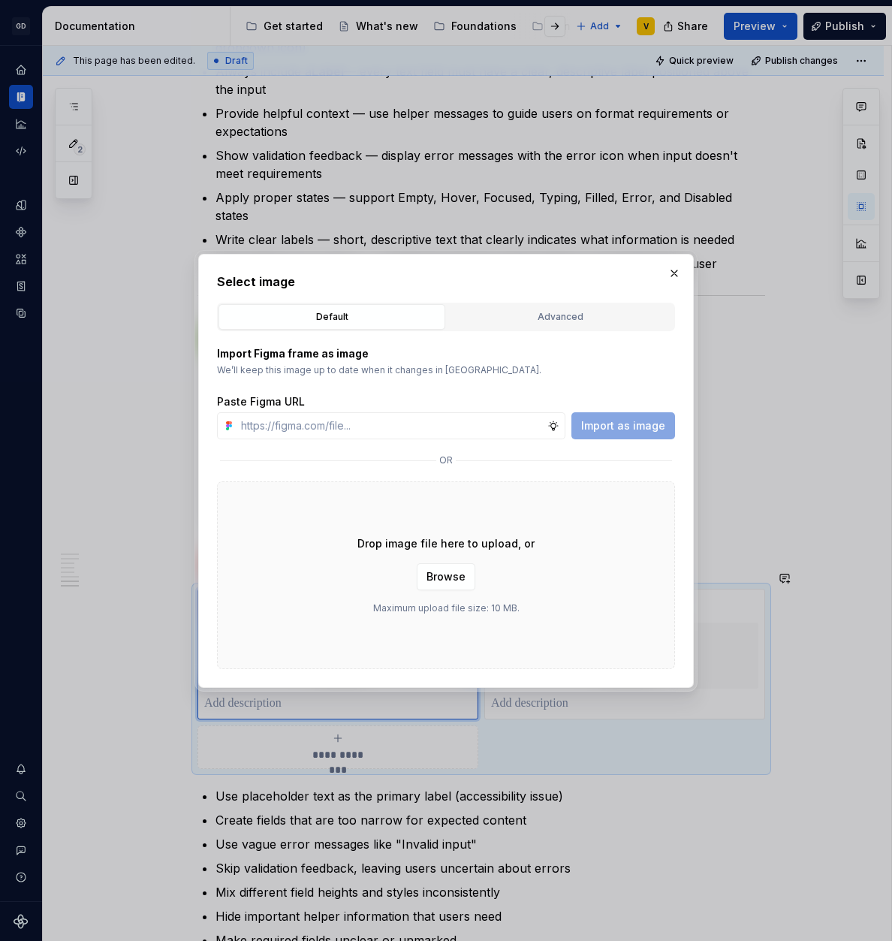
type textarea "*"
type input "[URL][DOMAIN_NAME]"
click at [633, 427] on span "Import as image" at bounding box center [623, 425] width 84 height 15
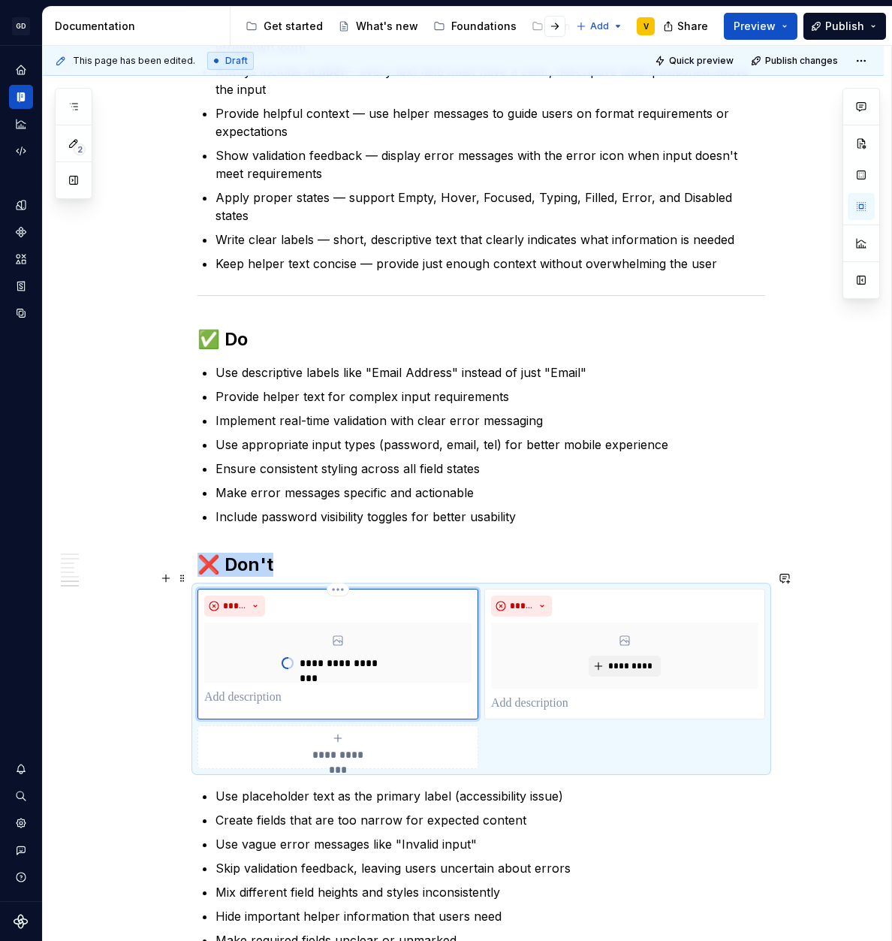
click at [288, 689] on p at bounding box center [337, 698] width 267 height 18
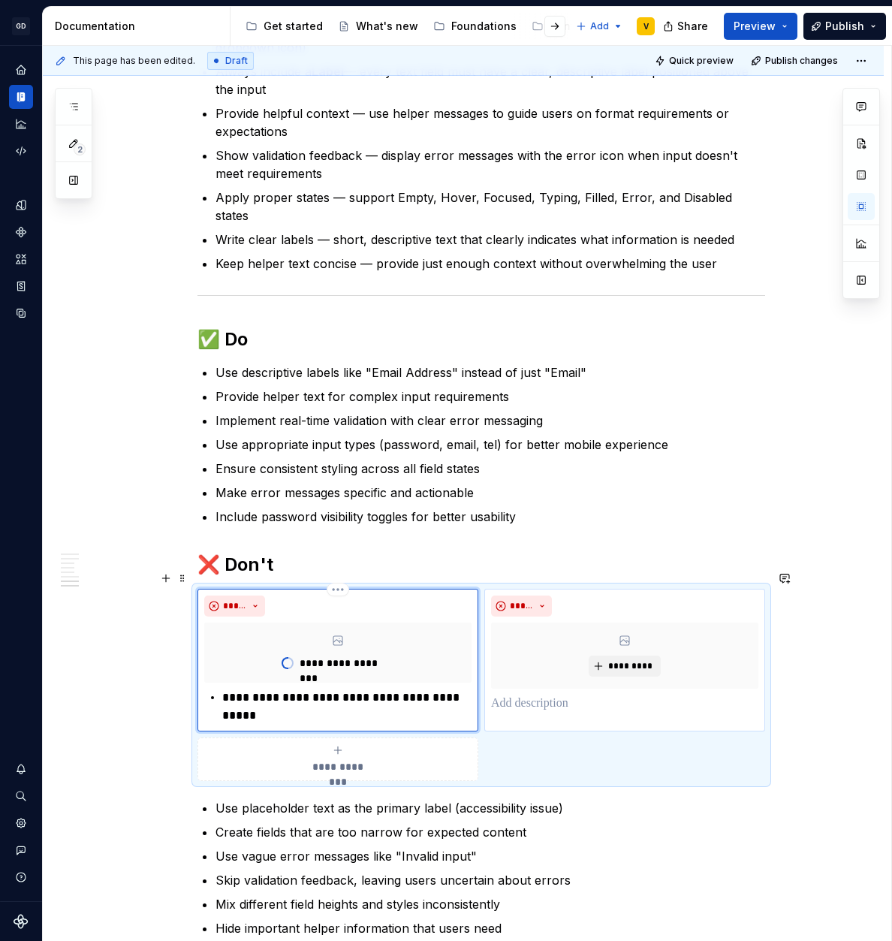
type textarea "*"
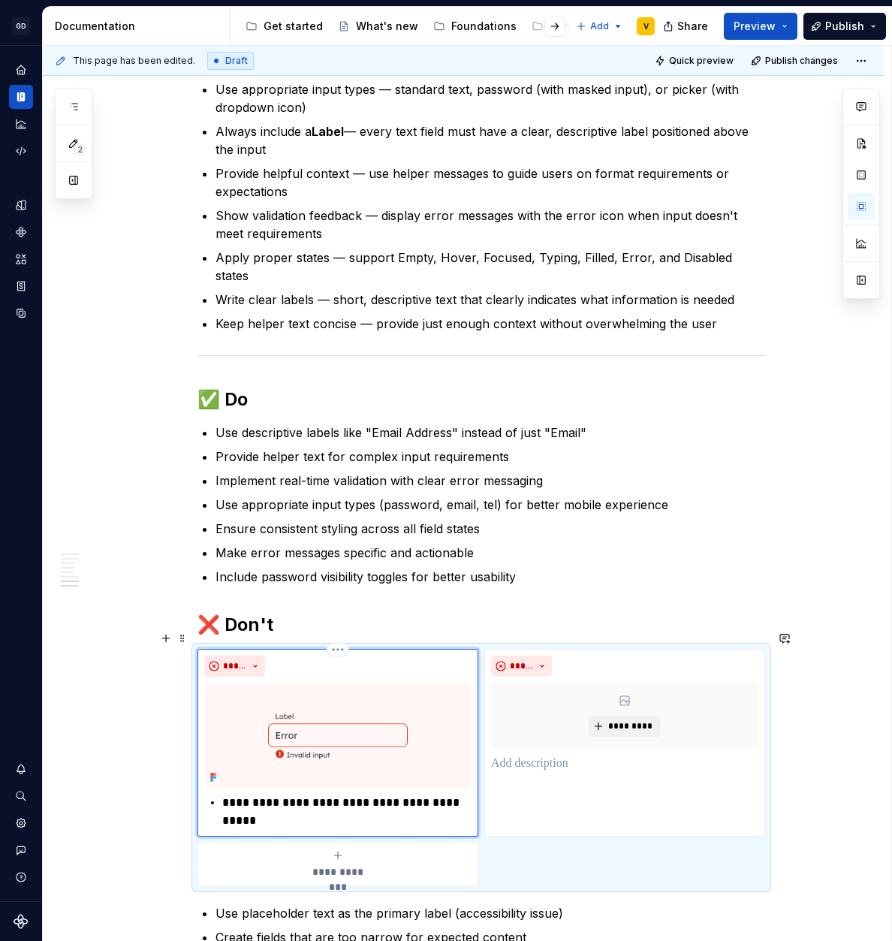
scroll to position [2509, 0]
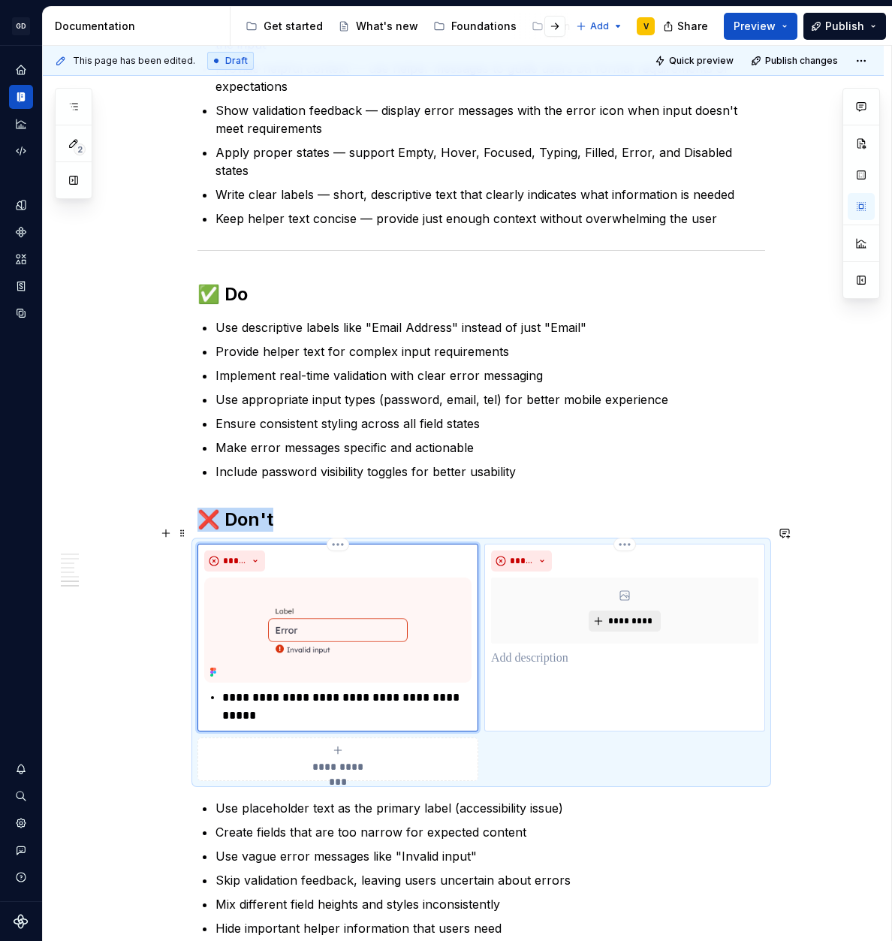
click at [628, 615] on span "*********" at bounding box center [630, 621] width 46 height 12
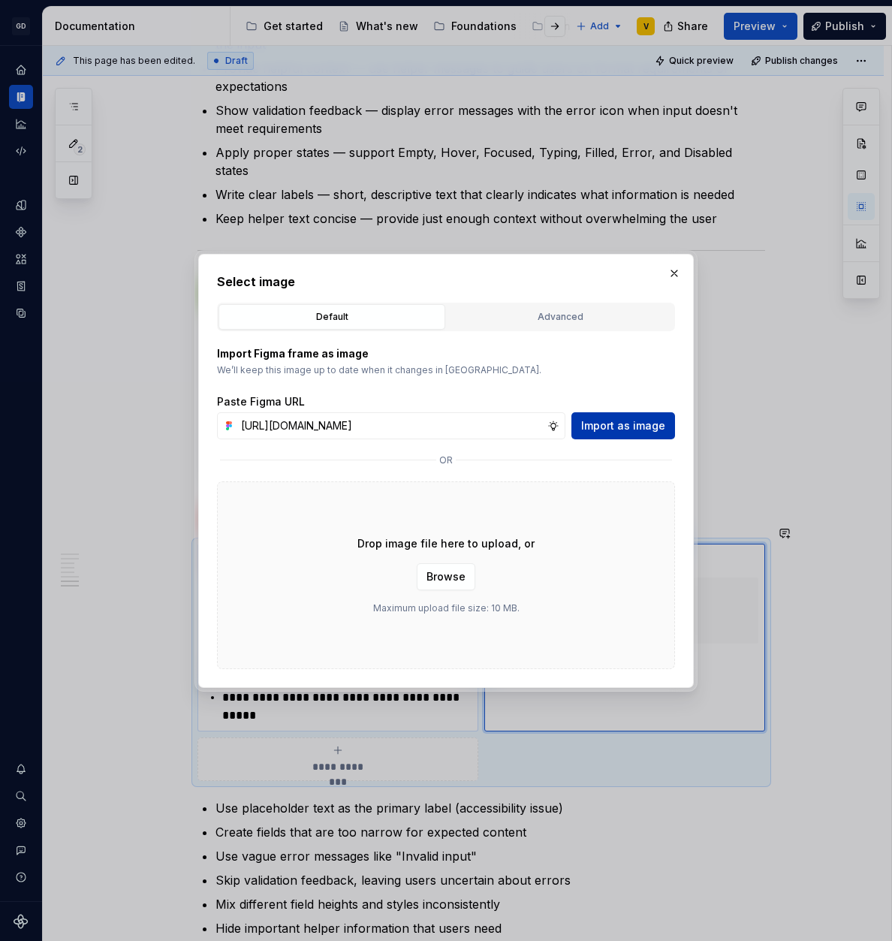
scroll to position [0, 535]
type input "[URL][DOMAIN_NAME]"
click at [621, 426] on span "Import as image" at bounding box center [623, 425] width 84 height 15
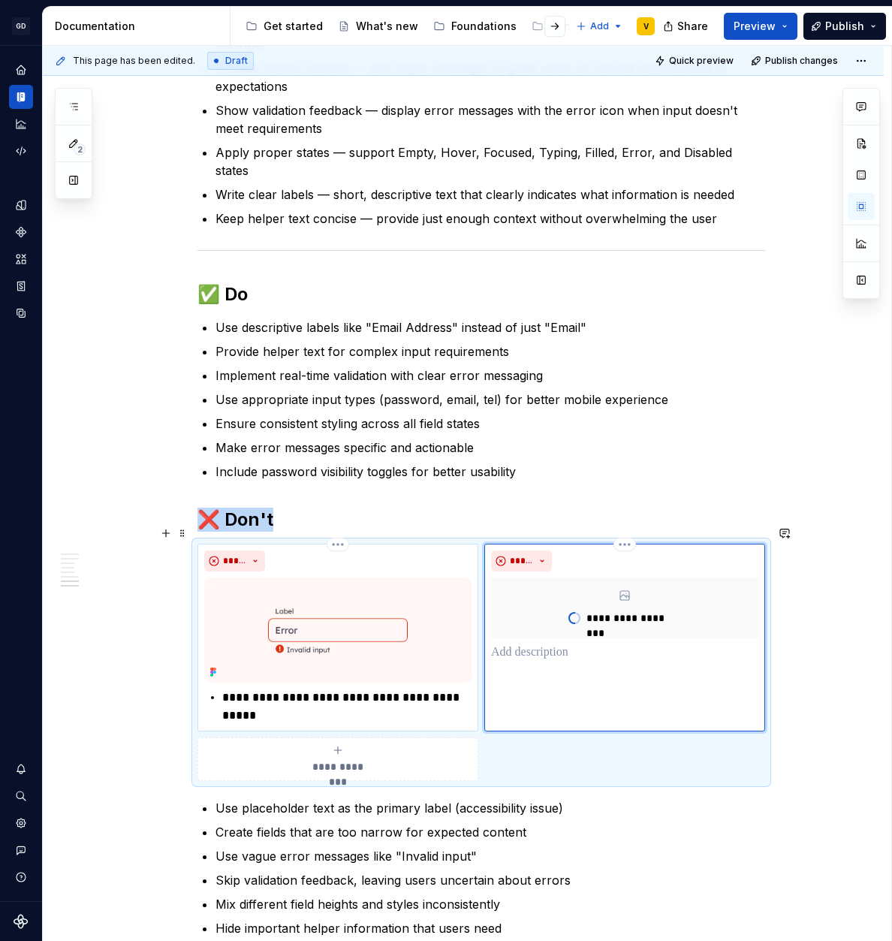
click at [578, 649] on div "**********" at bounding box center [624, 637] width 281 height 187
click at [556, 643] on p at bounding box center [624, 652] width 267 height 18
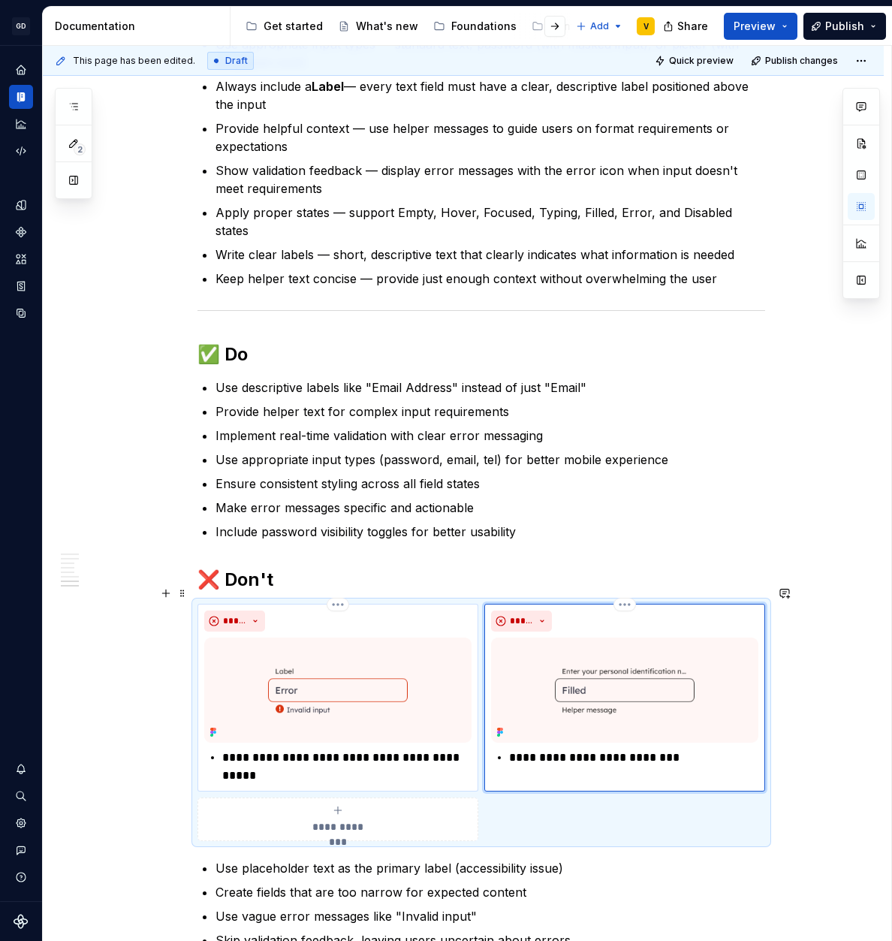
scroll to position [2554, 0]
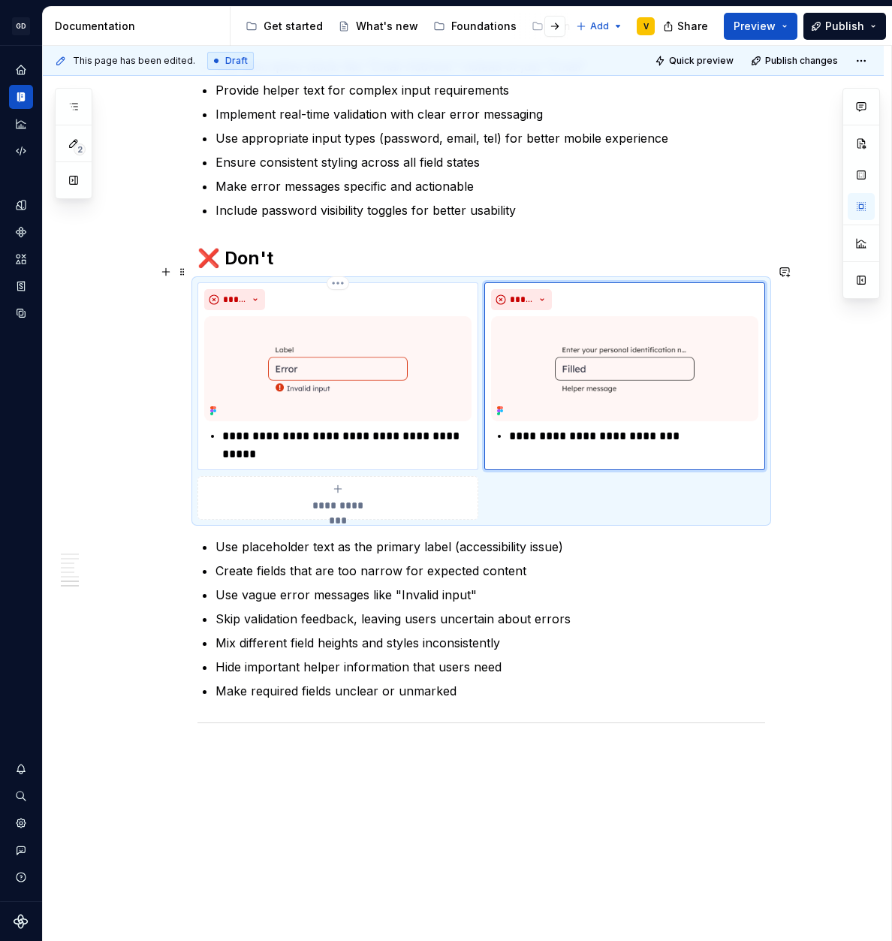
scroll to position [2782, 0]
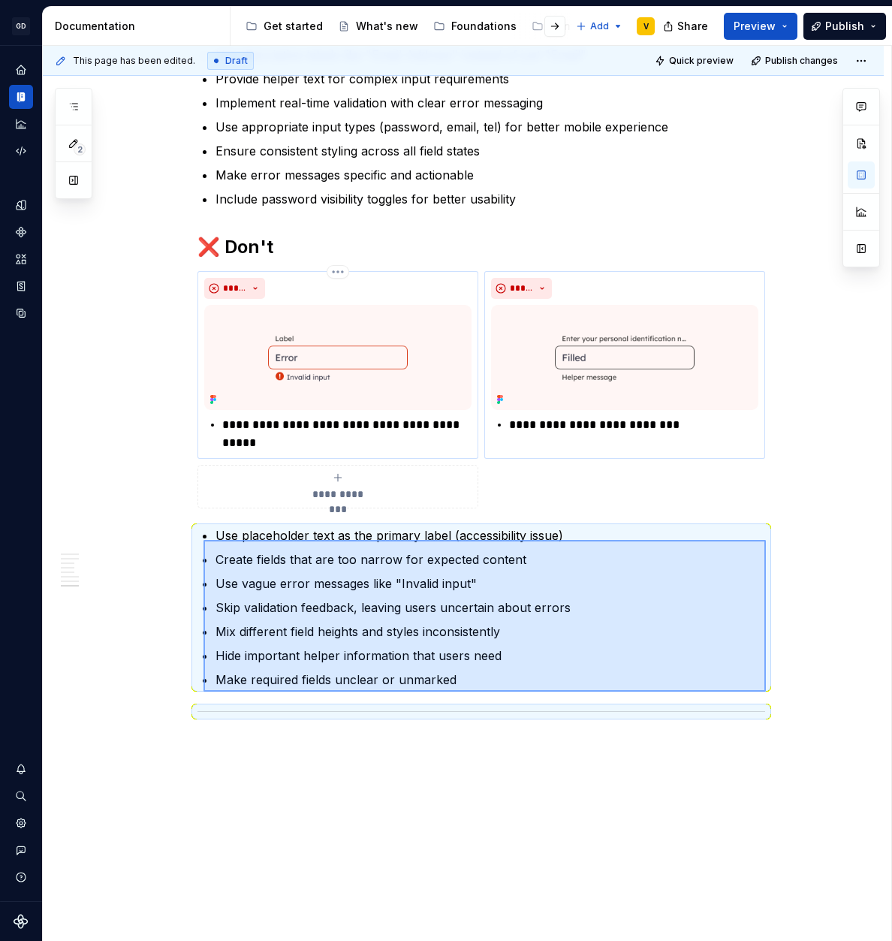
drag, startPoint x: 766, startPoint y: 692, endPoint x: 191, endPoint y: 537, distance: 594.9
click at [191, 537] on div "This page has been edited. Draft Quick preview Publish changes Text Field The T…" at bounding box center [467, 494] width 848 height 896
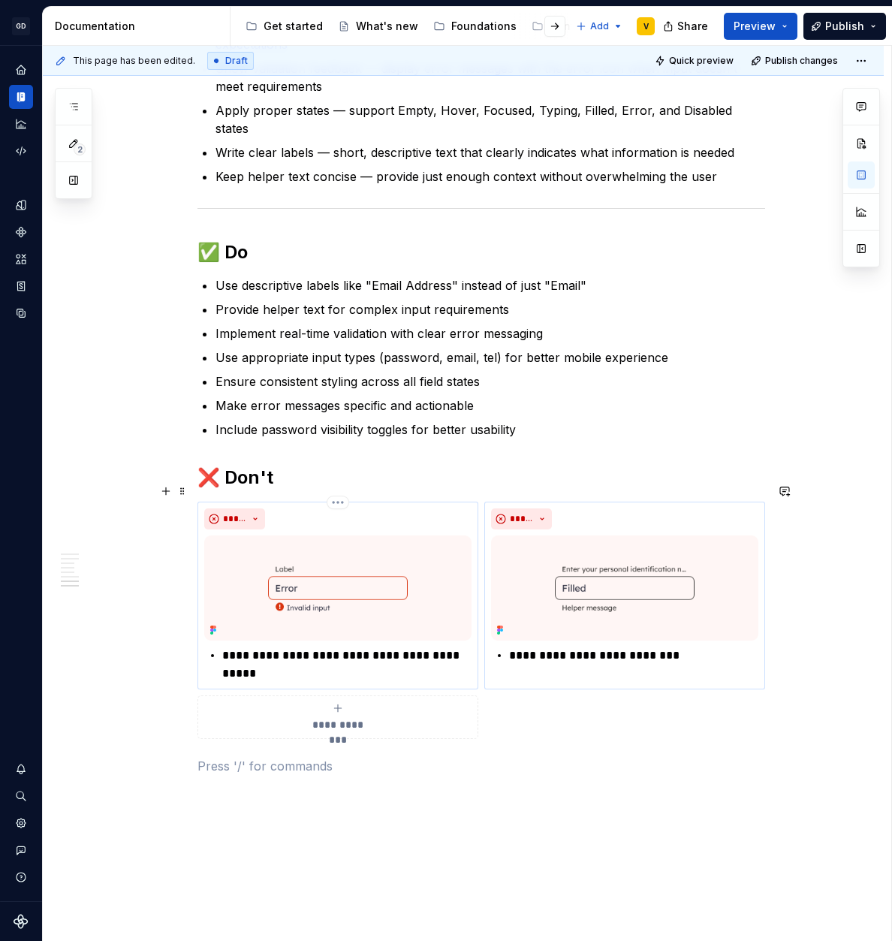
scroll to position [2528, 0]
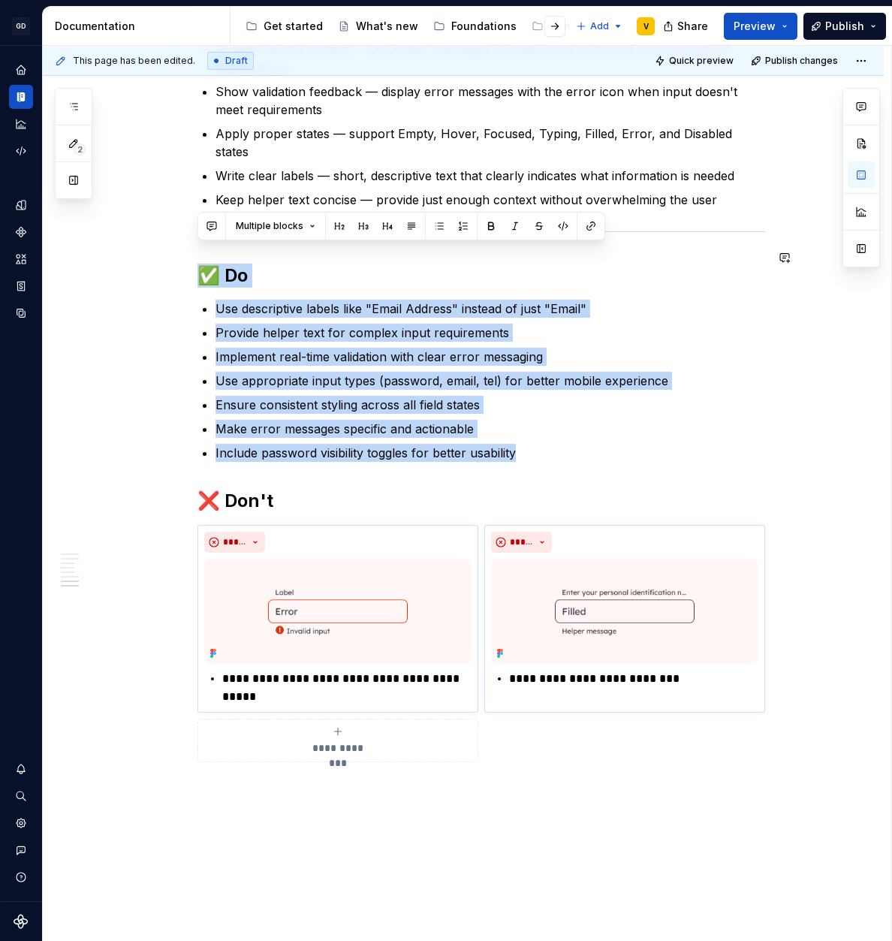
drag, startPoint x: 526, startPoint y: 444, endPoint x: 201, endPoint y: 228, distance: 389.8
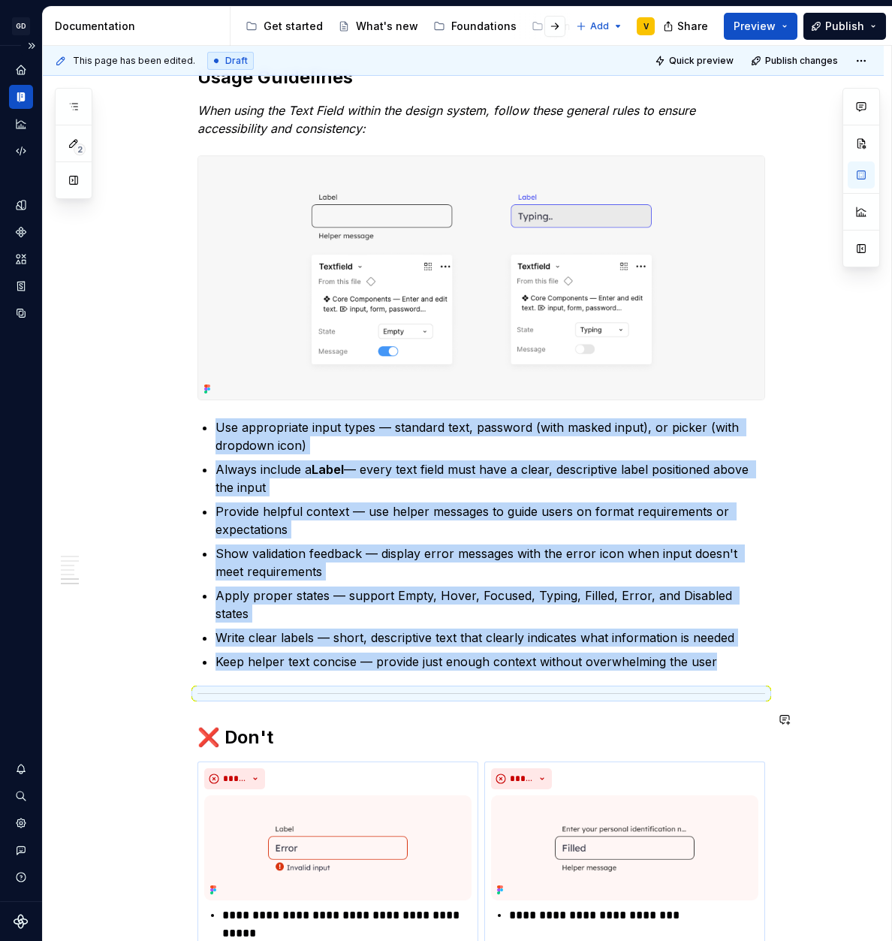
scroll to position [1949, 0]
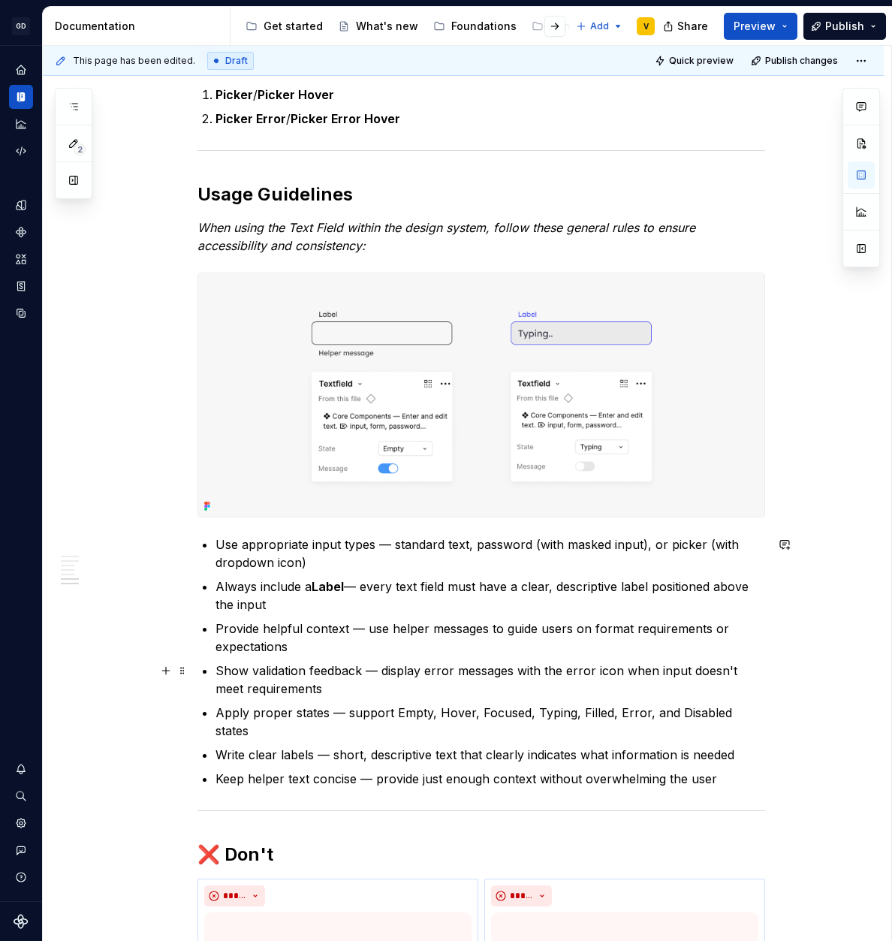
click at [295, 698] on ul "Use appropriate input types — standard text, password (with masked input), or p…" at bounding box center [490, 661] width 550 height 252
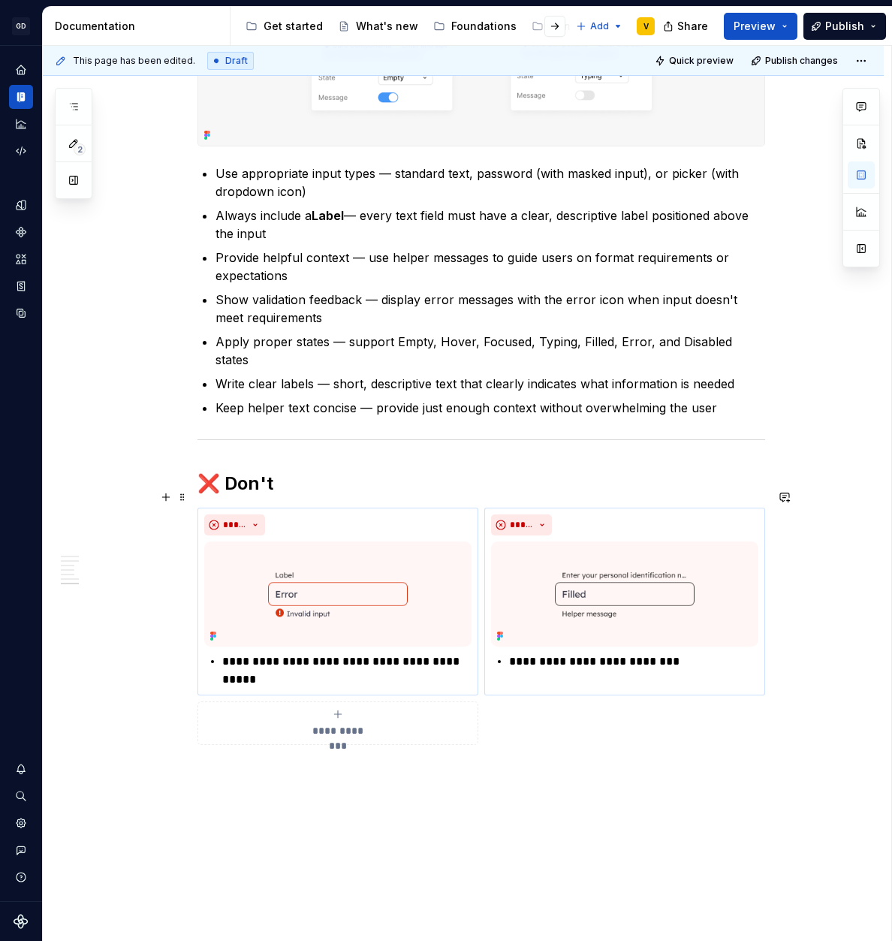
scroll to position [2318, 0]
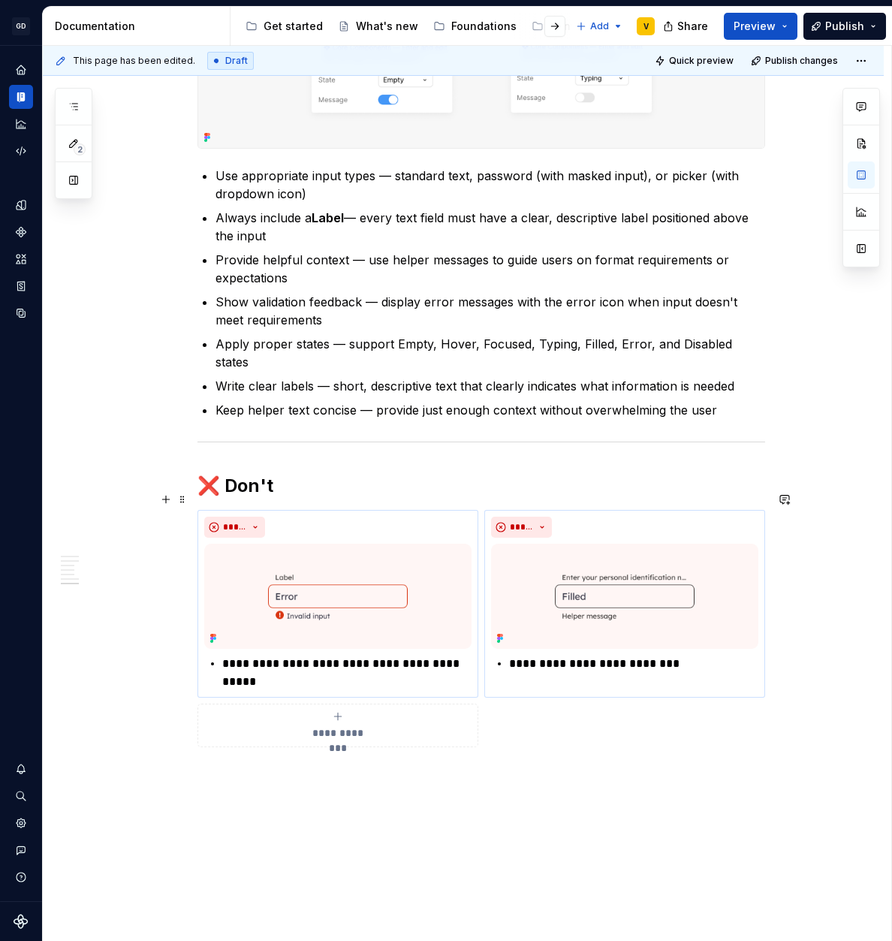
type textarea "*"
